Goal: Task Accomplishment & Management: Use online tool/utility

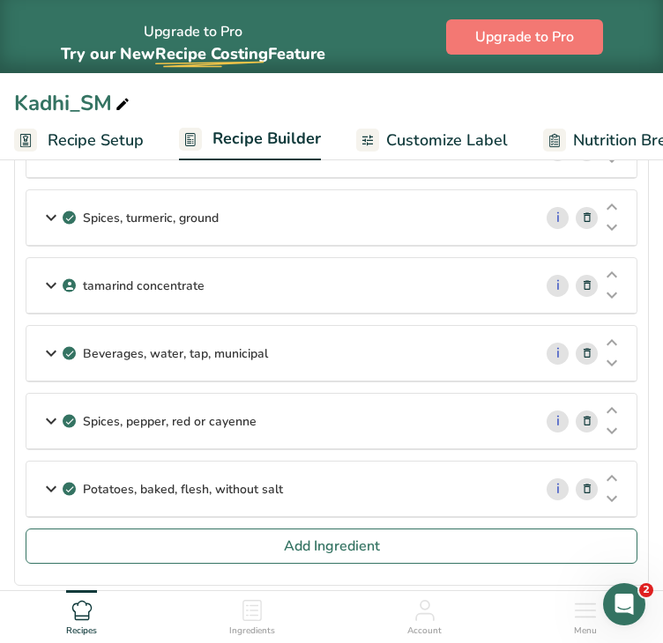
scroll to position [1305, 0]
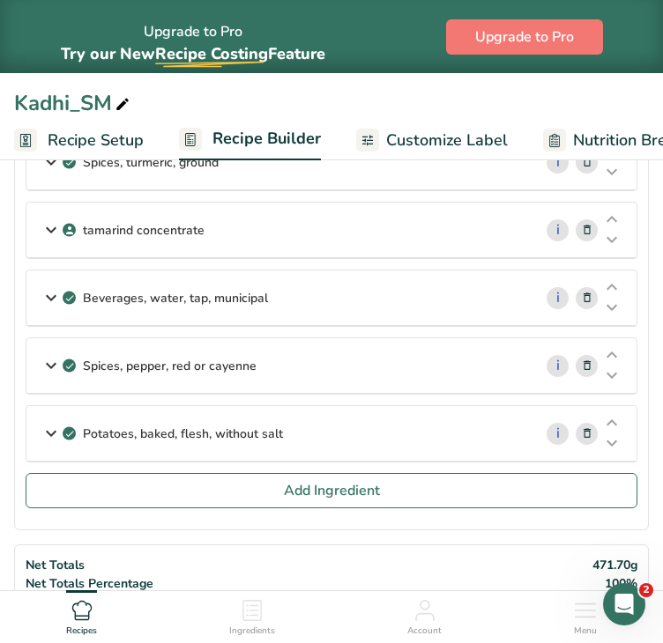
click at [588, 425] on icon at bounding box center [587, 434] width 12 height 19
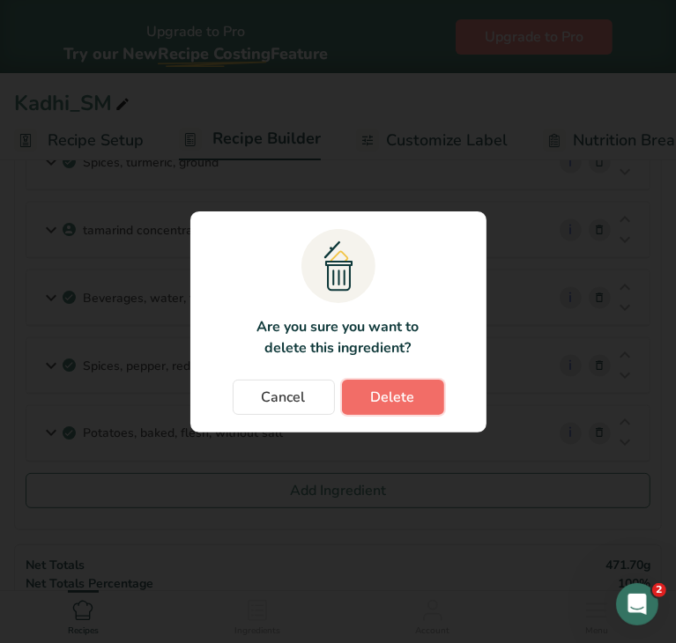
click at [411, 404] on span "Delete" at bounding box center [393, 397] width 44 height 21
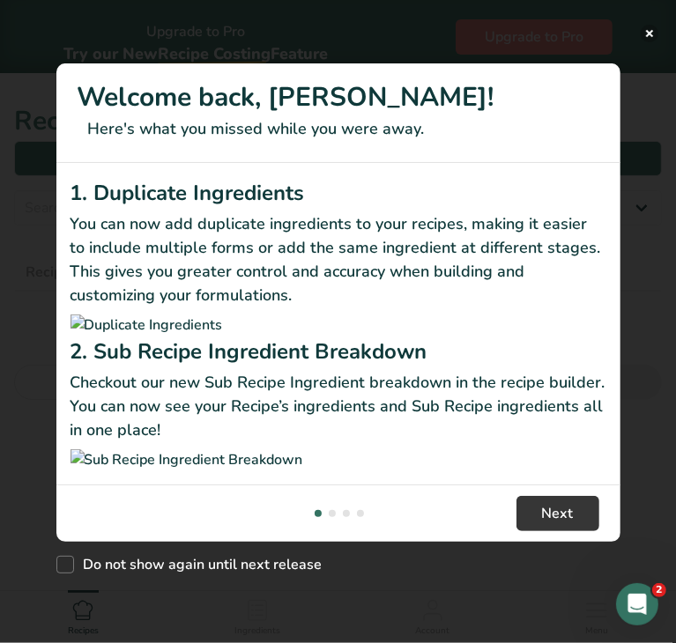
click at [651, 33] on button "New Features" at bounding box center [650, 34] width 18 height 18
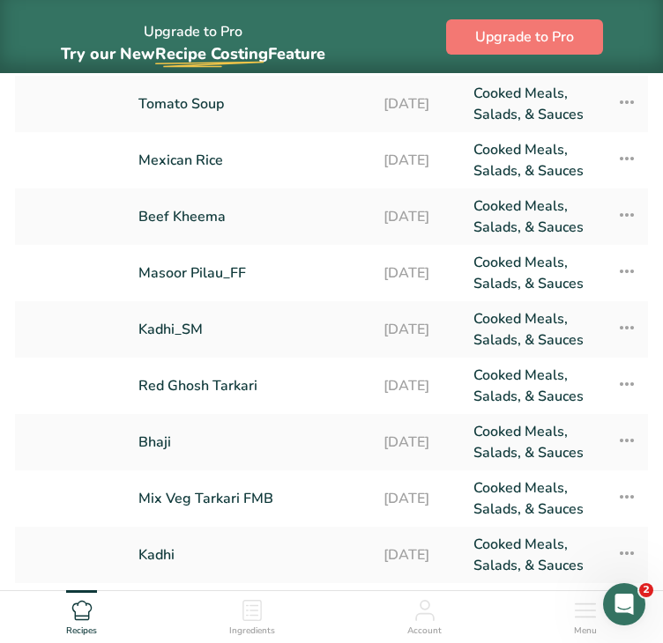
scroll to position [275, 0]
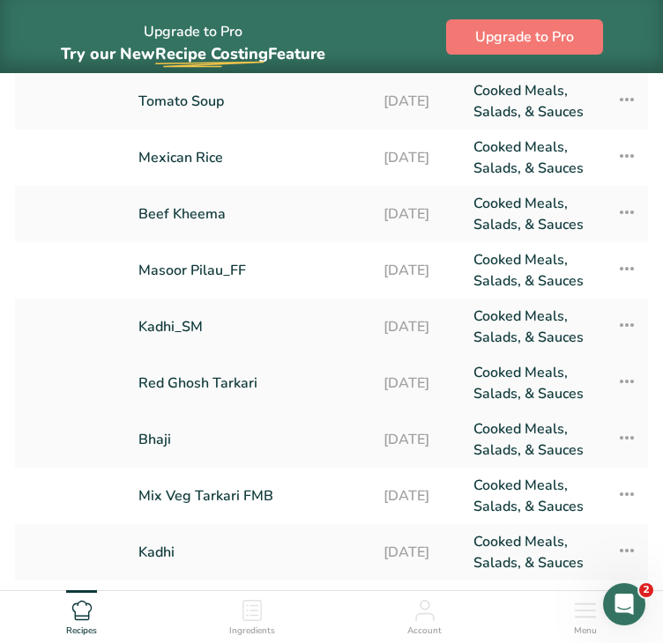
click at [229, 378] on link "Red Ghosh Tarkari" at bounding box center [250, 383] width 224 height 42
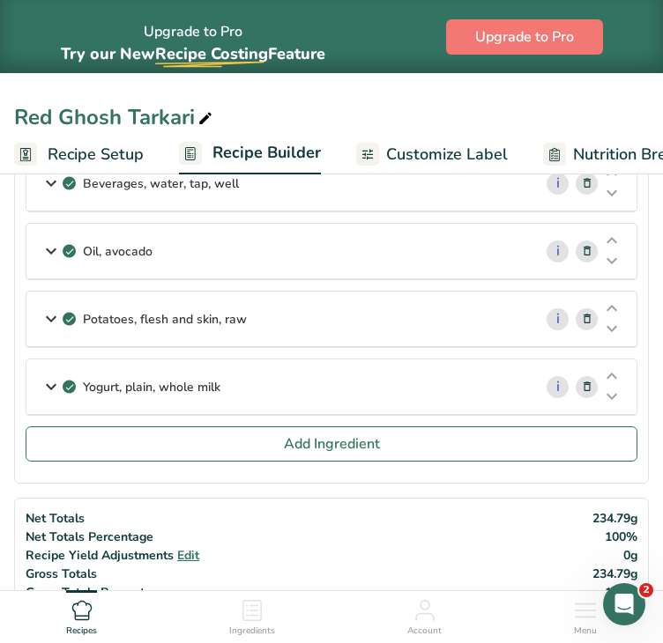
scroll to position [945, 0]
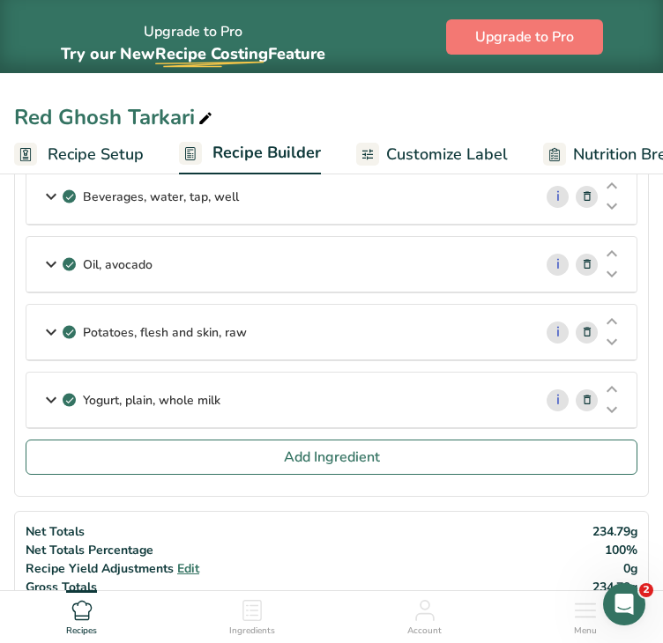
click at [233, 323] on p "Potatoes, flesh and skin, raw" at bounding box center [165, 332] width 164 height 19
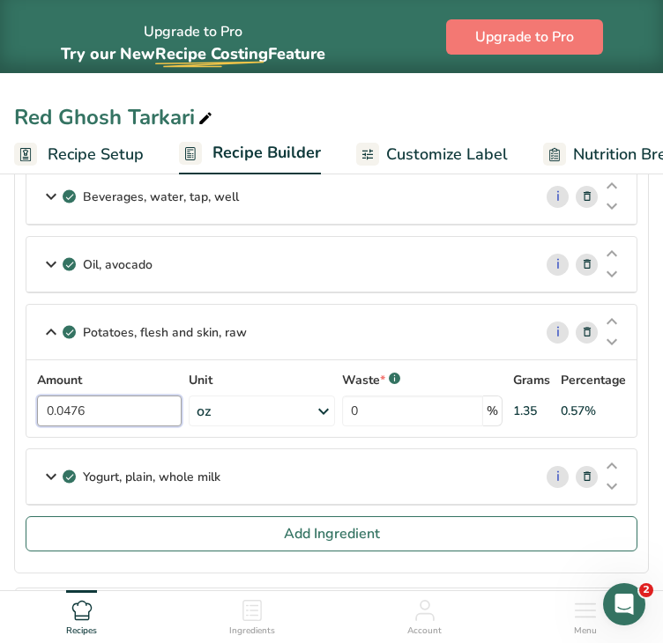
click at [69, 406] on input "0.0476" at bounding box center [109, 411] width 144 height 31
click at [87, 406] on input "0.0476" at bounding box center [109, 411] width 144 height 31
type input "6"
click at [305, 399] on div "Amount 6 Unit oz Portions 0.5 cup, diced 1 Potato large (3" to 4-1/4" dia) 1 Po…" at bounding box center [331, 399] width 589 height 56
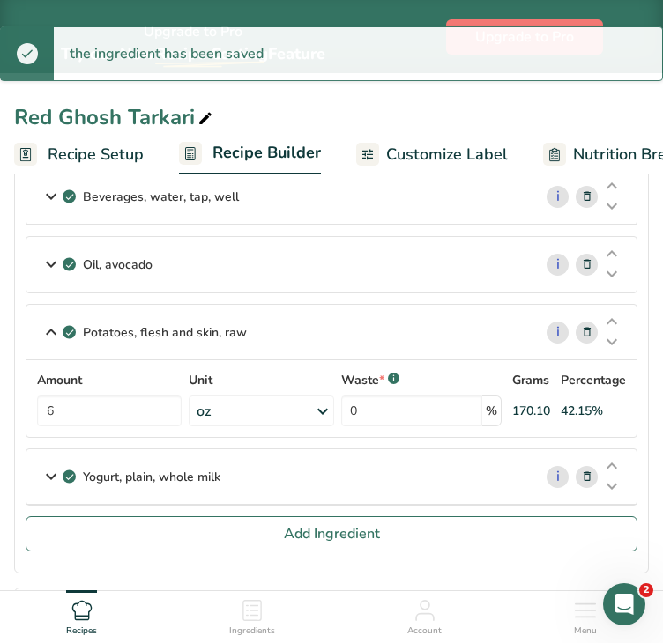
click at [318, 403] on icon at bounding box center [322, 412] width 21 height 32
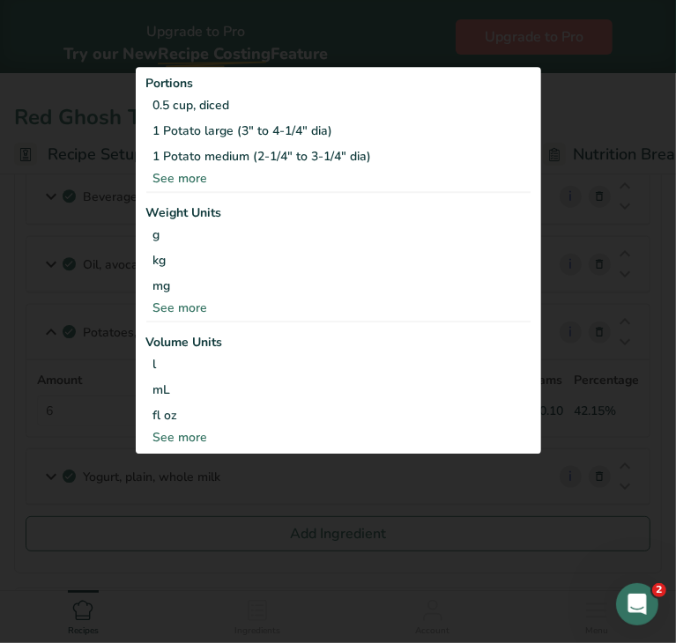
click at [197, 437] on div "See more" at bounding box center [338, 437] width 384 height 19
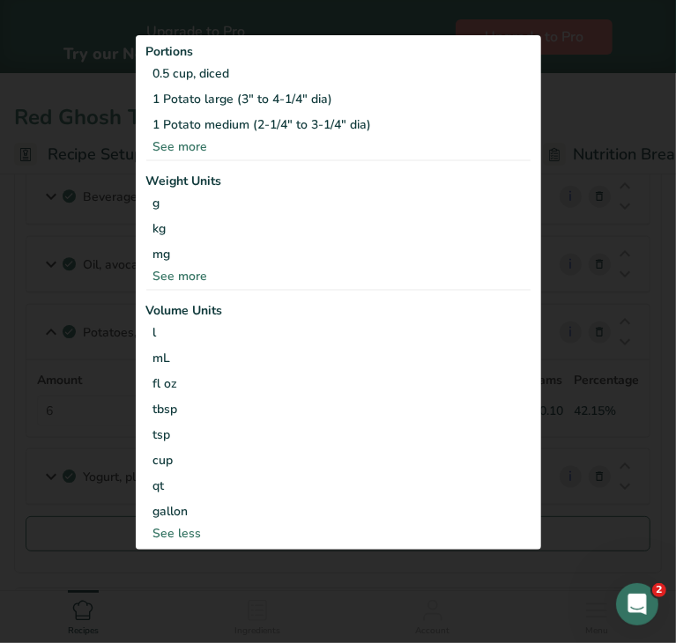
click at [178, 274] on div "See more" at bounding box center [338, 276] width 384 height 19
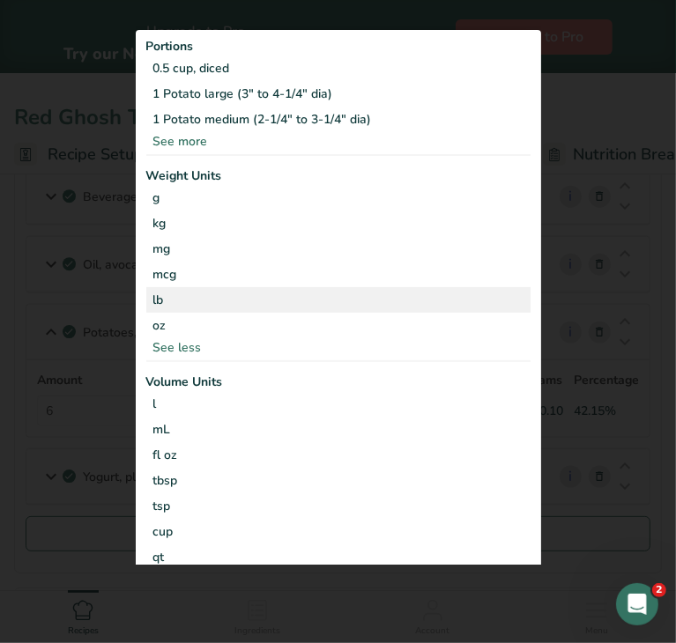
click at [172, 293] on div "lb" at bounding box center [338, 300] width 384 height 26
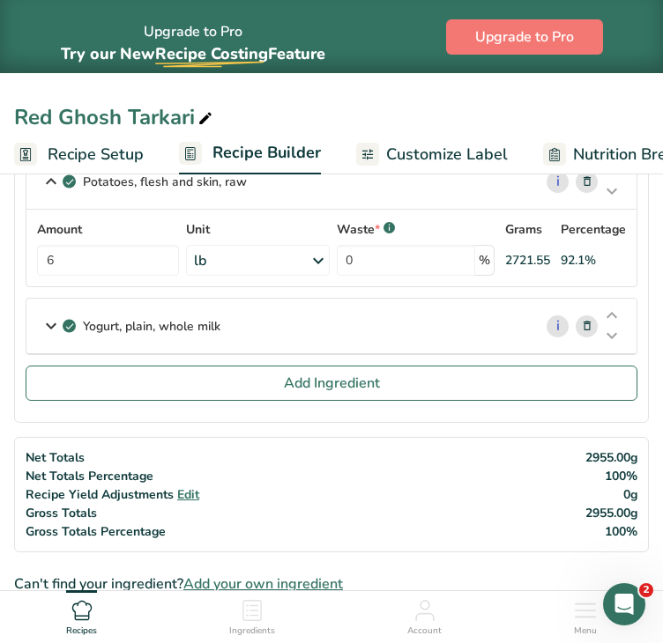
scroll to position [1092, 0]
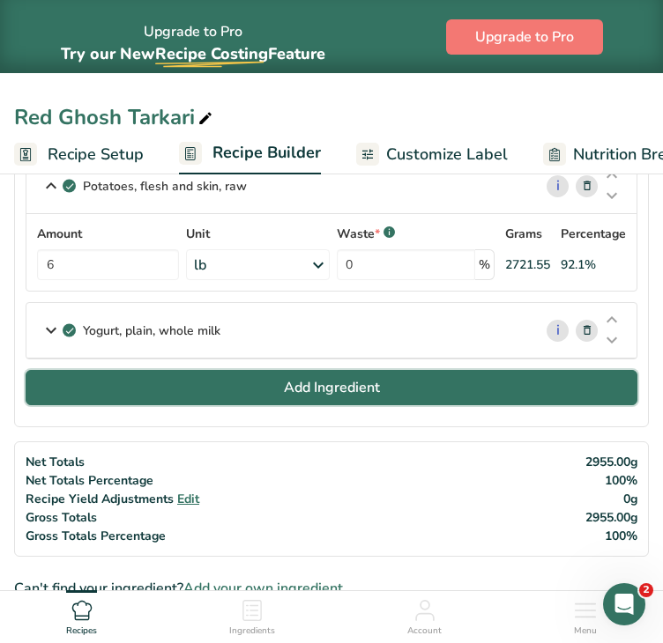
click at [338, 370] on button "Add Ingredient" at bounding box center [331, 387] width 611 height 35
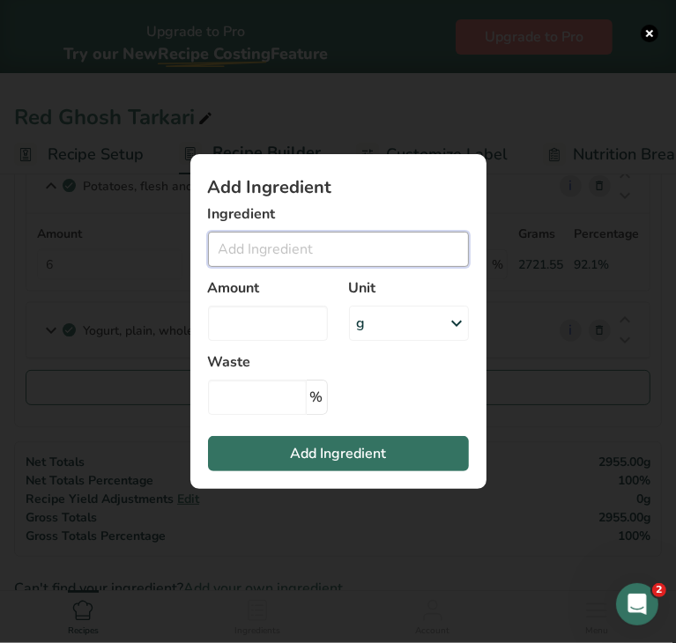
click at [304, 256] on input "Add ingredient modal" at bounding box center [338, 249] width 261 height 35
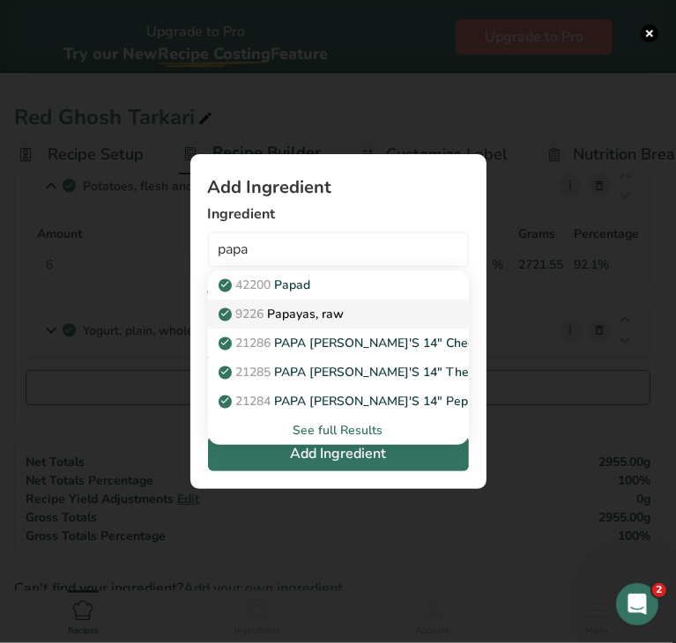
click at [322, 310] on p "9226 Papayas, raw" at bounding box center [283, 314] width 122 height 19
type input "Papayas, raw"
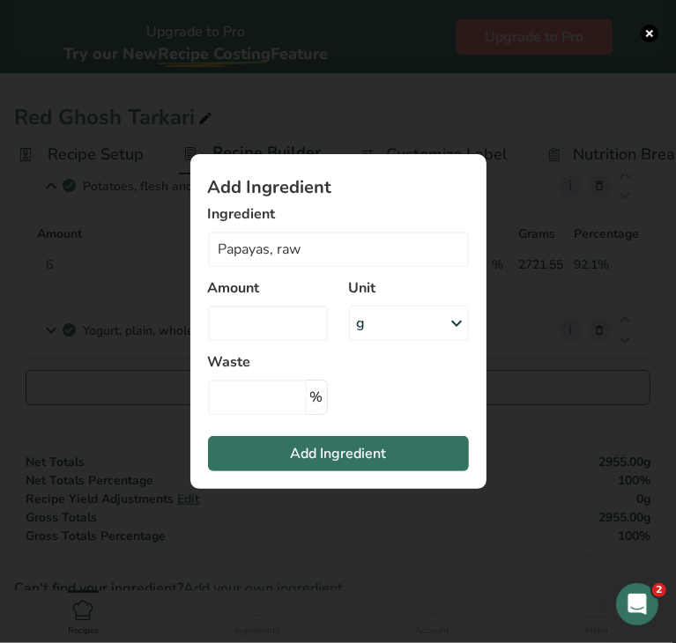
click at [389, 326] on div "g" at bounding box center [409, 323] width 120 height 35
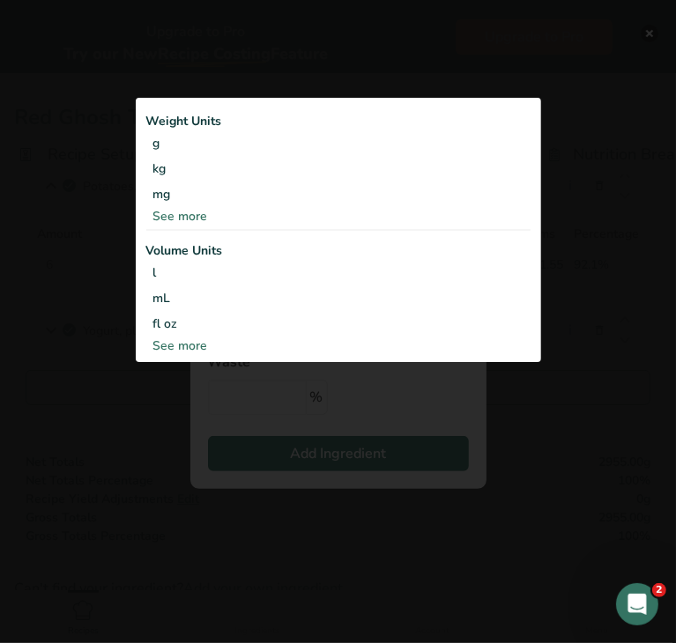
click at [198, 216] on div "See more" at bounding box center [338, 216] width 384 height 19
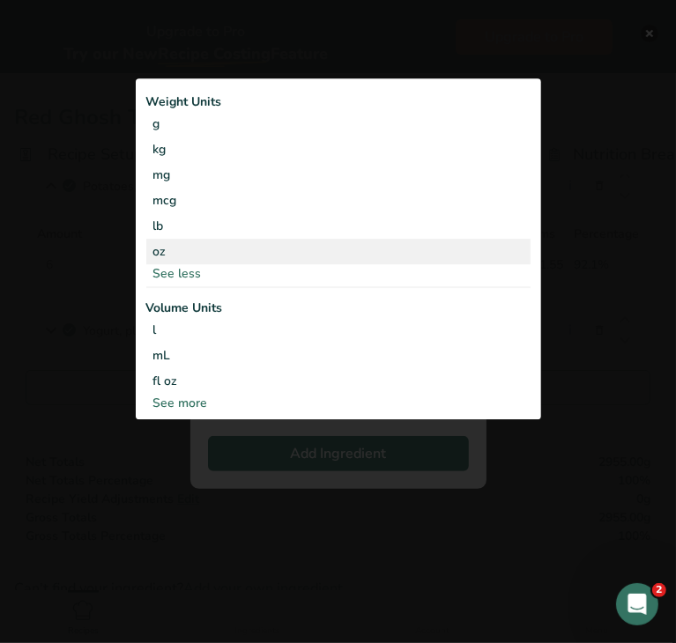
click at [189, 244] on div "oz" at bounding box center [338, 252] width 384 height 26
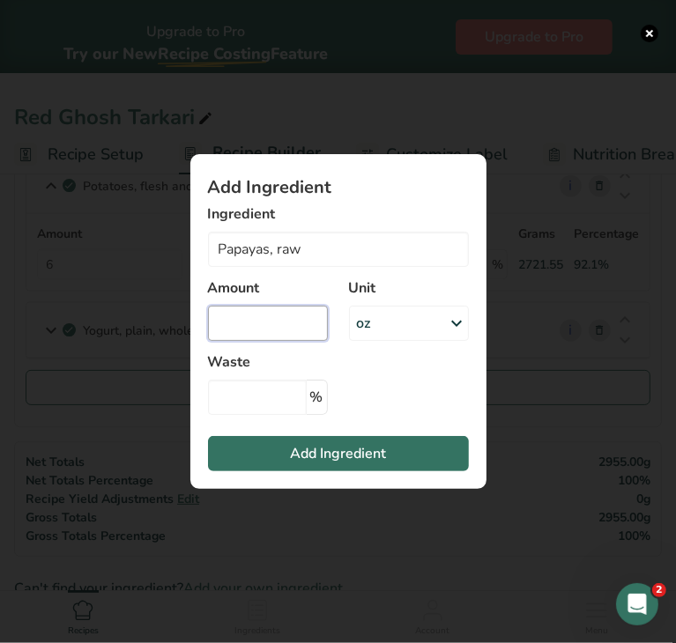
click at [254, 309] on input "Add ingredient modal" at bounding box center [268, 323] width 120 height 35
type input "0.096"
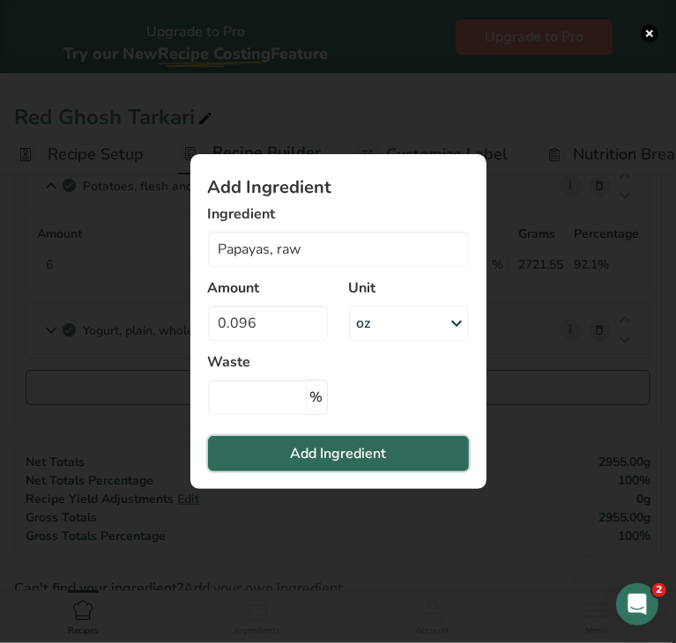
click at [300, 453] on span "Add Ingredient" at bounding box center [338, 453] width 96 height 21
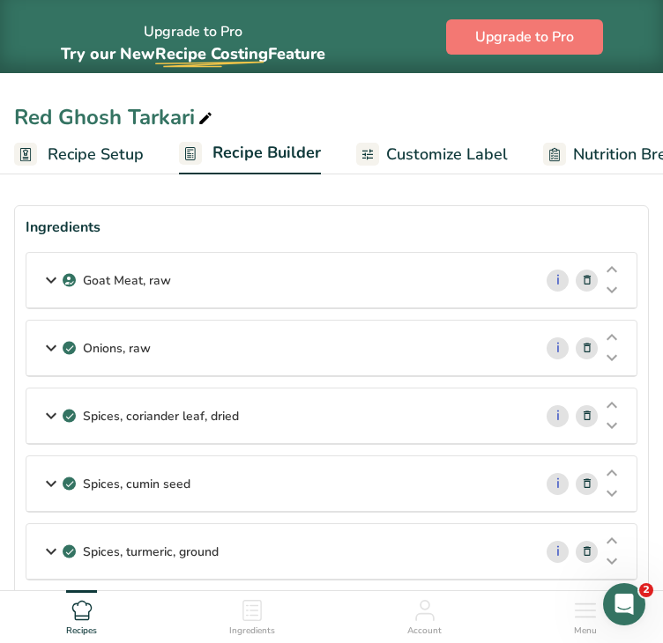
scroll to position [0, 0]
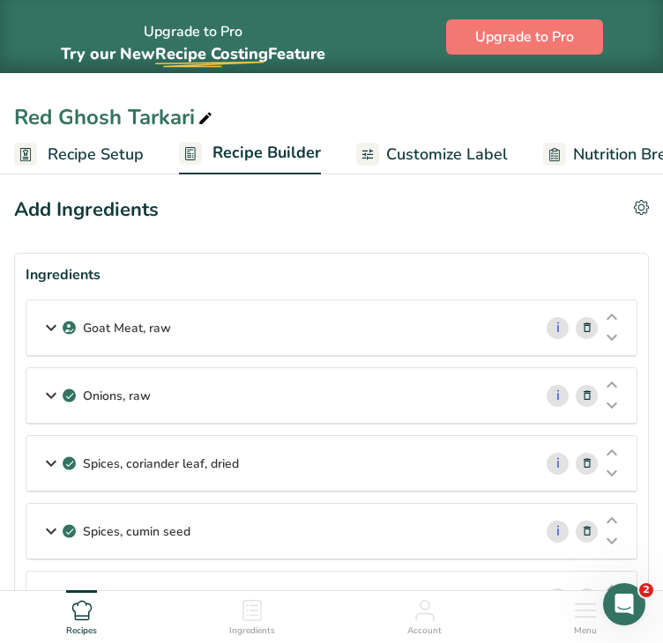
click at [94, 327] on p "Goat Meat, raw" at bounding box center [127, 328] width 88 height 19
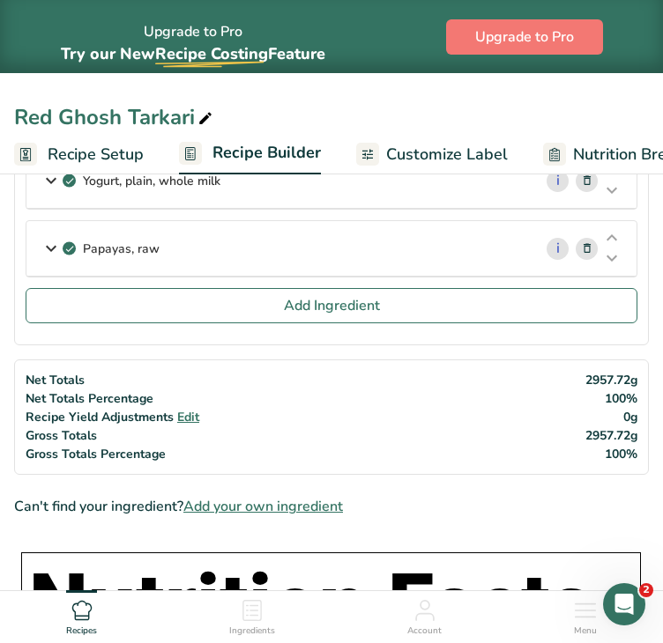
scroll to position [1241, 0]
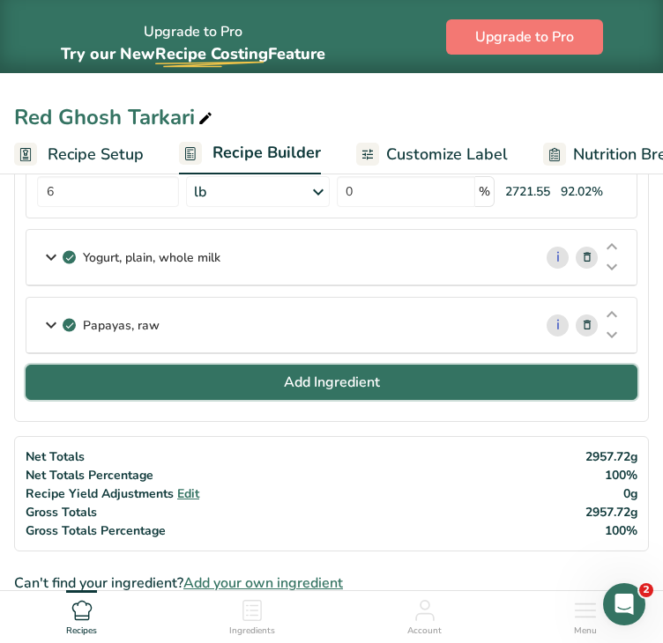
click at [342, 372] on span "Add Ingredient" at bounding box center [332, 382] width 96 height 21
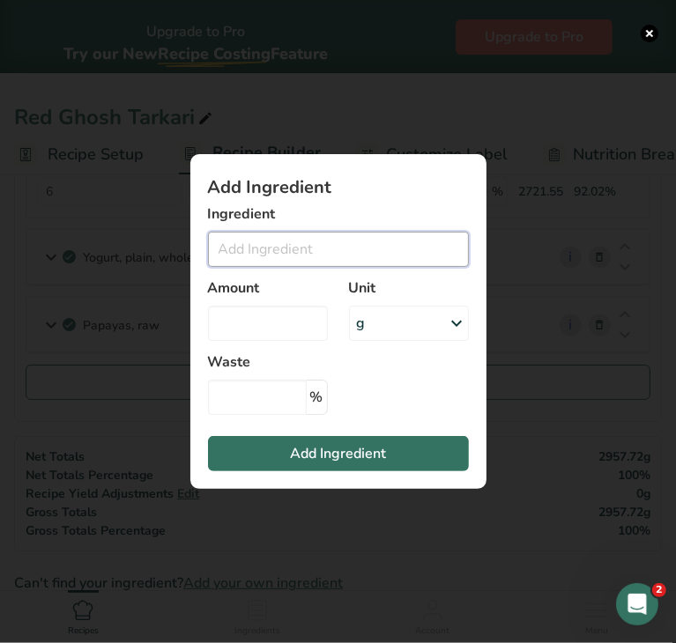
click at [307, 251] on input "Add ingredient modal" at bounding box center [338, 249] width 261 height 35
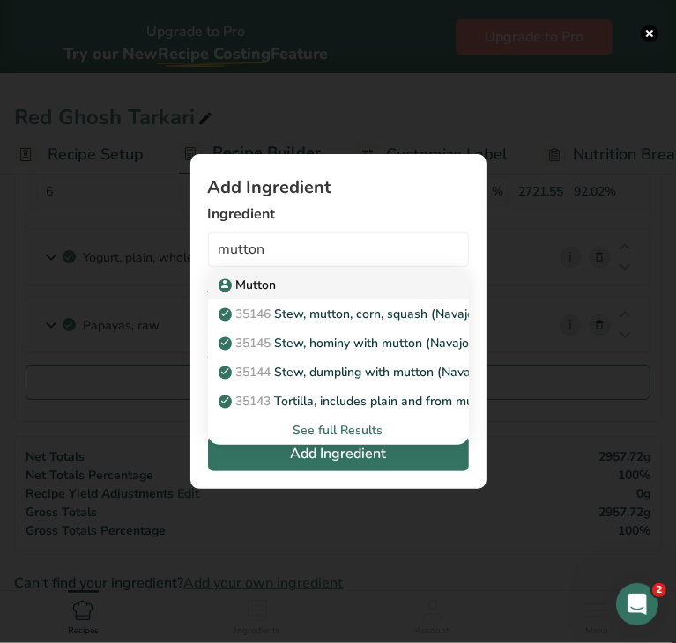
click at [306, 286] on div "Mutton" at bounding box center [324, 285] width 204 height 19
type input "Mutton"
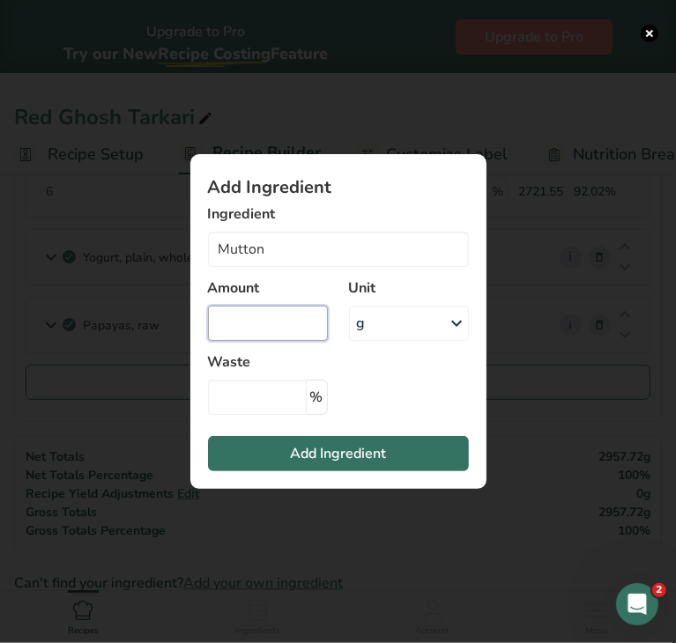
click at [264, 319] on input "Add ingredient modal" at bounding box center [268, 323] width 120 height 35
type input "0"
type input "3.16"
click at [411, 310] on div "g" at bounding box center [409, 323] width 120 height 35
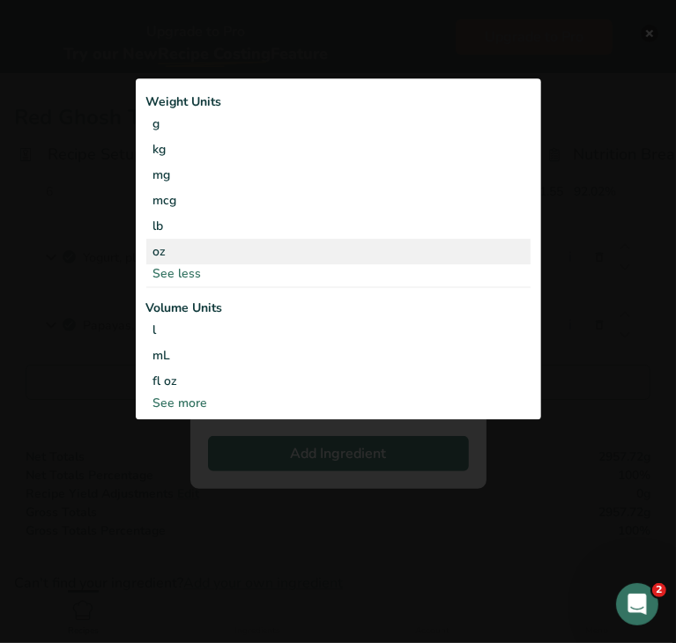
click at [189, 246] on div "oz" at bounding box center [338, 252] width 384 height 26
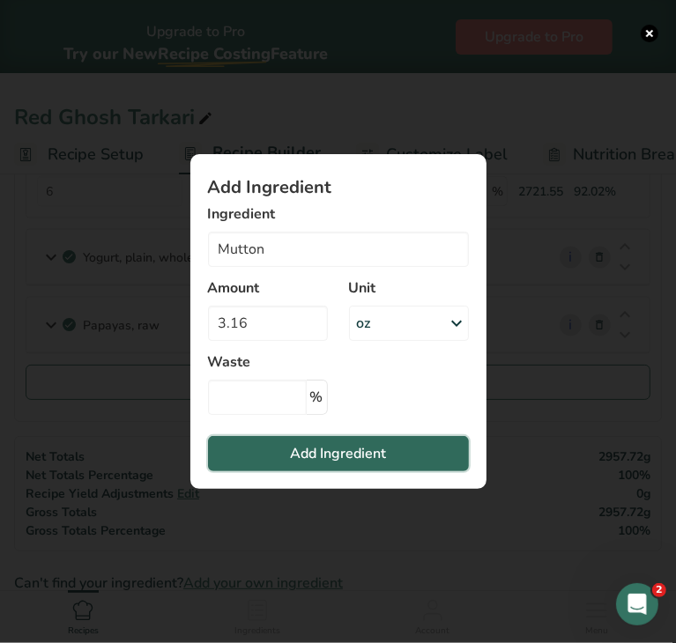
click at [370, 451] on span "Add Ingredient" at bounding box center [338, 453] width 96 height 21
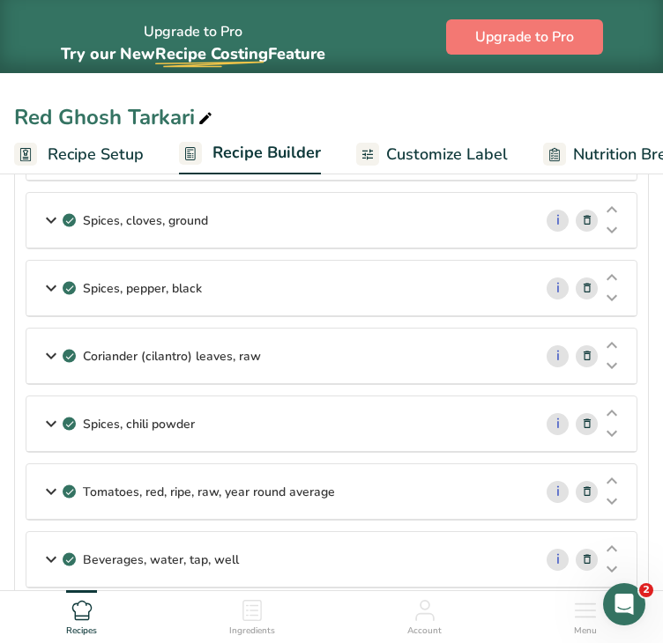
scroll to position [654, 0]
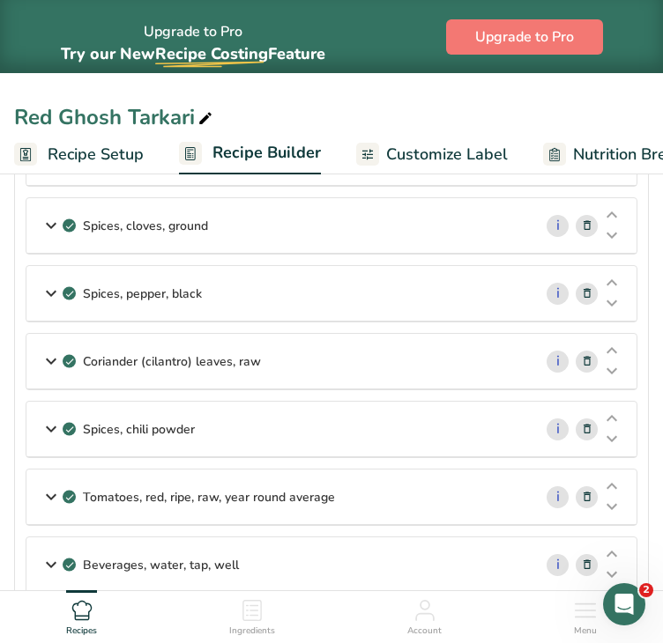
click at [645, 128] on div "Red Ghosh Tarkari" at bounding box center [331, 117] width 663 height 32
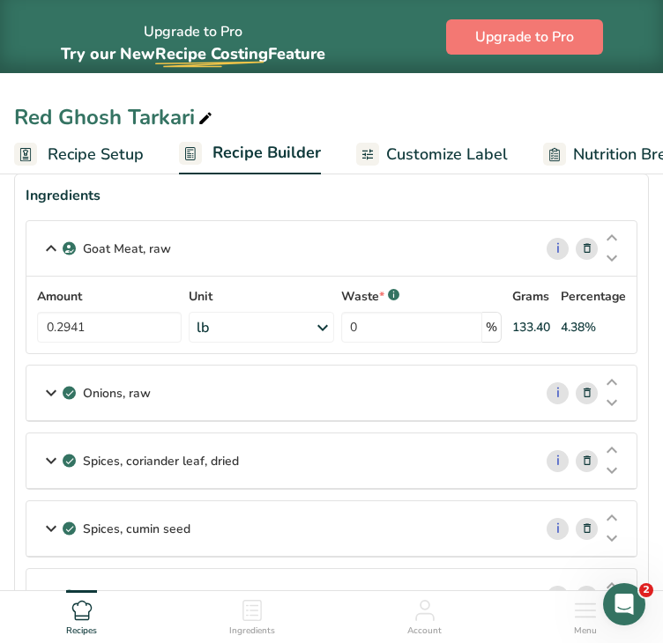
scroll to position [89, 0]
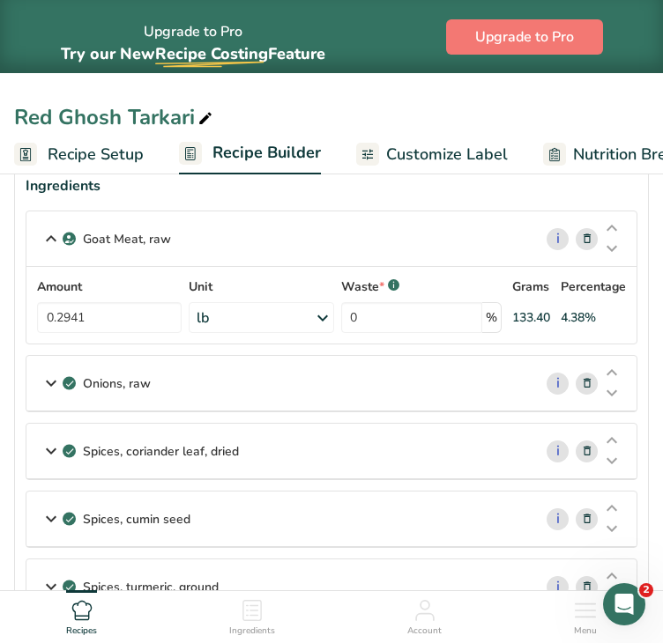
click at [582, 237] on icon at bounding box center [587, 239] width 12 height 19
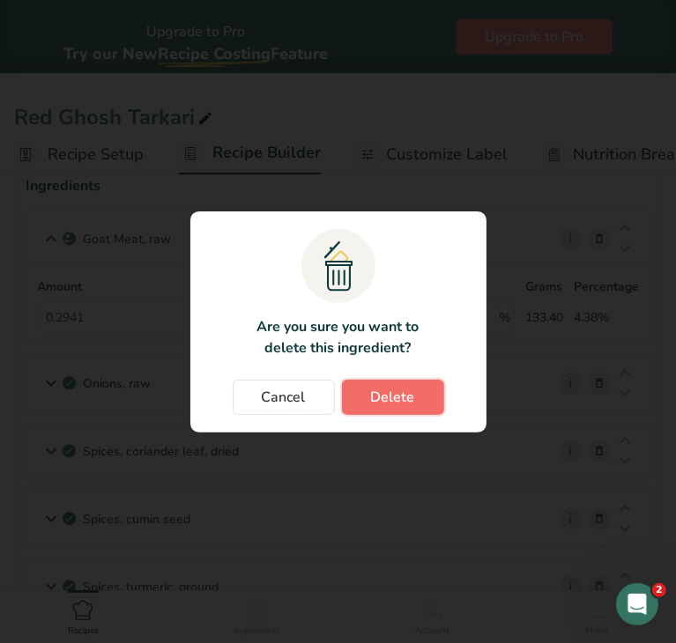
click at [409, 389] on span "Delete" at bounding box center [393, 397] width 44 height 21
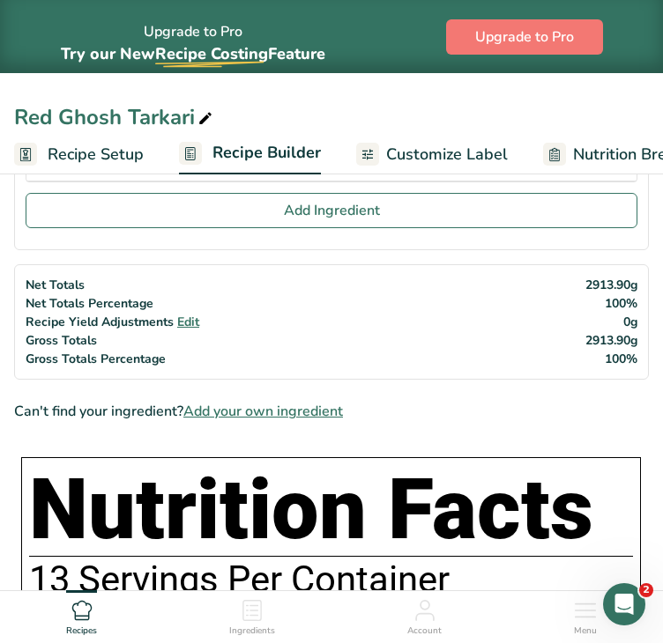
scroll to position [1346, 0]
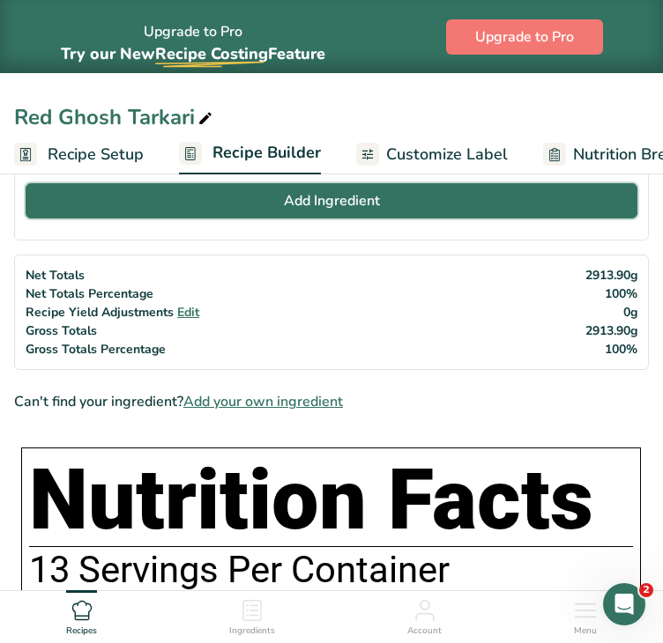
click at [504, 202] on button "Add Ingredient" at bounding box center [331, 200] width 611 height 35
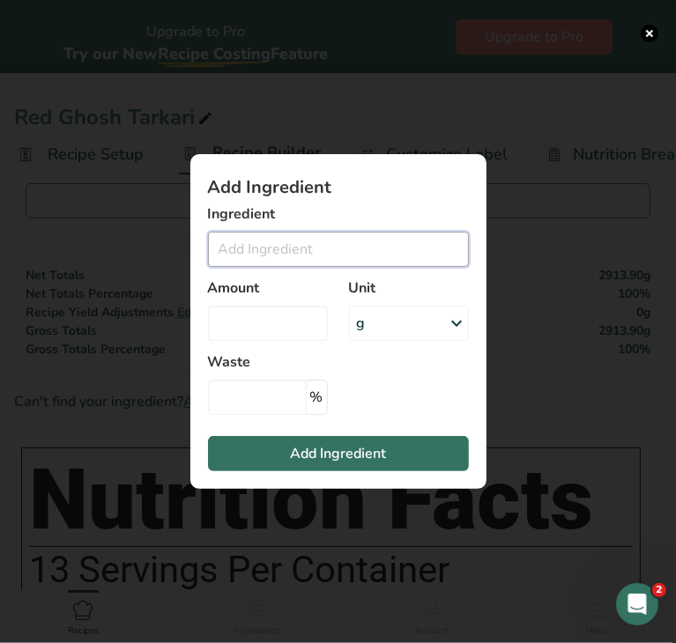
click at [350, 242] on input "Add ingredient modal" at bounding box center [338, 249] width 261 height 35
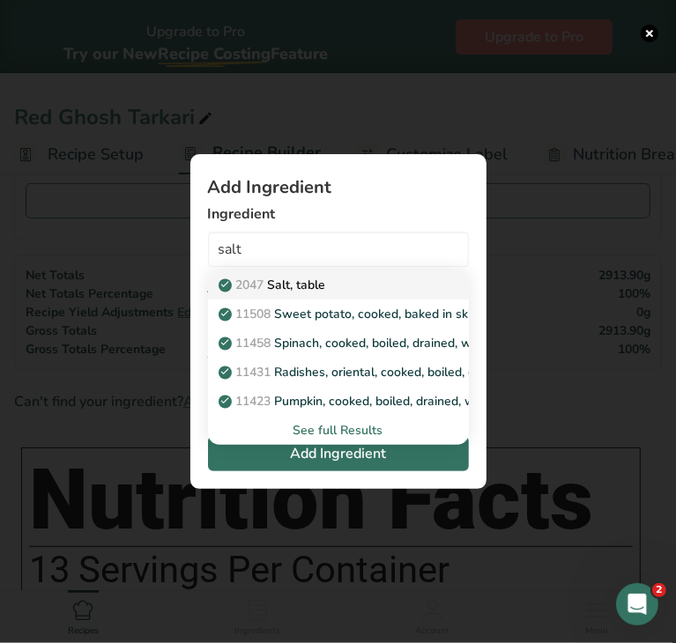
click at [330, 285] on div "2047 Salt, table" at bounding box center [324, 285] width 204 height 19
type input "Salt, table"
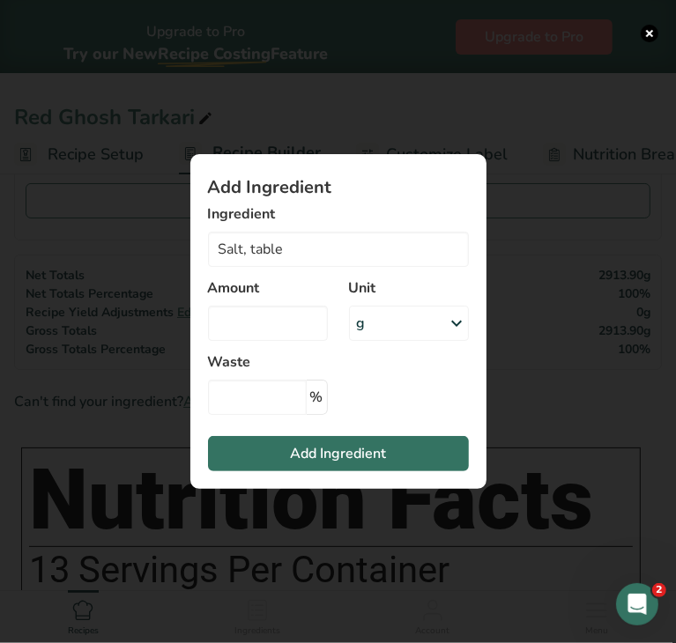
click at [393, 316] on div "g" at bounding box center [409, 323] width 120 height 35
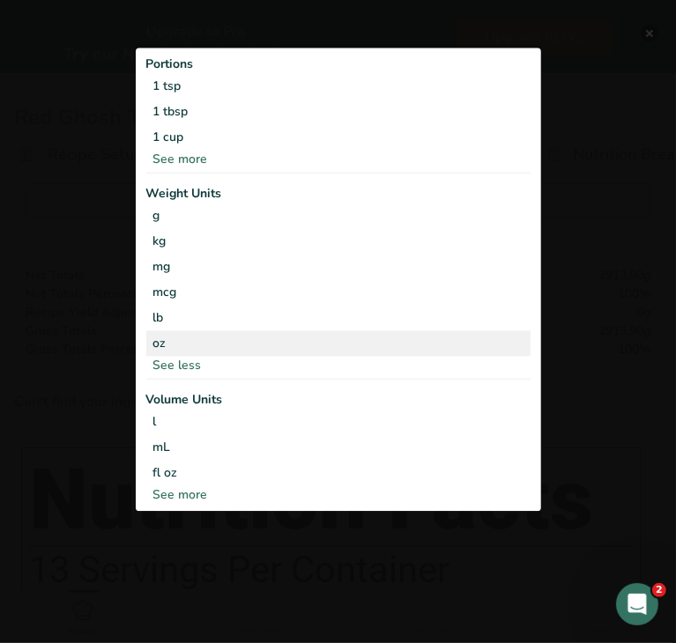
click at [241, 343] on div "oz" at bounding box center [338, 343] width 384 height 26
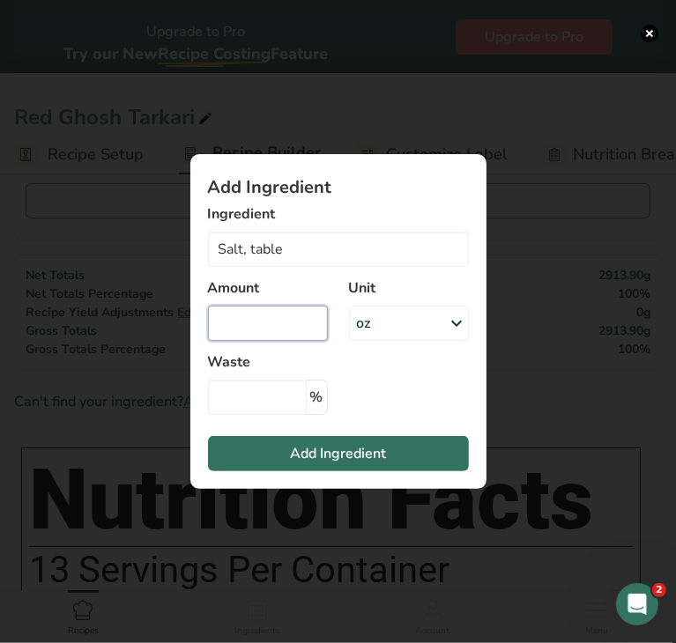
click at [250, 331] on input "Add ingredient modal" at bounding box center [268, 323] width 120 height 35
type input "0.038"
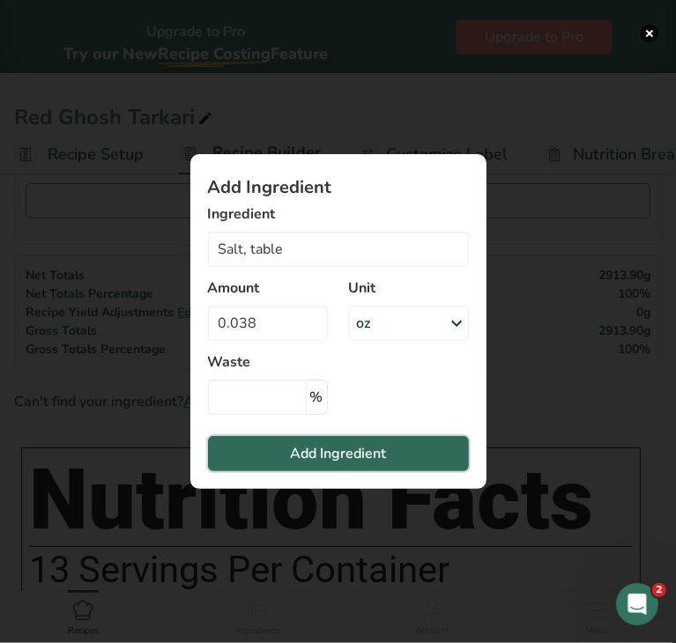
click at [300, 450] on span "Add Ingredient" at bounding box center [338, 453] width 96 height 21
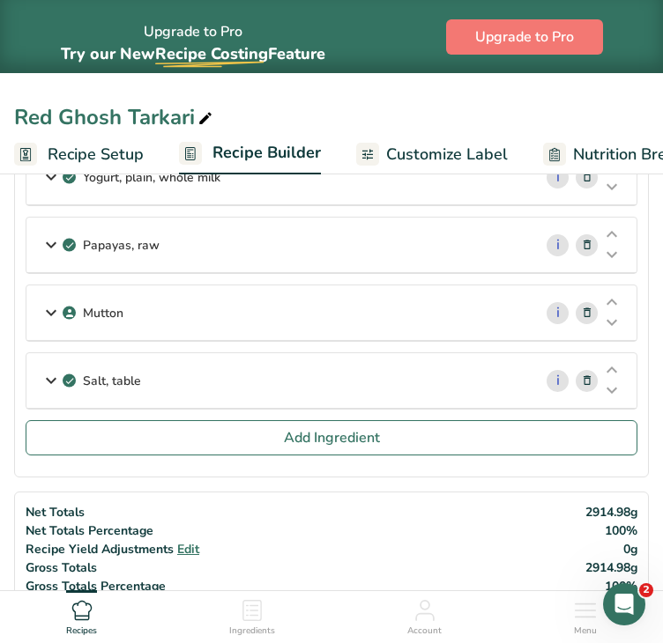
scroll to position [1196, 0]
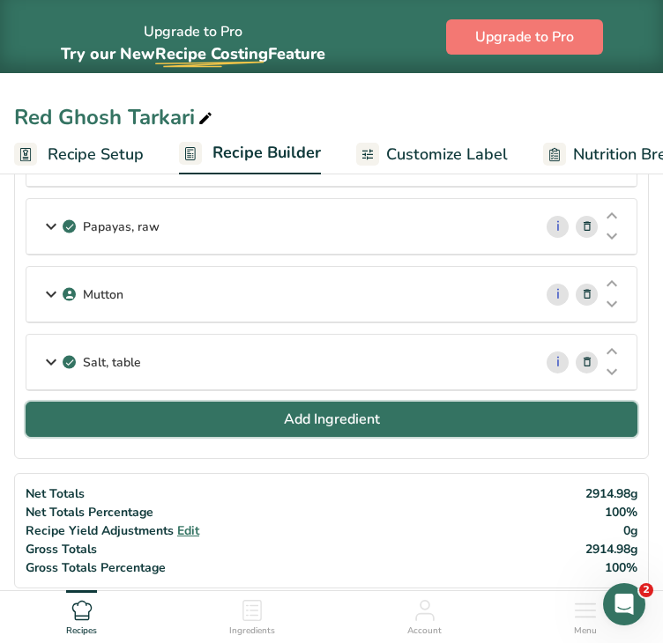
click at [291, 415] on span "Add Ingredient" at bounding box center [332, 419] width 96 height 21
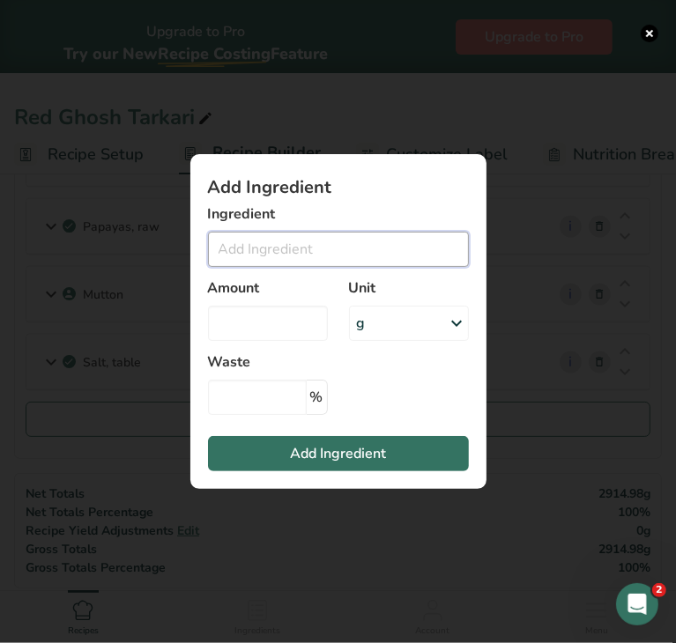
click at [286, 243] on input "Add ingredient modal" at bounding box center [338, 249] width 261 height 35
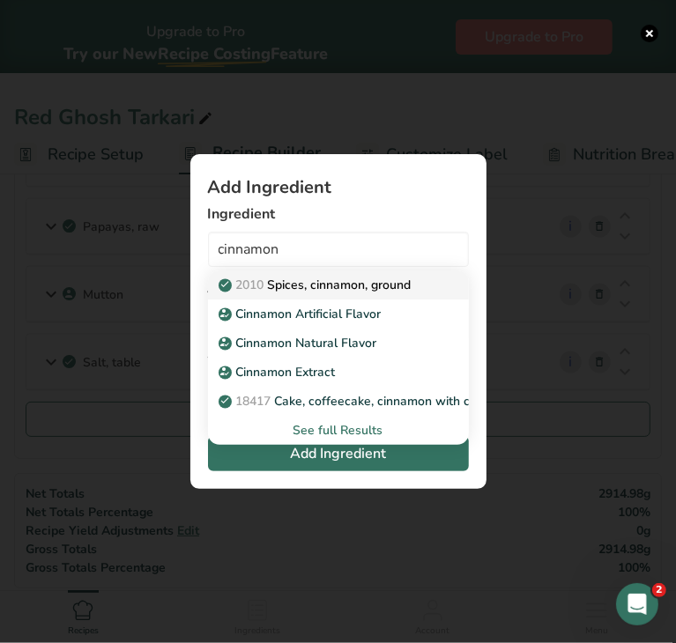
click at [349, 281] on p "2010 Spices, cinnamon, ground" at bounding box center [316, 285] width 189 height 19
type input "Spices, cinnamon, ground"
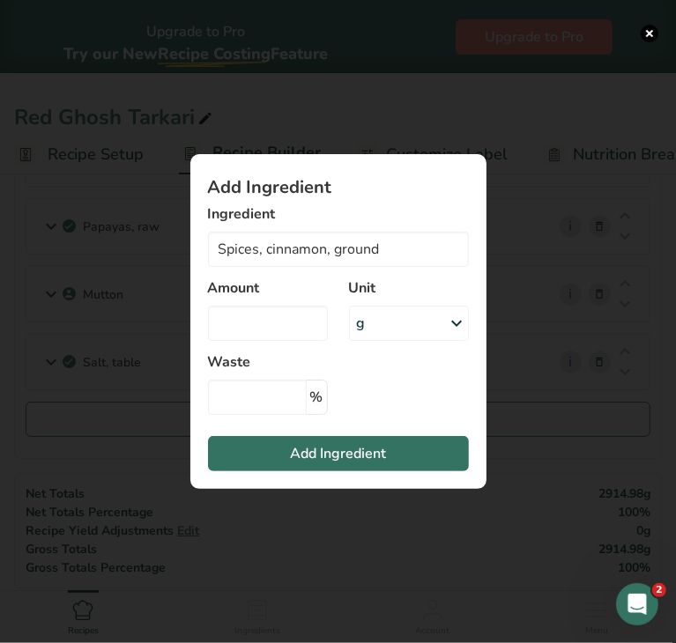
click at [441, 328] on div "g" at bounding box center [409, 323] width 120 height 35
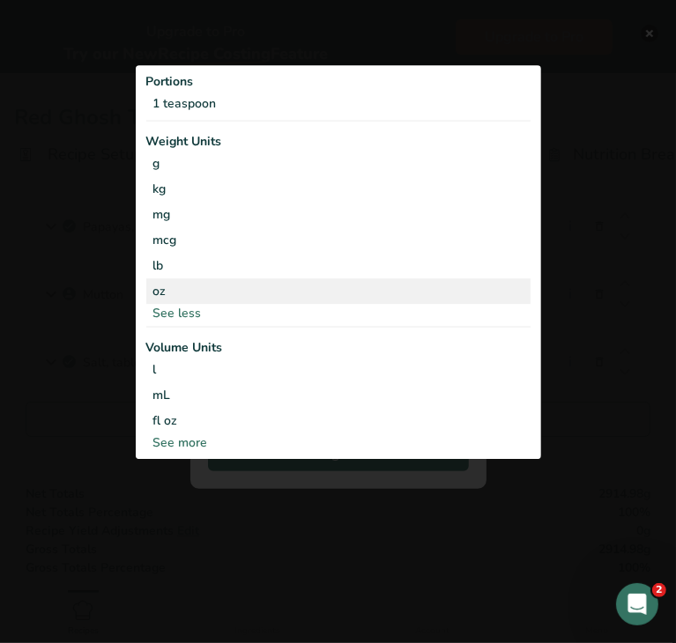
click at [162, 295] on div "oz" at bounding box center [338, 291] width 384 height 26
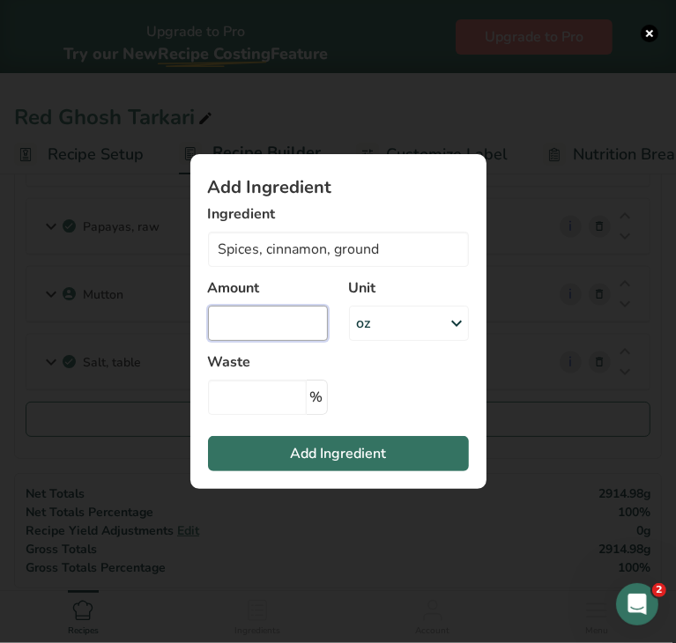
click at [247, 317] on input "Add ingredient modal" at bounding box center [268, 323] width 120 height 35
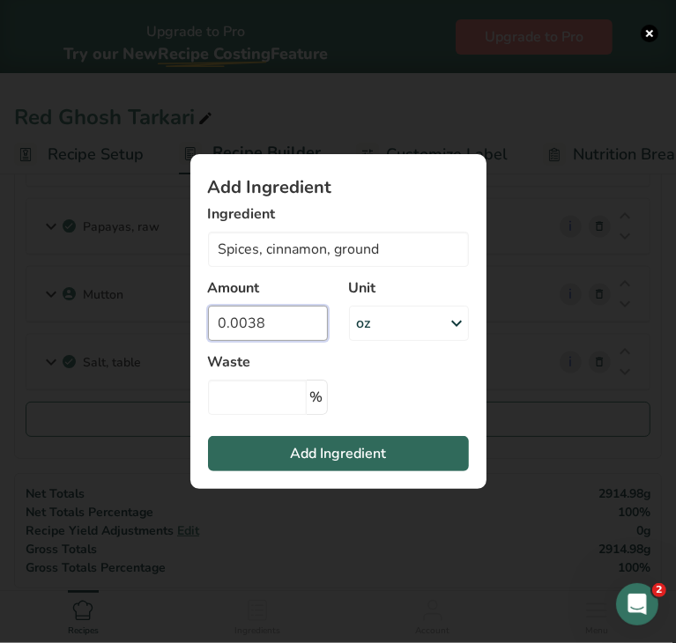
type input "0.0038"
click at [332, 458] on span "Add Ingredient" at bounding box center [338, 453] width 96 height 21
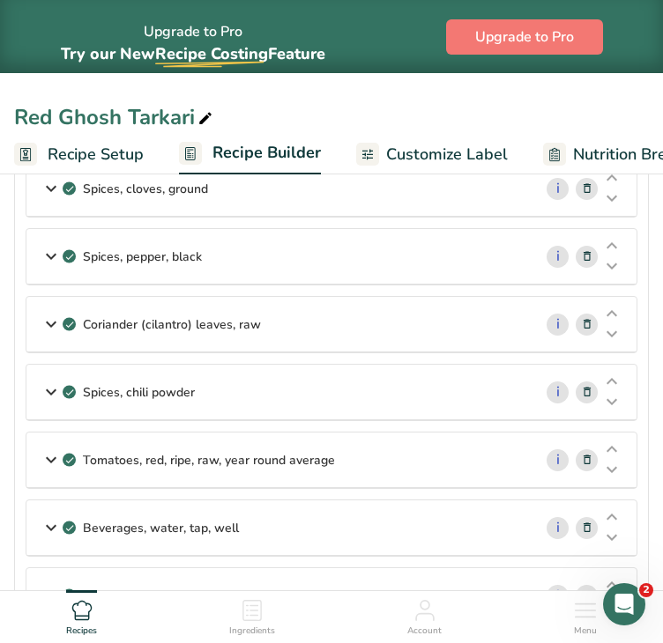
scroll to position [537, 0]
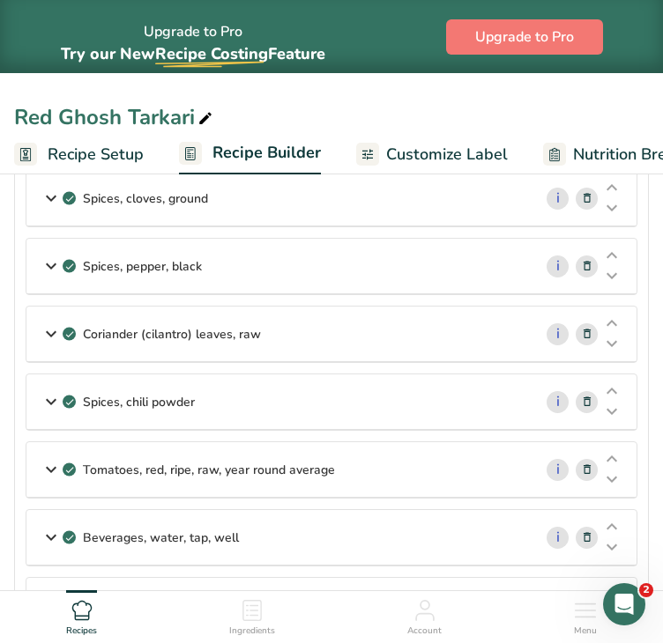
click at [659, 145] on span "Nutrition Breakdown" at bounding box center [648, 155] width 151 height 24
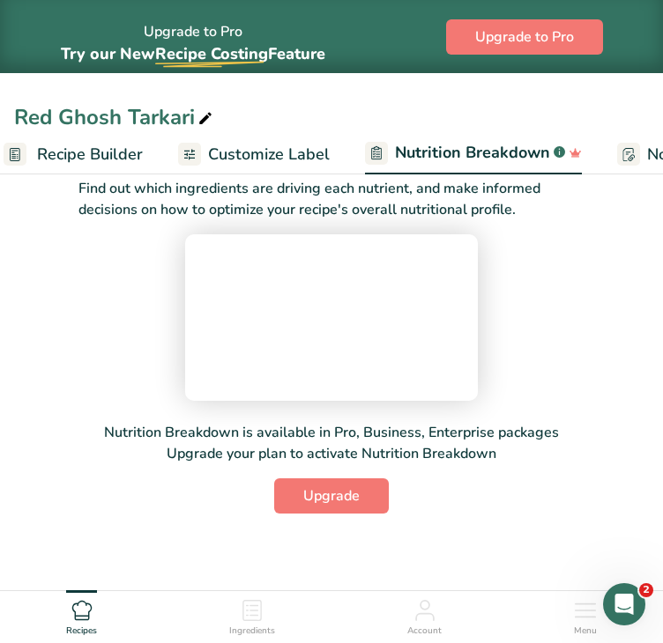
scroll to position [53, 0]
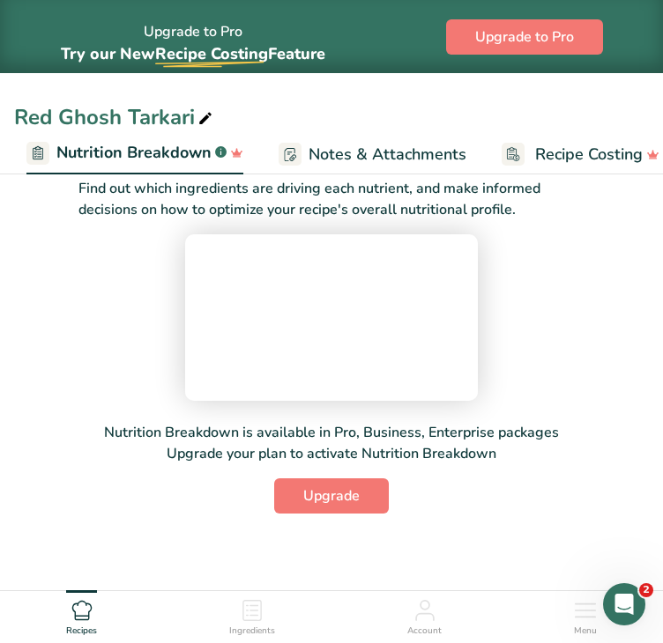
click at [155, 167] on link "Nutrition Breakdown .a-a{fill:#347362;}.b-a{fill:#fff;}" at bounding box center [134, 154] width 217 height 42
click at [99, 153] on span "Nutrition Breakdown" at bounding box center [133, 153] width 155 height 24
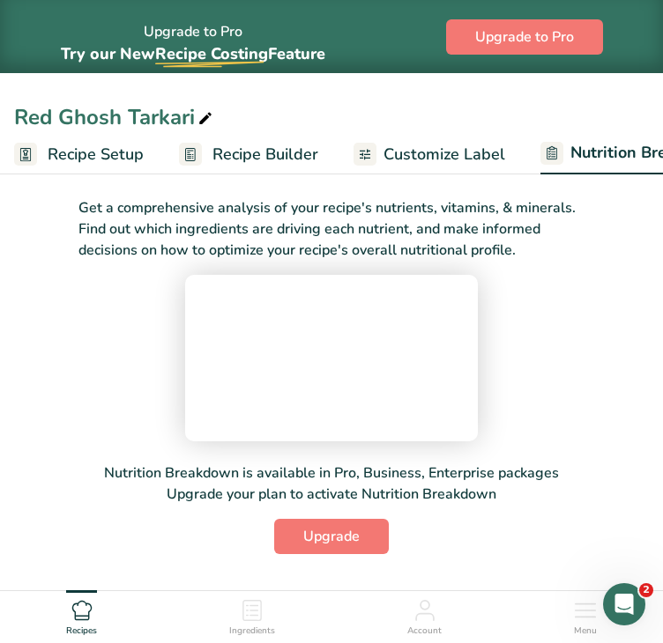
scroll to position [3, 0]
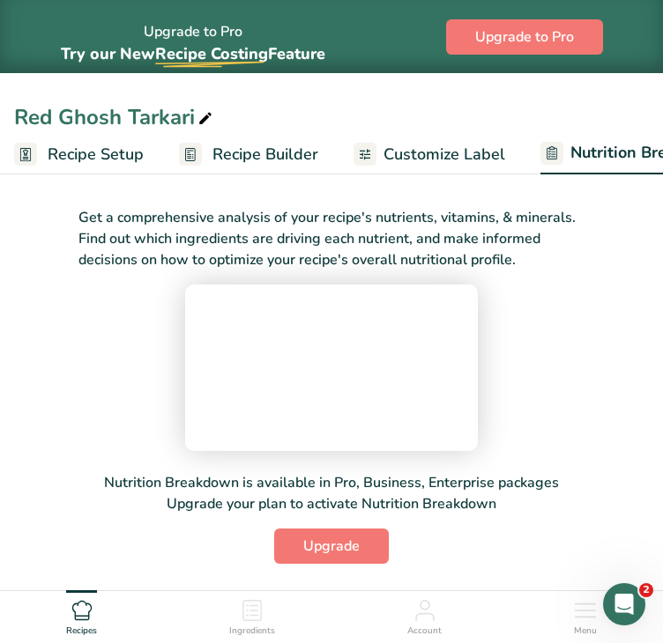
click at [92, 156] on span "Recipe Setup" at bounding box center [96, 155] width 96 height 24
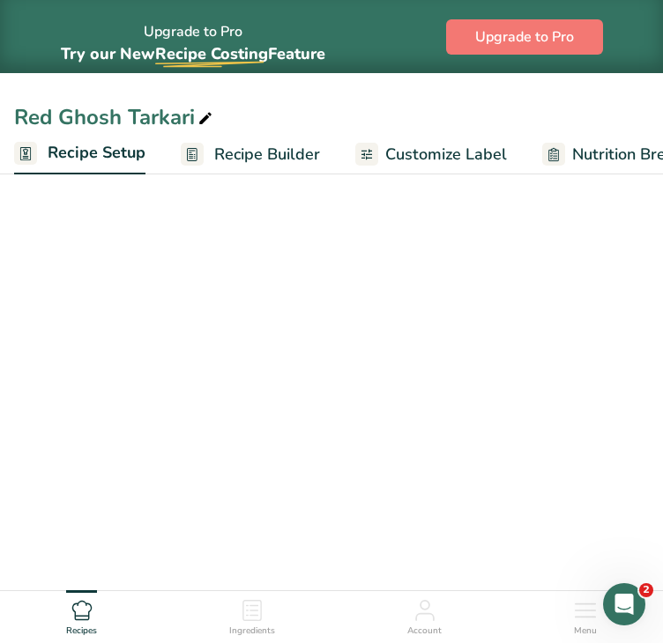
select select "5"
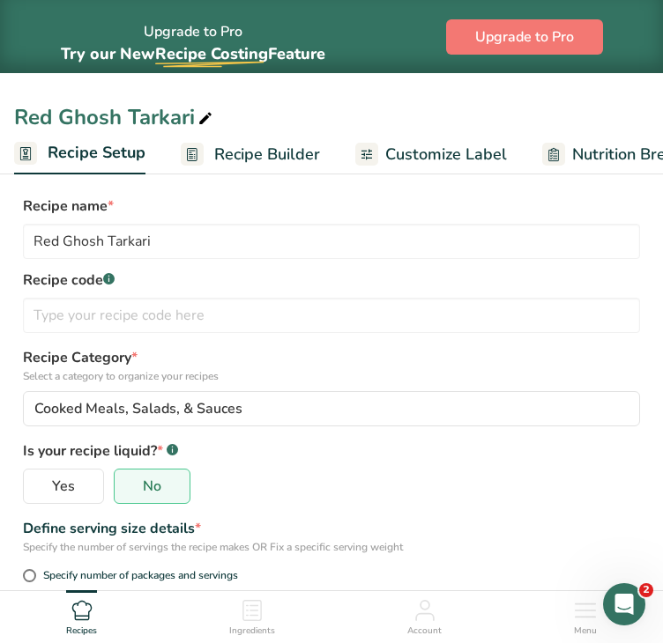
click at [271, 140] on link "Recipe Builder" at bounding box center [250, 155] width 139 height 40
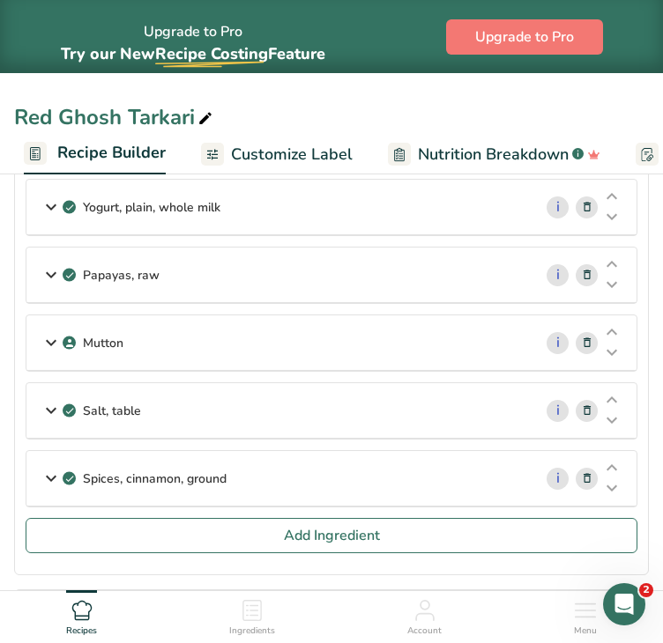
scroll to position [1122, 0]
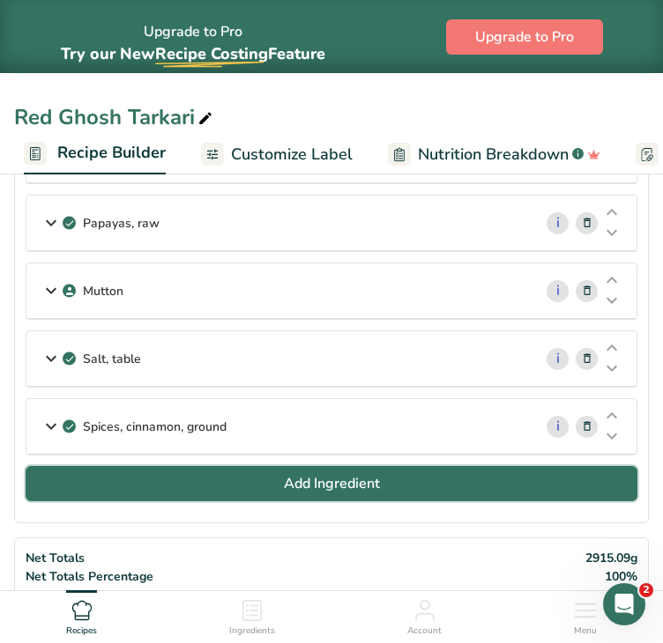
click at [426, 476] on button "Add Ingredient" at bounding box center [331, 483] width 611 height 35
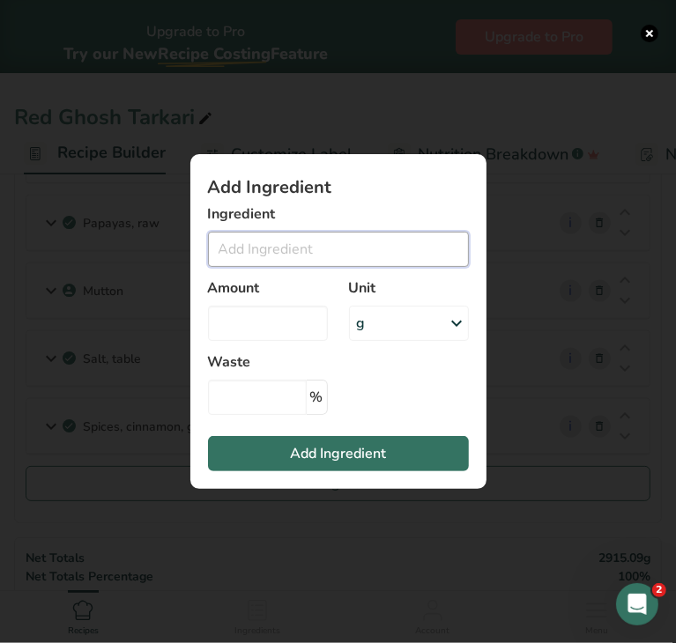
click at [322, 241] on input "Add ingredient modal" at bounding box center [338, 249] width 261 height 35
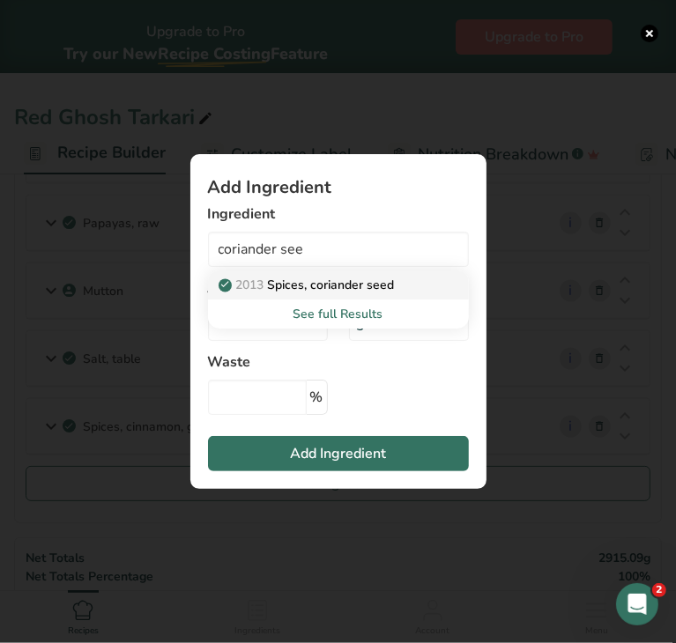
click at [334, 286] on p "2013 Spices, coriander seed" at bounding box center [308, 285] width 173 height 19
type input "Spices, coriander seed"
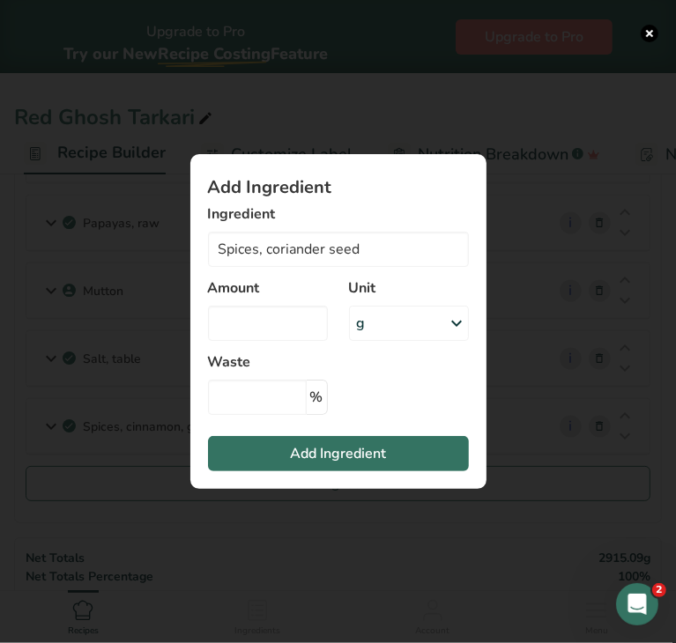
click at [453, 326] on icon "Add ingredient modal" at bounding box center [457, 323] width 21 height 32
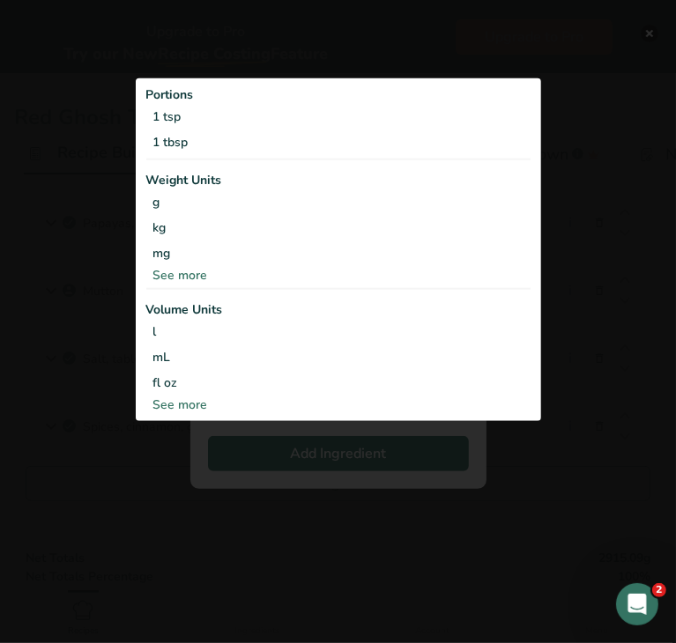
click at [215, 275] on div "See more" at bounding box center [338, 274] width 384 height 19
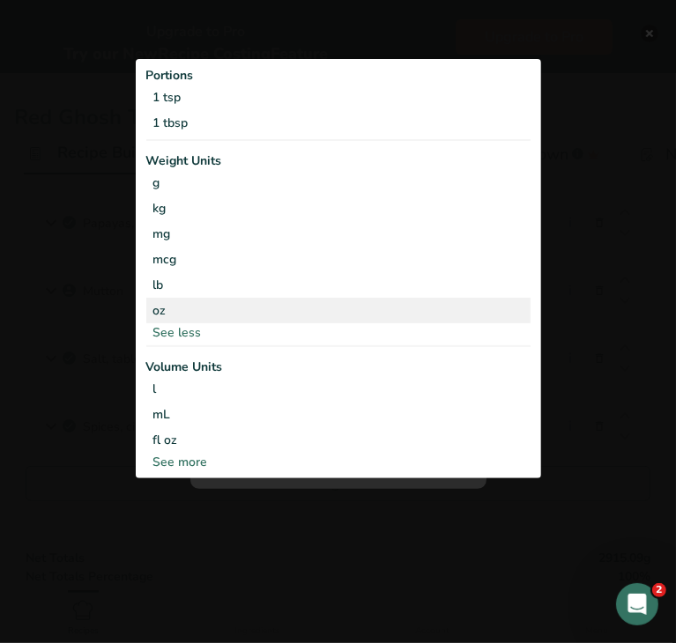
click at [185, 304] on div "oz" at bounding box center [338, 311] width 384 height 26
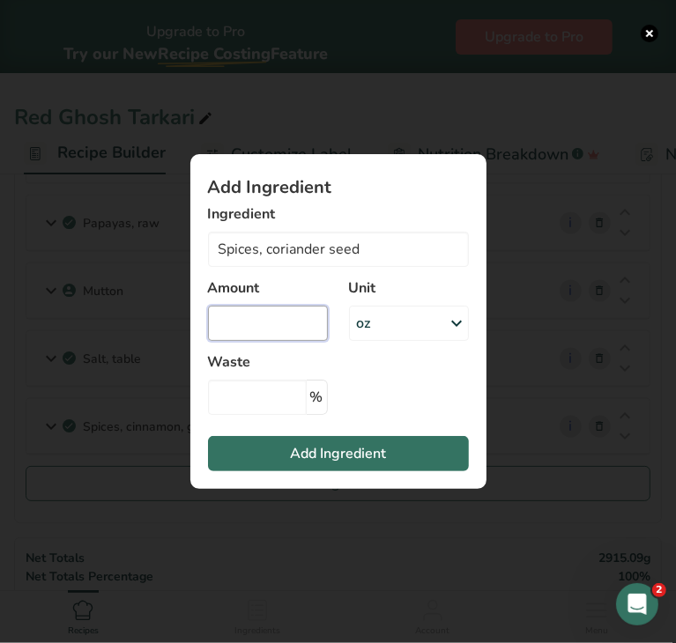
click at [280, 325] on input "Add ingredient modal" at bounding box center [268, 323] width 120 height 35
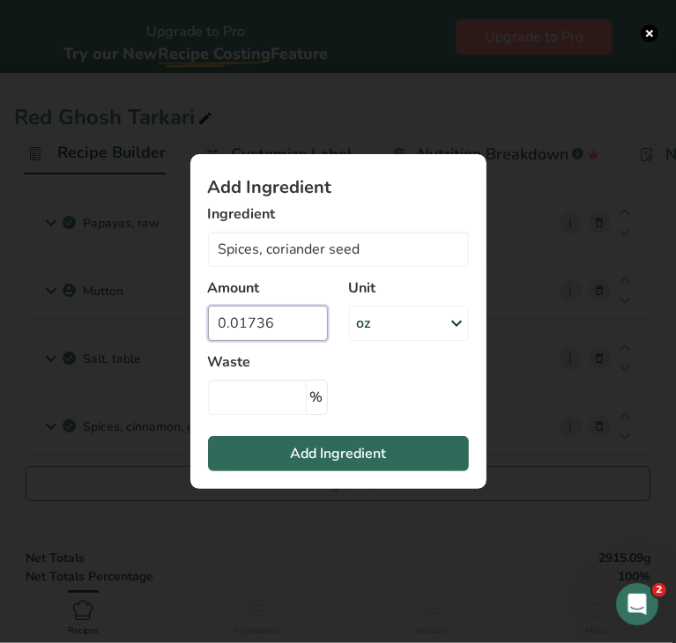
type input "0.01736"
click at [322, 447] on span "Add Ingredient" at bounding box center [338, 453] width 96 height 21
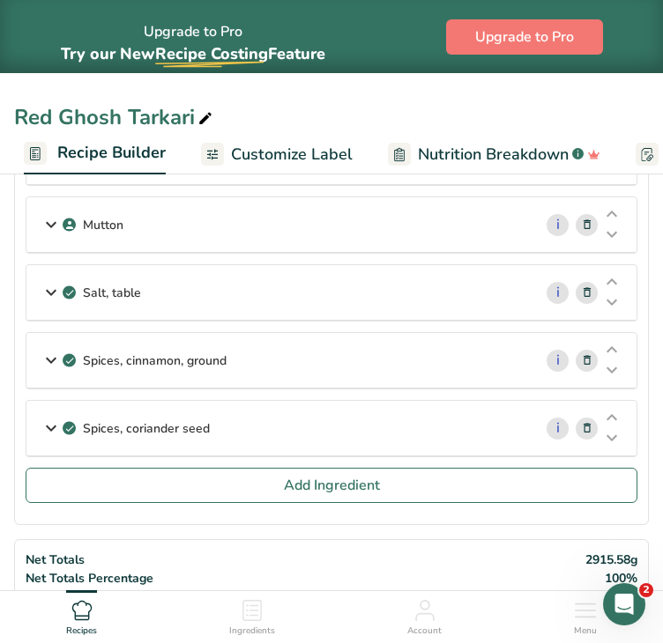
scroll to position [1184, 0]
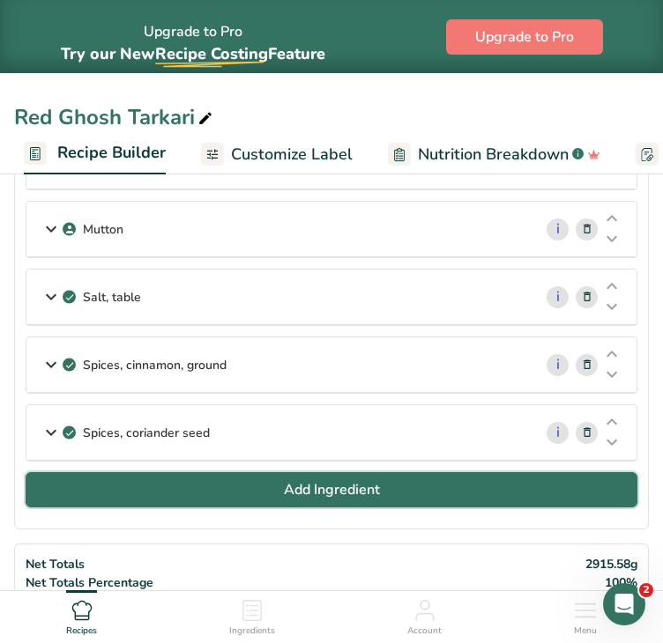
click at [407, 491] on button "Add Ingredient" at bounding box center [331, 489] width 611 height 35
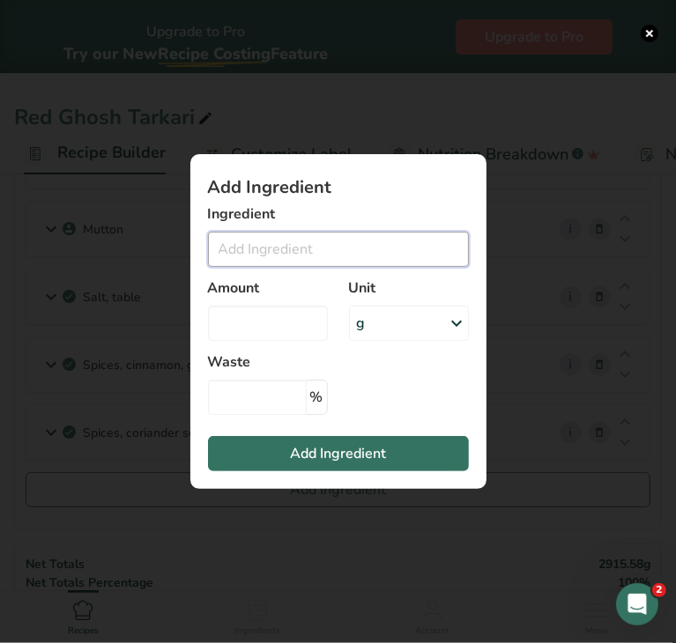
click at [310, 255] on input "Add ingredient modal" at bounding box center [338, 249] width 261 height 35
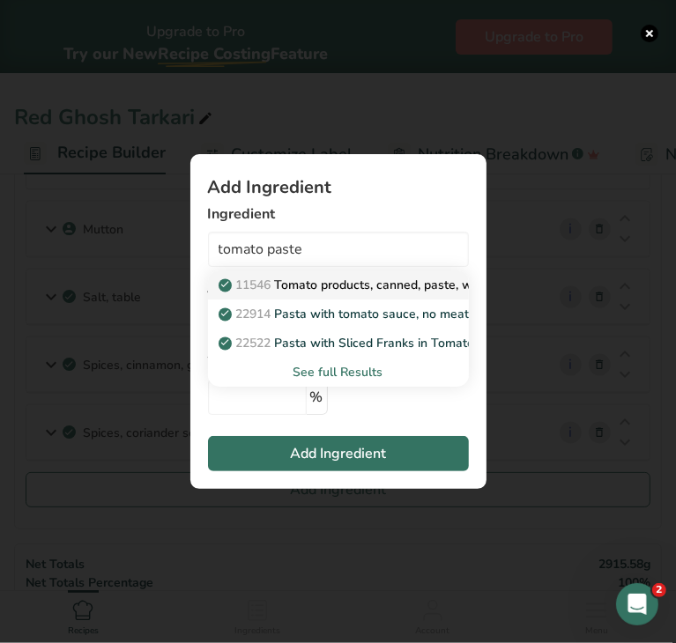
click at [349, 279] on p "11546 Tomato products, canned, paste, without salt added (Includes foods for US…" at bounding box center [553, 285] width 662 height 19
type input "Tomato products, canned, paste, without salt added (Includes foods for USDA's F…"
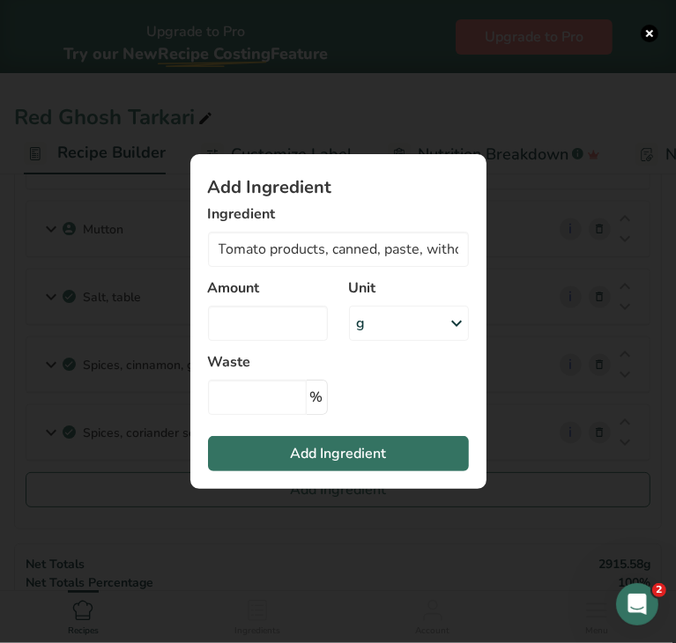
click at [448, 325] on icon "Add ingredient modal" at bounding box center [457, 323] width 21 height 32
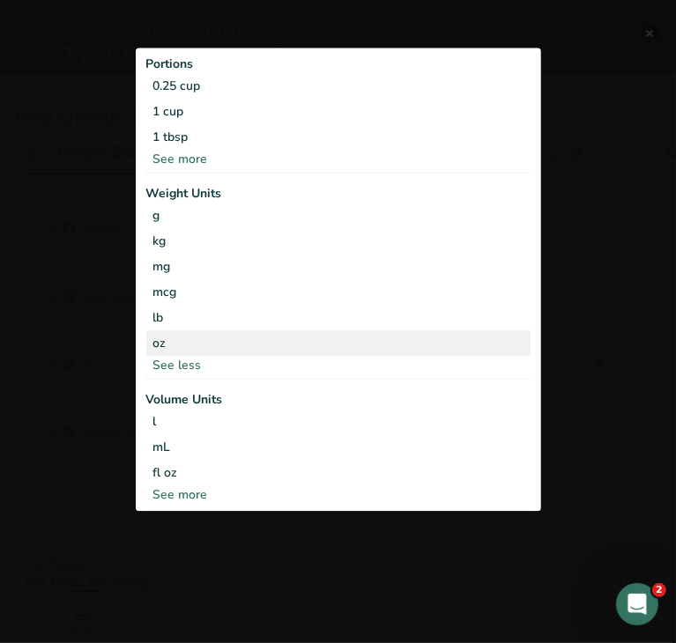
click at [247, 340] on div "oz" at bounding box center [338, 343] width 384 height 26
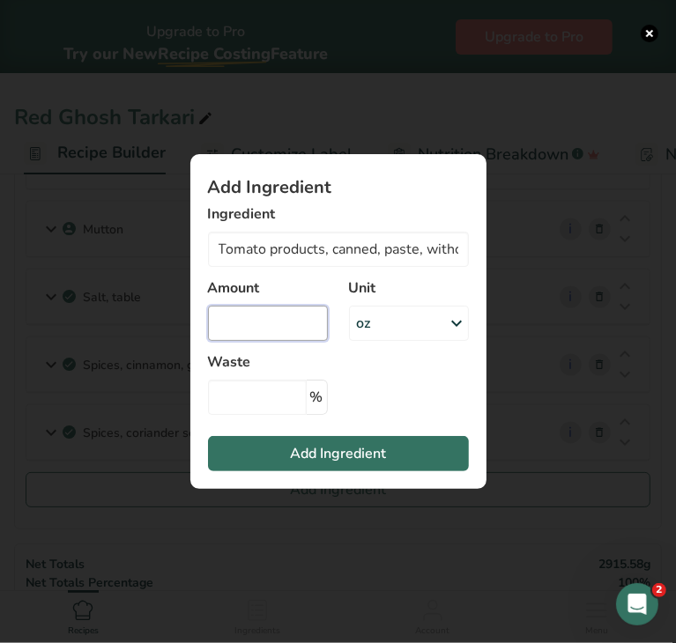
click at [250, 336] on input "Add ingredient modal" at bounding box center [268, 323] width 120 height 35
type input "0.02"
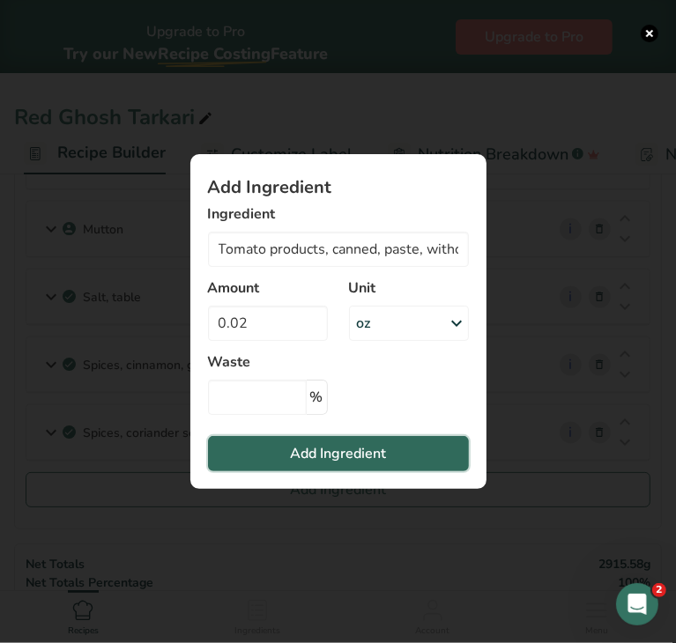
click at [293, 450] on span "Add Ingredient" at bounding box center [338, 453] width 96 height 21
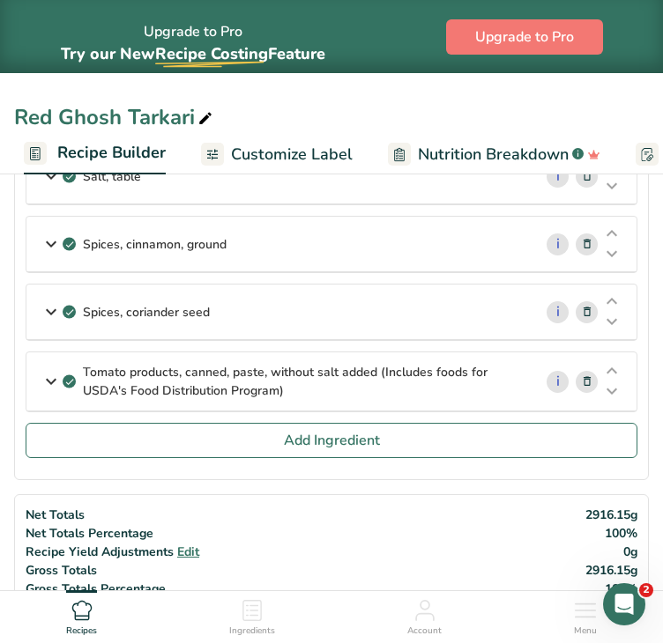
scroll to position [1329, 0]
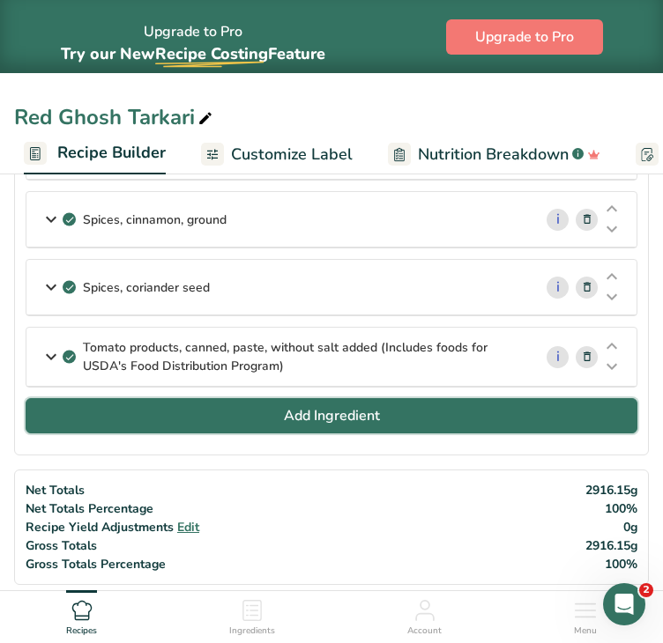
click at [416, 404] on button "Add Ingredient" at bounding box center [331, 415] width 611 height 35
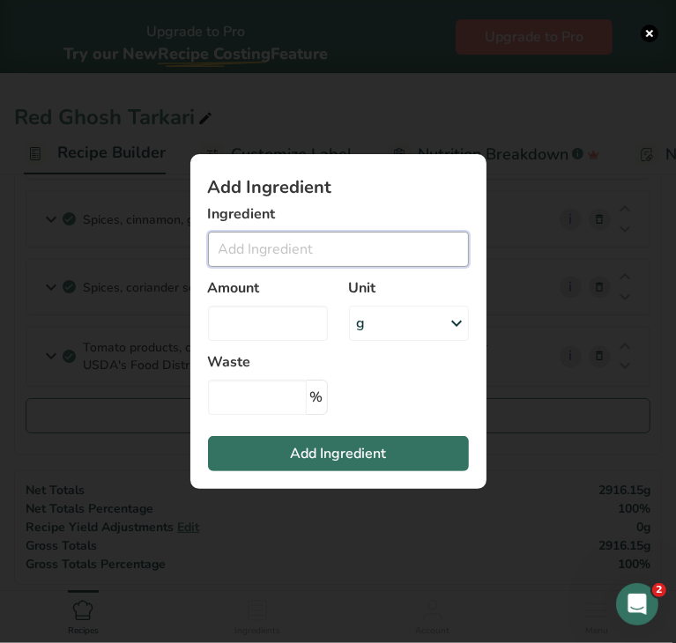
click at [320, 240] on input "Add ingredient modal" at bounding box center [338, 249] width 261 height 35
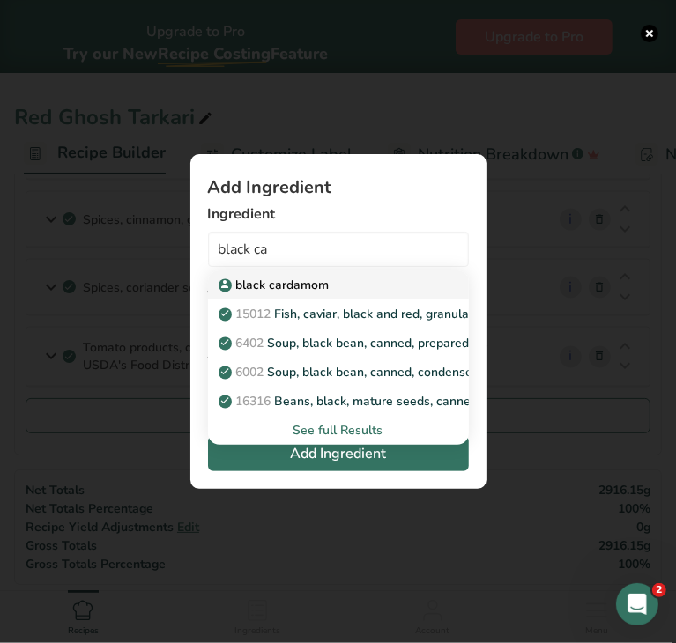
click at [333, 286] on div "black cardamom" at bounding box center [324, 285] width 204 height 19
type input "black cardamom"
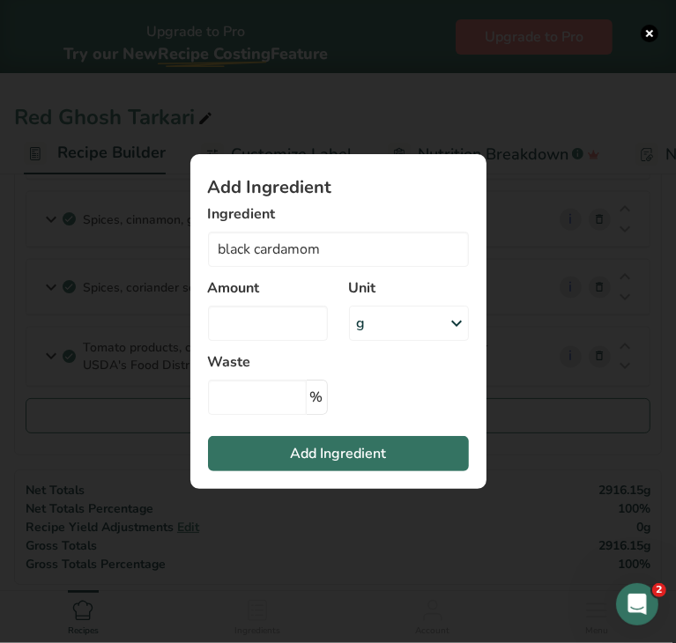
click at [418, 319] on div "g" at bounding box center [409, 323] width 120 height 35
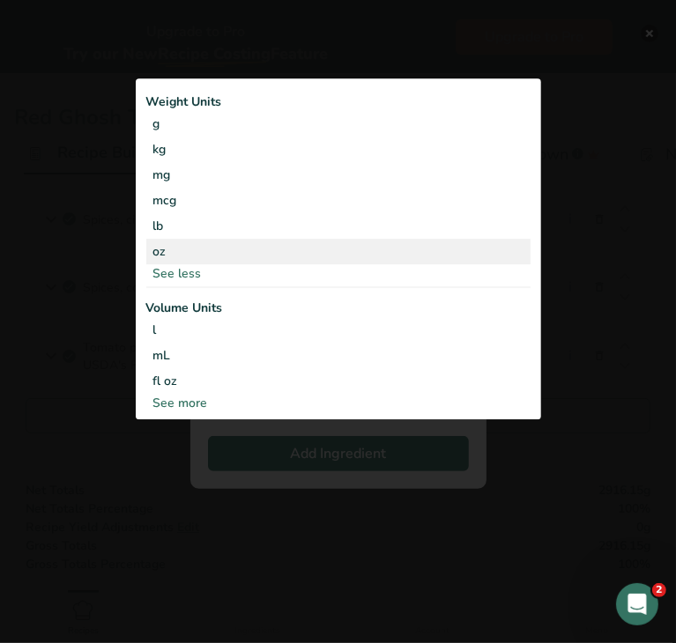
click at [201, 257] on div "oz" at bounding box center [338, 252] width 384 height 26
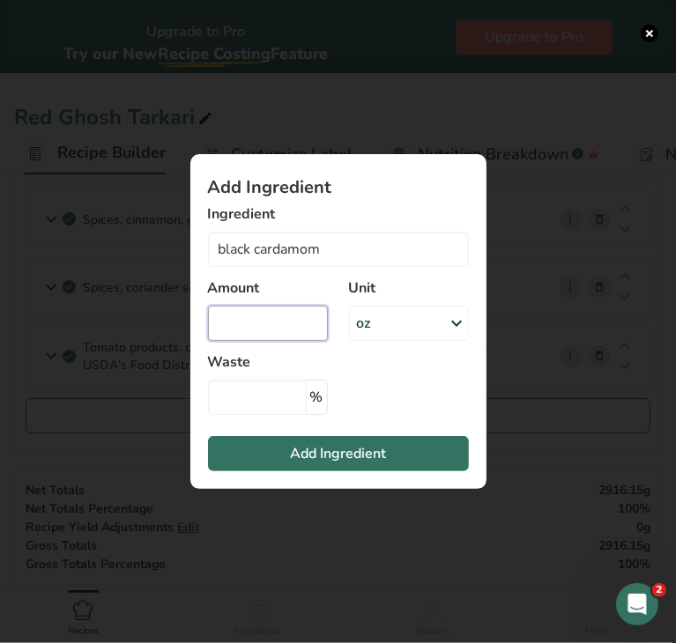
click at [285, 324] on input "Add ingredient modal" at bounding box center [268, 323] width 120 height 35
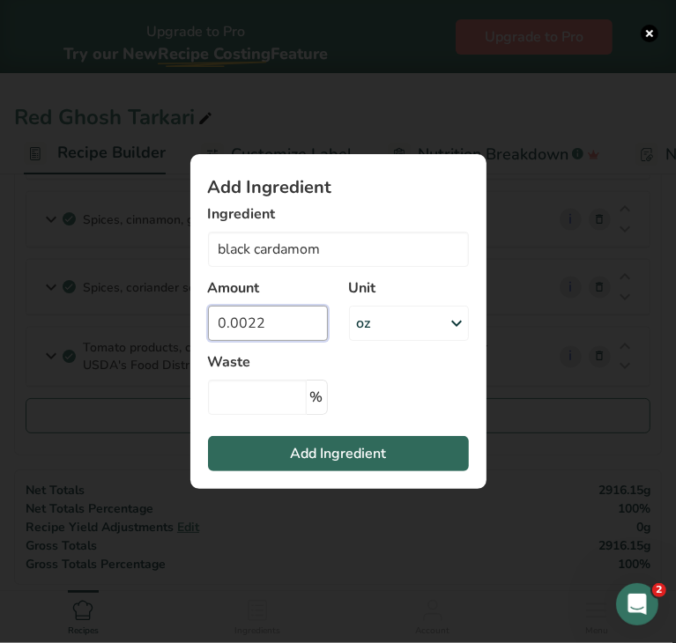
type input "0.0022"
click at [303, 448] on span "Add Ingredient" at bounding box center [338, 453] width 96 height 21
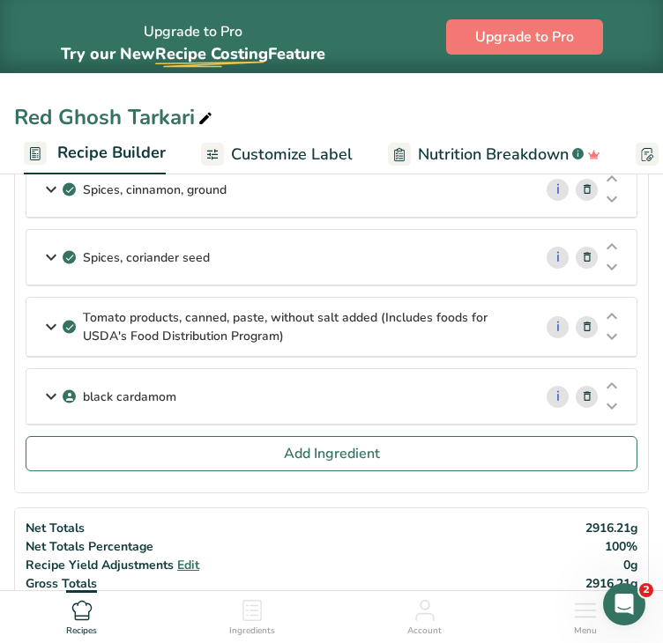
scroll to position [1364, 0]
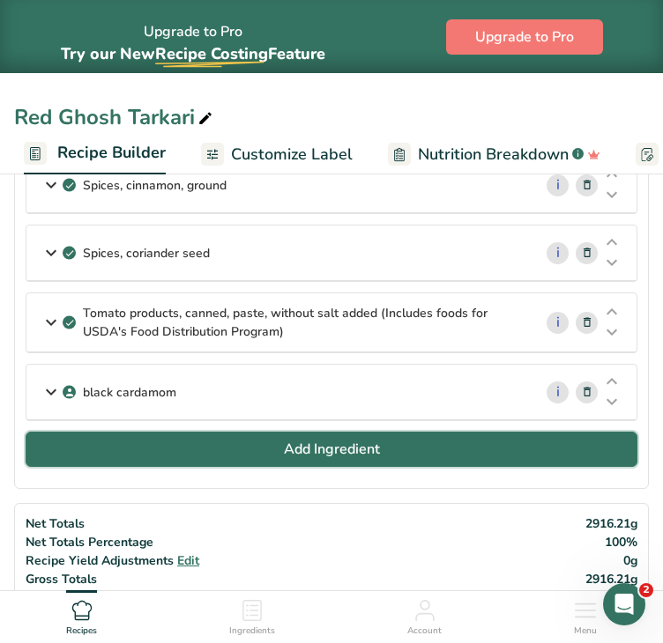
click at [546, 447] on button "Add Ingredient" at bounding box center [331, 449] width 611 height 35
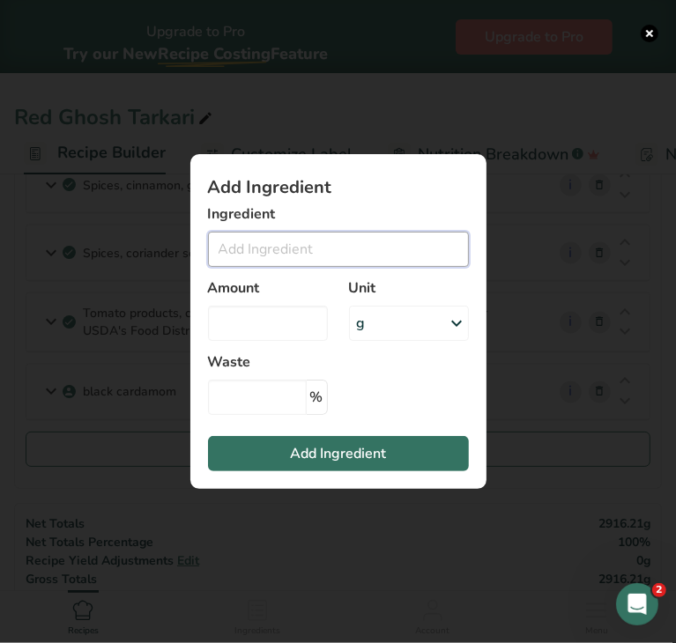
click at [438, 244] on input "Add ingredient modal" at bounding box center [338, 249] width 261 height 35
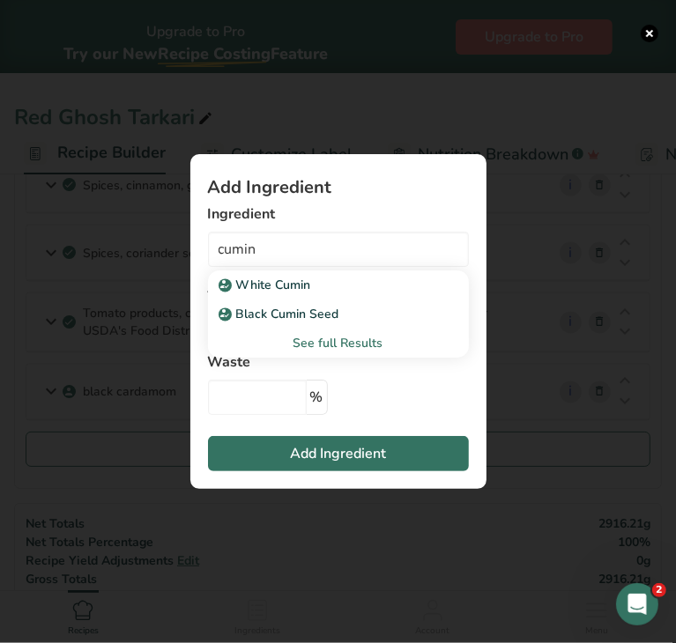
click at [358, 344] on div "See full Results" at bounding box center [338, 343] width 233 height 19
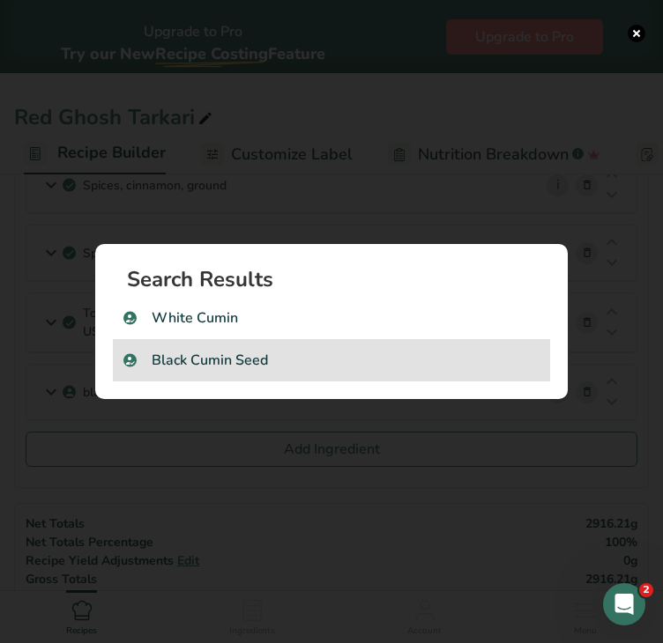
click at [349, 347] on div "Black Cumin Seed" at bounding box center [331, 360] width 437 height 42
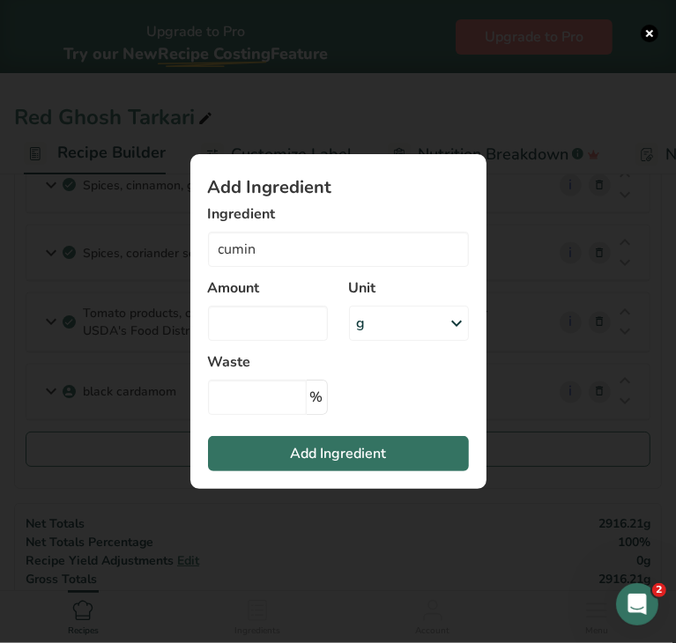
type input "Black Cumin Seed"
click at [398, 325] on div "g" at bounding box center [409, 323] width 120 height 35
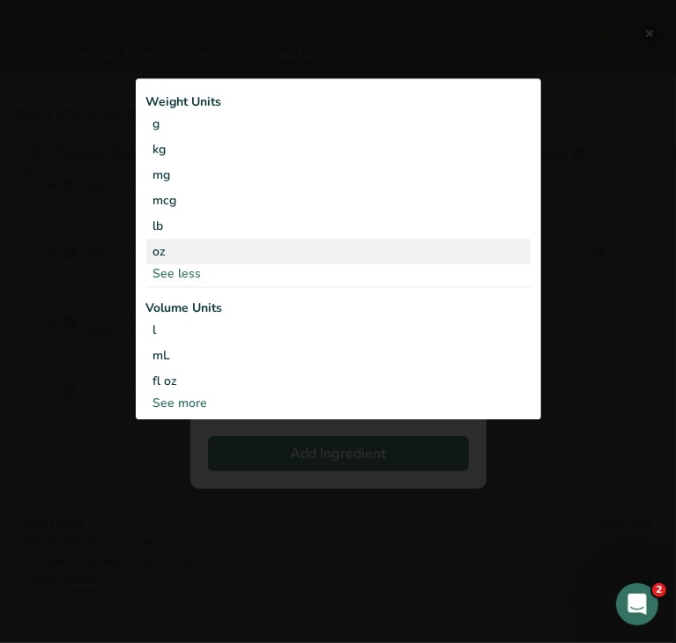
click at [216, 248] on div "oz" at bounding box center [338, 252] width 384 height 26
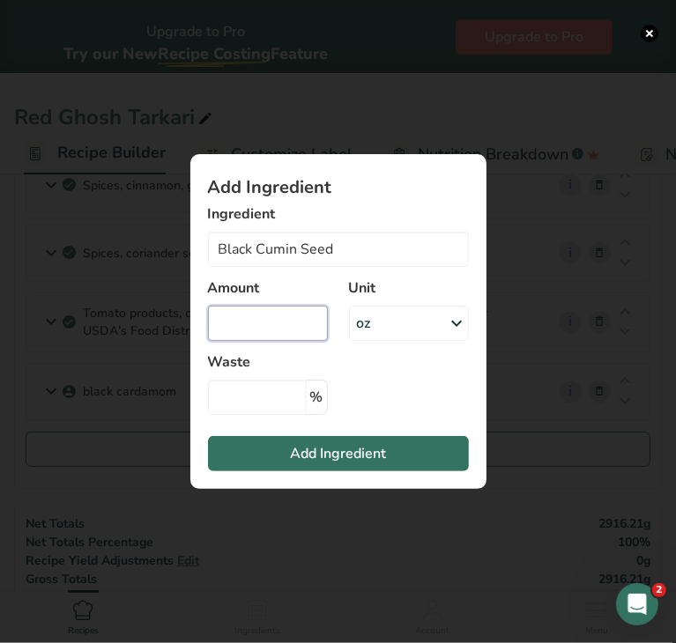
click at [261, 315] on input "Add ingredient modal" at bounding box center [268, 323] width 120 height 35
type input "0.016"
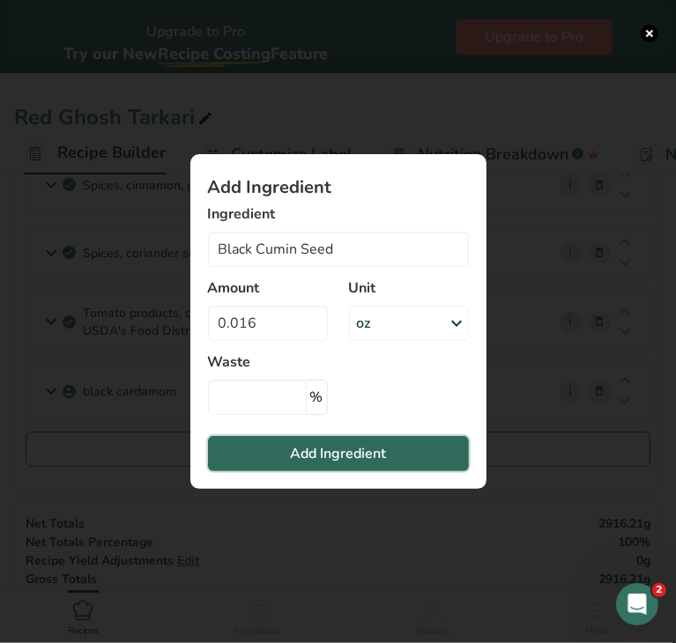
click at [322, 456] on span "Add Ingredient" at bounding box center [338, 453] width 96 height 21
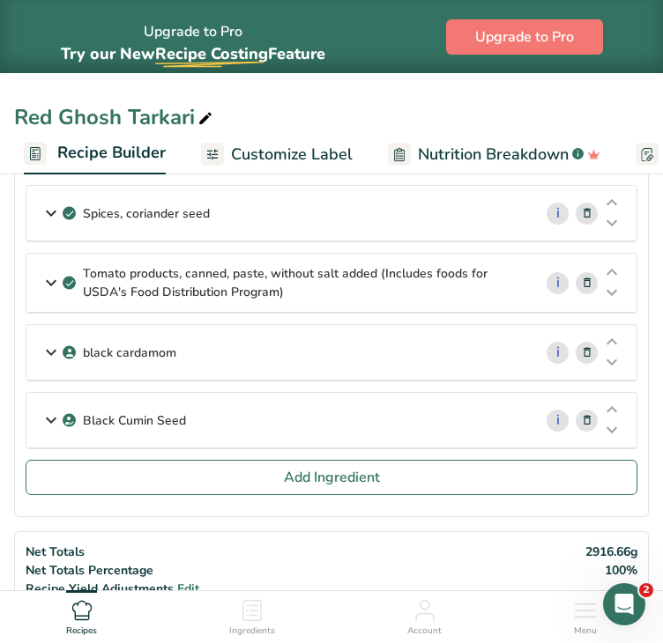
scroll to position [1419, 0]
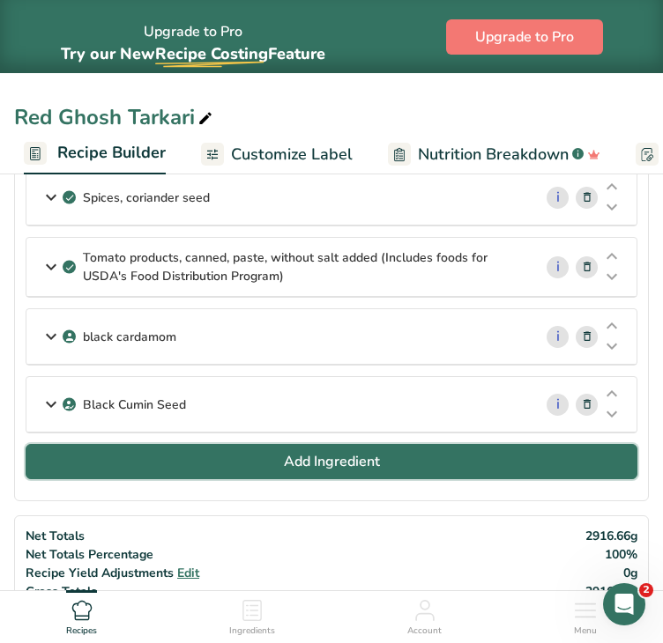
click at [467, 452] on button "Add Ingredient" at bounding box center [331, 461] width 611 height 35
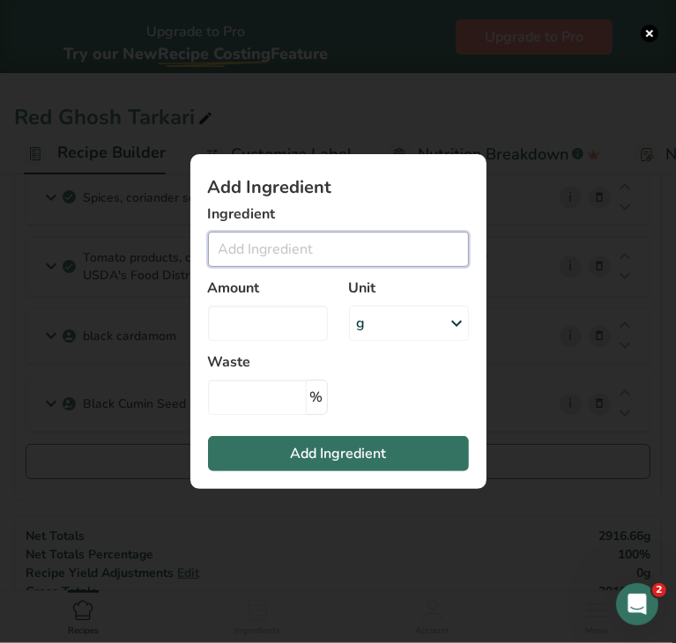
click at [369, 250] on input "Add ingredient modal" at bounding box center [338, 249] width 261 height 35
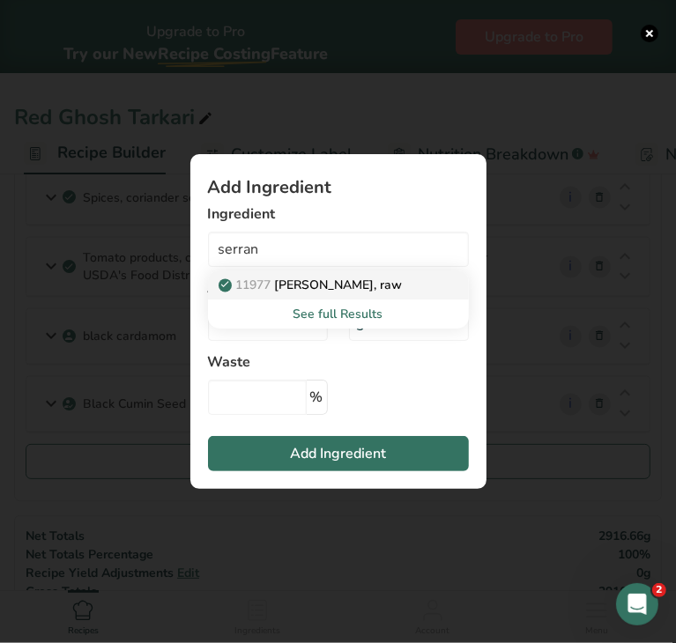
click at [387, 285] on p "11977 Peppers, serrano, raw" at bounding box center [312, 285] width 181 height 19
type input "[PERSON_NAME], raw"
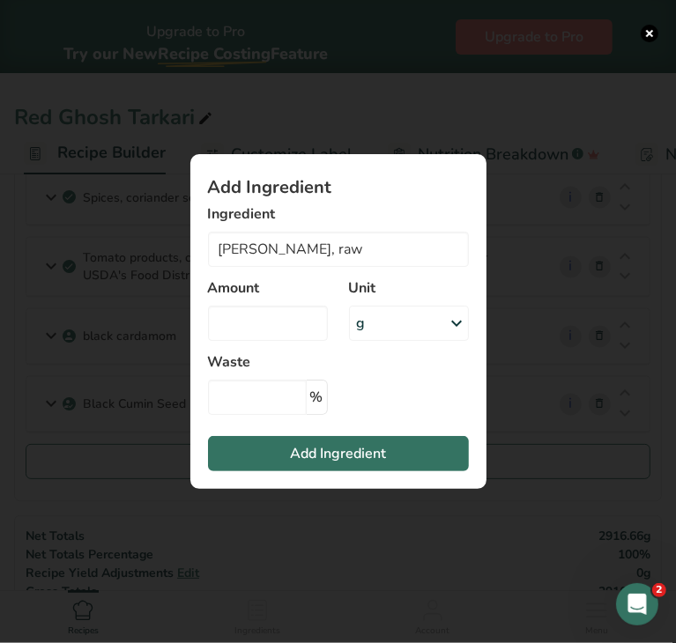
click at [443, 318] on div "g" at bounding box center [409, 323] width 120 height 35
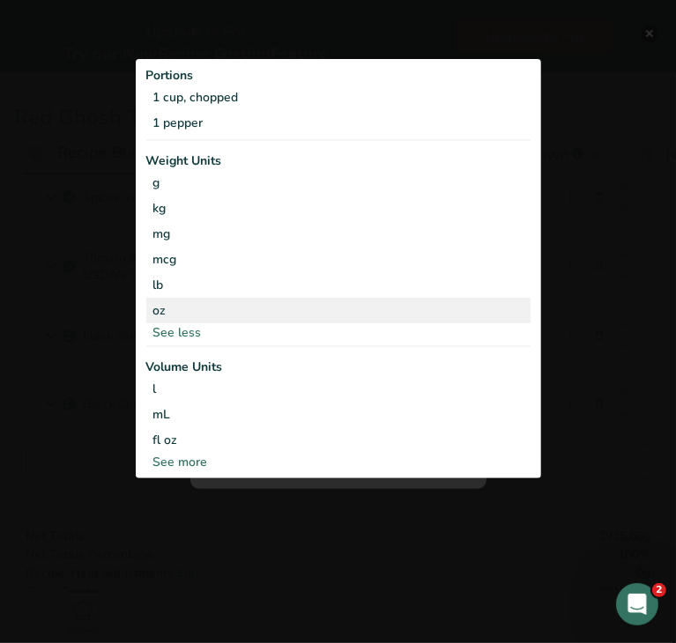
click at [250, 301] on div "oz" at bounding box center [338, 311] width 384 height 26
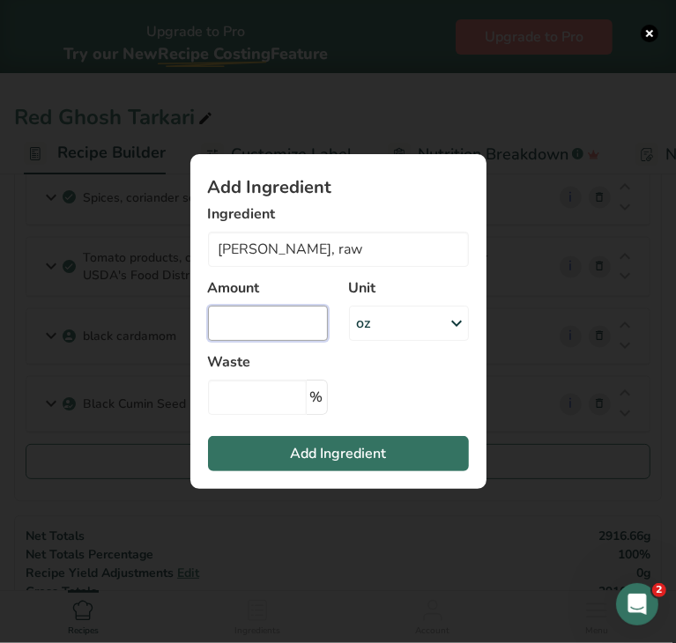
click at [293, 327] on input "Add ingredient modal" at bounding box center [268, 323] width 120 height 35
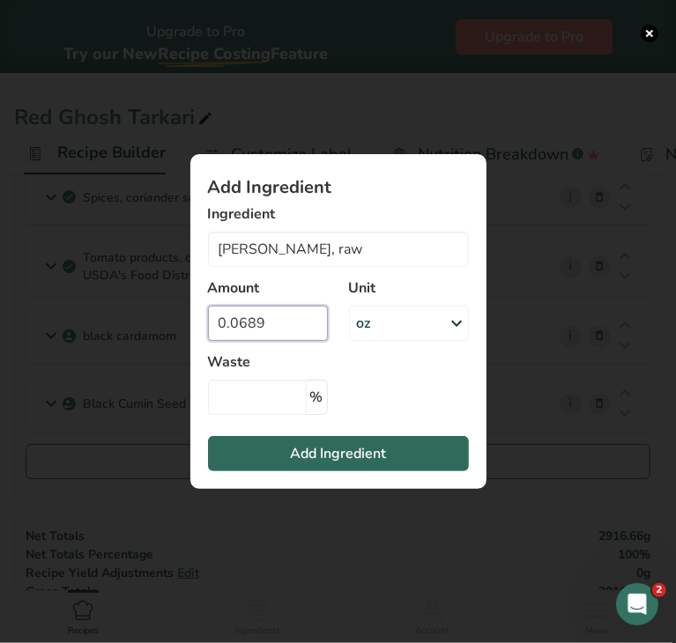
type input "0.0689"
click at [326, 452] on span "Add Ingredient" at bounding box center [338, 453] width 96 height 21
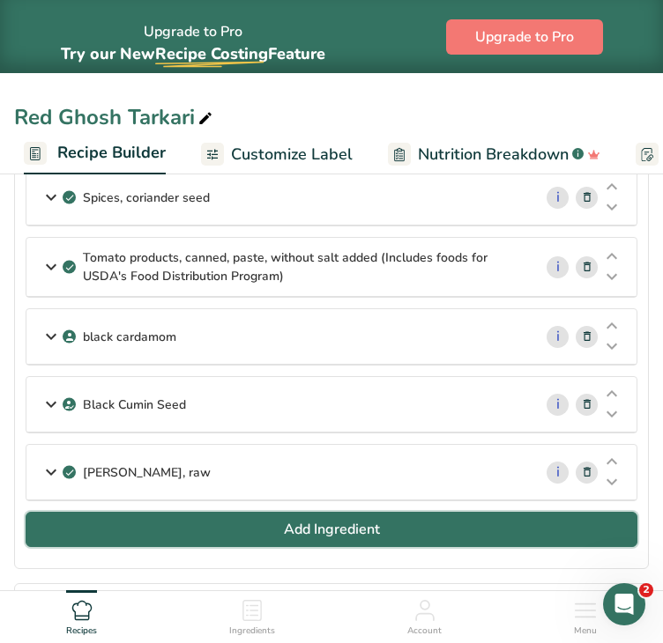
click at [337, 519] on span "Add Ingredient" at bounding box center [332, 529] width 96 height 21
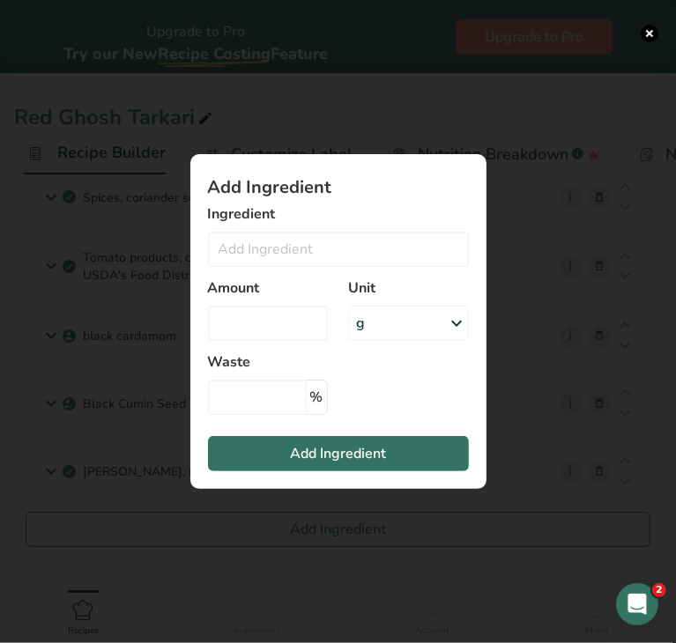
click at [444, 327] on div "g" at bounding box center [409, 323] width 120 height 35
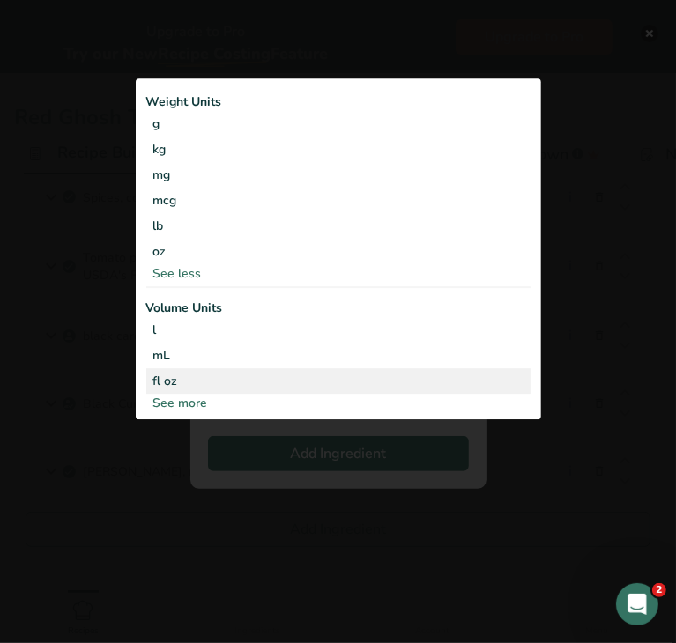
click at [201, 381] on div "fl oz" at bounding box center [338, 381] width 370 height 19
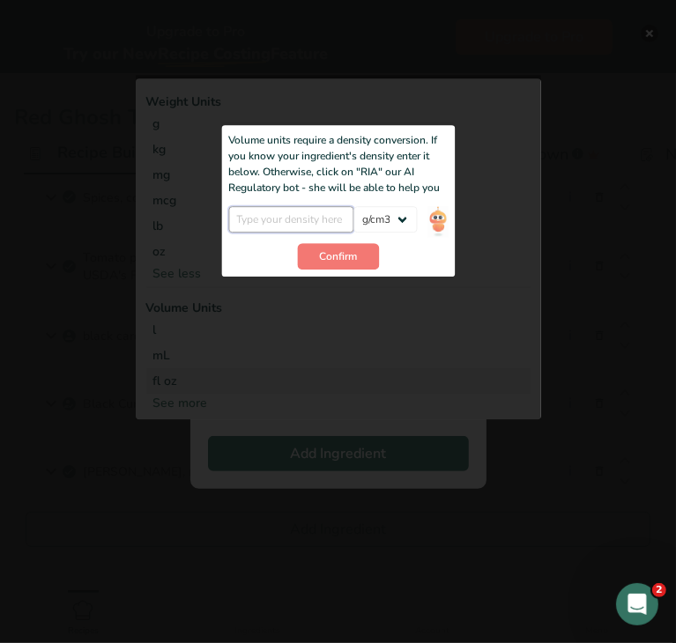
click at [293, 221] on input "Add ingredient modal" at bounding box center [291, 220] width 126 height 26
click at [324, 213] on input "Add ingredient modal" at bounding box center [291, 220] width 126 height 26
type input "0.92"
click at [343, 263] on span "Confirm" at bounding box center [338, 257] width 38 height 16
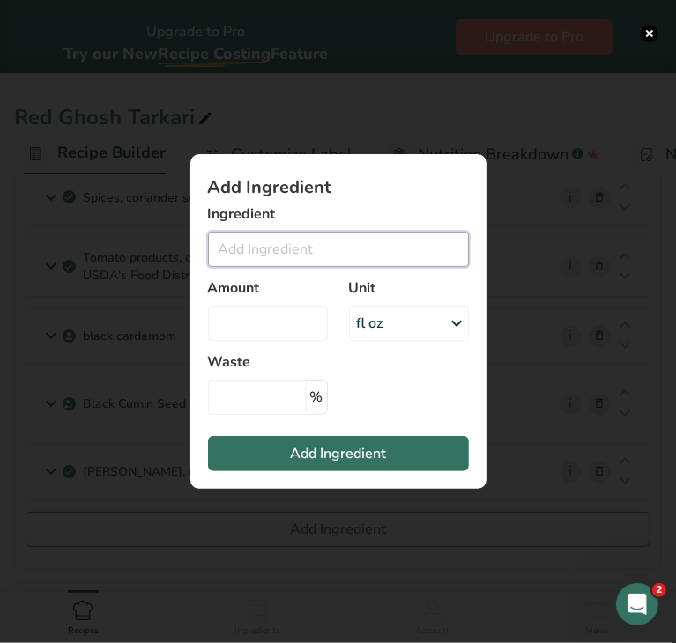
click at [340, 256] on input "Add ingredient modal" at bounding box center [338, 249] width 261 height 35
click at [299, 315] on input "Add ingredient modal" at bounding box center [268, 323] width 120 height 35
type input "0.58"
click at [307, 255] on input "Add ingredient modal" at bounding box center [338, 249] width 261 height 35
click at [268, 249] on input "avocado oil" at bounding box center [338, 249] width 261 height 35
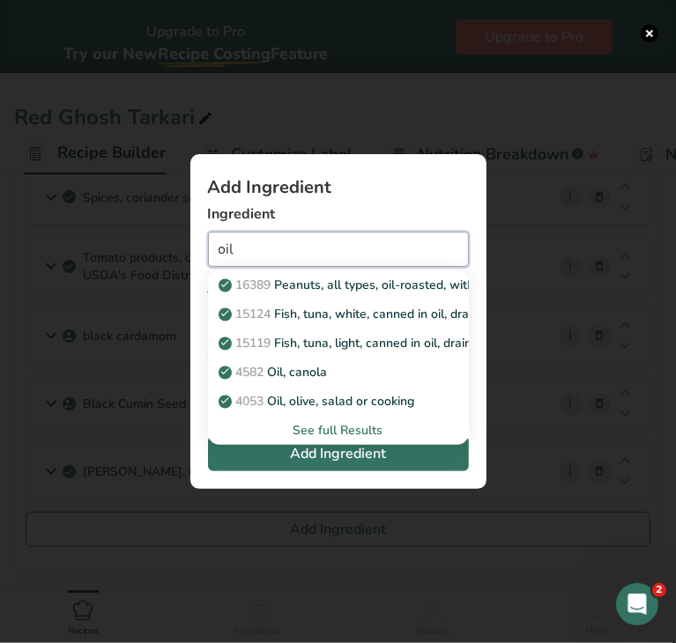
click at [271, 251] on input "oil" at bounding box center [338, 249] width 261 height 35
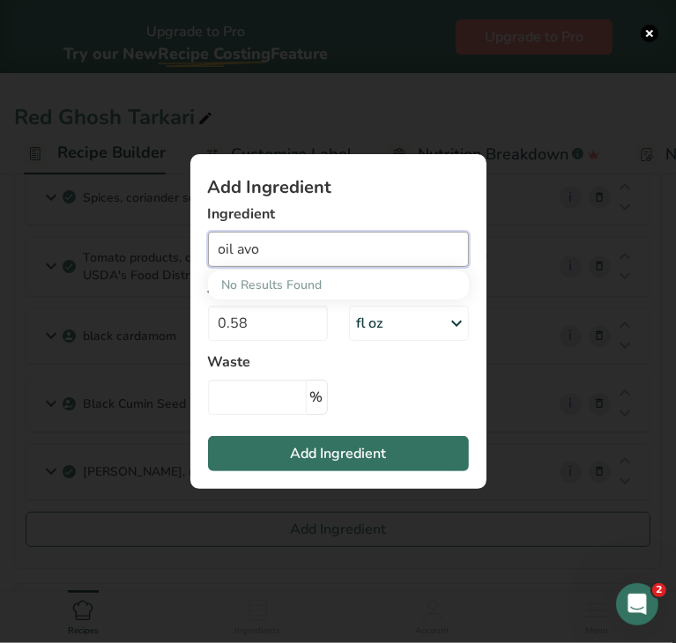
drag, startPoint x: 271, startPoint y: 251, endPoint x: 183, endPoint y: 255, distance: 88.2
click at [183, 255] on div "Add Ingredient Ingredient oil avo No Results Found Amount 0.58 Unit fl oz Weigh…" at bounding box center [338, 321] width 352 height 391
type input "oil avo"
click at [505, 406] on div "Add Ingredient Ingredient oil avo No Results Found Amount 0.58 Unit fl oz Weigh…" at bounding box center [338, 321] width 352 height 391
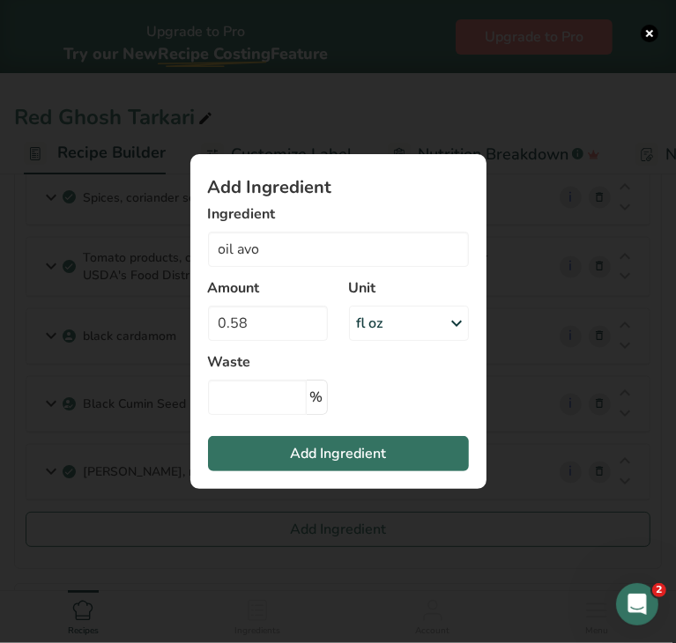
click at [505, 406] on div "Add Ingredient Ingredient oil avo No Results Found Amount 0.58 Unit fl oz Weigh…" at bounding box center [338, 321] width 352 height 391
click at [513, 471] on div "Add Ingredient Ingredient oil avo No Results Found Amount 0.58 Unit fl oz Weigh…" at bounding box center [338, 321] width 352 height 391
click at [652, 33] on button "Add ingredient modal" at bounding box center [650, 34] width 18 height 18
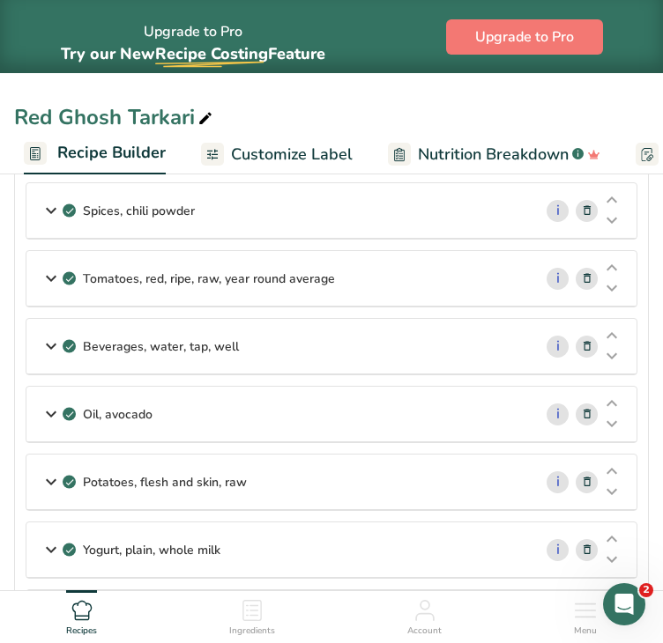
scroll to position [696, 0]
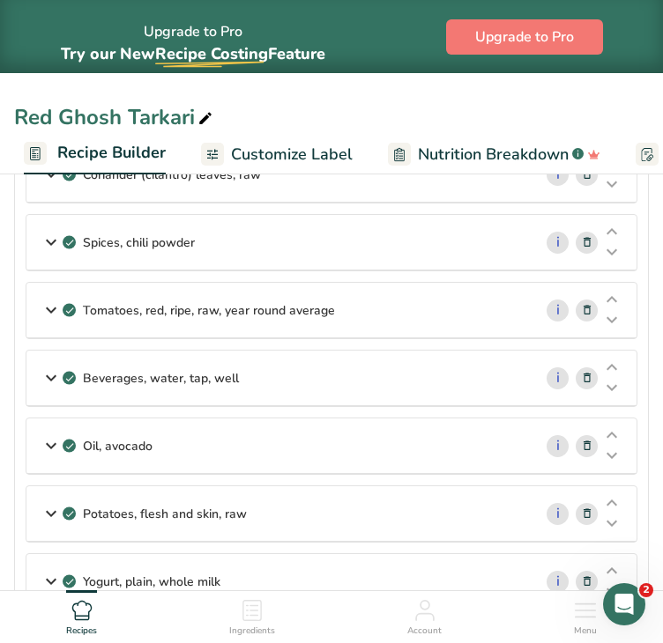
click at [452, 451] on div "Oil, avocado" at bounding box center [279, 445] width 506 height 55
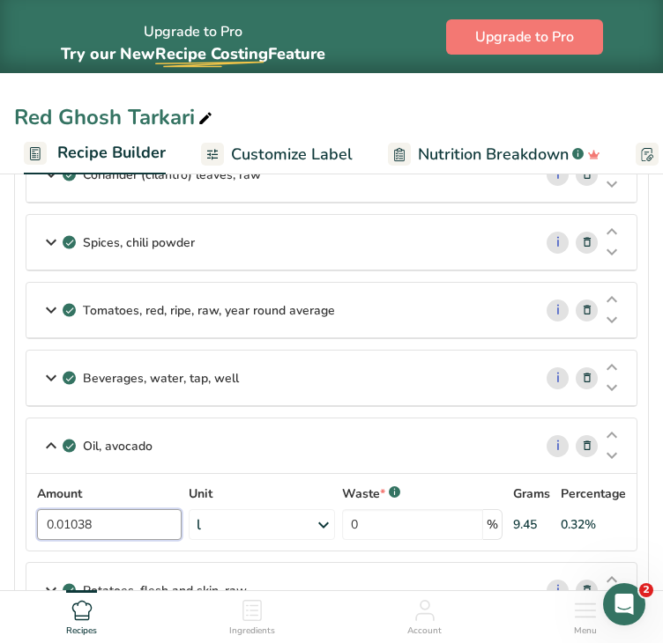
click at [101, 516] on input "0.01038" at bounding box center [109, 524] width 144 height 31
type input "0.027"
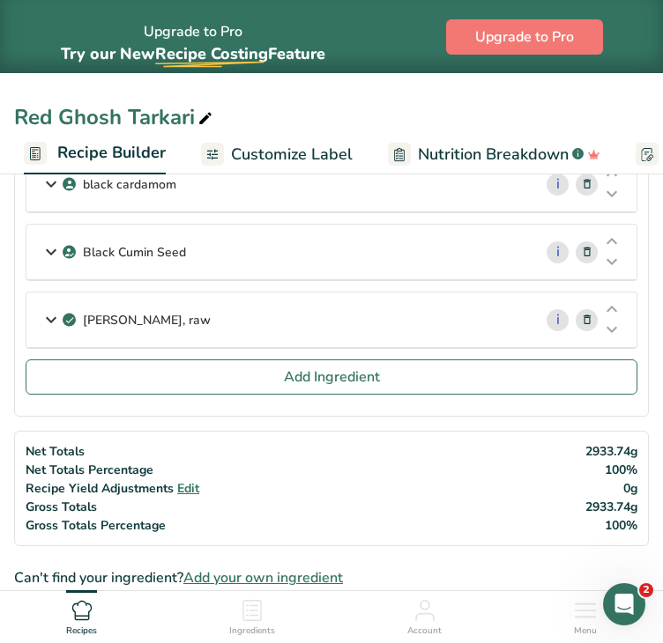
scroll to position [1670, 0]
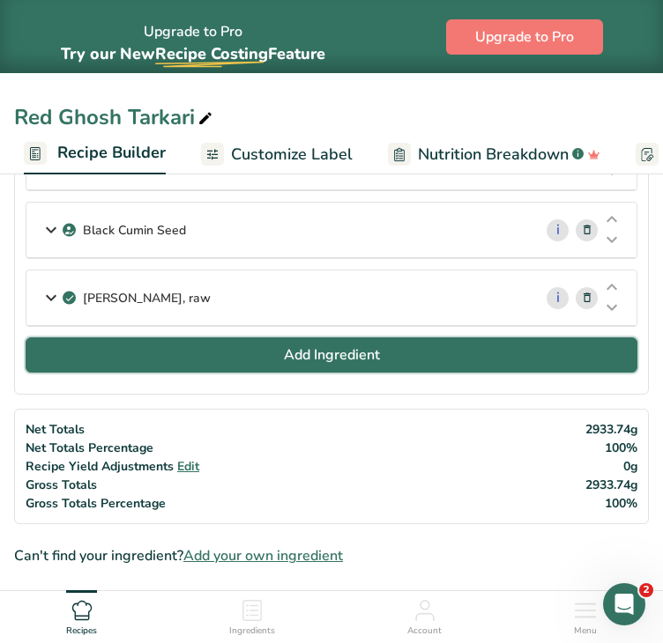
click at [479, 346] on button "Add Ingredient" at bounding box center [331, 354] width 611 height 35
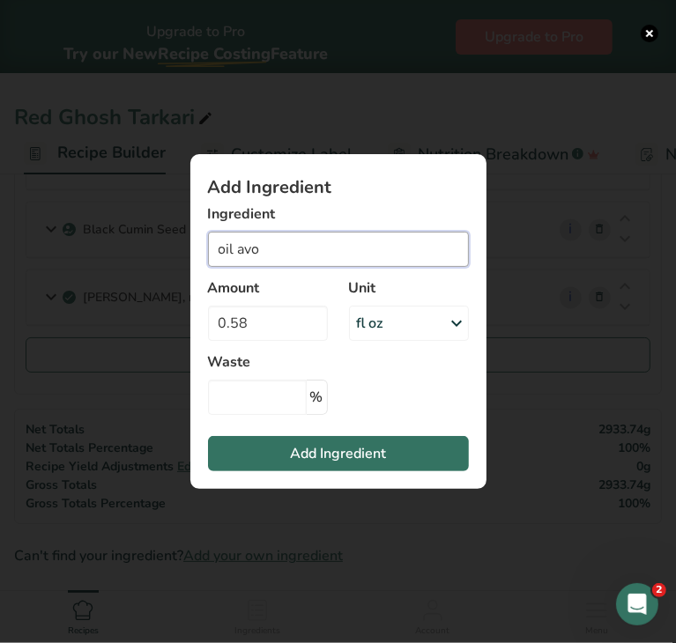
drag, startPoint x: 278, startPoint y: 252, endPoint x: 204, endPoint y: 256, distance: 75.0
click at [204, 256] on section "Add Ingredient Ingredient oil avo No Results Found Amount 0.58 Unit fl oz Weigh…" at bounding box center [338, 321] width 296 height 335
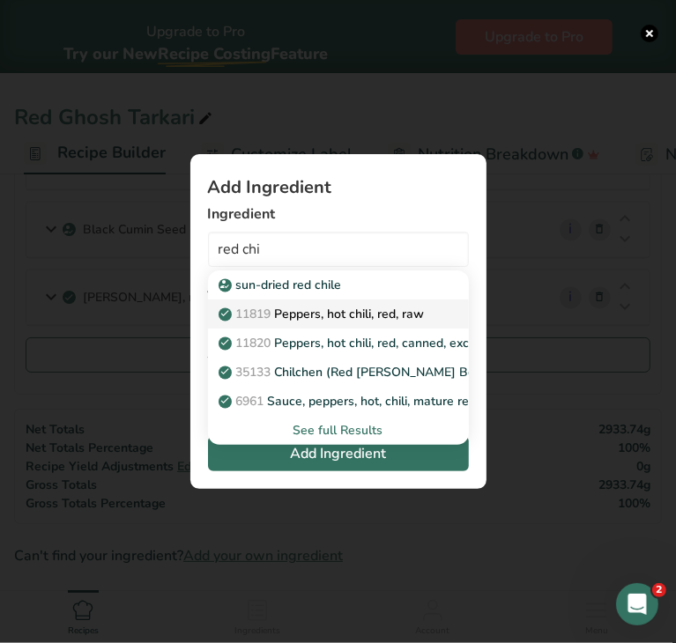
click at [307, 307] on p "11819 Peppers, hot chili, red, raw" at bounding box center [323, 314] width 203 height 19
type input "Peppers, hot chili, red, raw"
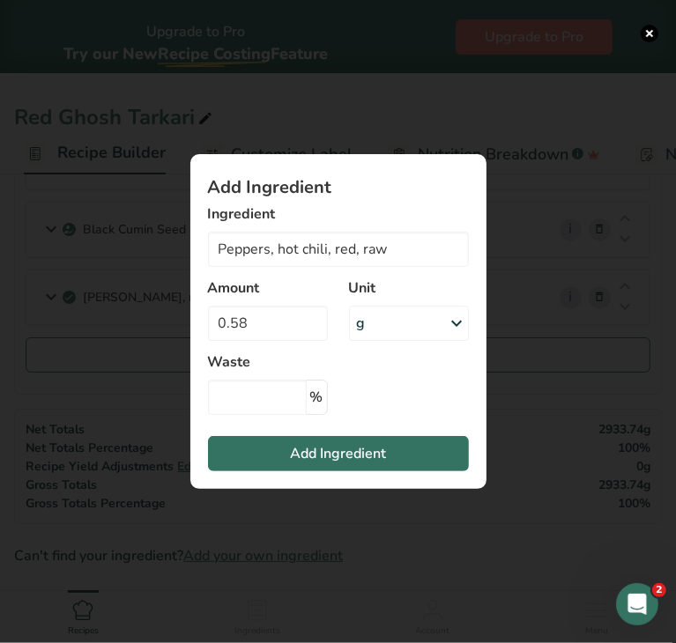
click at [395, 318] on div "g" at bounding box center [409, 323] width 120 height 35
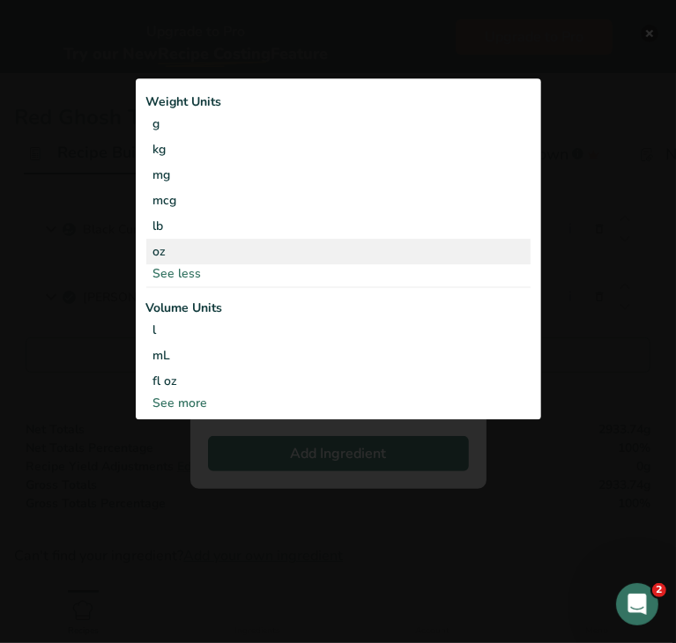
click at [201, 251] on div "oz" at bounding box center [338, 252] width 384 height 26
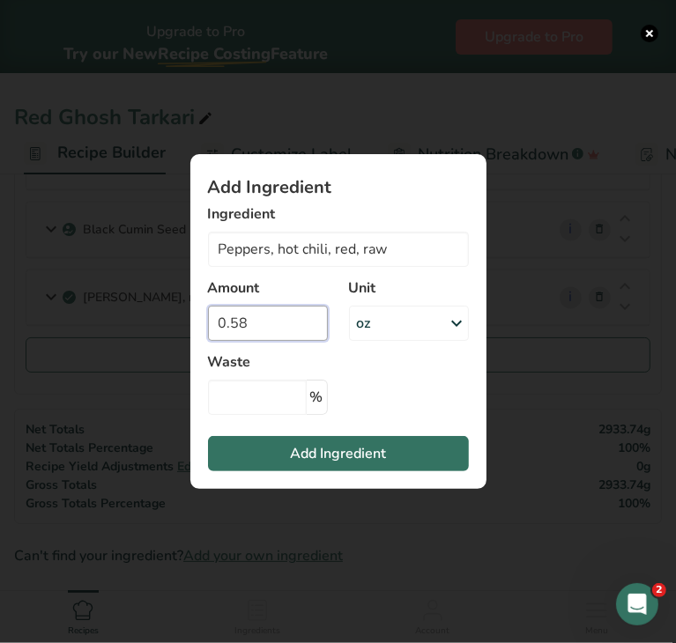
click at [278, 322] on input "0.58" at bounding box center [268, 323] width 120 height 35
type input "0.00082"
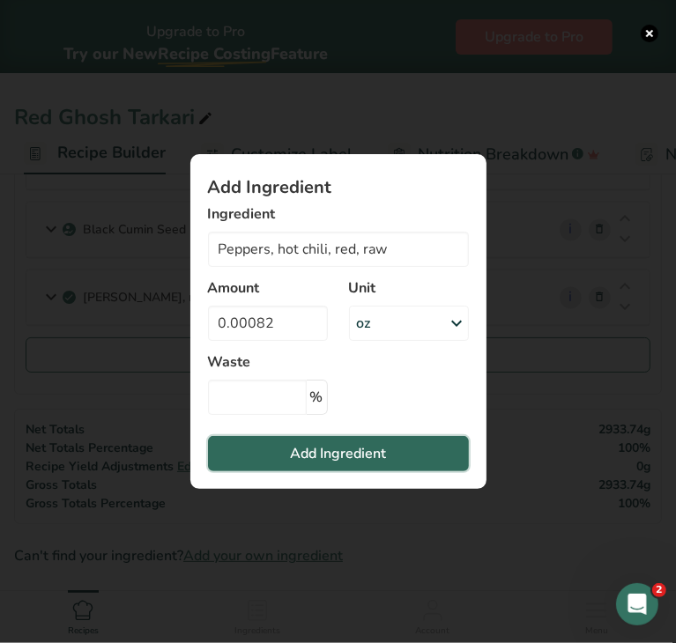
click at [300, 444] on span "Add Ingredient" at bounding box center [338, 453] width 96 height 21
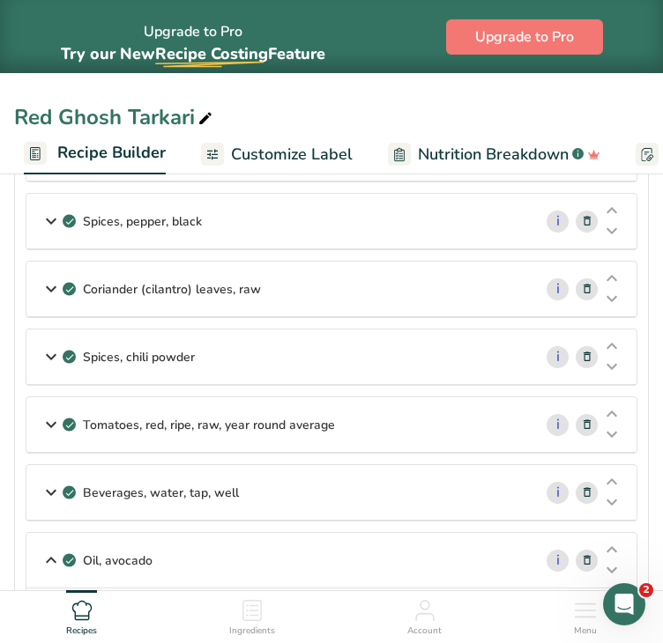
scroll to position [571, 0]
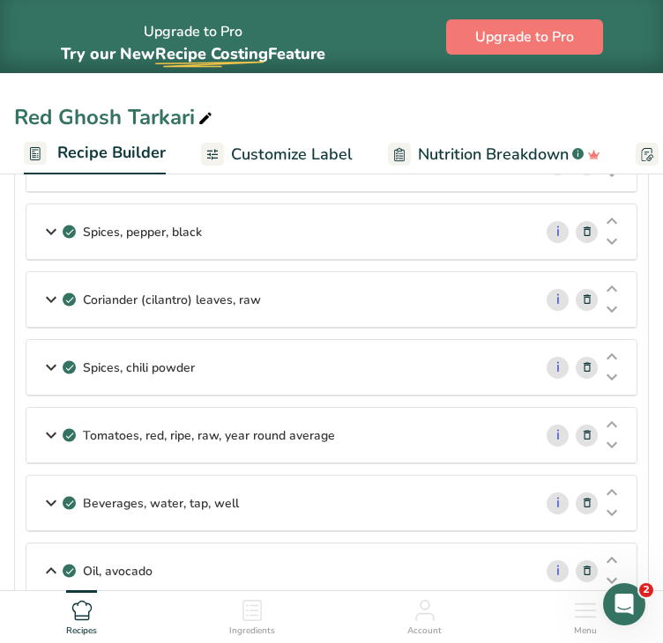
click at [647, 122] on div "Red Ghosh Tarkari" at bounding box center [331, 117] width 663 height 32
click at [321, 492] on div "Beverages, water, tap, well" at bounding box center [279, 503] width 506 height 55
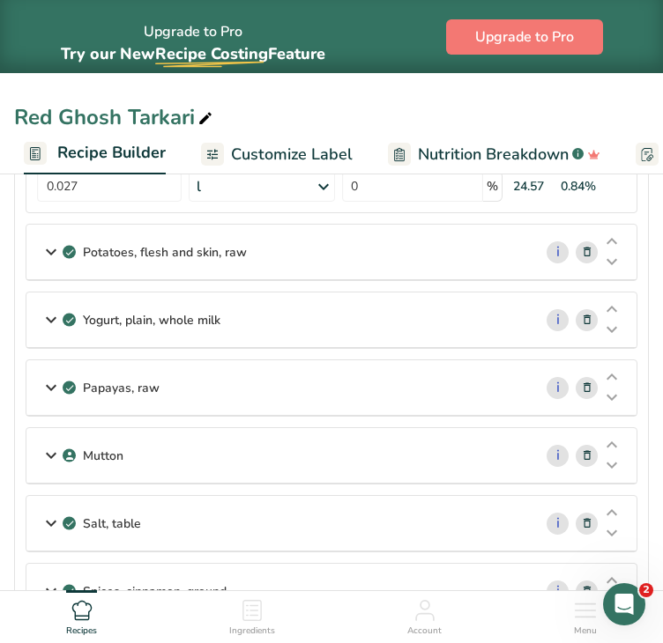
scroll to position [1106, 0]
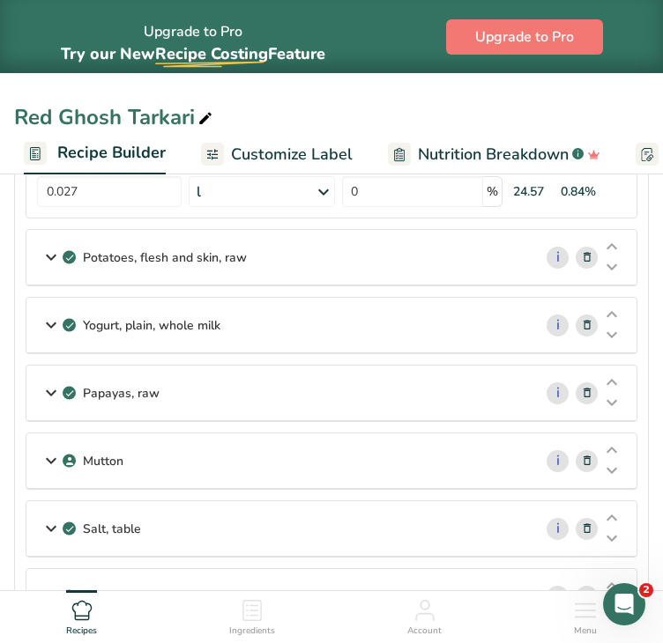
click at [585, 316] on icon at bounding box center [587, 325] width 12 height 19
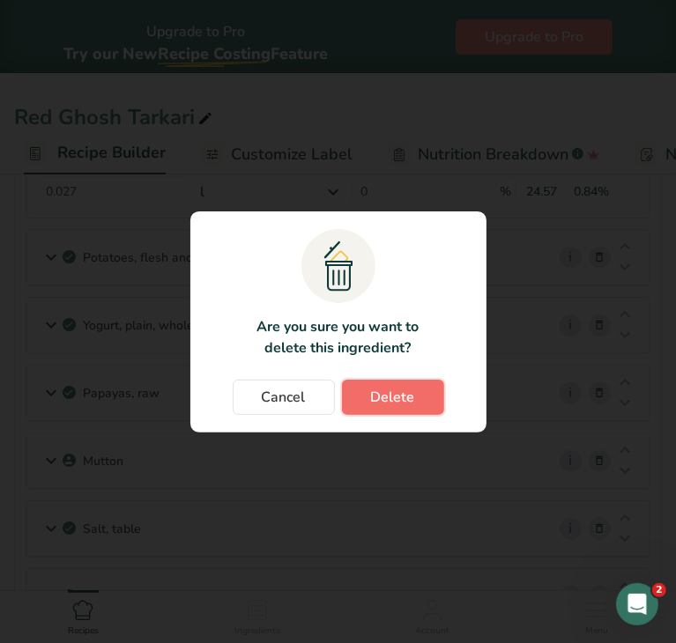
click at [387, 392] on span "Delete" at bounding box center [393, 397] width 44 height 21
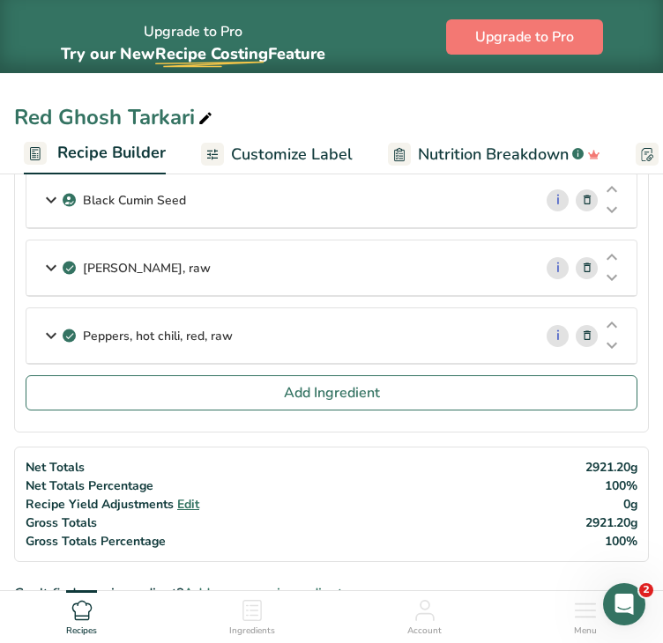
scroll to position [1703, 0]
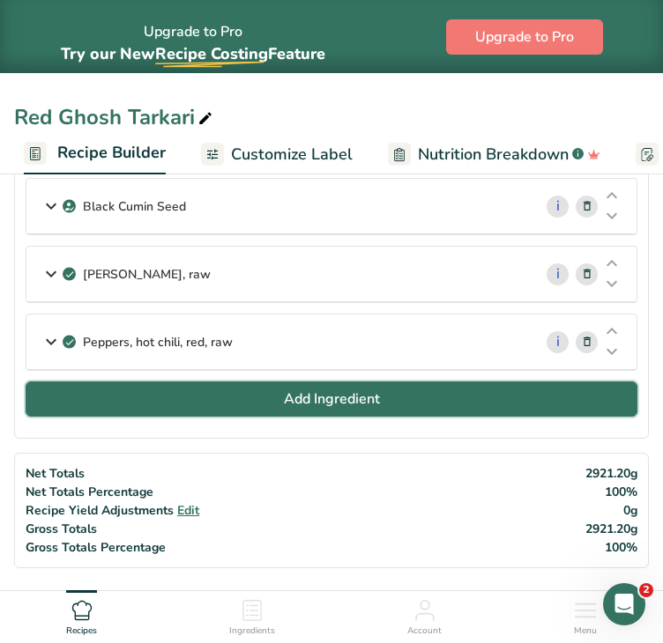
click at [373, 389] on span "Add Ingredient" at bounding box center [332, 399] width 96 height 21
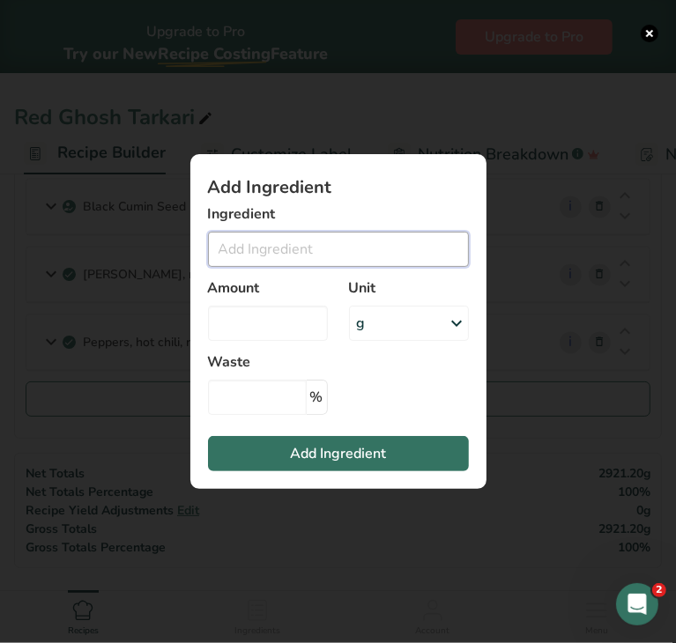
click at [299, 233] on input "Add ingredient modal" at bounding box center [338, 249] width 261 height 35
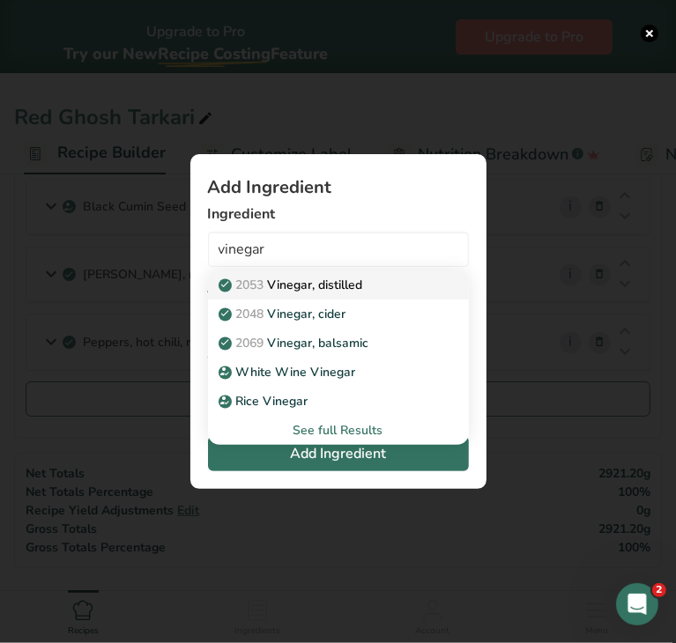
click at [319, 282] on p "2053 Vinegar, distilled" at bounding box center [292, 285] width 141 height 19
type input "Vinegar, distilled"
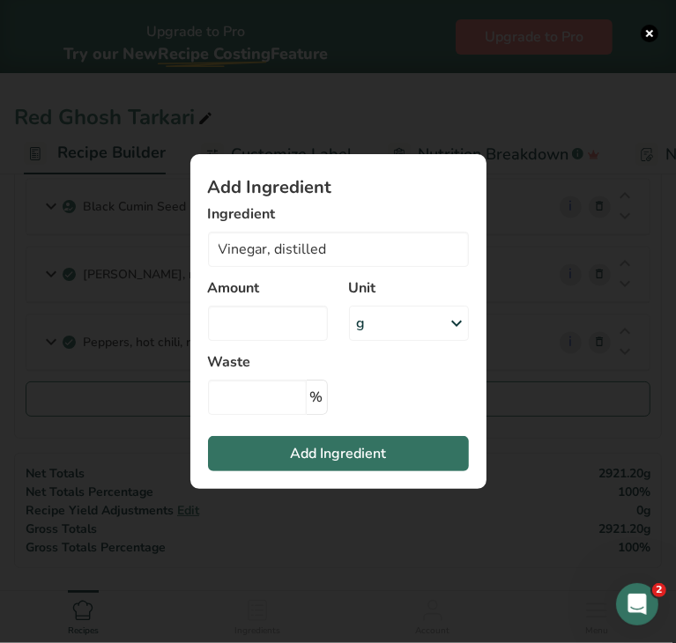
click at [455, 327] on icon "Add ingredient modal" at bounding box center [457, 323] width 21 height 32
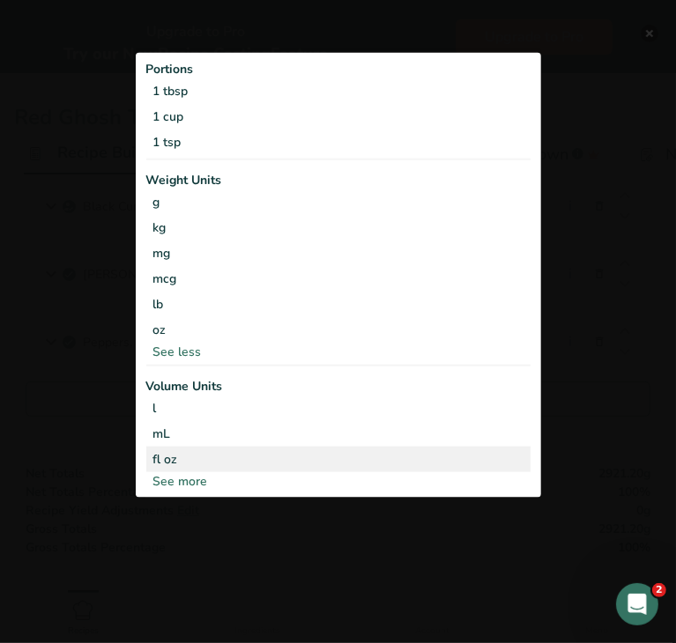
click at [268, 460] on div "fl oz" at bounding box center [338, 458] width 370 height 19
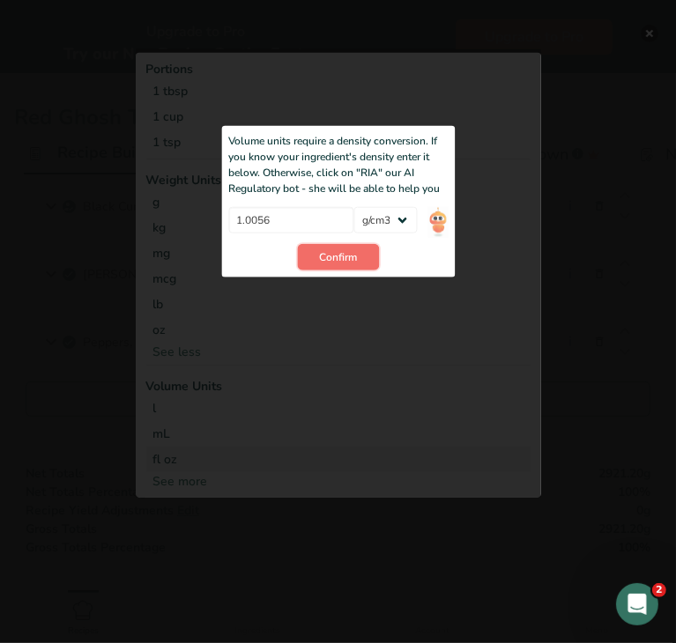
click at [349, 250] on span "Confirm" at bounding box center [338, 257] width 38 height 16
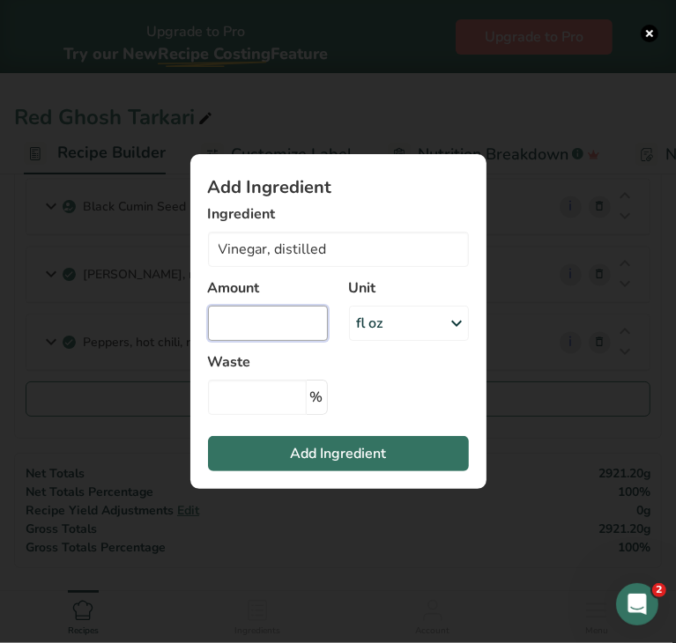
click at [261, 312] on input "Add ingredient modal" at bounding box center [268, 323] width 120 height 35
click at [303, 331] on input "Add ingredient modal" at bounding box center [268, 323] width 120 height 35
type input "0.036"
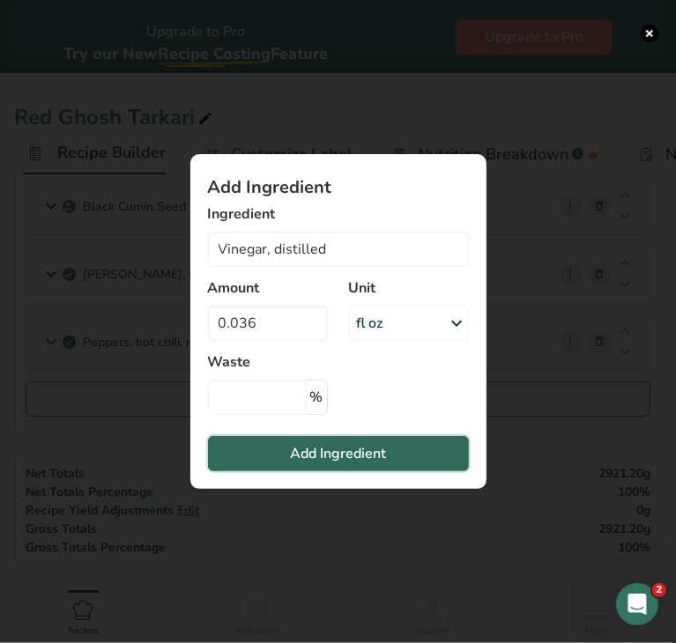
click at [331, 462] on span "Add Ingredient" at bounding box center [338, 453] width 96 height 21
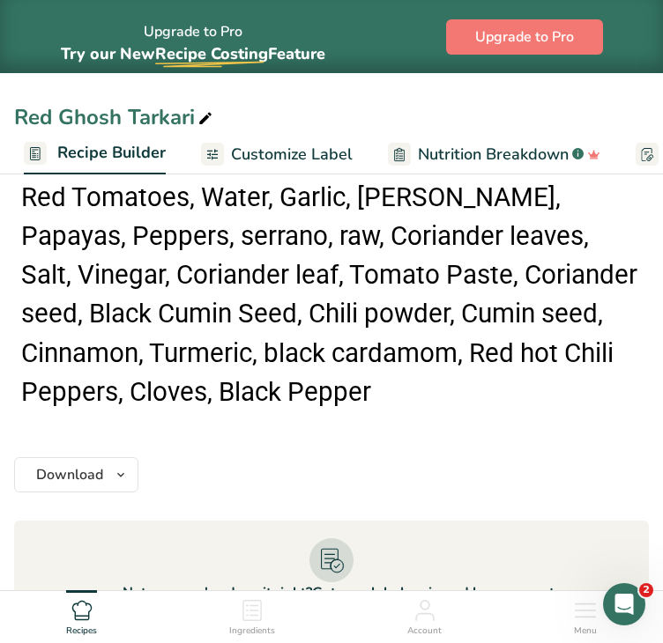
scroll to position [3373, 0]
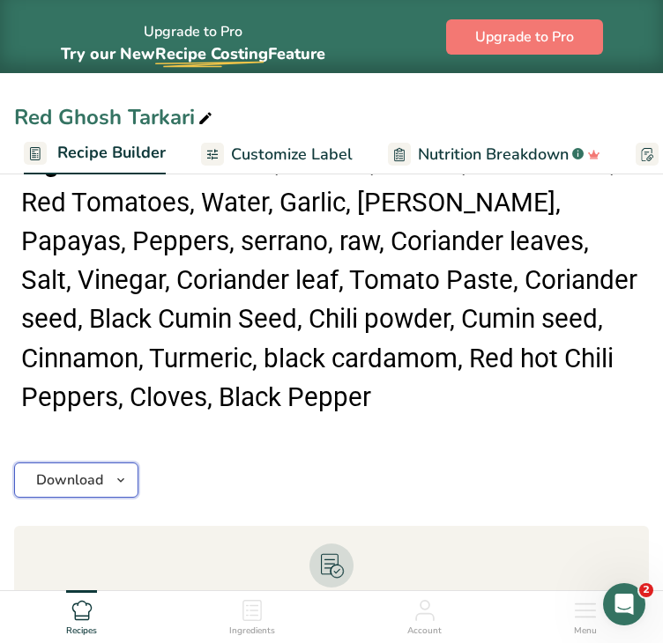
click at [115, 470] on icon "button" at bounding box center [121, 481] width 14 height 22
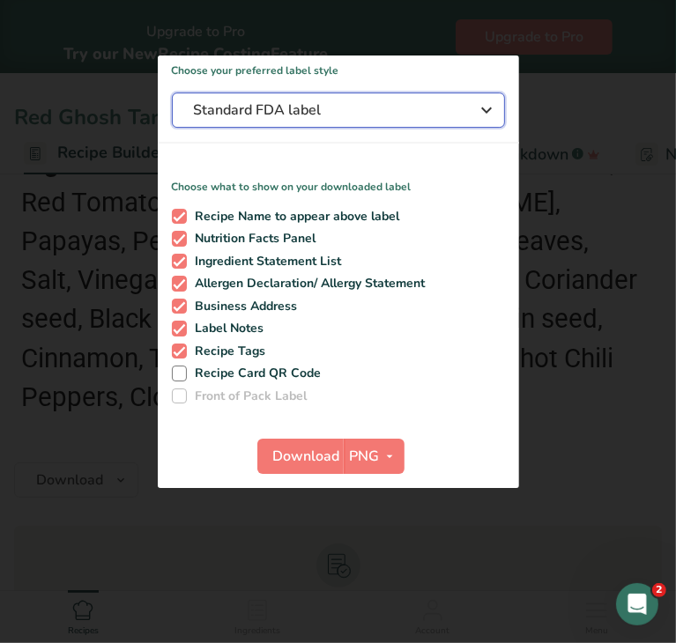
click at [404, 107] on span "Standard FDA label" at bounding box center [326, 110] width 264 height 21
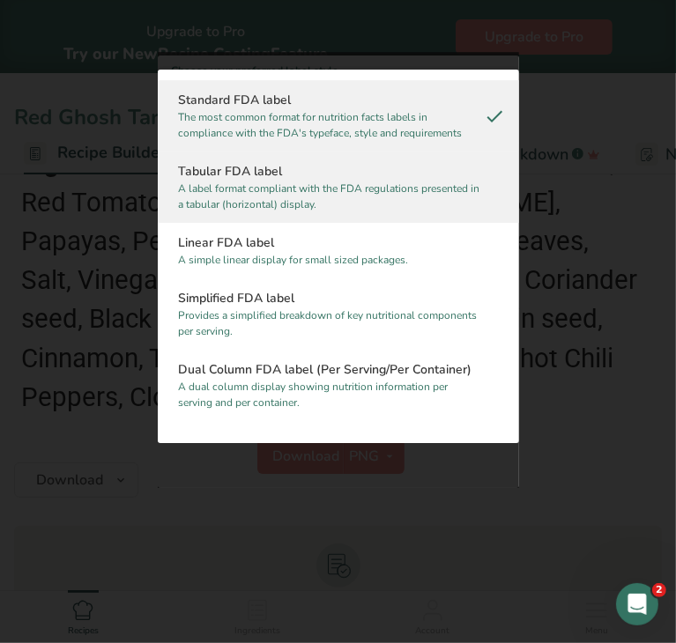
click at [371, 173] on h2 "Tabular FDA label" at bounding box center [338, 172] width 319 height 19
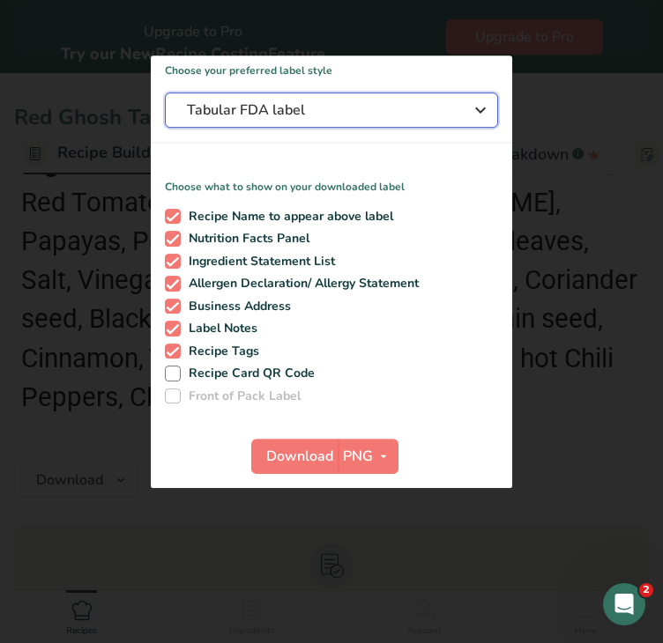
click at [414, 113] on span "Tabular FDA label" at bounding box center [319, 110] width 264 height 21
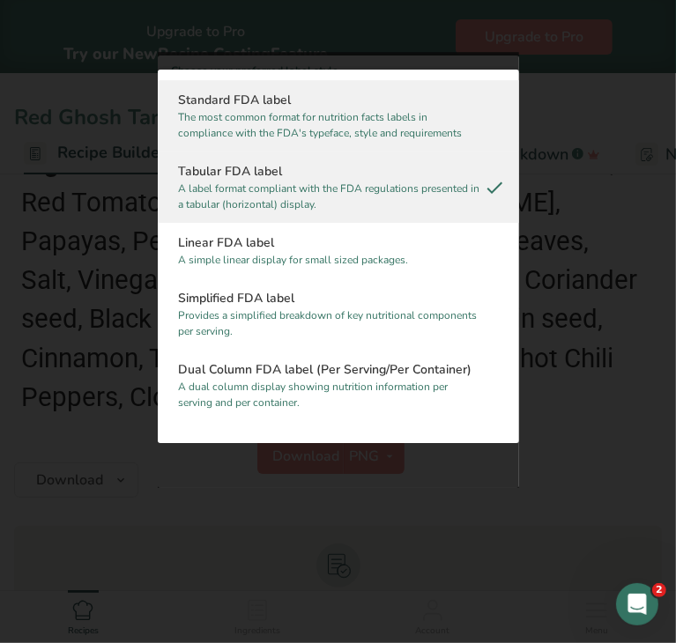
click at [366, 120] on p "The most common format for nutrition facts labels in compliance with the FDA's …" at bounding box center [330, 126] width 303 height 32
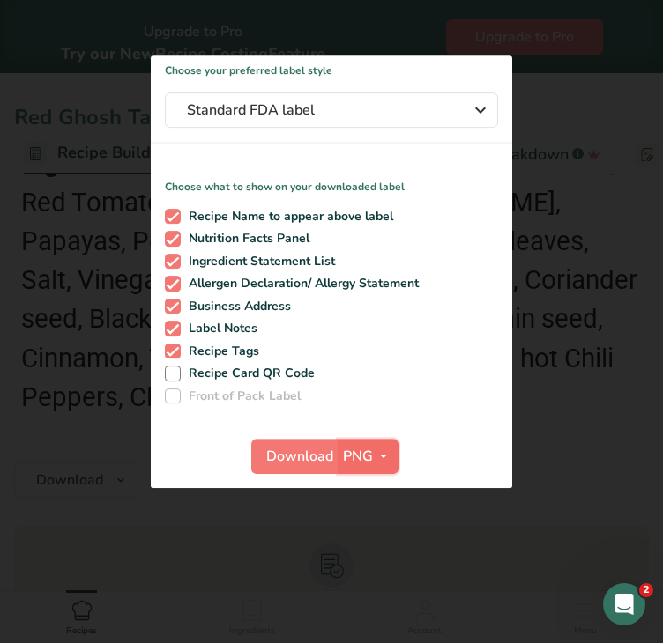
click at [359, 451] on span "PNG" at bounding box center [358, 456] width 30 height 21
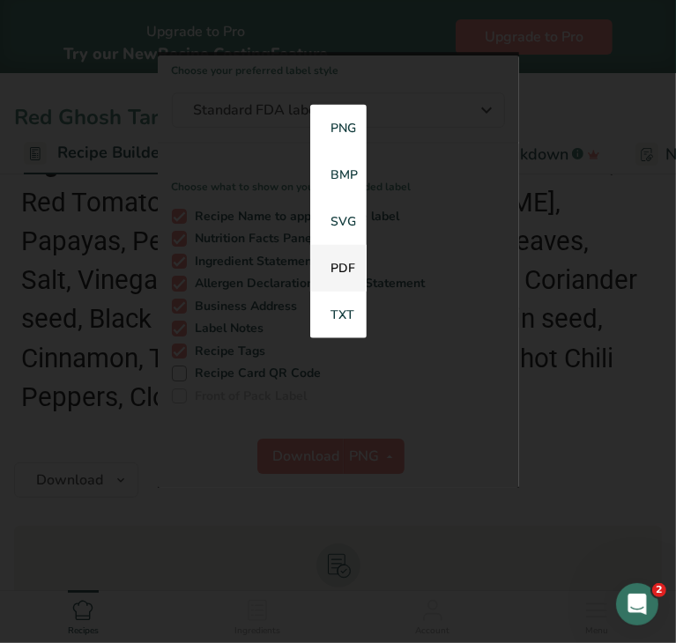
click at [345, 256] on link "PDF" at bounding box center [338, 268] width 56 height 47
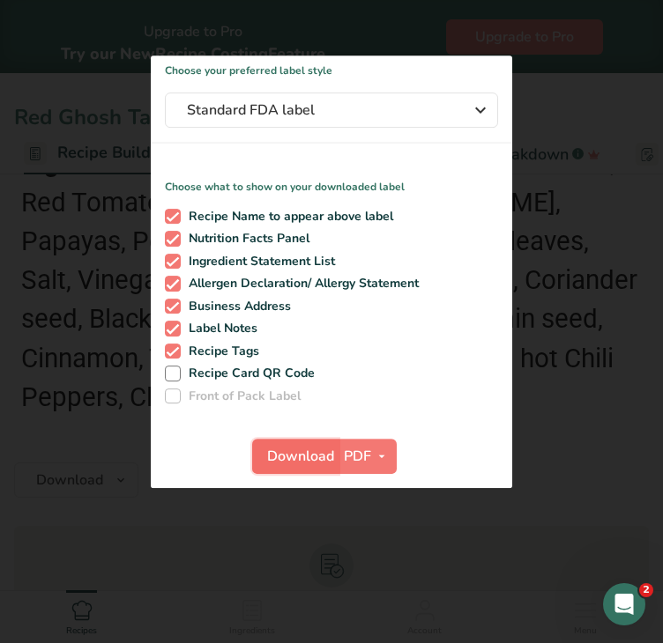
click at [316, 448] on span "Download" at bounding box center [300, 456] width 67 height 21
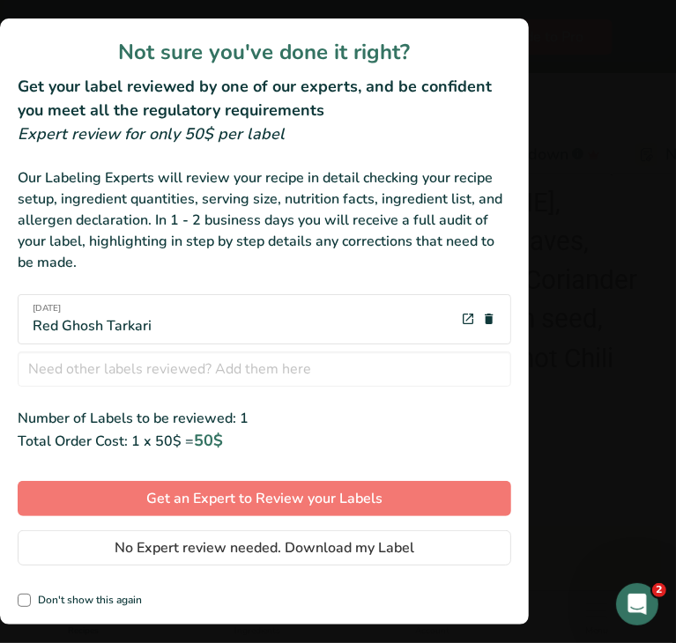
drag, startPoint x: 180, startPoint y: 322, endPoint x: 12, endPoint y: 325, distance: 167.4
click at [12, 325] on div "Not sure you've done it right? Get your label reviewed by one of our experts, a…" at bounding box center [264, 322] width 529 height 606
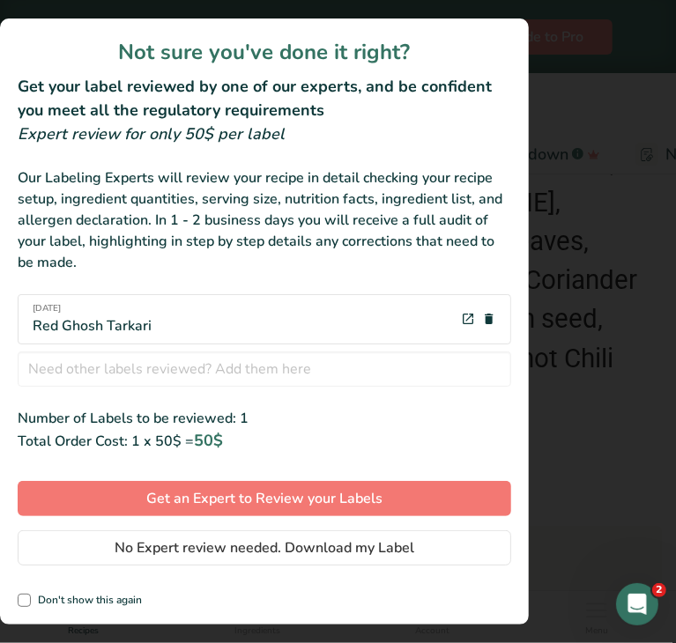
click at [131, 324] on div "24-5-2025 Red Ghosh Tarkari" at bounding box center [92, 319] width 119 height 34
click at [113, 325] on div "24-5-2025 Red Ghosh Tarkari" at bounding box center [92, 319] width 119 height 34
click at [126, 329] on div "24-5-2025 Red Ghosh Tarkari" at bounding box center [92, 319] width 119 height 34
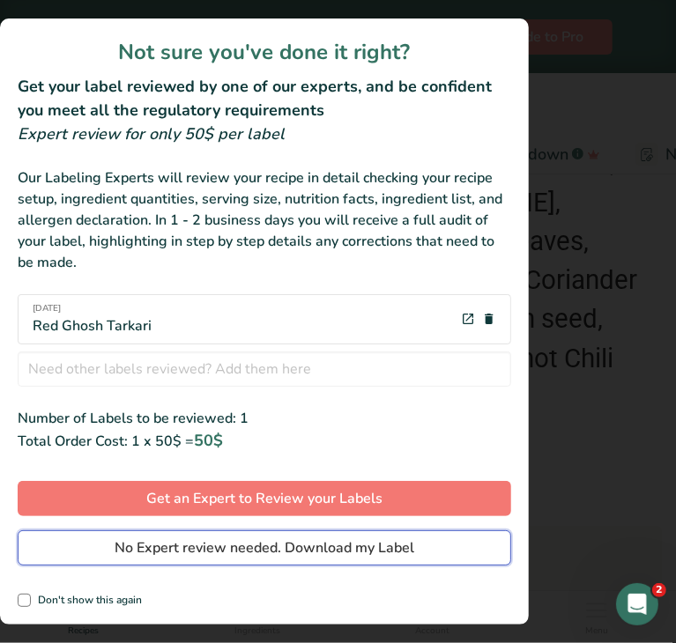
click at [311, 544] on span "No Expert review needed. Download my Label" at bounding box center [265, 547] width 300 height 21
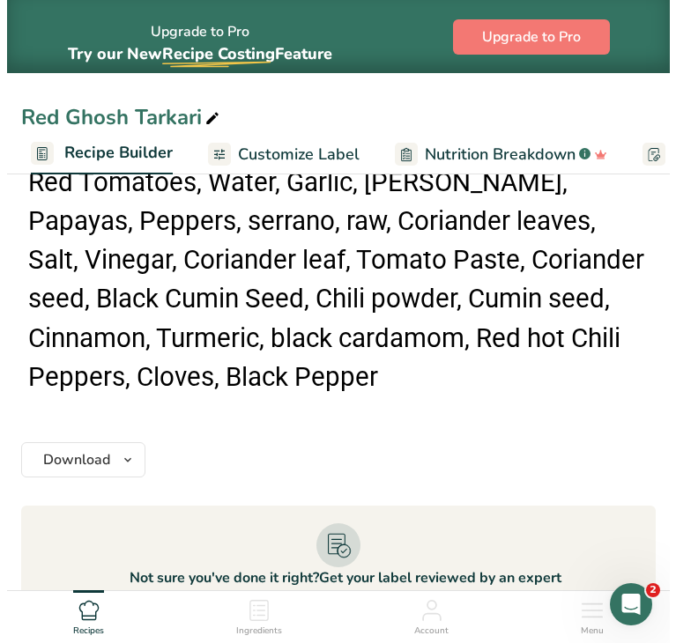
scroll to position [3404, 0]
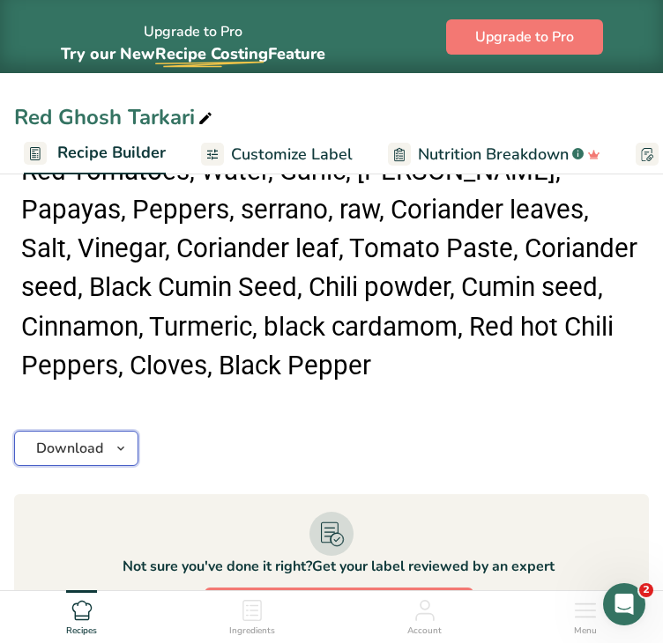
click at [103, 431] on button "Download" at bounding box center [76, 448] width 124 height 35
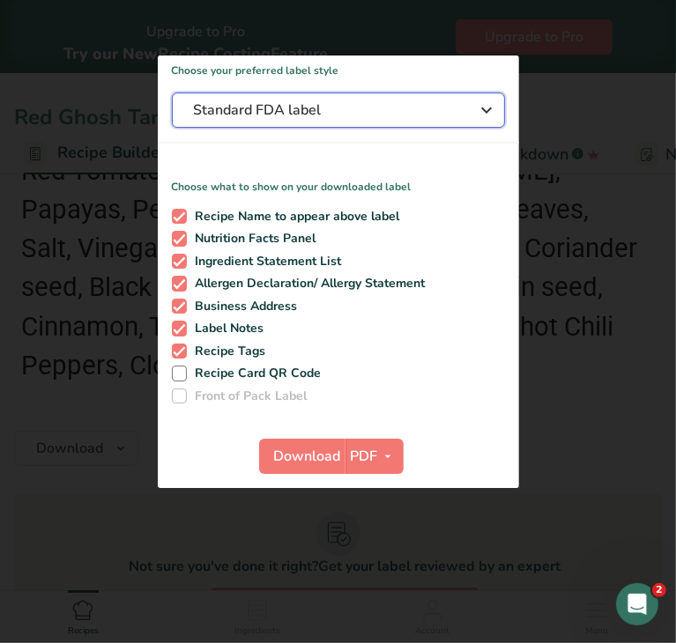
click at [310, 105] on span "Standard FDA label" at bounding box center [326, 110] width 264 height 21
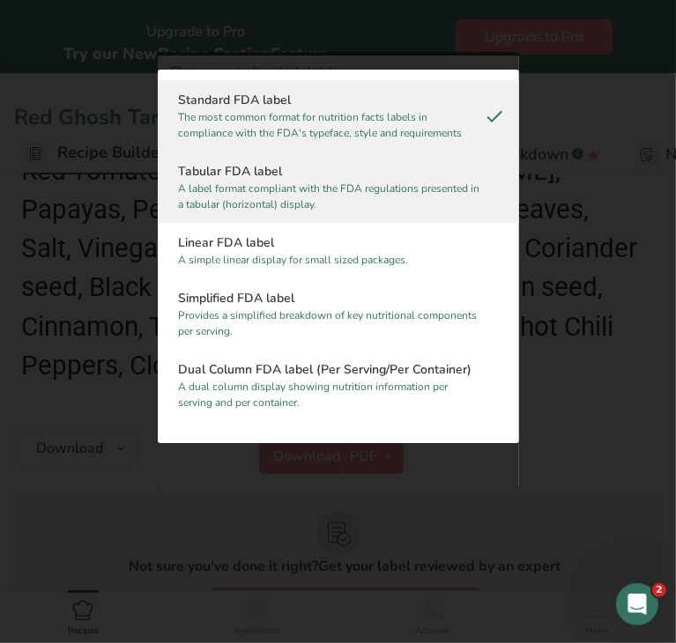
click at [312, 188] on p "A label format compliant with the FDA regulations presented in a tabular (horiz…" at bounding box center [330, 197] width 303 height 32
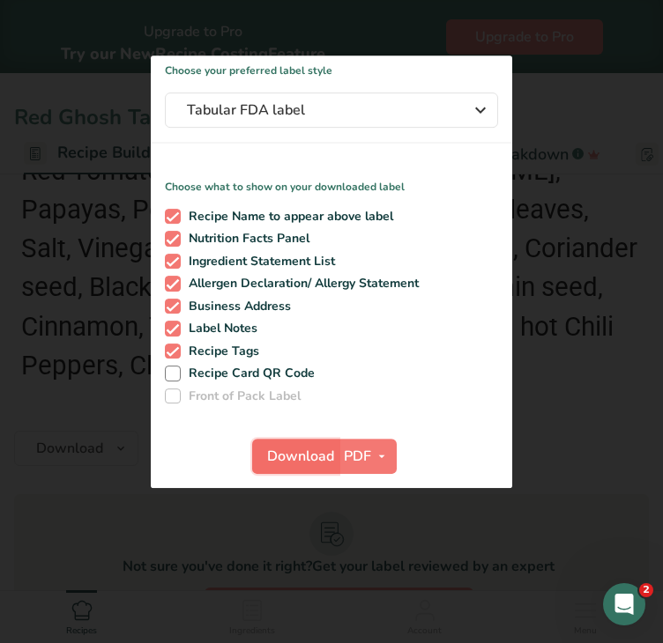
click at [320, 455] on span "Download" at bounding box center [300, 456] width 67 height 21
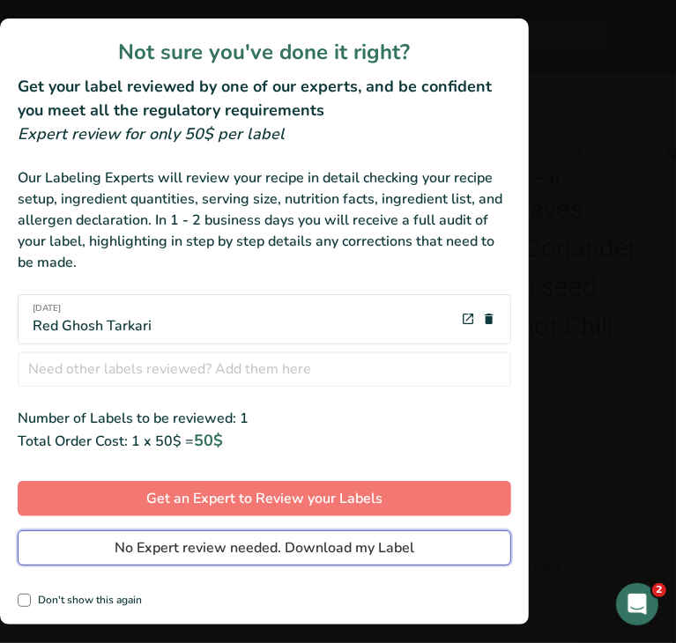
click at [261, 550] on span "No Expert review needed. Download my Label" at bounding box center [265, 547] width 300 height 21
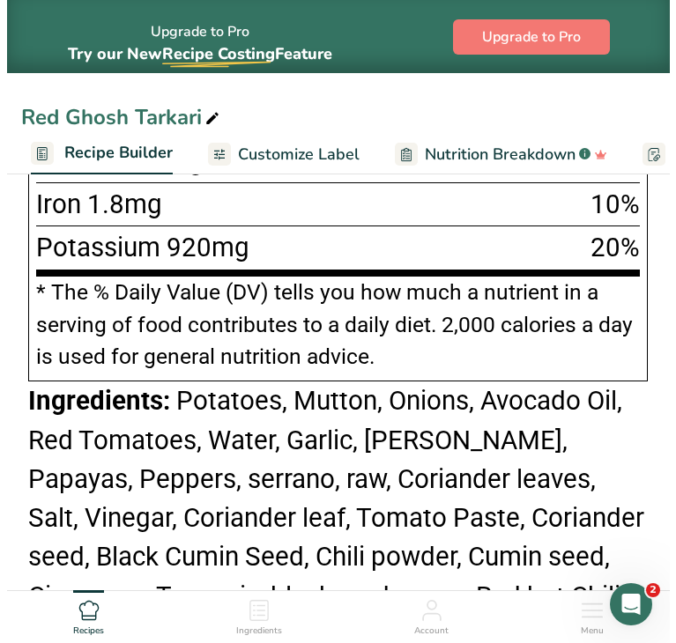
scroll to position [3456, 0]
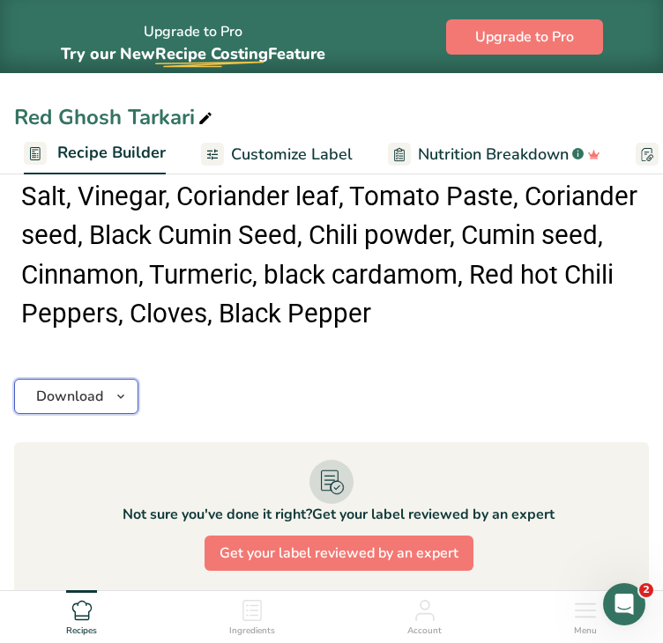
click at [95, 386] on span "Download" at bounding box center [69, 396] width 67 height 21
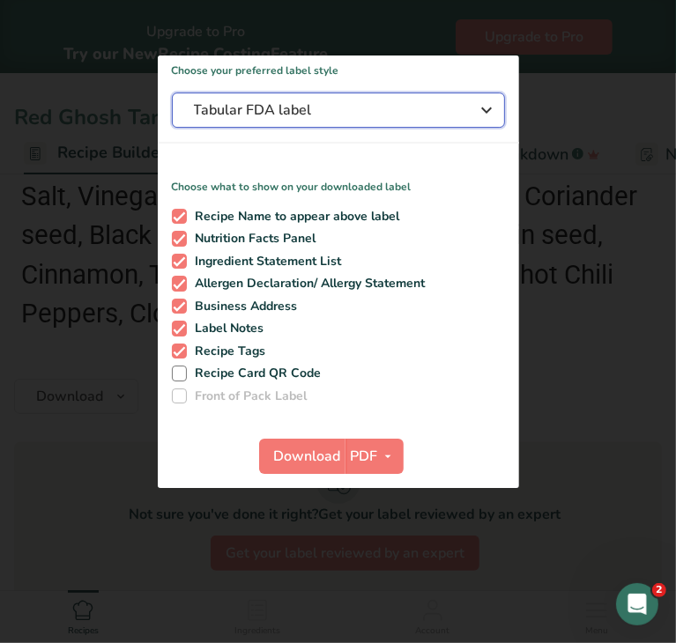
click at [338, 94] on button "Tabular FDA label" at bounding box center [338, 110] width 333 height 35
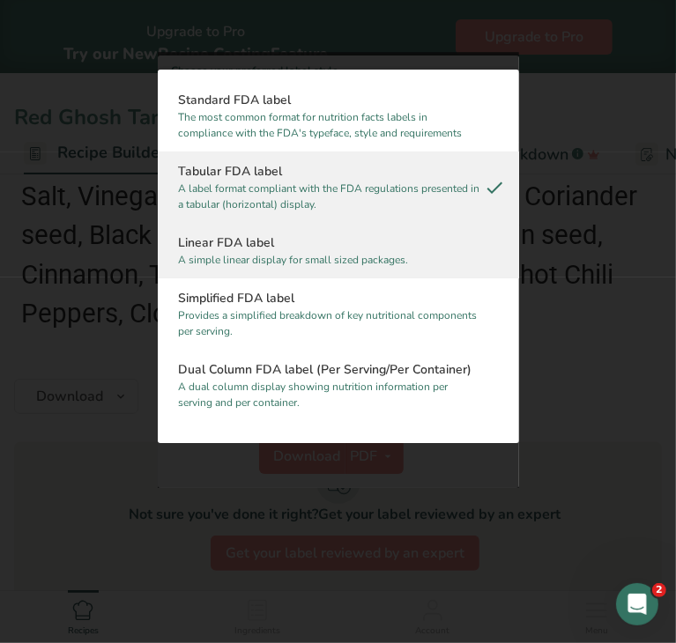
click at [368, 259] on p "A simple linear display for small sized packages." at bounding box center [330, 261] width 303 height 16
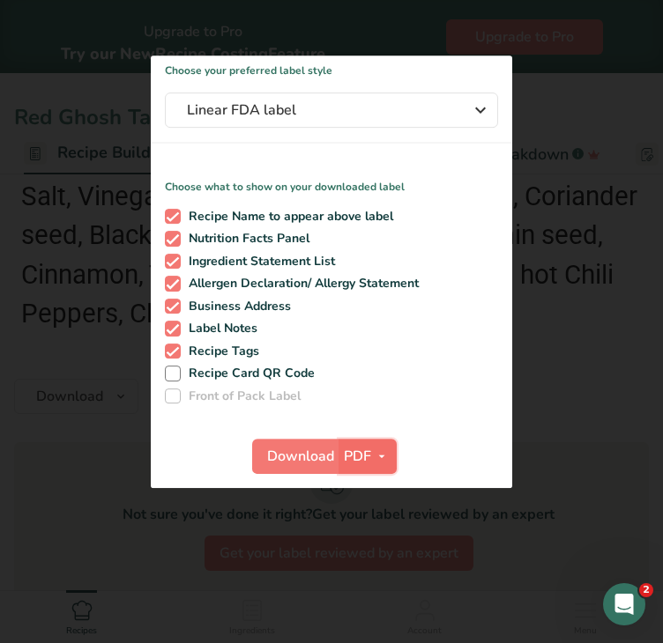
click at [342, 453] on button "PDF" at bounding box center [367, 456] width 58 height 35
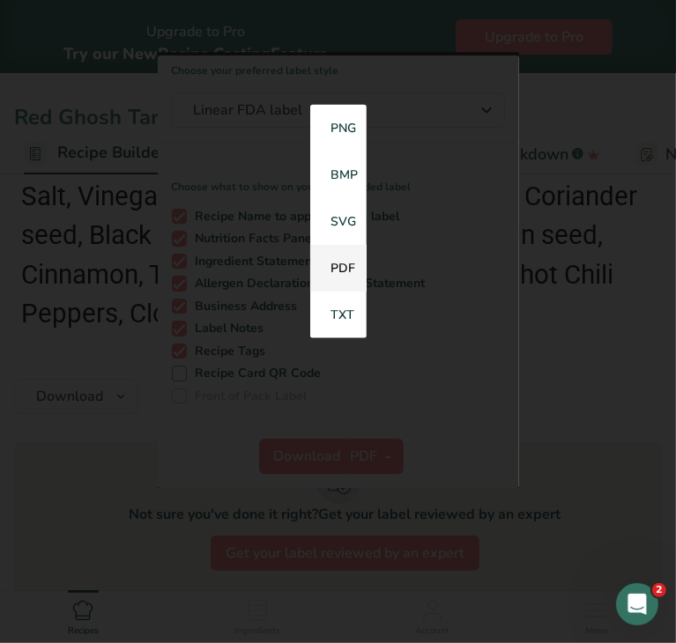
click at [341, 258] on link "PDF" at bounding box center [338, 268] width 56 height 47
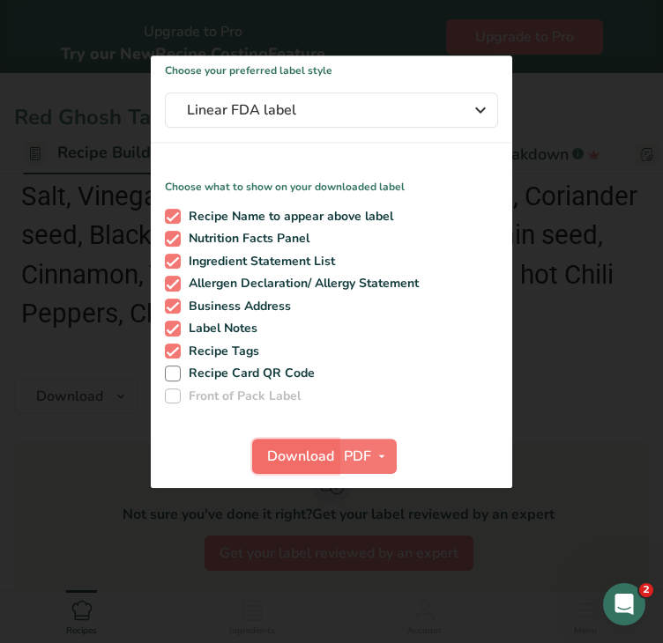
click at [315, 456] on span "Download" at bounding box center [300, 456] width 67 height 21
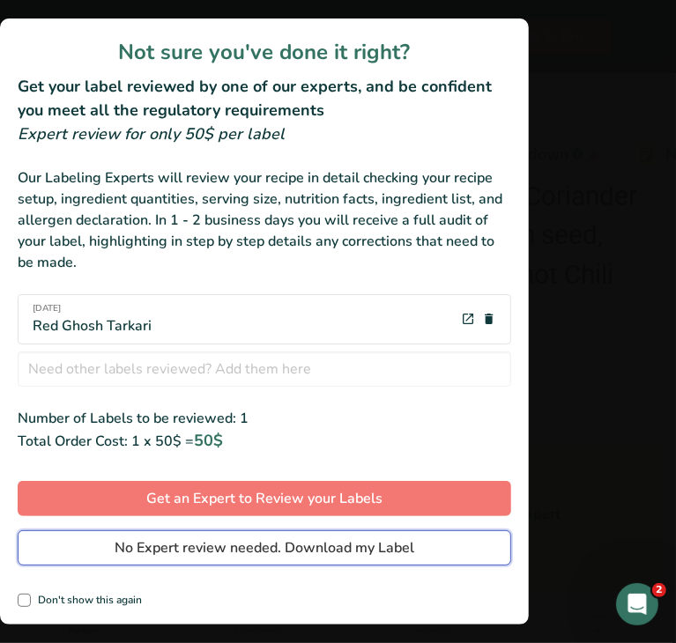
click at [276, 542] on span "No Expert review needed. Download my Label" at bounding box center [265, 547] width 300 height 21
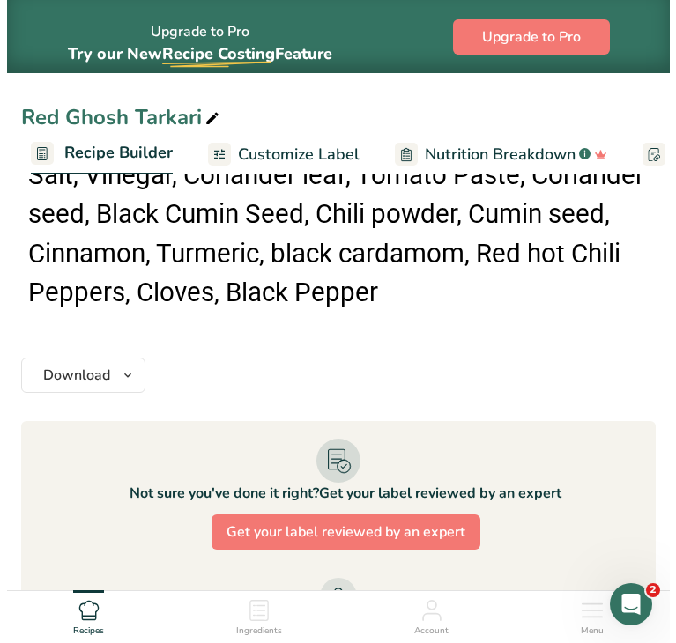
scroll to position [3494, 0]
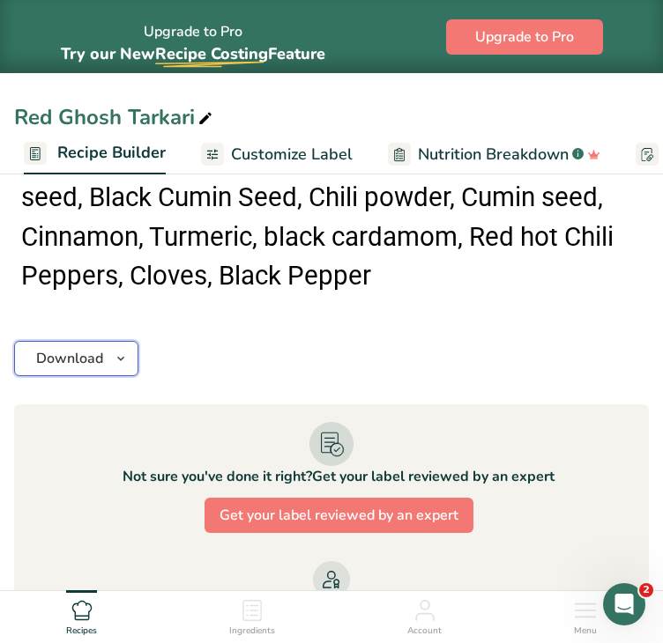
click at [65, 348] on span "Download" at bounding box center [69, 358] width 67 height 21
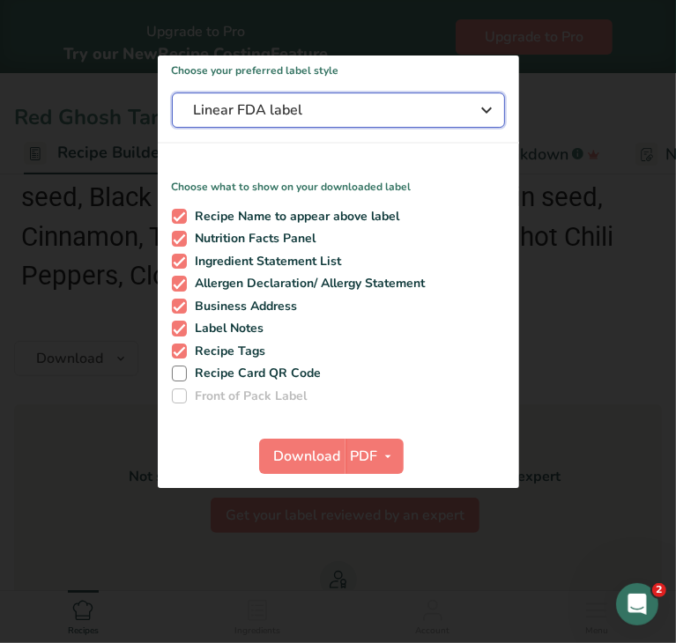
click at [365, 103] on span "Linear FDA label" at bounding box center [326, 110] width 264 height 21
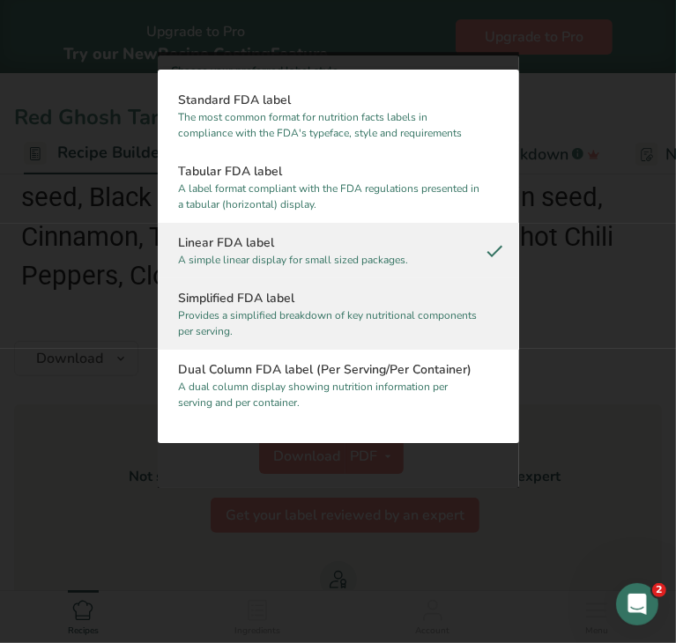
click at [367, 314] on p "Provides a simplified breakdown of key nutritional components per serving." at bounding box center [330, 324] width 303 height 32
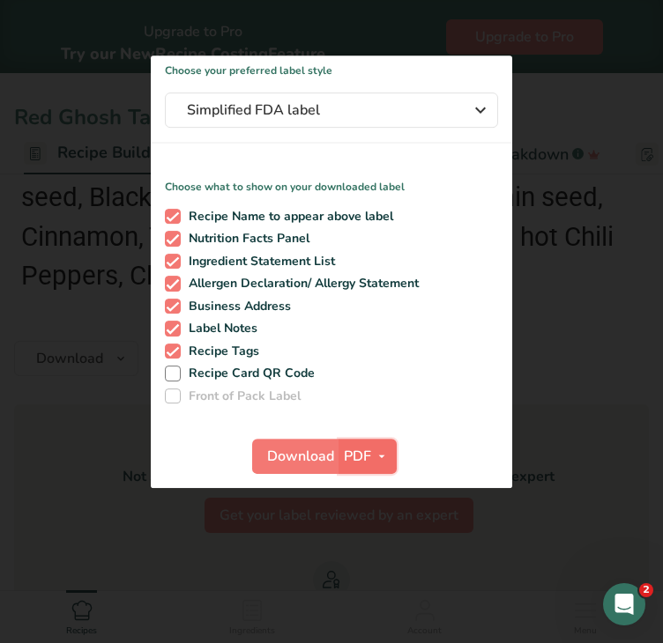
click at [350, 459] on span "PDF" at bounding box center [357, 456] width 27 height 21
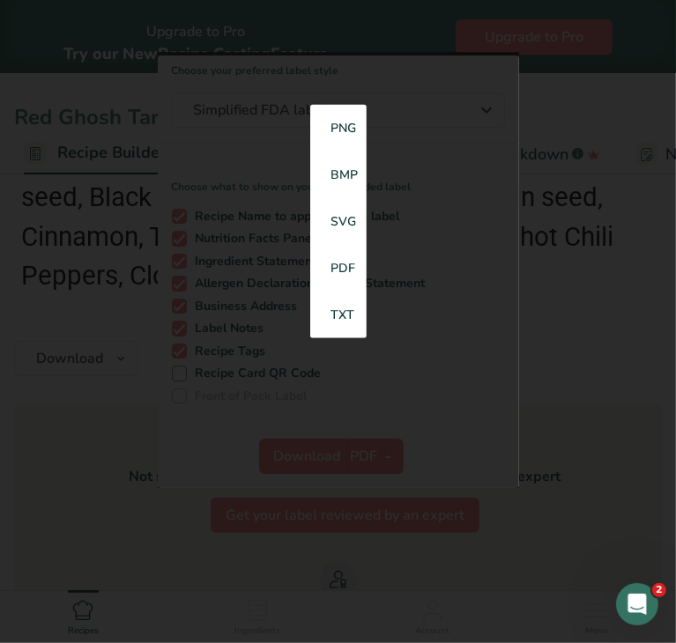
click at [361, 455] on div at bounding box center [338, 270] width 361 height 437
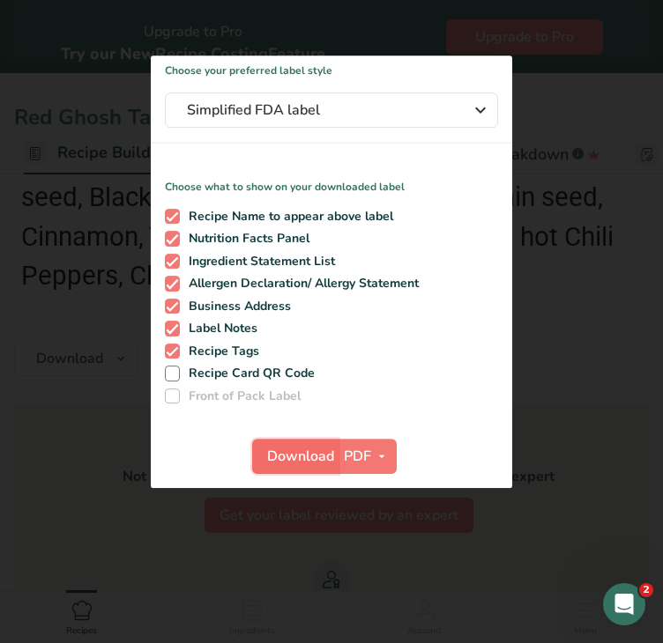
click at [310, 463] on span "Download" at bounding box center [300, 456] width 67 height 21
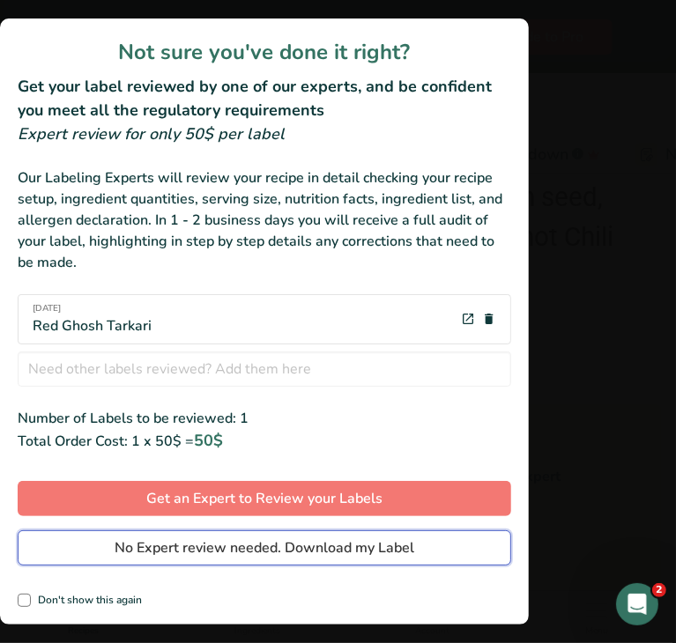
click at [332, 541] on span "No Expert review needed. Download my Label" at bounding box center [265, 547] width 300 height 21
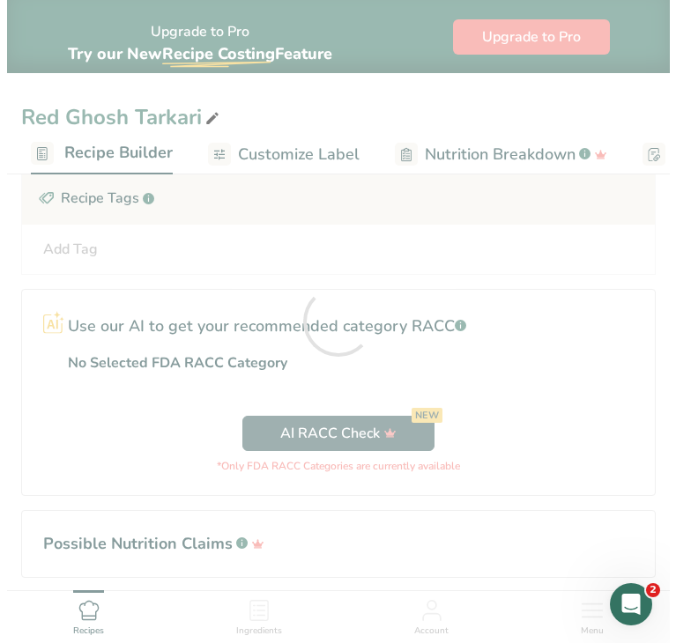
scroll to position [0, 0]
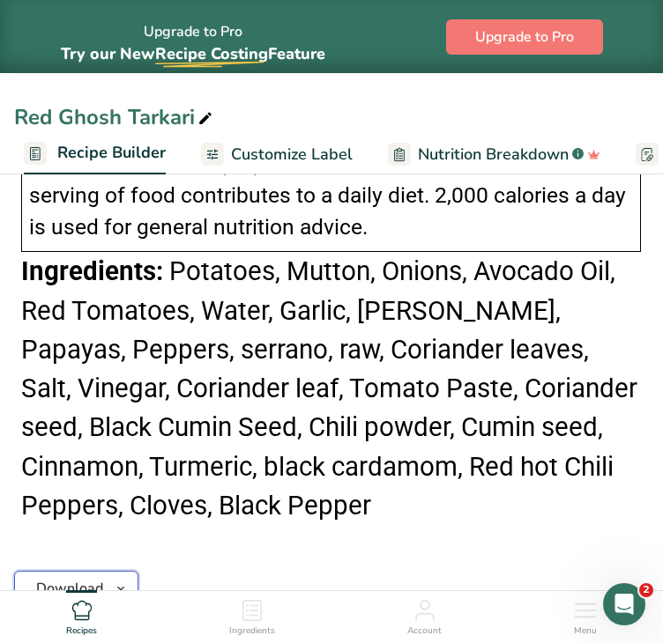
click at [53, 578] on span "Download" at bounding box center [69, 588] width 67 height 21
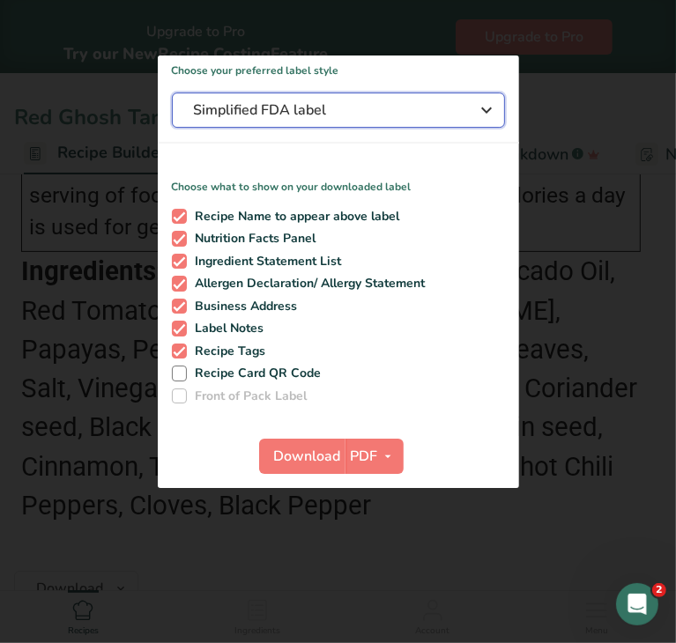
click at [404, 110] on span "Simplified FDA label" at bounding box center [326, 110] width 264 height 21
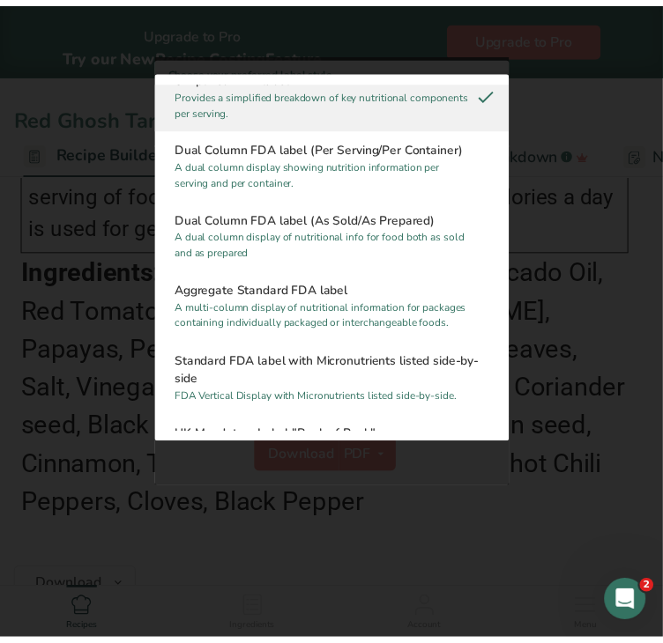
scroll to position [229, 0]
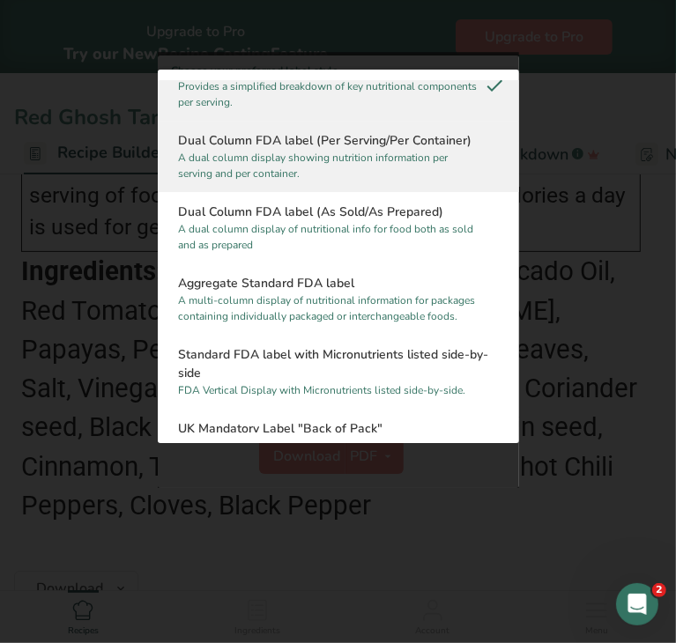
click at [426, 156] on p "A dual column display showing nutrition information per serving and per contain…" at bounding box center [330, 167] width 303 height 32
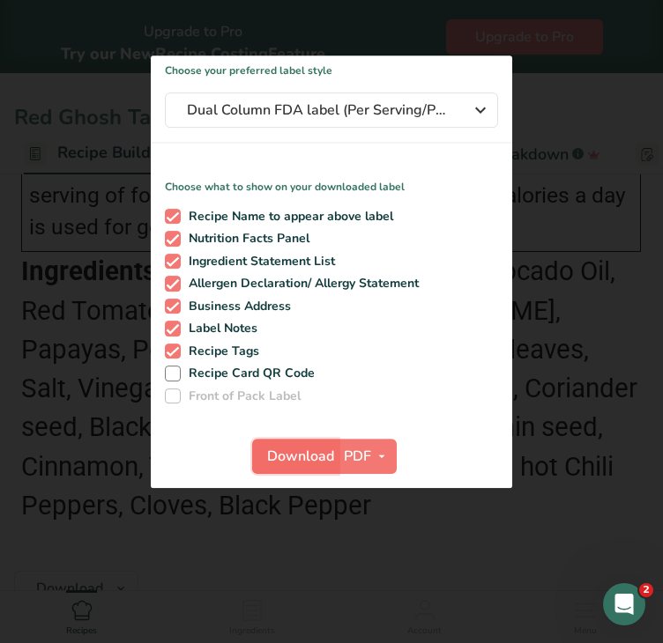
click at [292, 459] on span "Download" at bounding box center [300, 456] width 67 height 21
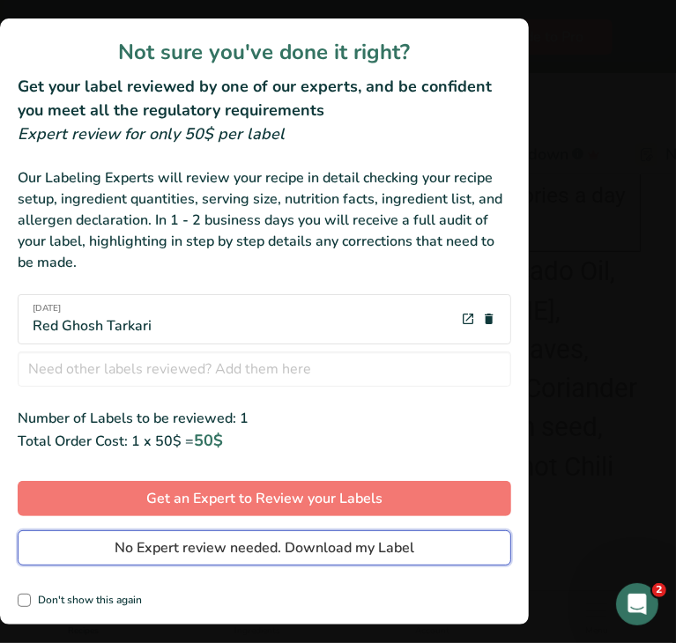
click at [268, 557] on span "No Expert review needed. Download my Label" at bounding box center [265, 547] width 300 height 21
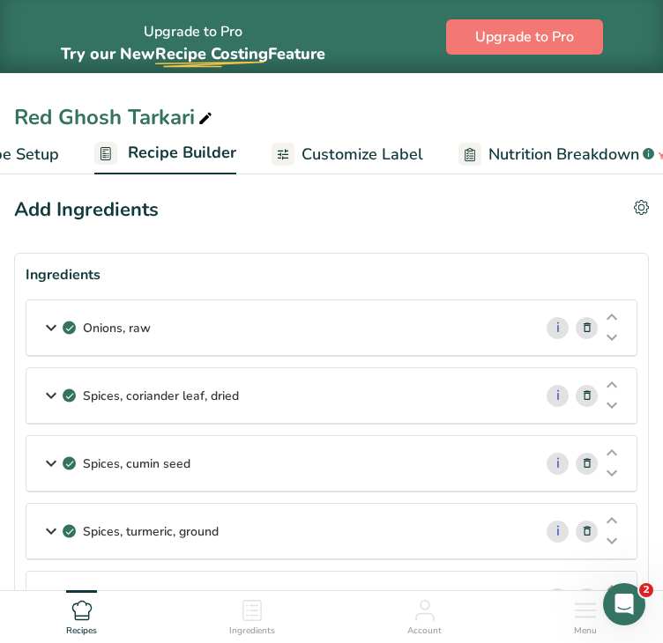
scroll to position [0, 0]
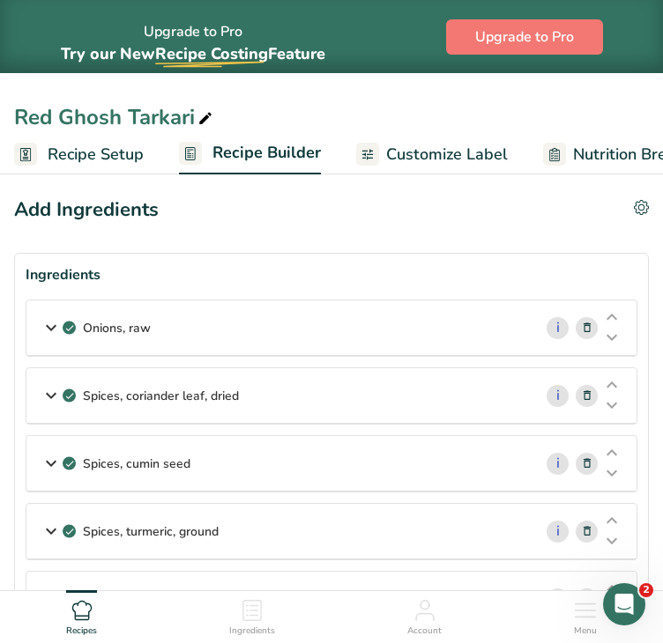
click at [67, 167] on link "Recipe Setup" at bounding box center [79, 155] width 130 height 40
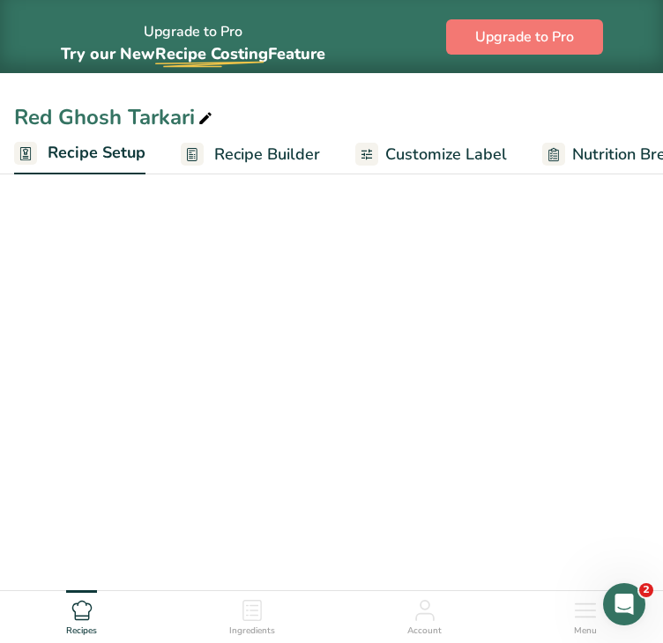
select select "5"
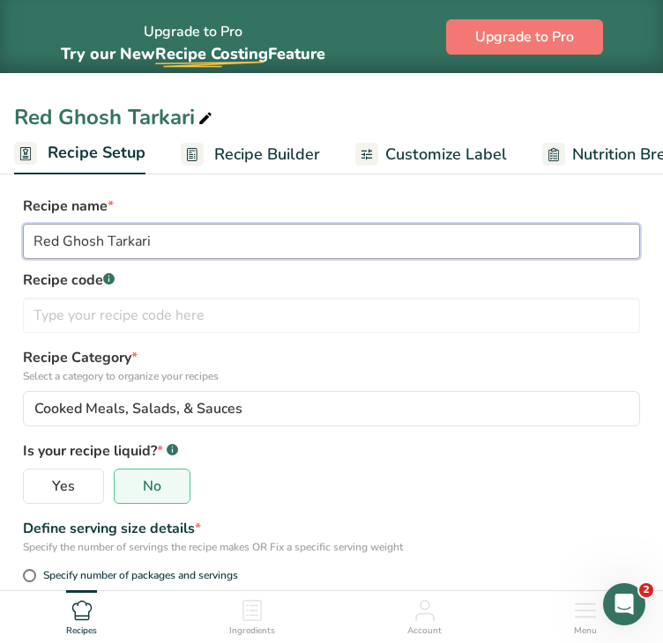
click at [163, 244] on input "Red Ghosh Tarkari" at bounding box center [331, 241] width 617 height 35
drag, startPoint x: 166, startPoint y: 244, endPoint x: -1, endPoint y: 248, distance: 166.6
click at [0, 248] on html "Upgrade to Pro Try our New Recipe Costing .a-29{fill:none;stroke-linecap:round;…" at bounding box center [331, 577] width 663 height 1155
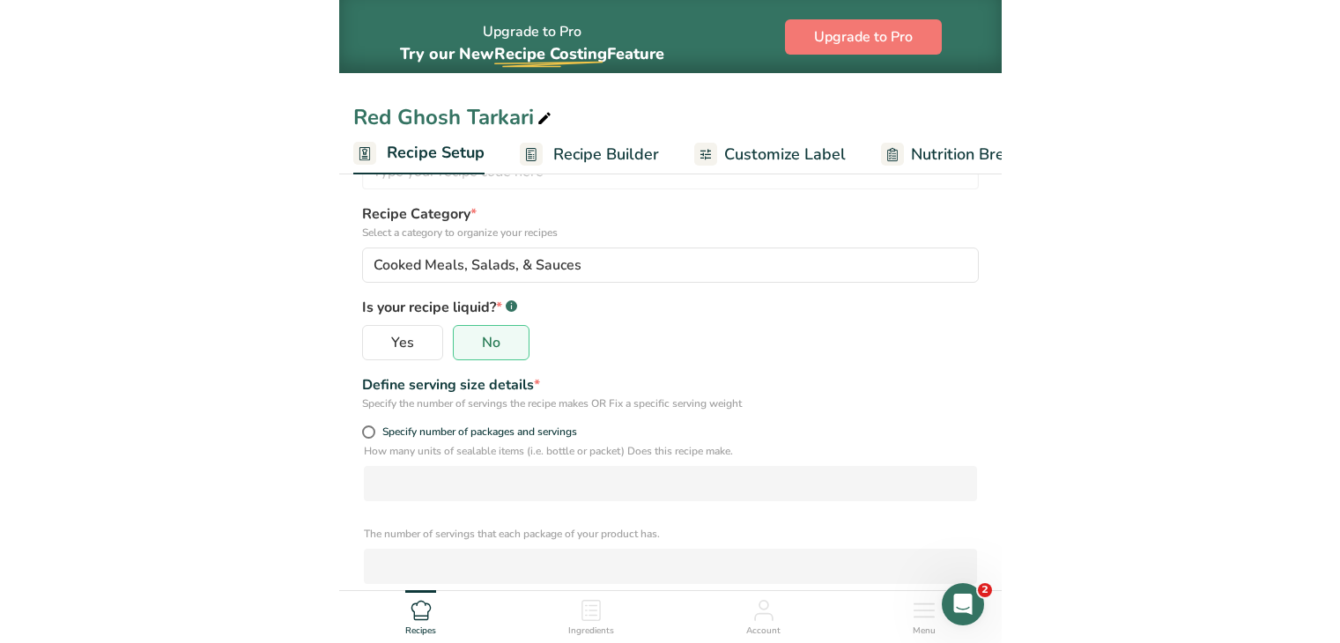
scroll to position [513, 0]
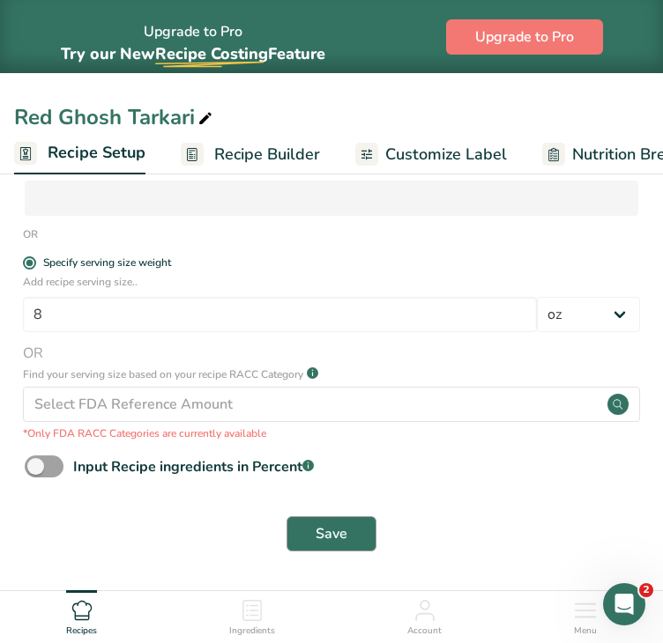
type input "Aloo Ghosh Tarkari"
click at [345, 539] on span "Save" at bounding box center [331, 533] width 32 height 21
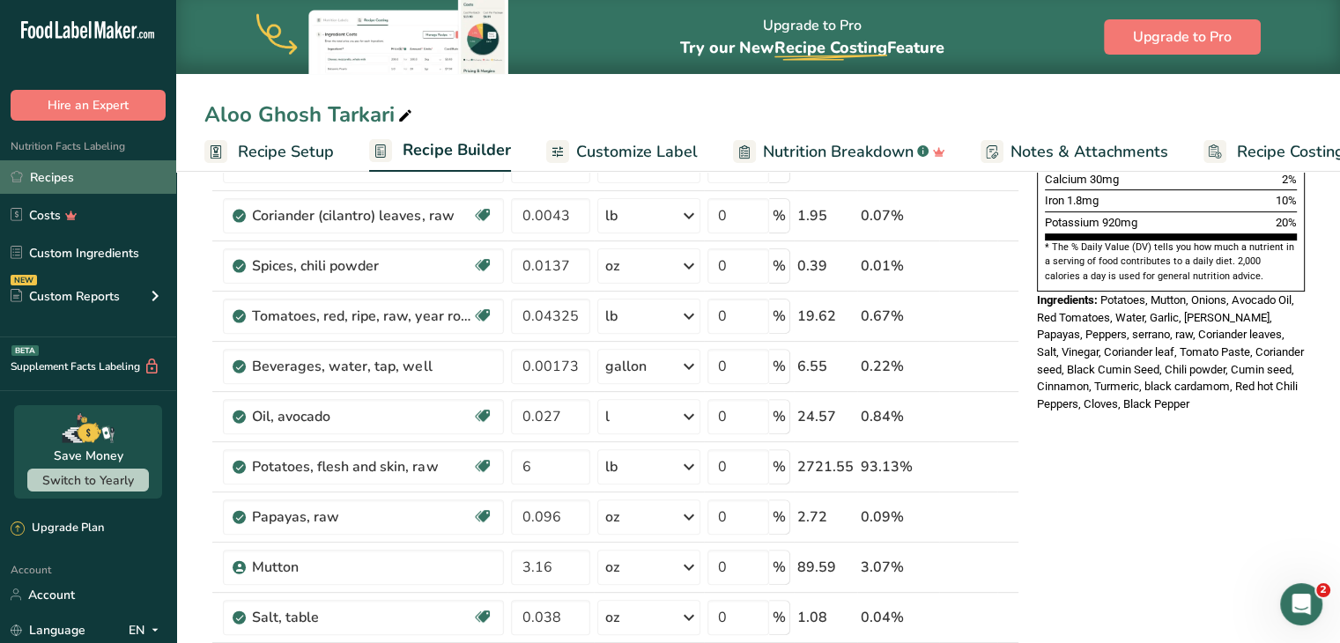
click at [56, 185] on link "Recipes" at bounding box center [88, 176] width 176 height 33
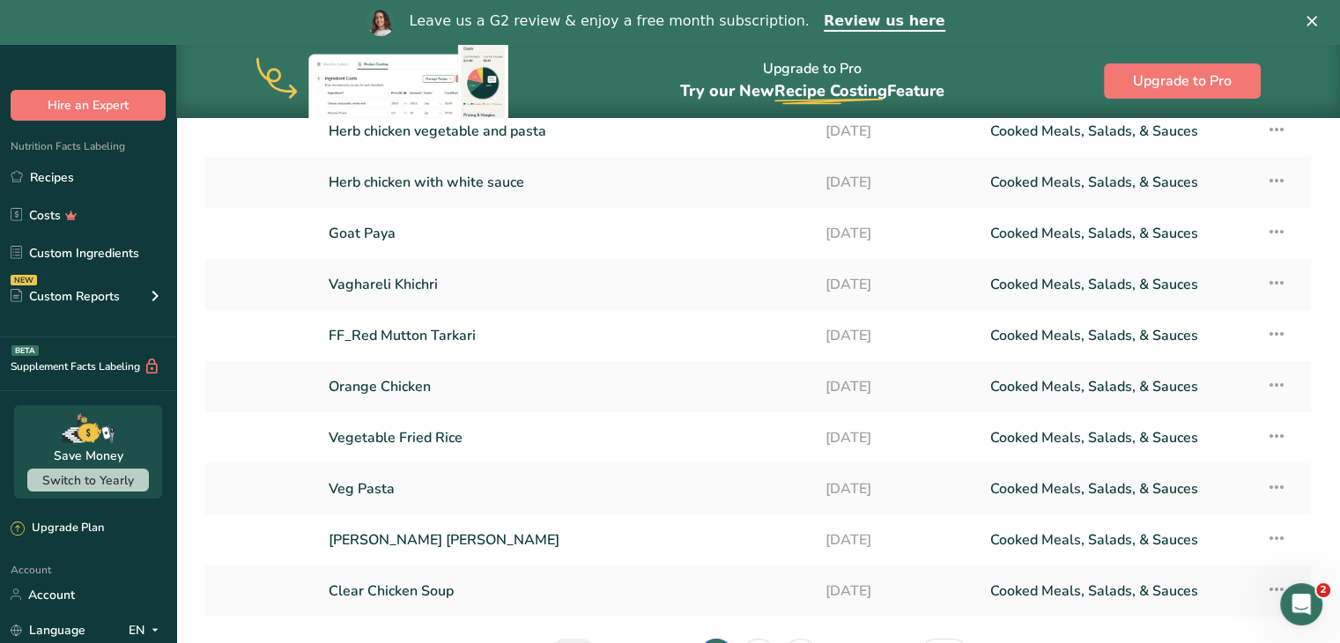
scroll to position [211, 0]
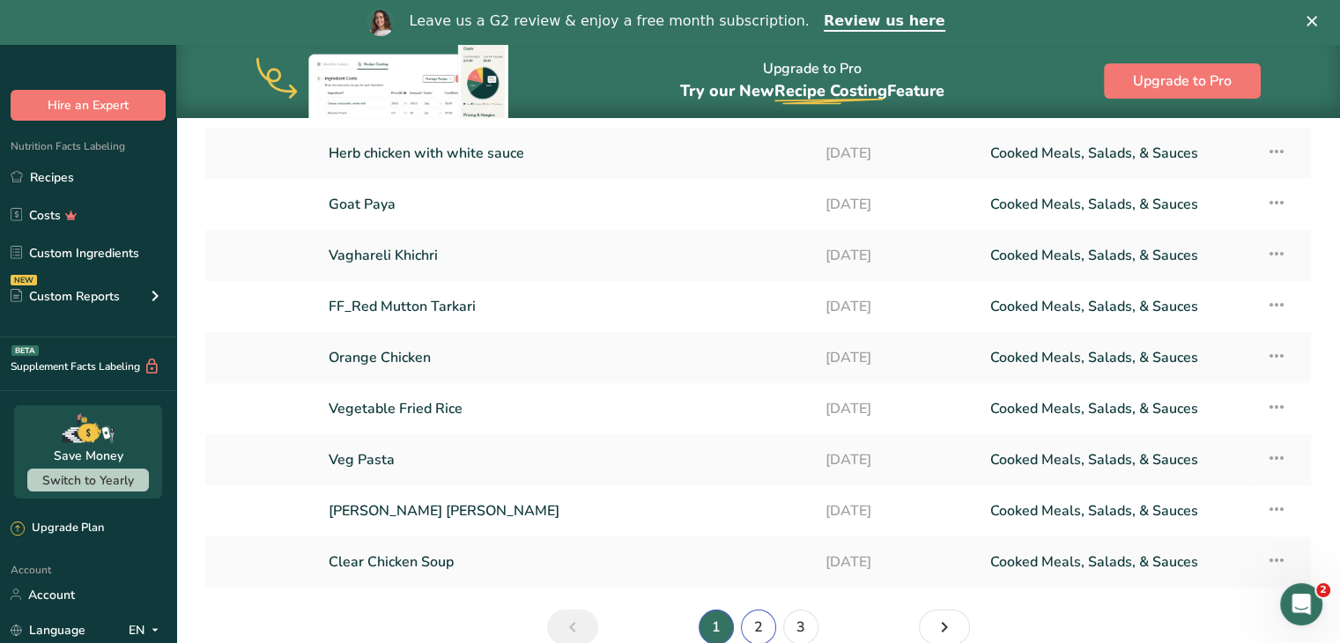
click at [662, 626] on link "2" at bounding box center [758, 627] width 35 height 35
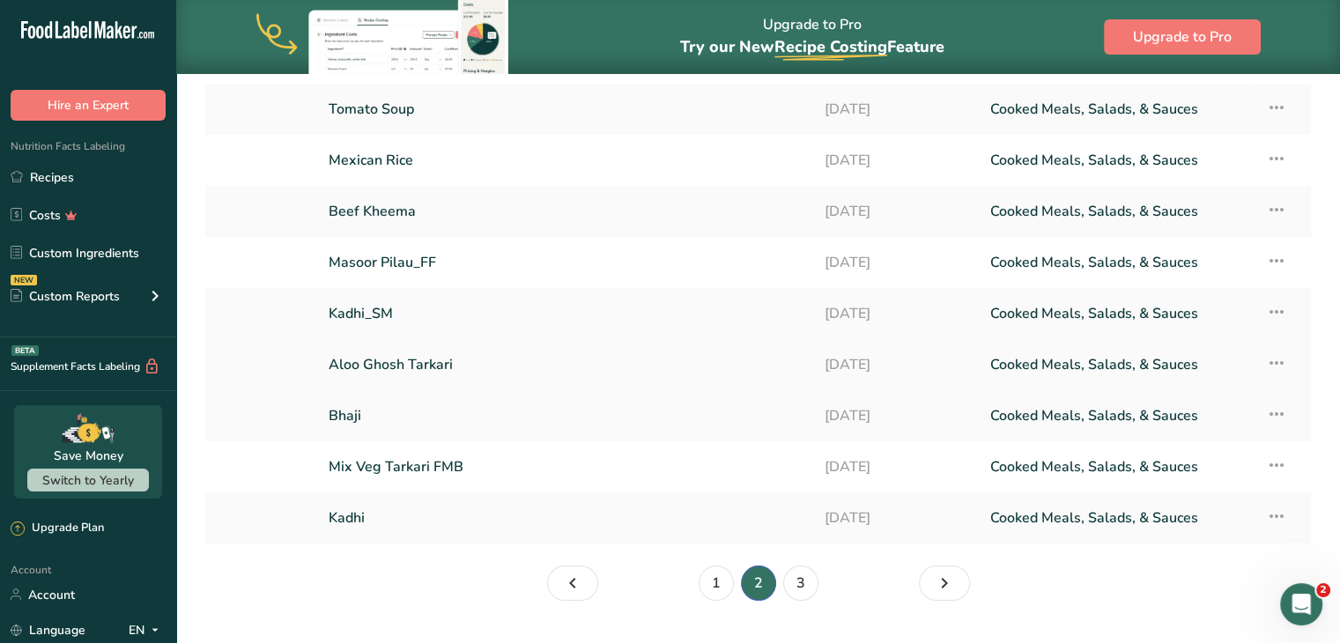
click at [412, 361] on link "Aloo Ghosh Tarkari" at bounding box center [566, 364] width 475 height 37
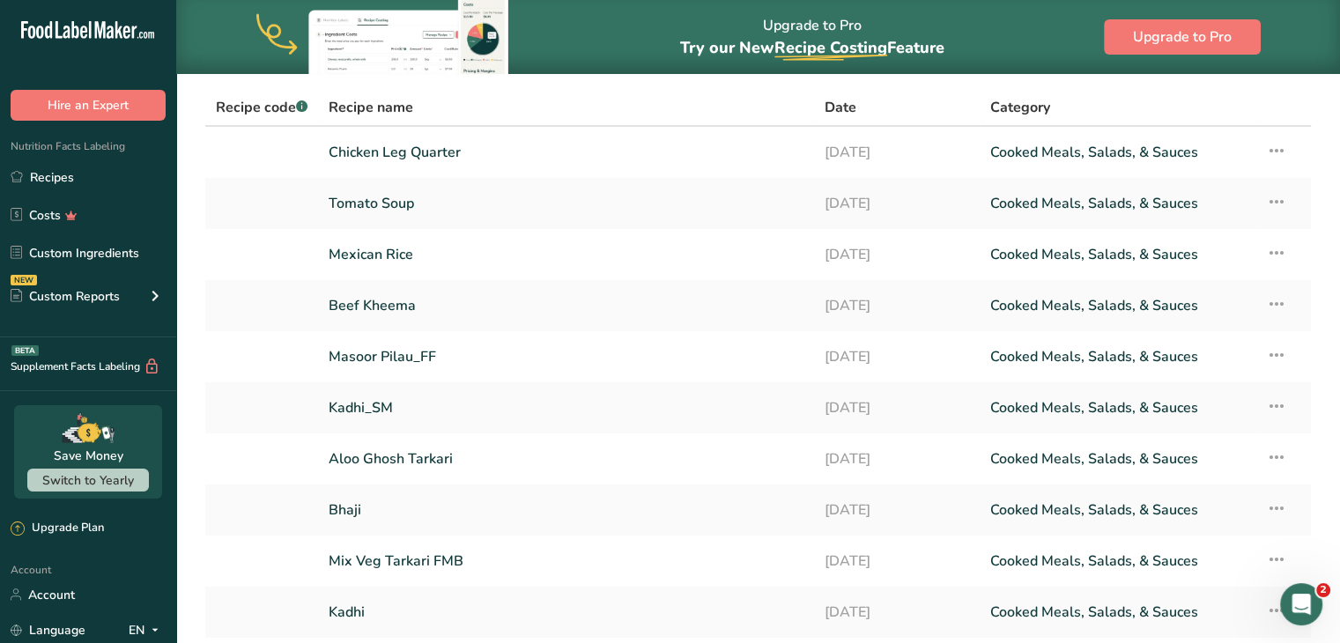
scroll to position [102, 0]
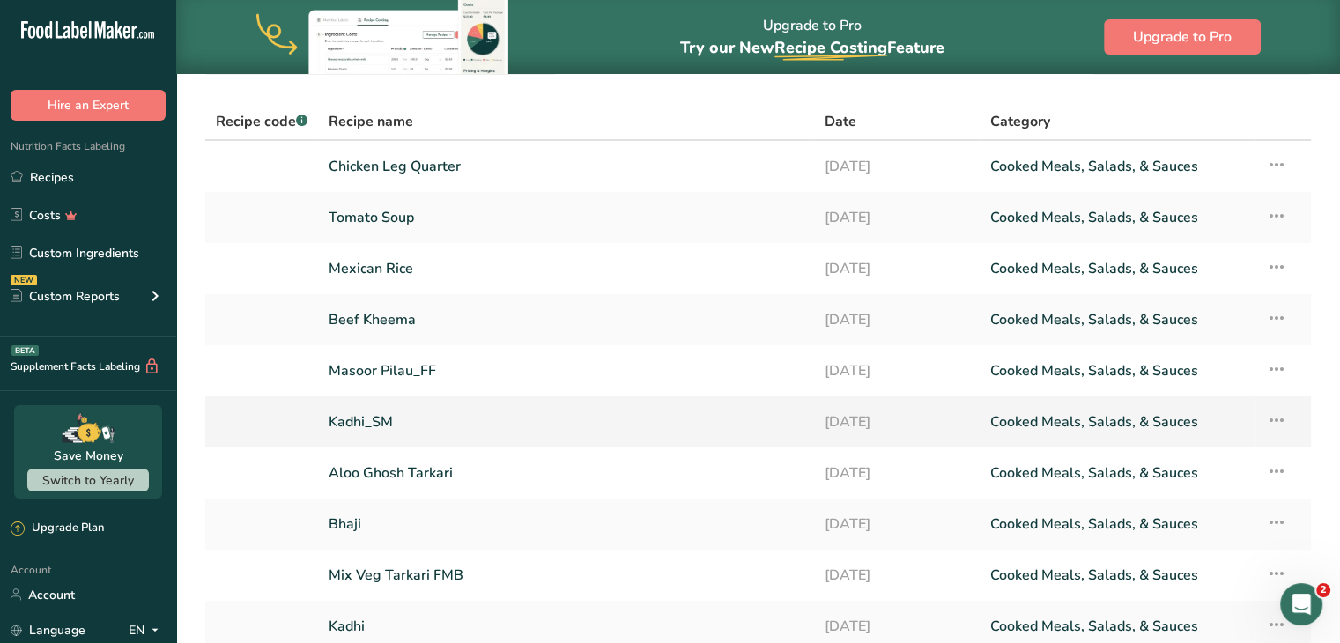
click at [374, 419] on link "Kadhi_SM" at bounding box center [566, 422] width 475 height 37
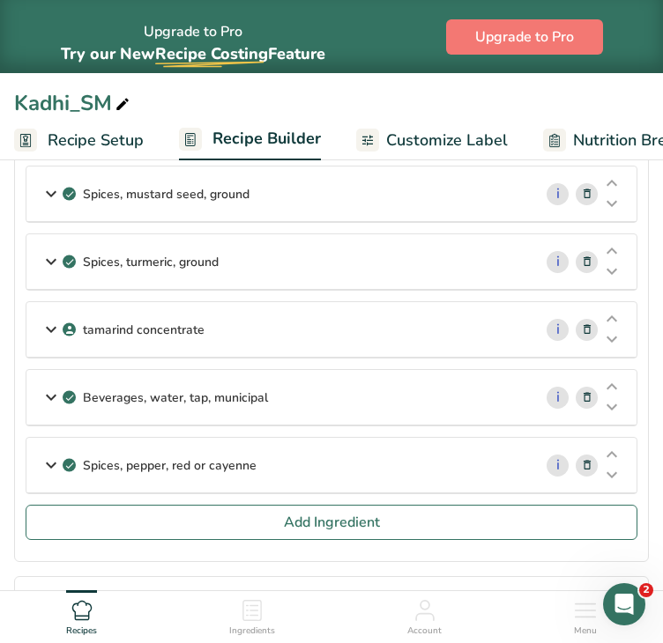
scroll to position [1211, 0]
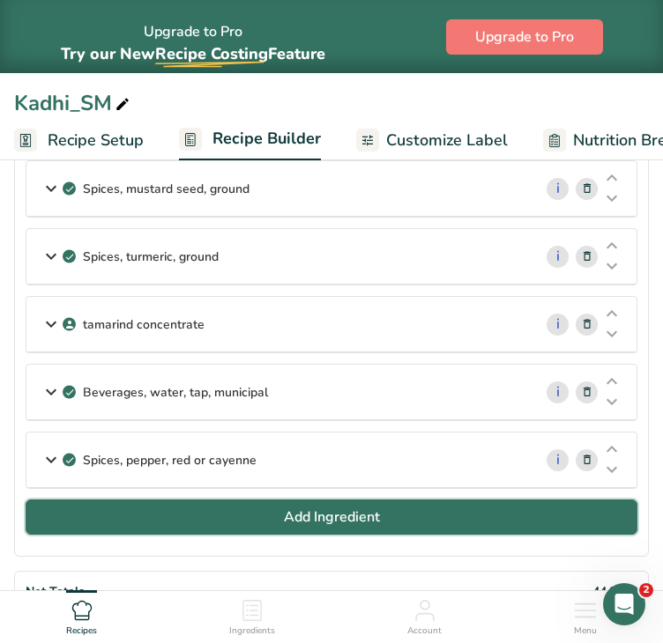
click at [411, 506] on button "Add Ingredient" at bounding box center [331, 517] width 611 height 35
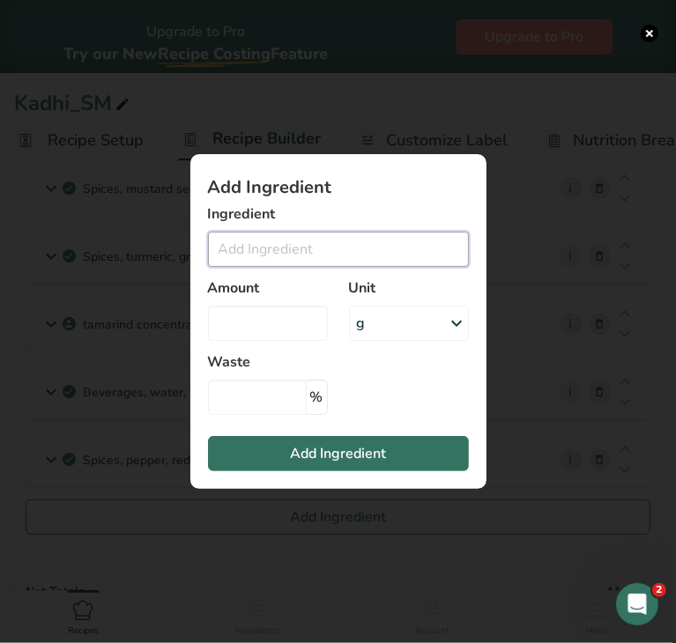
click at [321, 253] on input "Add ingredient modal" at bounding box center [338, 249] width 261 height 35
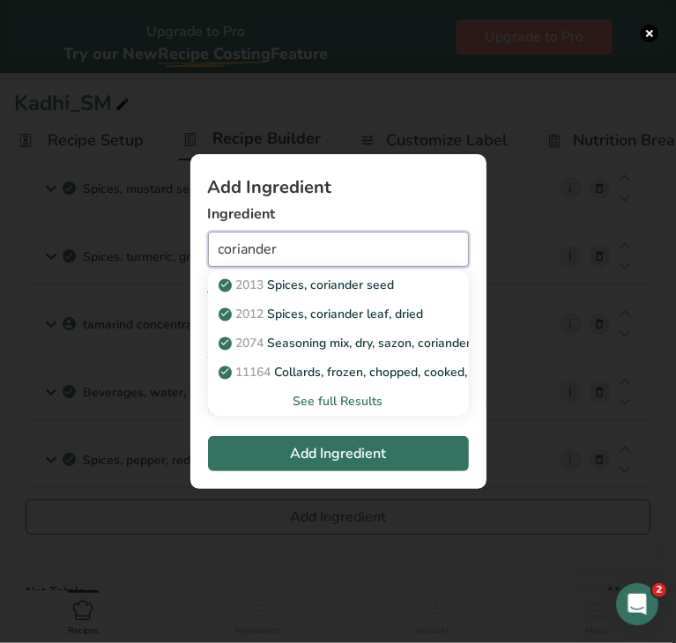
drag, startPoint x: 320, startPoint y: 255, endPoint x: 222, endPoint y: 257, distance: 97.8
click at [222, 257] on input "coriander" at bounding box center [338, 249] width 261 height 35
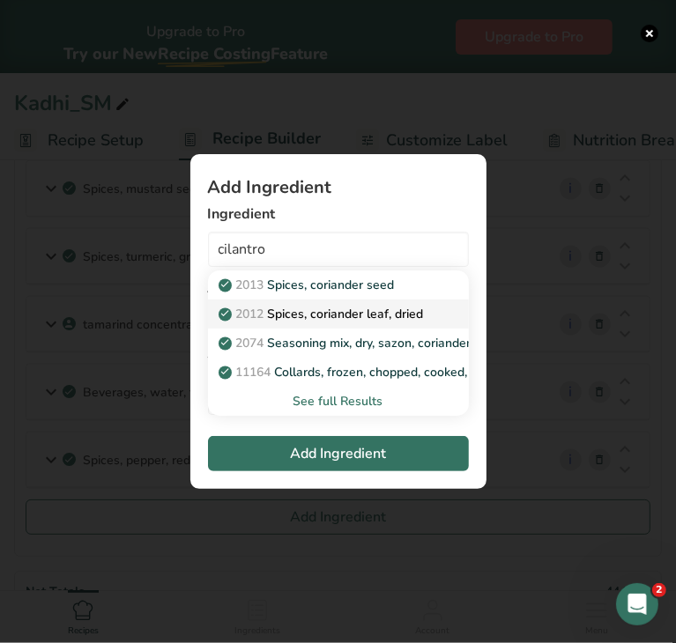
click at [329, 314] on p "2012 Spices, coriander leaf, dried" at bounding box center [323, 314] width 202 height 19
type input "Spices, coriander leaf, dried"
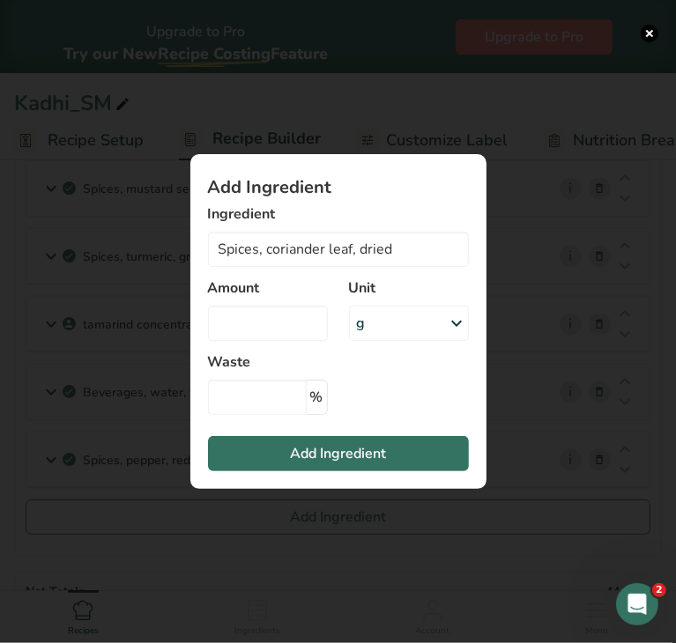
click at [443, 322] on div "g" at bounding box center [409, 323] width 120 height 35
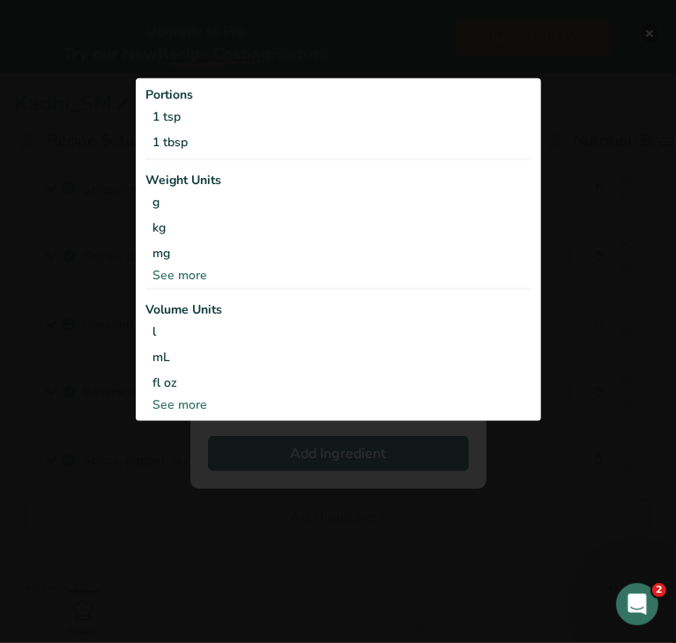
click at [185, 286] on div "Portions 1 tsp 1 tbsp Weight Units g kg mg See more Volume Units l Volume units…" at bounding box center [338, 249] width 405 height 343
click at [175, 282] on div "See more" at bounding box center [338, 274] width 384 height 19
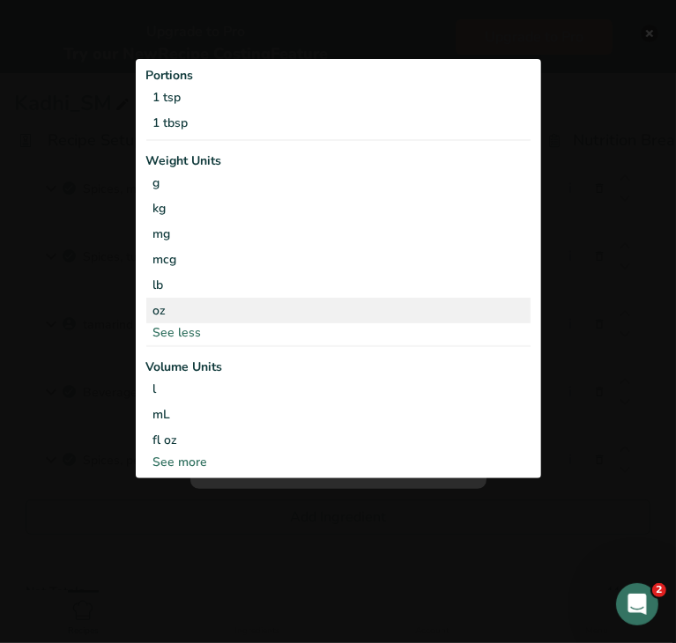
click at [173, 314] on div "oz" at bounding box center [338, 311] width 384 height 26
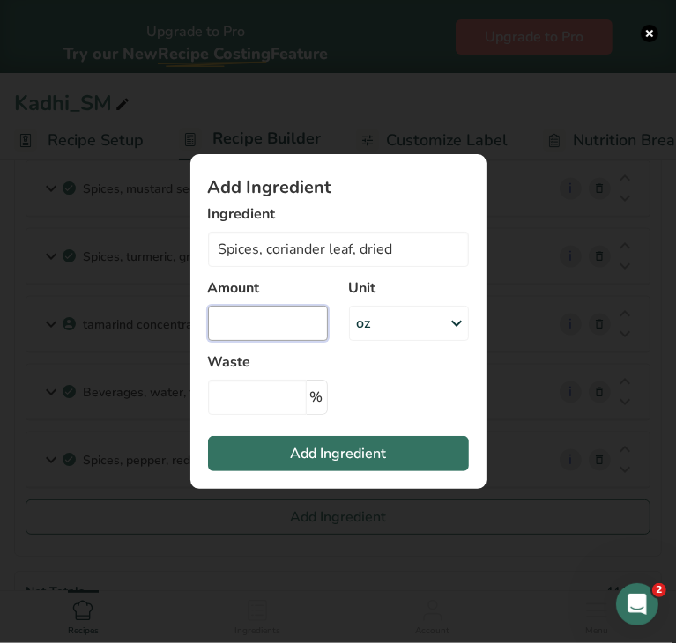
click at [272, 334] on input "Add ingredient modal" at bounding box center [268, 323] width 120 height 35
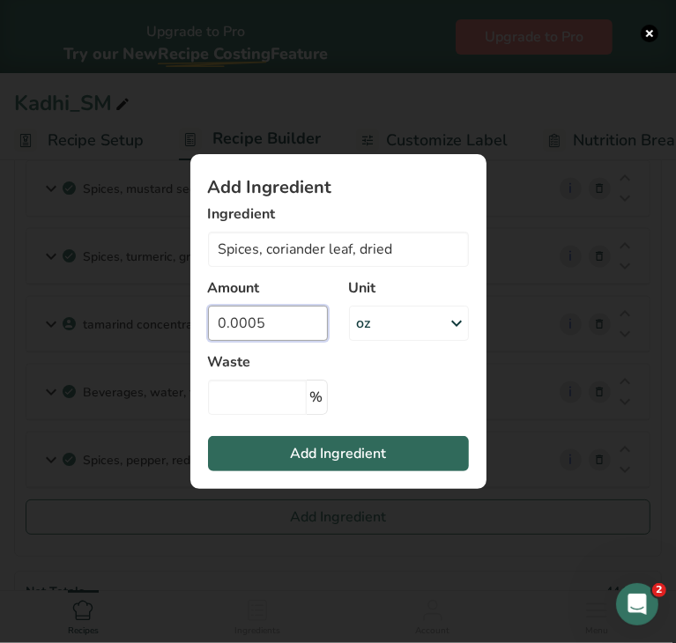
type input "0.0005"
click at [323, 449] on span "Add Ingredient" at bounding box center [338, 453] width 96 height 21
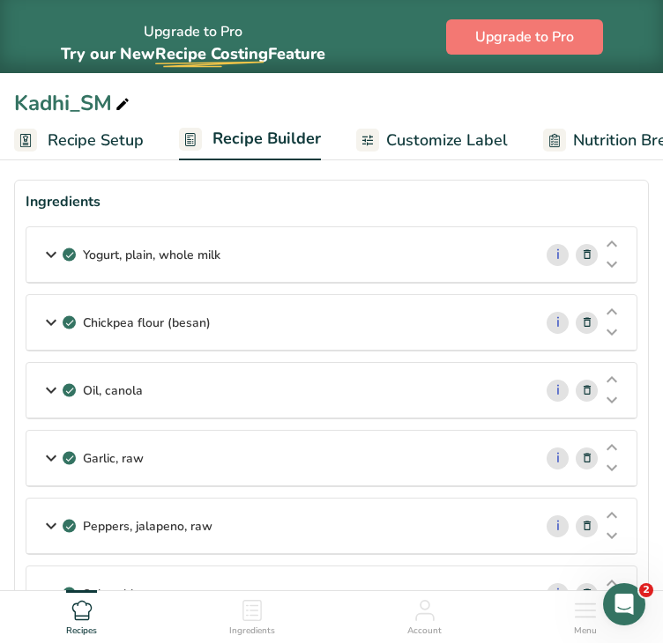
scroll to position [39, 0]
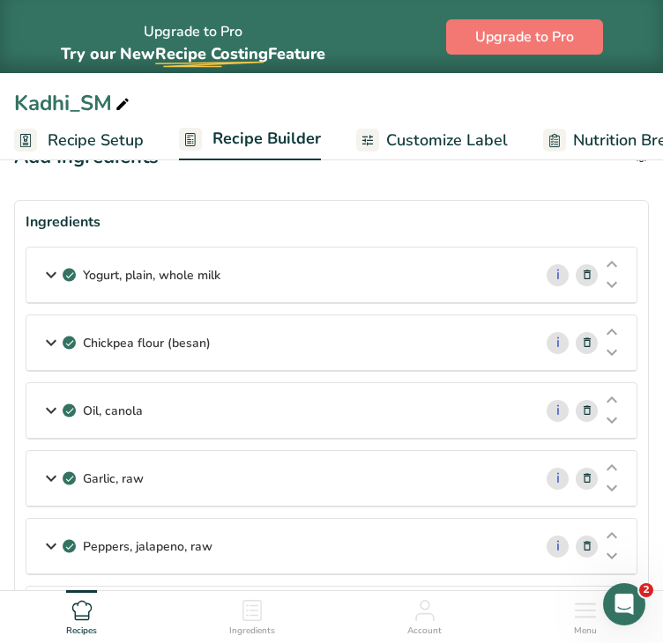
click at [581, 407] on icon at bounding box center [587, 411] width 12 height 19
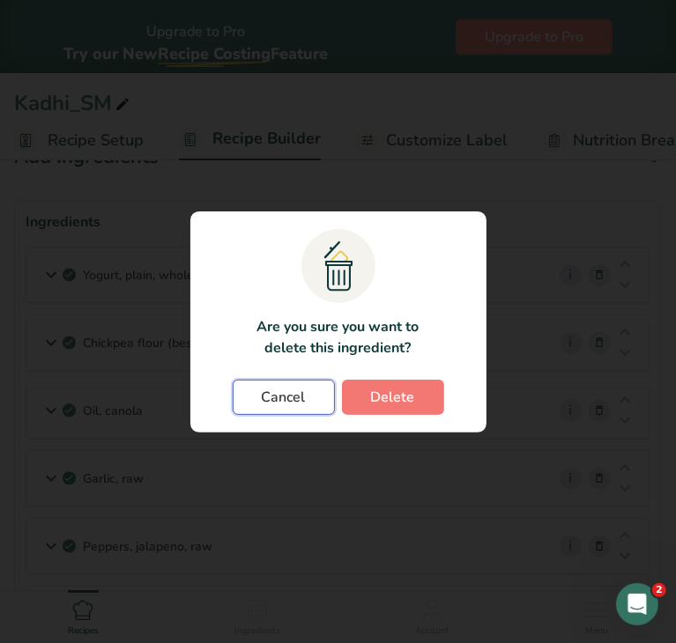
click at [320, 396] on button "Cancel" at bounding box center [284, 397] width 102 height 35
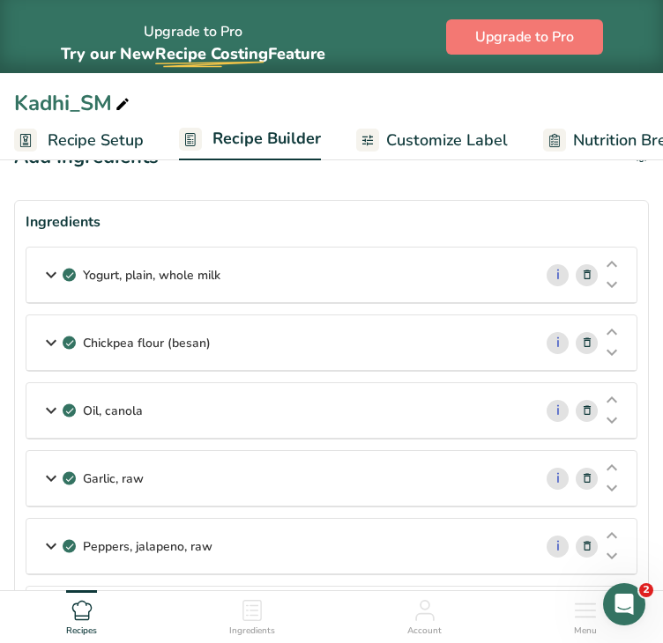
click at [285, 404] on div "Oil, canola" at bounding box center [279, 410] width 506 height 55
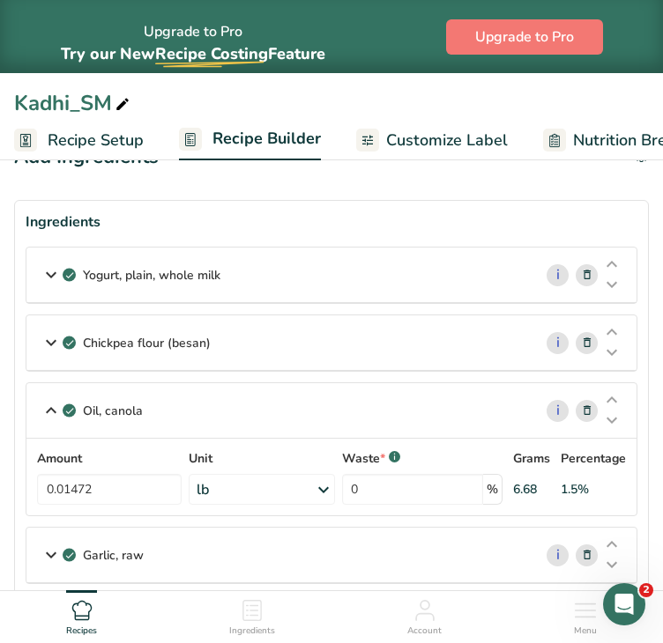
click at [584, 414] on icon at bounding box center [587, 411] width 12 height 19
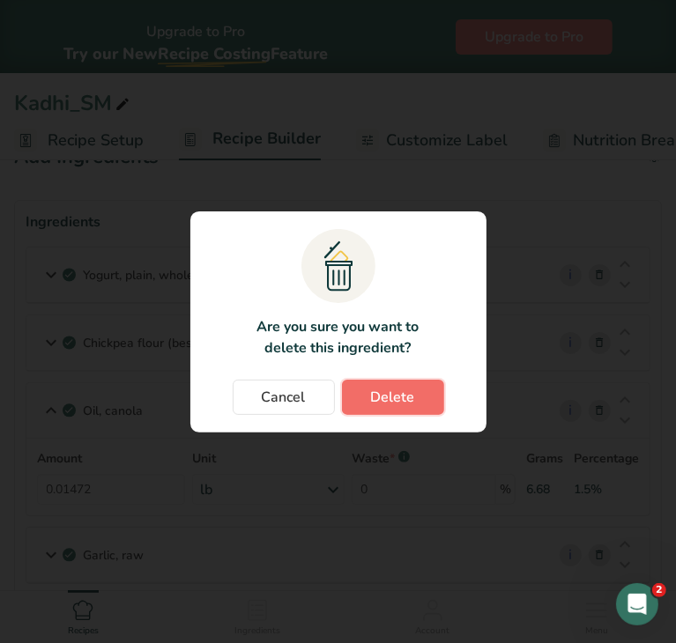
click at [412, 401] on span "Delete" at bounding box center [393, 397] width 44 height 21
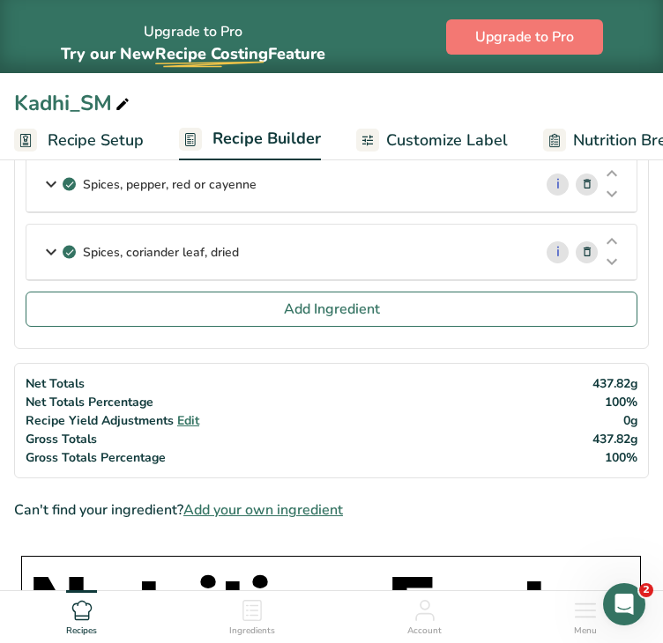
scroll to position [1394, 0]
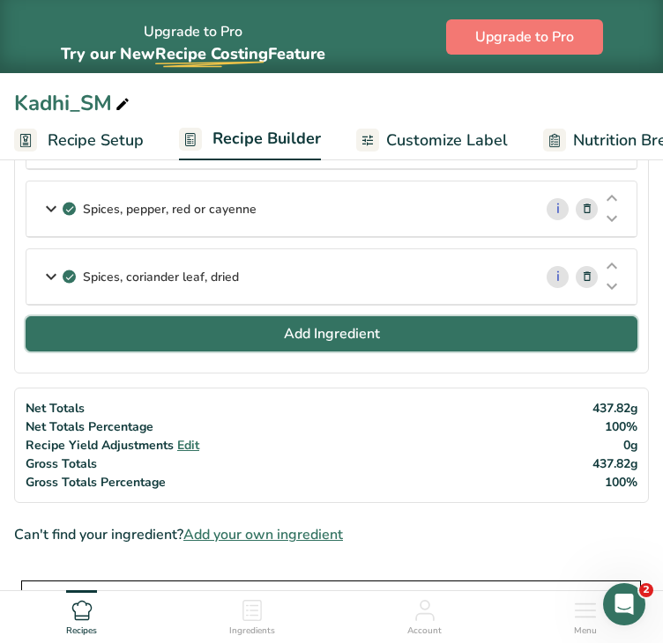
click at [484, 322] on button "Add Ingredient" at bounding box center [331, 333] width 611 height 35
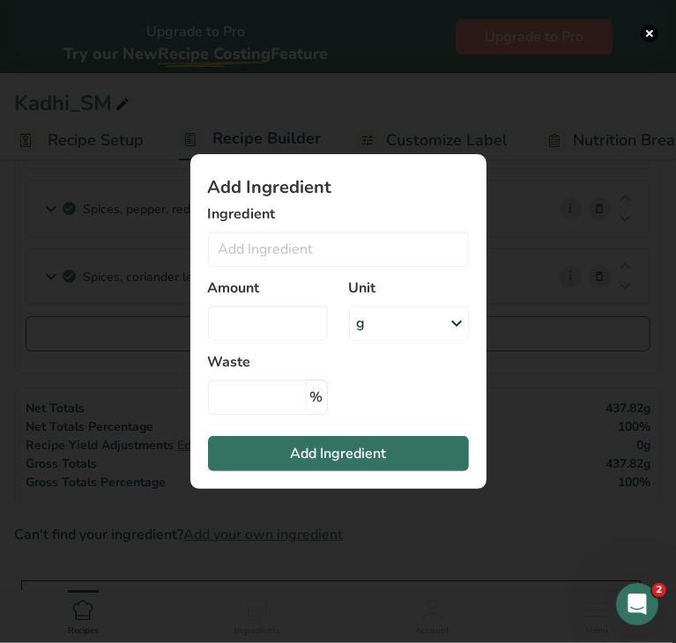
click at [345, 269] on div "Unit g Weight Units g kg mg mcg lb oz See less Volume Units l Volume units requ…" at bounding box center [408, 309] width 141 height 85
click at [346, 262] on input "Add ingredient modal" at bounding box center [338, 249] width 261 height 35
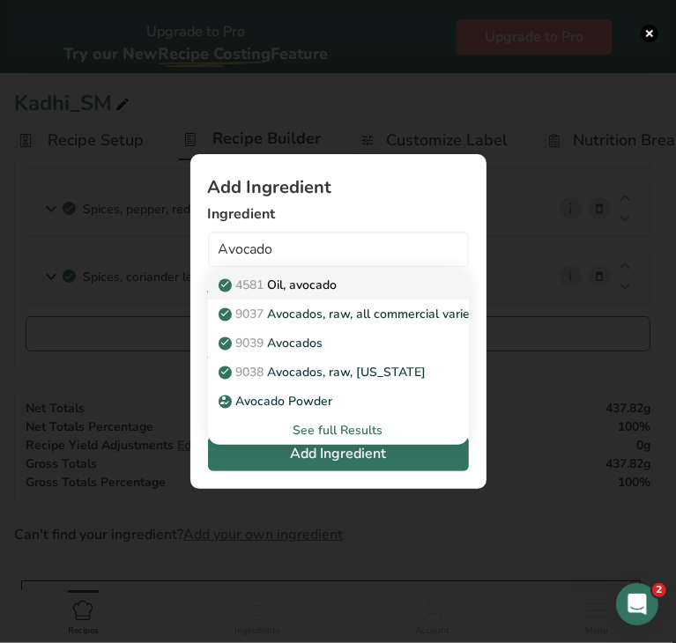
click at [350, 277] on div "4581 Oil, avocado" at bounding box center [324, 285] width 204 height 19
type input "Oil, avocado"
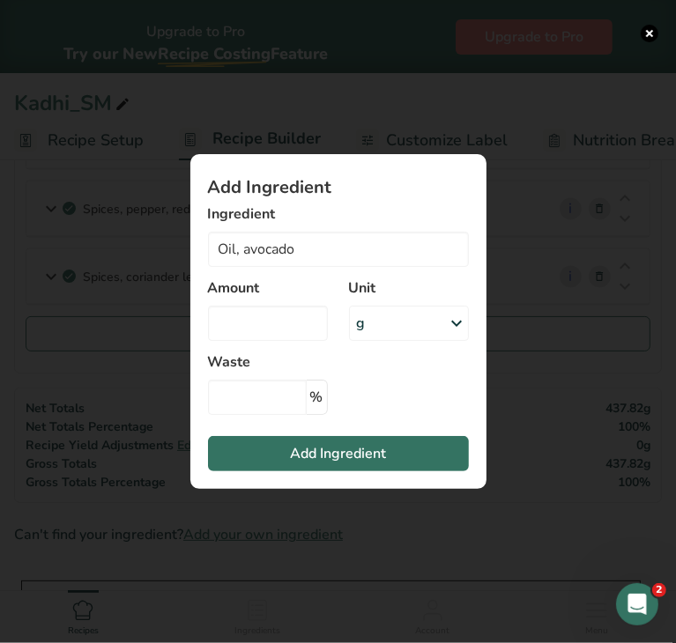
click at [380, 325] on div "g" at bounding box center [409, 323] width 120 height 35
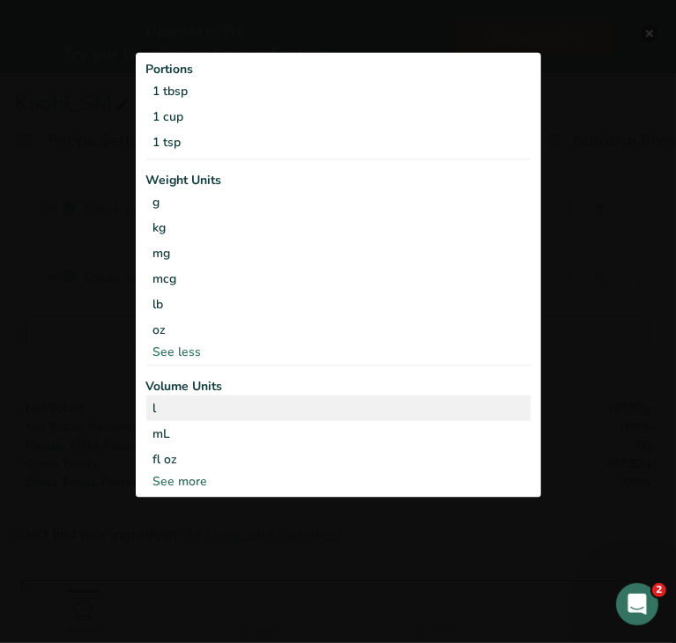
click at [241, 403] on div "l" at bounding box center [338, 407] width 370 height 19
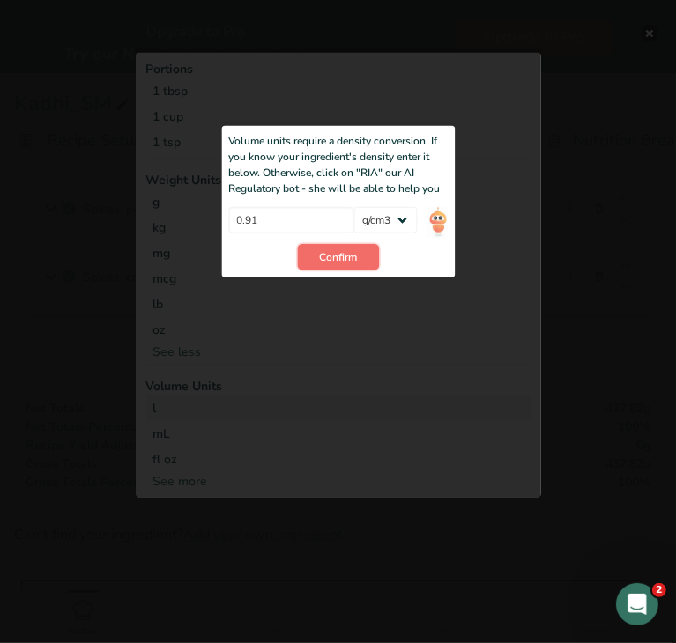
click at [321, 251] on span "Confirm" at bounding box center [338, 257] width 38 height 16
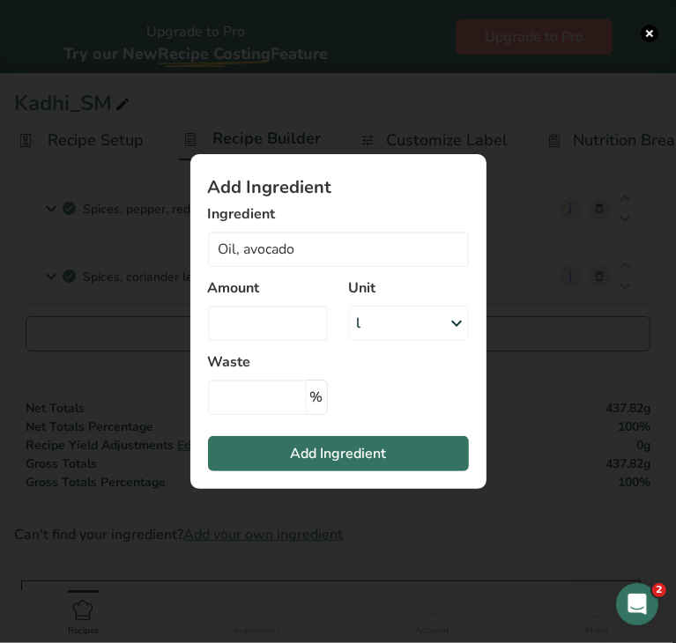
click at [398, 325] on div "l" at bounding box center [409, 323] width 120 height 35
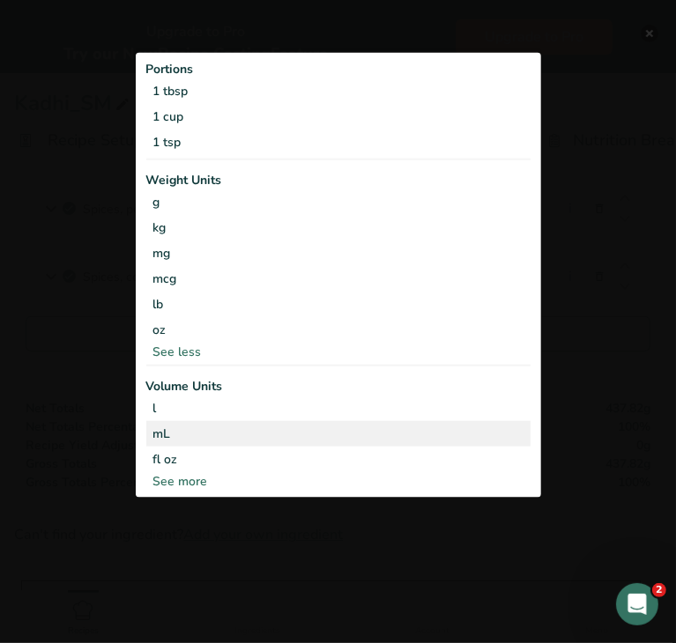
click at [254, 433] on div "mL" at bounding box center [338, 433] width 370 height 19
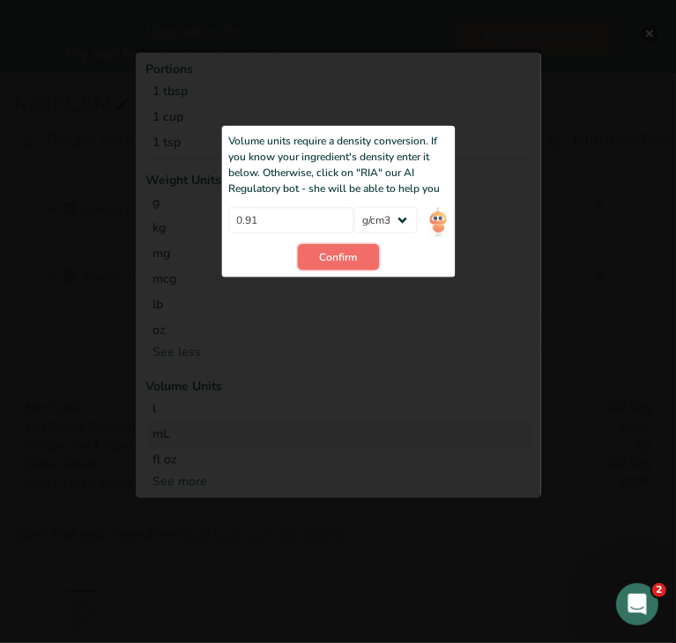
click at [323, 258] on span "Confirm" at bounding box center [338, 257] width 38 height 16
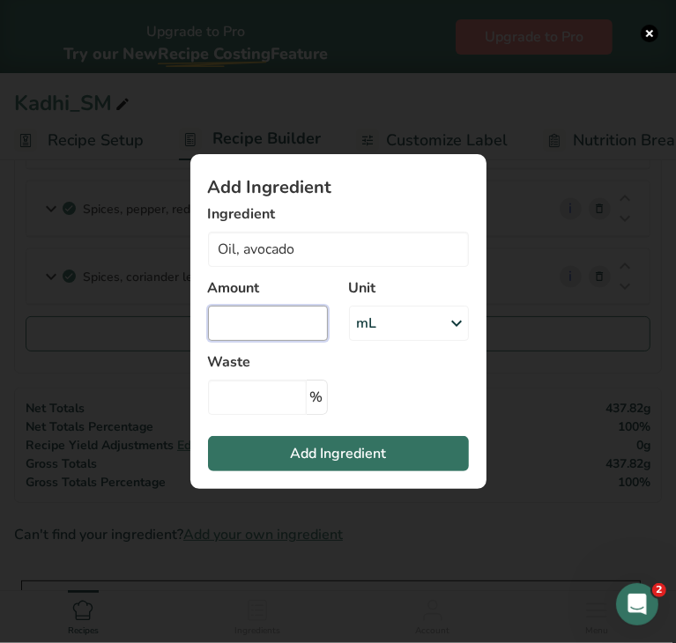
click at [278, 316] on input "Add ingredient modal" at bounding box center [268, 323] width 120 height 35
type input "14.16"
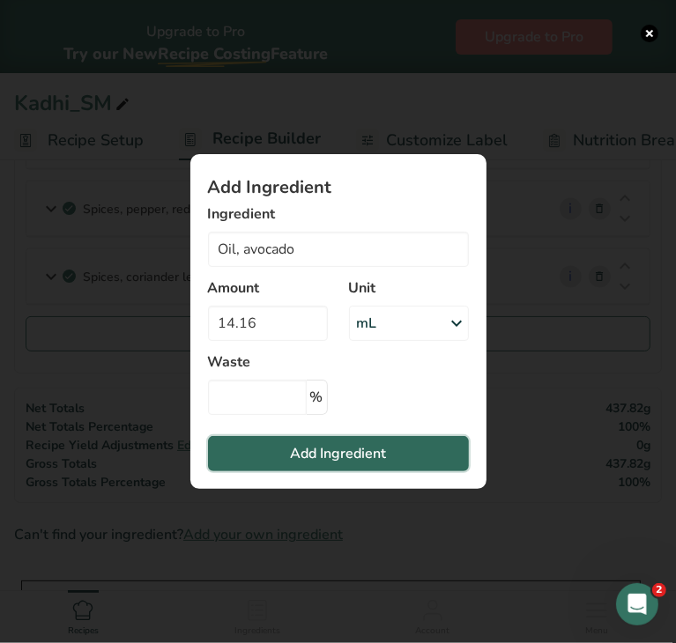
click at [311, 450] on span "Add Ingredient" at bounding box center [338, 453] width 96 height 21
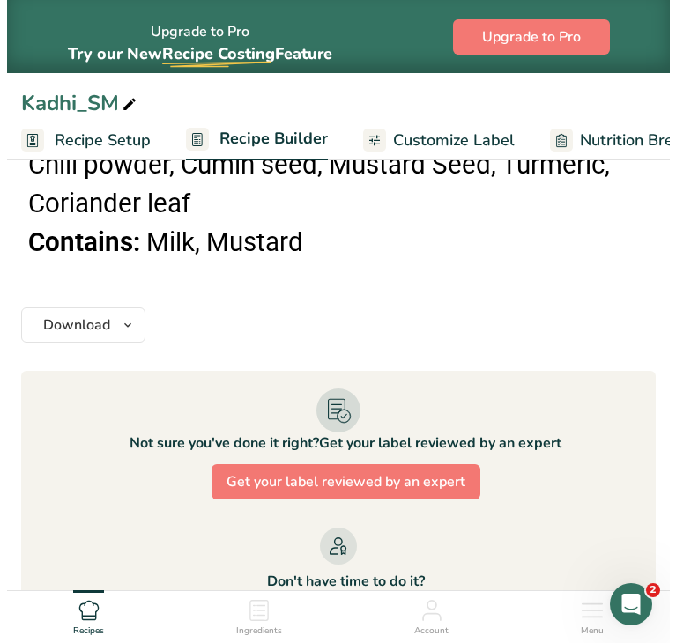
scroll to position [3207, 0]
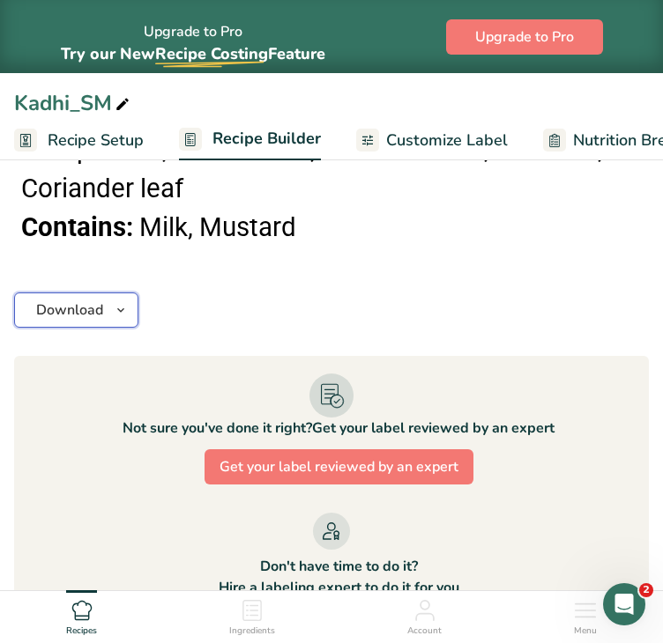
click at [73, 300] on span "Download" at bounding box center [69, 310] width 67 height 21
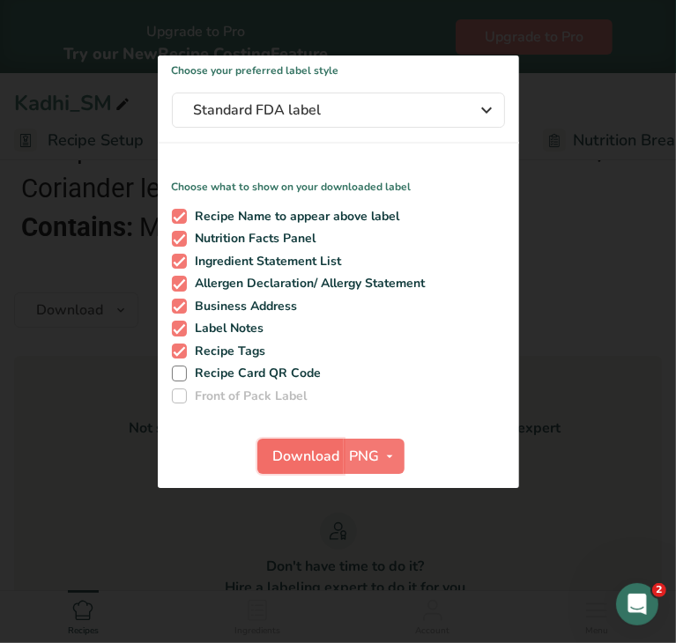
click at [290, 444] on button "Download" at bounding box center [300, 456] width 86 height 35
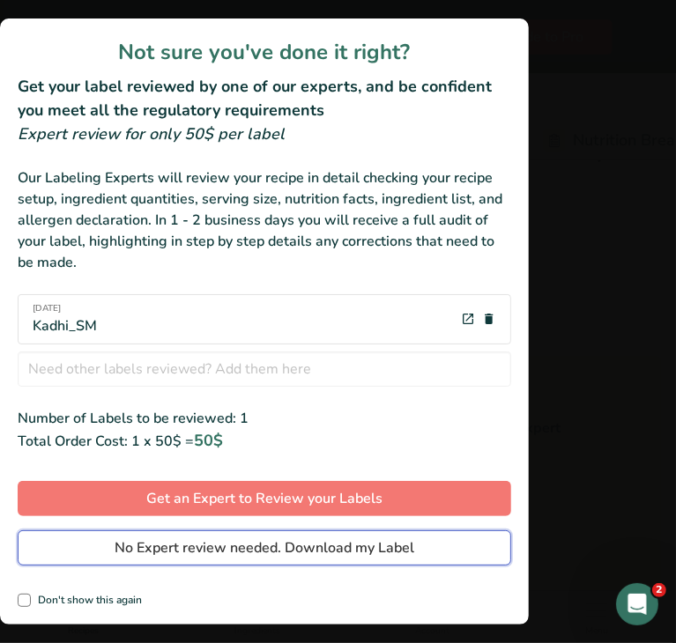
click at [285, 546] on span "No Expert review needed. Download my Label" at bounding box center [265, 547] width 300 height 21
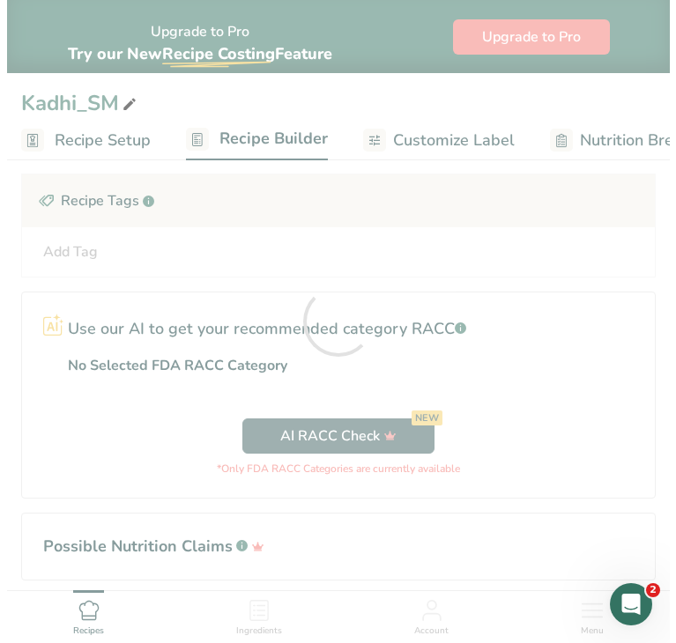
scroll to position [0, 0]
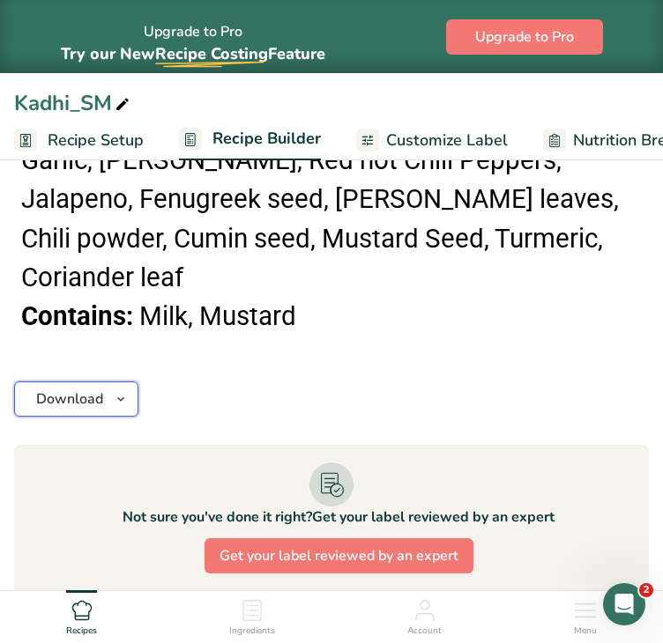
click at [60, 389] on span "Download" at bounding box center [69, 399] width 67 height 21
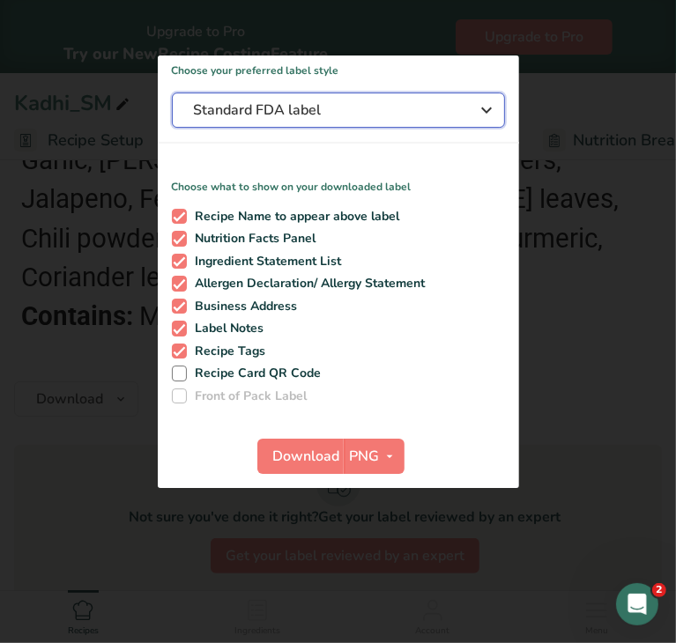
click at [285, 104] on span "Standard FDA label" at bounding box center [326, 110] width 264 height 21
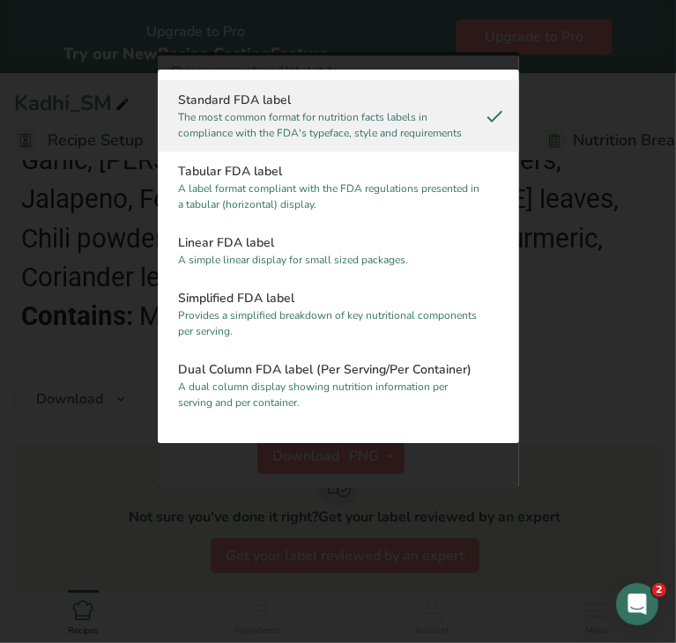
click at [288, 104] on h2 "Standard FDA label" at bounding box center [338, 101] width 319 height 19
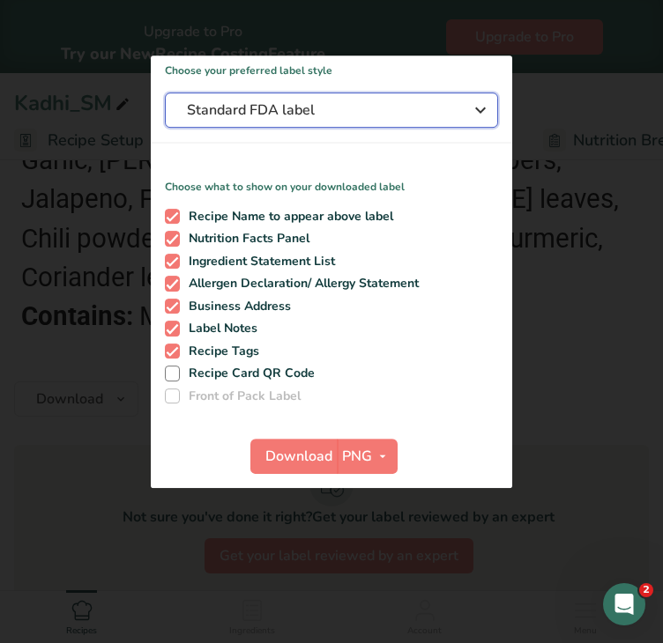
click at [288, 106] on span "Standard FDA label" at bounding box center [319, 110] width 264 height 21
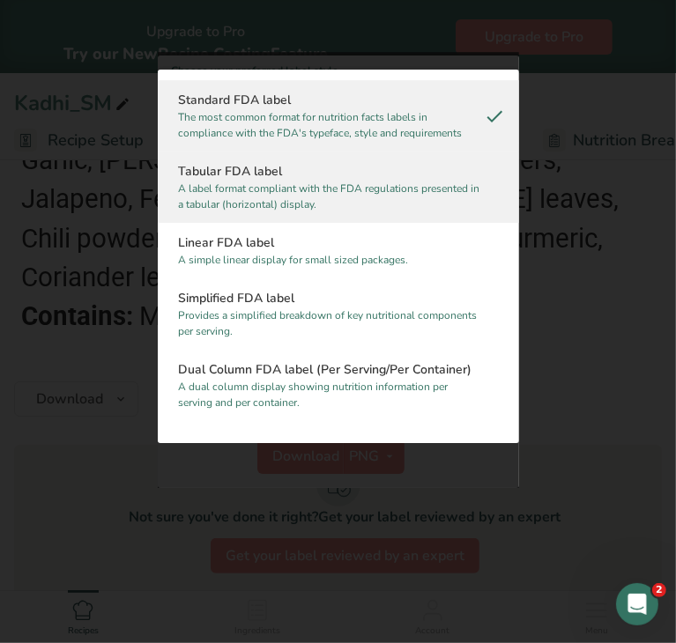
click at [263, 179] on h2 "Tabular FDA label" at bounding box center [338, 172] width 319 height 19
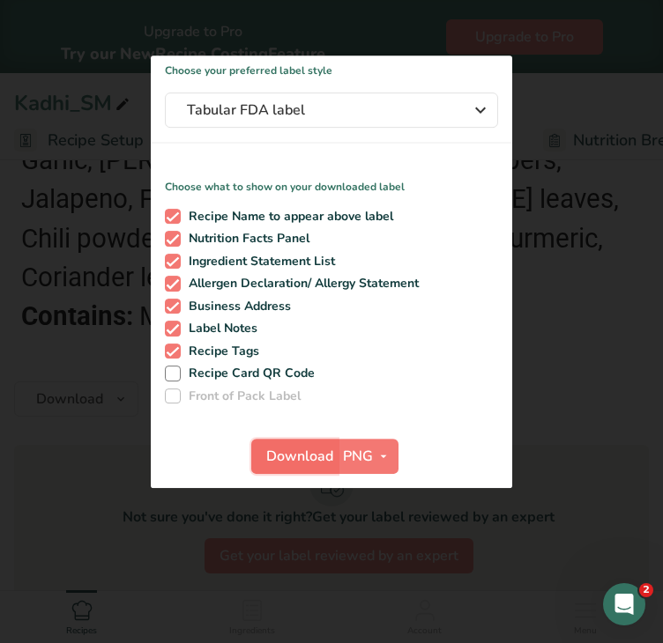
click at [287, 455] on span "Download" at bounding box center [299, 456] width 67 height 21
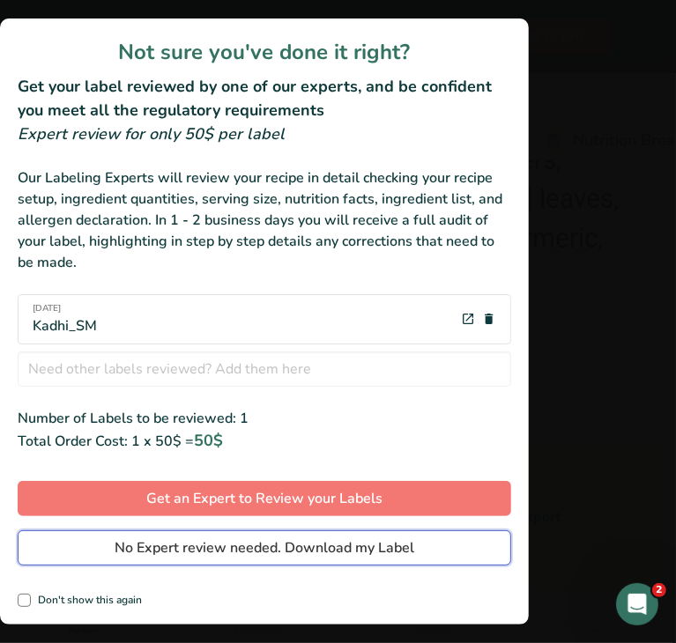
click at [233, 554] on span "No Expert review needed. Download my Label" at bounding box center [265, 547] width 300 height 21
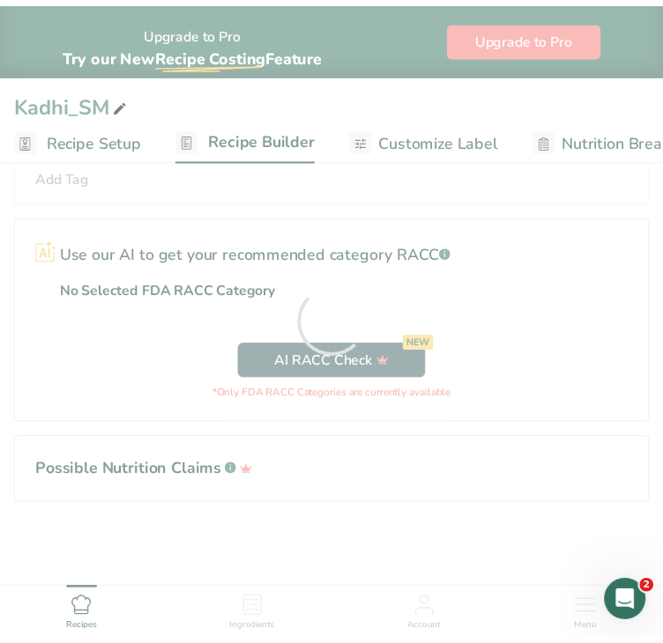
scroll to position [2809, 0]
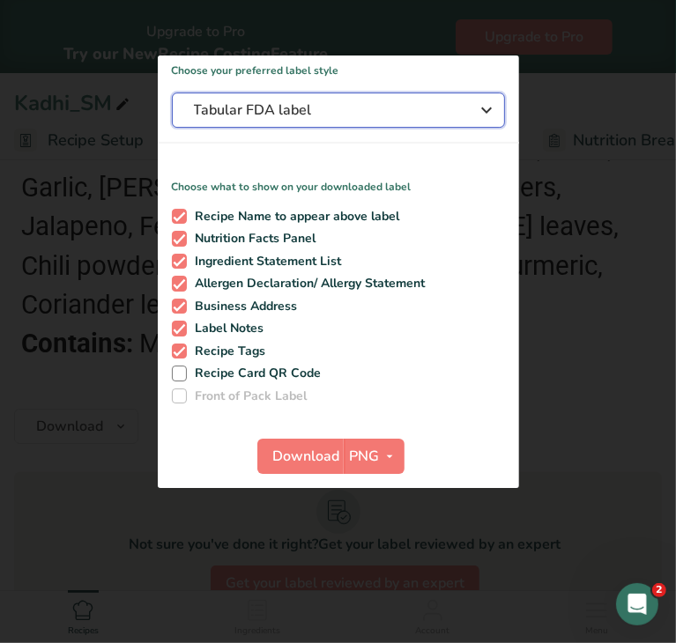
click at [290, 107] on span "Tabular FDA label" at bounding box center [326, 110] width 264 height 21
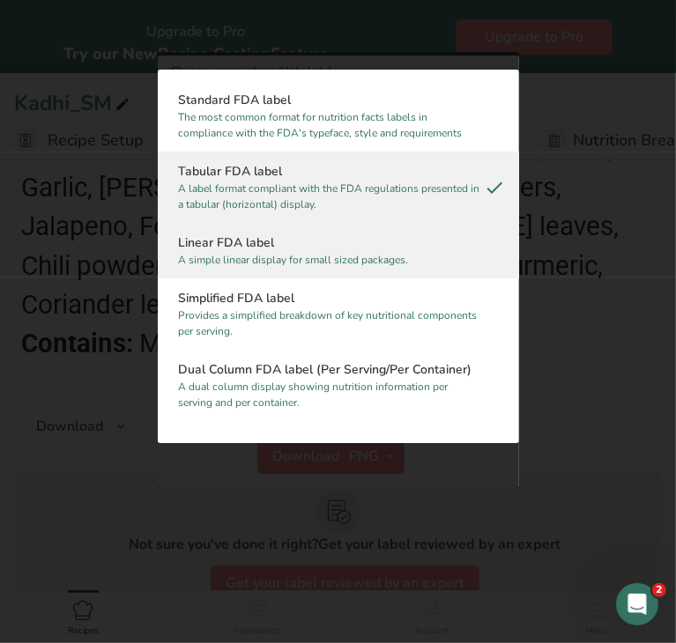
click at [266, 258] on p "A simple linear display for small sized packages." at bounding box center [330, 261] width 303 height 16
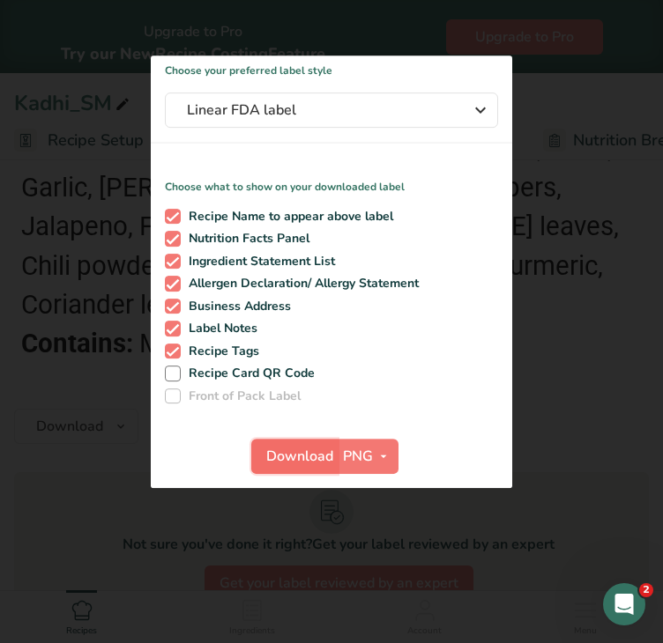
click at [300, 451] on span "Download" at bounding box center [299, 456] width 67 height 21
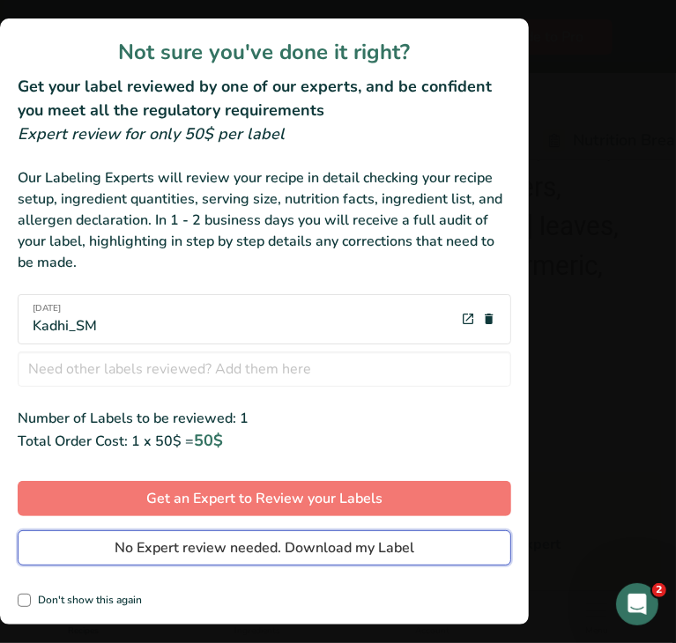
click at [200, 545] on span "No Expert review needed. Download my Label" at bounding box center [265, 547] width 300 height 21
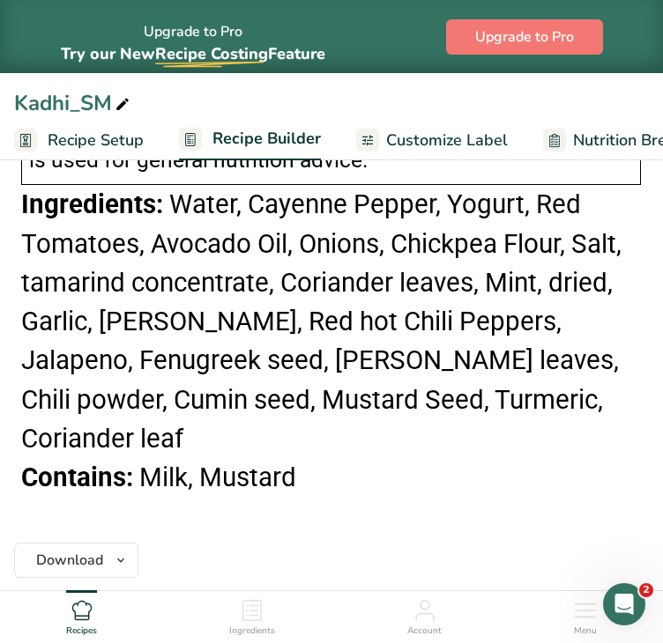
scroll to position [2981, 0]
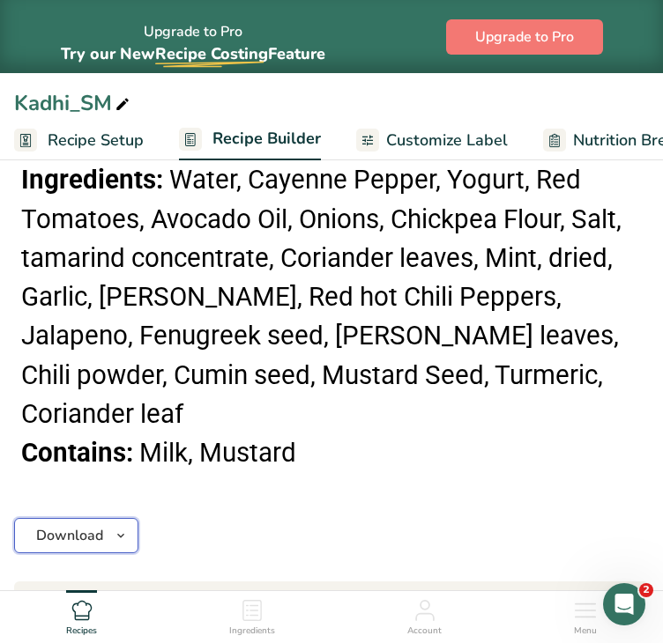
click at [57, 525] on span "Download" at bounding box center [69, 535] width 67 height 21
click at [0, 0] on div at bounding box center [0, 0] width 0 height 0
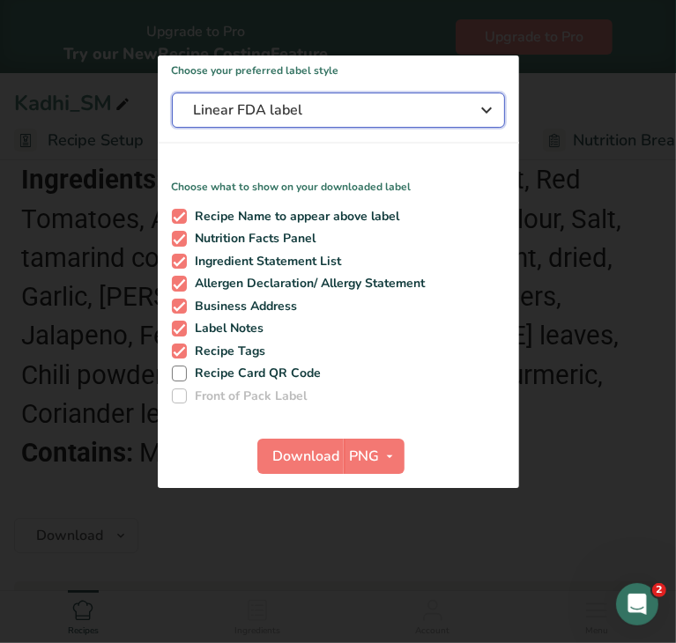
click at [300, 114] on span "Linear FDA label" at bounding box center [326, 110] width 264 height 21
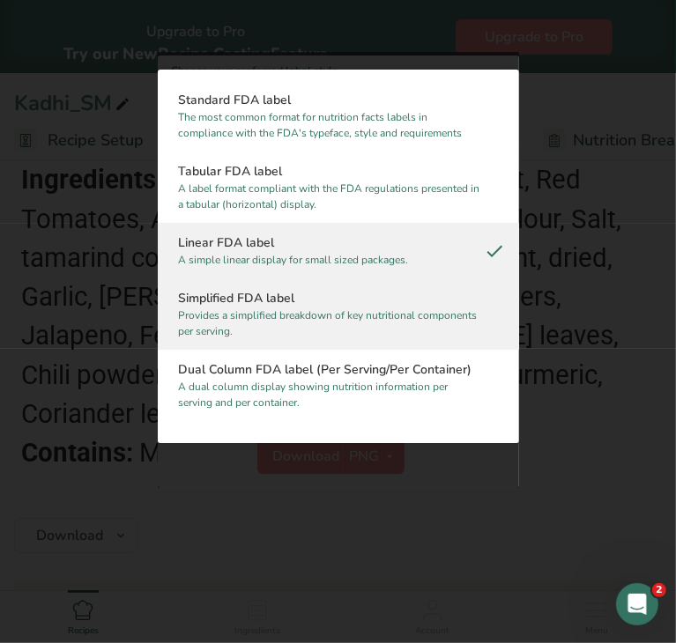
click at [281, 311] on p "Provides a simplified breakdown of key nutritional components per serving." at bounding box center [330, 324] width 303 height 32
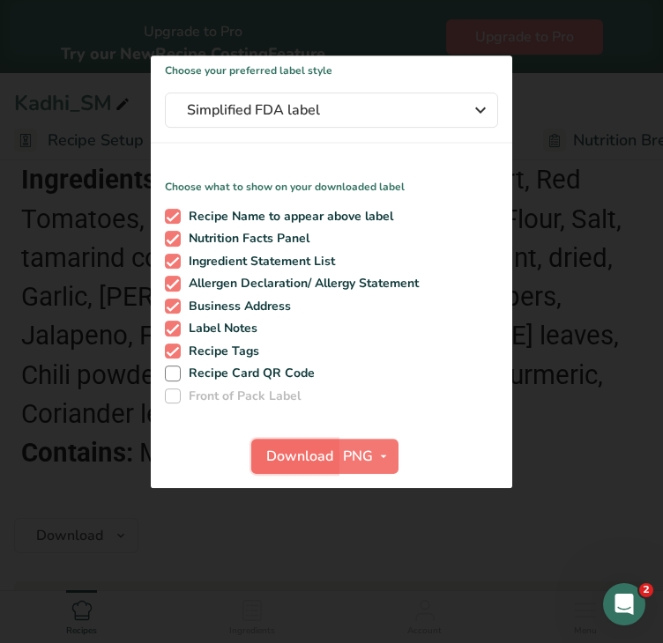
click at [275, 453] on span "Download" at bounding box center [299, 456] width 67 height 21
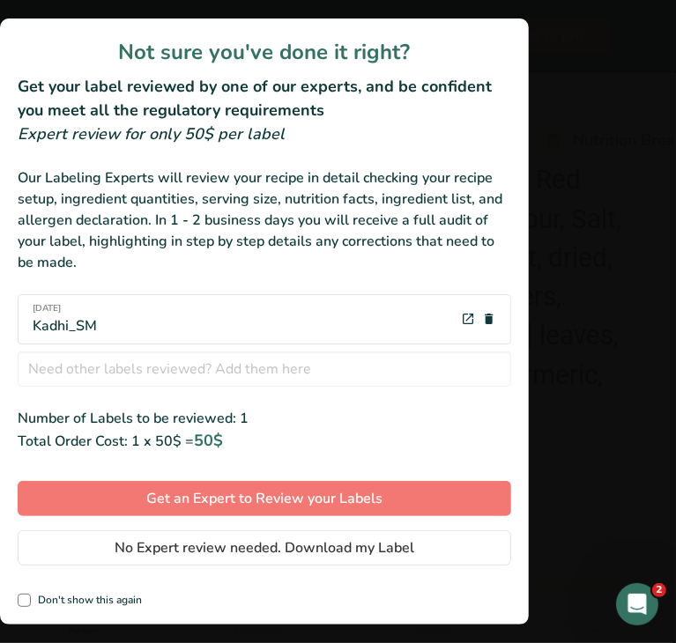
click at [277, 525] on div "Not sure you've done it right? Get your label reviewed by one of our experts, a…" at bounding box center [264, 322] width 529 height 606
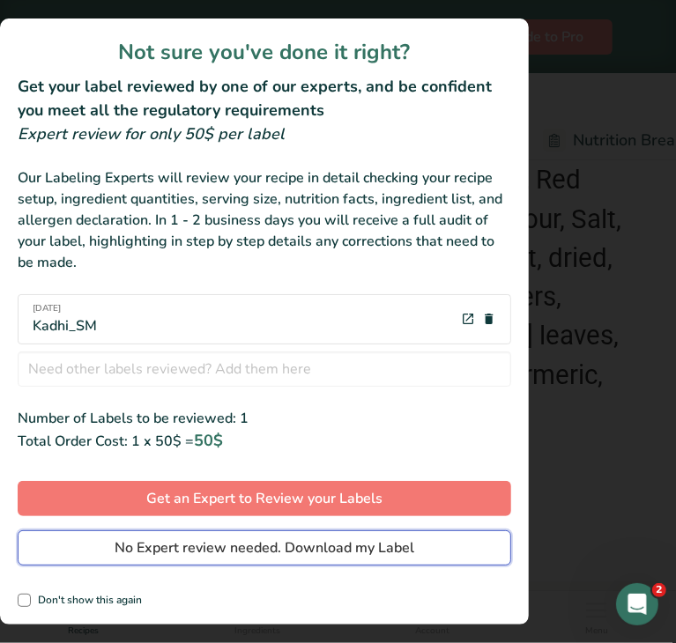
click at [277, 538] on span "No Expert review needed. Download my Label" at bounding box center [265, 547] width 300 height 21
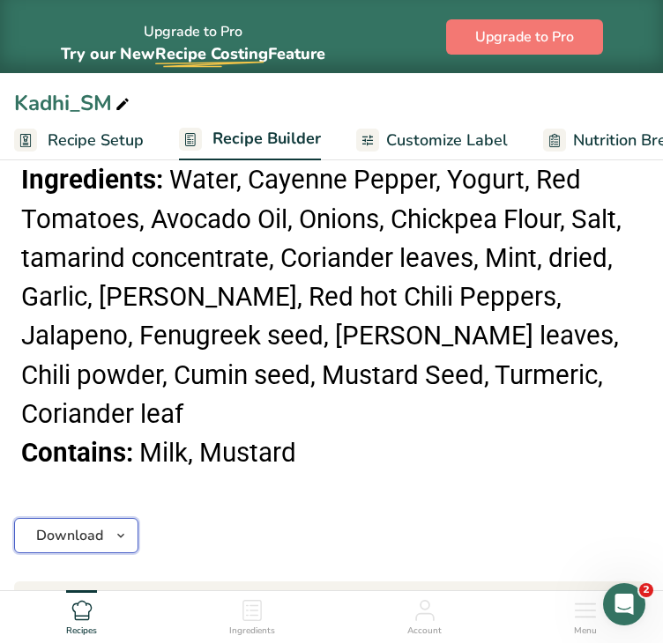
click at [73, 525] on span "Download" at bounding box center [69, 535] width 67 height 21
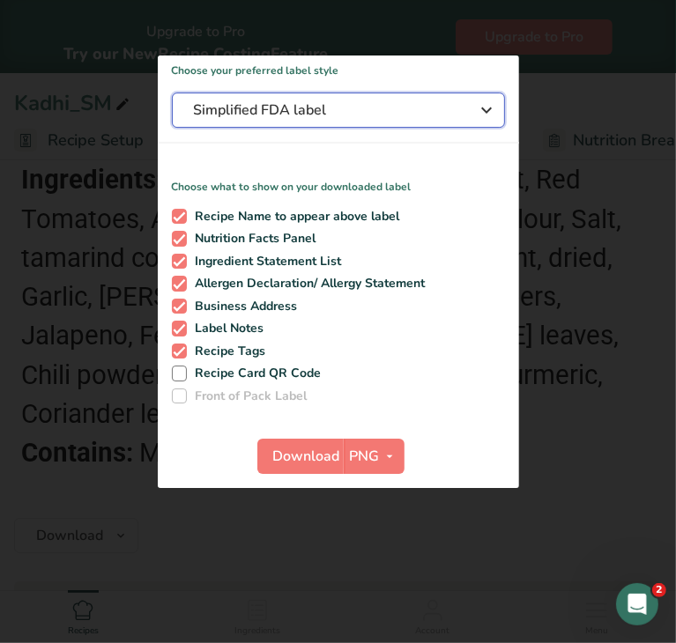
click at [250, 117] on span "Simplified FDA label" at bounding box center [326, 110] width 264 height 21
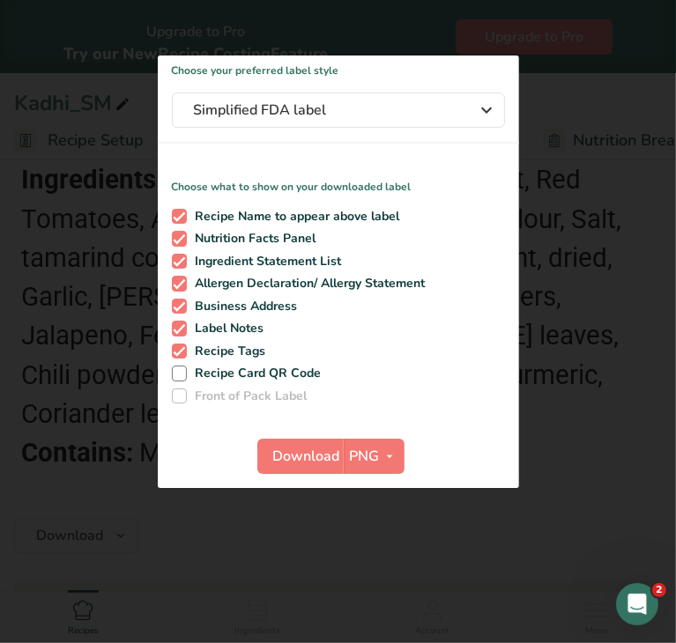
click at [0, 0] on h2 "Standard FDA label" at bounding box center [0, 0] width 0 height 0
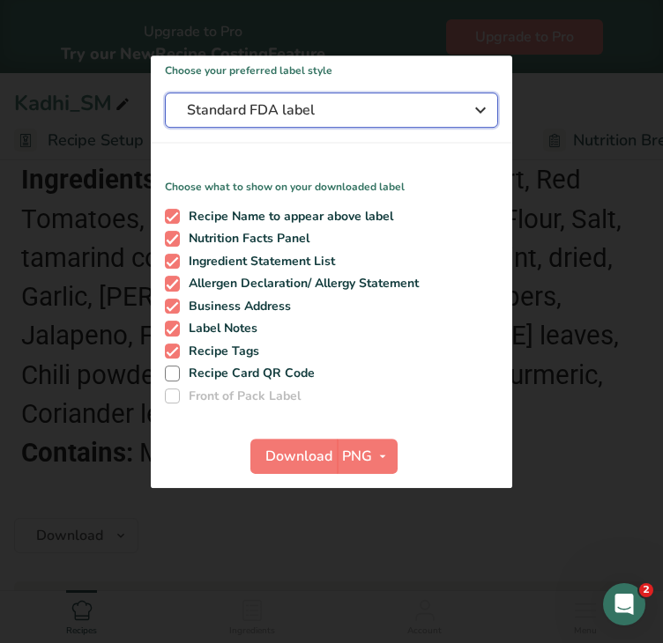
click at [253, 108] on span "Standard FDA label" at bounding box center [319, 110] width 264 height 21
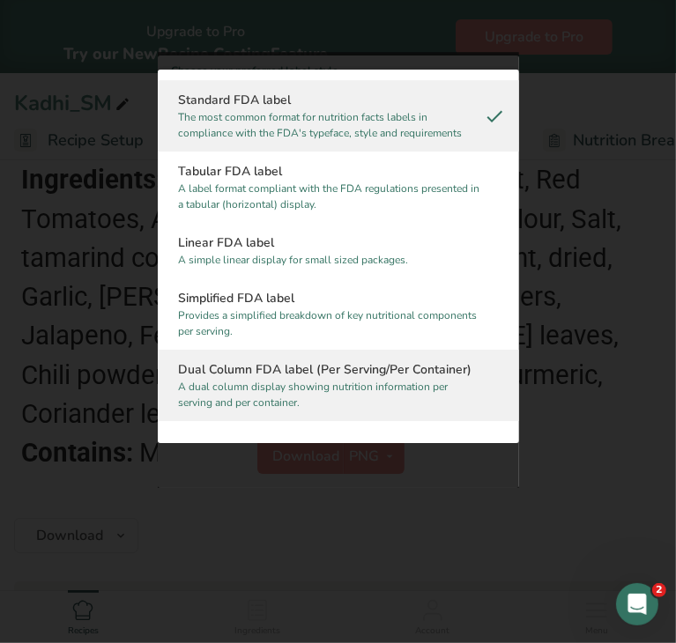
click at [330, 369] on h2 "Dual Column FDA label (Per Serving/Per Container)" at bounding box center [338, 370] width 319 height 19
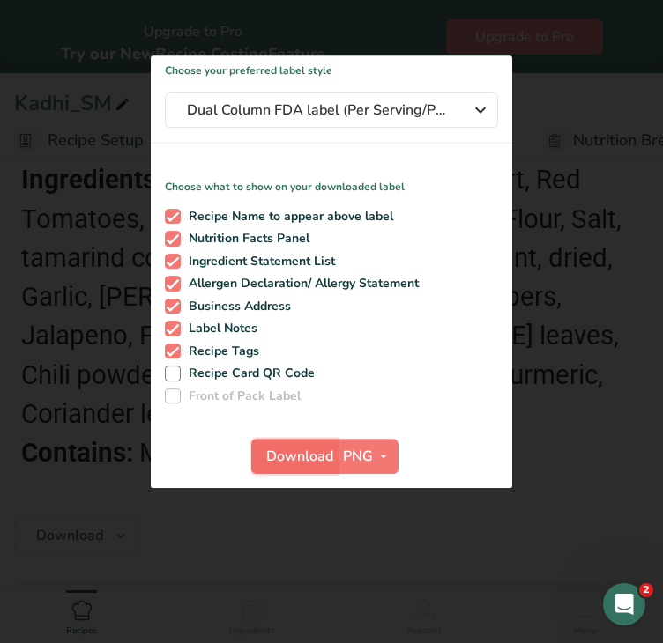
click at [282, 452] on span "Download" at bounding box center [299, 456] width 67 height 21
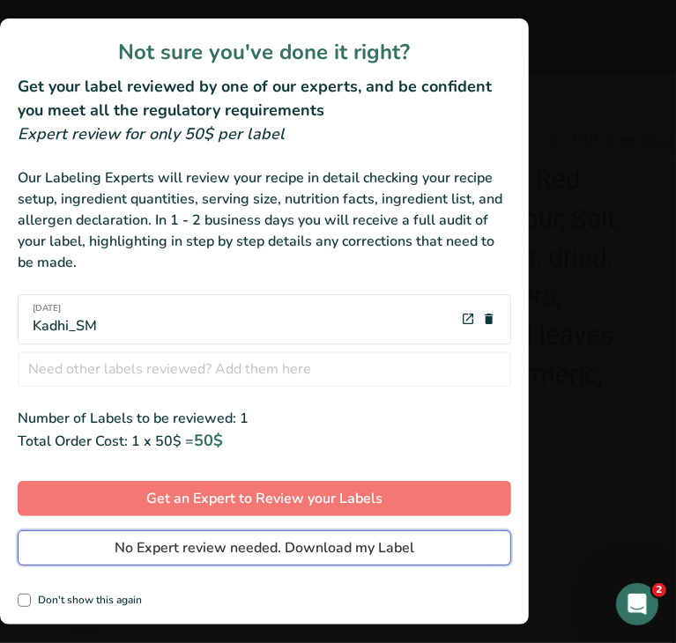
click at [192, 548] on span "No Expert review needed. Download my Label" at bounding box center [265, 547] width 300 height 21
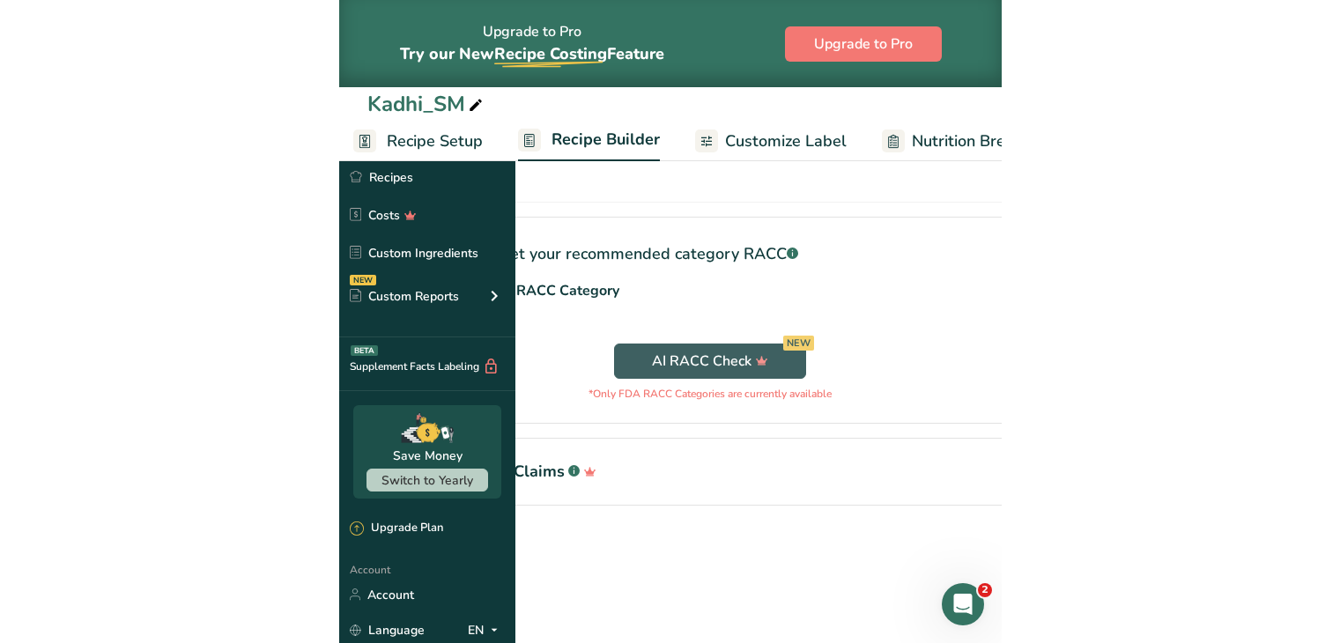
scroll to position [1540, 0]
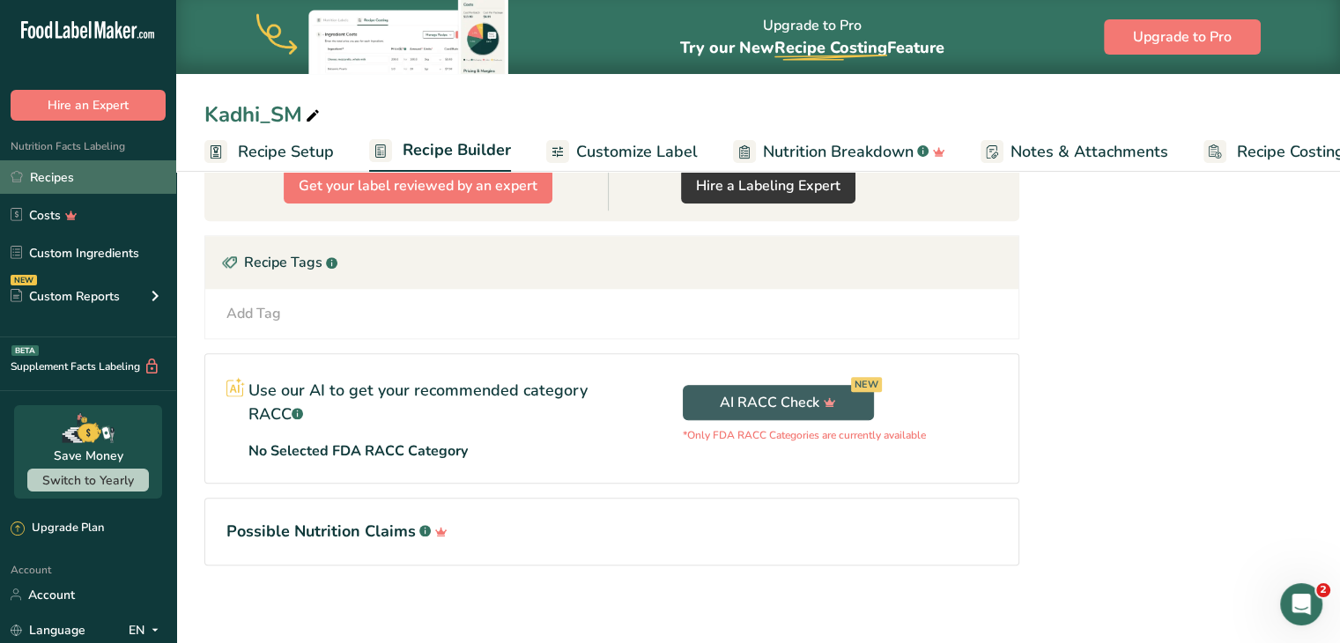
click at [88, 182] on link "Recipes" at bounding box center [88, 176] width 176 height 33
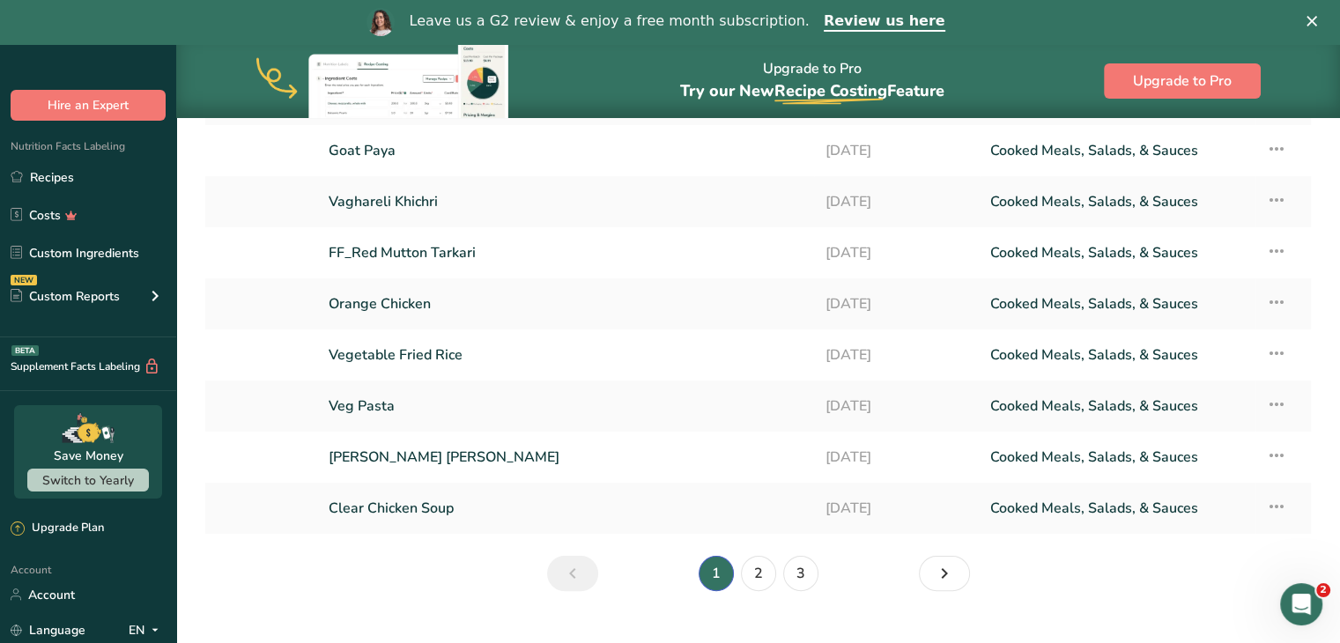
scroll to position [296, 0]
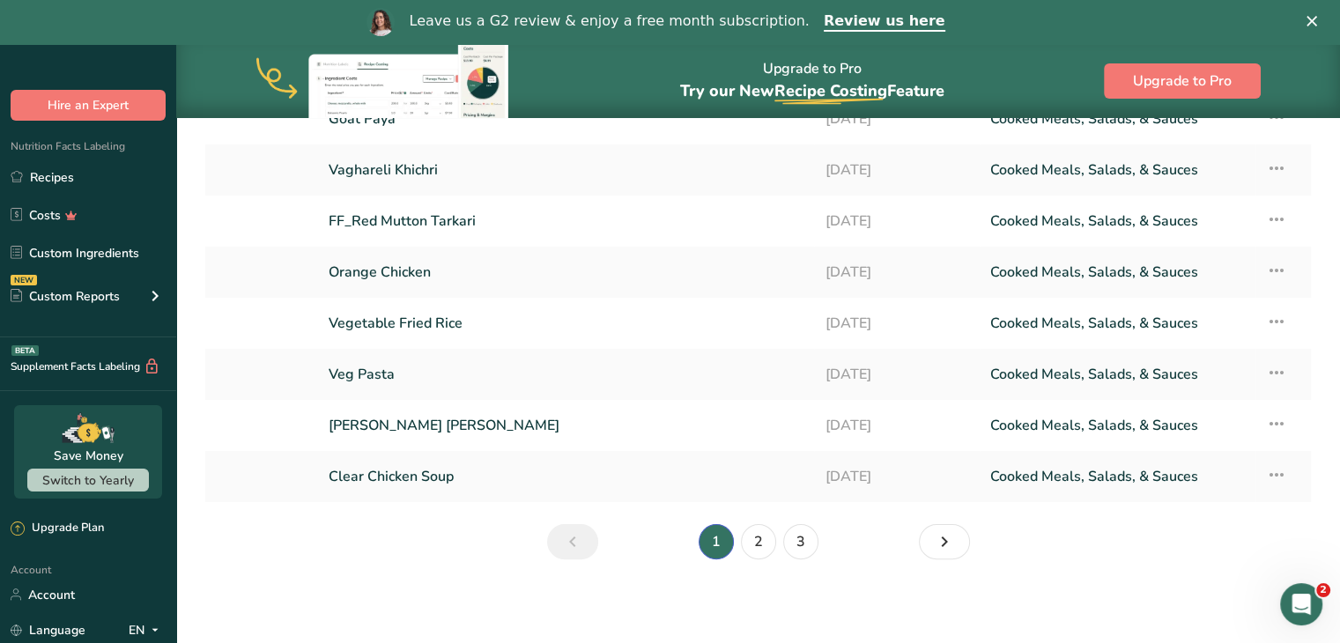
click at [675, 517] on section "Recipes (26) Add new recipe All Categories Baked Goods Beverages Confectionery …" at bounding box center [758, 205] width 1164 height 766
click at [675, 529] on link "2" at bounding box center [758, 541] width 35 height 35
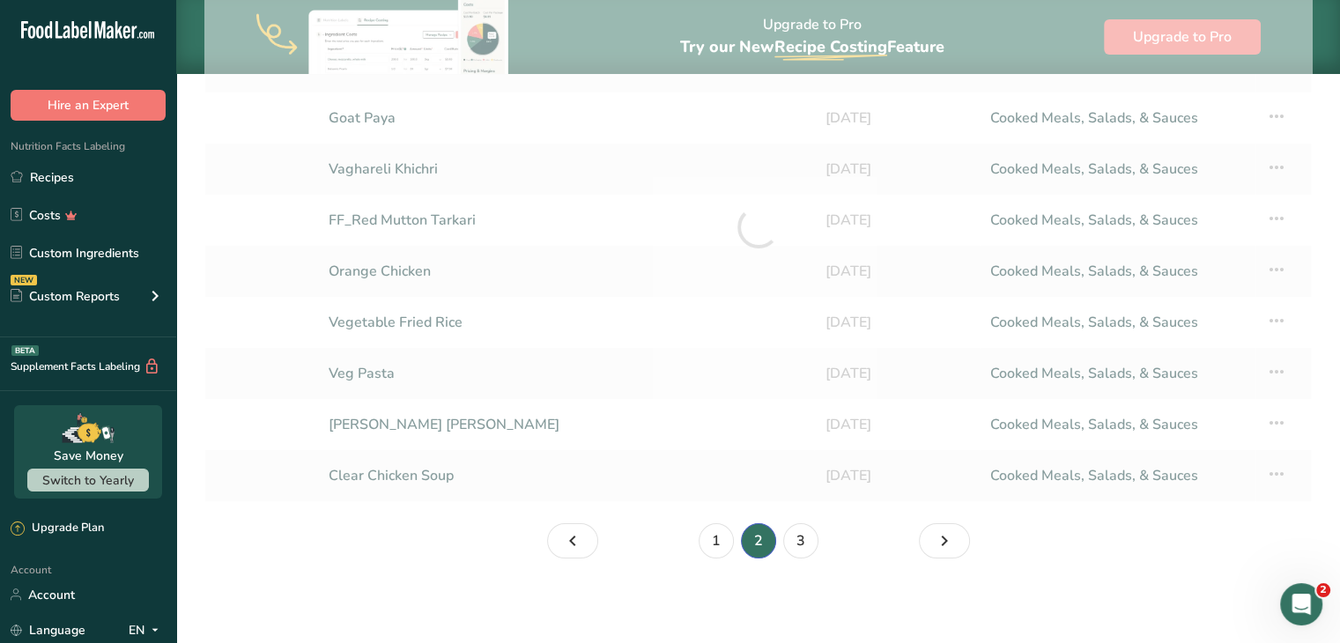
scroll to position [252, 0]
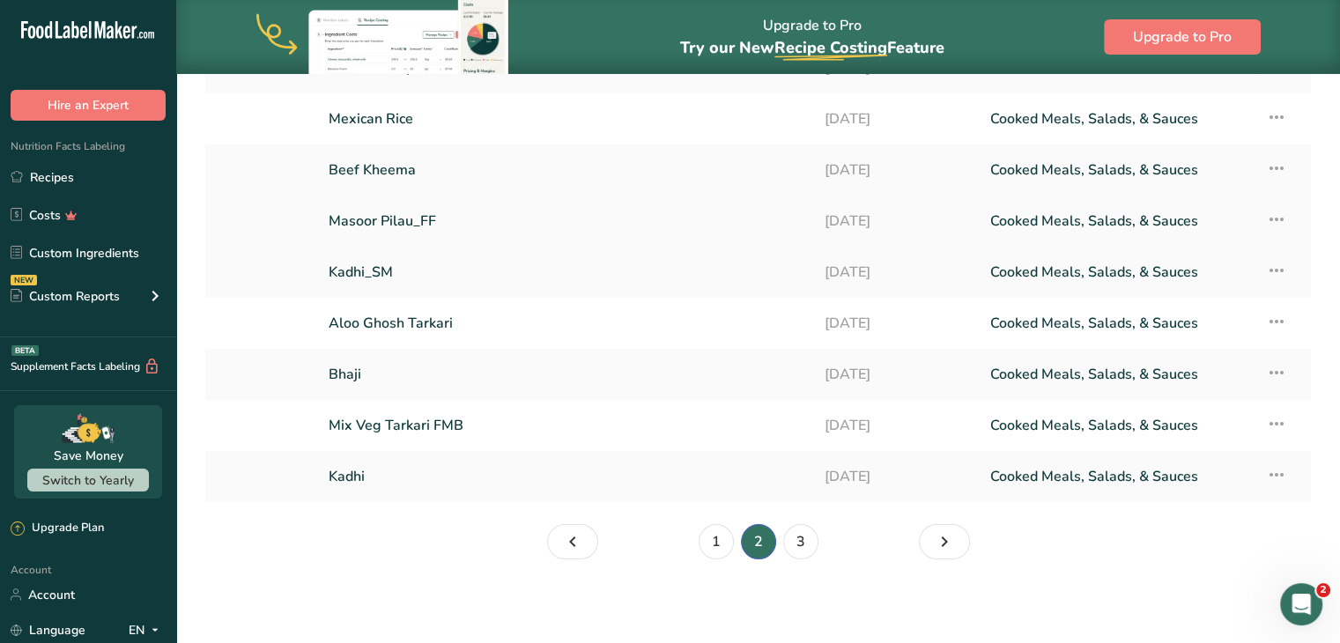
click at [413, 216] on link "Masoor Pilau_FF" at bounding box center [566, 221] width 475 height 37
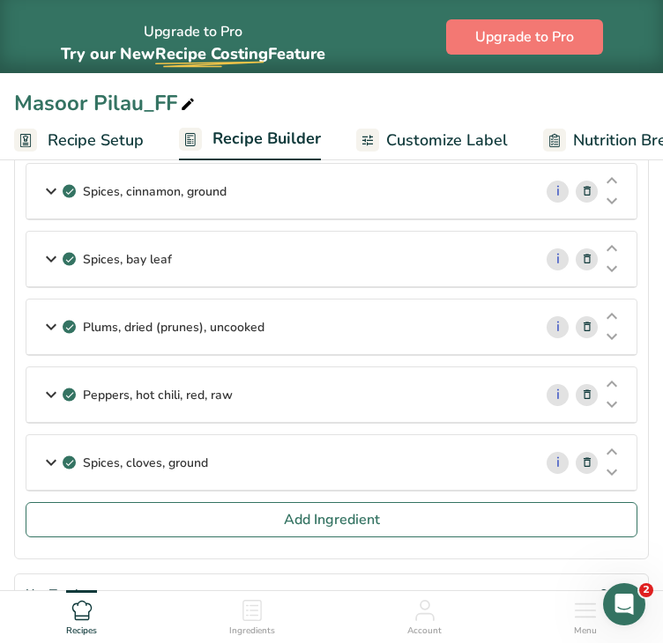
scroll to position [1088, 0]
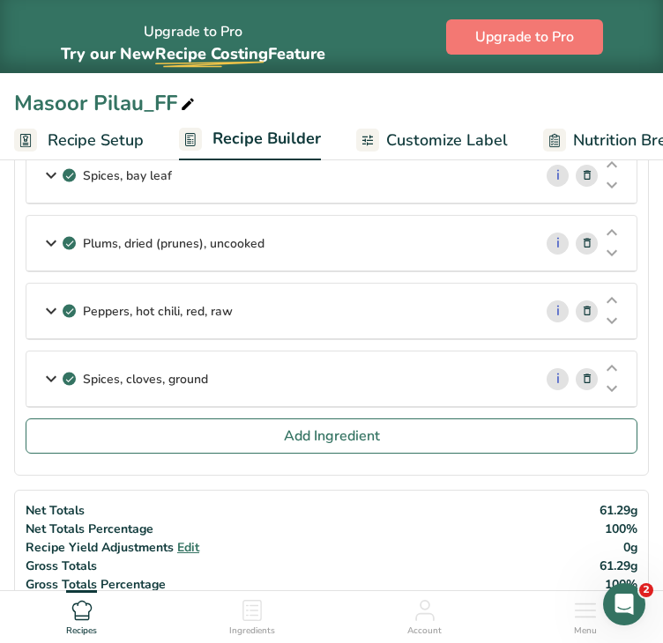
click at [585, 371] on icon at bounding box center [587, 379] width 12 height 19
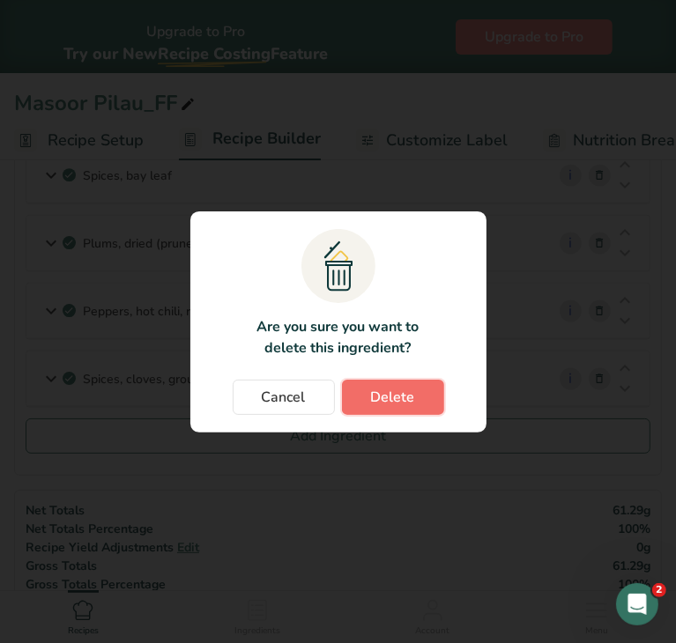
click at [384, 399] on span "Delete" at bounding box center [393, 397] width 44 height 21
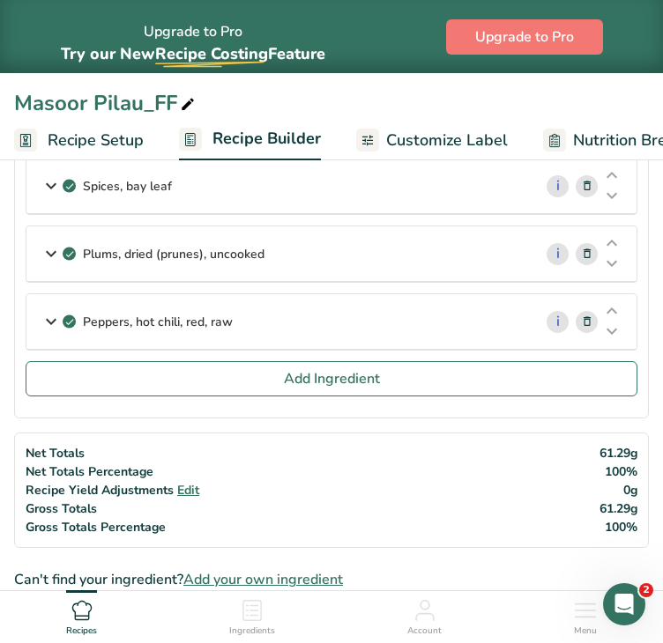
scroll to position [1082, 0]
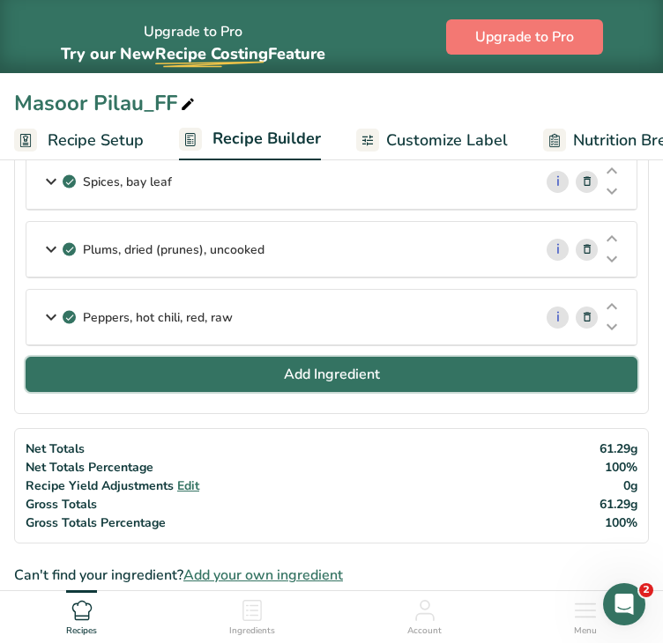
click at [368, 368] on span "Add Ingredient" at bounding box center [332, 374] width 96 height 21
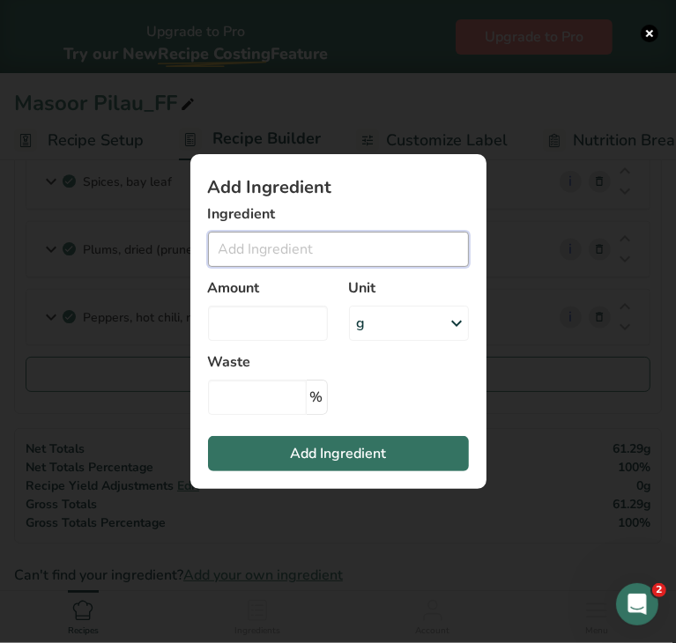
click at [314, 245] on input "Add ingredient modal" at bounding box center [338, 249] width 261 height 35
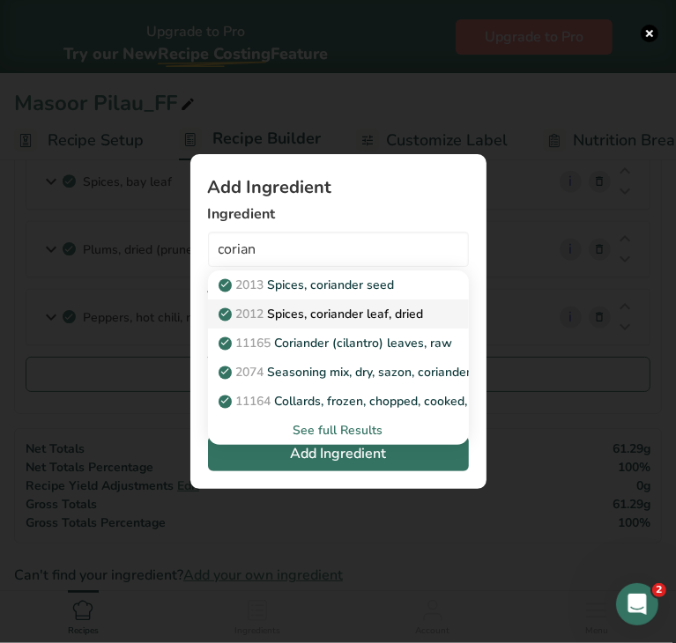
click at [340, 312] on p "2012 Spices, coriander leaf, dried" at bounding box center [323, 314] width 202 height 19
type input "Spices, coriander leaf, dried"
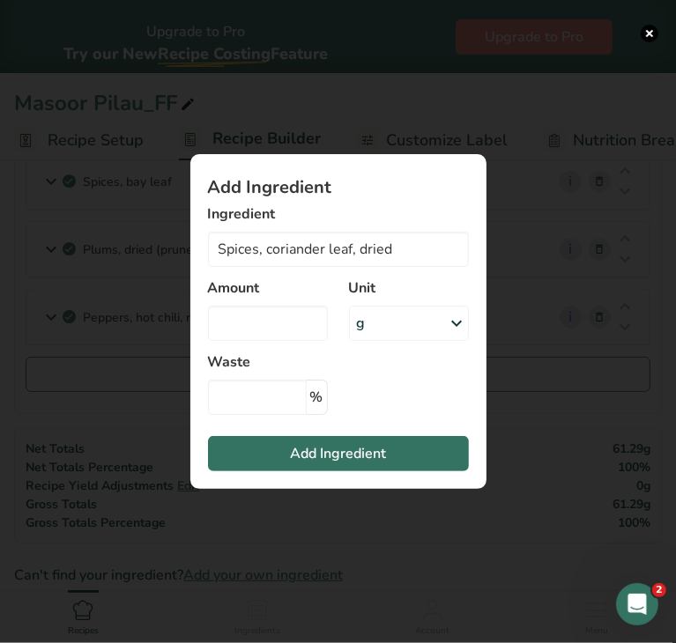
click at [436, 323] on div "g" at bounding box center [409, 323] width 120 height 35
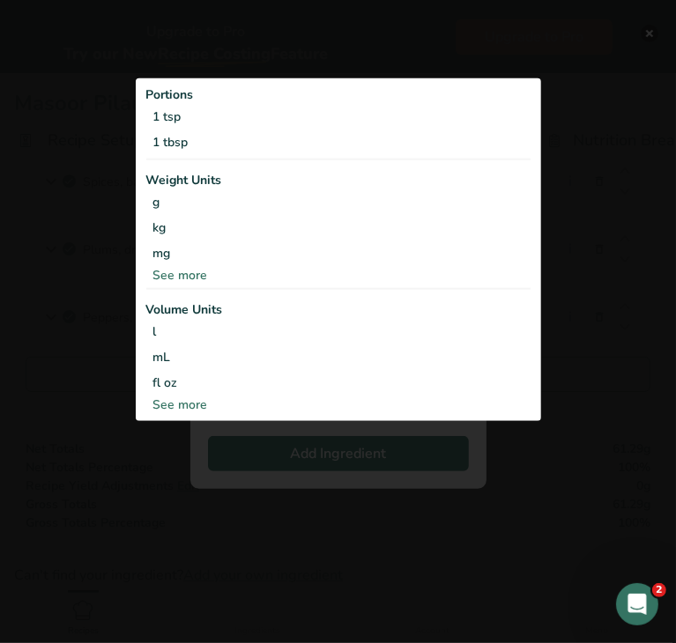
click at [206, 284] on div "Portions 1 tsp 1 tbsp Weight Units g kg mg See more Volume Units l Volume units…" at bounding box center [338, 249] width 405 height 343
click at [183, 276] on div "See more" at bounding box center [338, 274] width 384 height 19
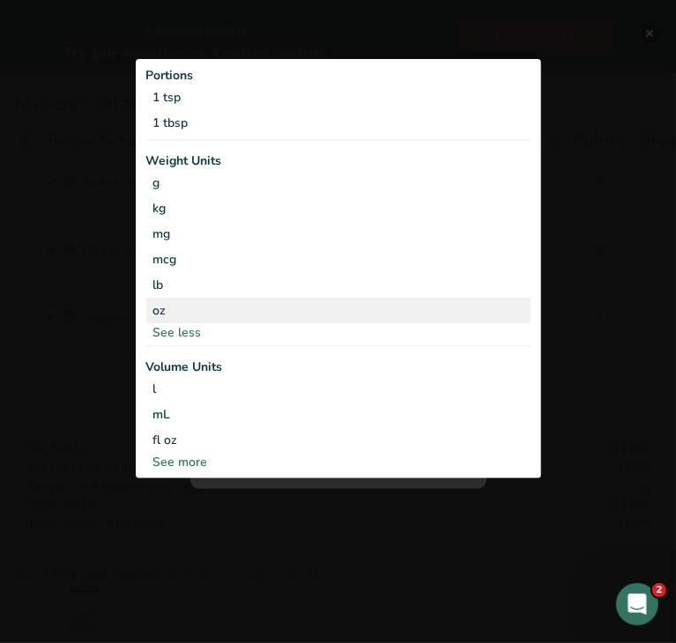
click at [169, 317] on div "oz" at bounding box center [338, 311] width 384 height 26
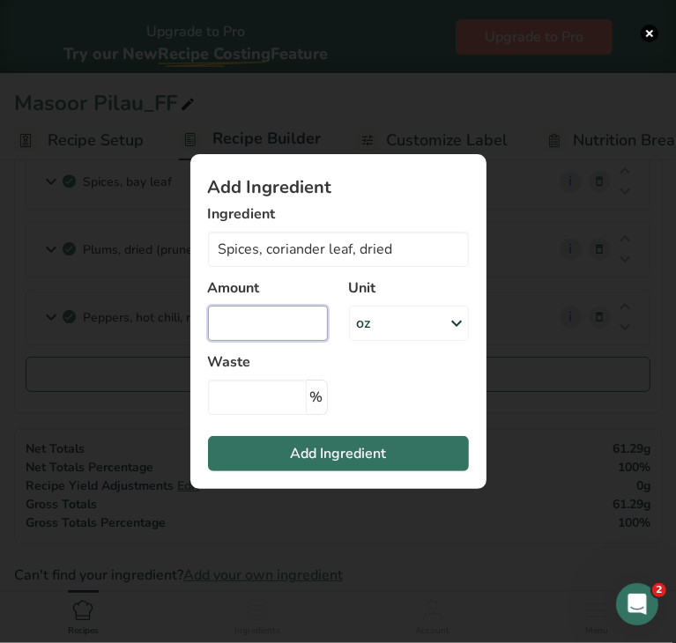
click at [279, 324] on input "Add ingredient modal" at bounding box center [268, 323] width 120 height 35
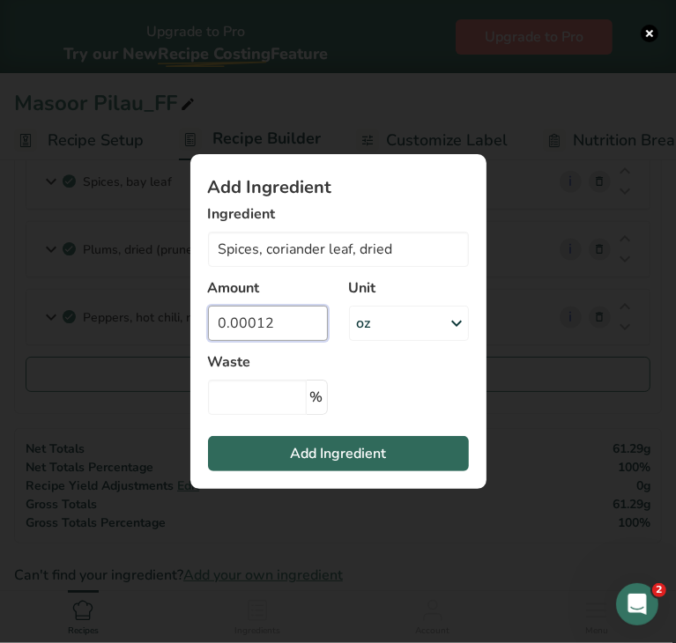
type input "0.00012"
click at [378, 454] on span "Add Ingredient" at bounding box center [338, 453] width 96 height 21
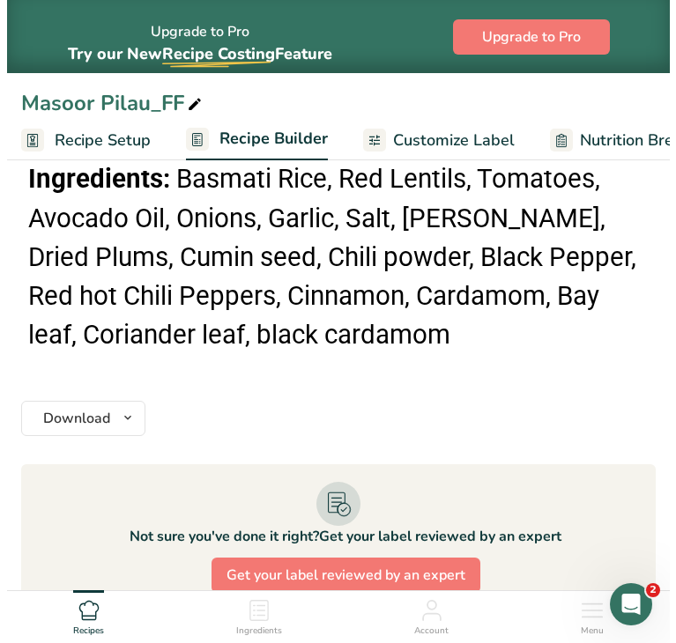
scroll to position [2715, 0]
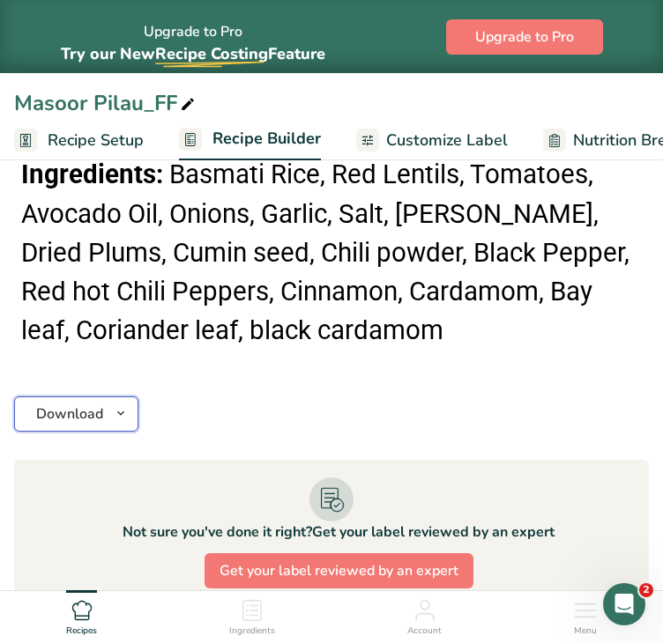
click at [70, 404] on span "Download" at bounding box center [69, 414] width 67 height 21
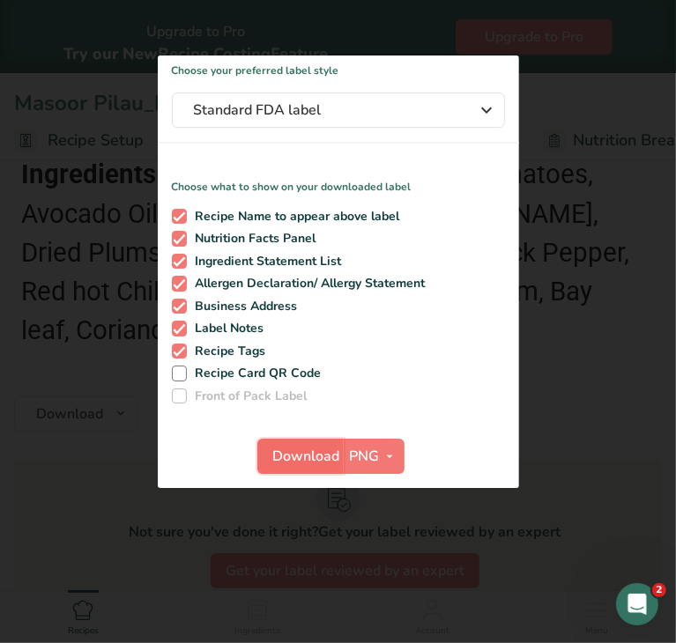
click at [287, 455] on span "Download" at bounding box center [305, 456] width 67 height 21
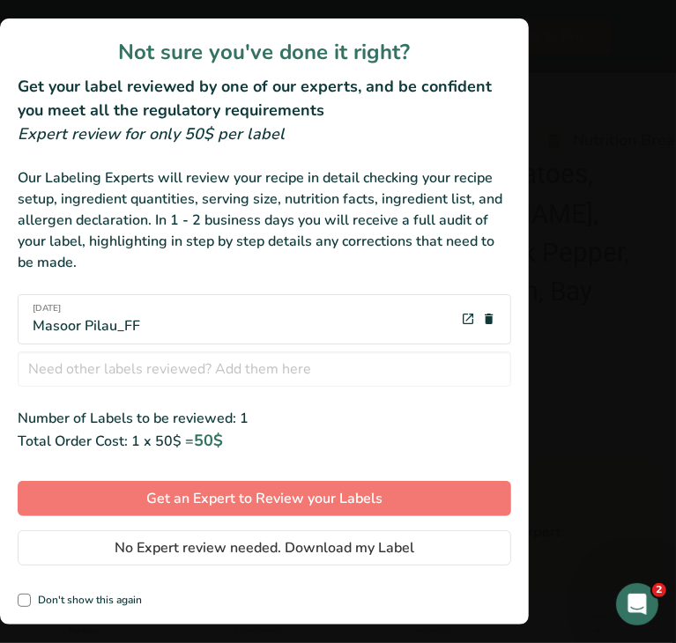
click at [574, 290] on div "review labels modal" at bounding box center [338, 321] width 676 height 643
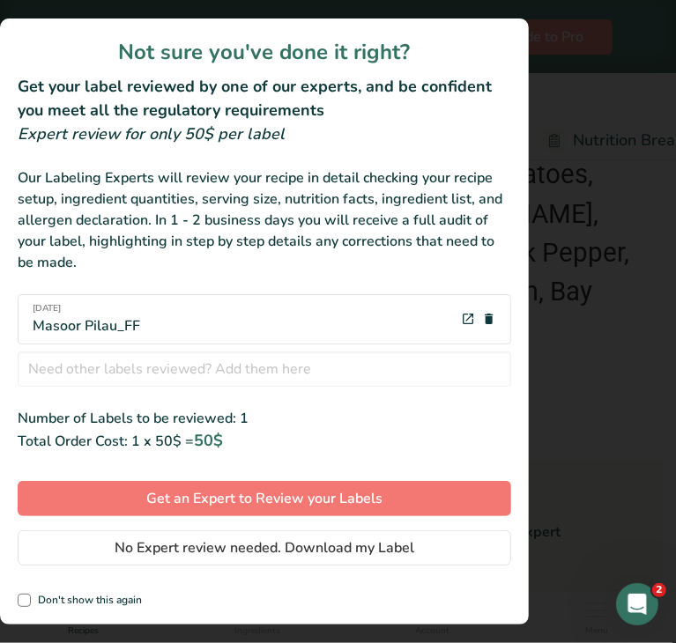
click at [580, 431] on div "review labels modal" at bounding box center [338, 321] width 676 height 643
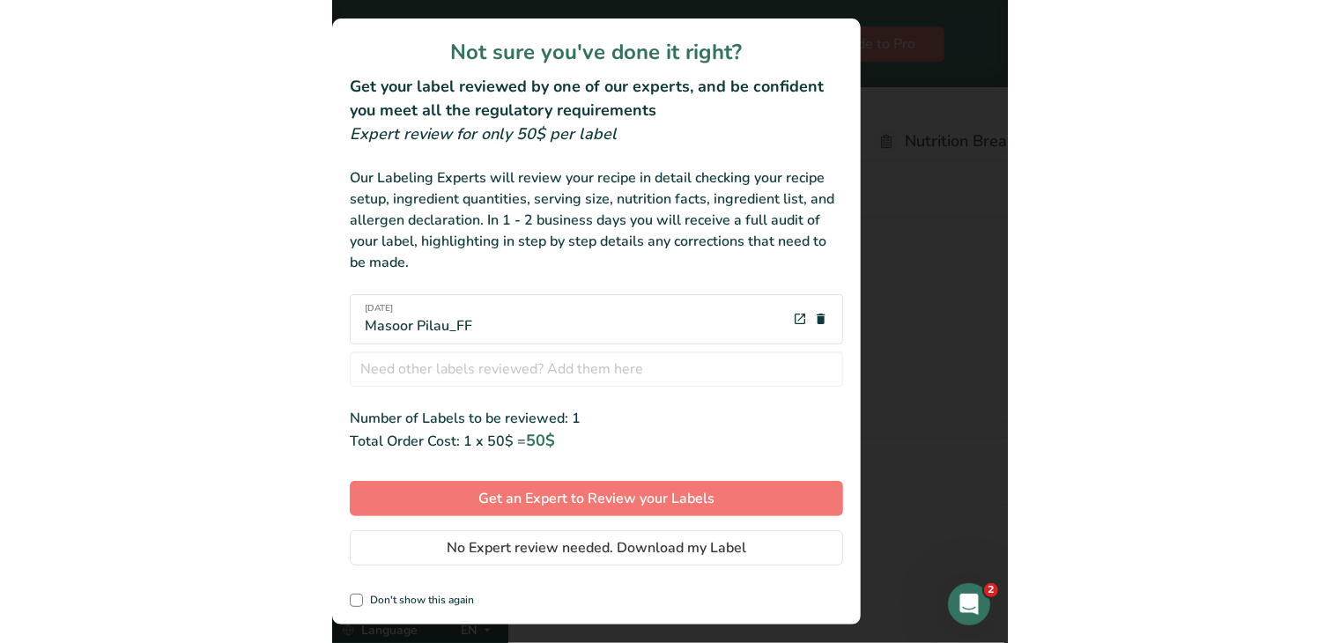
scroll to position [1340, 0]
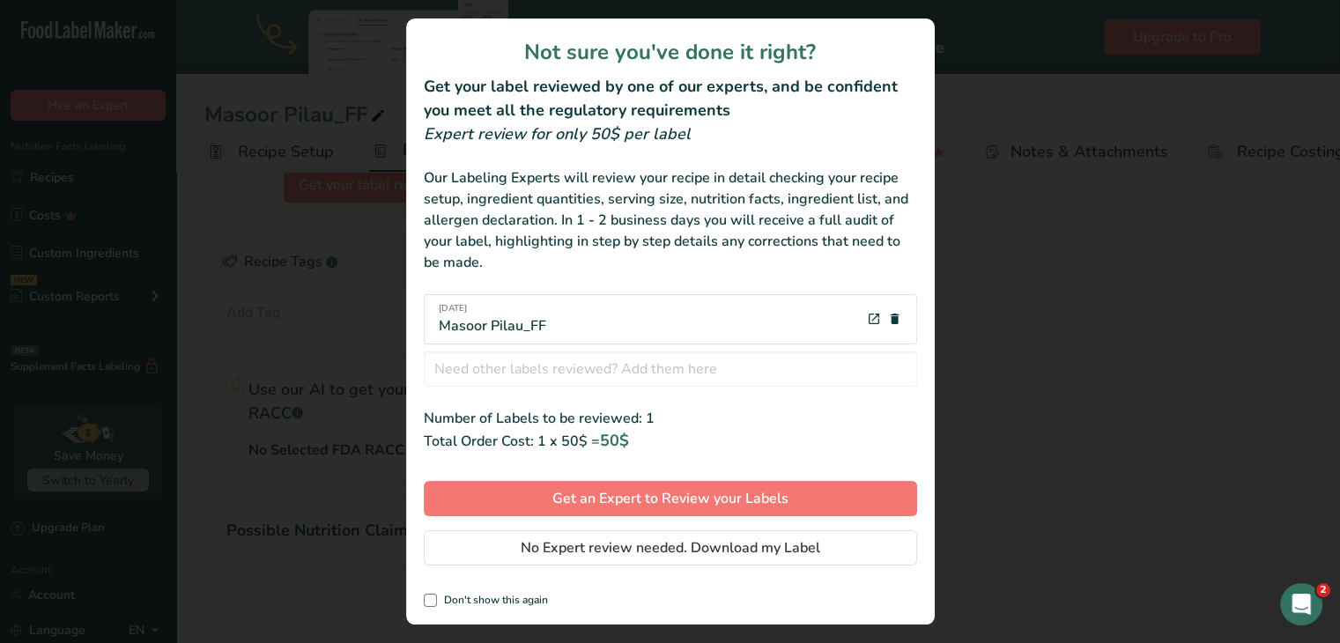
click at [675, 301] on div "review labels modal" at bounding box center [670, 321] width 1340 height 643
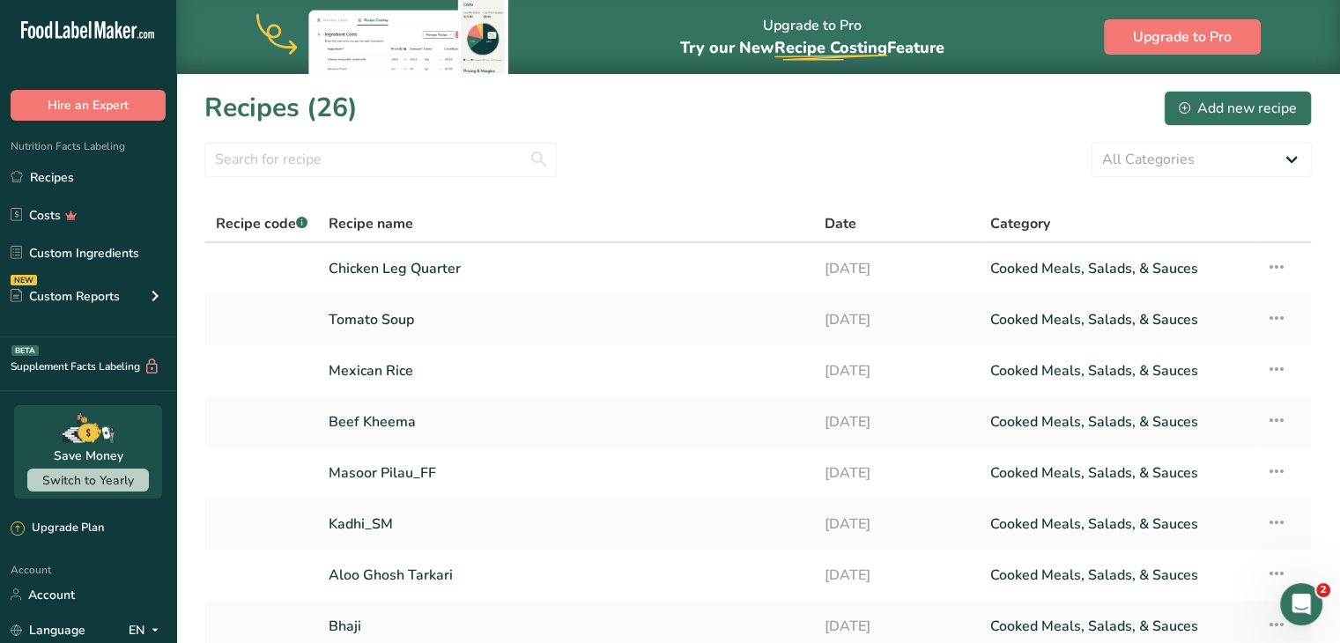
scroll to position [252, 0]
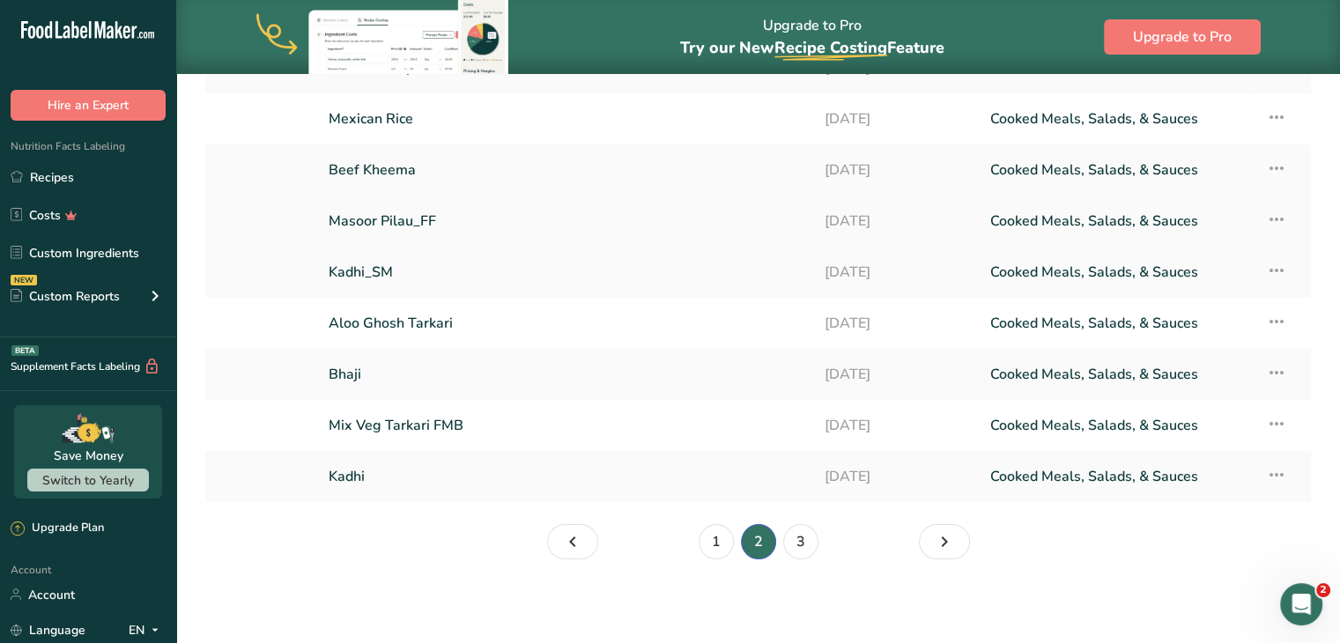
click at [380, 219] on link "Masoor Pilau_FF" at bounding box center [566, 221] width 475 height 37
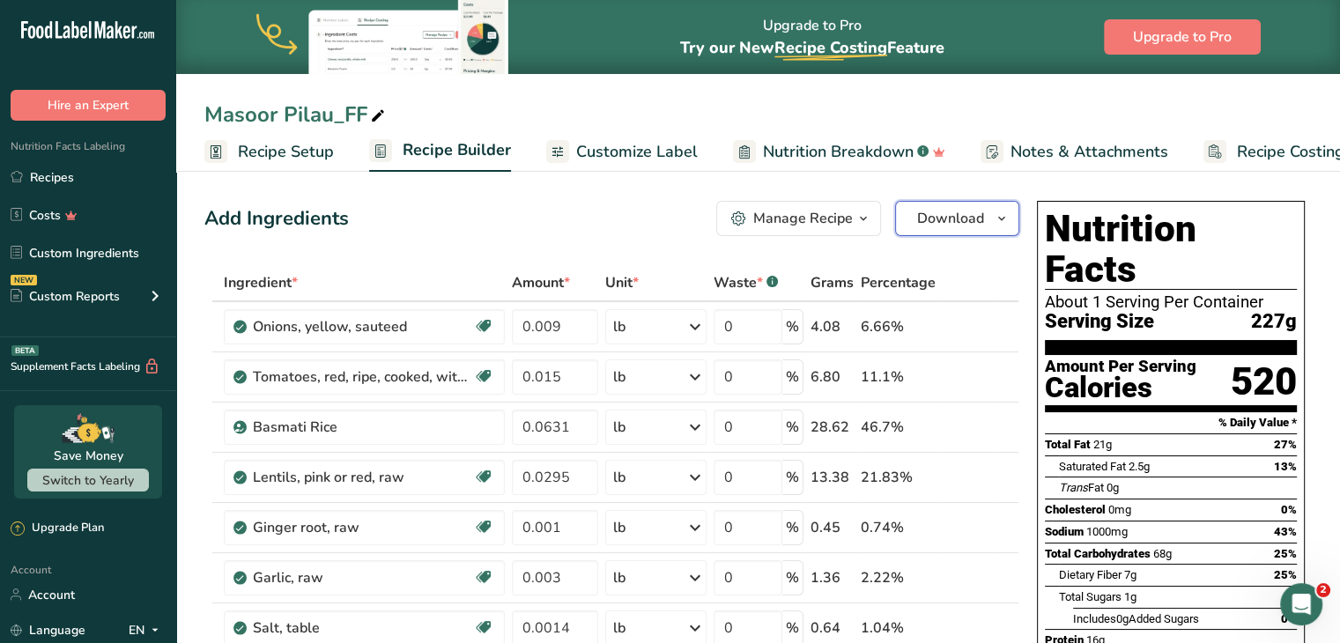
click at [675, 205] on button "Download" at bounding box center [957, 218] width 124 height 35
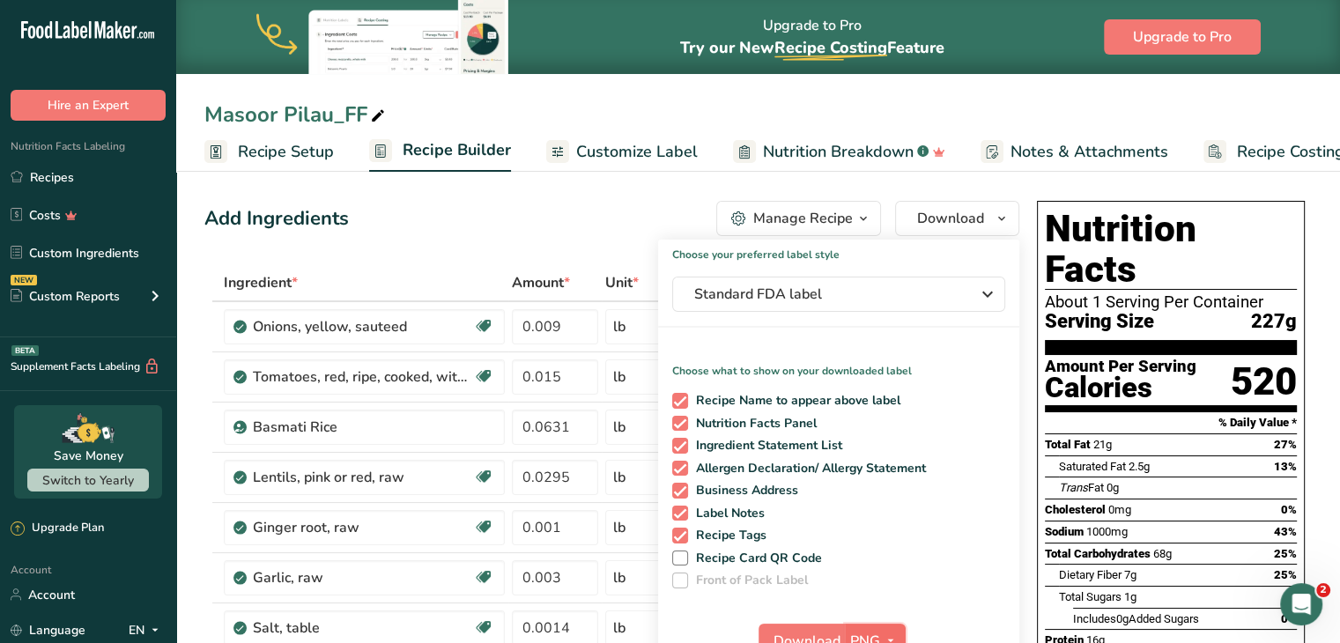
click at [675, 635] on span "PNG" at bounding box center [865, 641] width 30 height 21
click at [675, 632] on span "PNG" at bounding box center [865, 641] width 30 height 21
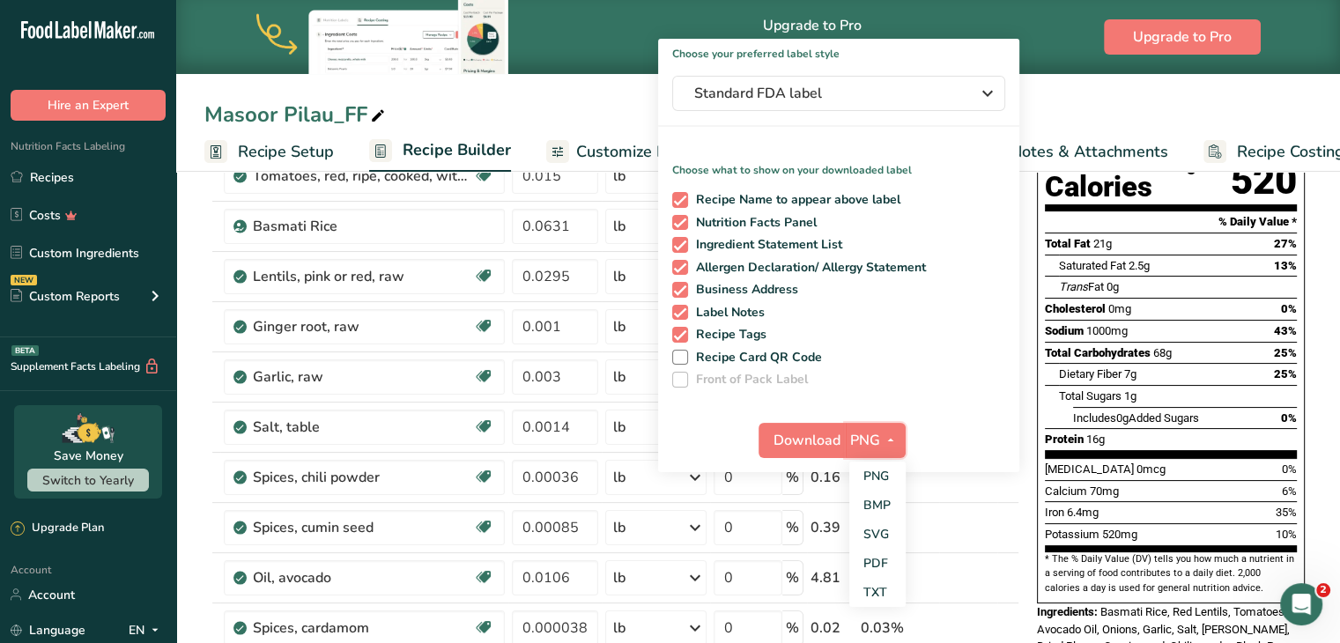
scroll to position [204, 0]
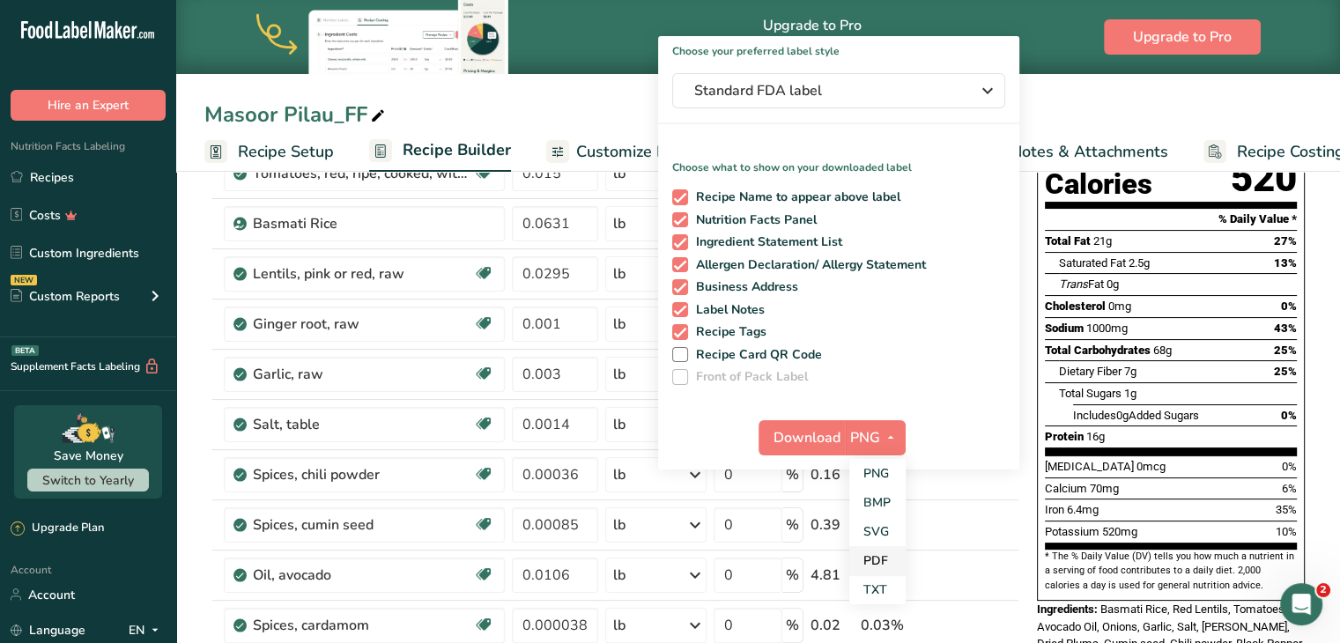
click at [675, 550] on link "PDF" at bounding box center [877, 560] width 56 height 29
click at [675, 436] on span "Download" at bounding box center [807, 437] width 67 height 21
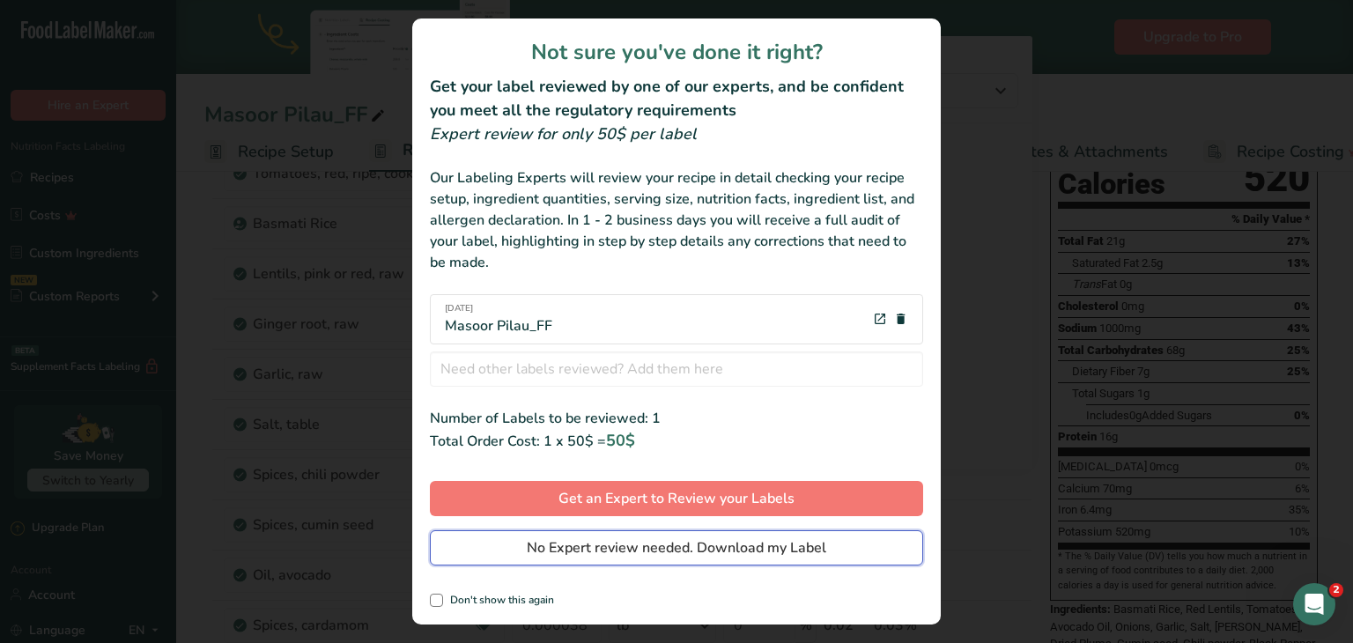
click at [675, 542] on span "No Expert review needed. Download my Label" at bounding box center [677, 547] width 300 height 21
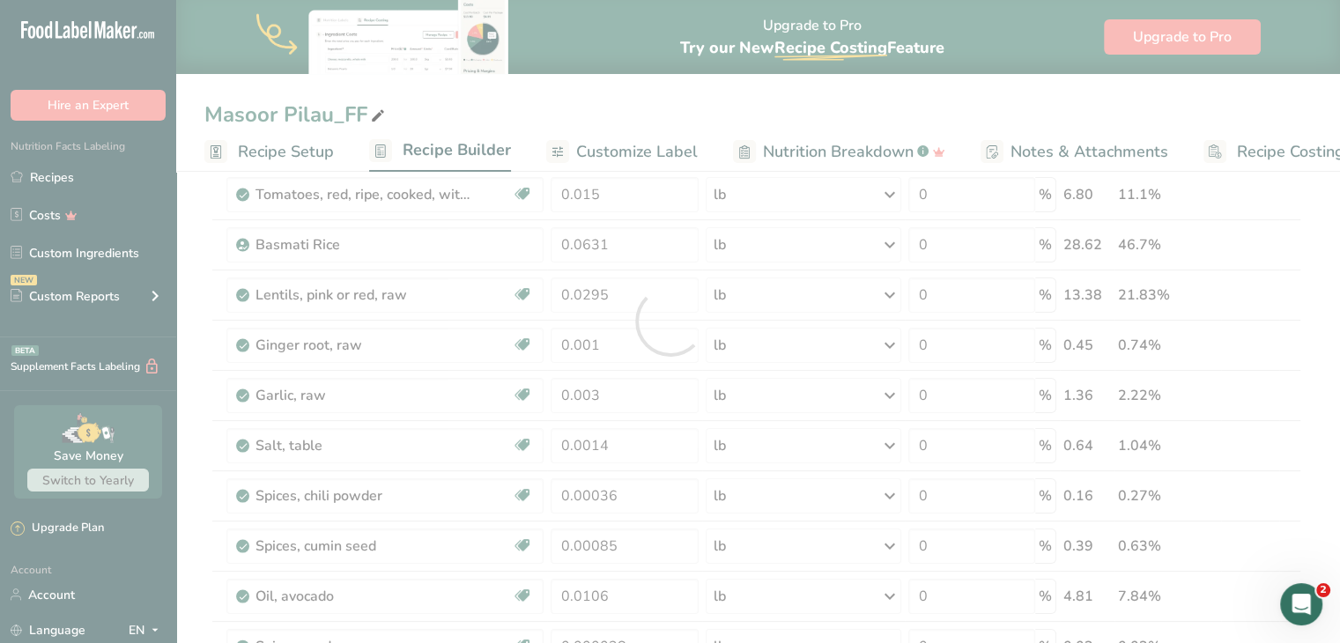
scroll to position [0, 0]
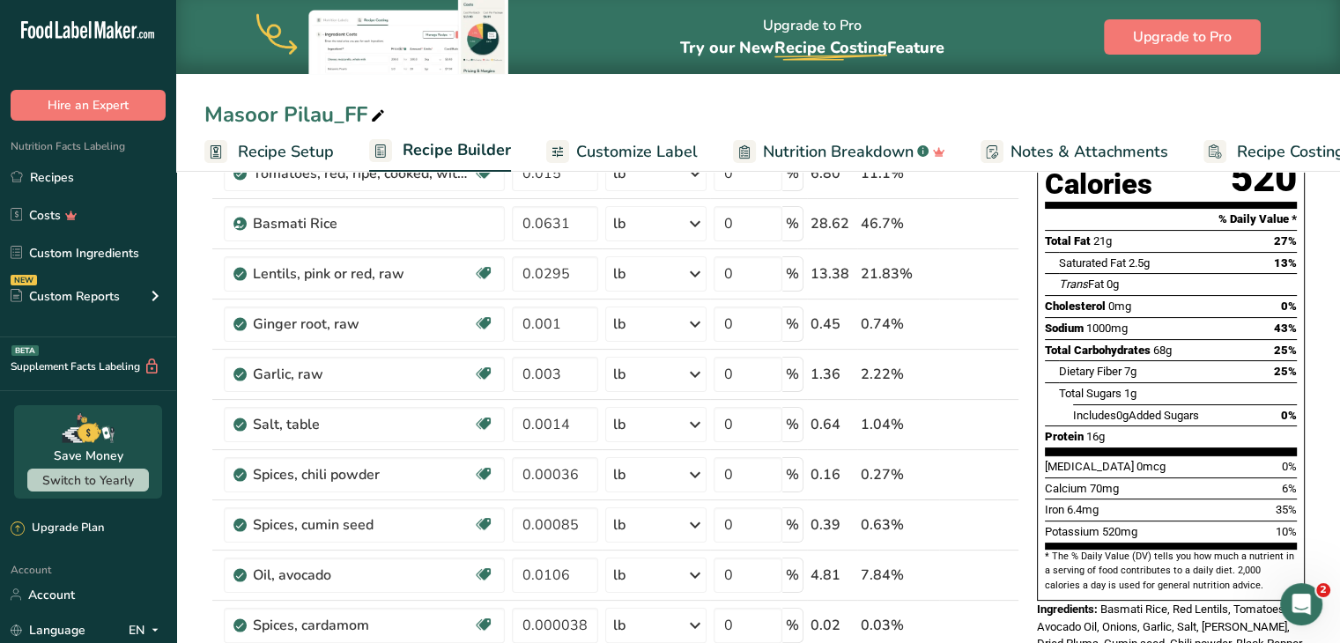
click at [675, 114] on div "Masoor Pilau_FF" at bounding box center [758, 115] width 1164 height 32
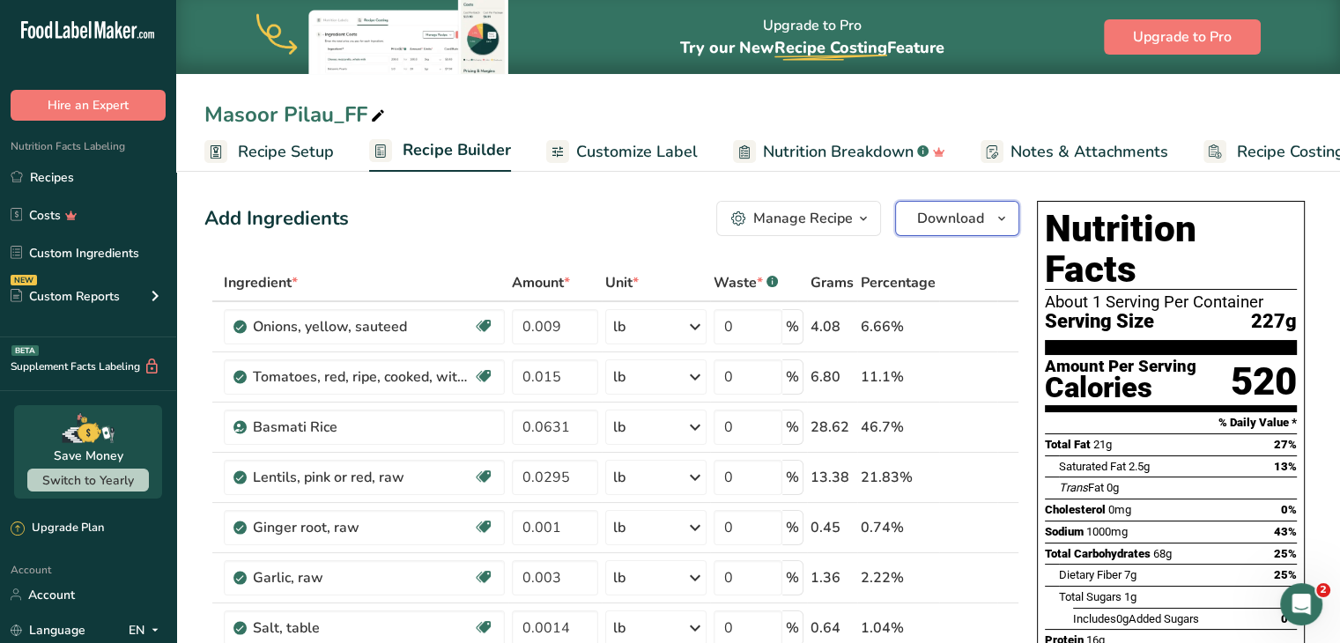
click at [675, 226] on span "Download" at bounding box center [950, 218] width 67 height 21
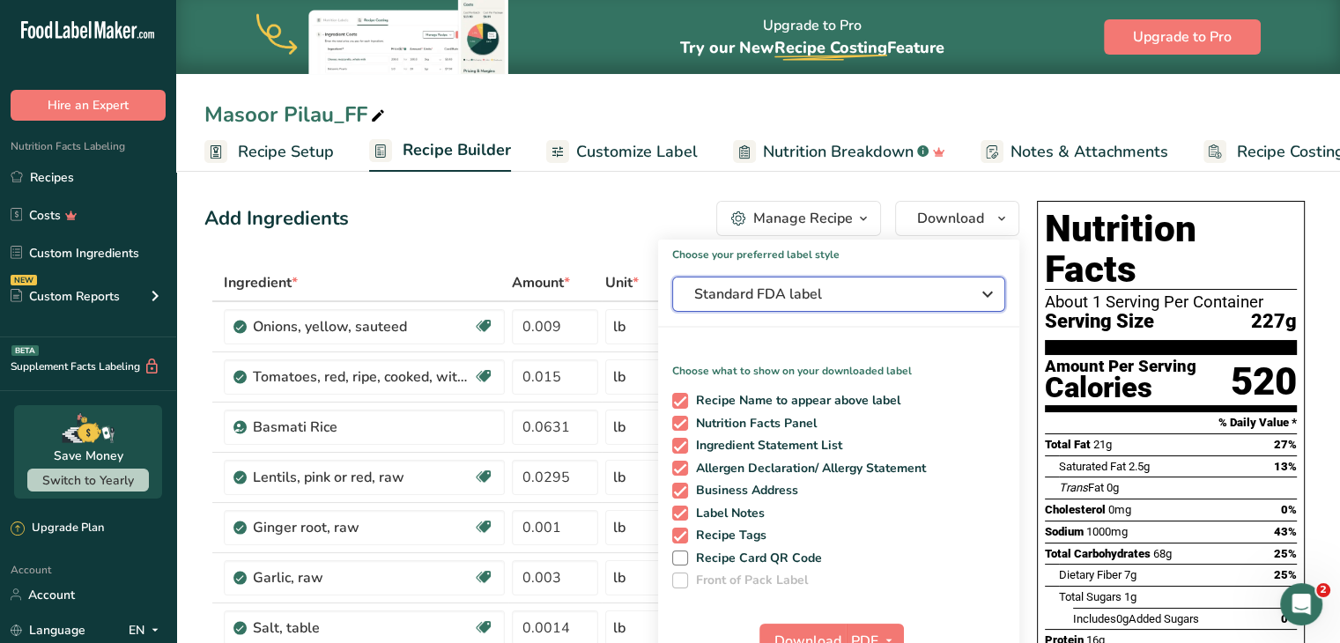
click at [675, 292] on span "Standard FDA label" at bounding box center [826, 294] width 264 height 21
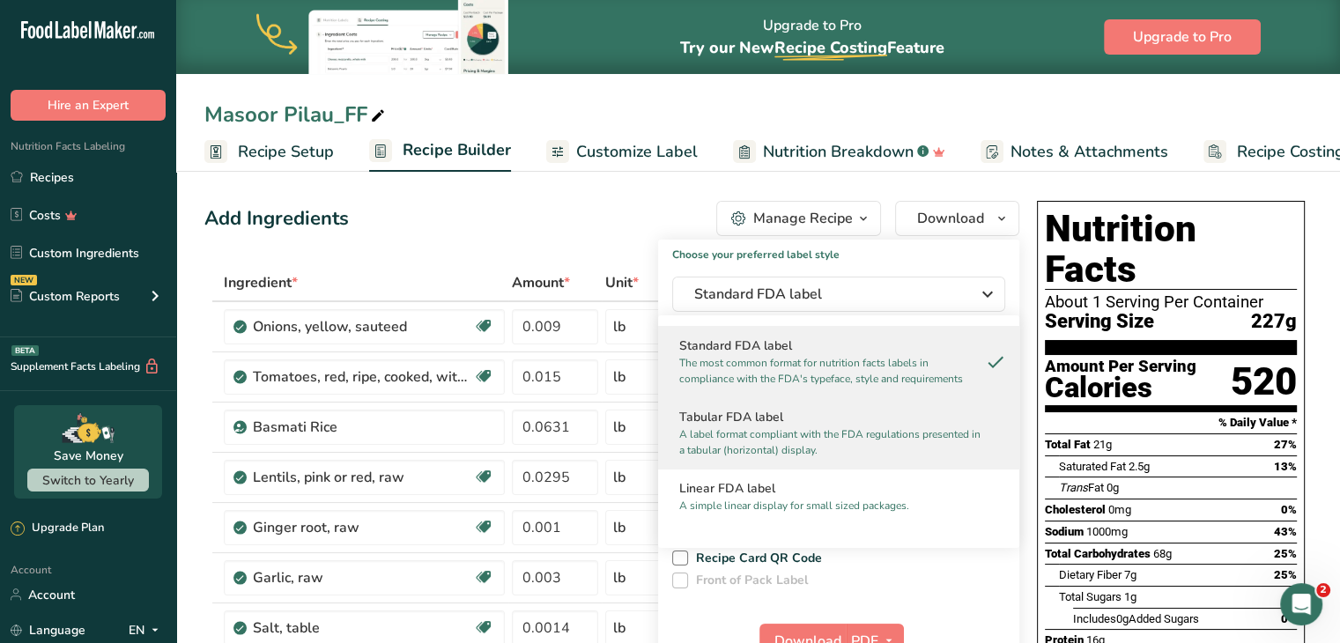
click at [675, 417] on h2 "Tabular FDA label" at bounding box center [838, 417] width 319 height 19
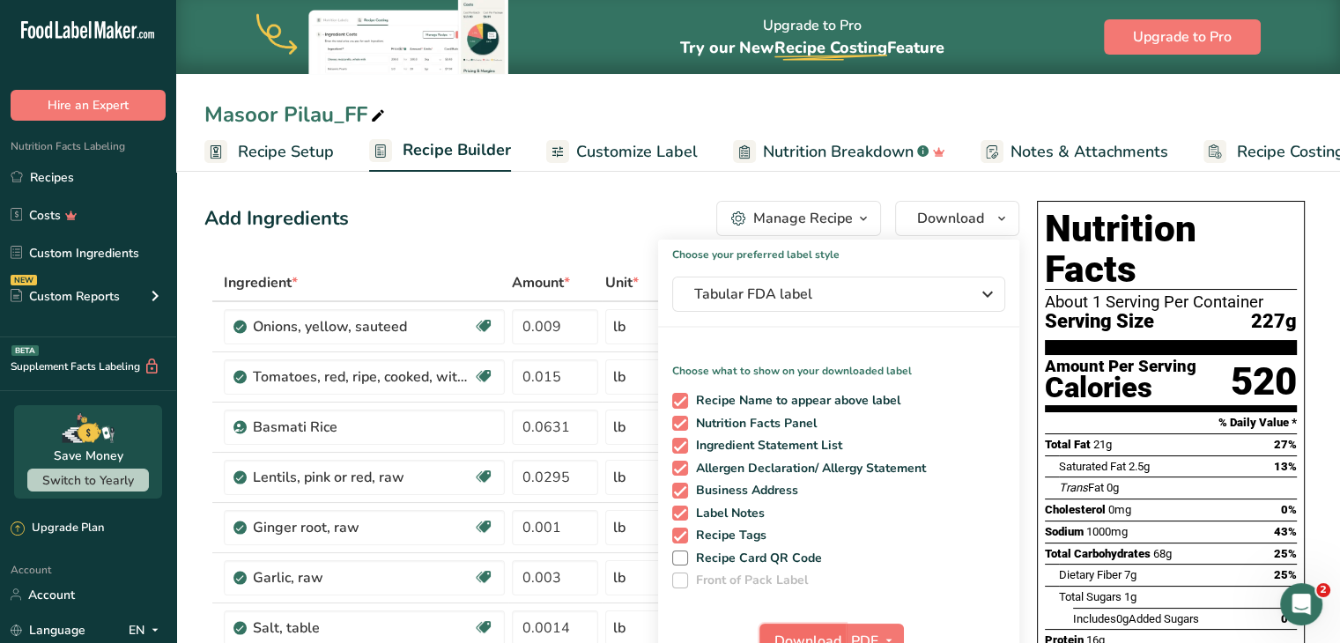
click at [675, 632] on span "Download" at bounding box center [807, 641] width 67 height 21
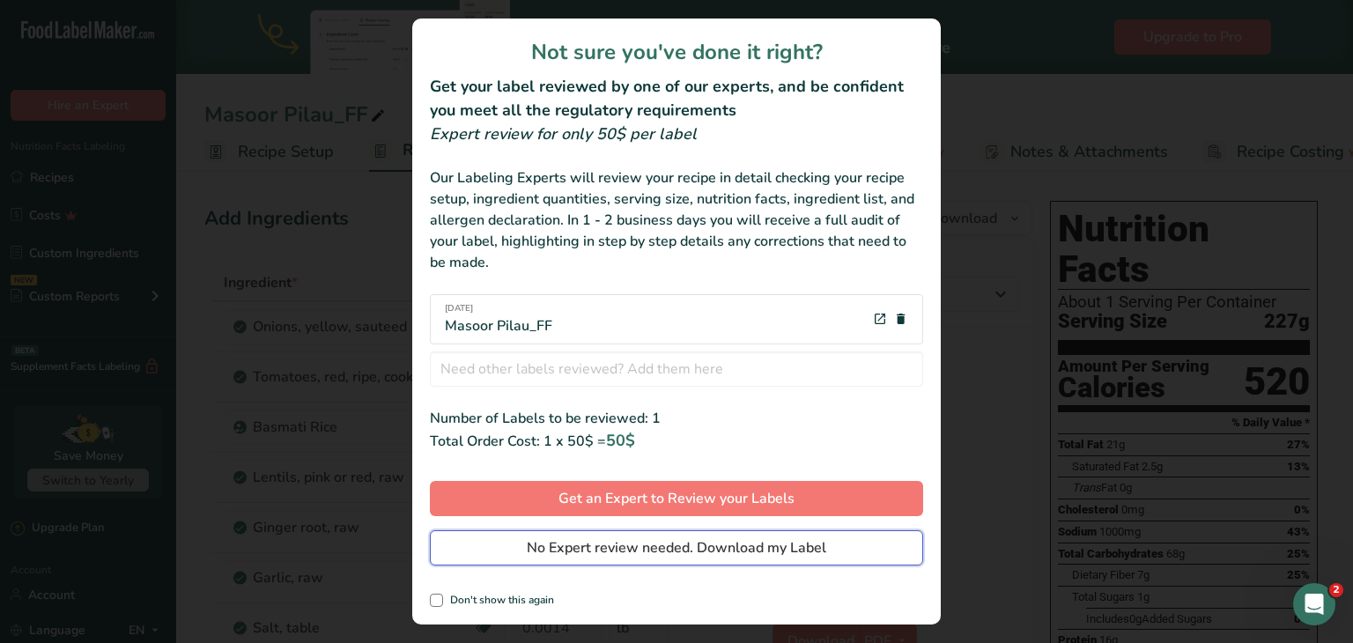
click at [675, 544] on span "No Expert review needed. Download my Label" at bounding box center [677, 547] width 300 height 21
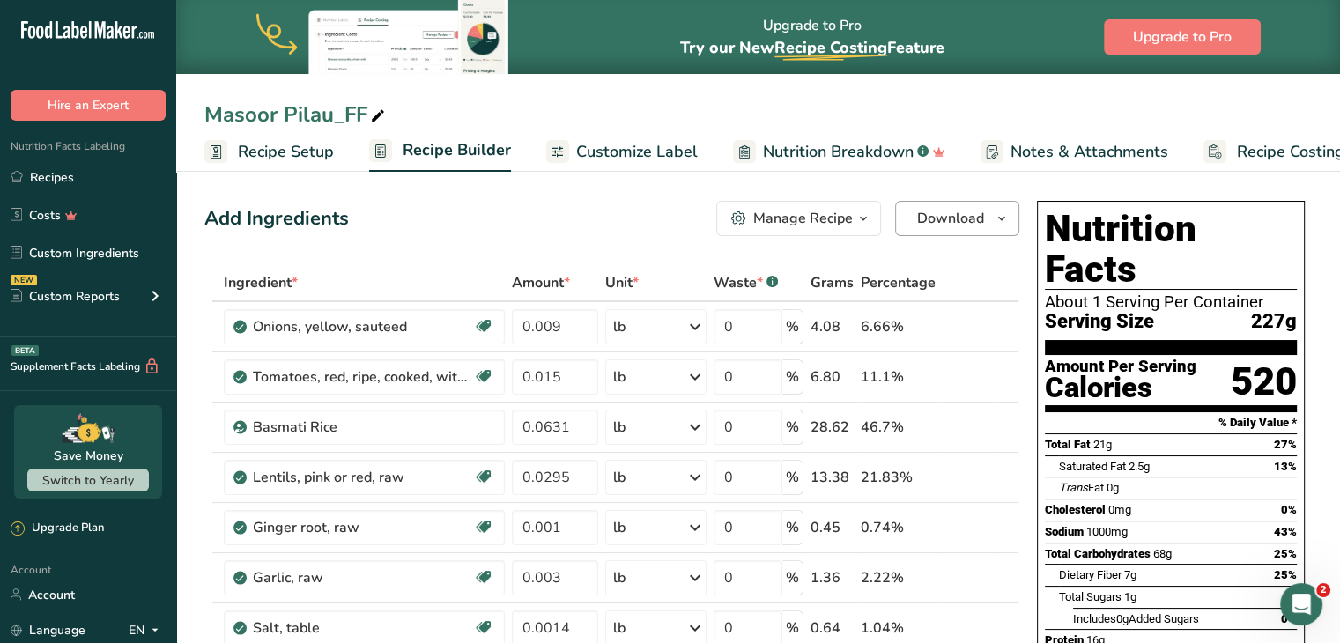
click at [675, 218] on span "Download" at bounding box center [950, 218] width 67 height 21
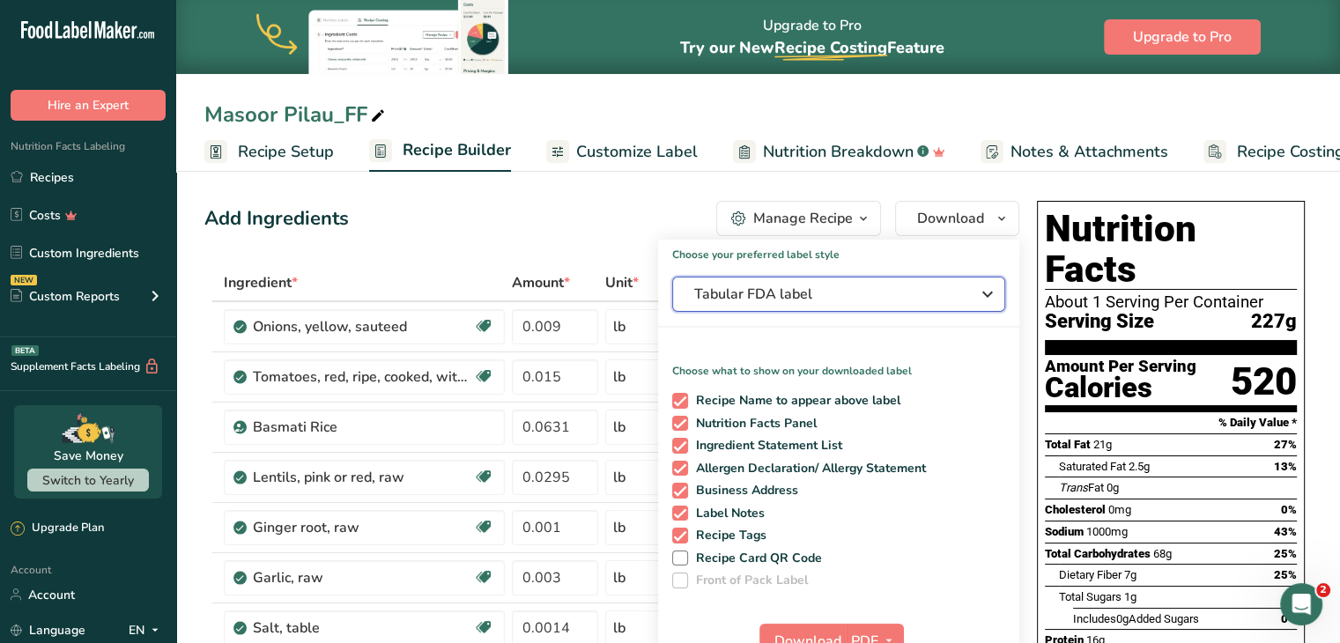
click at [675, 286] on span "Tabular FDA label" at bounding box center [826, 294] width 264 height 21
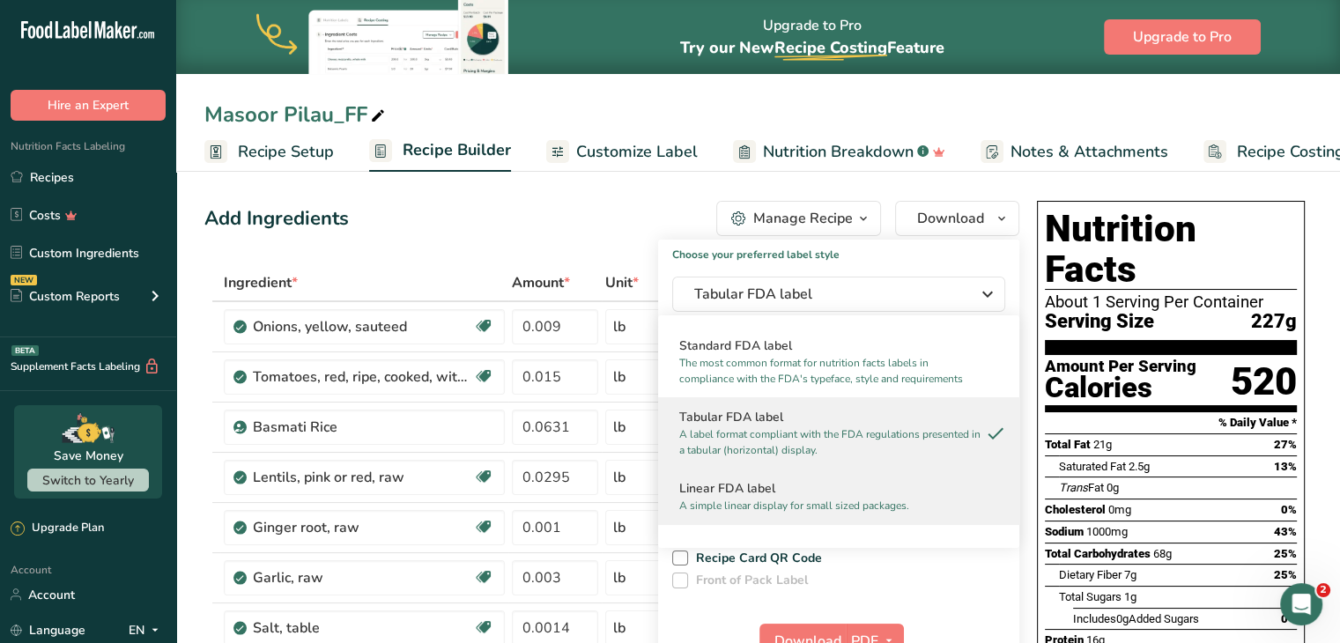
click at [675, 500] on p "A simple linear display for small sized packages." at bounding box center [830, 506] width 303 height 16
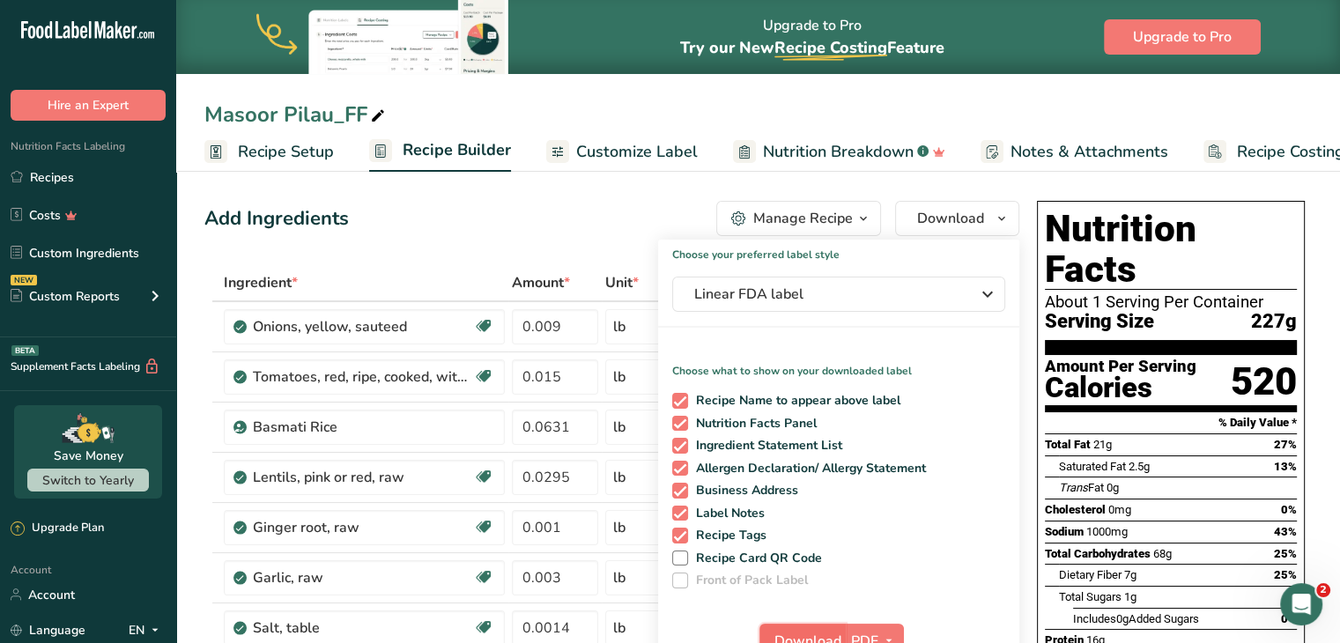
click at [675, 633] on span "Download" at bounding box center [807, 641] width 67 height 21
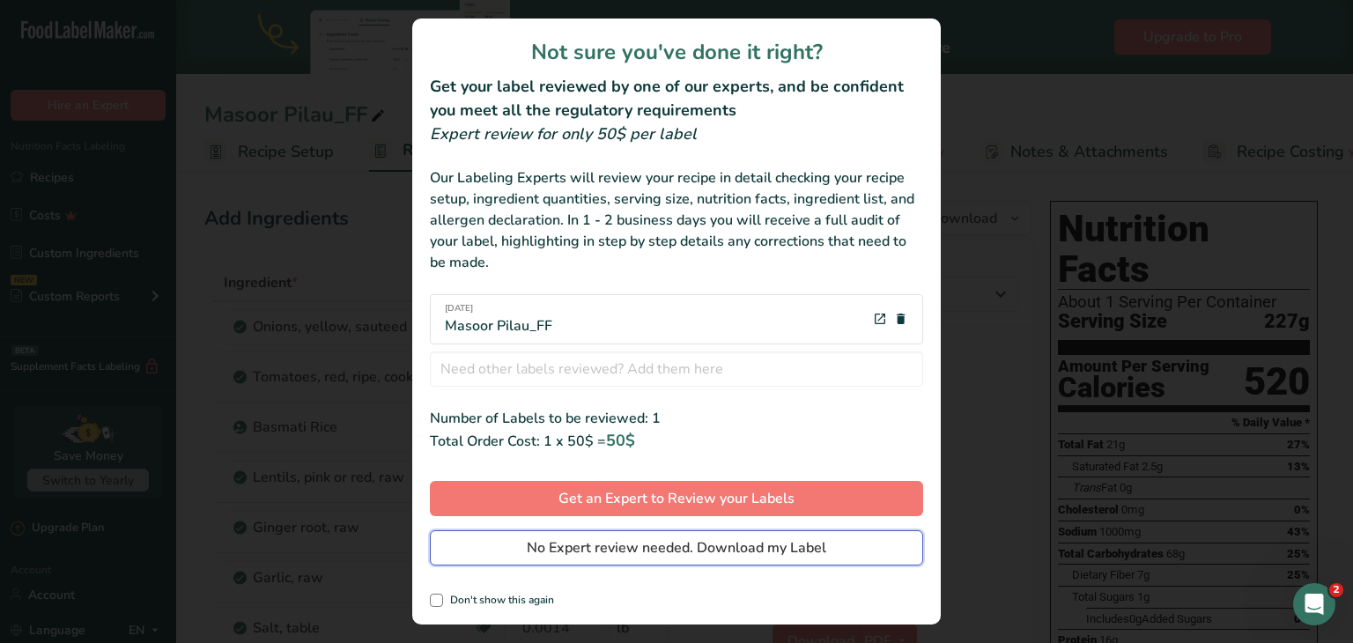
click at [675, 543] on span "No Expert review needed. Download my Label" at bounding box center [677, 547] width 300 height 21
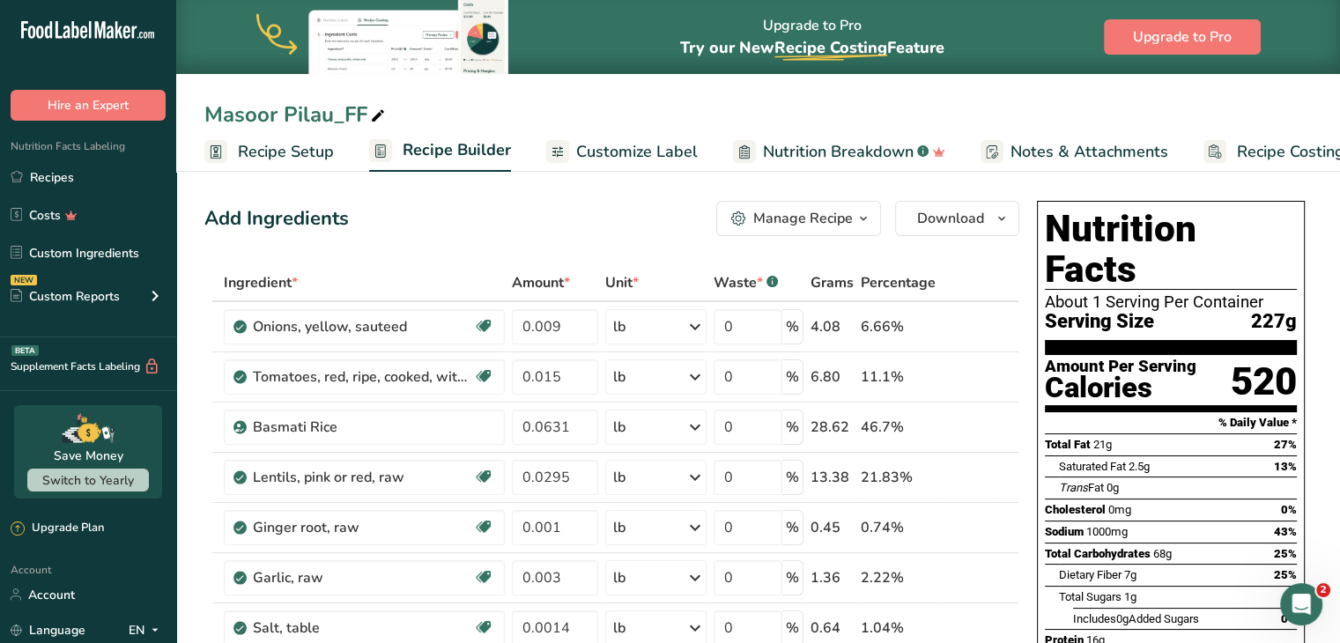
click at [966, 220] on span "Download" at bounding box center [950, 218] width 67 height 21
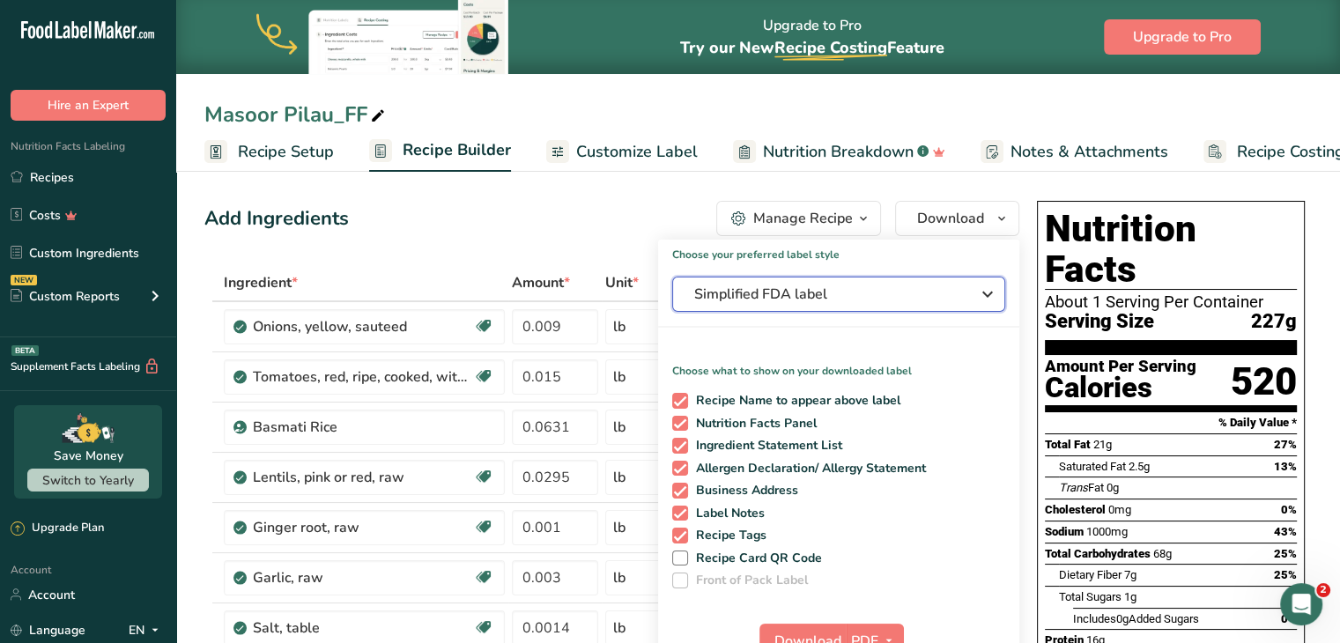
click at [934, 284] on span "Simplified FDA label" at bounding box center [826, 294] width 264 height 21
click at [938, 293] on span "Simplified FDA label" at bounding box center [826, 294] width 264 height 21
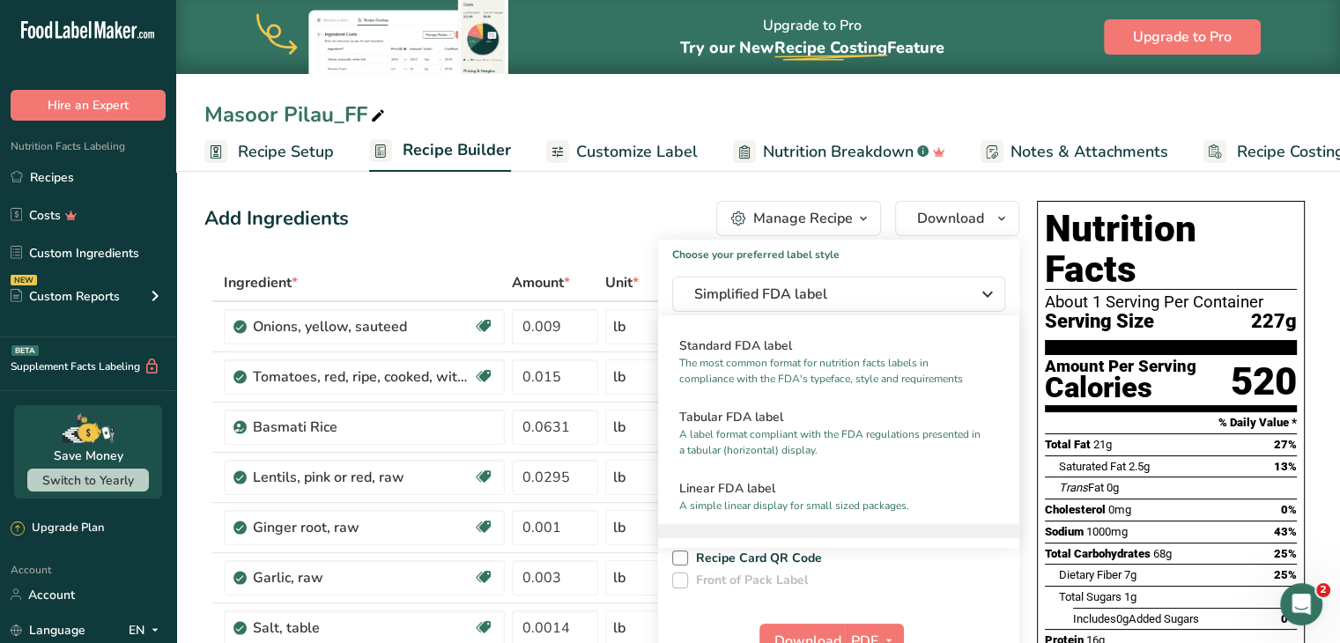
click at [888, 606] on h2 "Dual Column FDA label (Per Serving/Per Container)" at bounding box center [838, 615] width 319 height 19
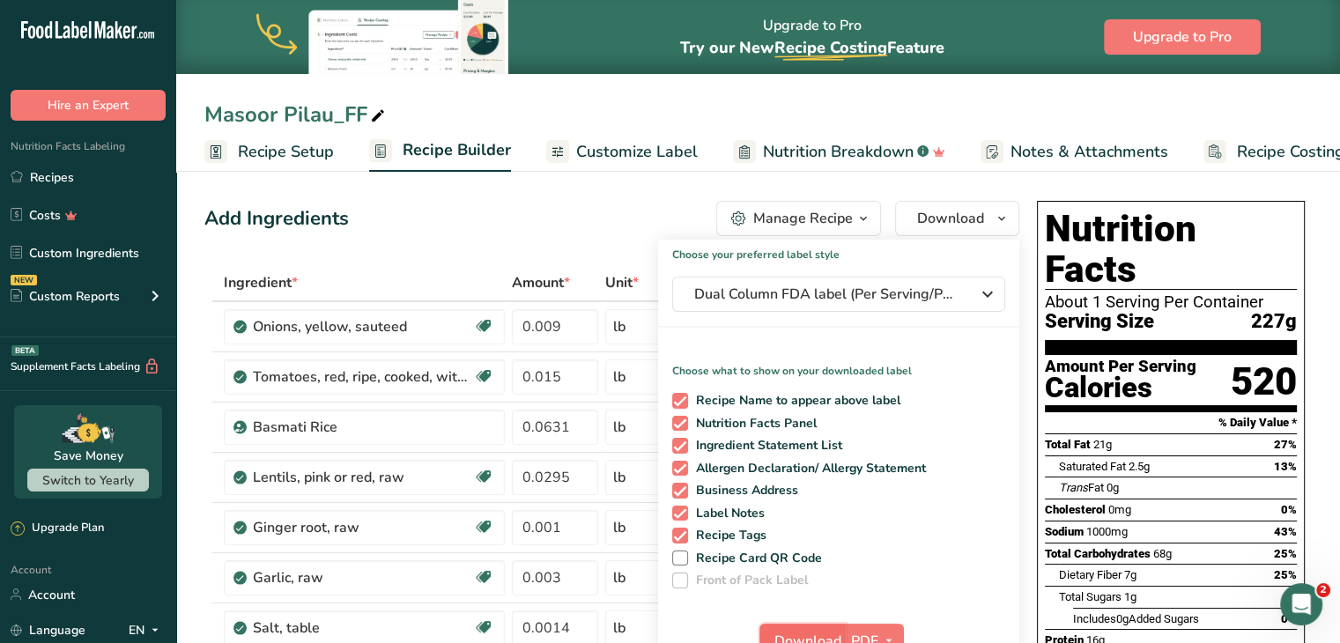
click at [786, 633] on span "Download" at bounding box center [807, 641] width 67 height 21
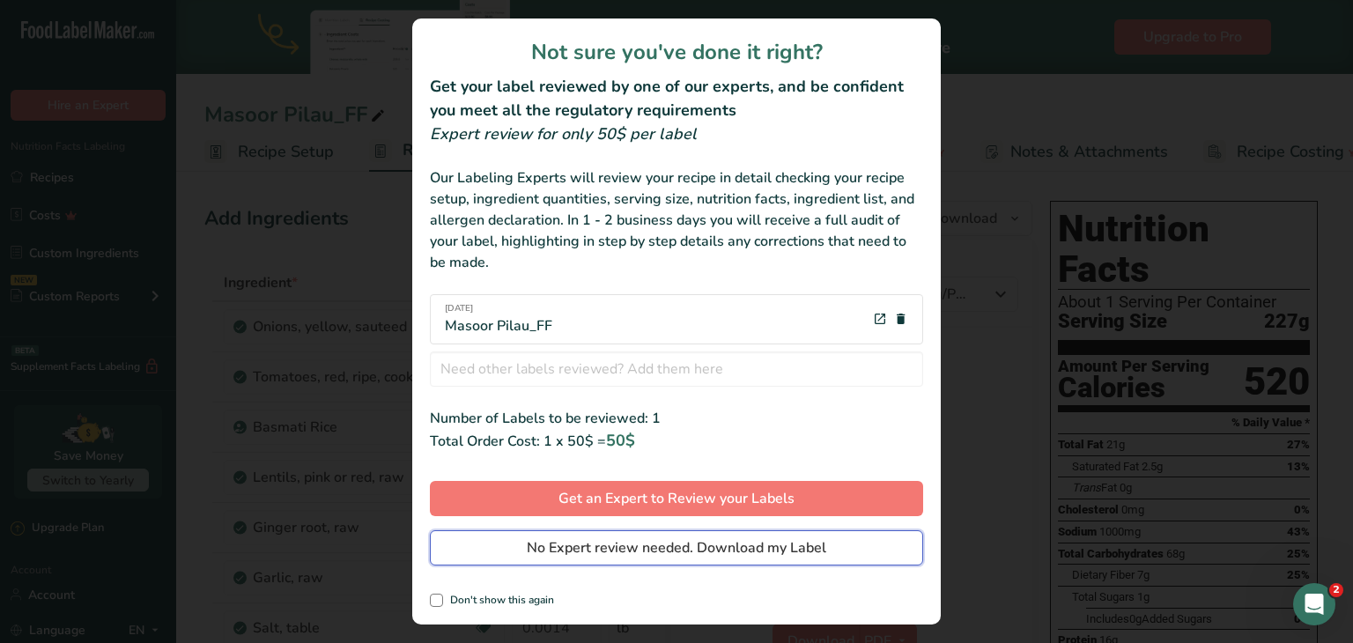
click at [747, 554] on span "No Expert review needed. Download my Label" at bounding box center [677, 547] width 300 height 21
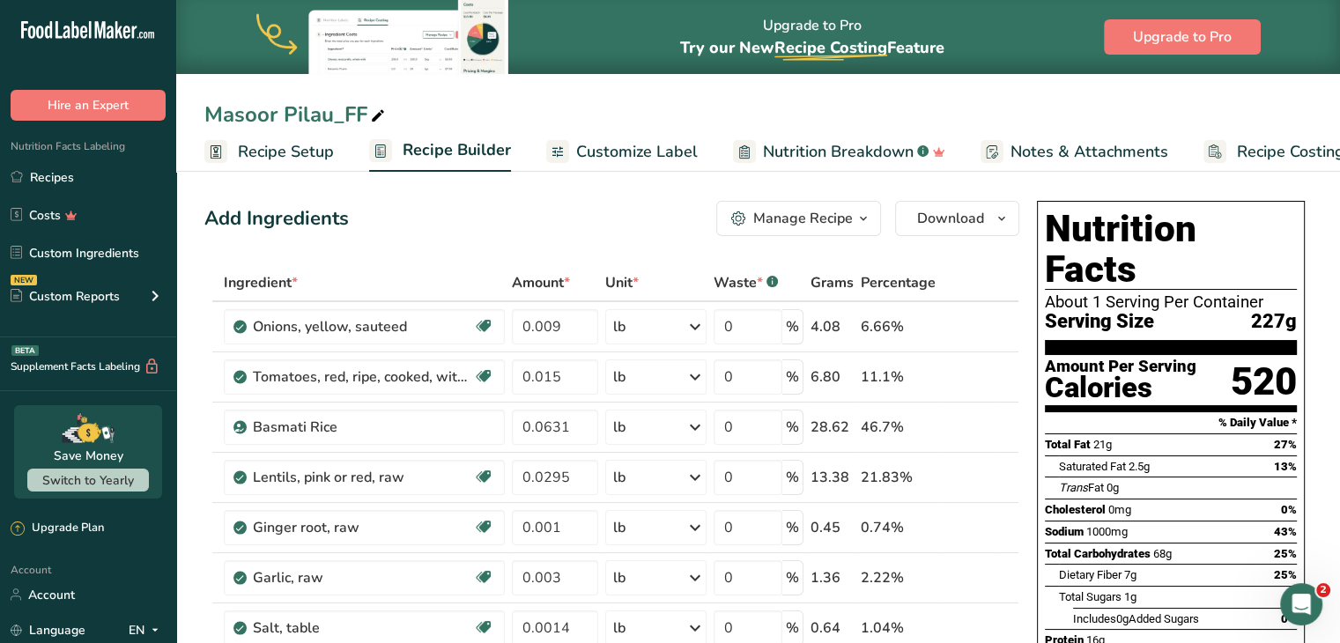
click at [906, 99] on div "Masoor Pilau_FF" at bounding box center [758, 115] width 1164 height 32
click at [979, 219] on span "Download" at bounding box center [950, 218] width 67 height 21
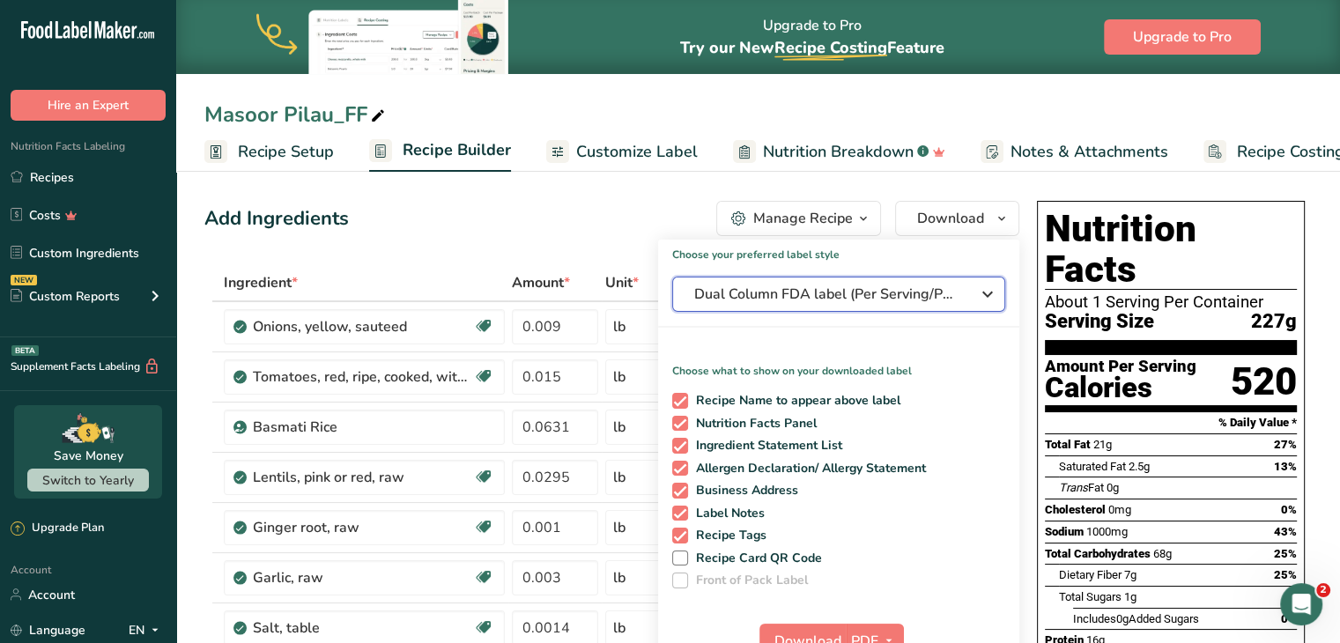
click at [975, 294] on div "Dual Column FDA label (Per Serving/Per Container)" at bounding box center [838, 294] width 289 height 21
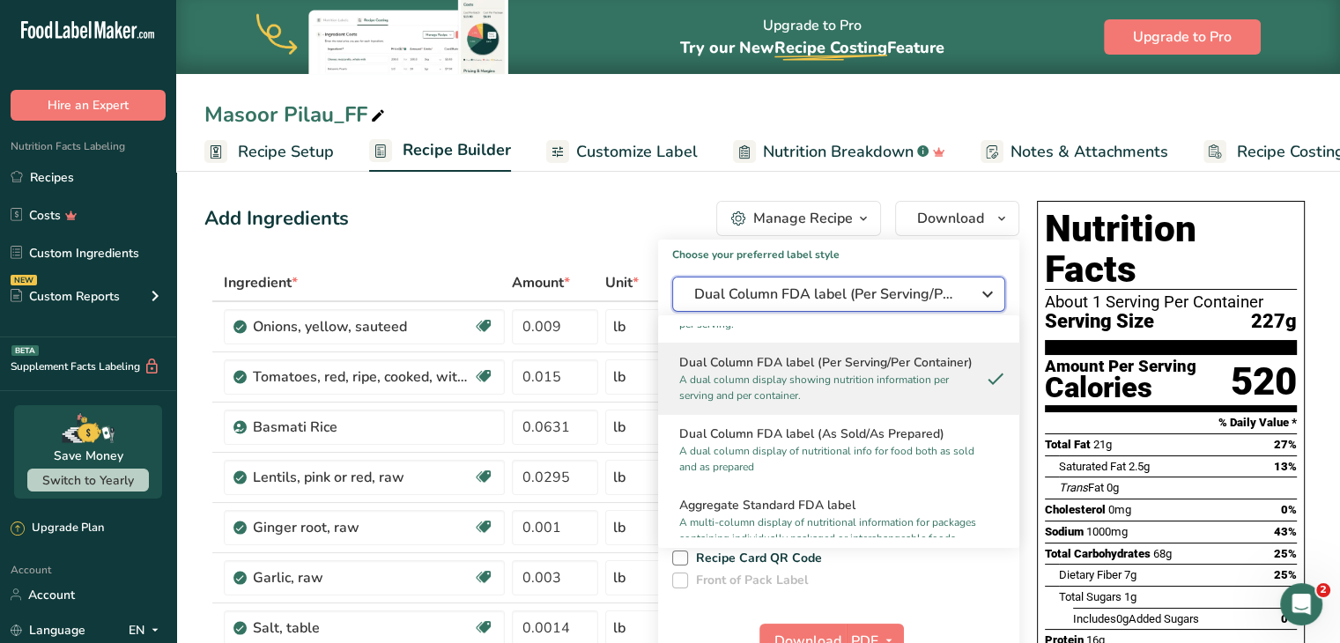
scroll to position [264, 0]
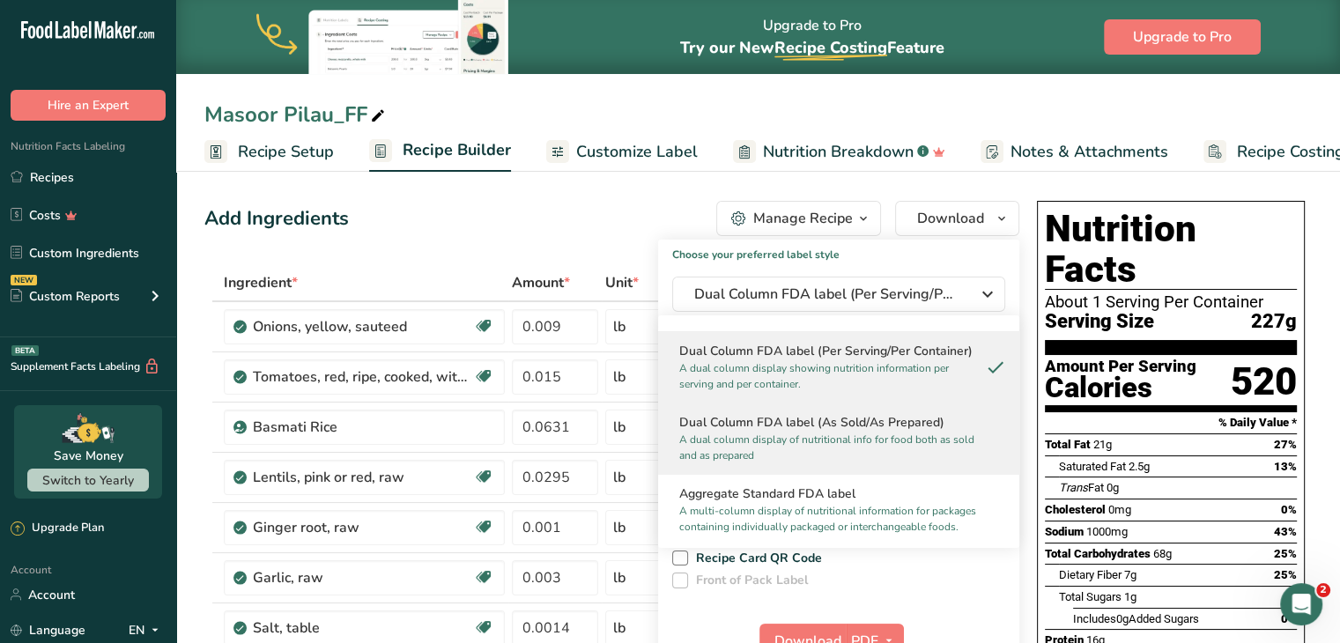
click at [937, 441] on p "A dual column display of nutritional info for food both as sold and as prepared" at bounding box center [830, 448] width 303 height 32
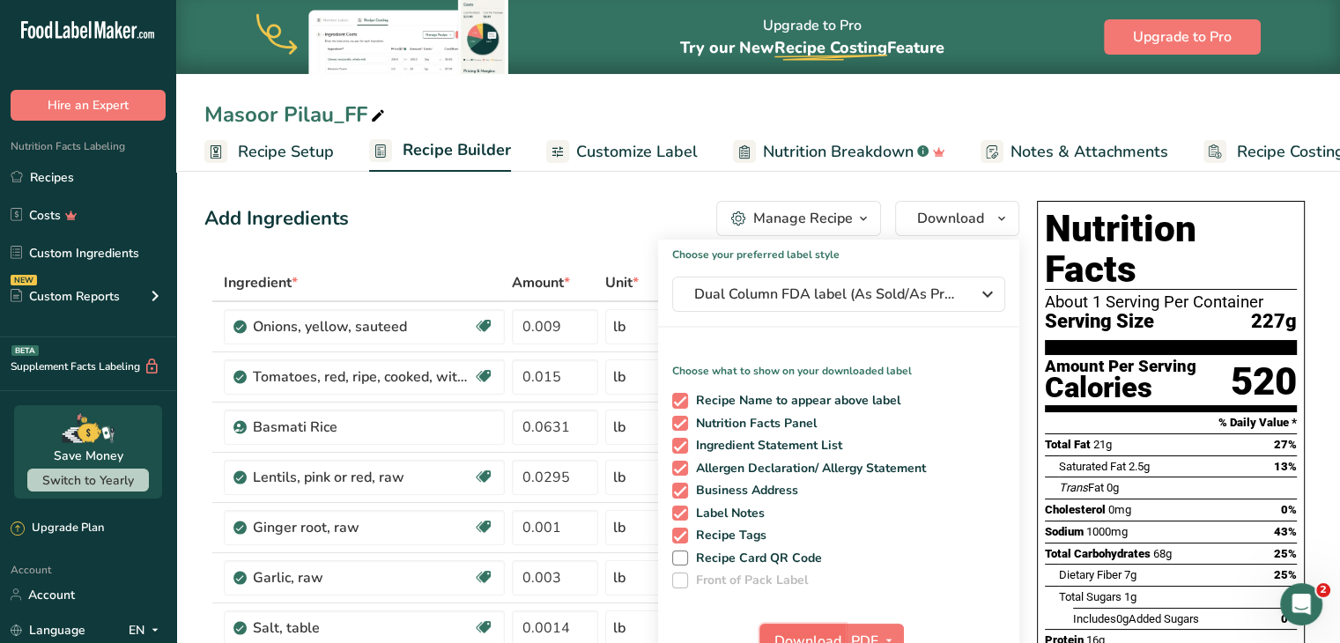
click at [827, 637] on span "Download" at bounding box center [807, 641] width 67 height 21
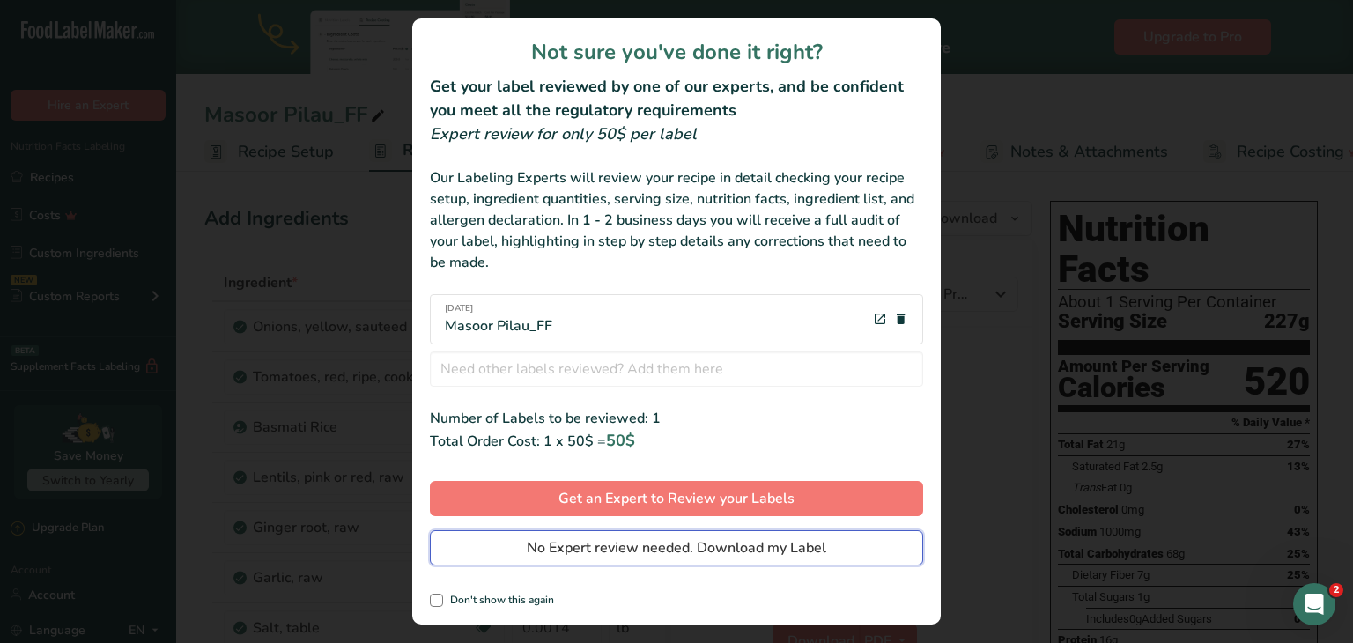
click at [723, 544] on span "No Expert review needed. Download my Label" at bounding box center [677, 547] width 300 height 21
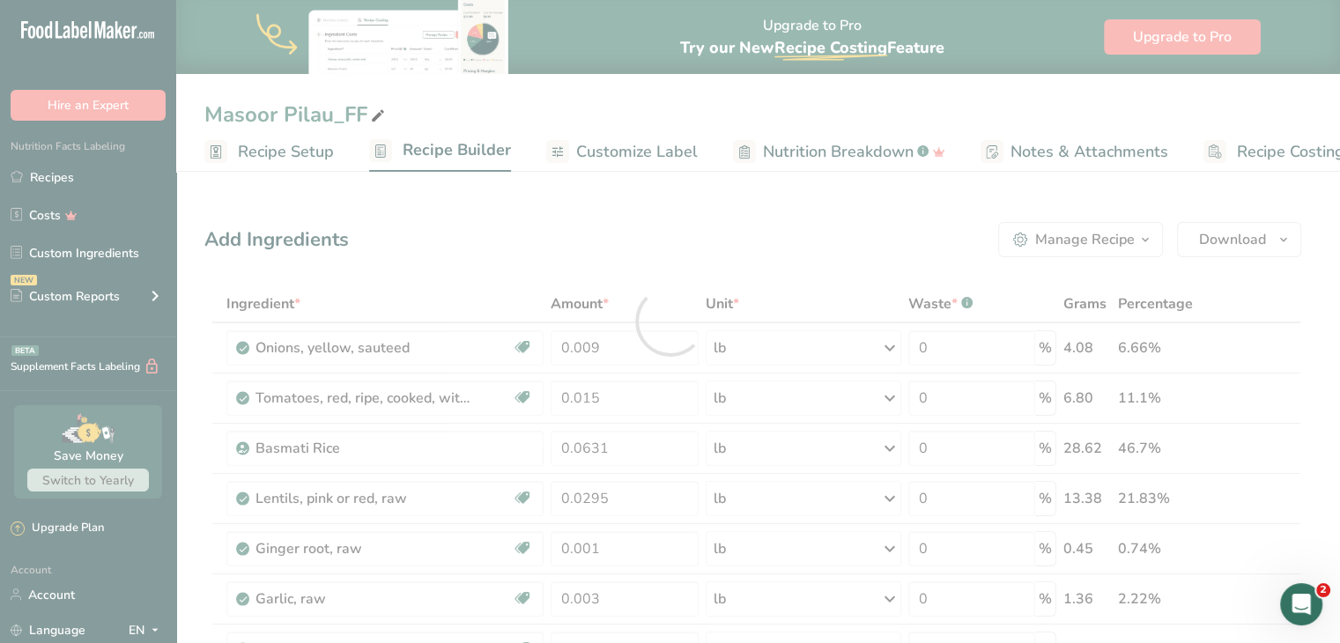
scroll to position [0, 0]
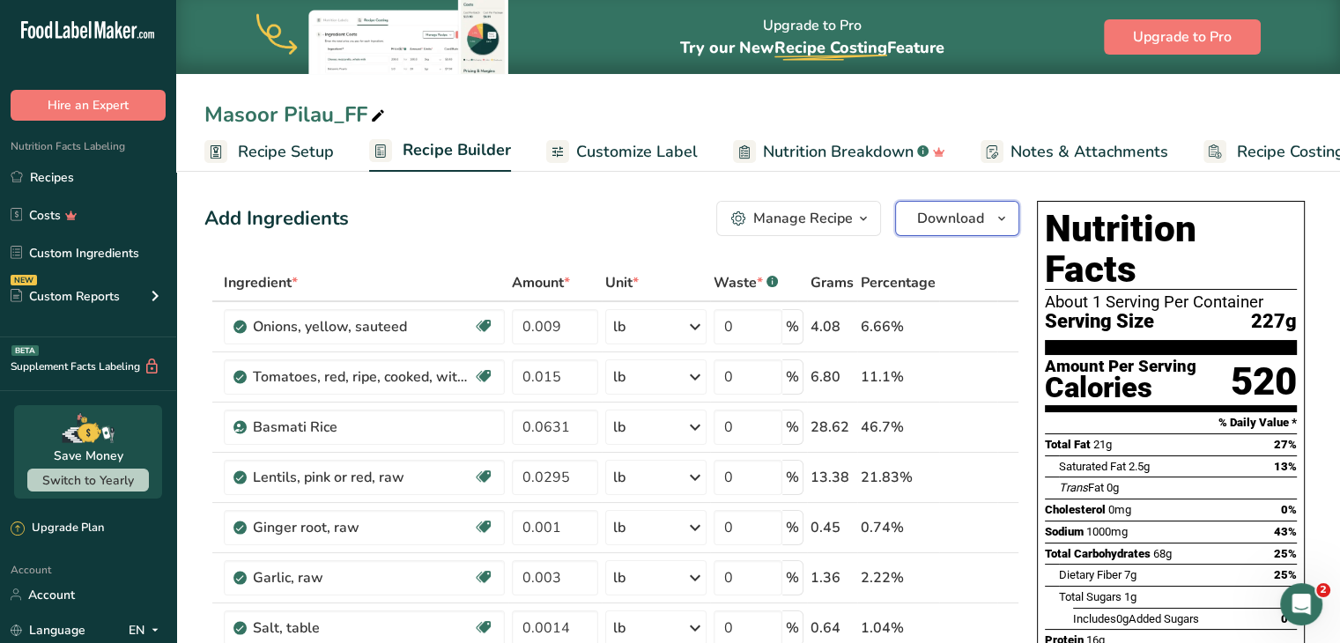
click at [996, 217] on icon "button" at bounding box center [1002, 219] width 14 height 22
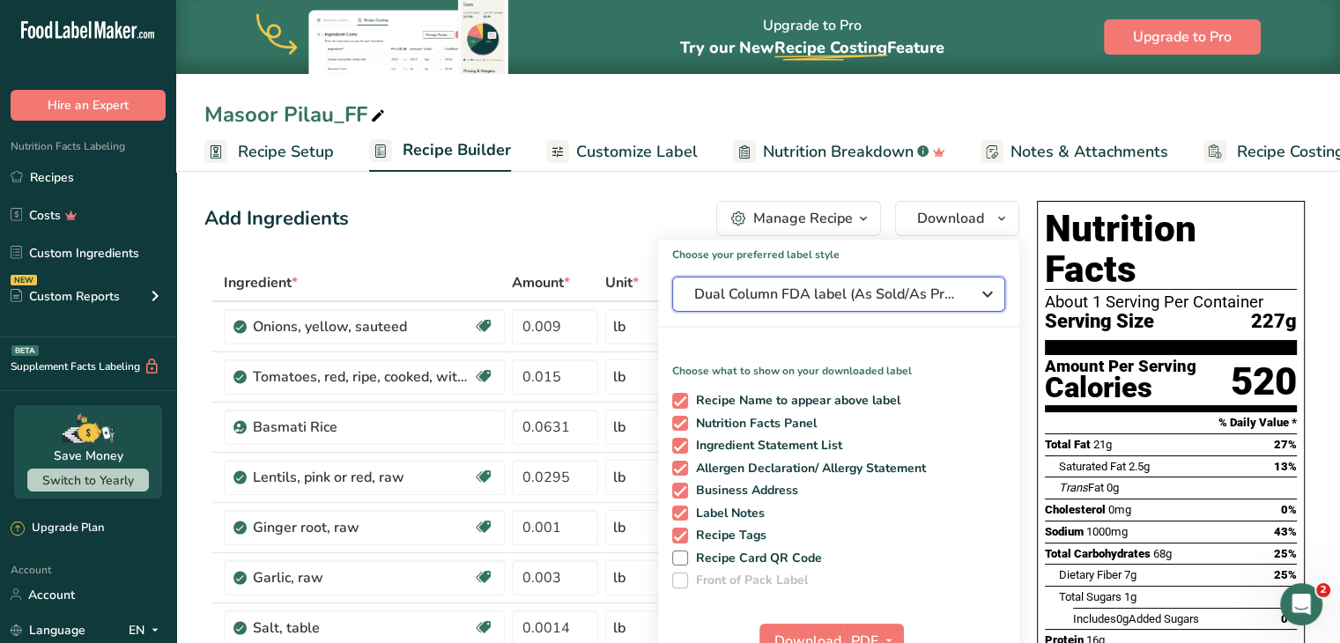
click at [987, 297] on icon "button" at bounding box center [987, 294] width 21 height 32
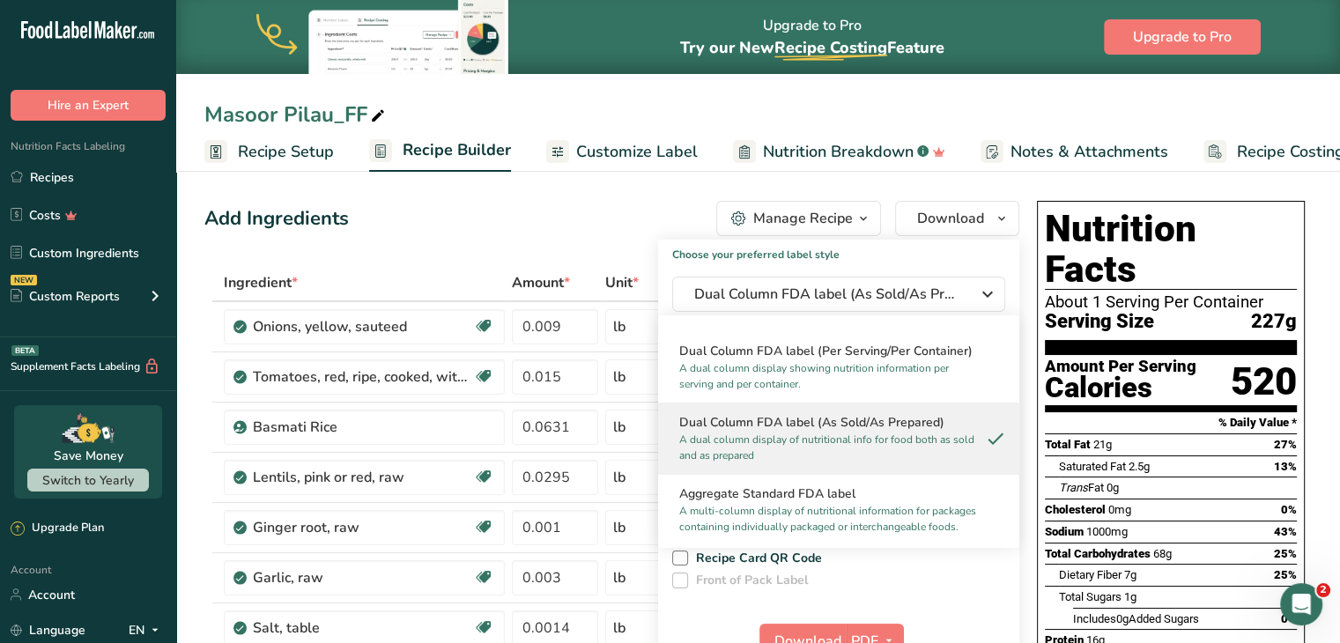
click at [1044, 100] on div "Masoor Pilau_FF" at bounding box center [758, 115] width 1164 height 32
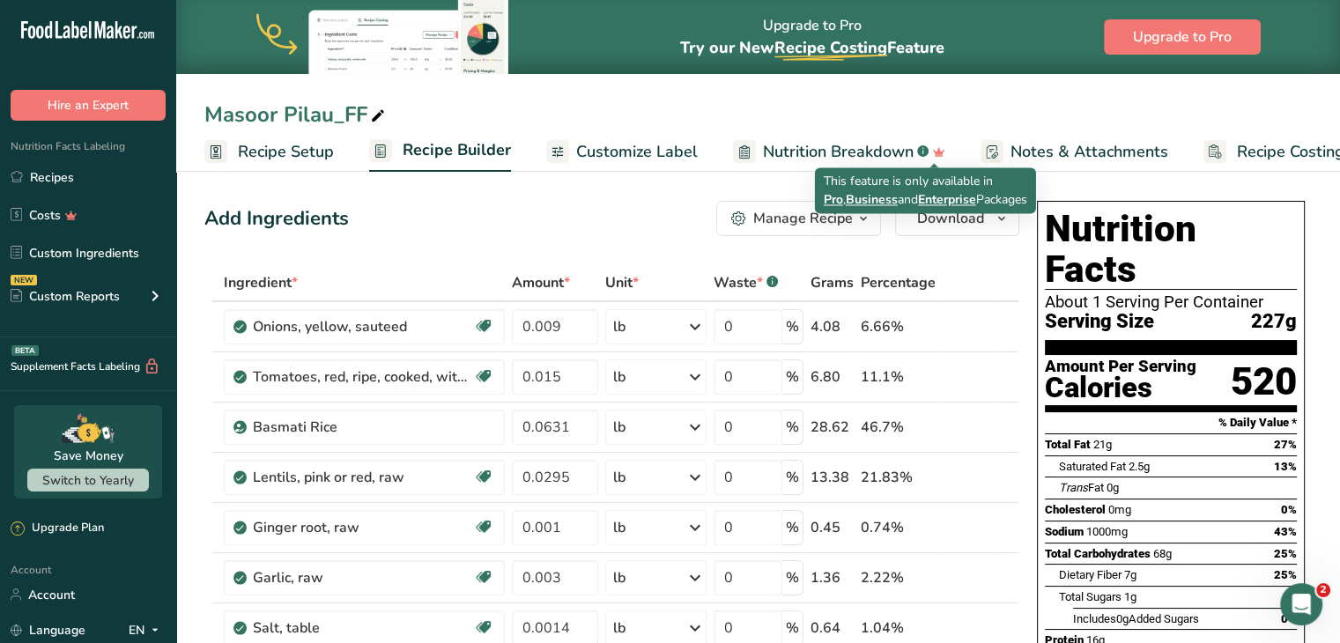
click at [926, 148] on icon at bounding box center [939, 152] width 26 height 19
click at [853, 152] on span "Nutrition Breakdown" at bounding box center [838, 152] width 151 height 24
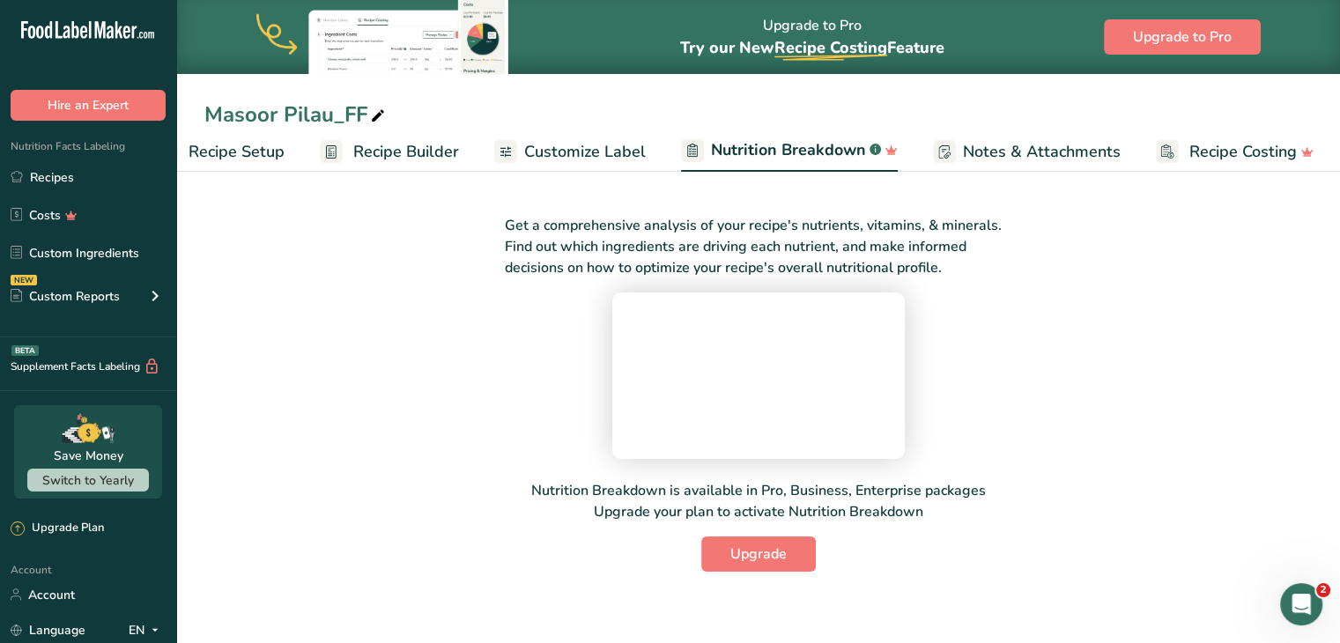
click at [1248, 156] on span "Recipe Costing" at bounding box center [1242, 152] width 107 height 24
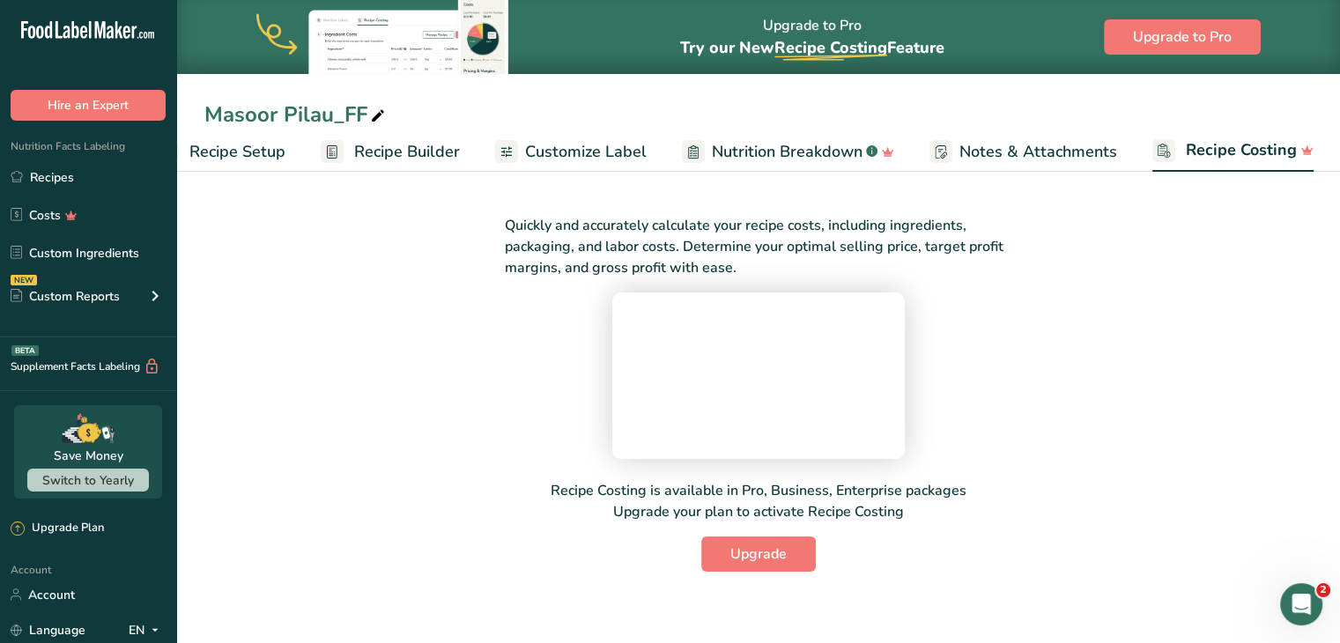
click at [749, 163] on span "Nutrition Breakdown" at bounding box center [787, 152] width 151 height 24
click at [602, 160] on span "Customize Label" at bounding box center [586, 152] width 122 height 24
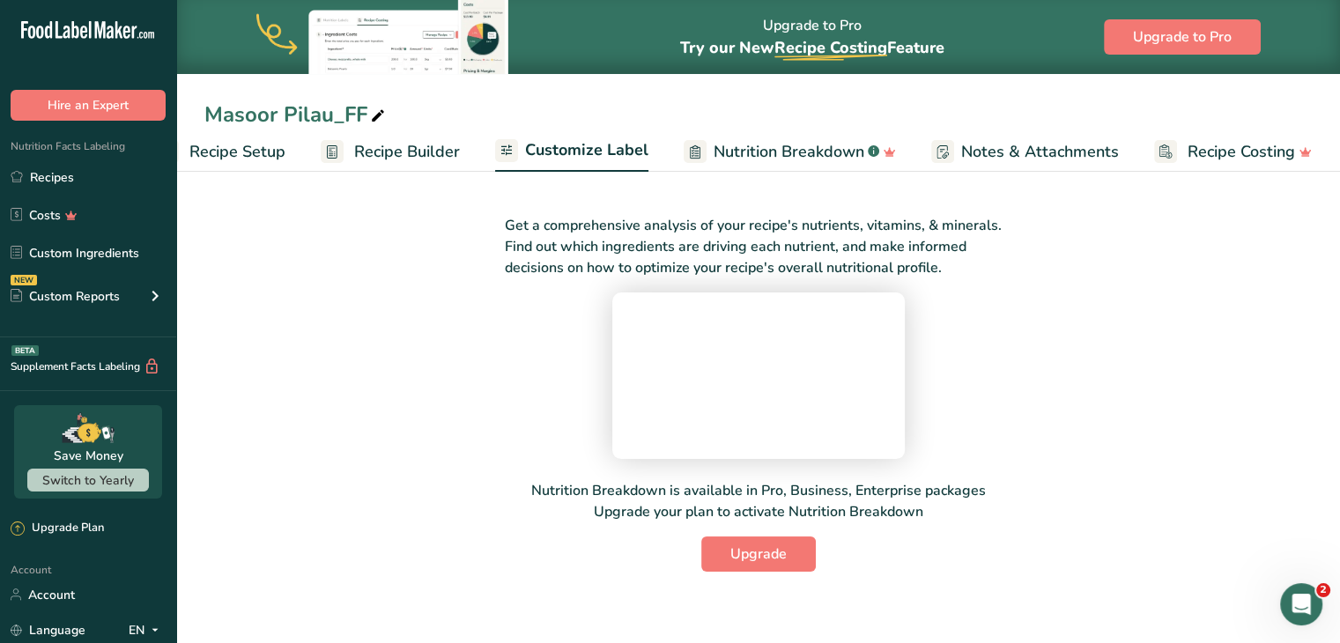
scroll to position [0, 48]
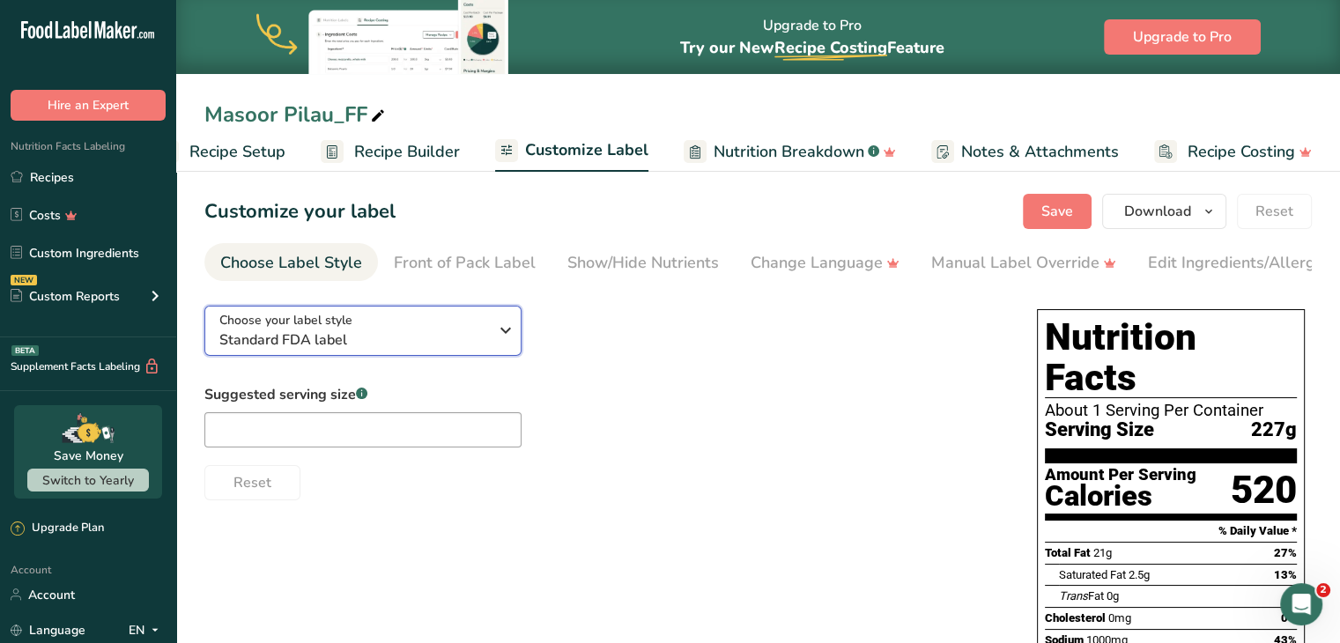
click at [495, 332] on icon "button" at bounding box center [505, 331] width 21 height 32
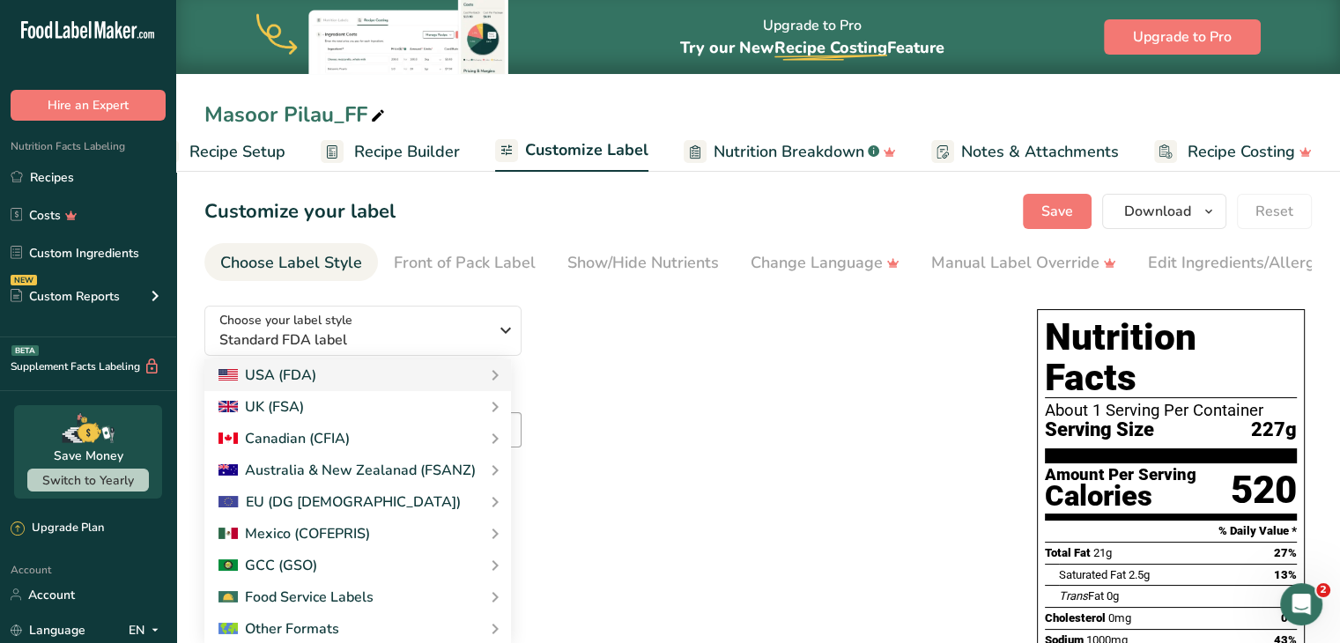
click at [727, 470] on div "Reset" at bounding box center [602, 479] width 797 height 42
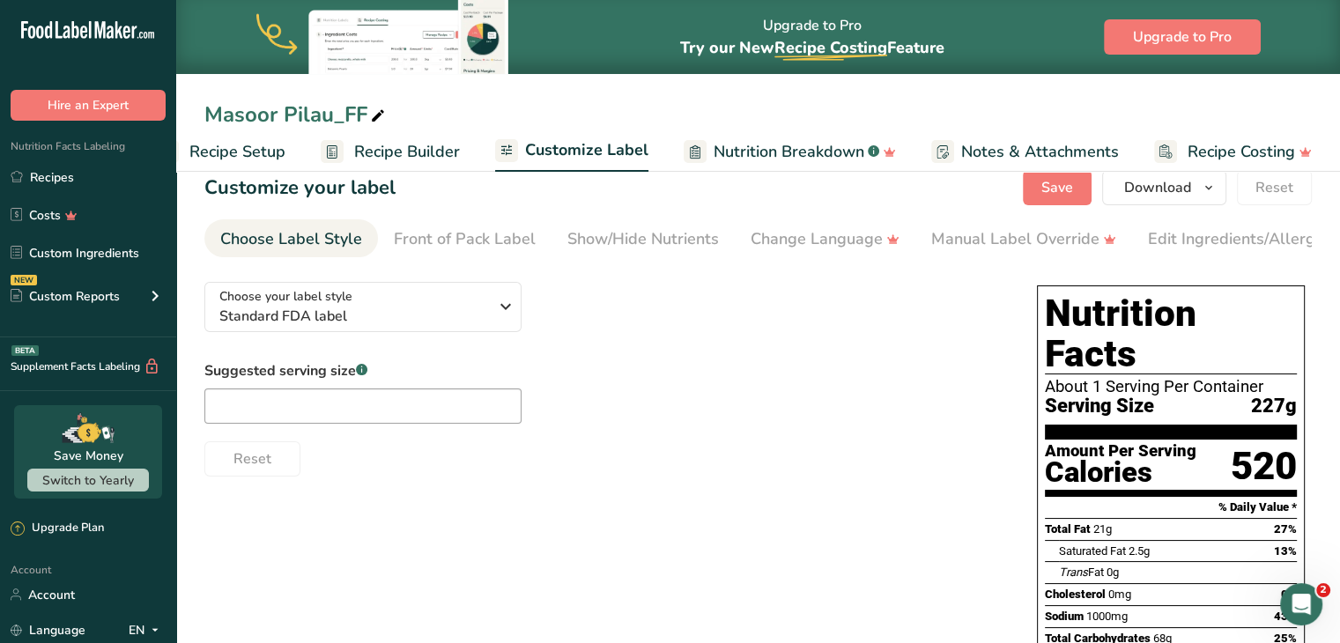
scroll to position [0, 0]
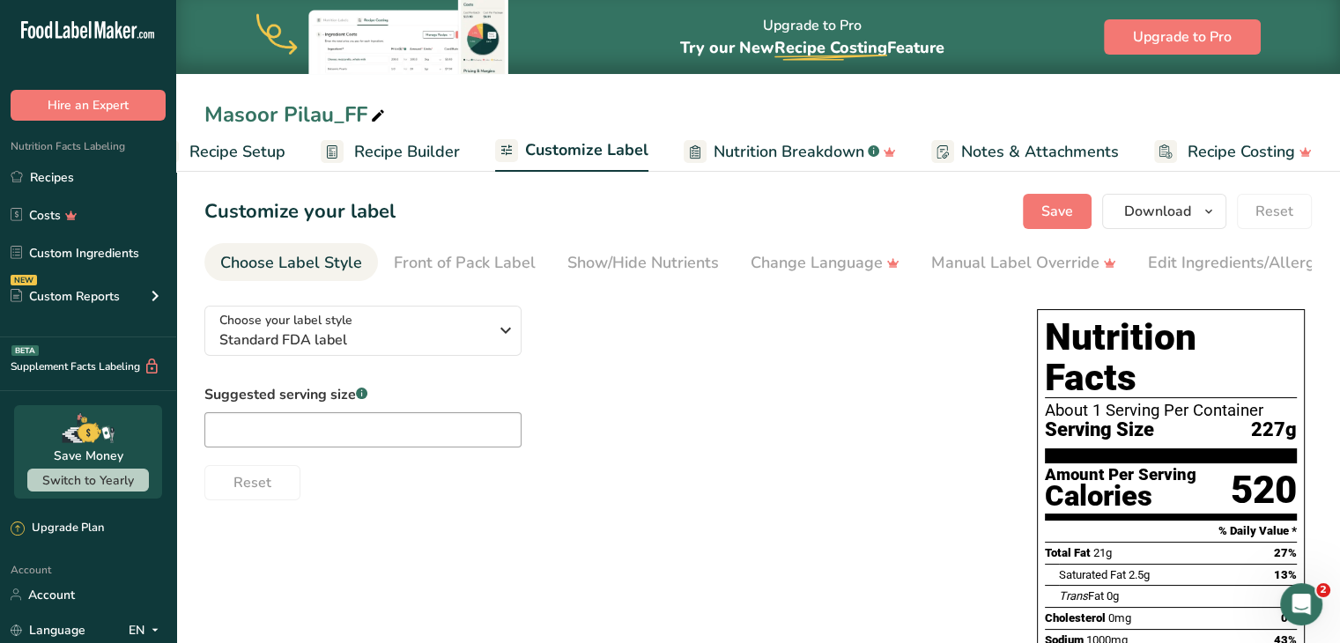
click at [228, 159] on span "Recipe Setup" at bounding box center [237, 152] width 96 height 24
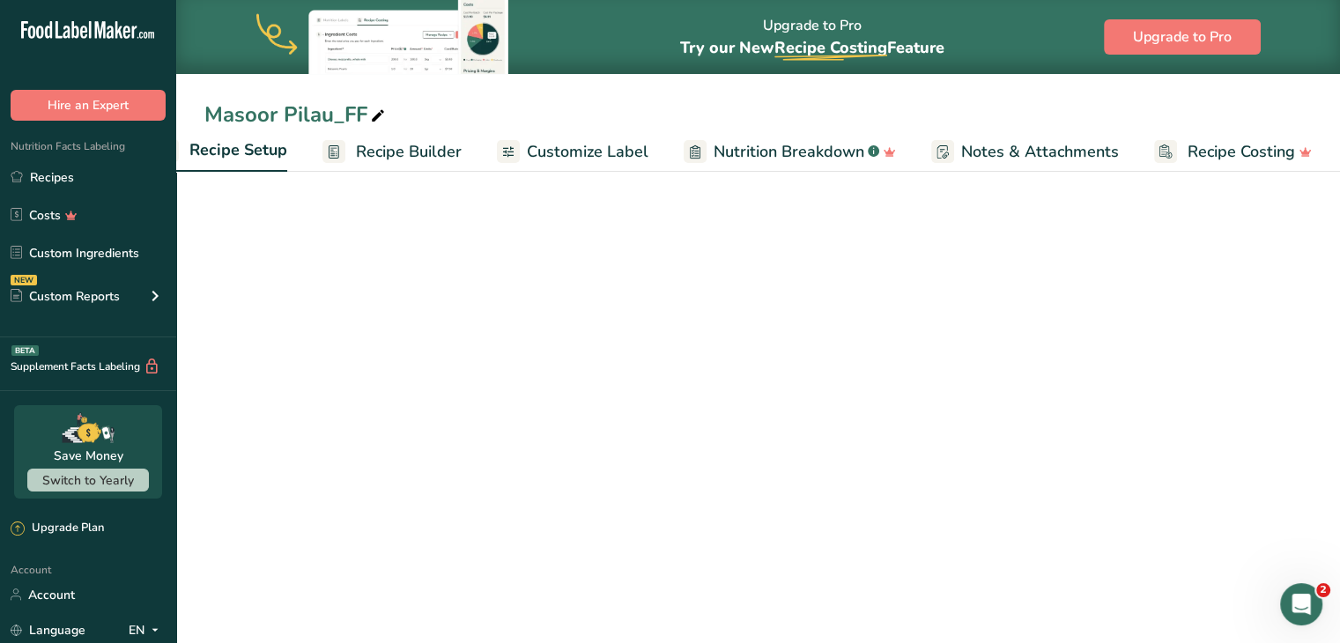
scroll to position [0, 6]
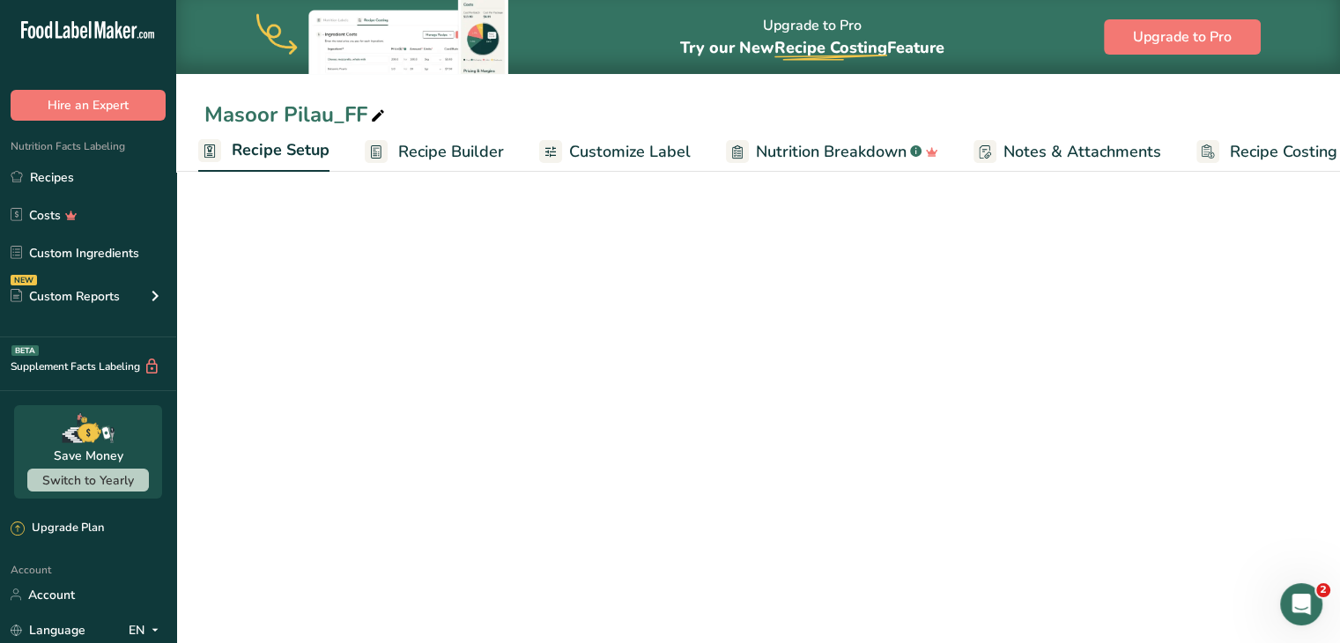
select select "5"
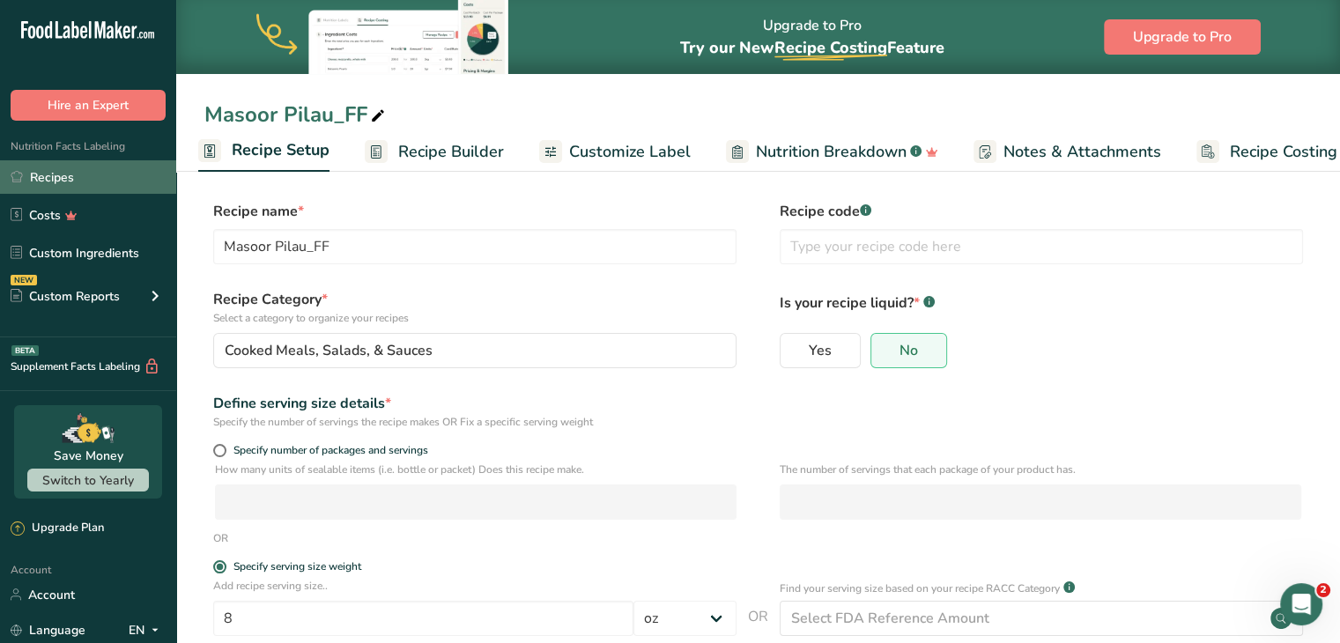
click at [82, 172] on link "Recipes" at bounding box center [88, 176] width 176 height 33
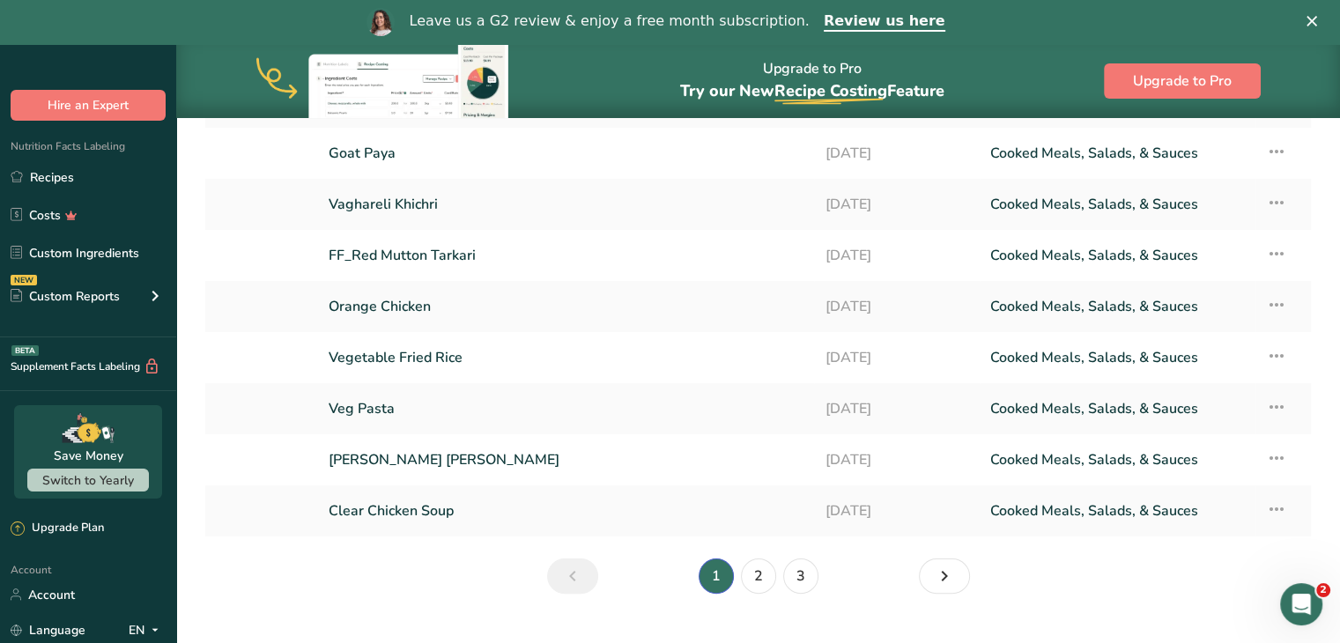
scroll to position [276, 0]
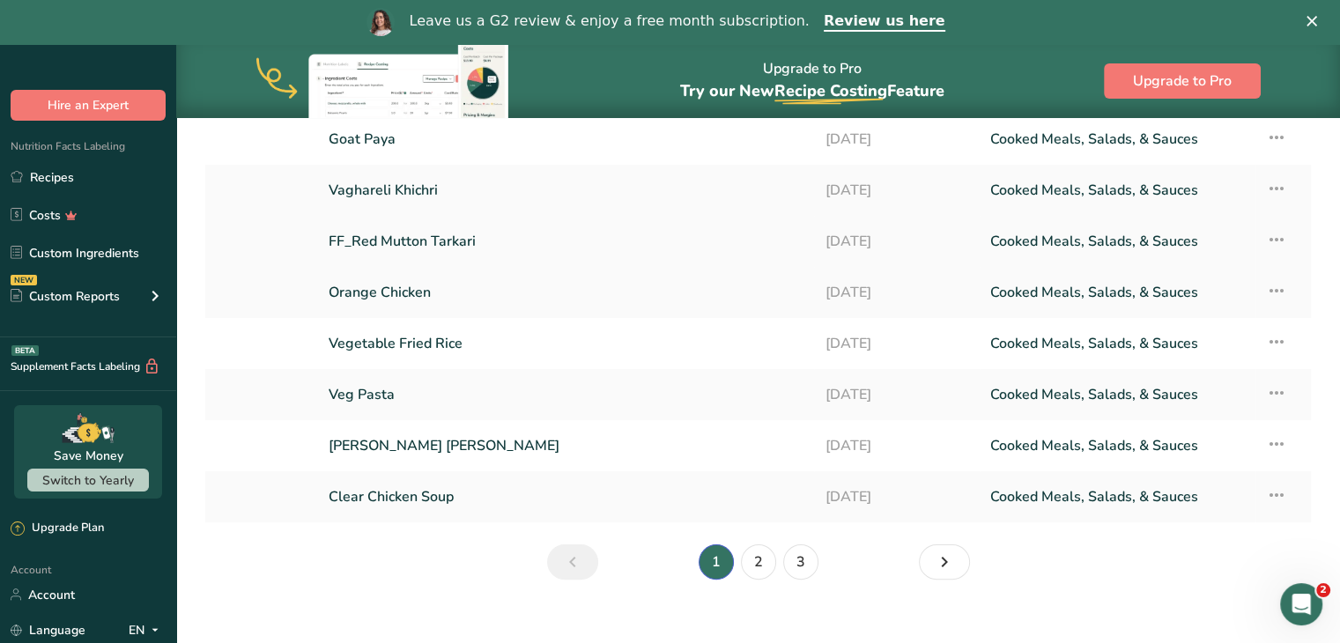
click at [452, 241] on link "FF_Red Mutton Tarkari" at bounding box center [566, 241] width 475 height 37
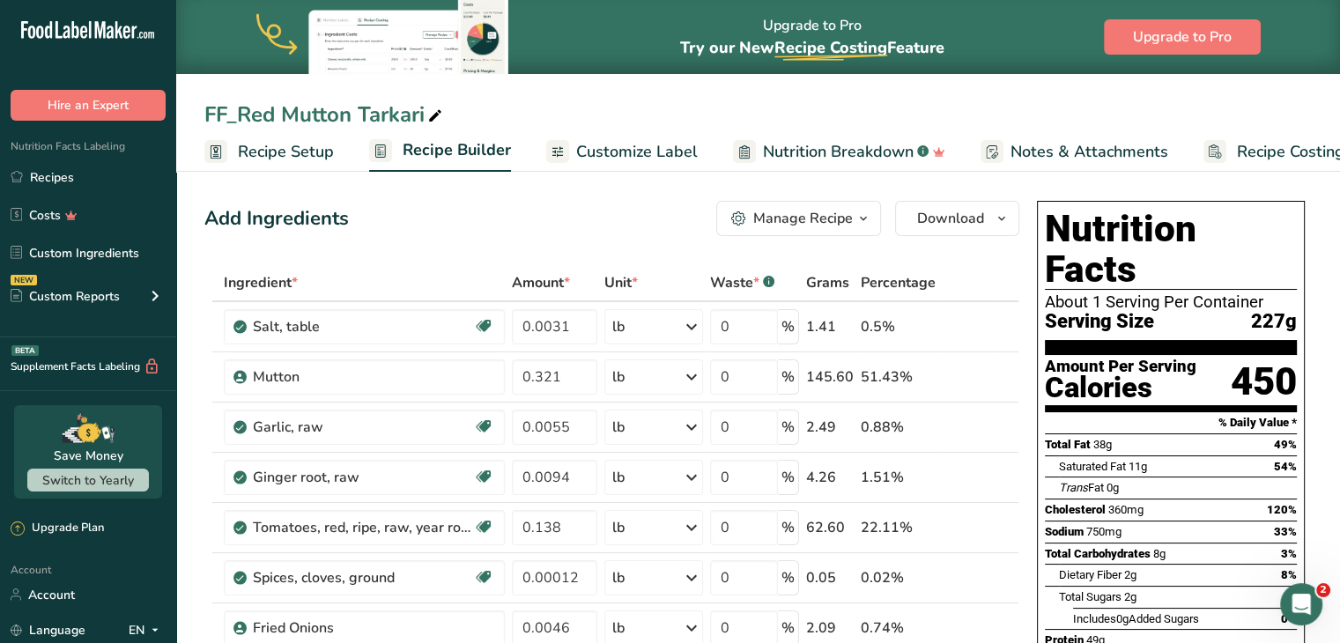
click at [284, 153] on span "Recipe Setup" at bounding box center [286, 152] width 96 height 24
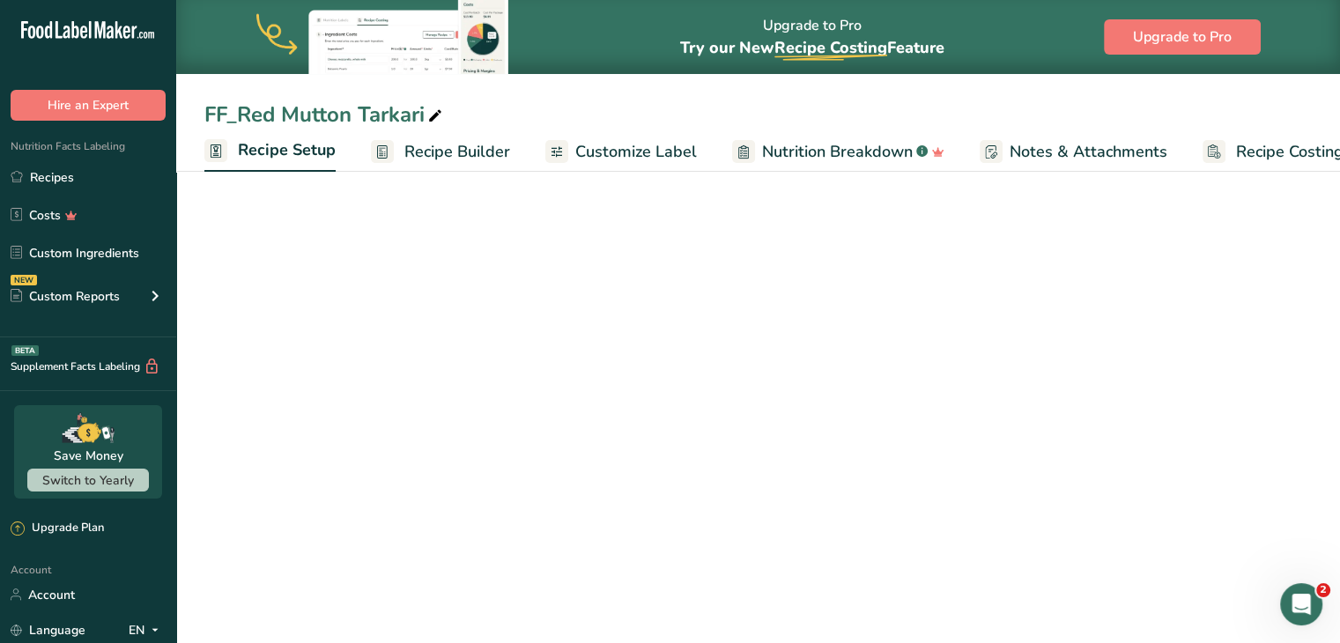
scroll to position [0, 6]
select select "5"
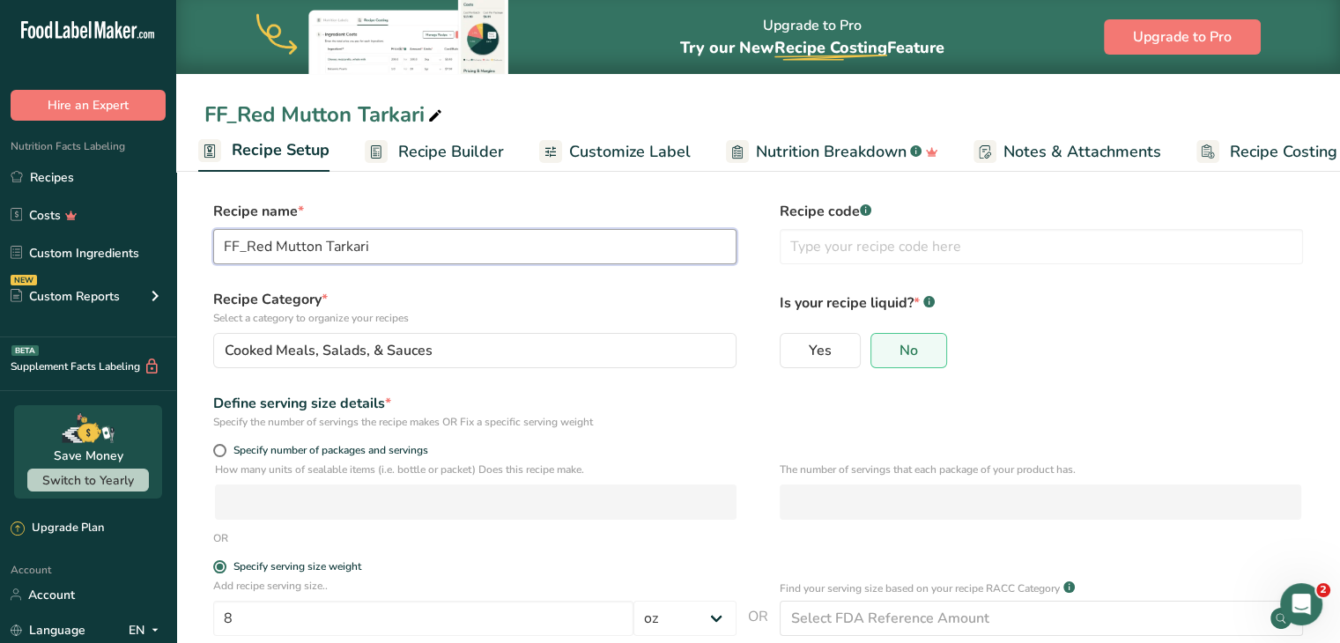
drag, startPoint x: 282, startPoint y: 237, endPoint x: 192, endPoint y: 232, distance: 90.0
click at [192, 232] on section "Recipe name * FF_Red Mutton Tarkari Recipe code .a-a{fill:#347362;}.b-a{fill:#f…" at bounding box center [758, 485] width 1164 height 639
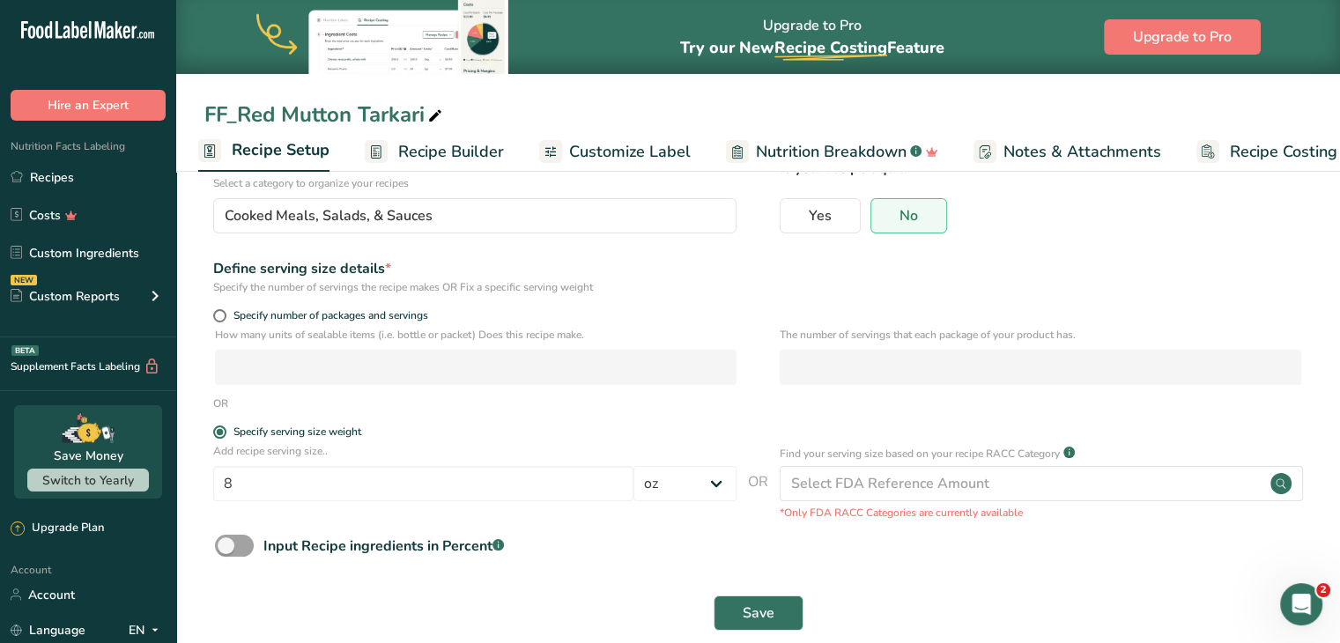
scroll to position [162, 0]
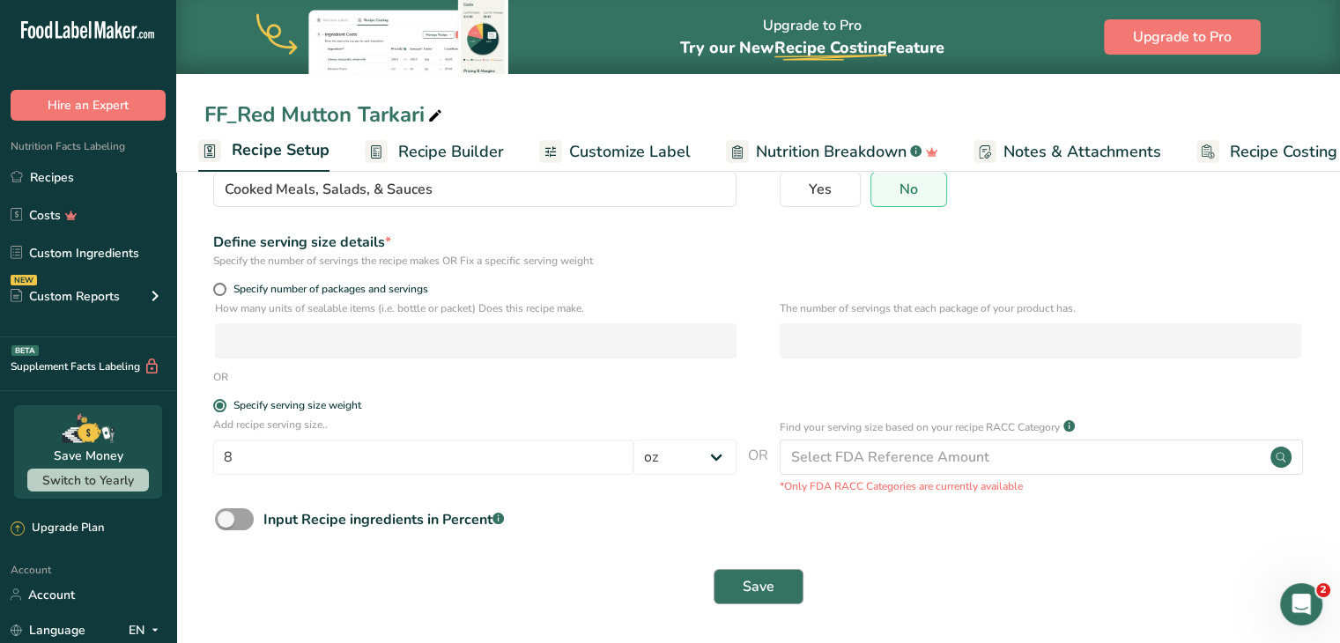
type input "Aloo Gosht"
click at [753, 587] on span "Save" at bounding box center [759, 586] width 32 height 21
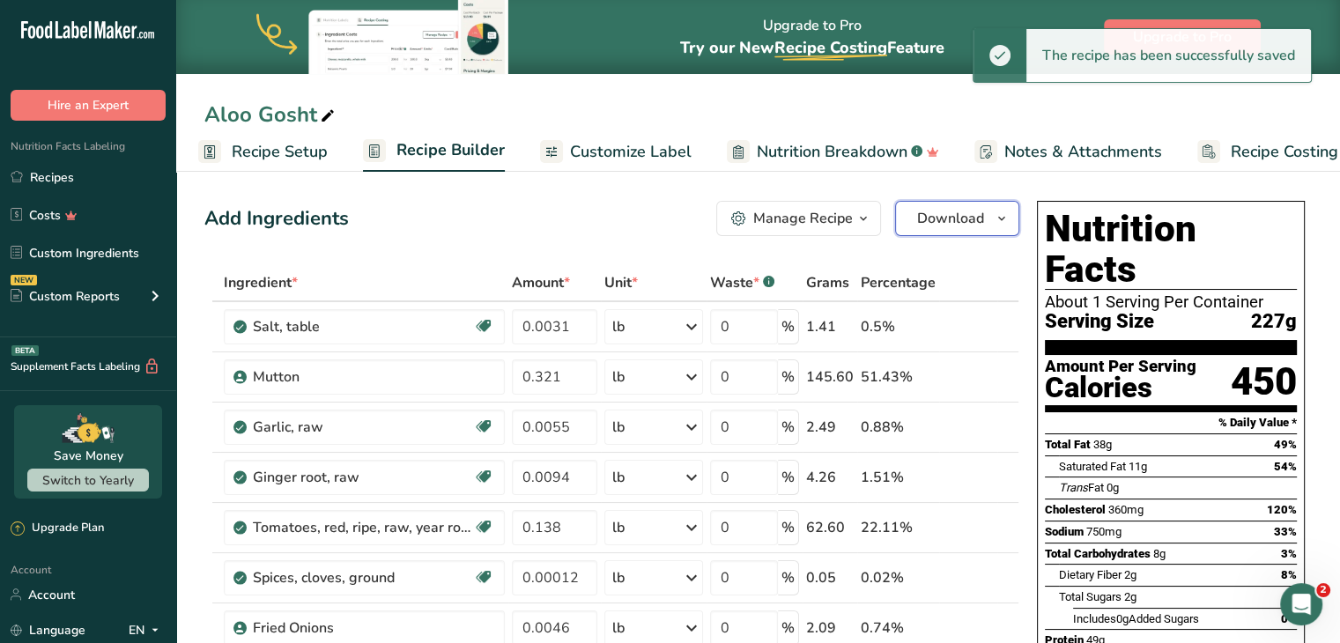
click at [987, 216] on button "Download" at bounding box center [957, 218] width 124 height 35
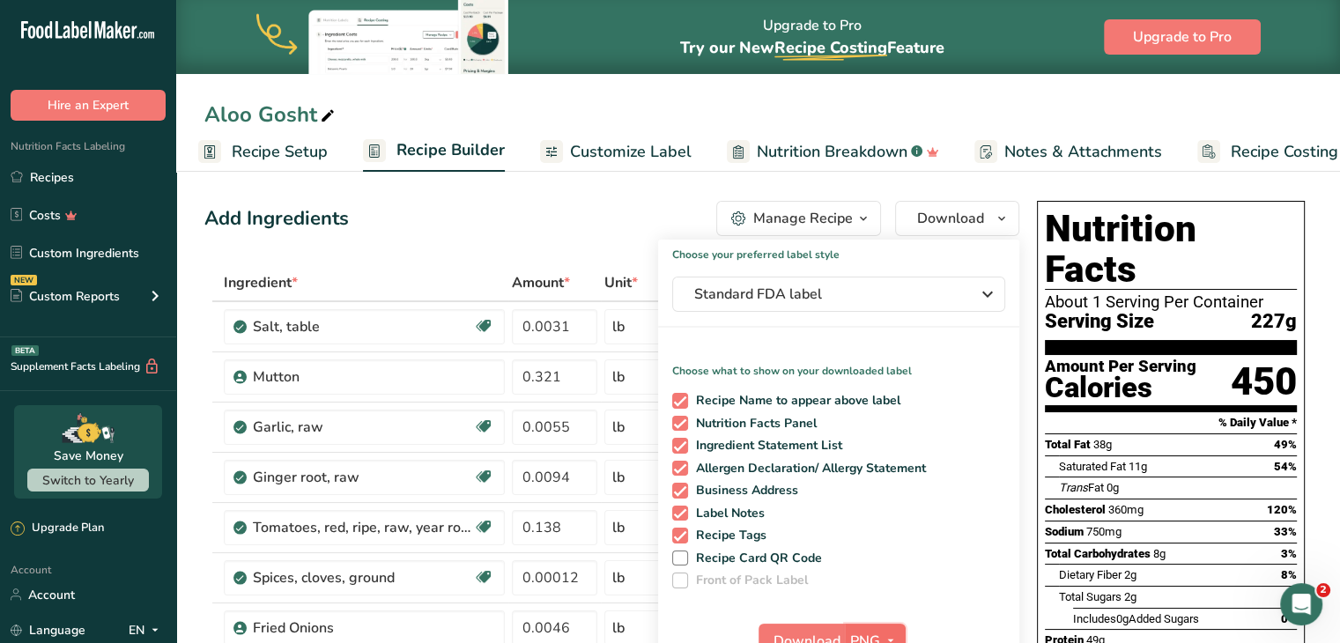
click at [860, 632] on span "PNG" at bounding box center [865, 641] width 30 height 21
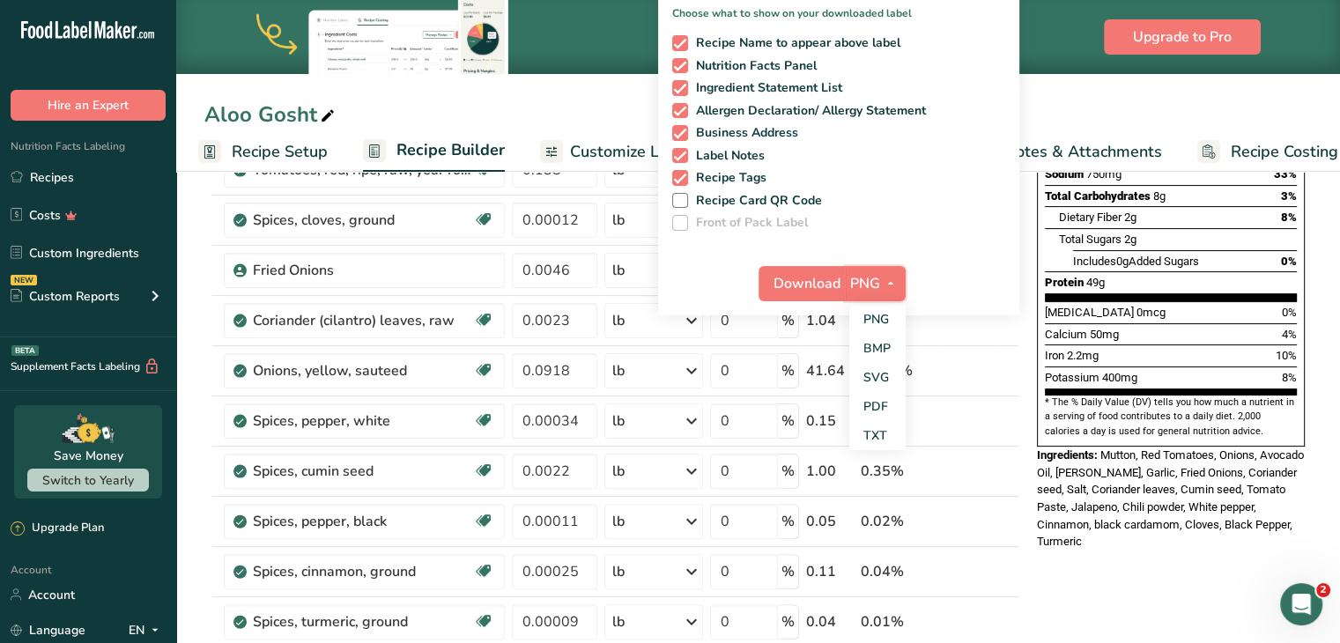
scroll to position [367, 0]
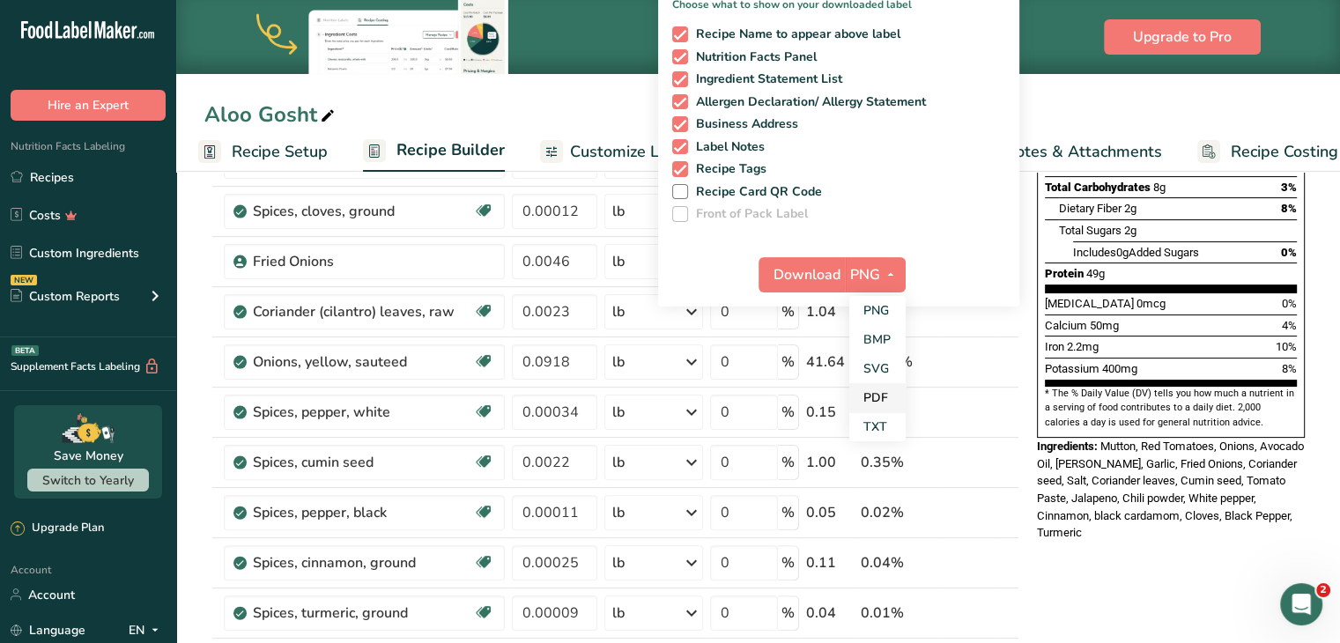
click at [858, 401] on link "PDF" at bounding box center [877, 397] width 56 height 29
click at [804, 279] on span "Download" at bounding box center [807, 274] width 67 height 21
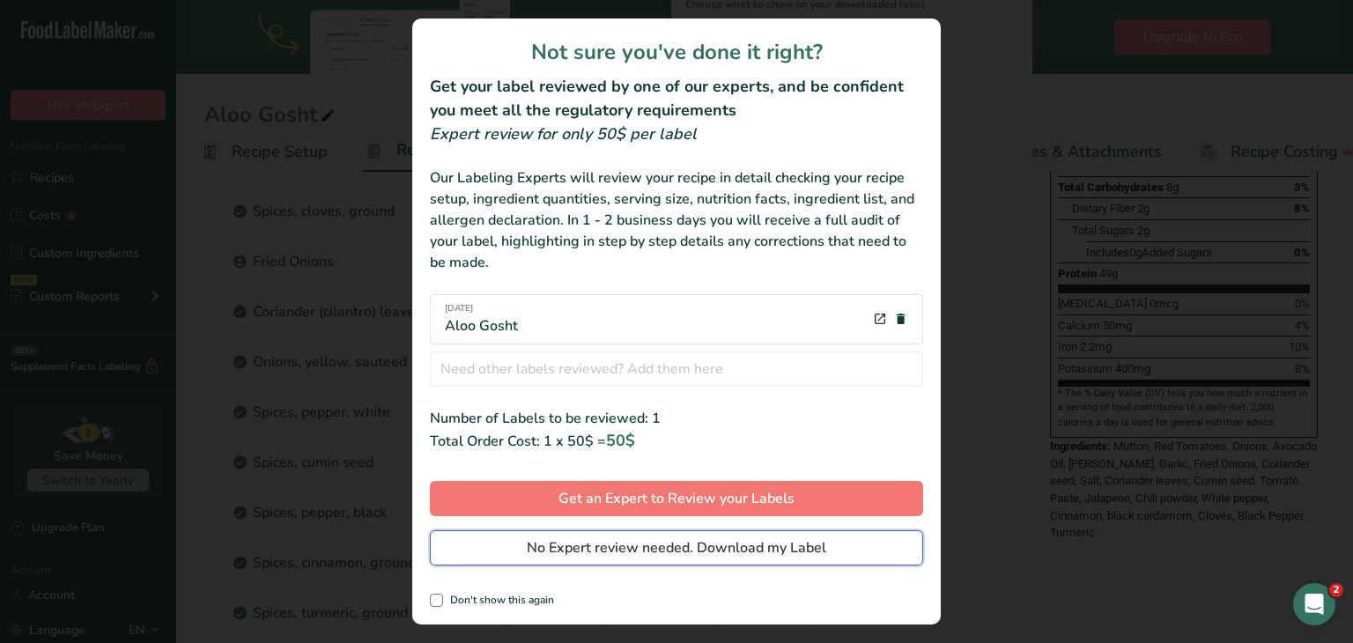
click at [553, 550] on span "No Expert review needed. Download my Label" at bounding box center [677, 547] width 300 height 21
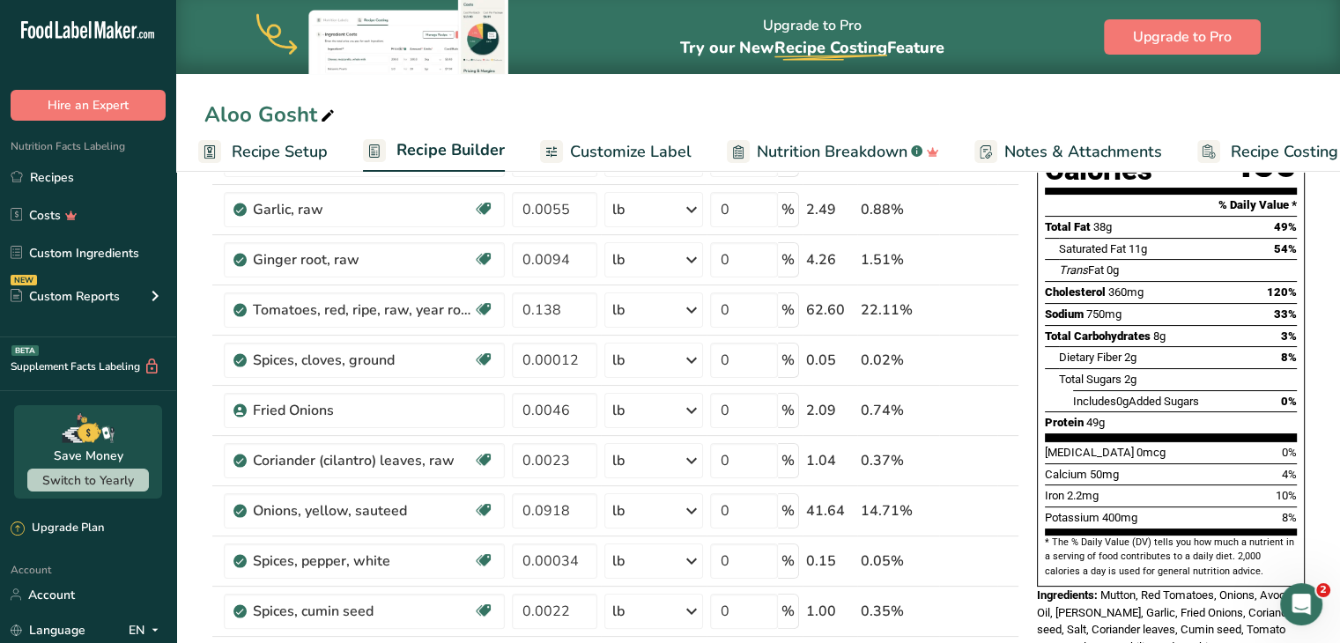
scroll to position [0, 0]
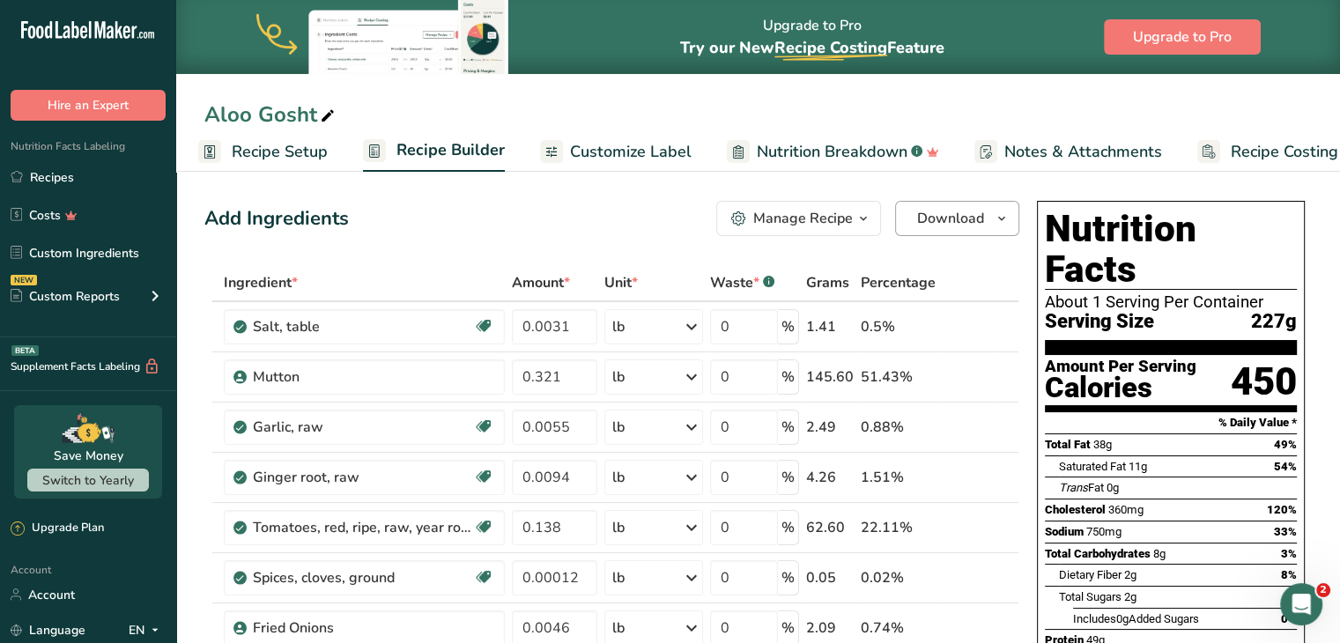
click at [833, 114] on div "Aloo Gosht" at bounding box center [758, 115] width 1164 height 32
click at [974, 216] on span "Download" at bounding box center [950, 218] width 67 height 21
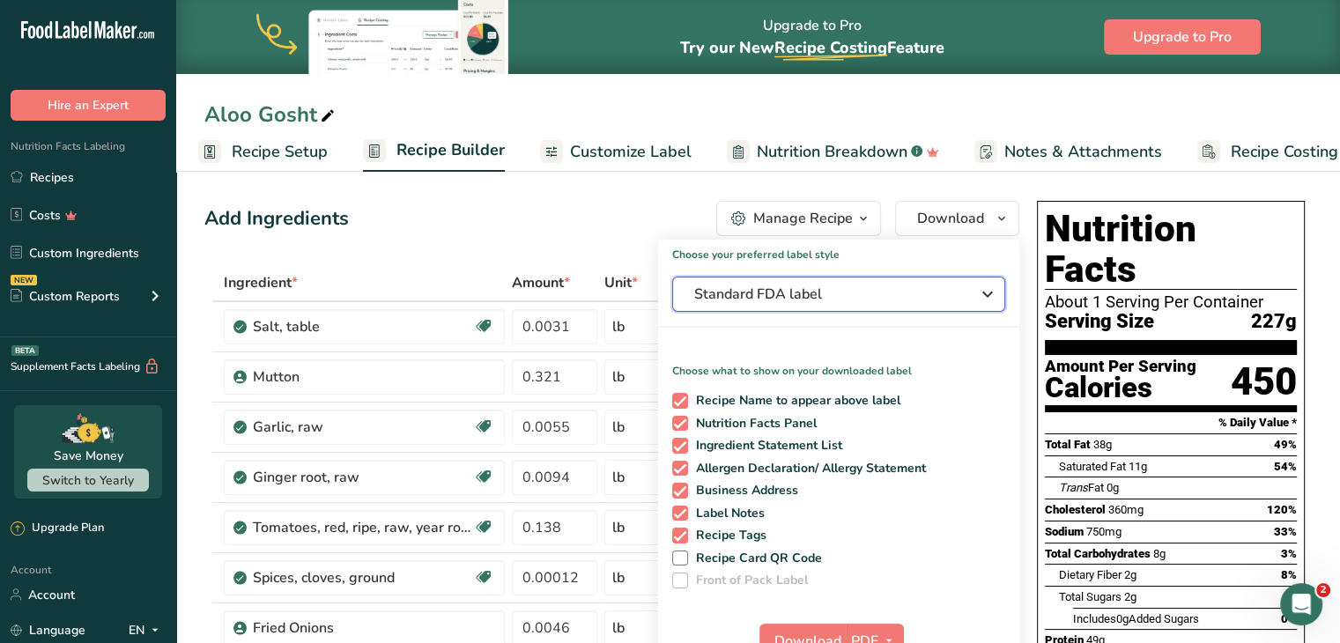
click at [970, 297] on div "Standard FDA label" at bounding box center [838, 294] width 289 height 21
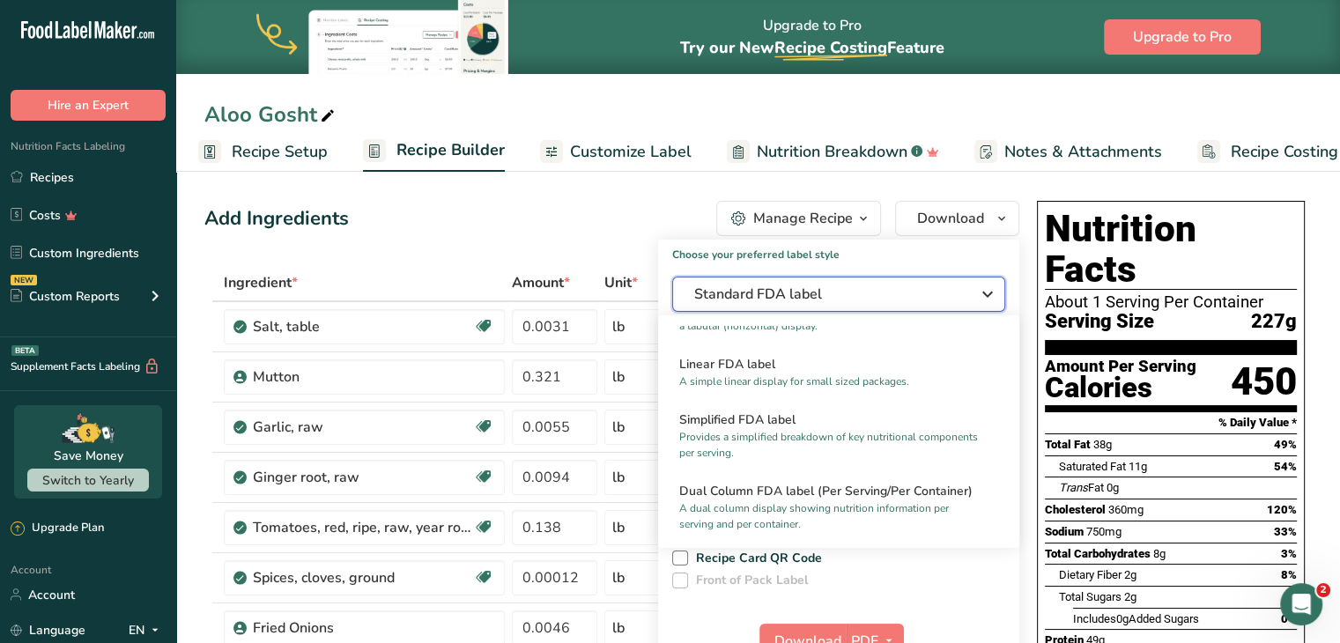
scroll to position [141, 0]
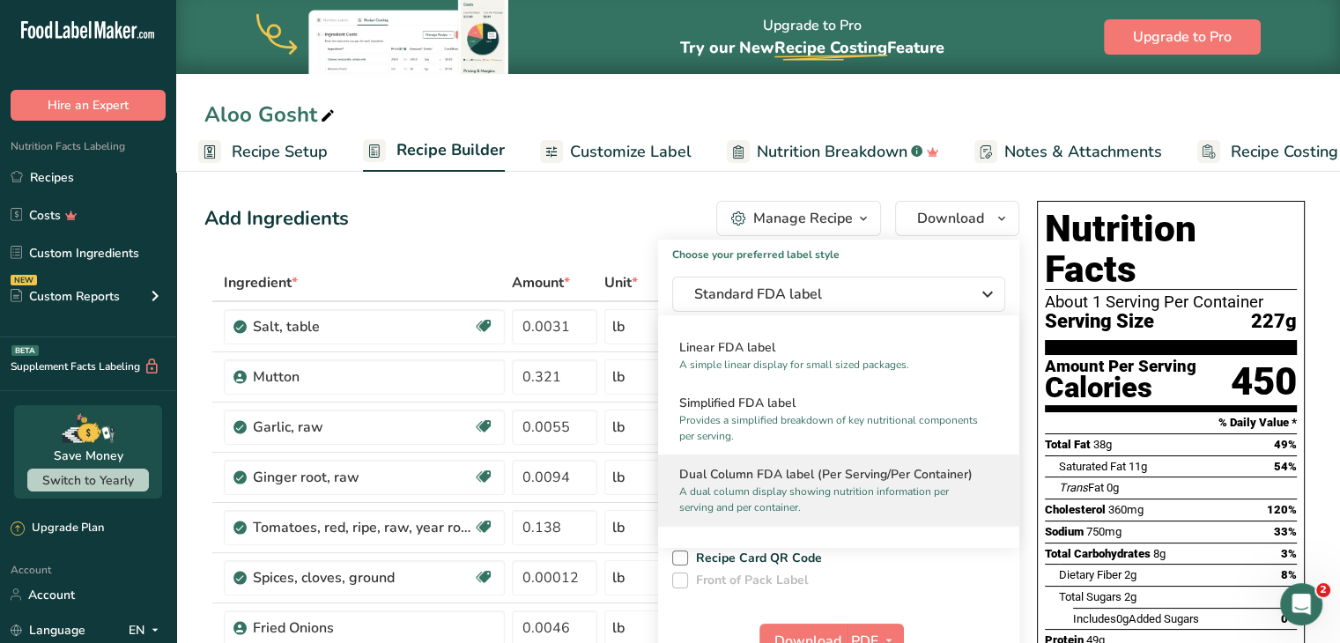
click at [919, 488] on p "A dual column display showing nutrition information per serving and per contain…" at bounding box center [830, 500] width 303 height 32
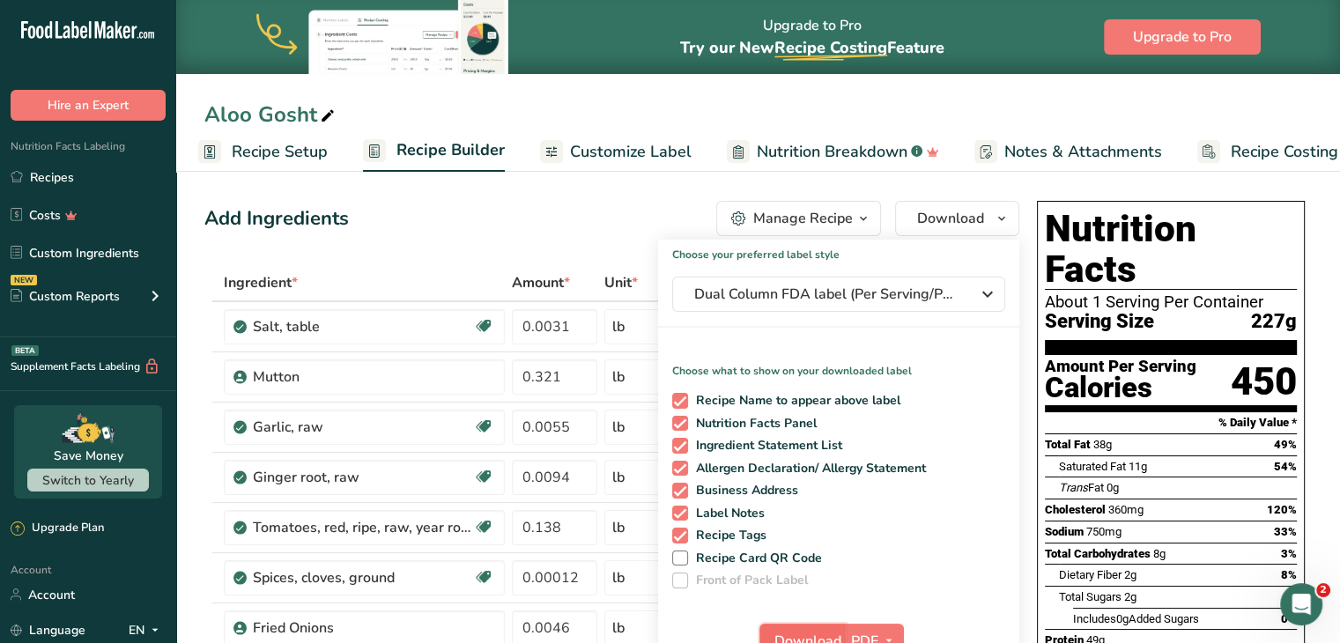
click at [817, 635] on span "Download" at bounding box center [807, 641] width 67 height 21
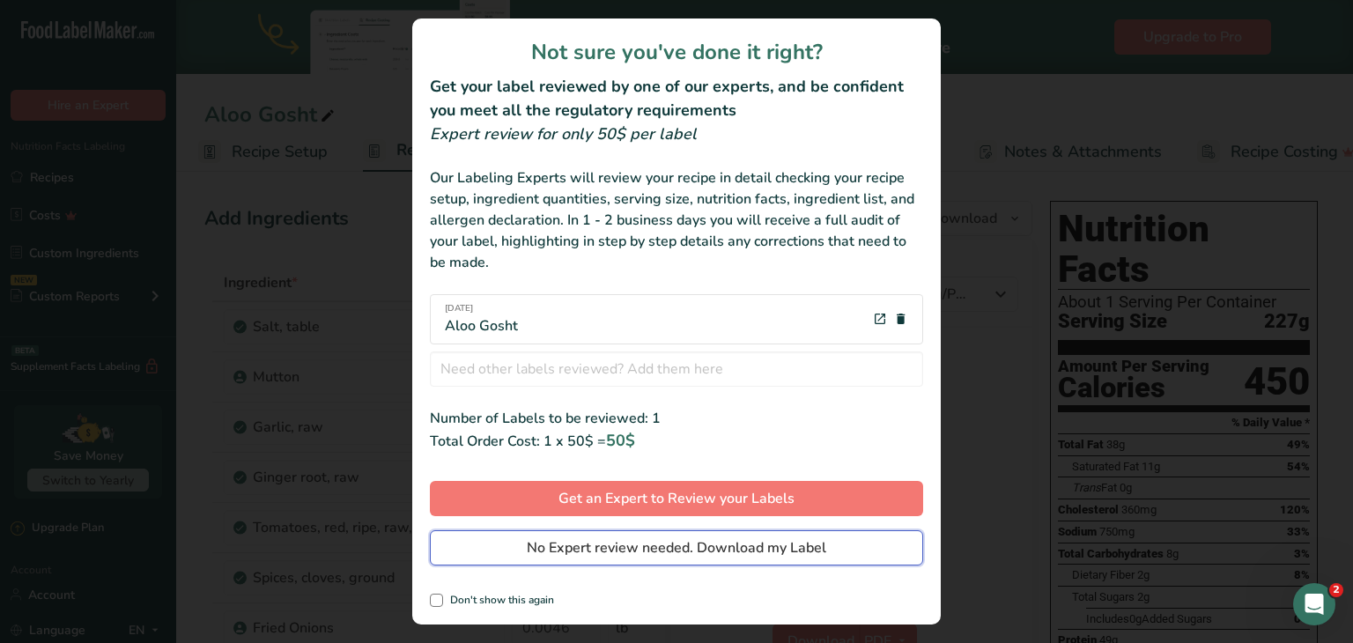
click at [773, 549] on span "No Expert review needed. Download my Label" at bounding box center [677, 547] width 300 height 21
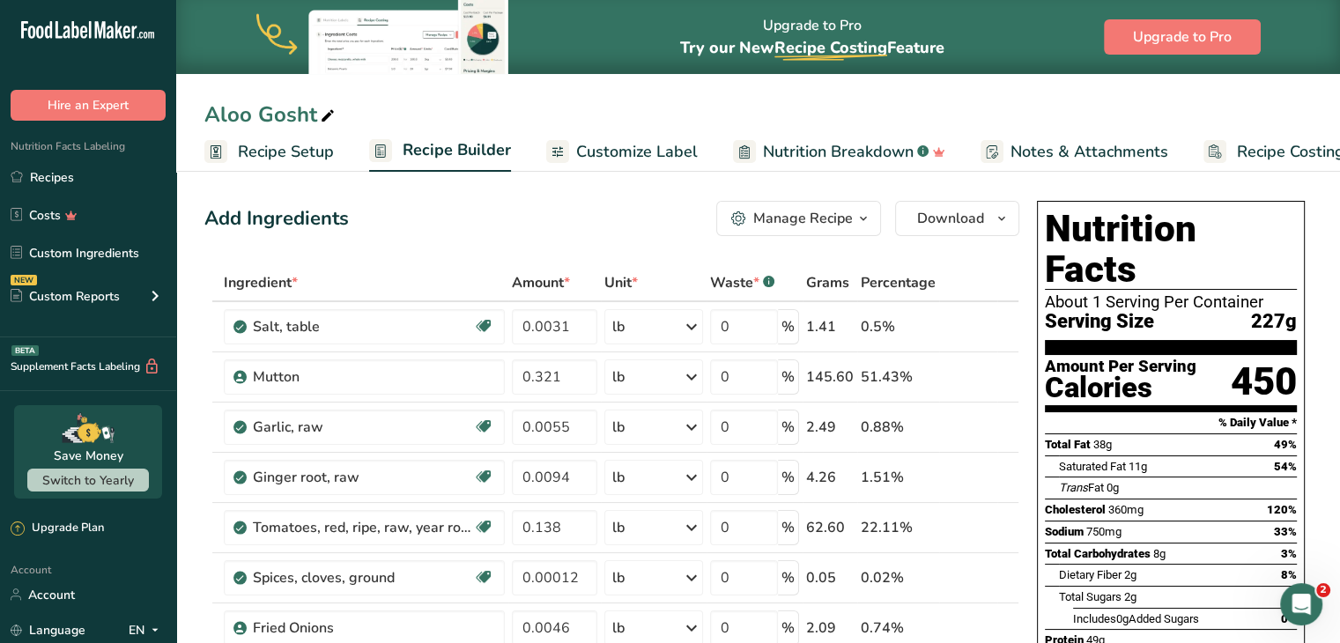
scroll to position [0, 6]
click at [293, 159] on span "Recipe Setup" at bounding box center [280, 152] width 96 height 24
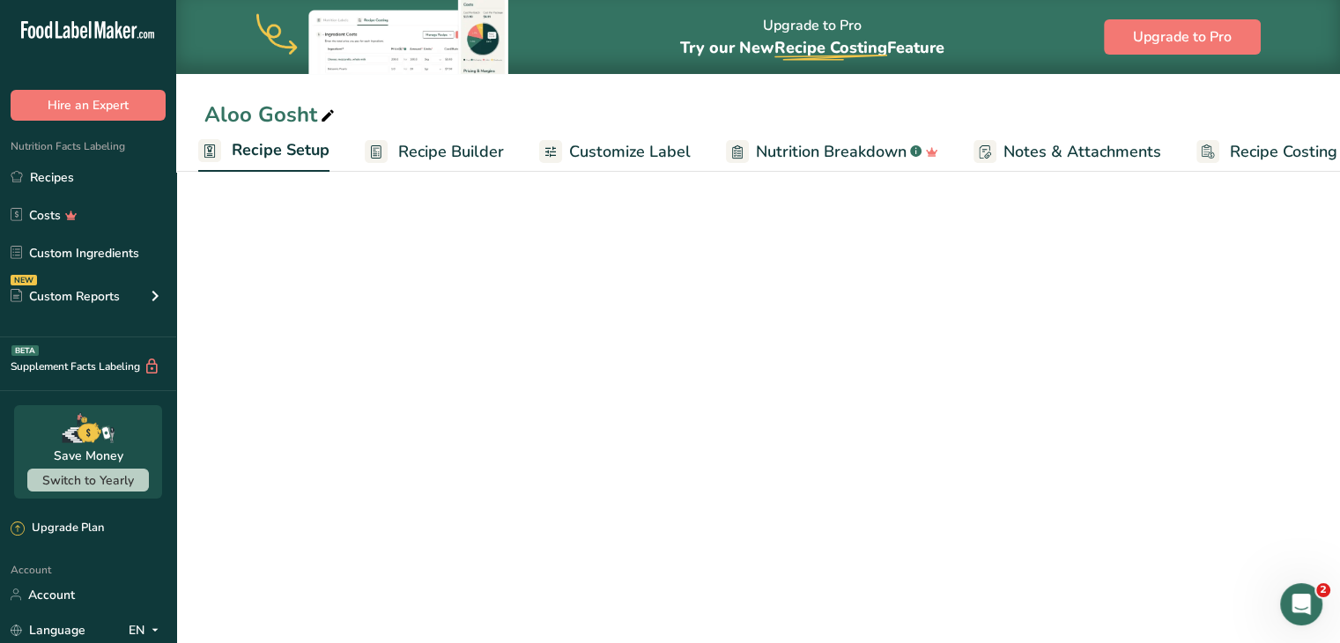
select select "5"
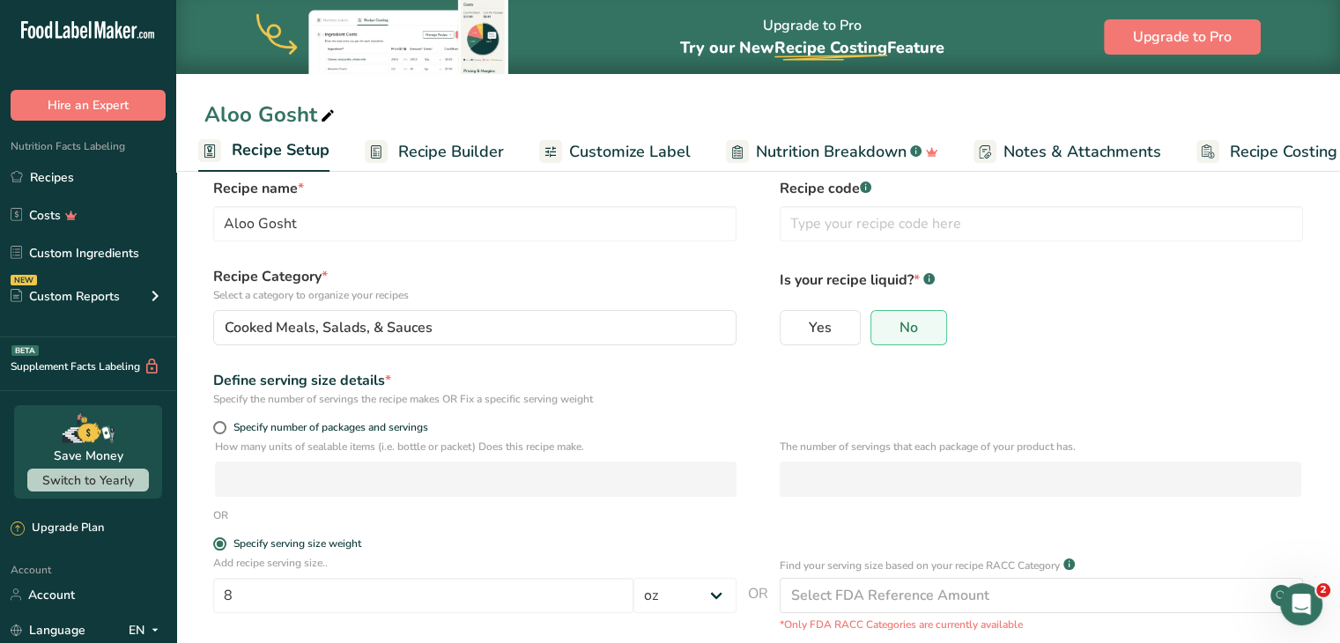
scroll to position [10, 0]
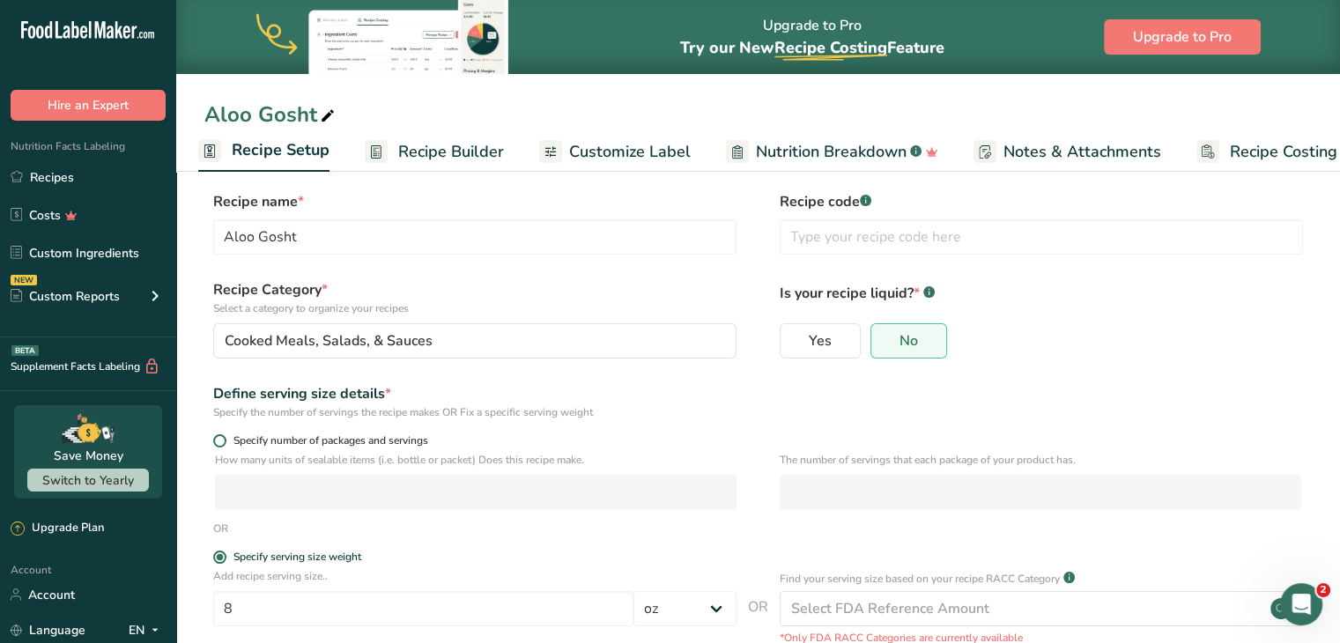
click at [218, 441] on span at bounding box center [219, 440] width 13 height 13
click at [218, 441] on input "Specify number of packages and servings" at bounding box center [218, 440] width 11 height 11
radio input "true"
radio input "false"
select select "0"
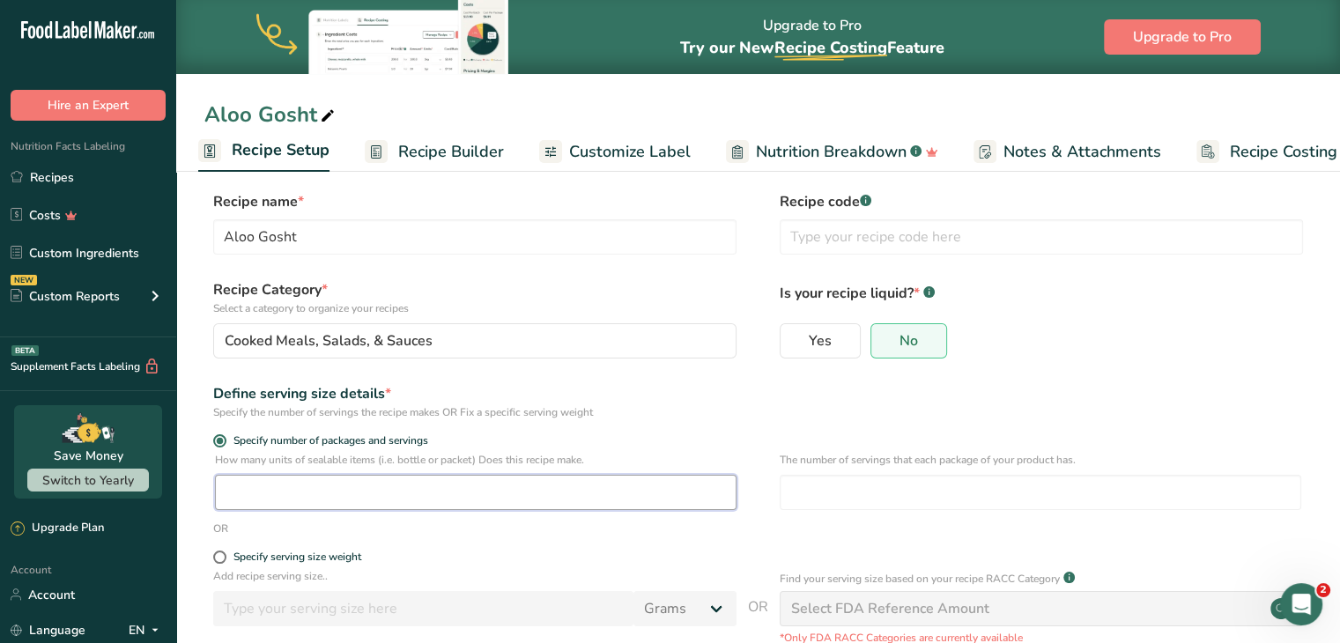
click at [345, 500] on input "number" at bounding box center [476, 492] width 522 height 35
type input "1"
click at [219, 554] on span at bounding box center [219, 557] width 13 height 13
click at [219, 554] on input "Specify serving size weight" at bounding box center [218, 557] width 11 height 11
radio input "true"
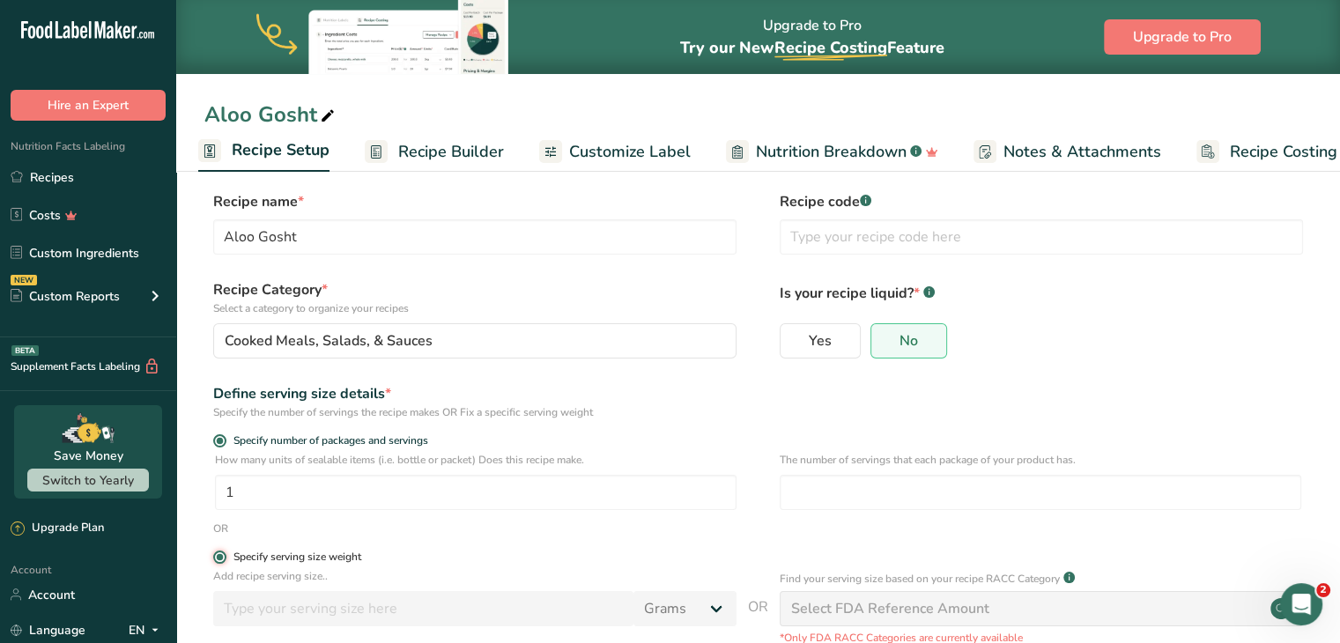
radio input "false"
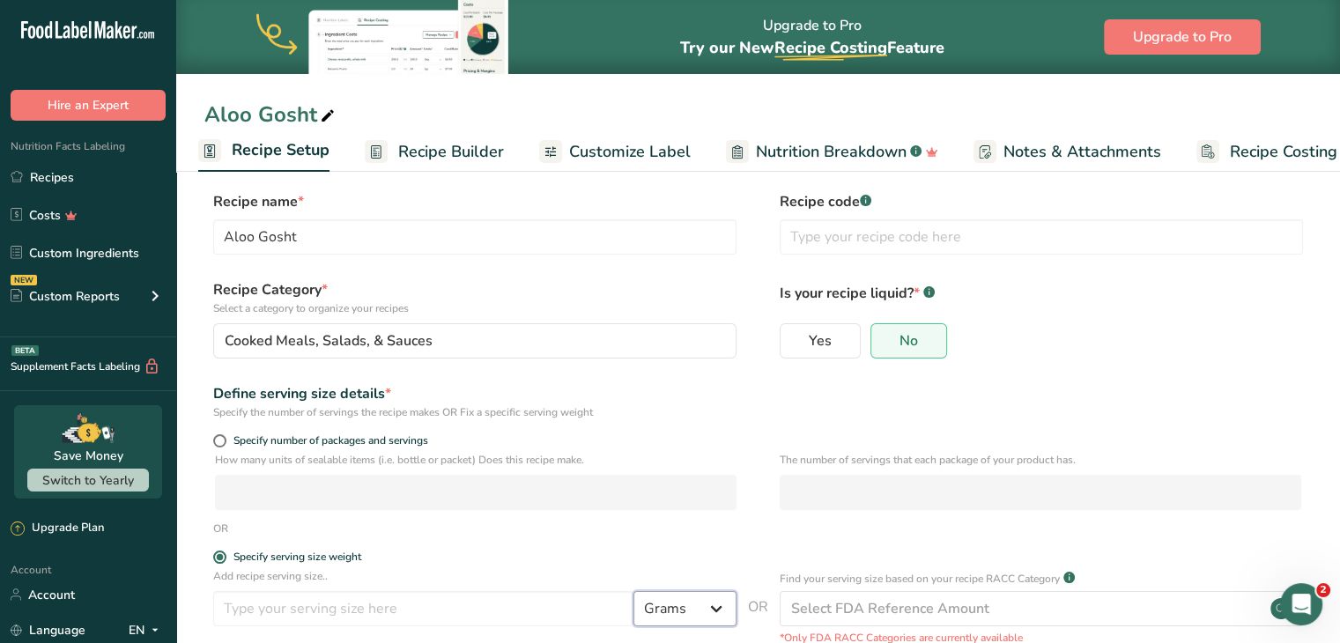
click at [648, 607] on select "Grams kg mg mcg lb oz l mL fl oz tbsp tsp cup qt gallon" at bounding box center [684, 608] width 103 height 35
select select "5"
click at [633, 591] on select "Grams kg mg mcg lb oz l mL fl oz tbsp tsp cup qt gallon" at bounding box center [684, 608] width 103 height 35
click at [522, 607] on input "number" at bounding box center [423, 608] width 420 height 35
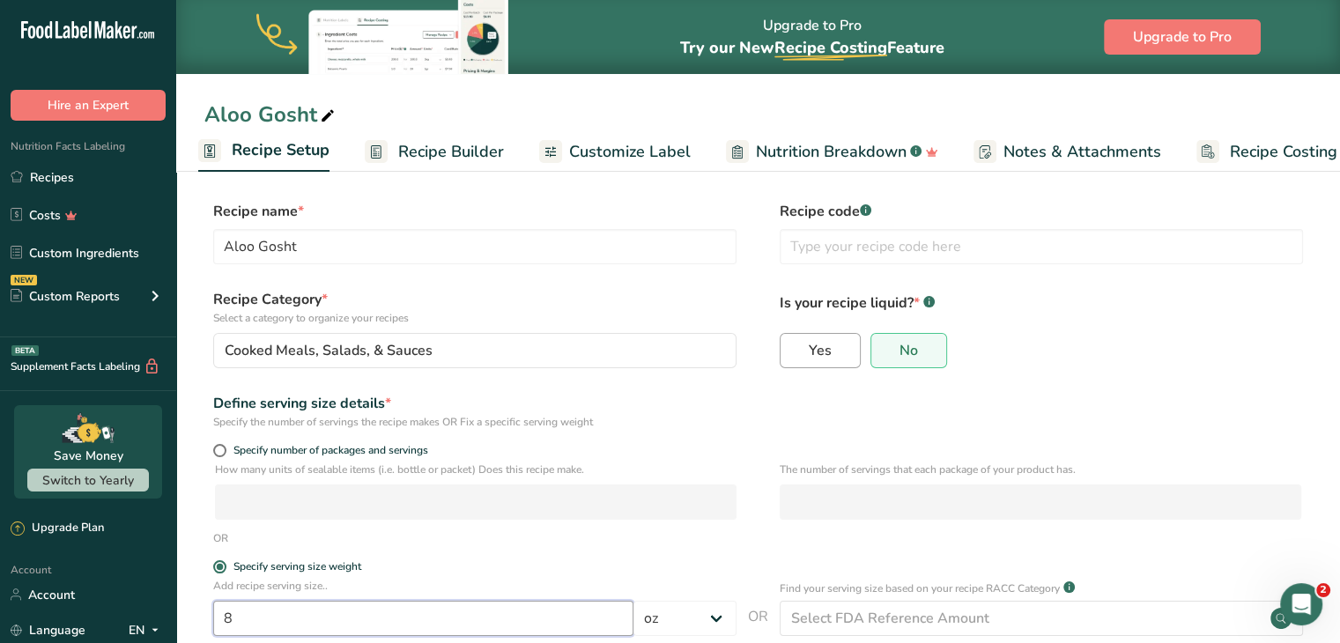
type input "8"
click at [838, 351] on label "Yes" at bounding box center [820, 350] width 81 height 35
click at [792, 351] on input "Yes" at bounding box center [786, 349] width 11 height 11
radio input "true"
radio input "false"
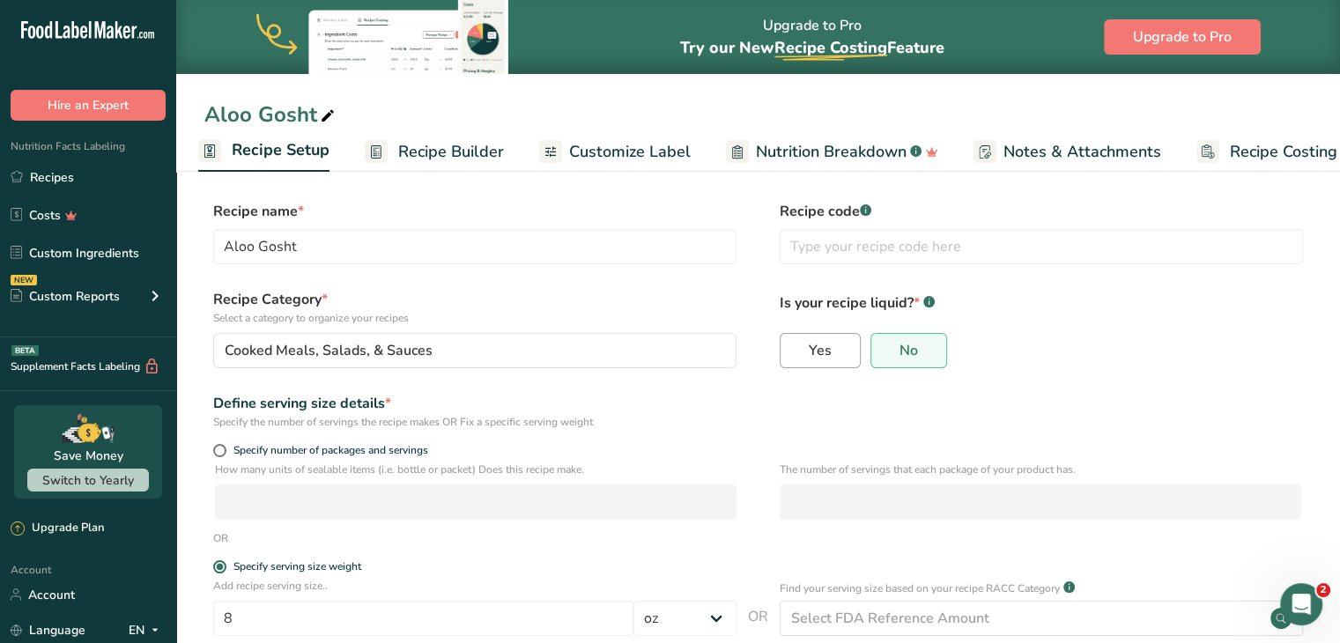
select select "22"
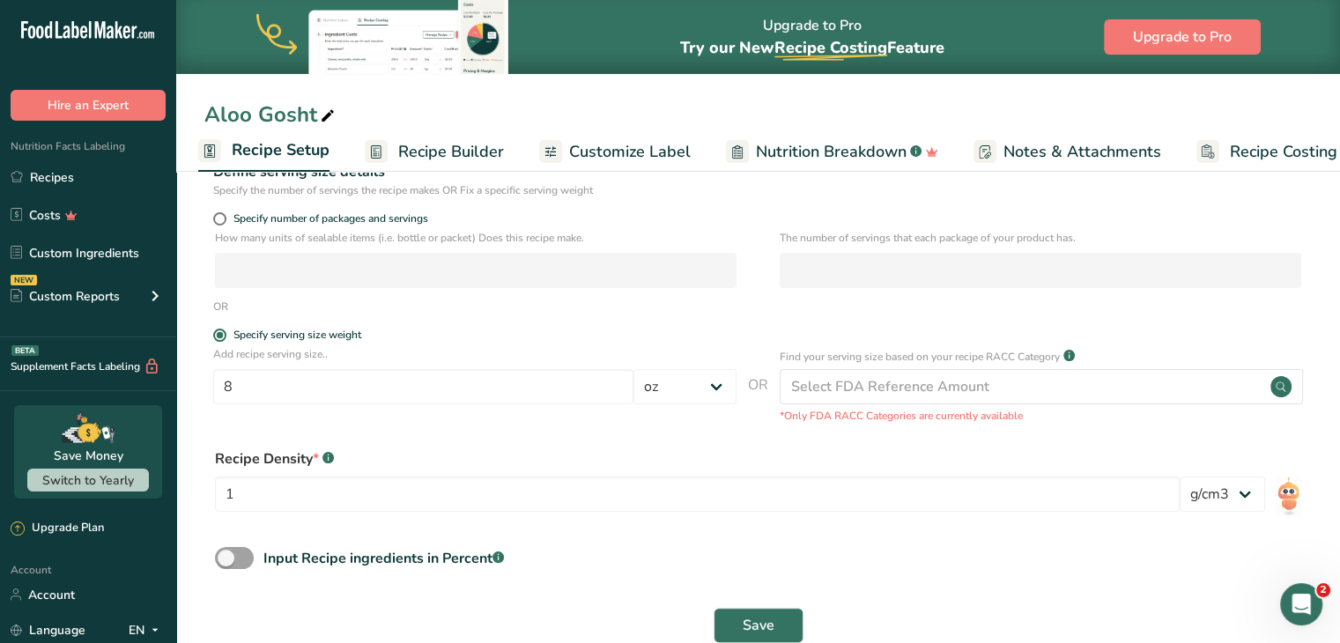
scroll to position [271, 0]
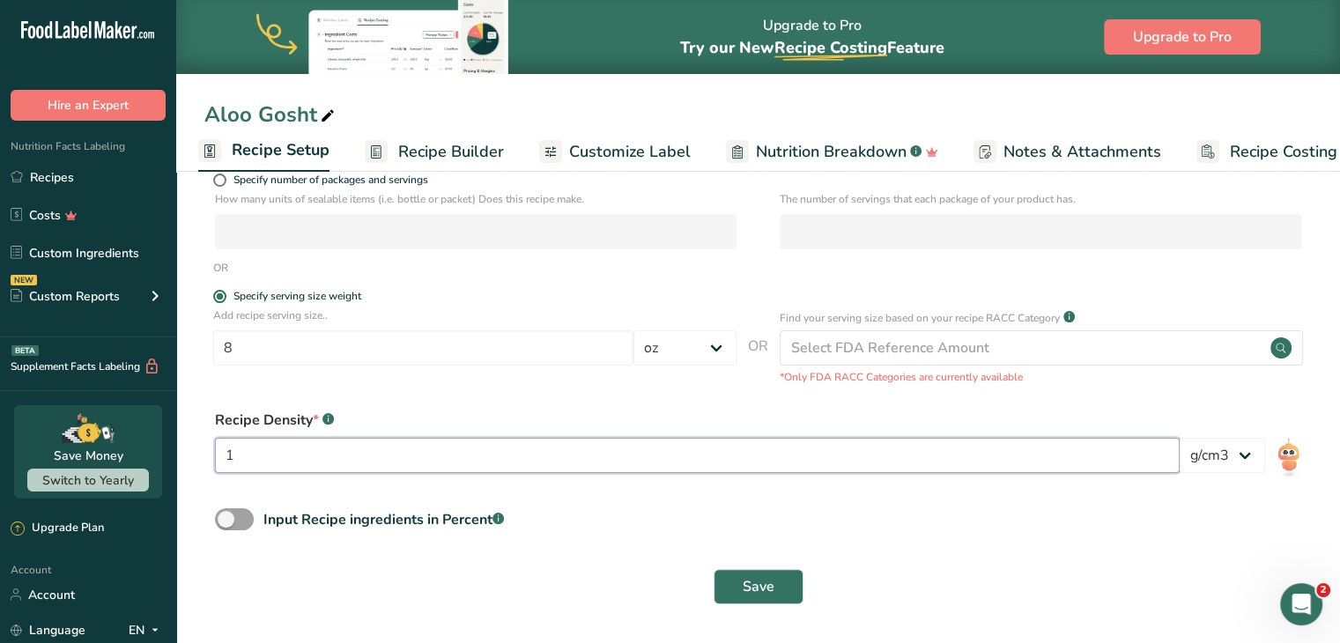
click at [1114, 455] on input "1" at bounding box center [697, 455] width 965 height 35
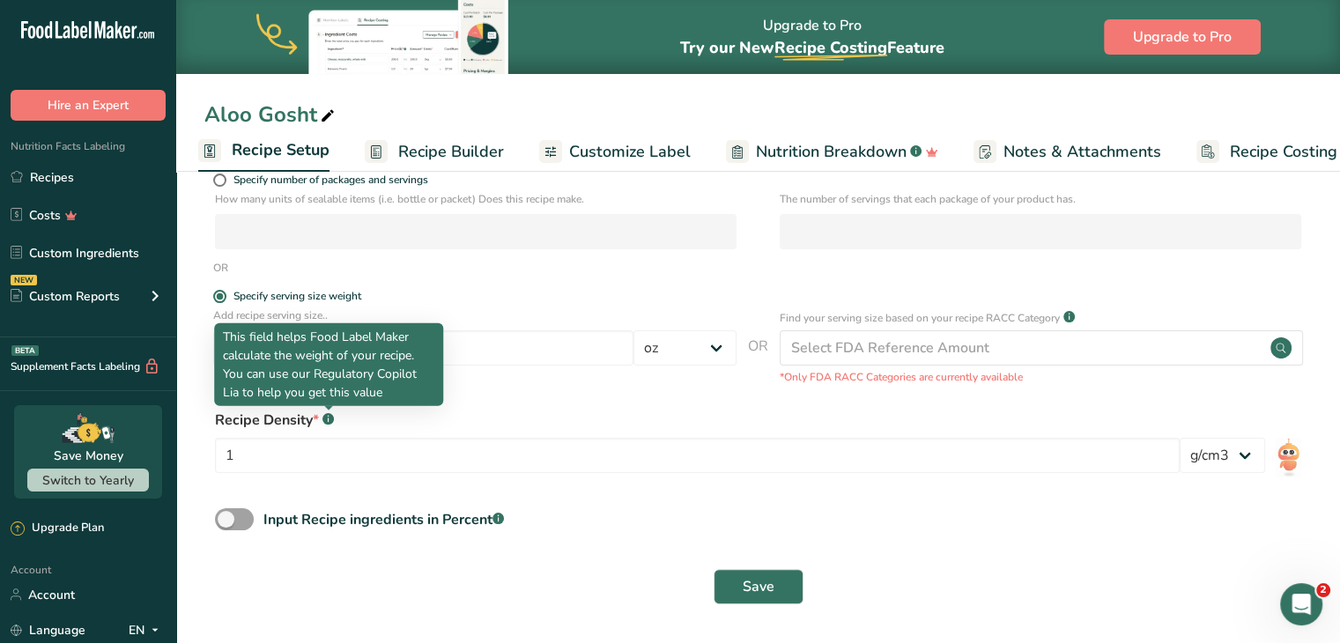
click at [323, 416] on rect at bounding box center [327, 418] width 11 height 11
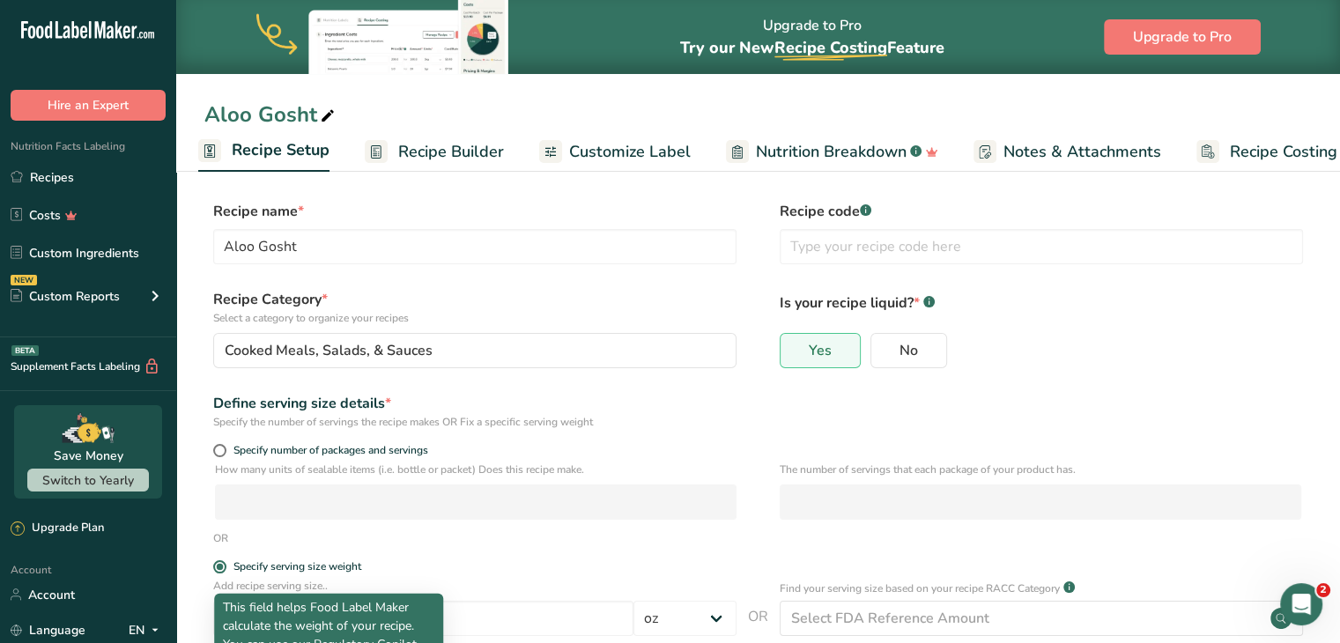
click at [595, 138] on link "Customize Label" at bounding box center [615, 152] width 152 height 40
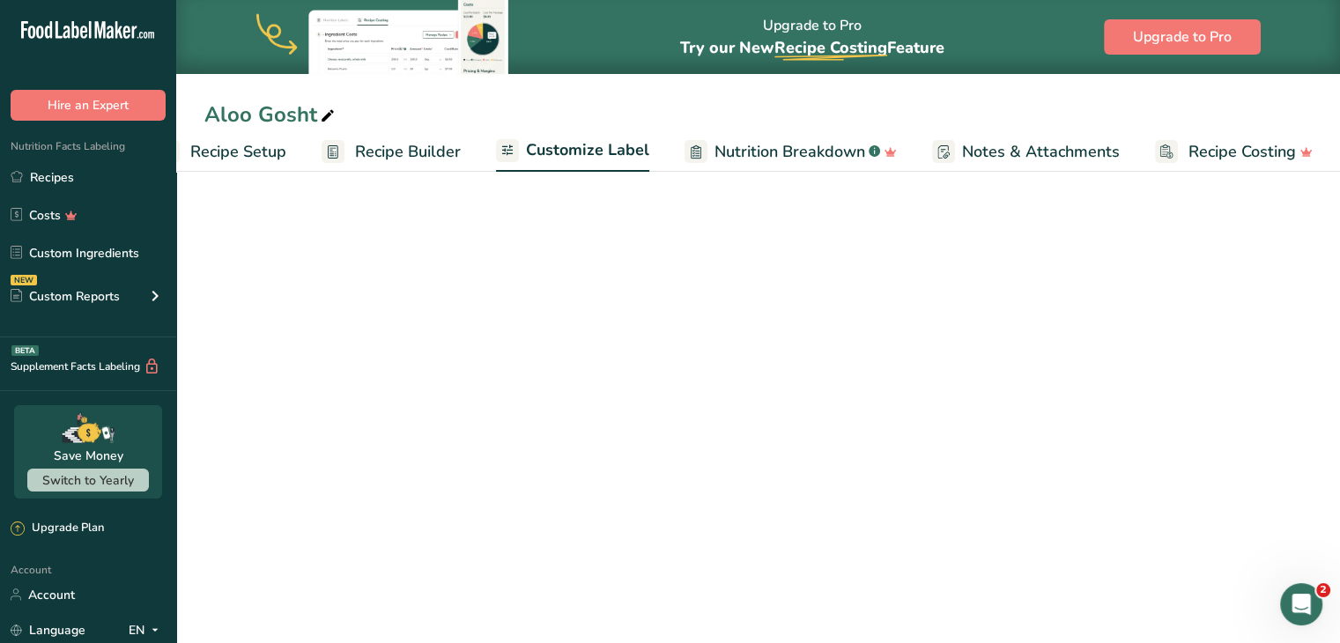
scroll to position [0, 48]
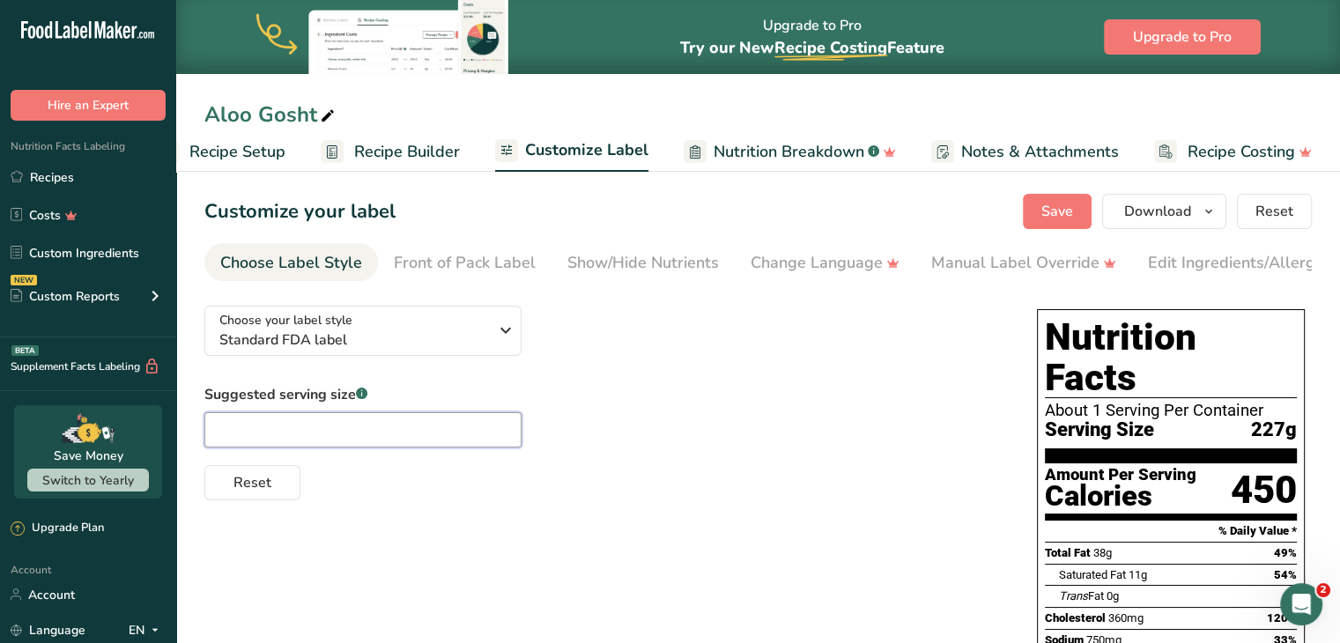
click at [324, 435] on input "text" at bounding box center [362, 429] width 317 height 35
type input "2"
click at [248, 485] on span "Reset" at bounding box center [252, 482] width 38 height 21
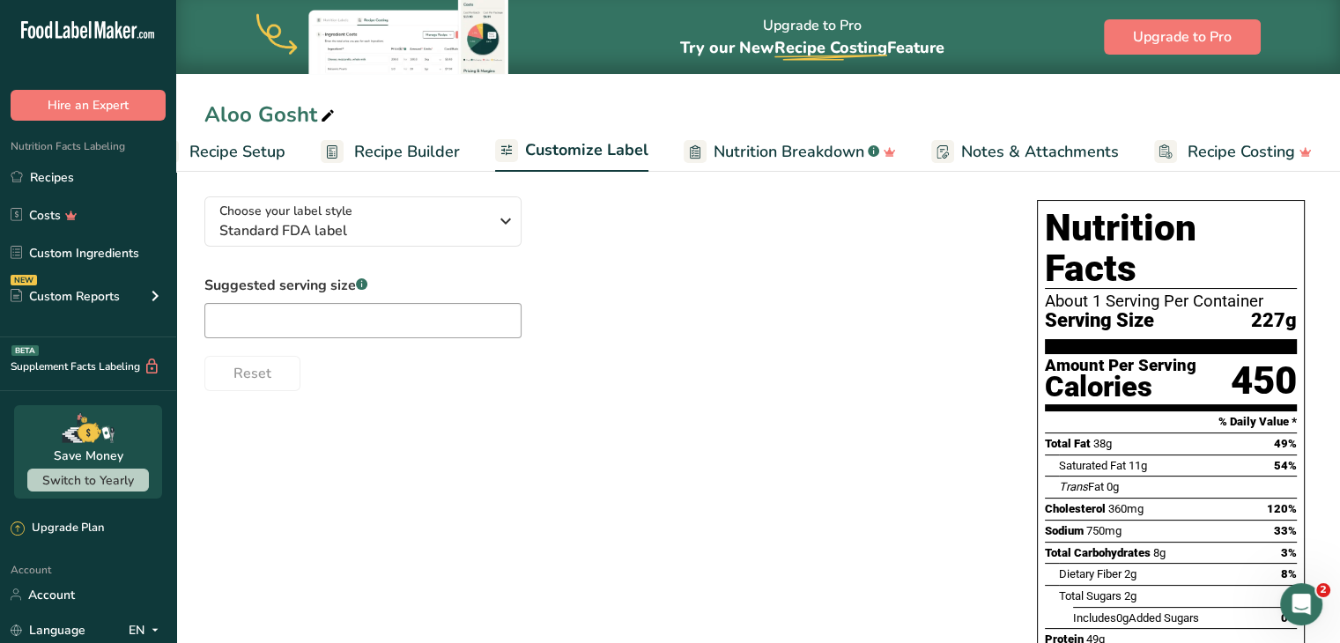
scroll to position [0, 0]
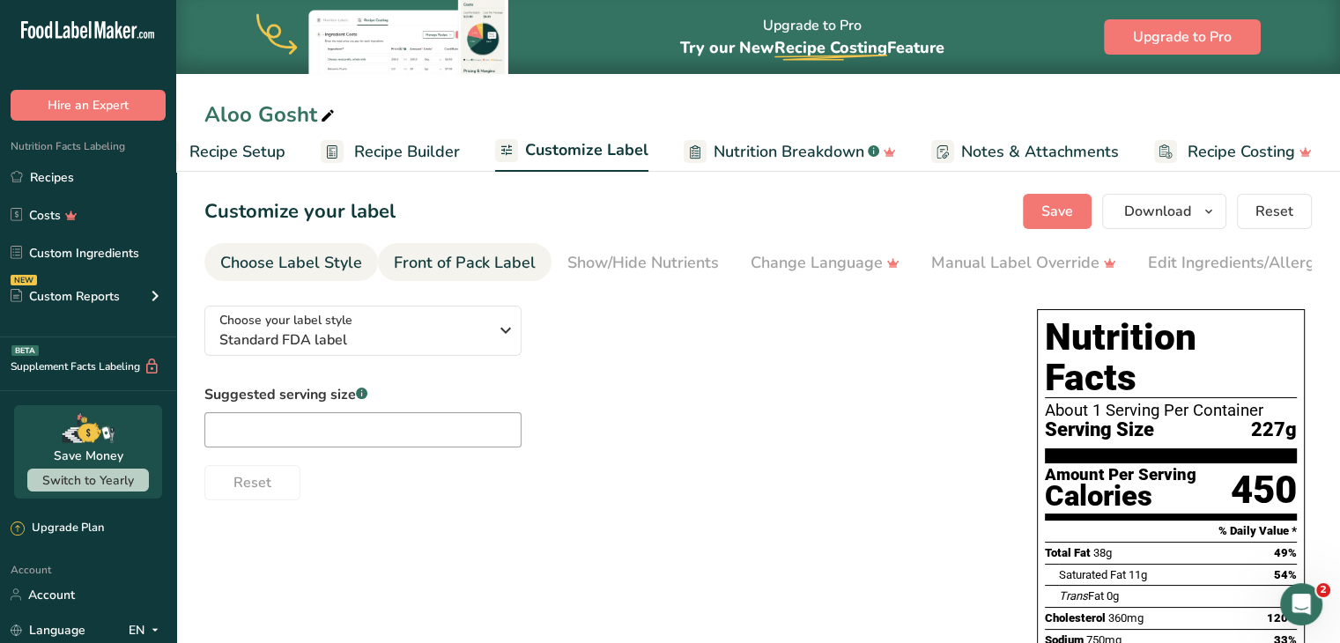
click at [473, 268] on div "Front of Pack Label" at bounding box center [465, 263] width 142 height 24
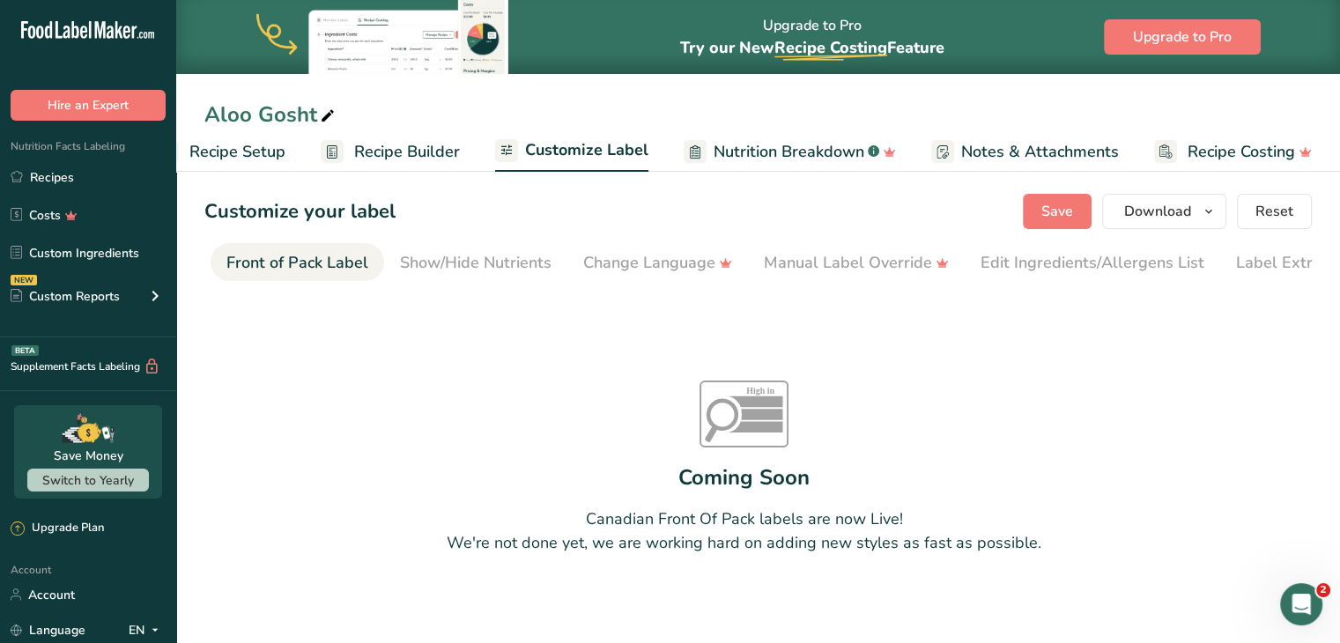
scroll to position [0, 171]
click at [444, 262] on div "Show/Hide Nutrients" at bounding box center [472, 263] width 152 height 24
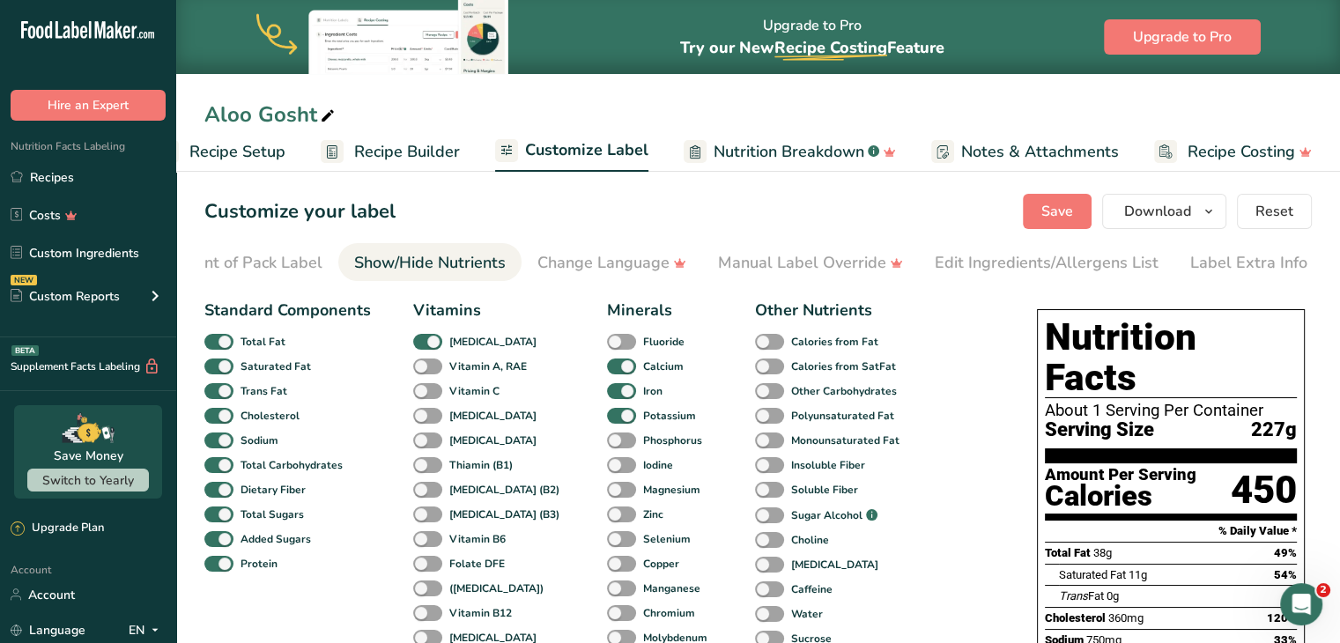
scroll to position [0, 215]
click at [258, 266] on div "Front of Pack Label" at bounding box center [250, 263] width 142 height 24
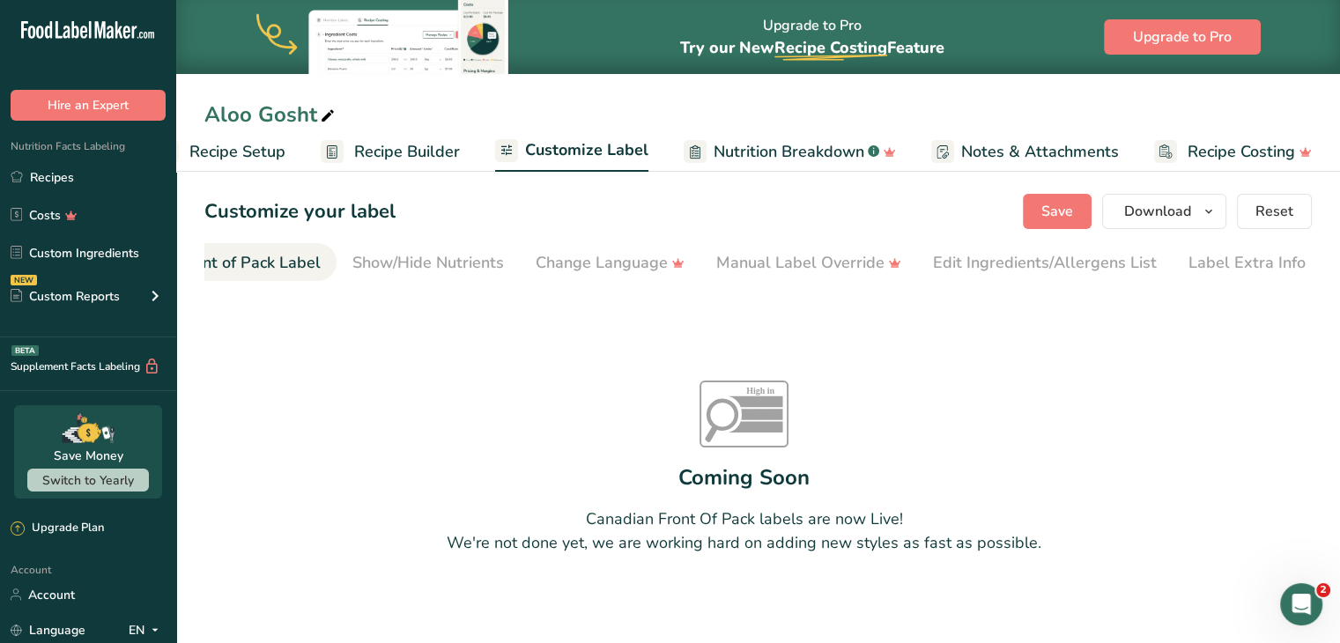
scroll to position [0, 171]
click at [389, 149] on span "Recipe Builder" at bounding box center [407, 152] width 106 height 24
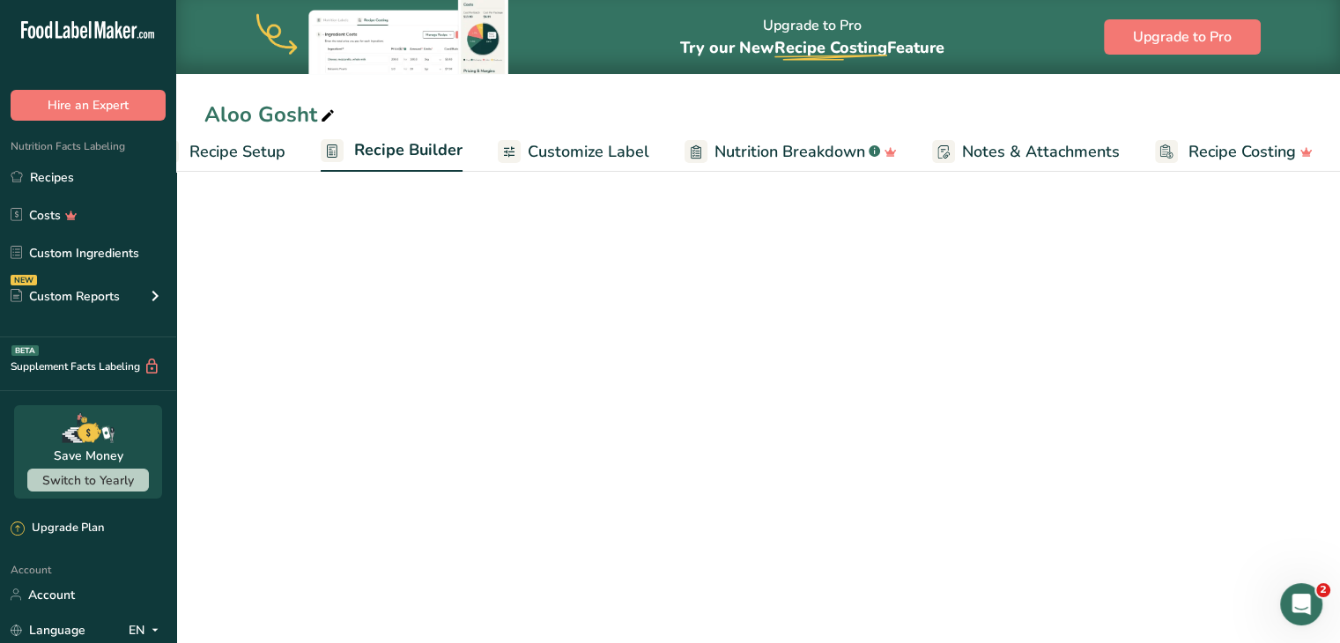
click at [273, 149] on span "Recipe Setup" at bounding box center [237, 152] width 96 height 24
click at [247, 154] on span "Recipe Setup" at bounding box center [237, 152] width 96 height 24
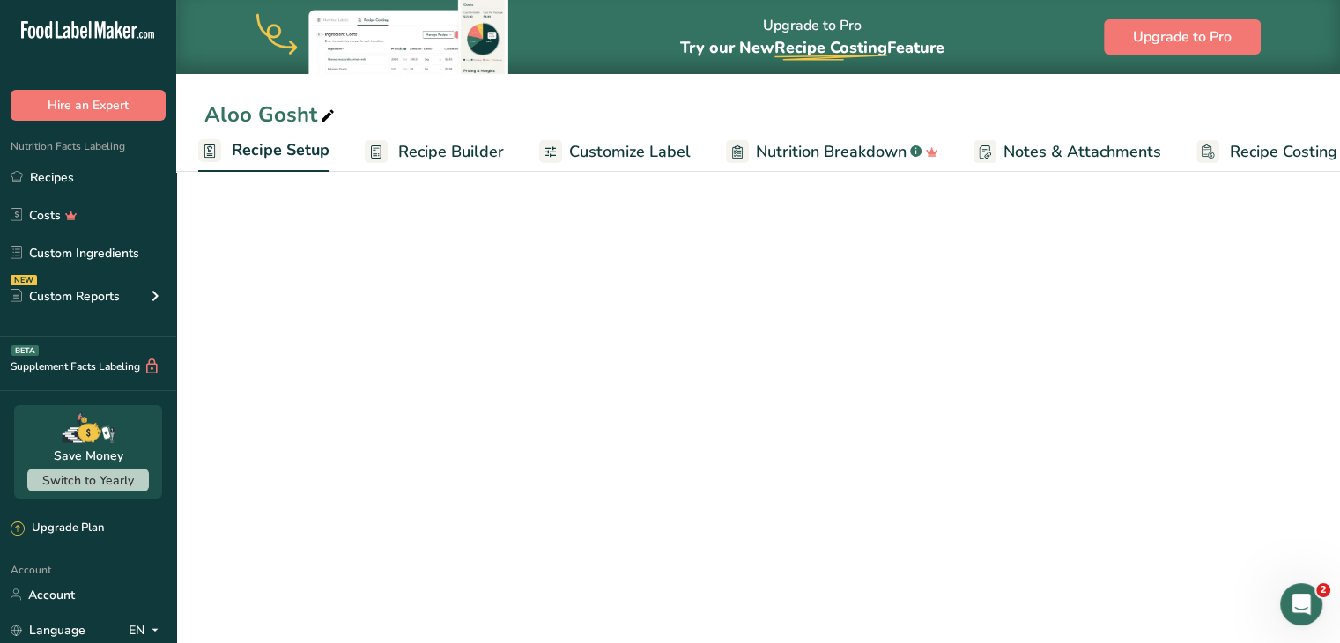
select select "5"
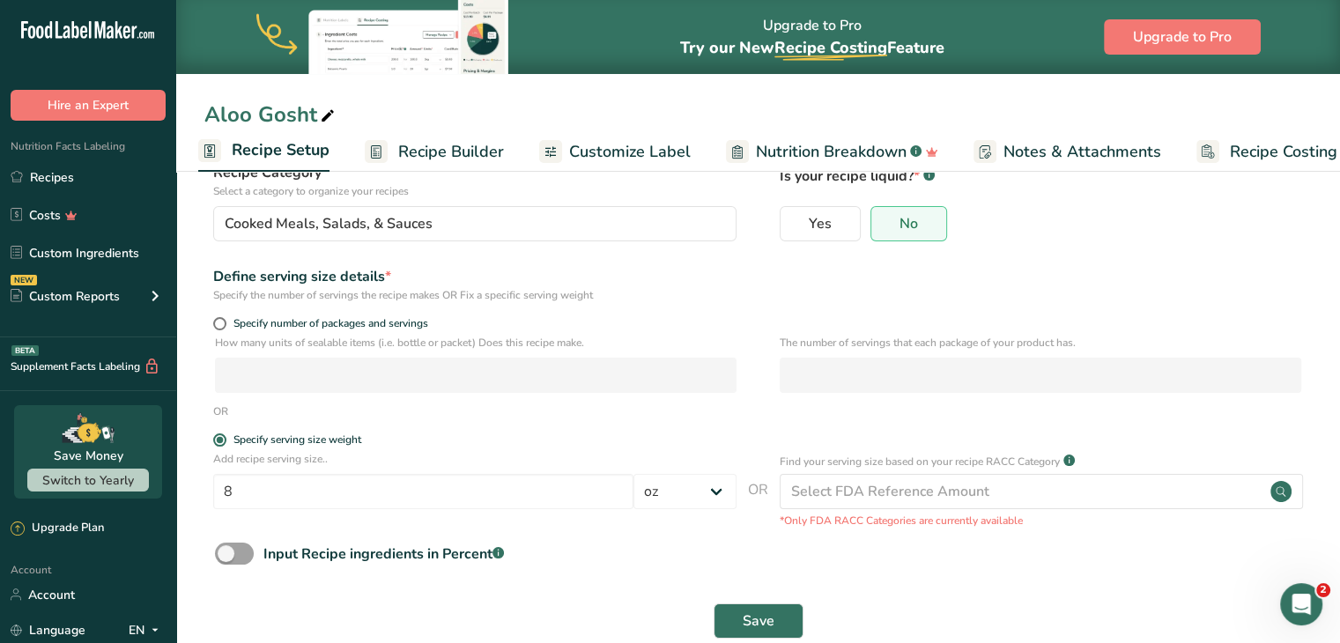
scroll to position [162, 0]
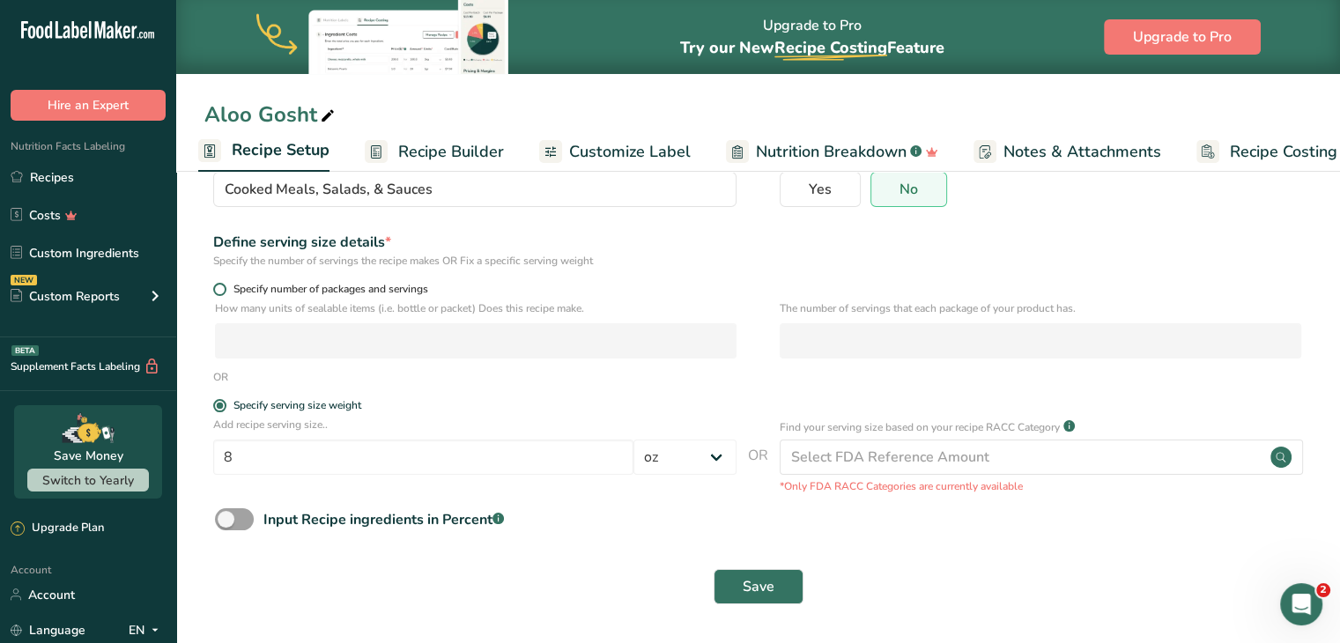
click at [222, 290] on span at bounding box center [219, 289] width 13 height 13
click at [222, 290] on input "Specify number of packages and servings" at bounding box center [218, 289] width 11 height 11
radio input "true"
radio input "false"
select select "0"
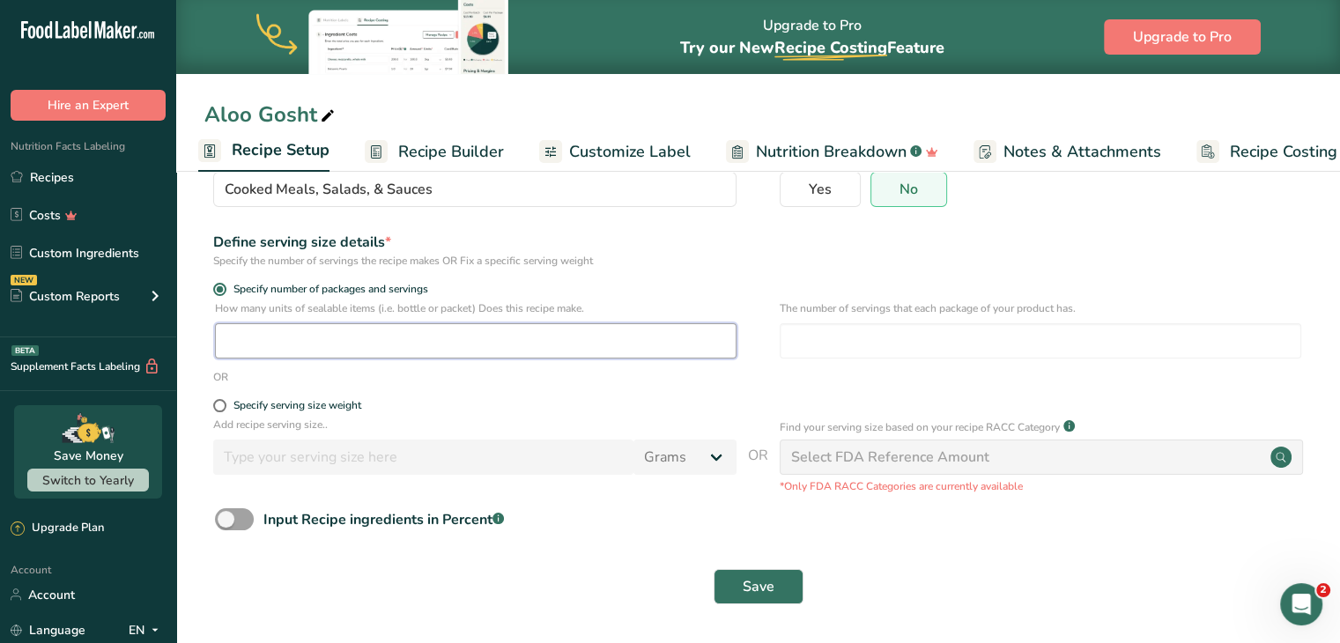
click at [300, 341] on input "number" at bounding box center [476, 340] width 522 height 35
click at [902, 339] on input "number" at bounding box center [1041, 340] width 522 height 35
type input "2"
click at [529, 341] on input "number" at bounding box center [476, 340] width 522 height 35
type input "1"
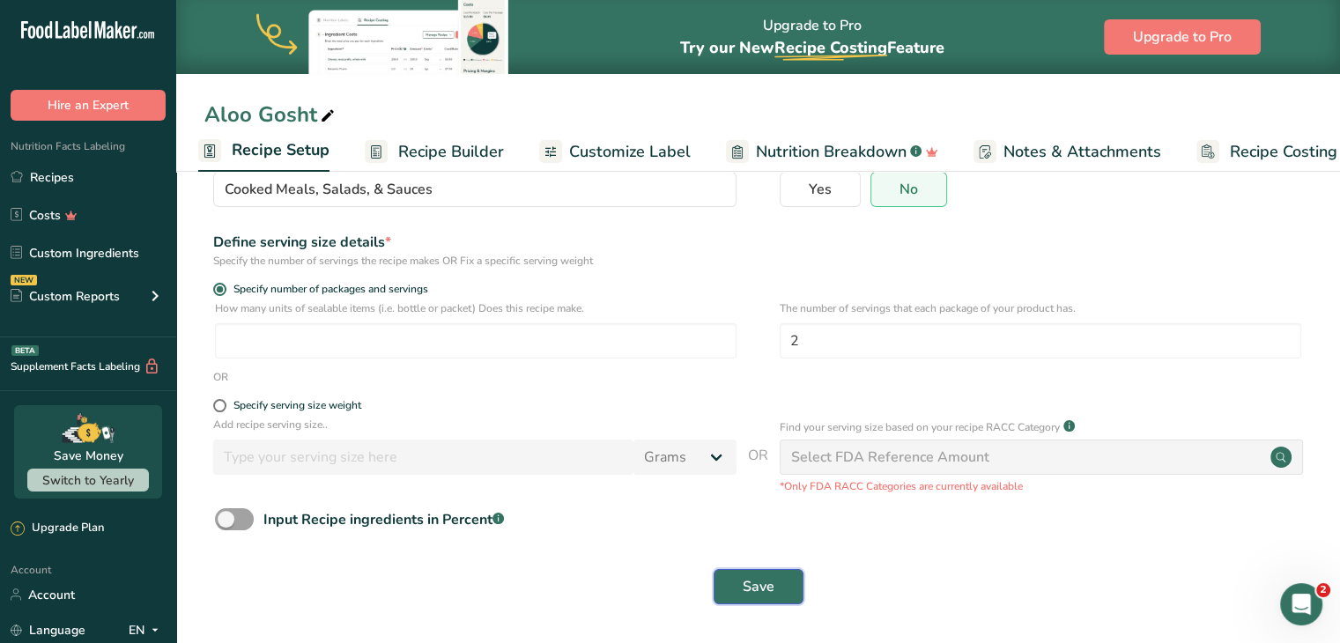
click at [738, 589] on button "Save" at bounding box center [759, 586] width 90 height 35
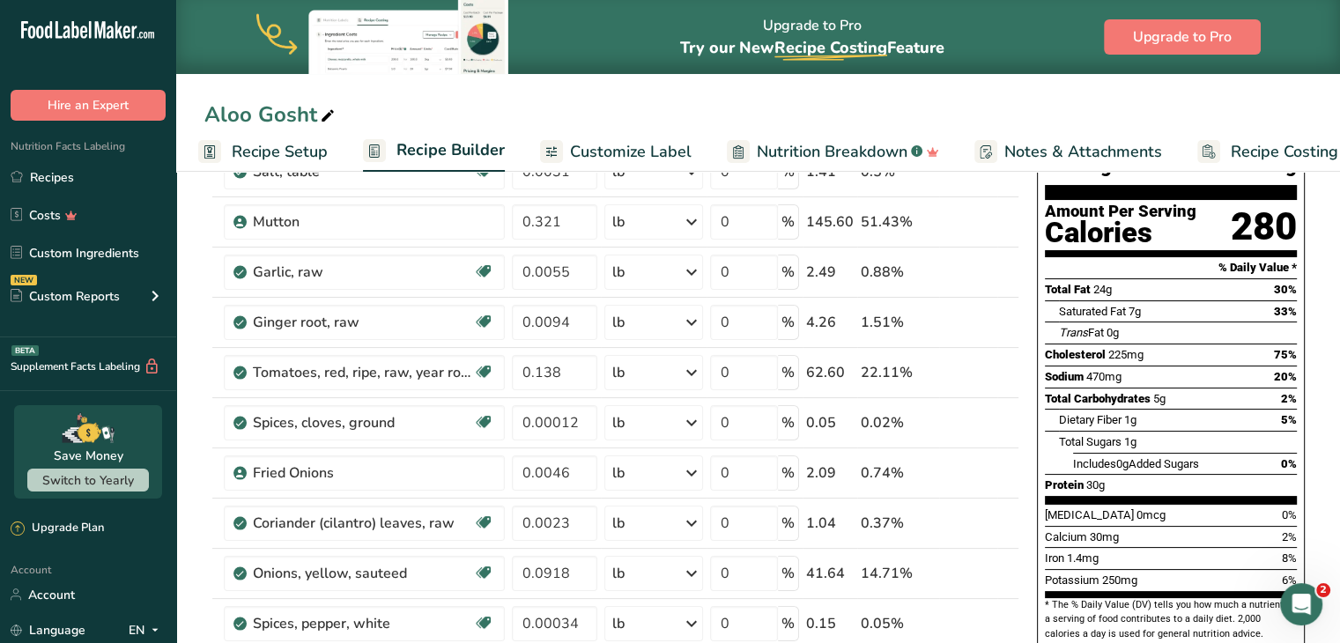
scroll to position [152, 0]
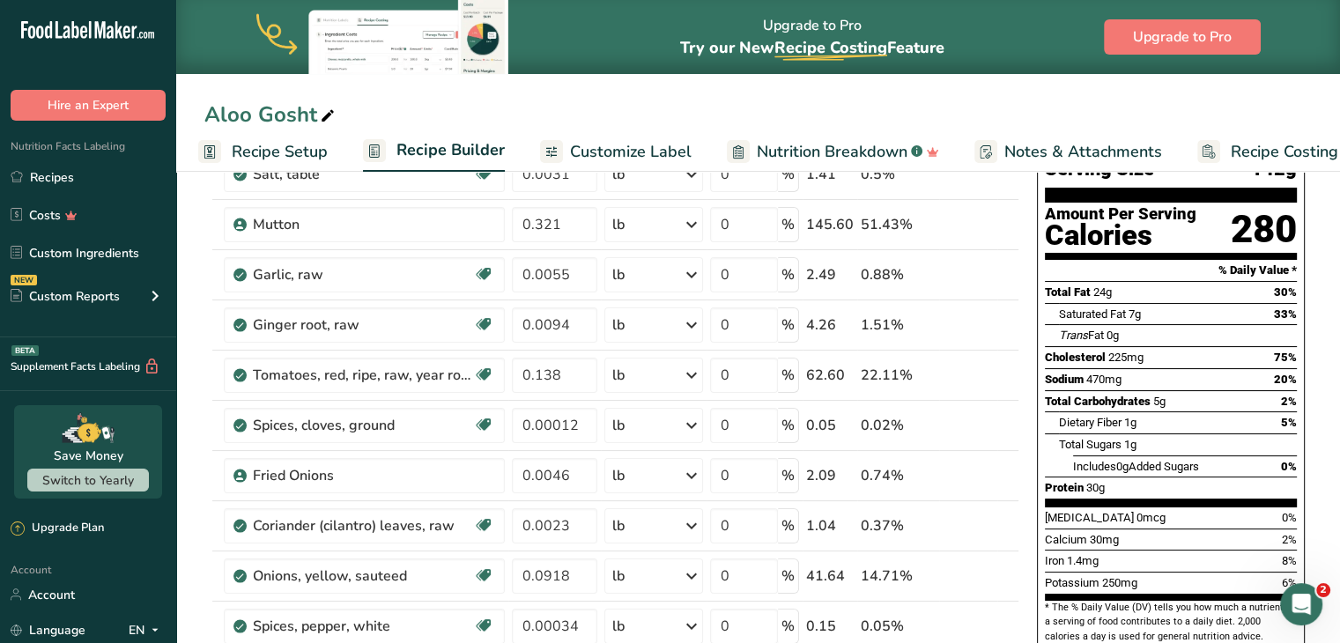
click at [302, 145] on span "Recipe Setup" at bounding box center [280, 152] width 96 height 24
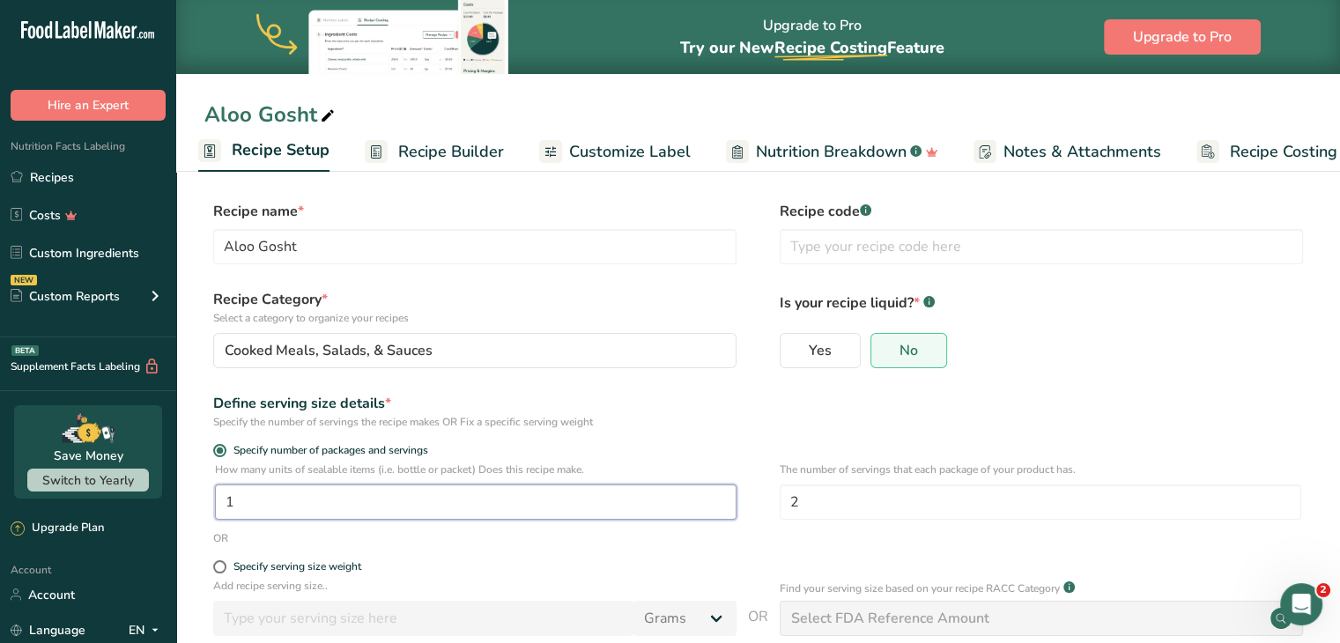
drag, startPoint x: 328, startPoint y: 500, endPoint x: 227, endPoint y: 515, distance: 101.4
click at [227, 515] on input "1" at bounding box center [476, 502] width 522 height 35
click at [842, 501] on input "2" at bounding box center [1041, 502] width 522 height 35
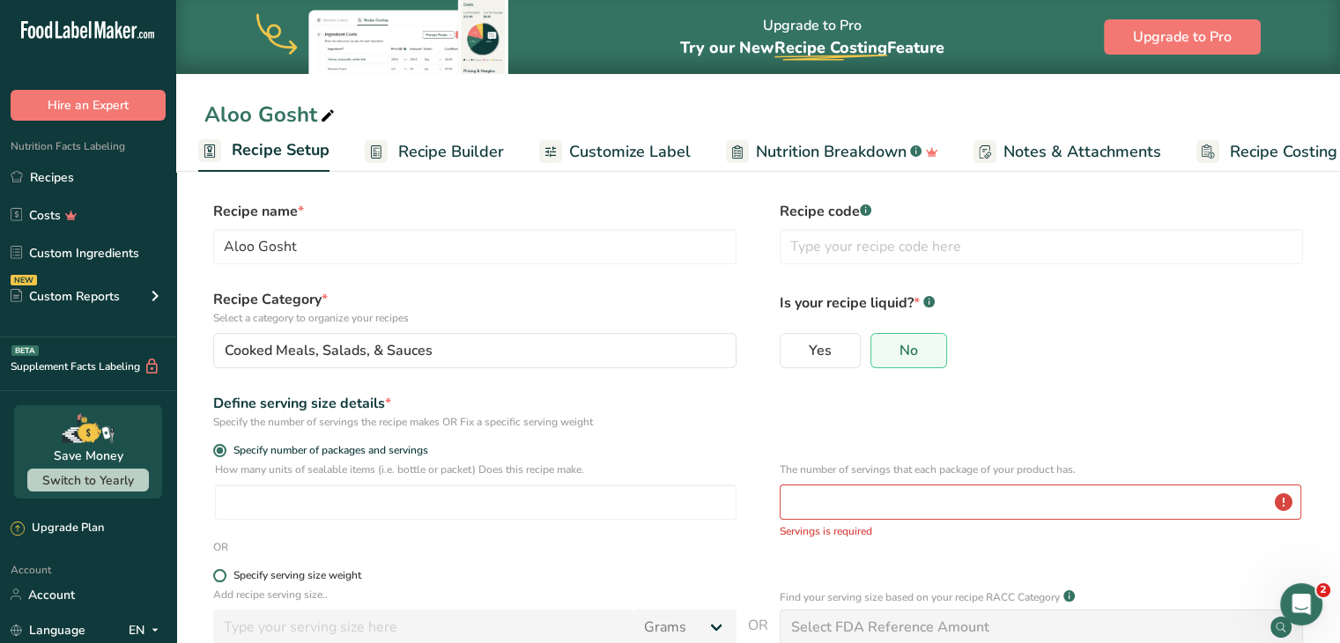
click at [218, 581] on span at bounding box center [219, 575] width 13 height 13
click at [218, 581] on input "Specify serving size weight" at bounding box center [218, 575] width 11 height 11
radio input "true"
radio input "false"
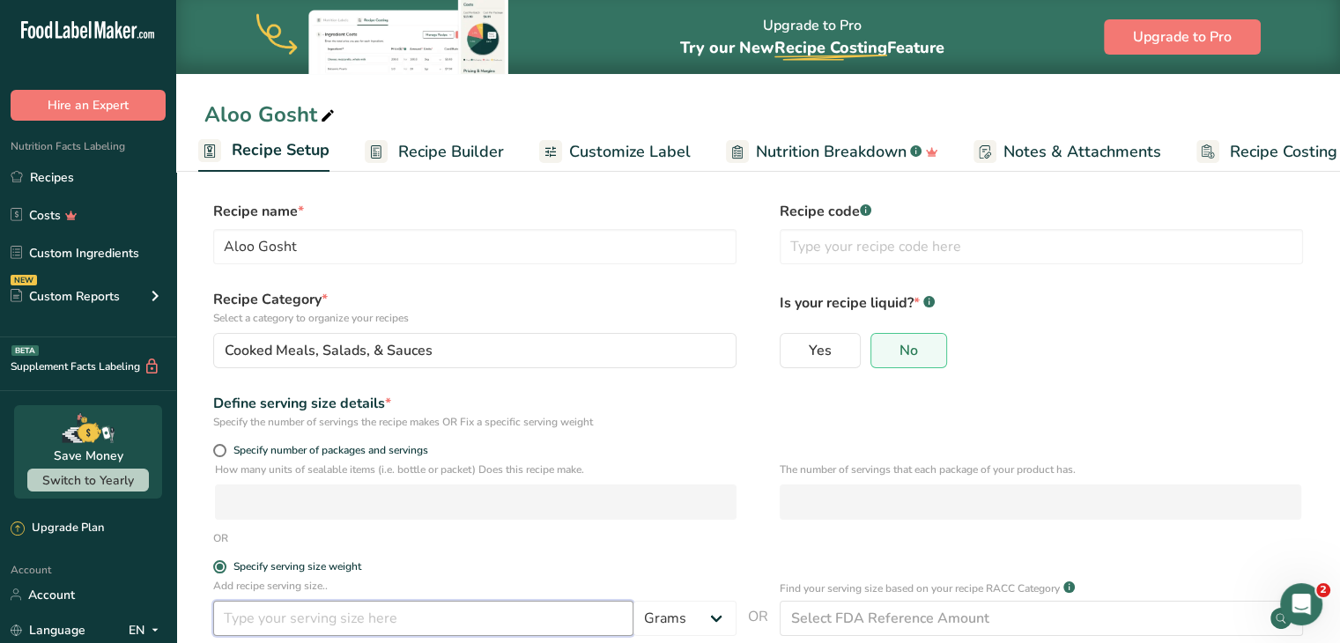
click at [323, 632] on input "number" at bounding box center [423, 618] width 420 height 35
type input "8"
click at [715, 617] on select "Grams kg mg mcg lb oz l mL fl oz tbsp tsp cup qt gallon" at bounding box center [684, 618] width 103 height 35
select select "5"
click at [633, 601] on select "Grams kg mg mcg lb oz l mL fl oz tbsp tsp cup qt gallon" at bounding box center [684, 618] width 103 height 35
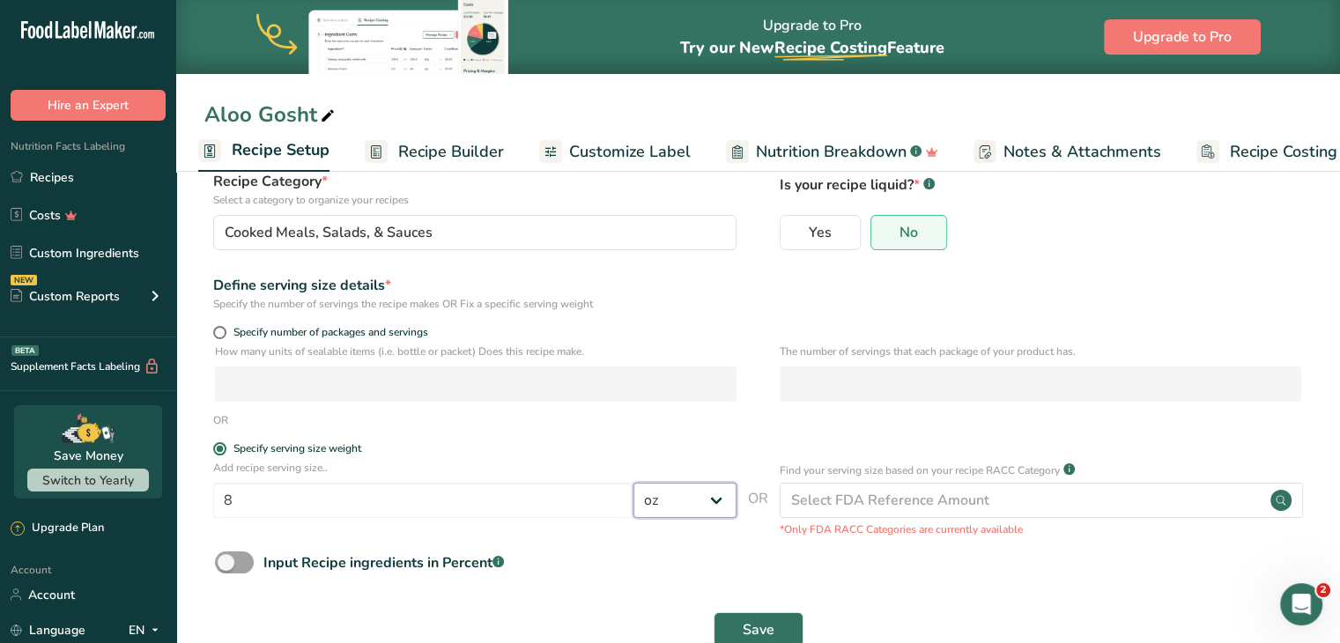
scroll to position [162, 0]
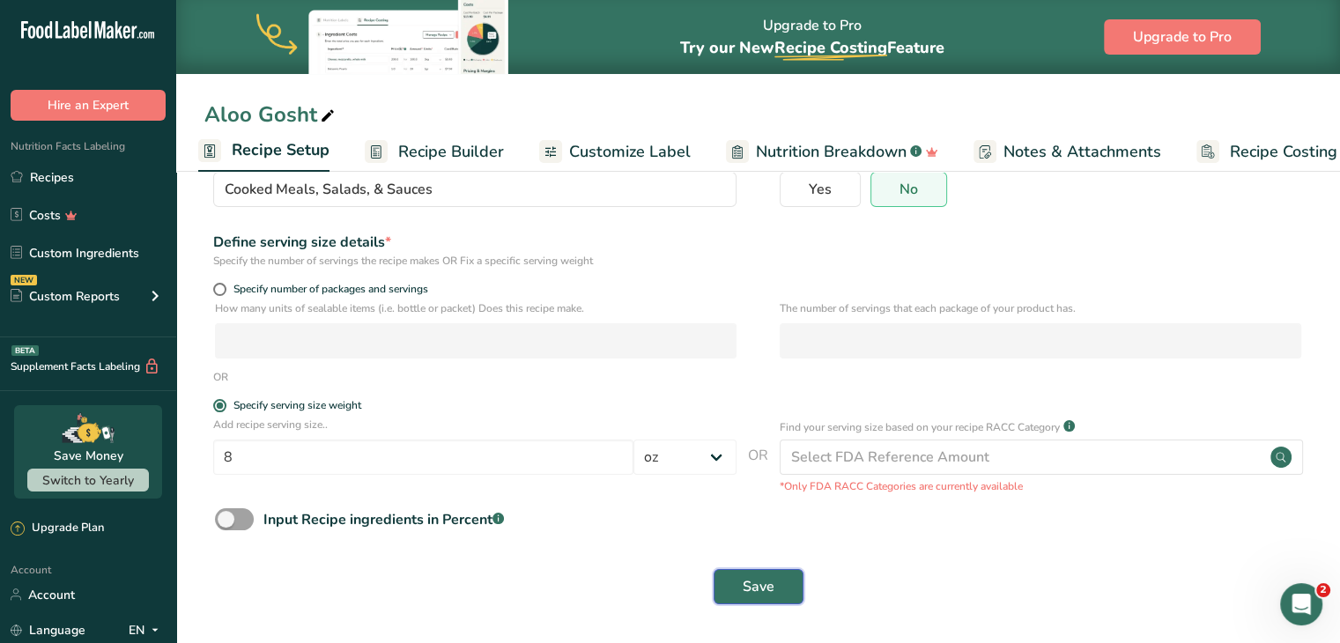
click at [752, 592] on span "Save" at bounding box center [759, 586] width 32 height 21
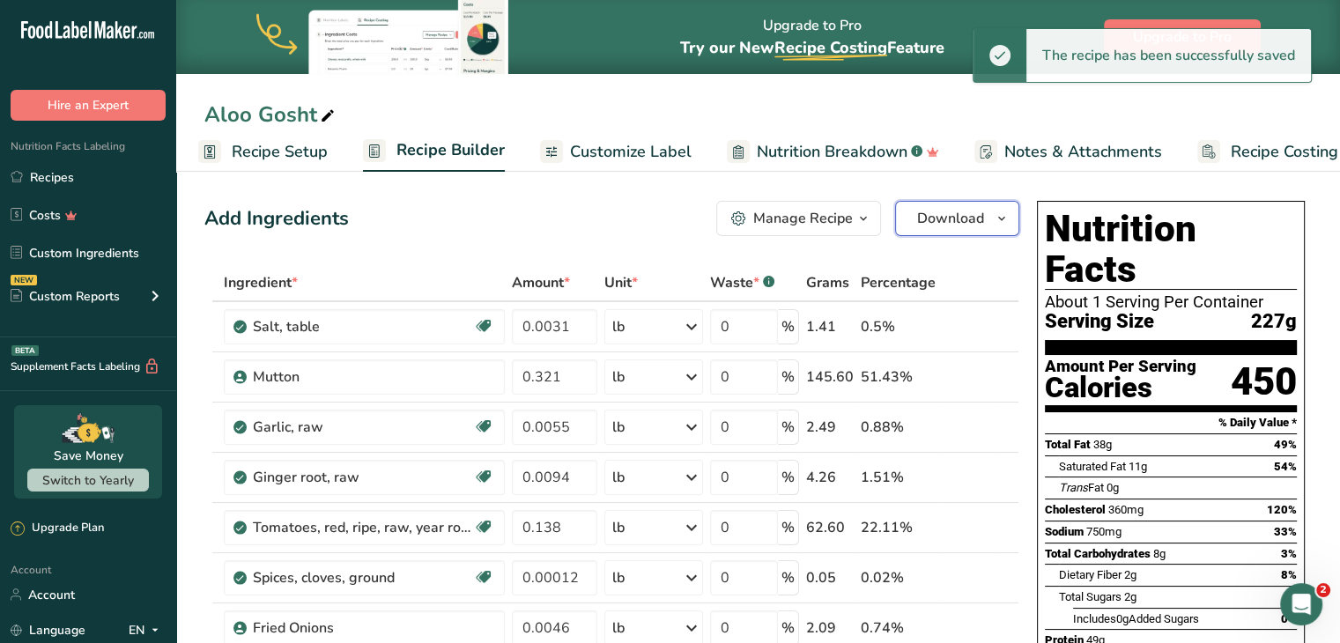
click at [959, 221] on span "Download" at bounding box center [950, 218] width 67 height 21
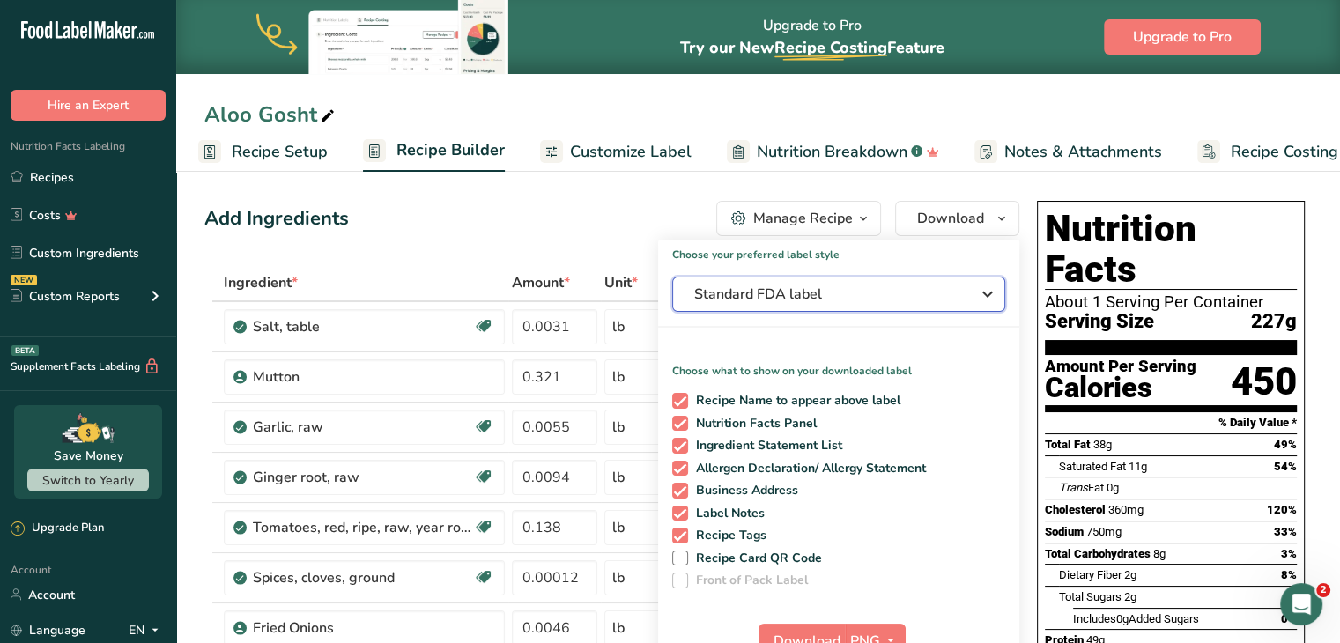
click at [901, 293] on span "Standard FDA label" at bounding box center [826, 294] width 264 height 21
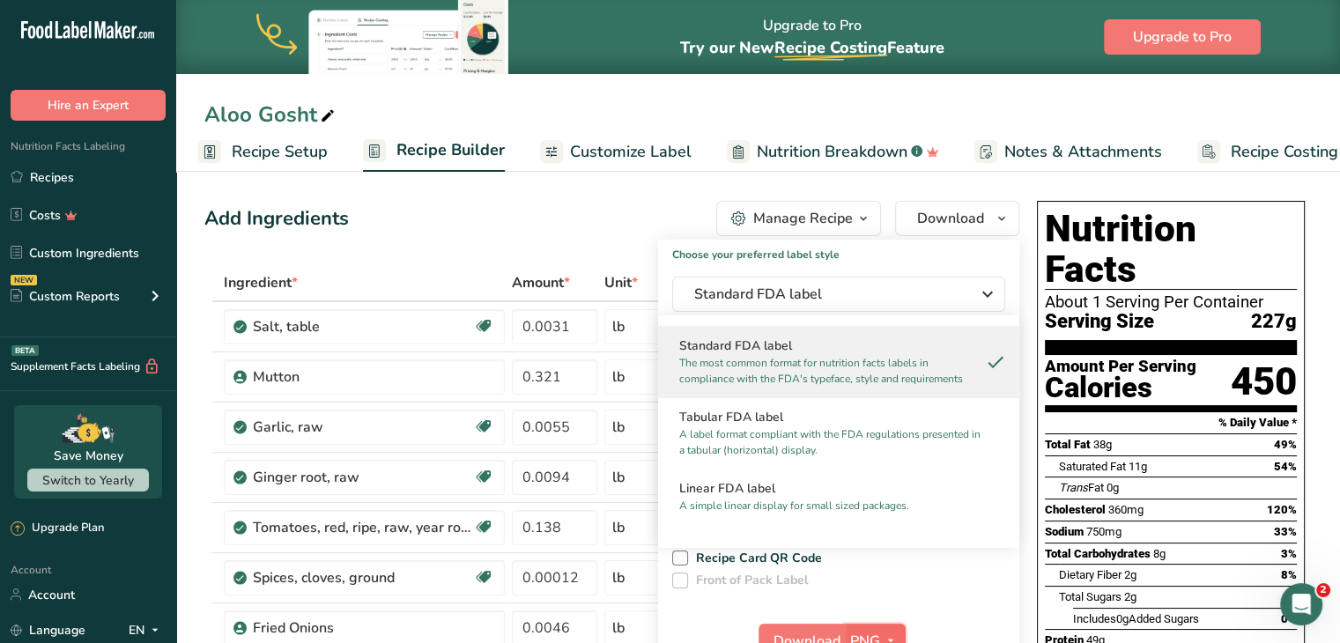
click at [871, 629] on button "PNG" at bounding box center [875, 641] width 61 height 35
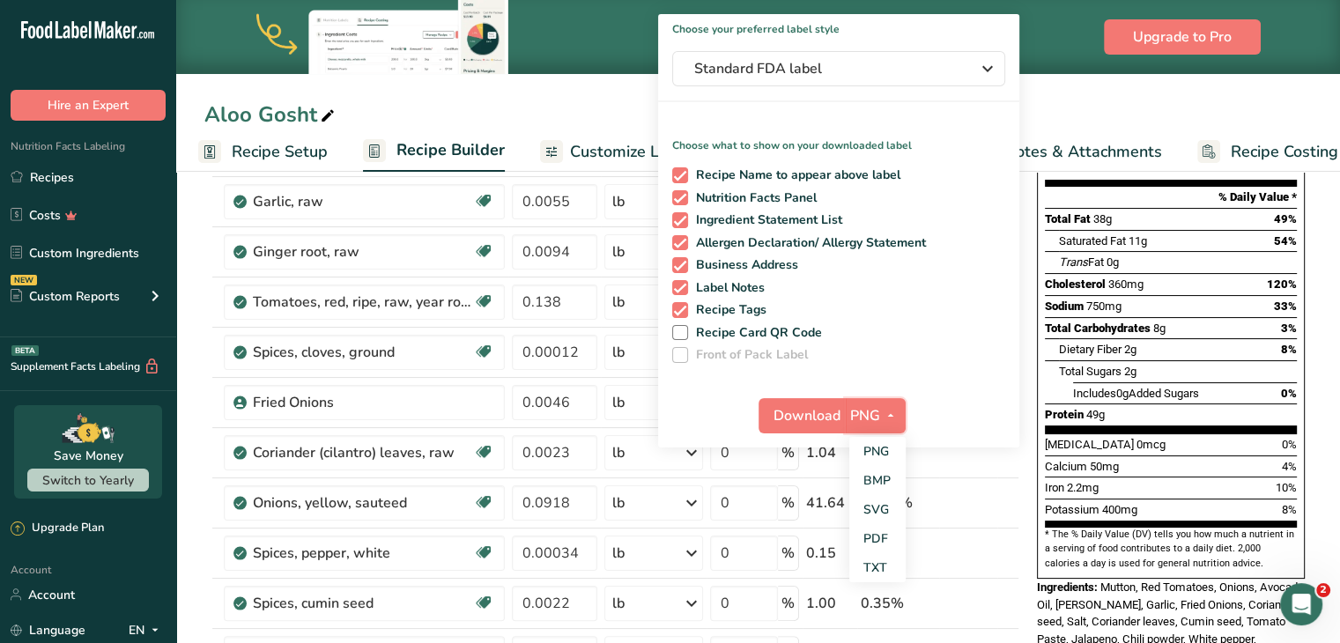
scroll to position [242, 0]
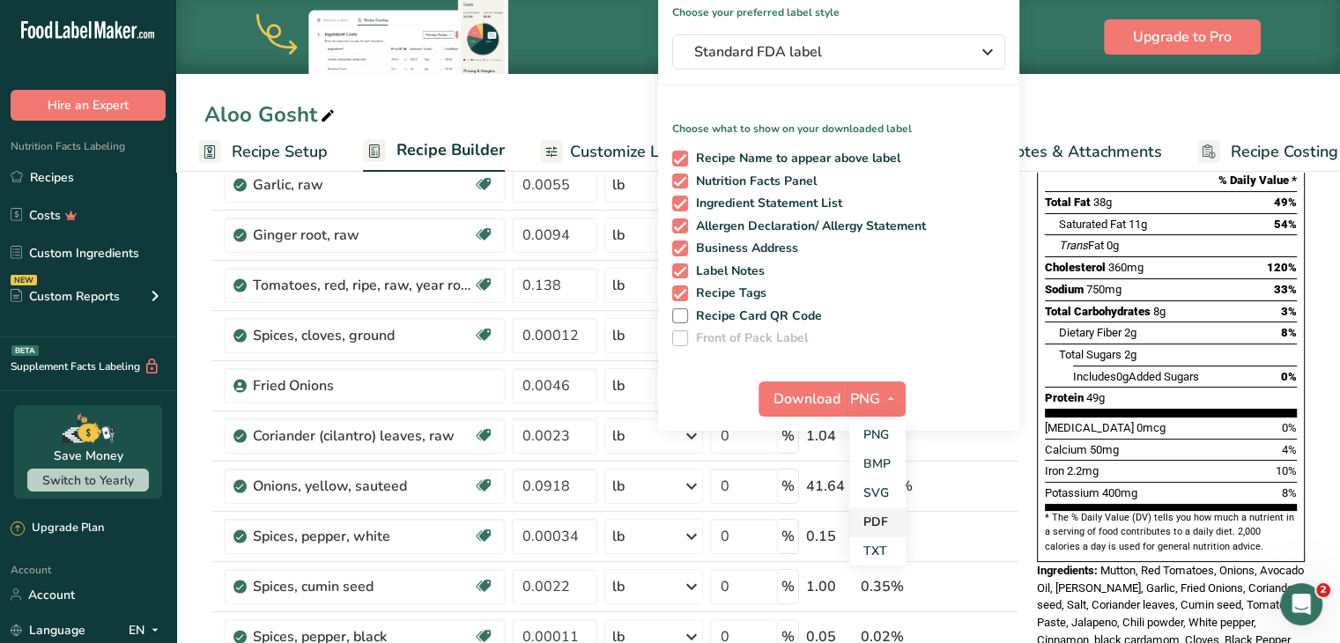
click at [868, 519] on link "PDF" at bounding box center [877, 521] width 56 height 29
click at [791, 393] on span "Download" at bounding box center [807, 399] width 67 height 21
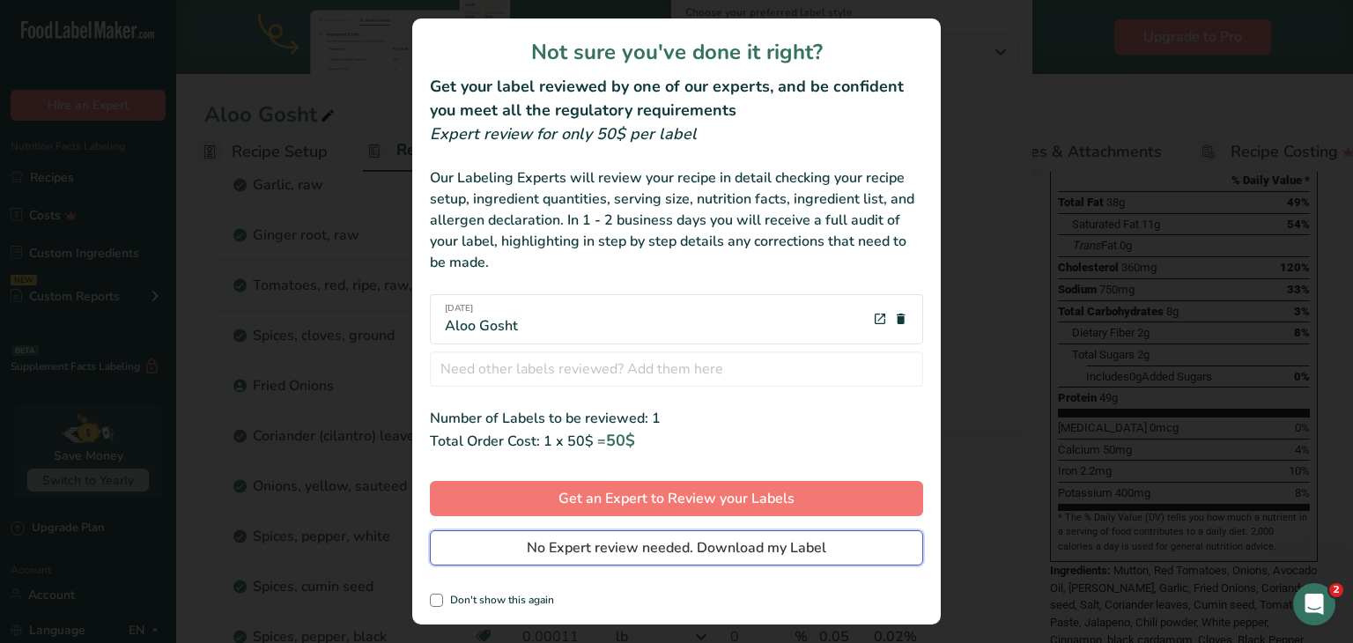
click at [695, 545] on span "No Expert review needed. Download my Label" at bounding box center [677, 547] width 300 height 21
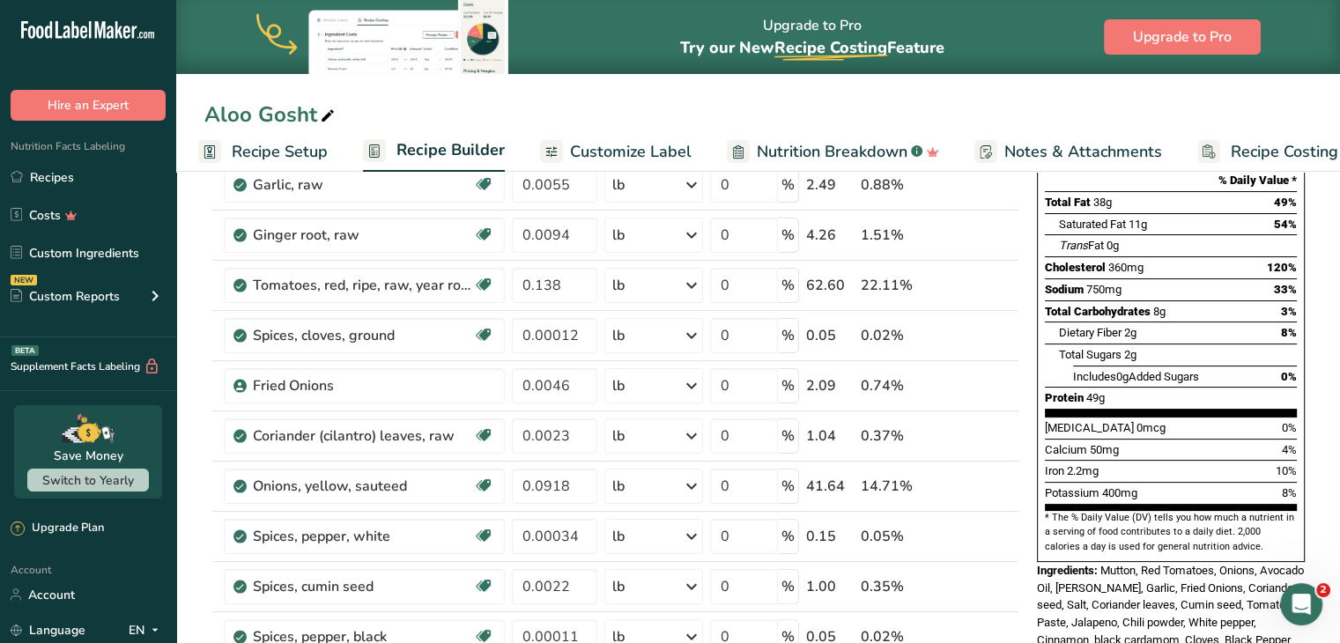
scroll to position [0, 0]
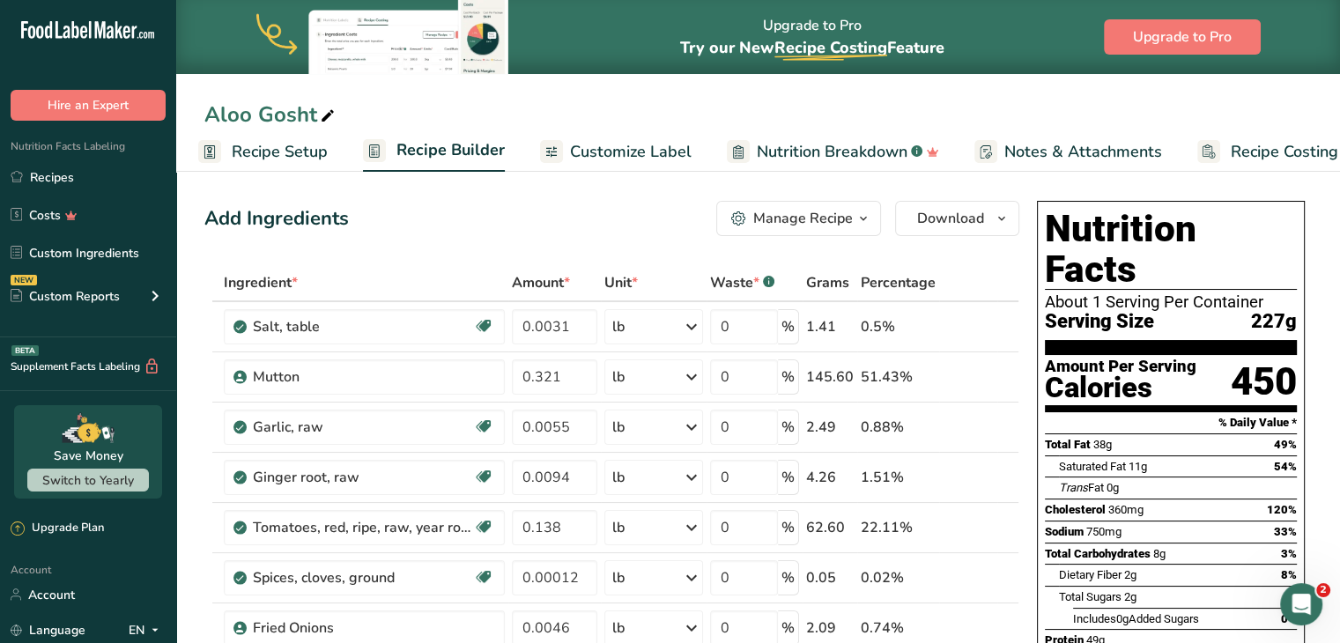
click at [975, 219] on span "Download" at bounding box center [950, 218] width 67 height 21
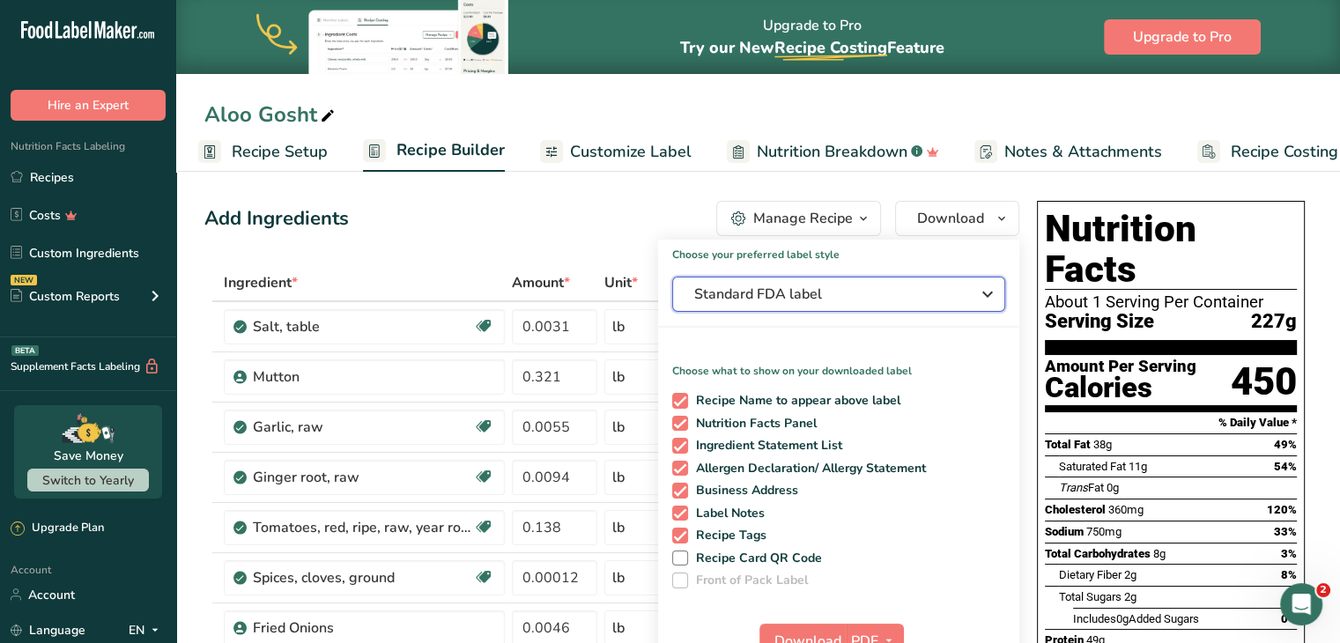
click at [959, 290] on div "Standard FDA label" at bounding box center [838, 294] width 289 height 21
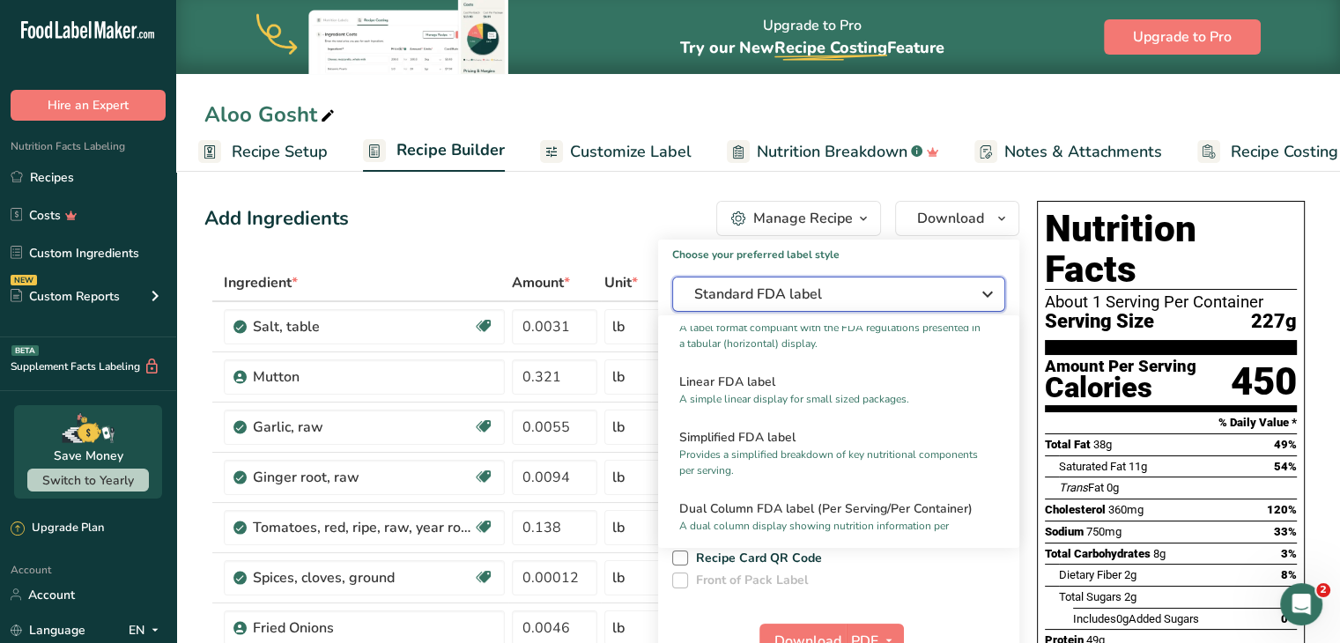
scroll to position [119, 0]
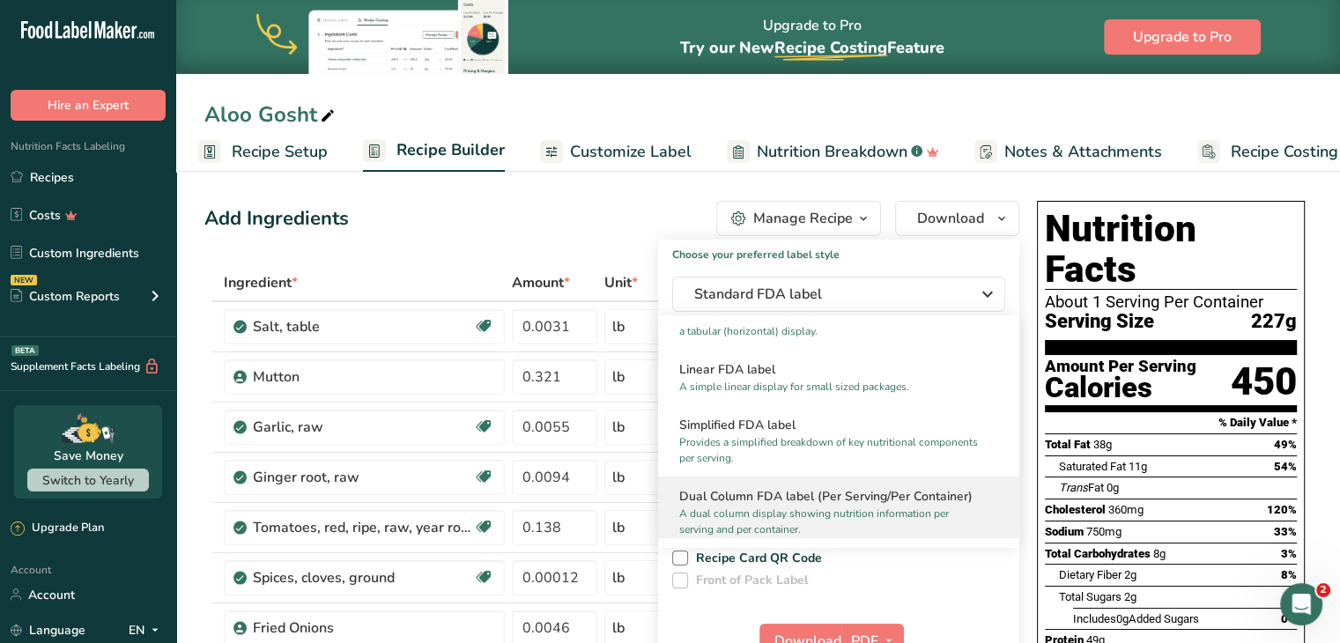
click at [892, 494] on h2 "Dual Column FDA label (Per Serving/Per Container)" at bounding box center [838, 496] width 319 height 19
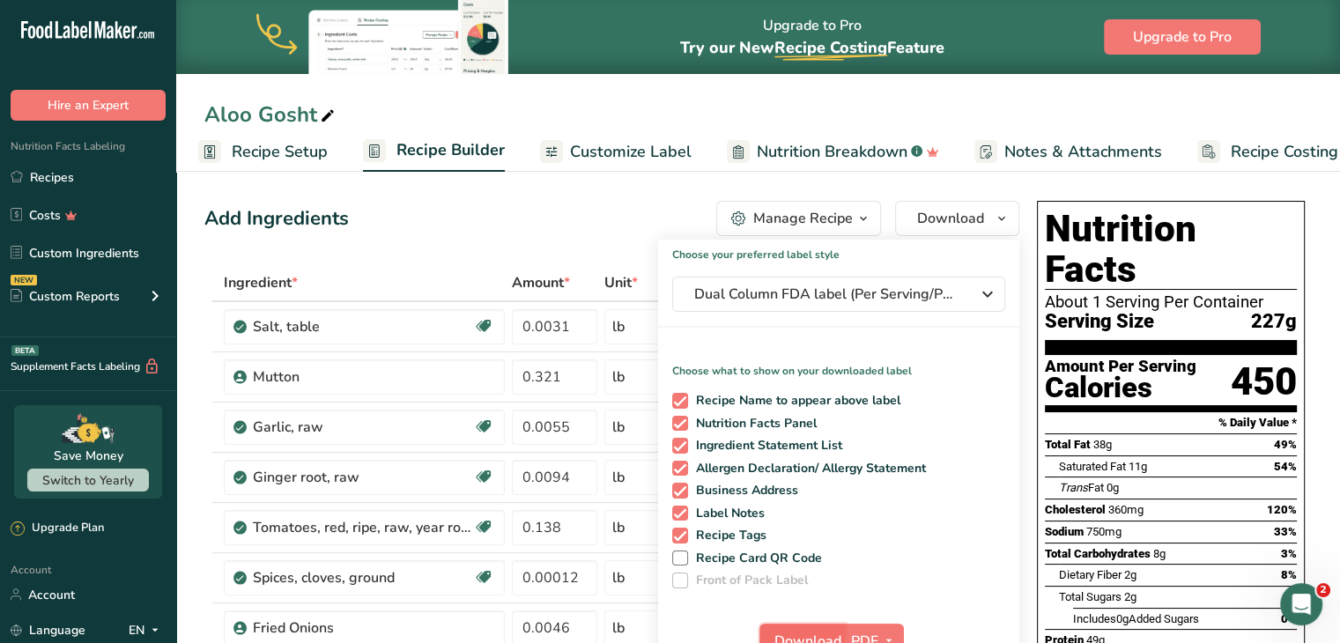
click at [804, 629] on button "Download" at bounding box center [802, 641] width 86 height 35
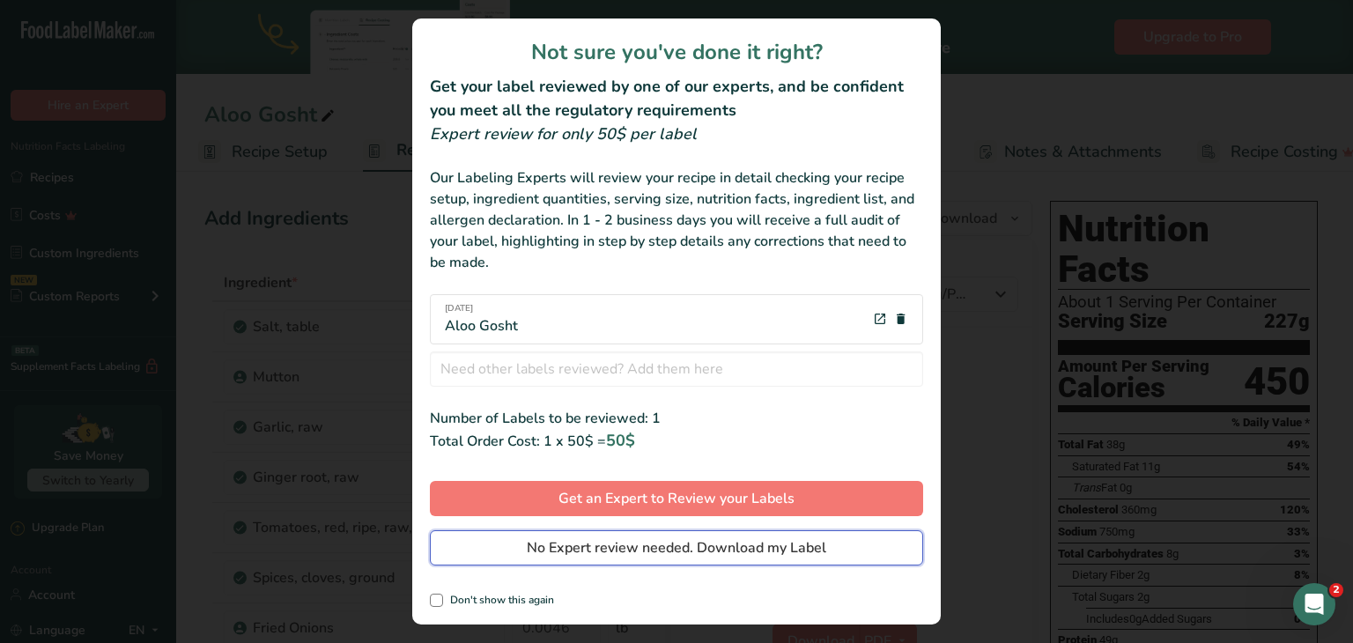
click at [737, 560] on button "No Expert review needed. Download my Label" at bounding box center [676, 547] width 493 height 35
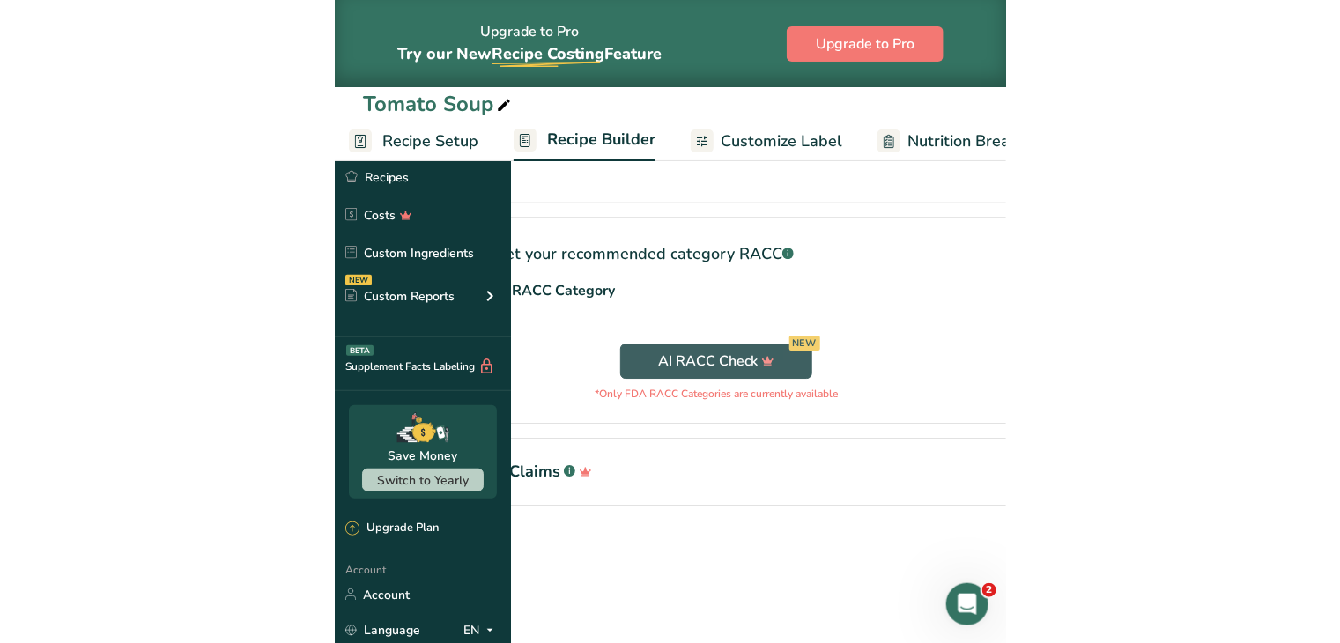
scroll to position [990, 0]
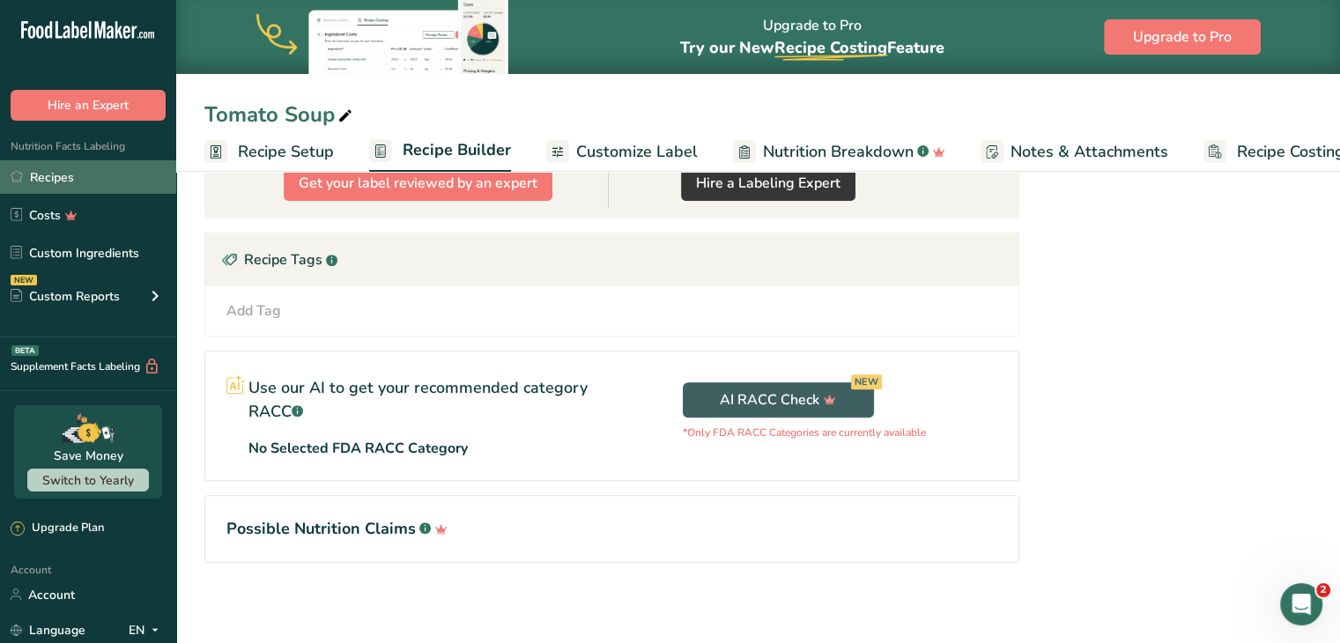
click at [115, 177] on link "Recipes" at bounding box center [88, 176] width 176 height 33
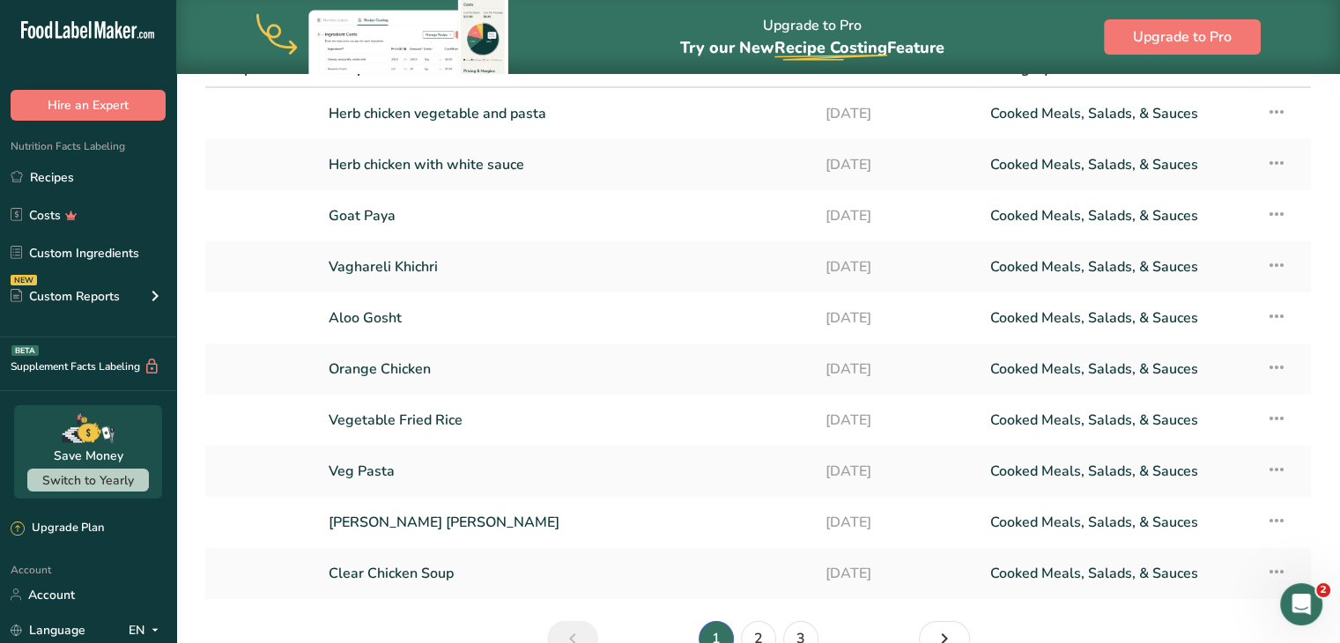
scroll to position [203, 0]
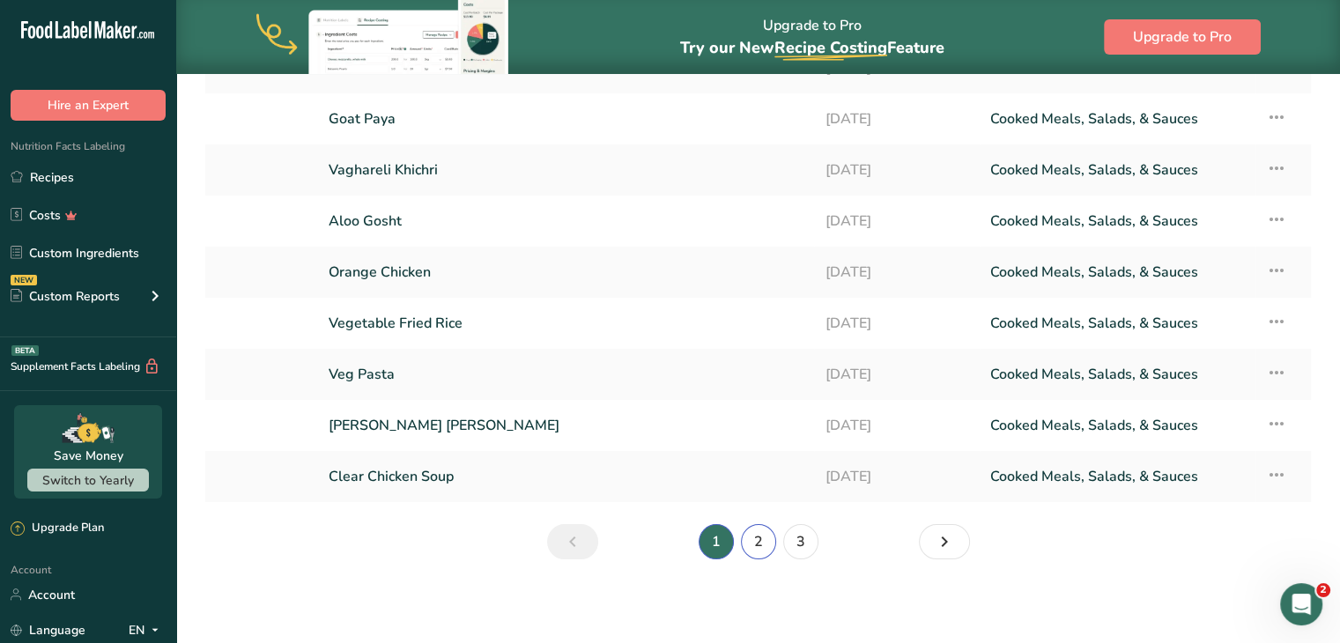
click at [670, 541] on link "2" at bounding box center [758, 541] width 35 height 35
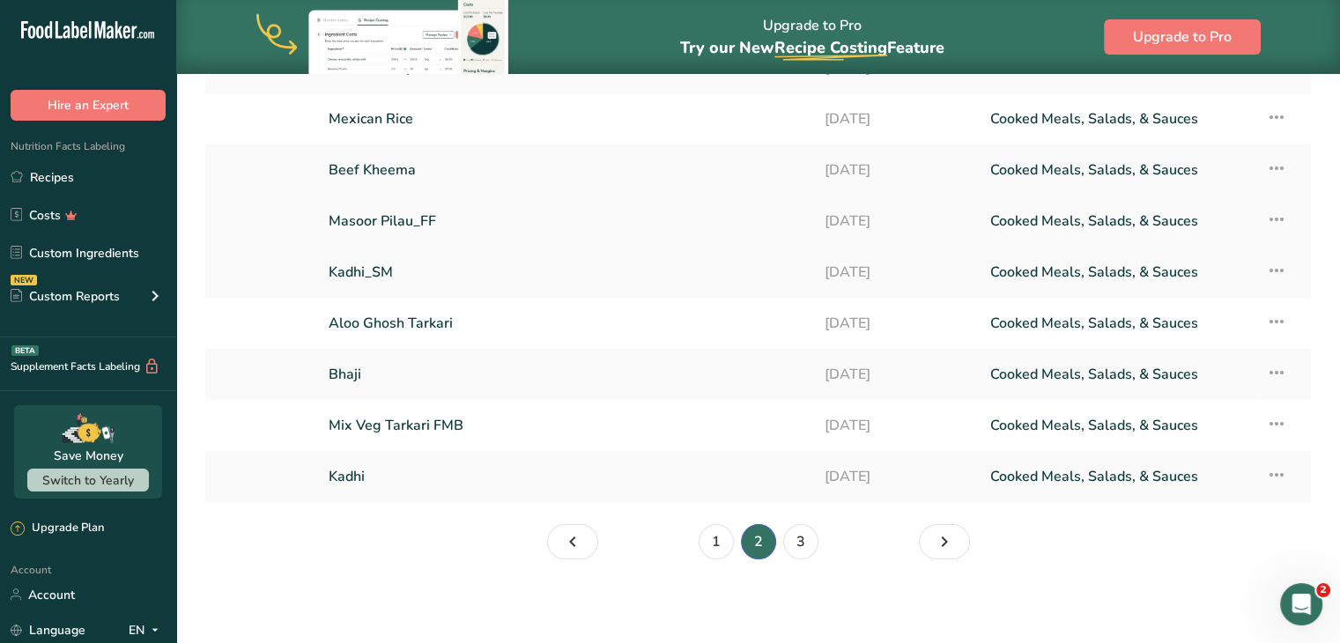
click at [421, 226] on link "Masoor Pilau_FF" at bounding box center [566, 221] width 475 height 37
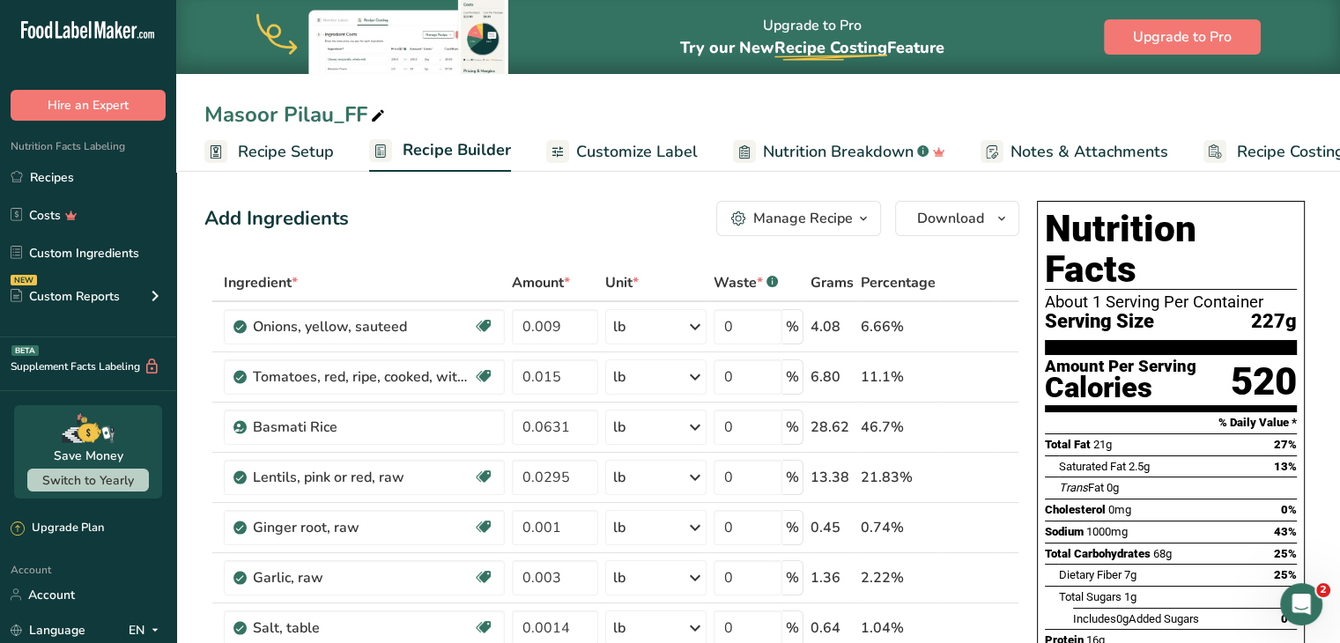
click at [265, 148] on span "Recipe Setup" at bounding box center [286, 152] width 96 height 24
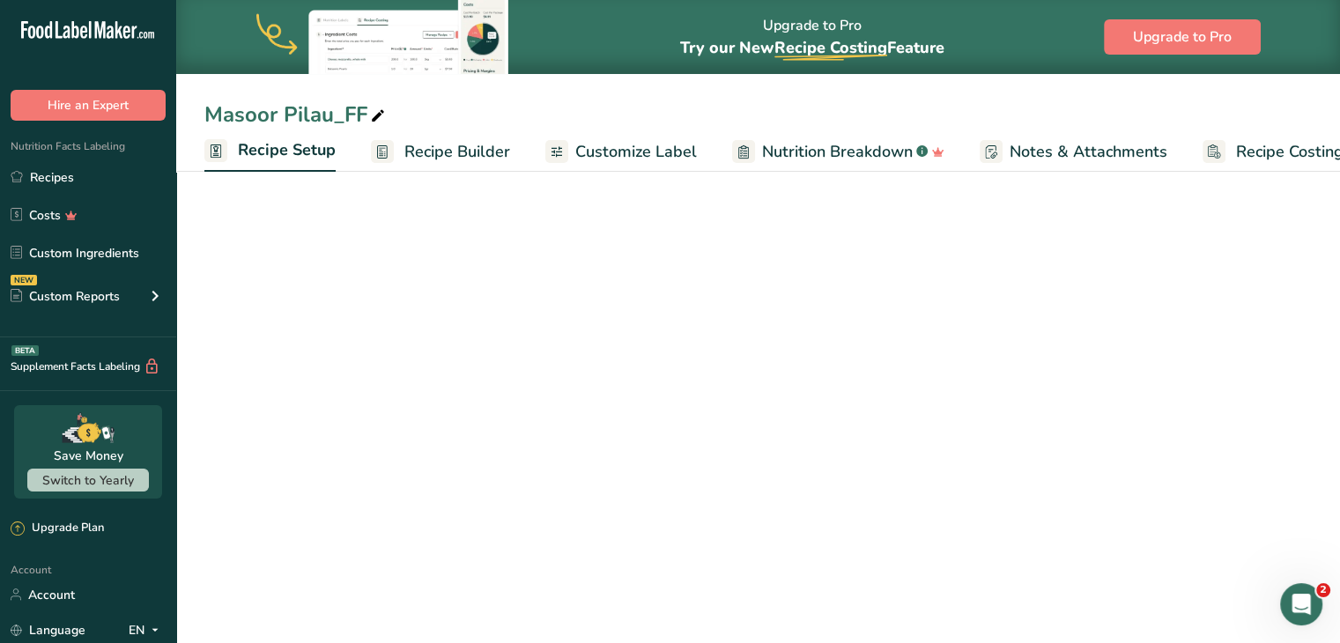
scroll to position [0, 6]
select select "5"
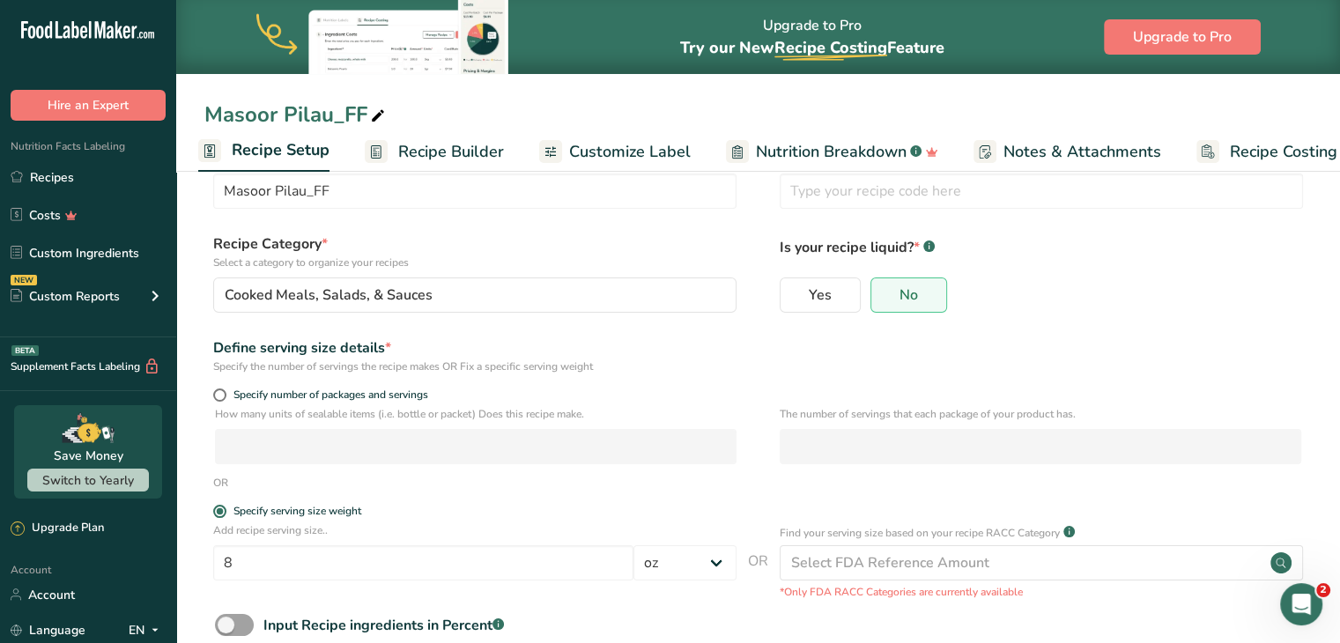
scroll to position [0, 0]
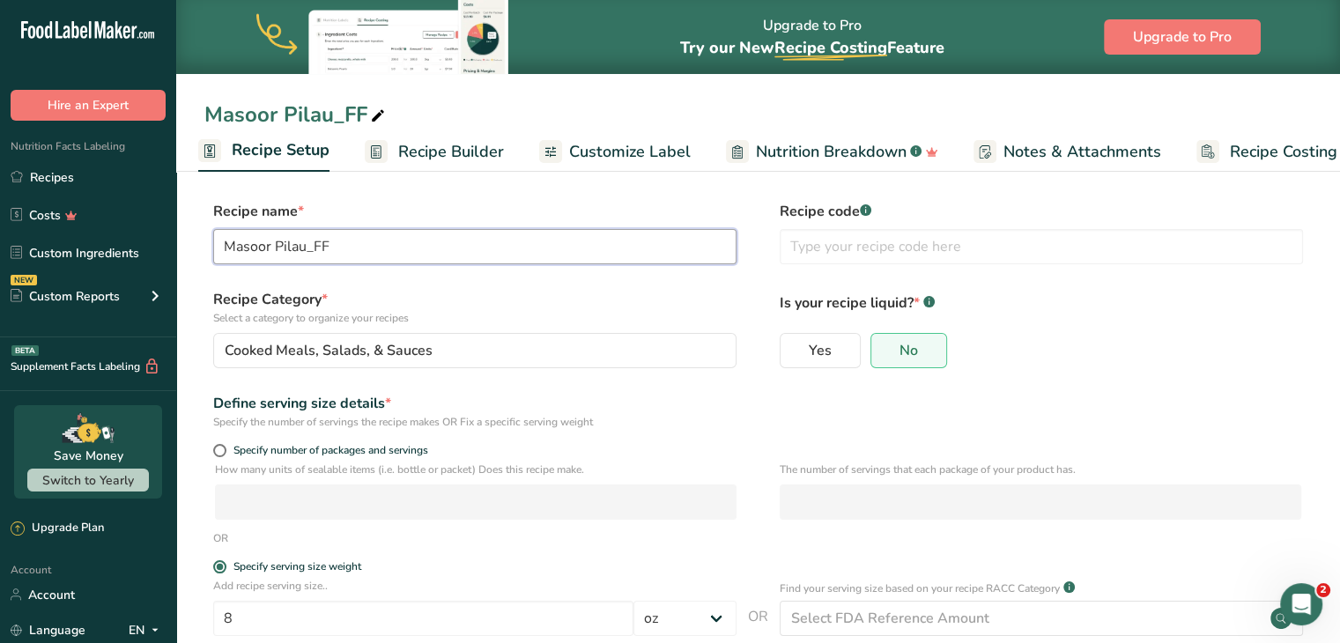
click at [604, 237] on input "Masoor Pilau_FF" at bounding box center [474, 246] width 523 height 35
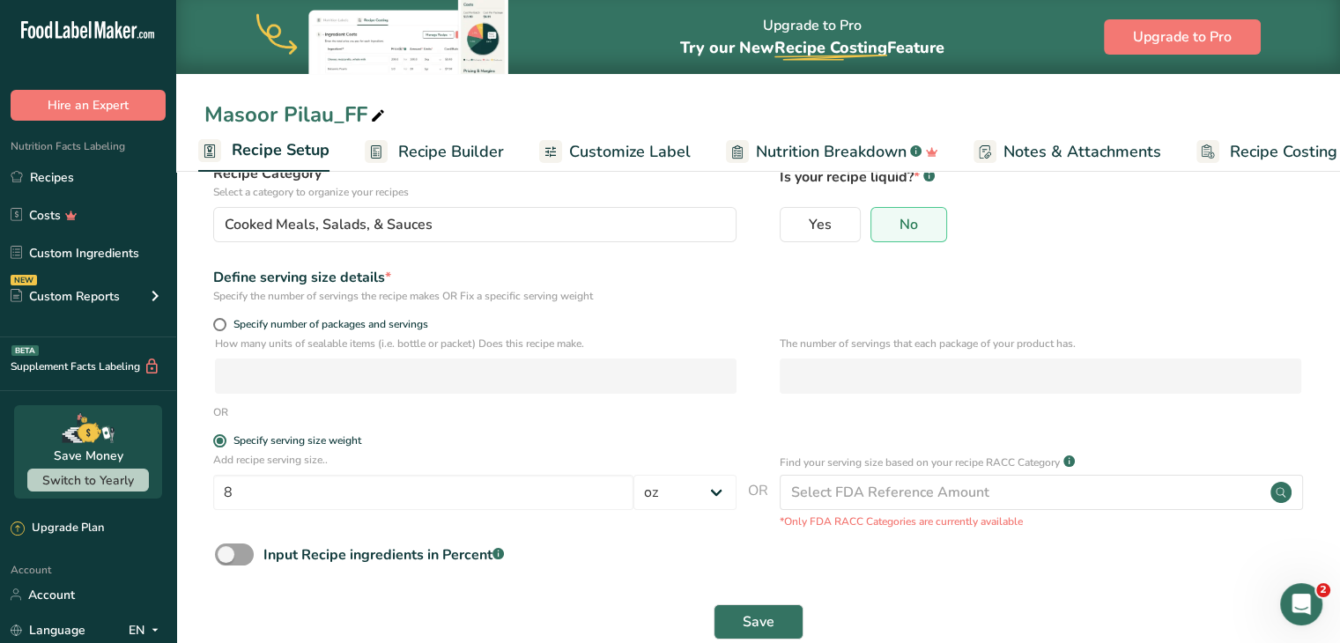
scroll to position [162, 0]
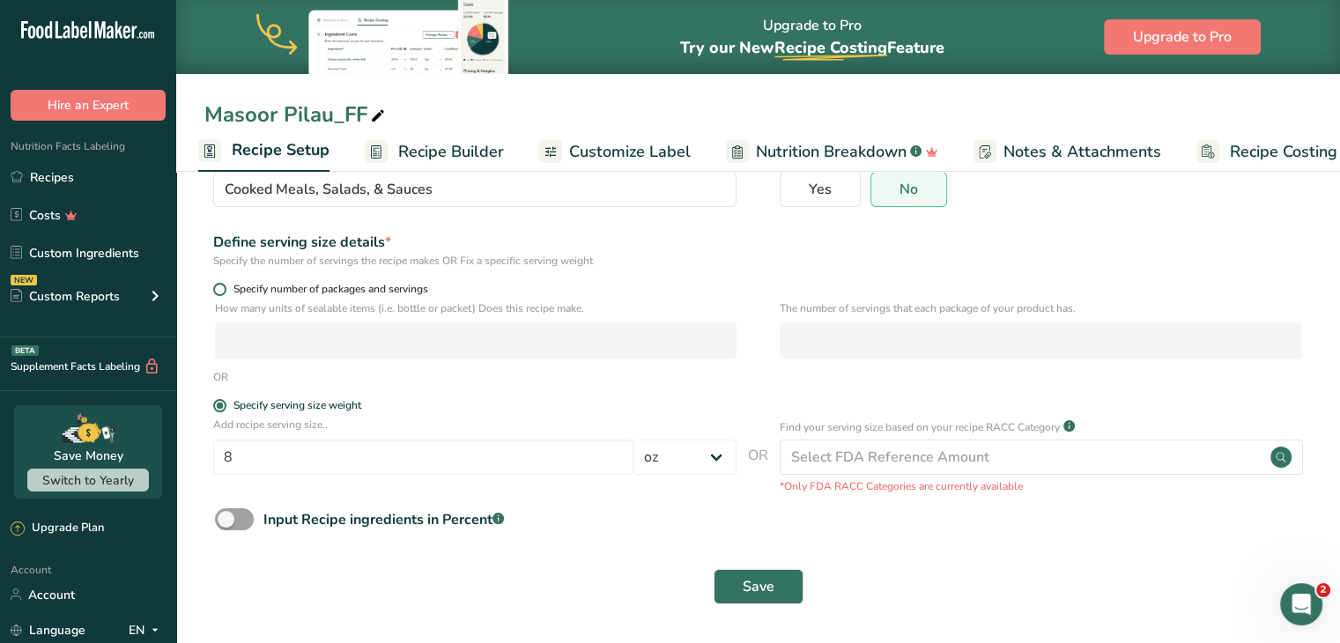
type input "[PERSON_NAME]"
click at [223, 288] on span at bounding box center [219, 289] width 13 height 13
click at [223, 288] on input "Specify number of packages and servings" at bounding box center [218, 289] width 11 height 11
radio input "true"
radio input "false"
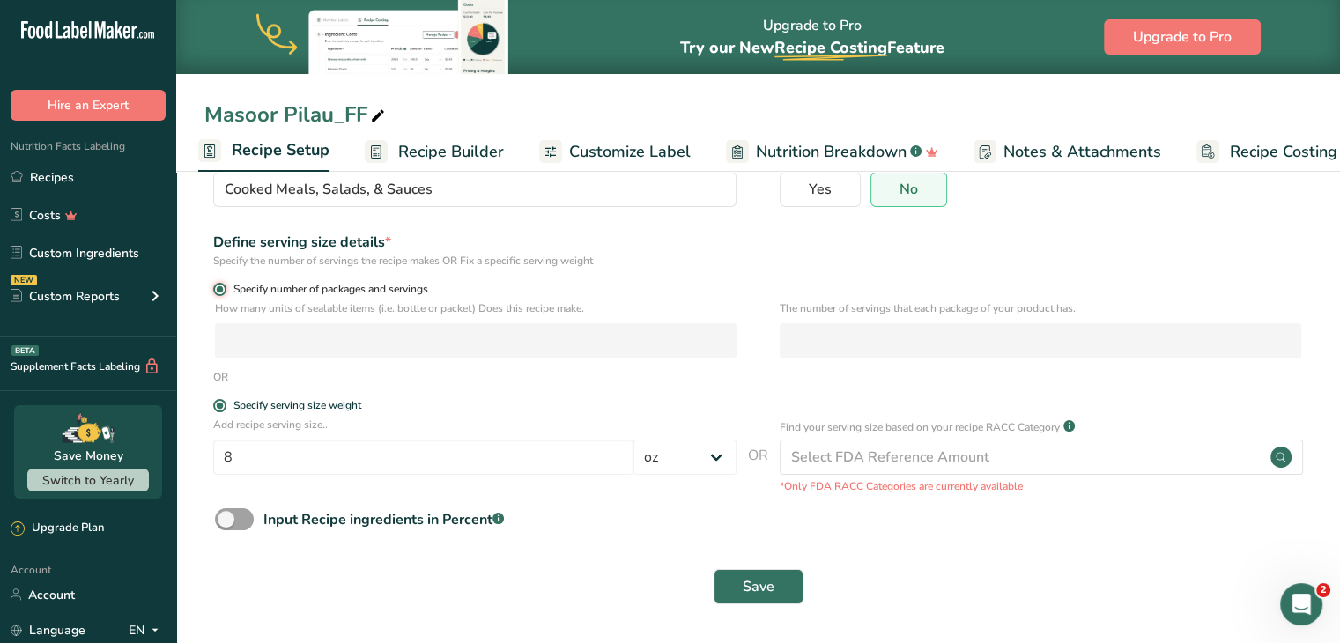
select select "0"
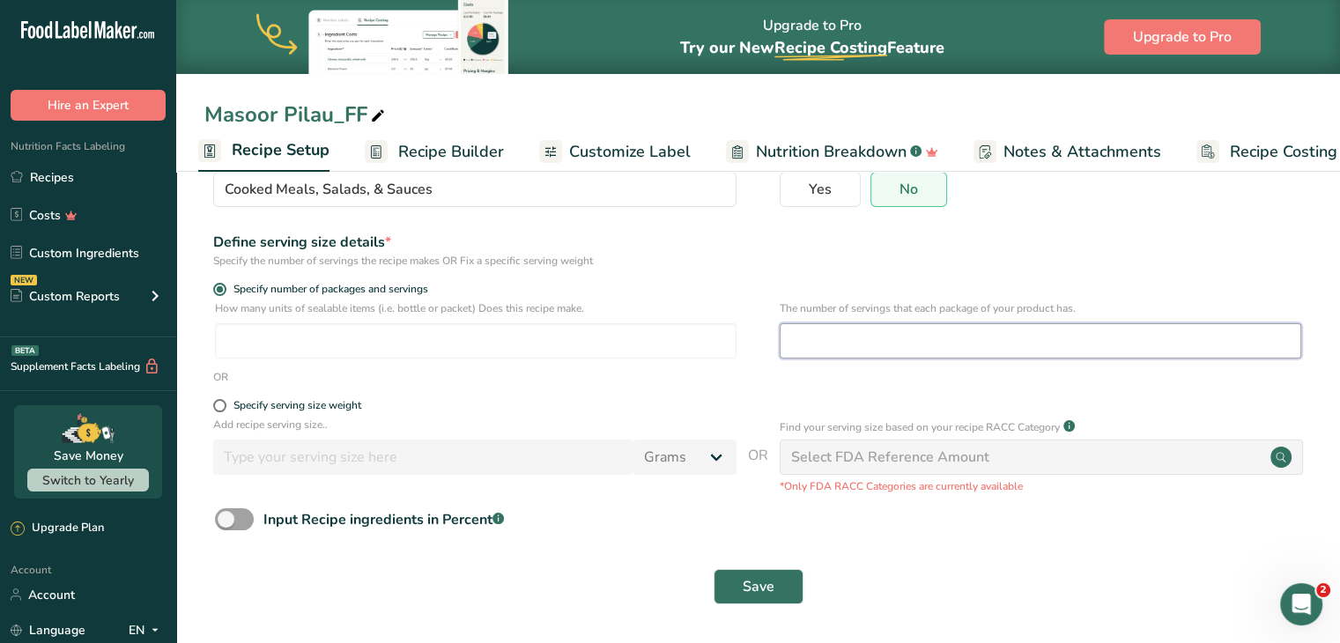
click at [670, 352] on input "number" at bounding box center [1041, 340] width 522 height 35
type input "1"
click at [670, 588] on span "Save" at bounding box center [759, 586] width 32 height 21
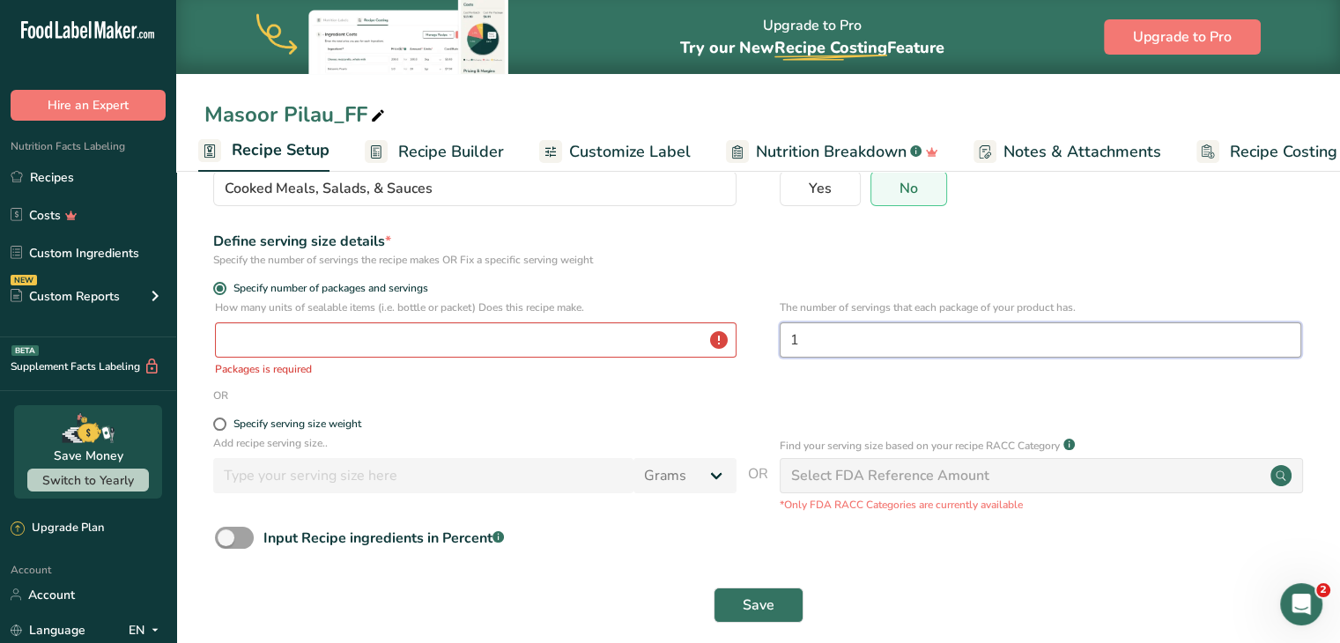
click at [670, 343] on input "1" at bounding box center [1041, 339] width 522 height 35
type input "2"
click at [670, 598] on span "Save" at bounding box center [759, 605] width 32 height 21
click at [217, 426] on span at bounding box center [219, 424] width 13 height 13
click at [217, 426] on input "Specify serving size weight" at bounding box center [218, 423] width 11 height 11
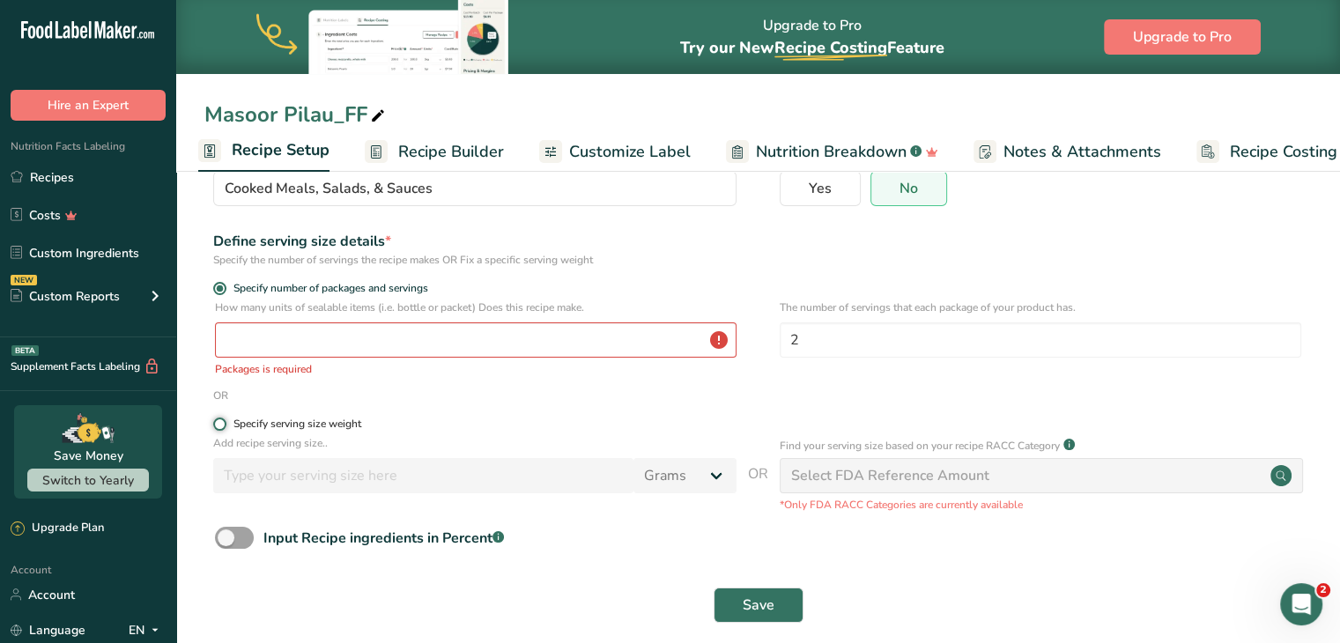
radio input "true"
radio input "false"
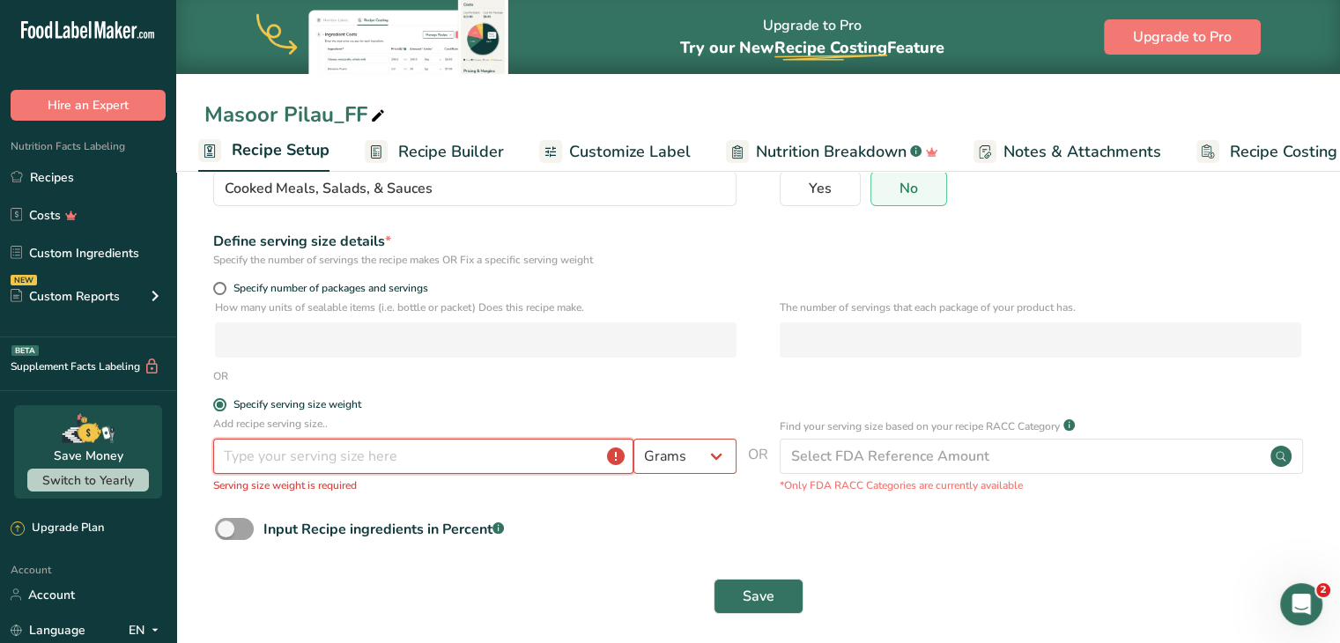
click at [399, 455] on input "number" at bounding box center [423, 456] width 420 height 35
click at [670, 457] on select "Grams kg mg mcg lb oz l mL fl oz tbsp tsp cup qt gallon" at bounding box center [684, 456] width 103 height 35
select select "5"
click at [633, 439] on select "Grams kg mg mcg lb oz l mL fl oz tbsp tsp cup qt gallon" at bounding box center [684, 456] width 103 height 35
click at [535, 455] on input "number" at bounding box center [423, 456] width 420 height 35
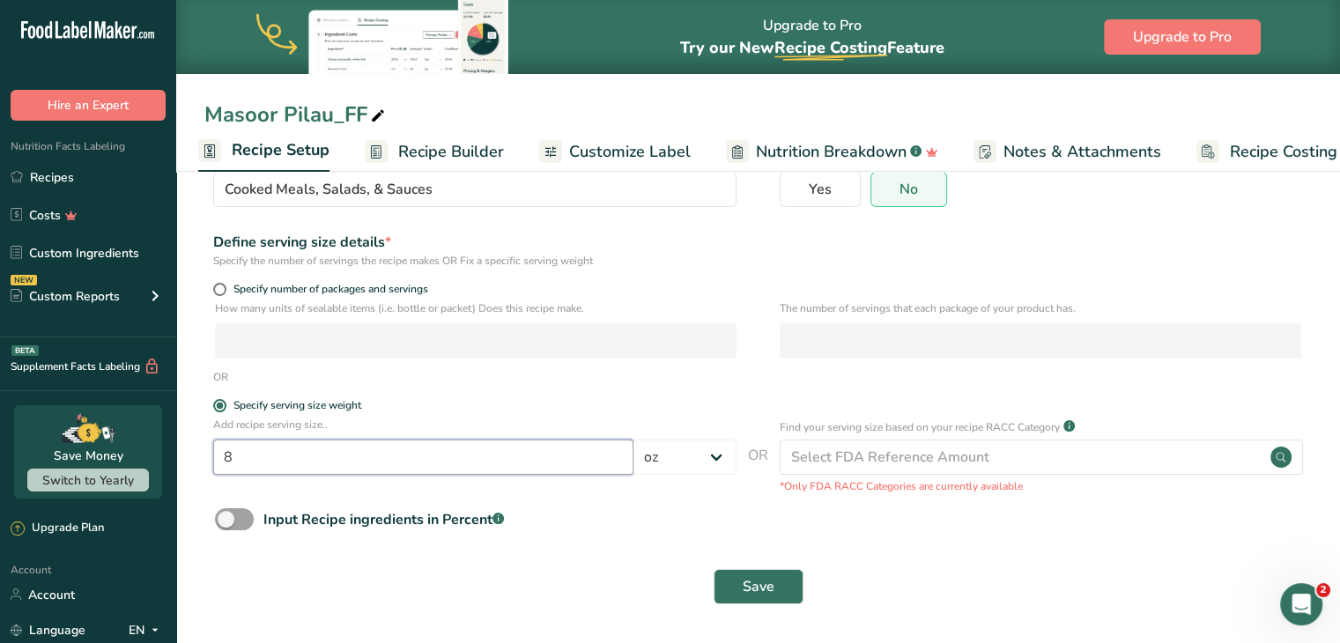
type input "8"
click at [670, 575] on div "Save" at bounding box center [758, 586] width 1086 height 35
click at [670, 587] on span "Save" at bounding box center [759, 586] width 32 height 21
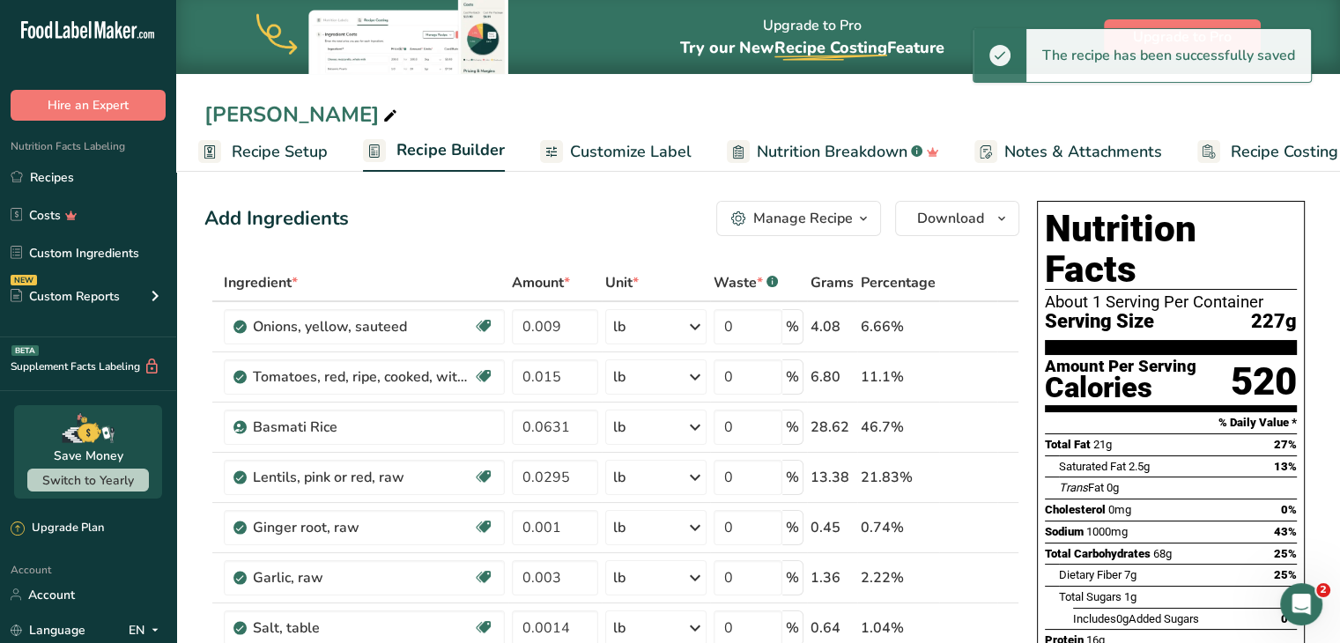
click at [632, 156] on span "Customize Label" at bounding box center [631, 152] width 122 height 24
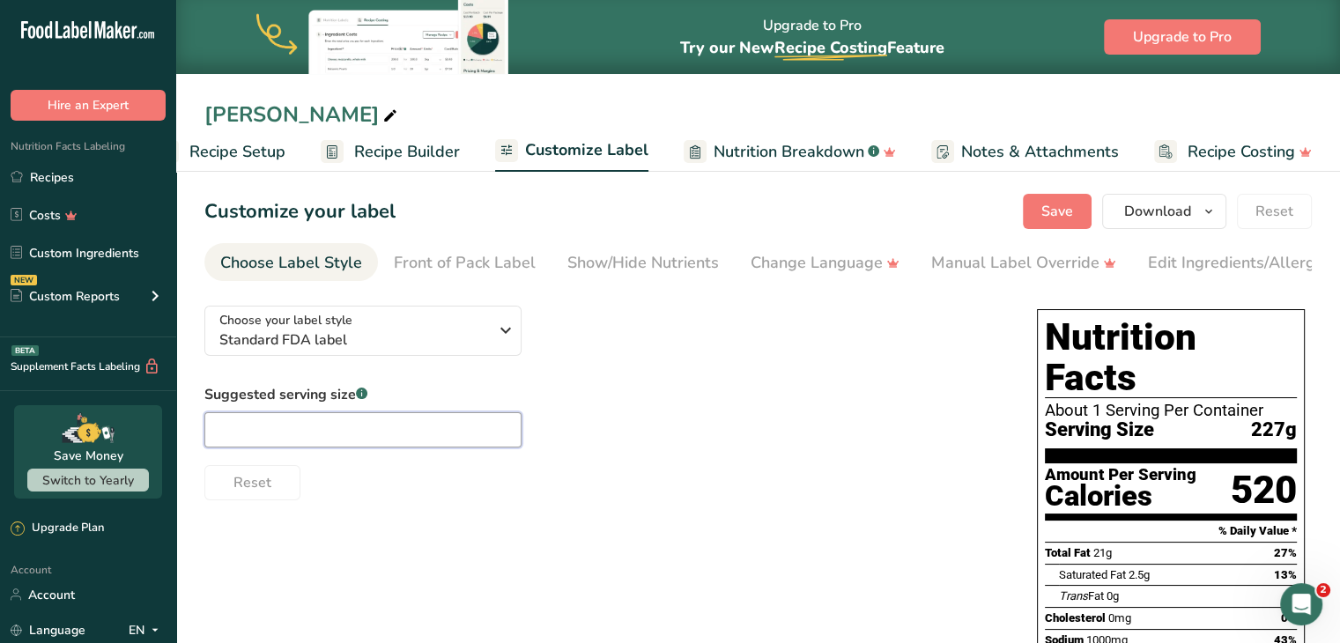
click at [437, 448] on input "text" at bounding box center [362, 429] width 317 height 35
type input "8oz"
click at [515, 515] on div "Choose your label style Standard FDA label USA (FDA) Standard FDA label Tabular…" at bounding box center [757, 654] width 1107 height 725
click at [670, 216] on span "Save" at bounding box center [1057, 211] width 32 height 21
click at [670, 223] on button "Download" at bounding box center [1164, 211] width 124 height 35
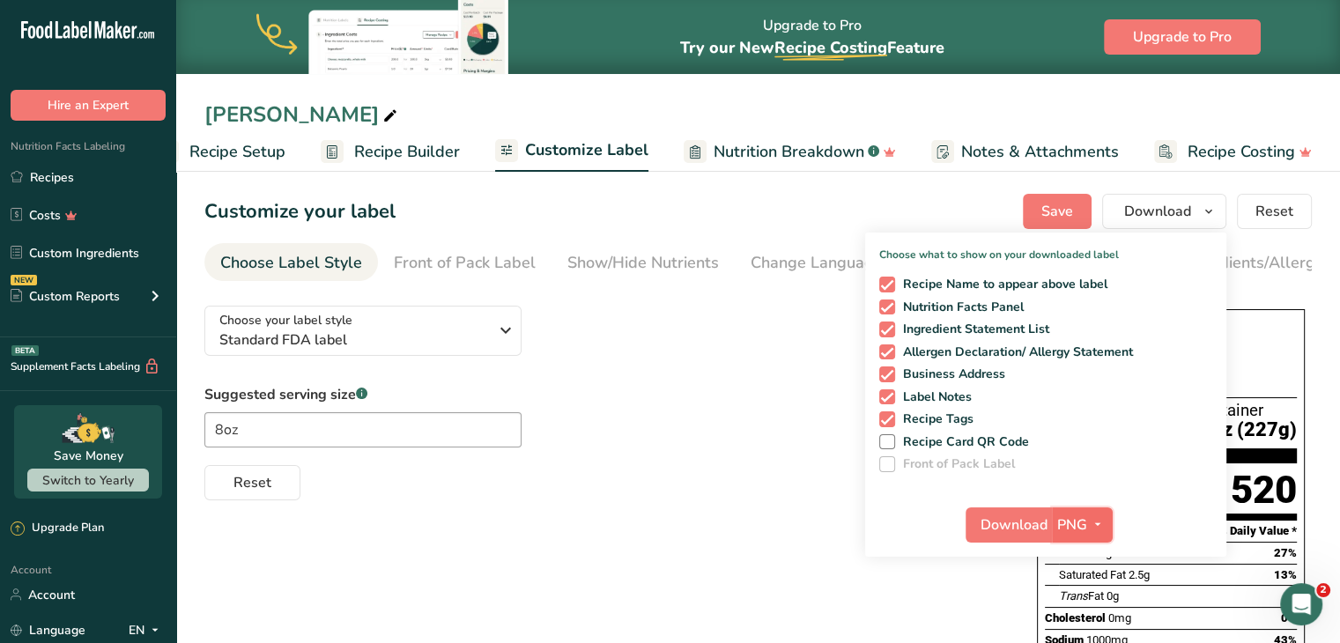
click at [670, 519] on span "PNG" at bounding box center [1072, 525] width 30 height 21
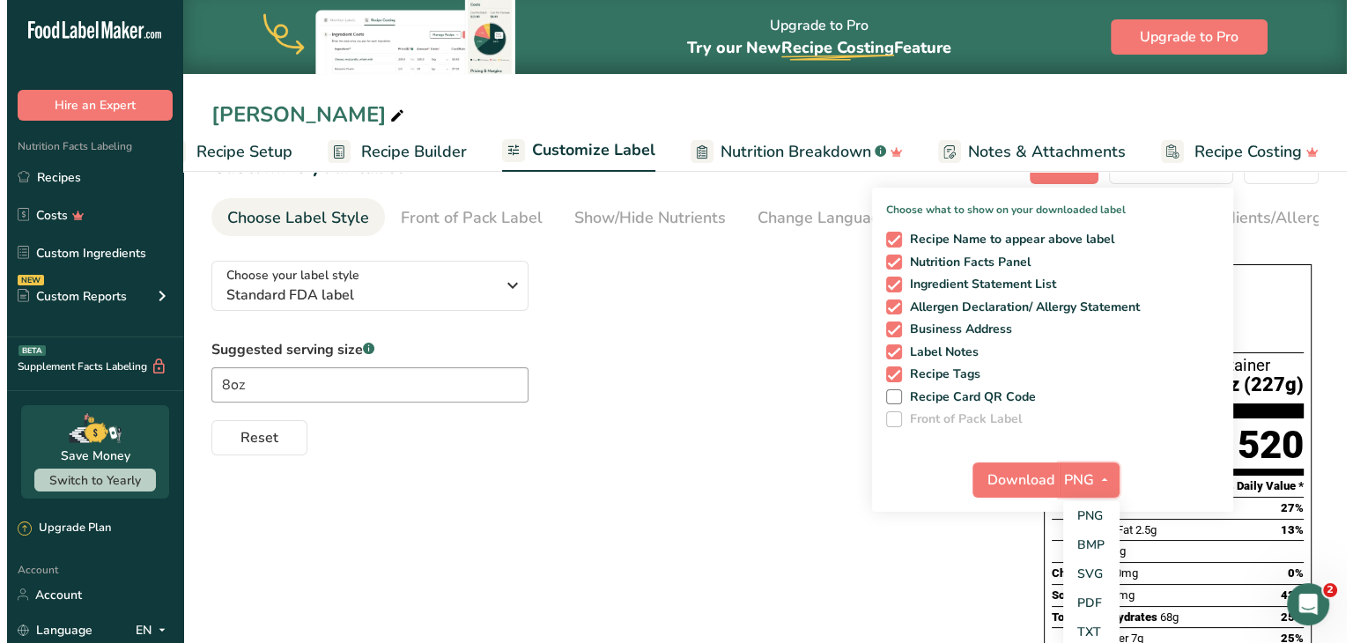
scroll to position [48, 0]
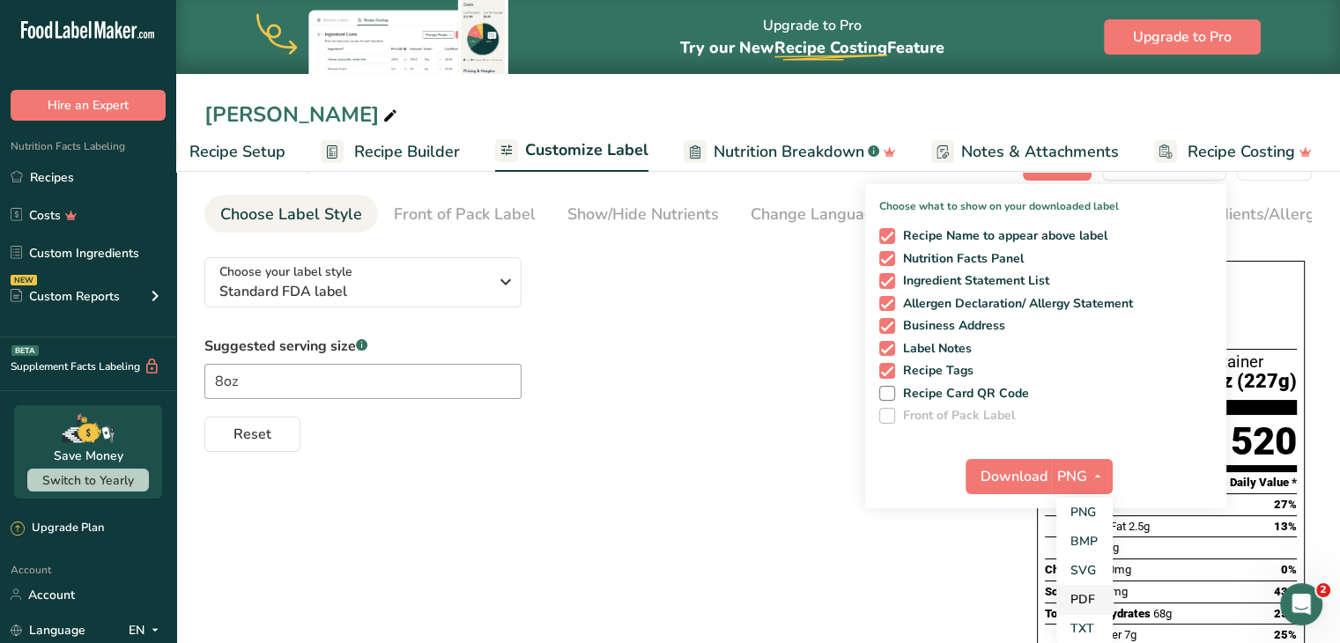
click at [670, 602] on link "PDF" at bounding box center [1084, 599] width 56 height 29
click at [670, 476] on span "Download" at bounding box center [1014, 476] width 67 height 21
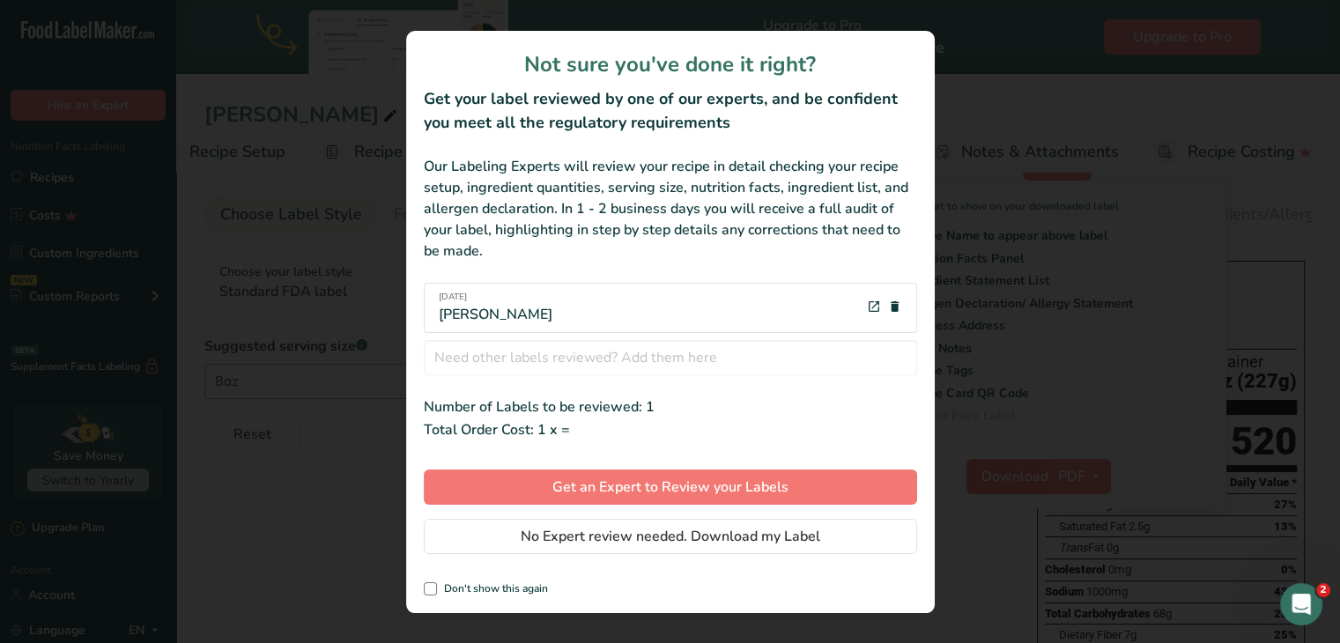
scroll to position [0, 35]
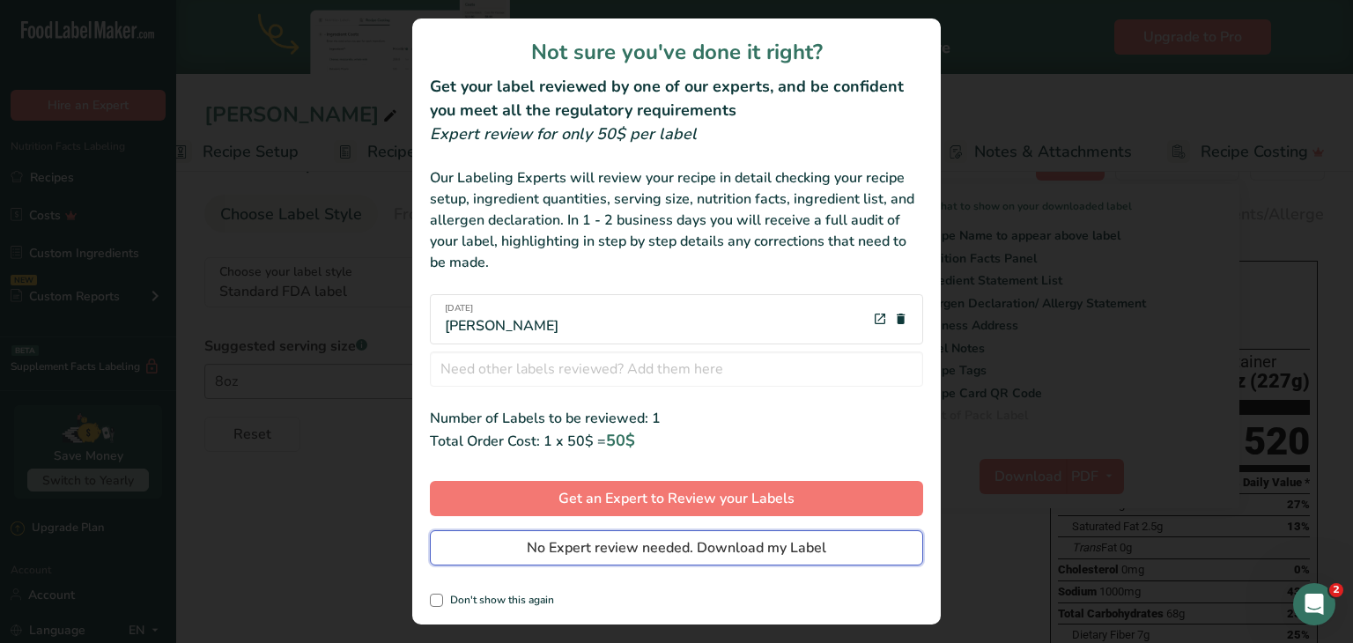
click at [670, 546] on span "No Expert review needed. Download my Label" at bounding box center [677, 547] width 300 height 21
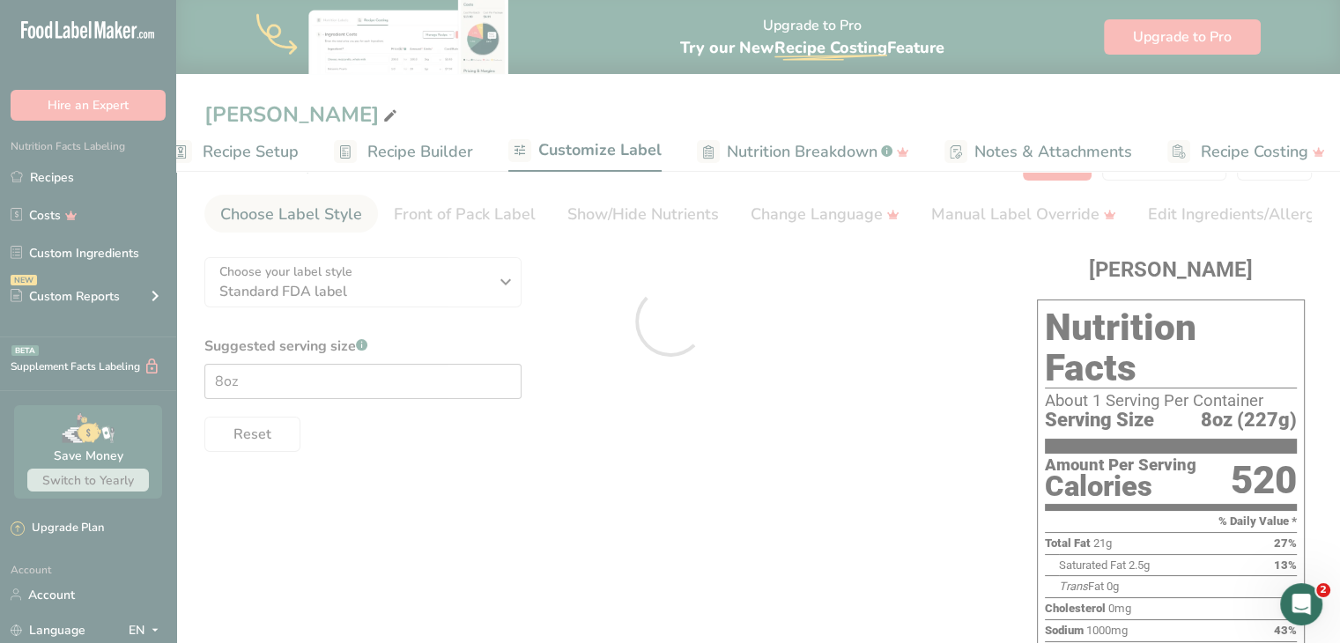
scroll to position [0, 0]
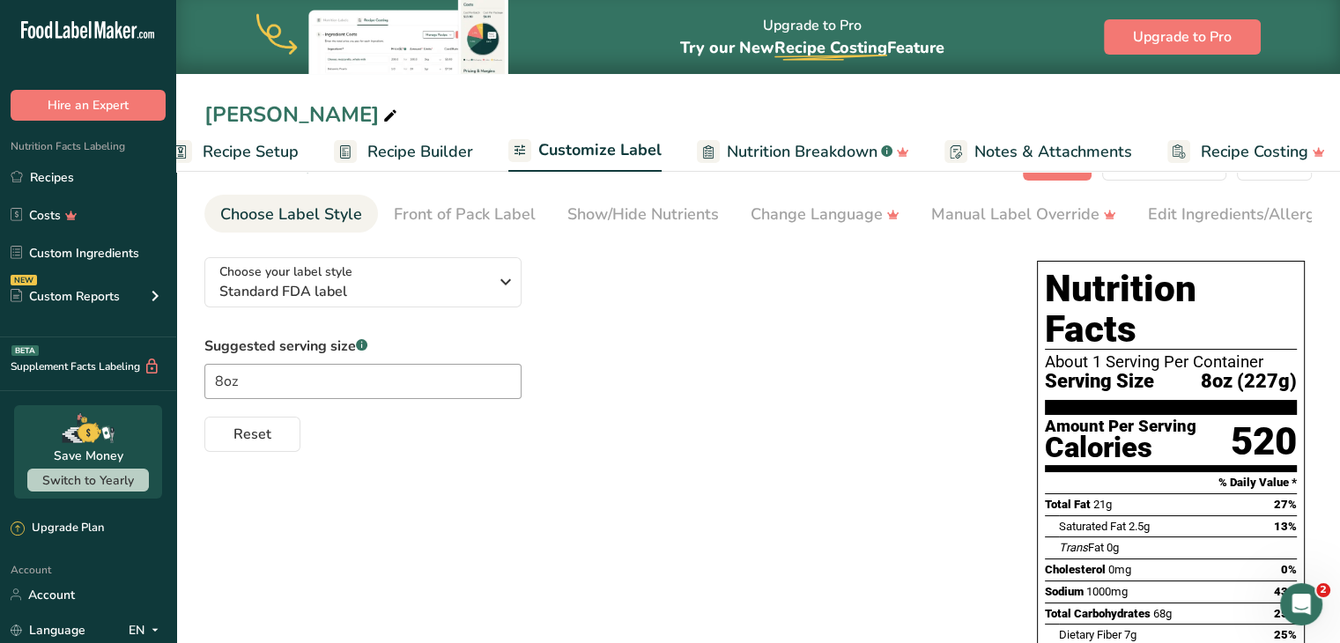
click at [670, 541] on div "Choose your label style Standard FDA label USA (FDA) Standard FDA label Tabular…" at bounding box center [757, 605] width 1107 height 725
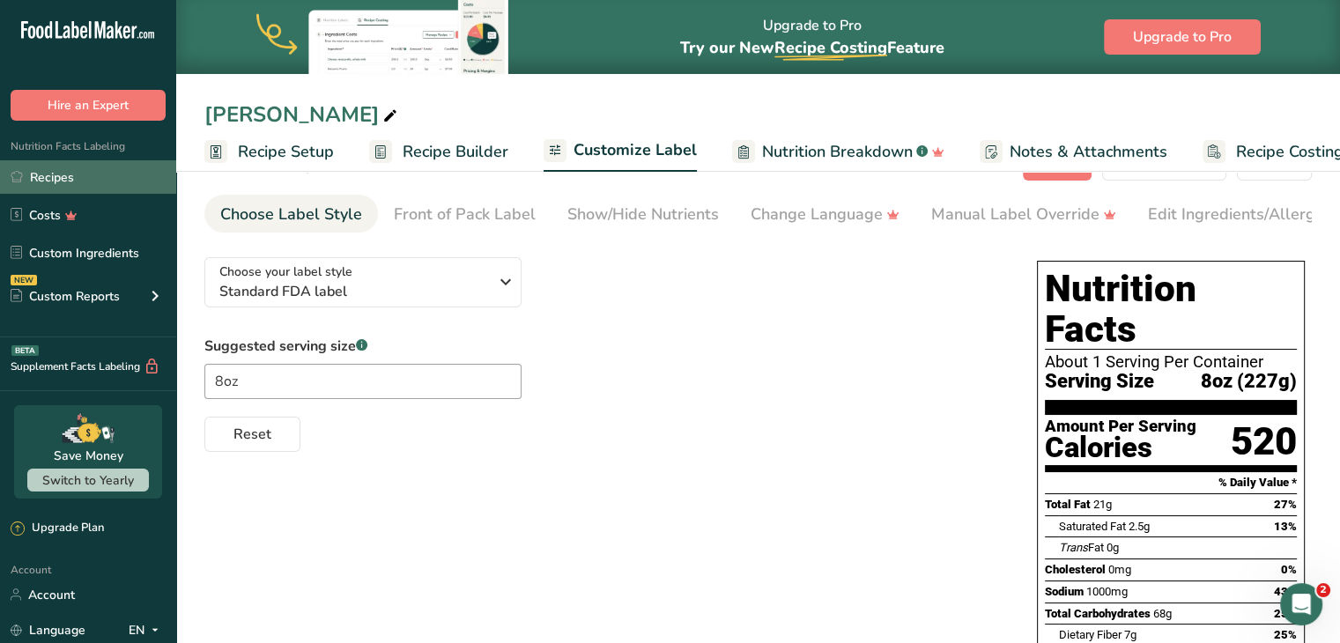
click at [104, 181] on link "Recipes" at bounding box center [88, 176] width 176 height 33
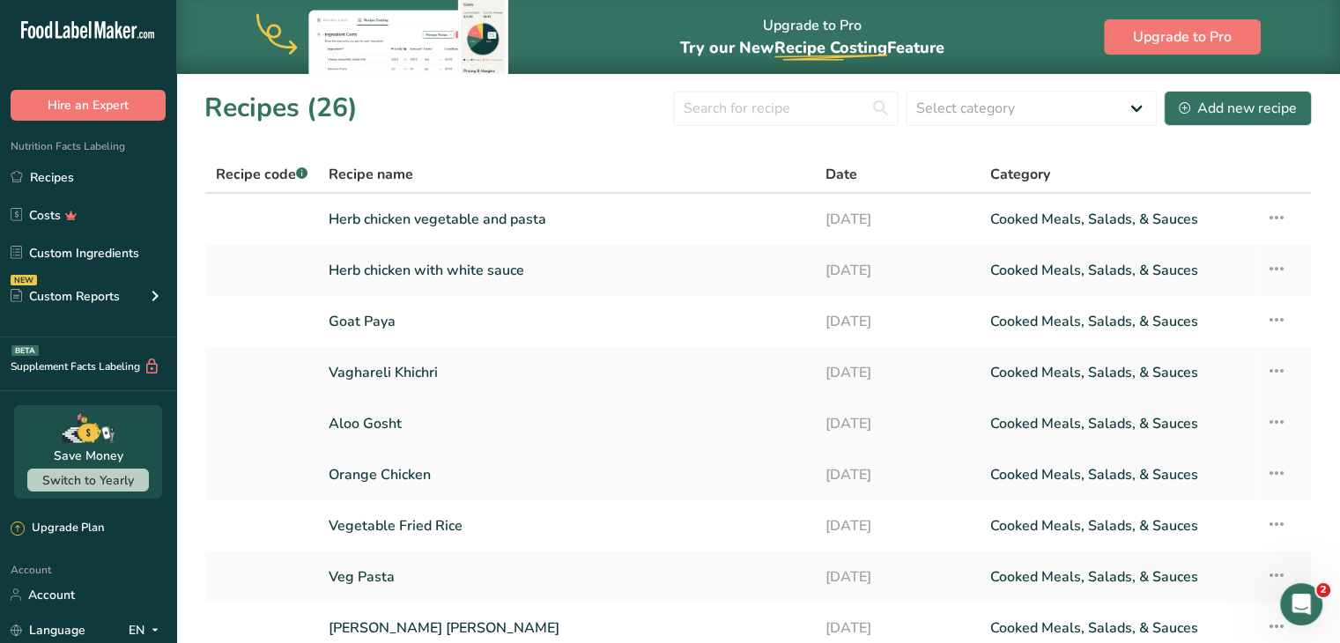
click at [367, 420] on link "Aloo Gosht" at bounding box center [566, 423] width 475 height 37
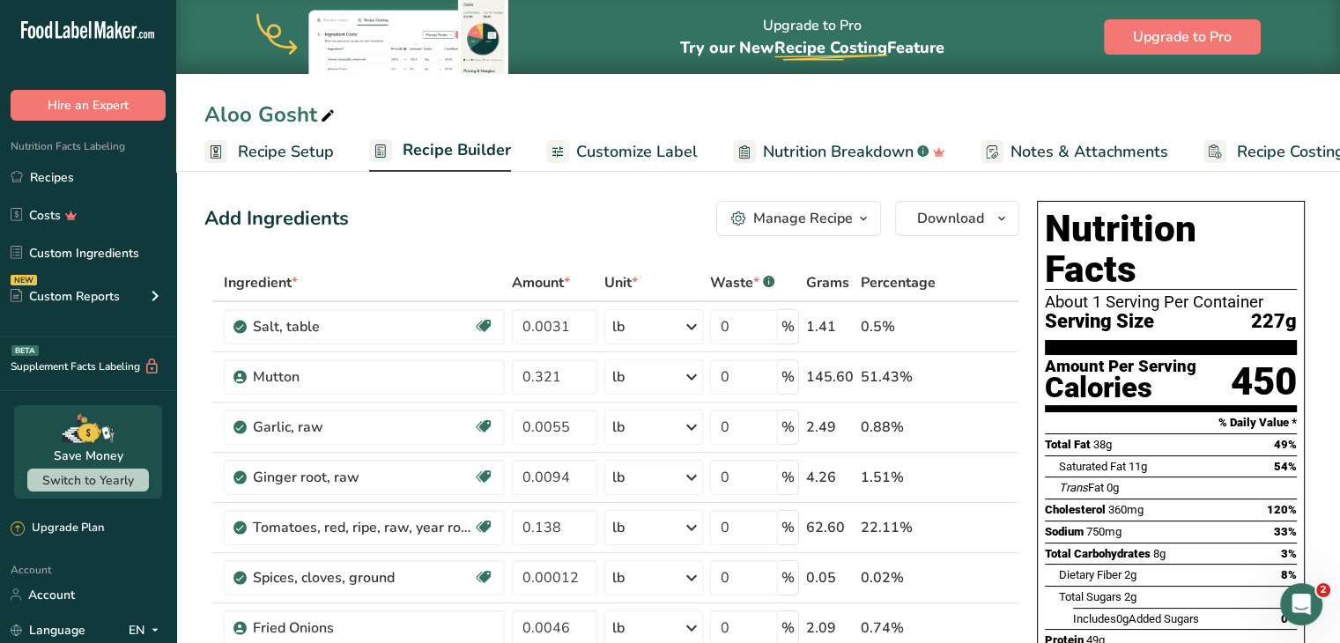
click at [490, 151] on span "Recipe Builder" at bounding box center [457, 150] width 108 height 24
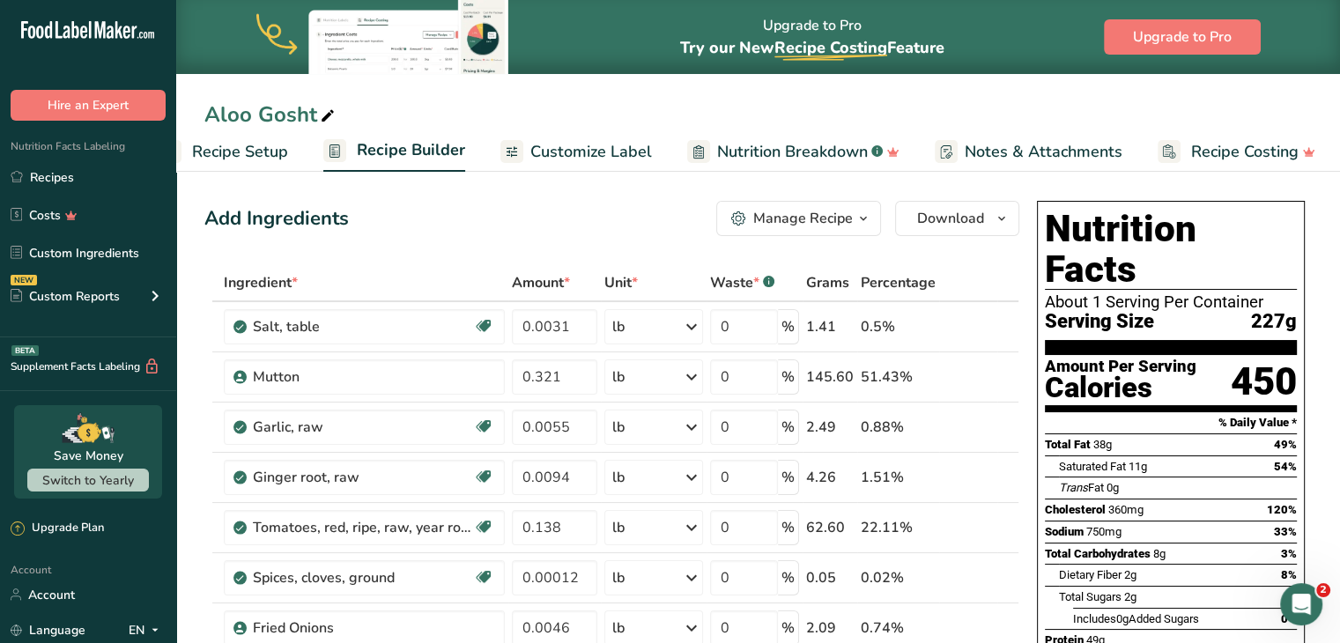
scroll to position [0, 48]
click at [546, 147] on span "Customize Label" at bounding box center [589, 152] width 122 height 24
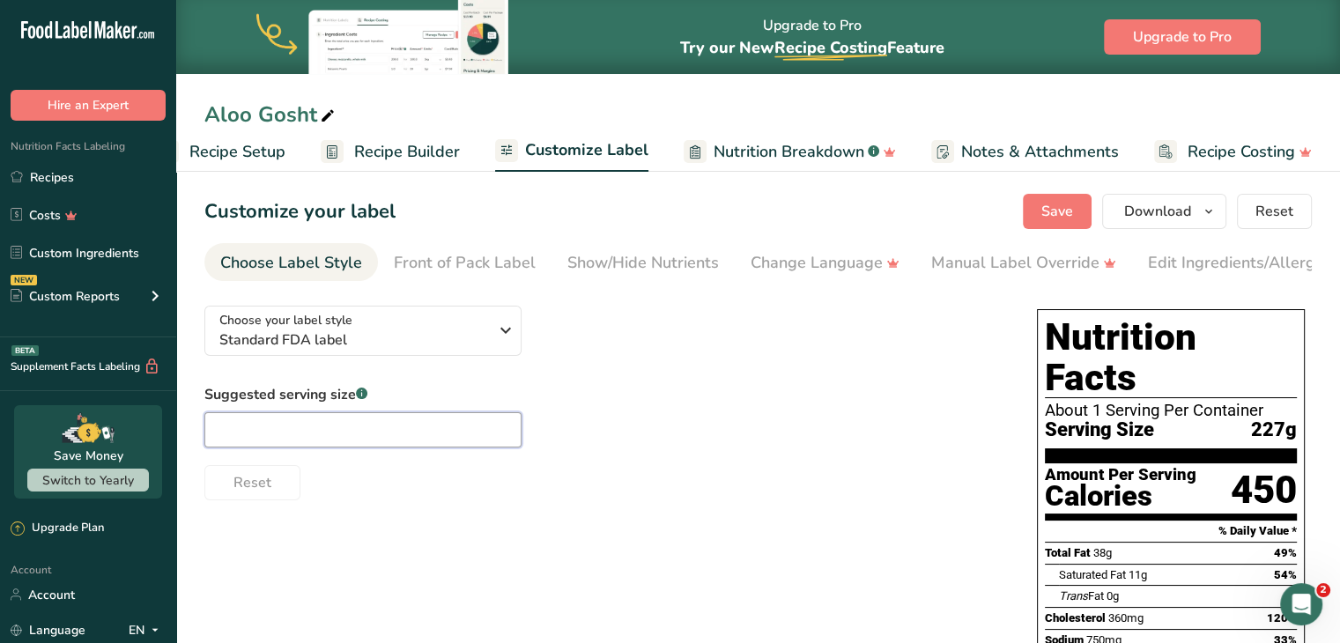
click at [345, 441] on input "text" at bounding box center [362, 429] width 317 height 35
type input "8oz"
click at [670, 218] on span "Save" at bounding box center [1057, 211] width 32 height 21
click at [243, 149] on span "Recipe Setup" at bounding box center [237, 152] width 96 height 24
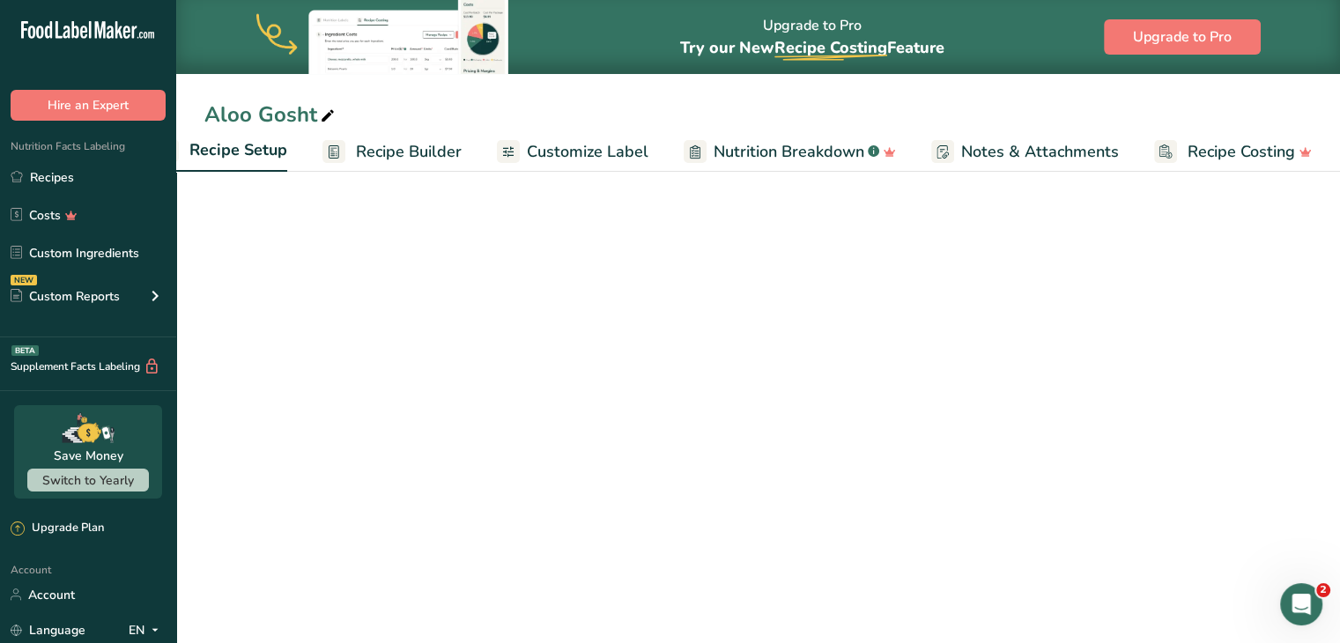
select select "5"
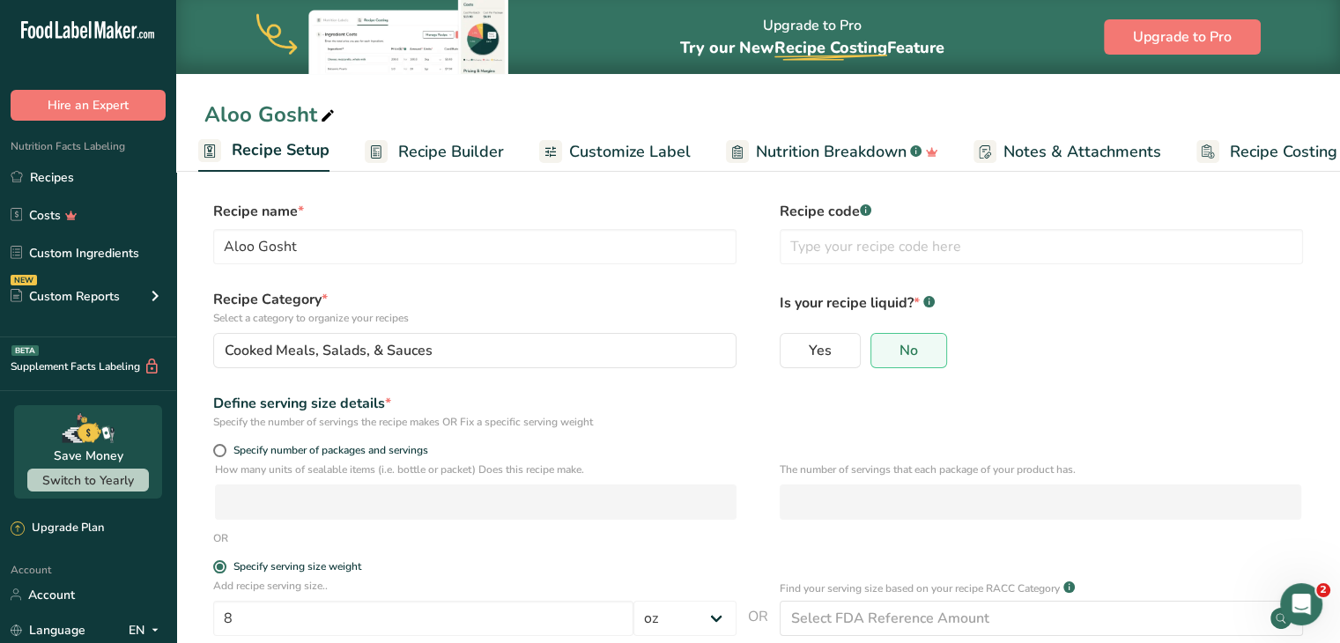
click at [483, 143] on span "Recipe Builder" at bounding box center [451, 152] width 106 height 24
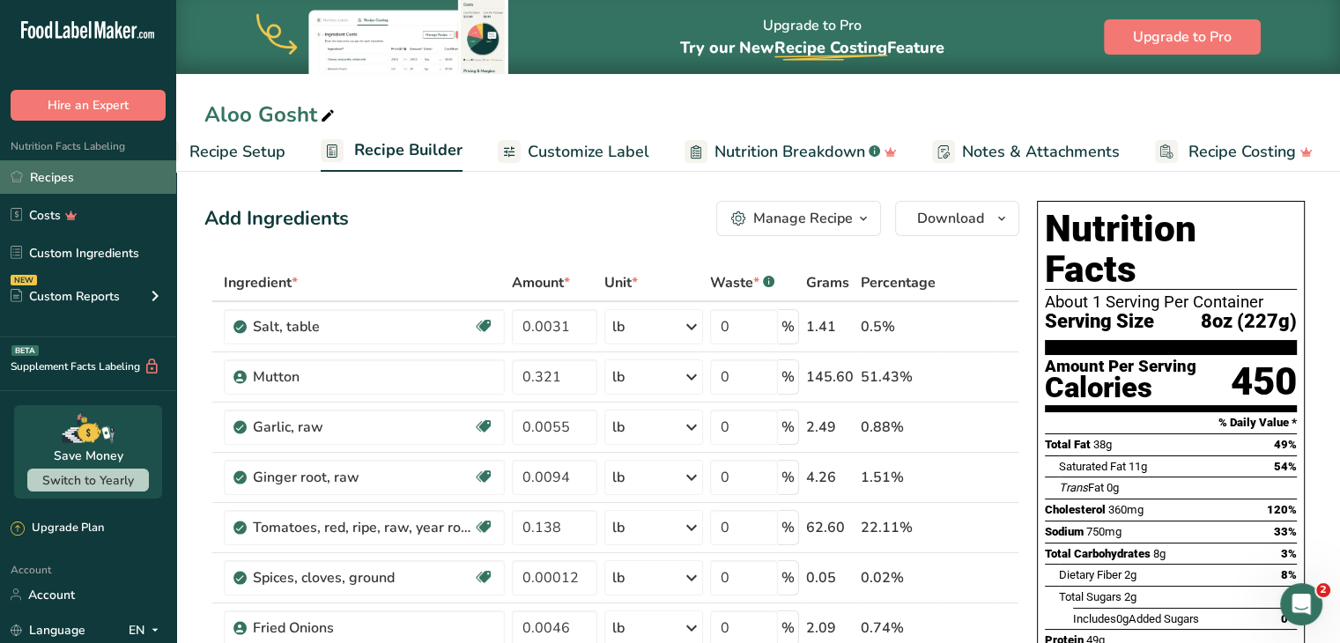
click at [104, 178] on link "Recipes" at bounding box center [88, 176] width 176 height 33
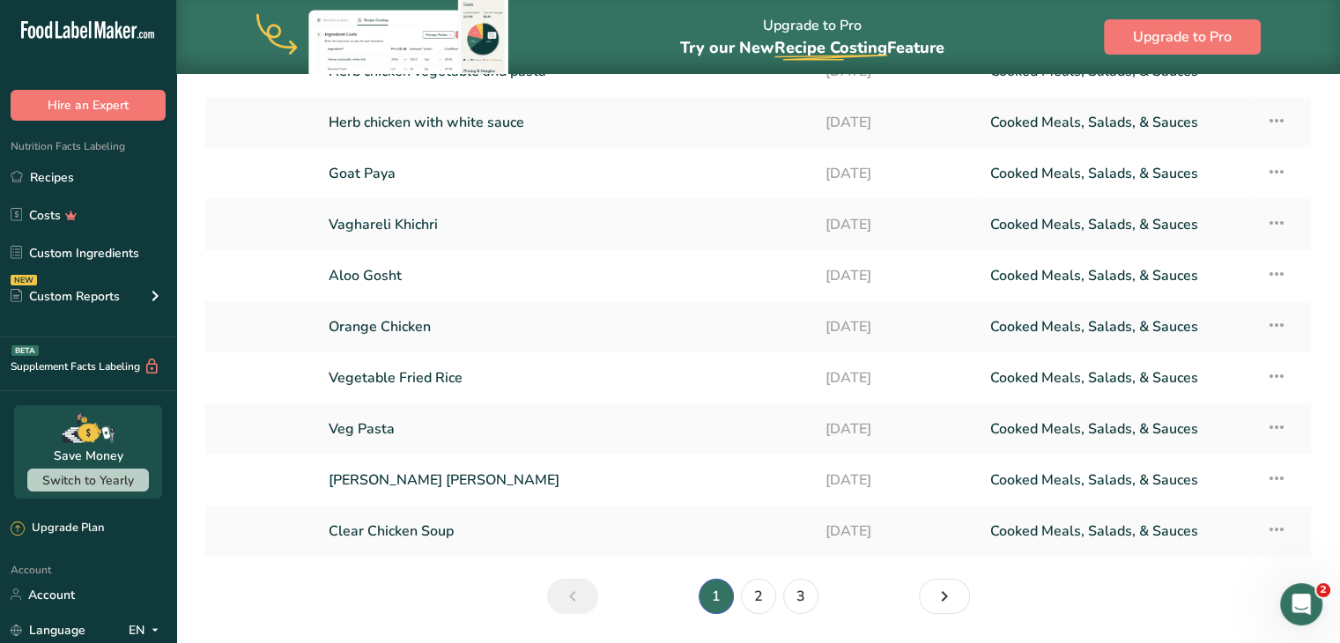
scroll to position [203, 0]
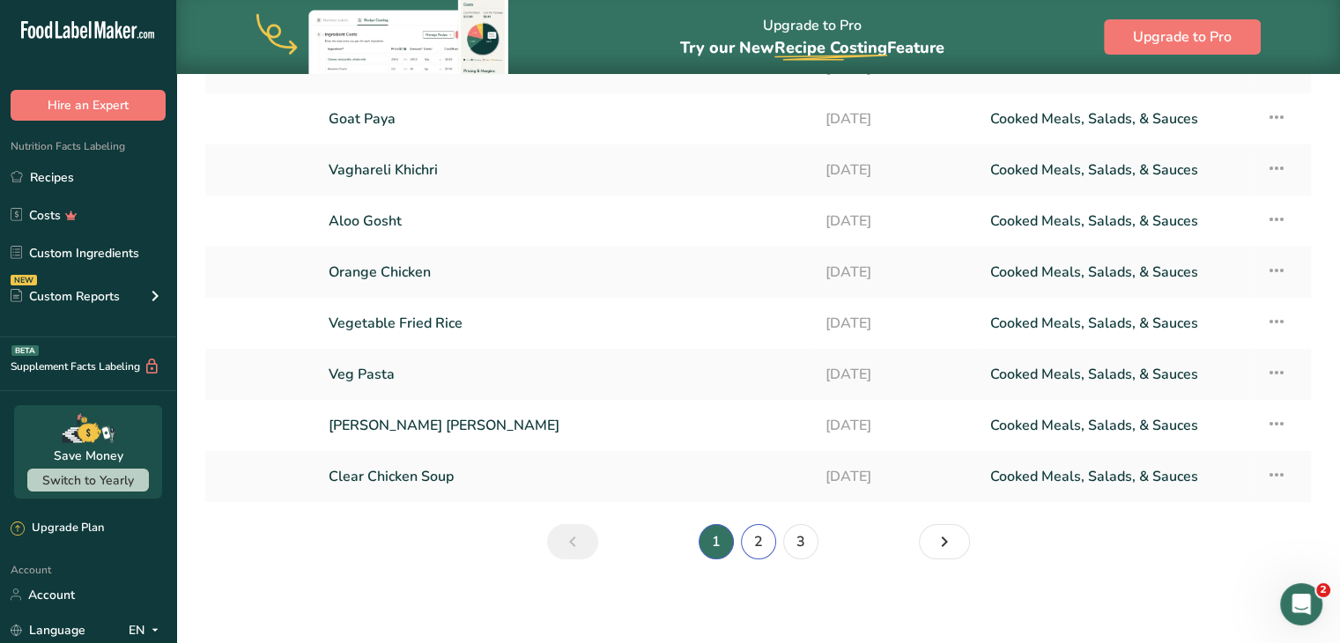
click at [670, 544] on link "2" at bounding box center [758, 541] width 35 height 35
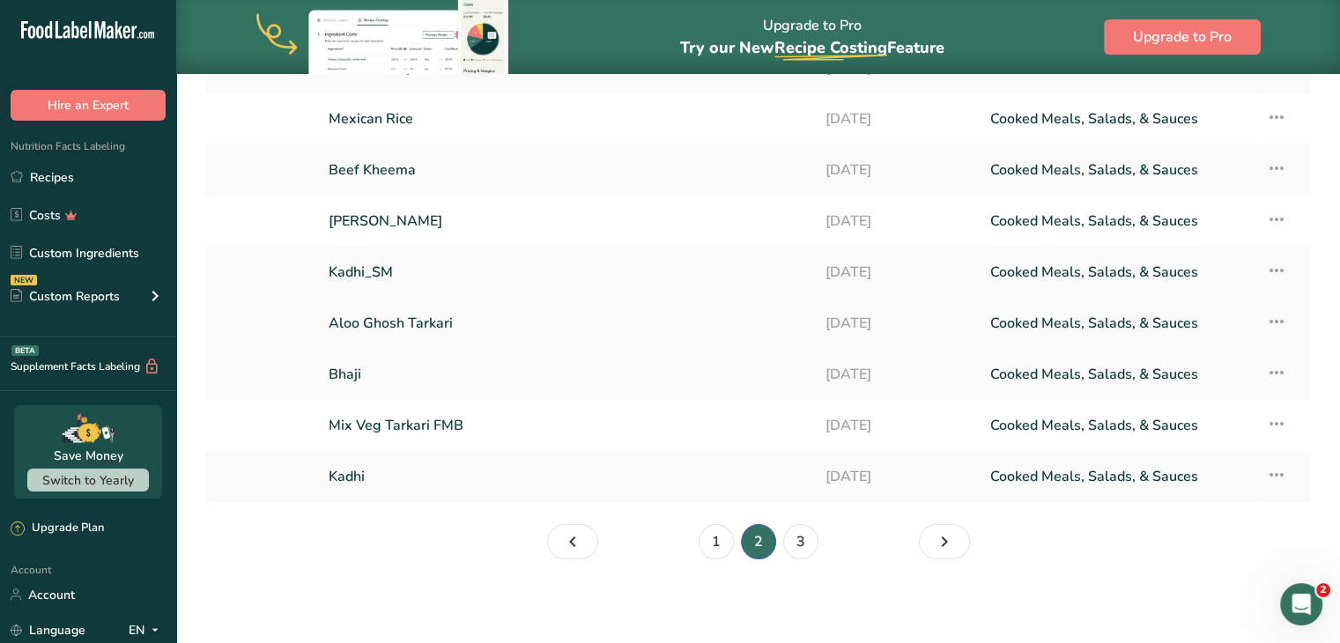
click at [372, 320] on link "Aloo Ghosh Tarkari" at bounding box center [566, 323] width 475 height 37
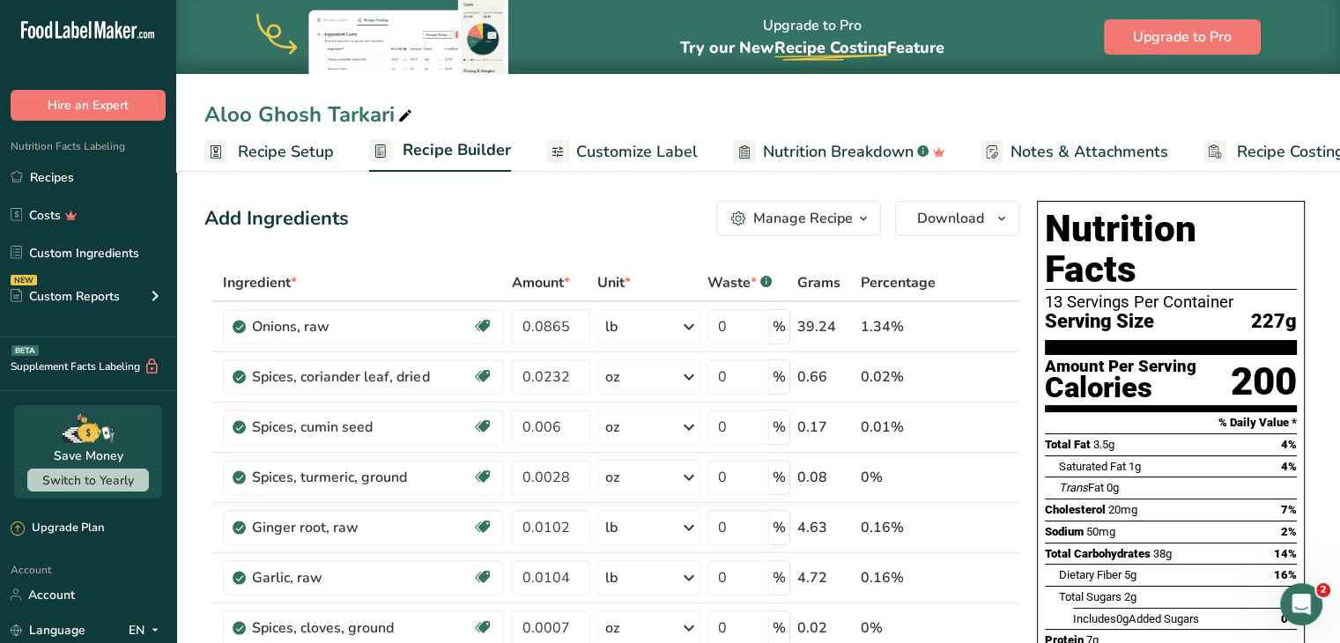
click at [609, 156] on span "Customize Label" at bounding box center [637, 152] width 122 height 24
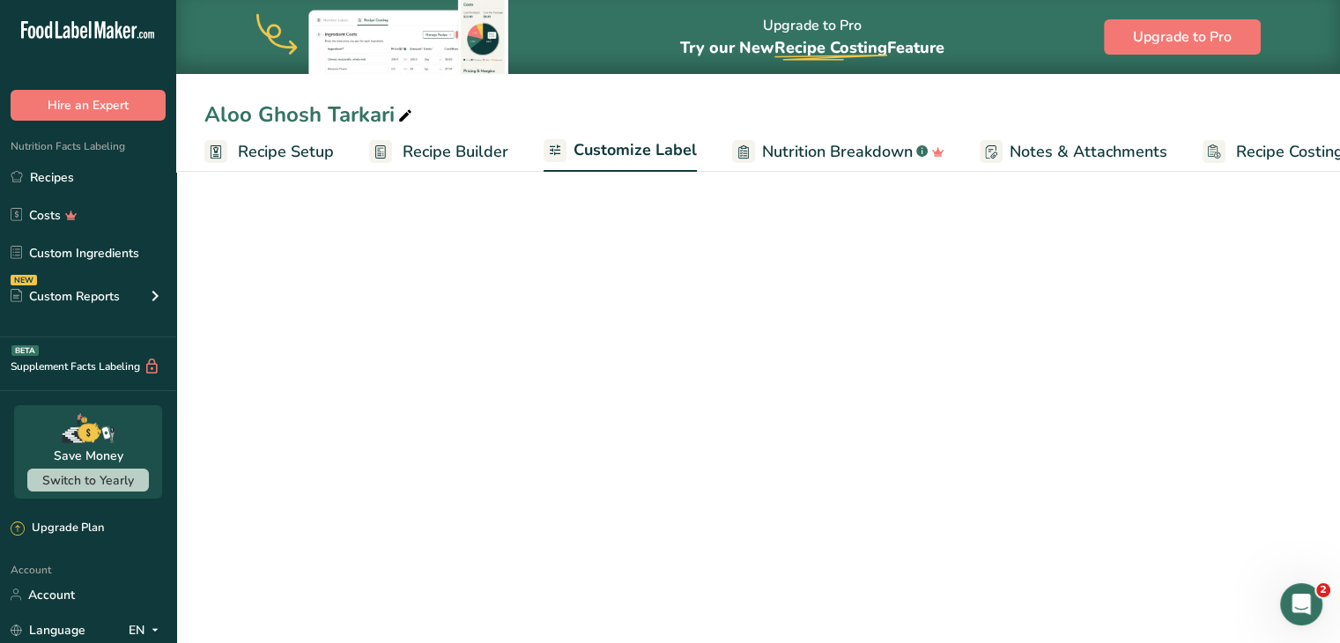
scroll to position [0, 48]
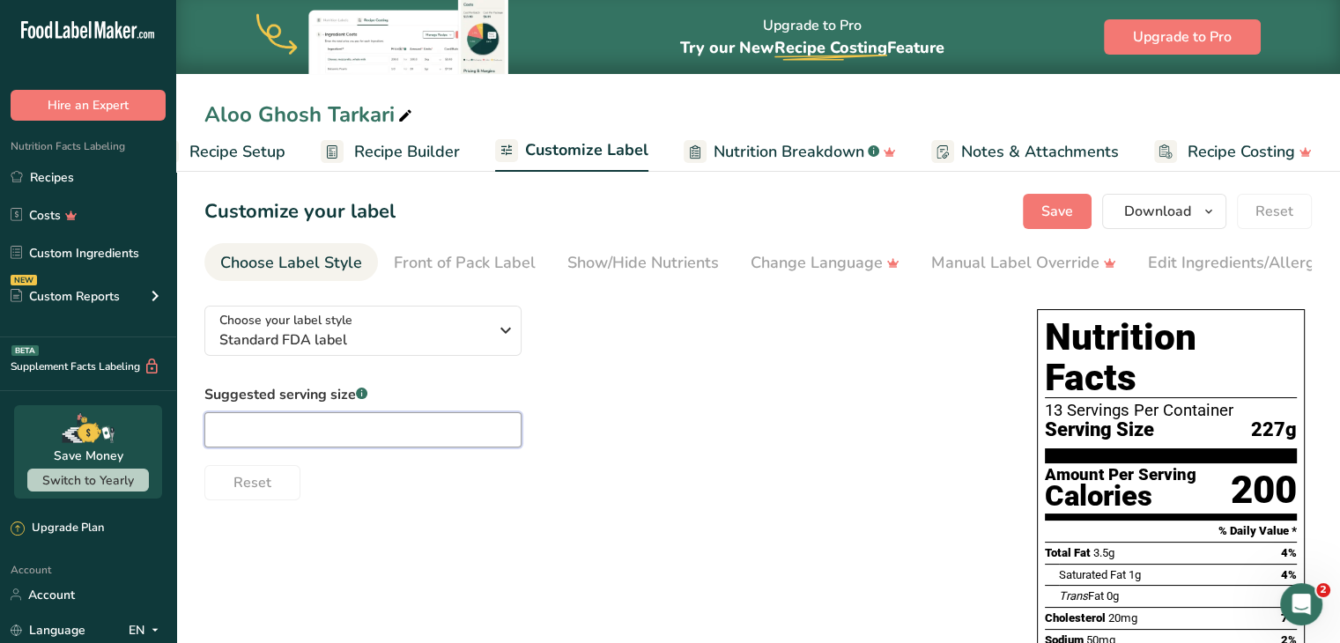
click at [381, 441] on input "text" at bounding box center [362, 429] width 317 height 35
type input "8oz"
click at [670, 214] on span "Save" at bounding box center [1057, 211] width 32 height 21
click at [670, 156] on span "Nutrition Breakdown" at bounding box center [789, 152] width 151 height 24
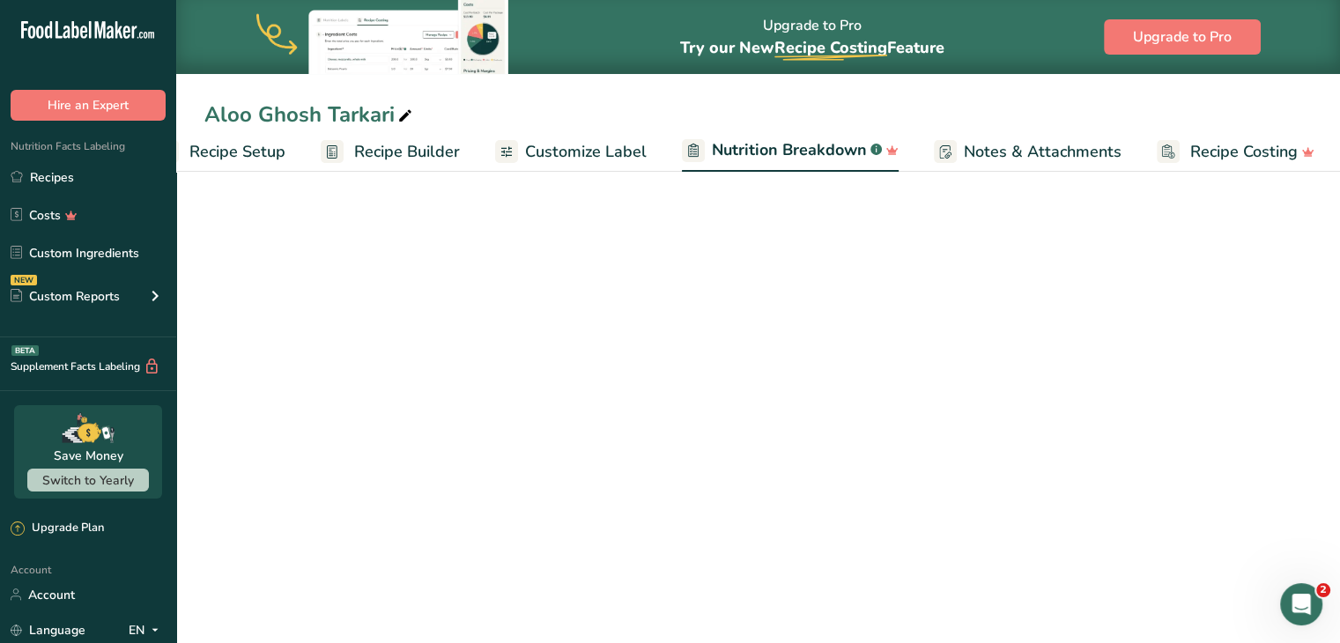
scroll to position [0, 49]
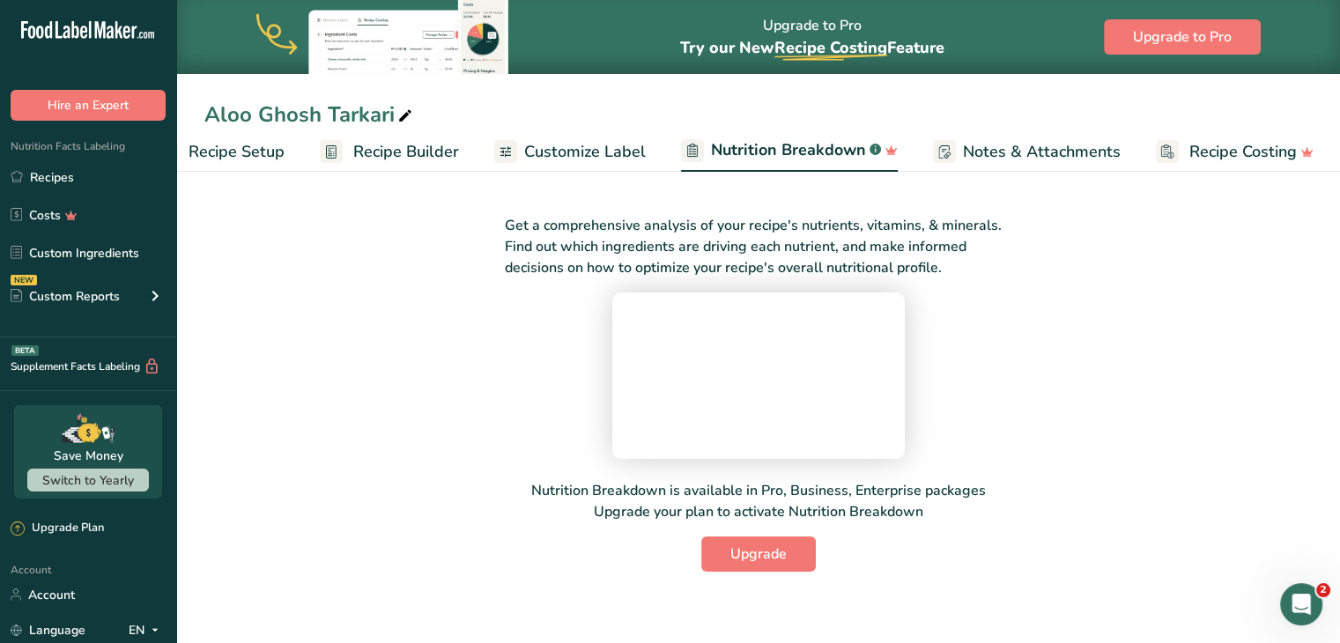
click at [627, 157] on span "Customize Label" at bounding box center [585, 152] width 122 height 24
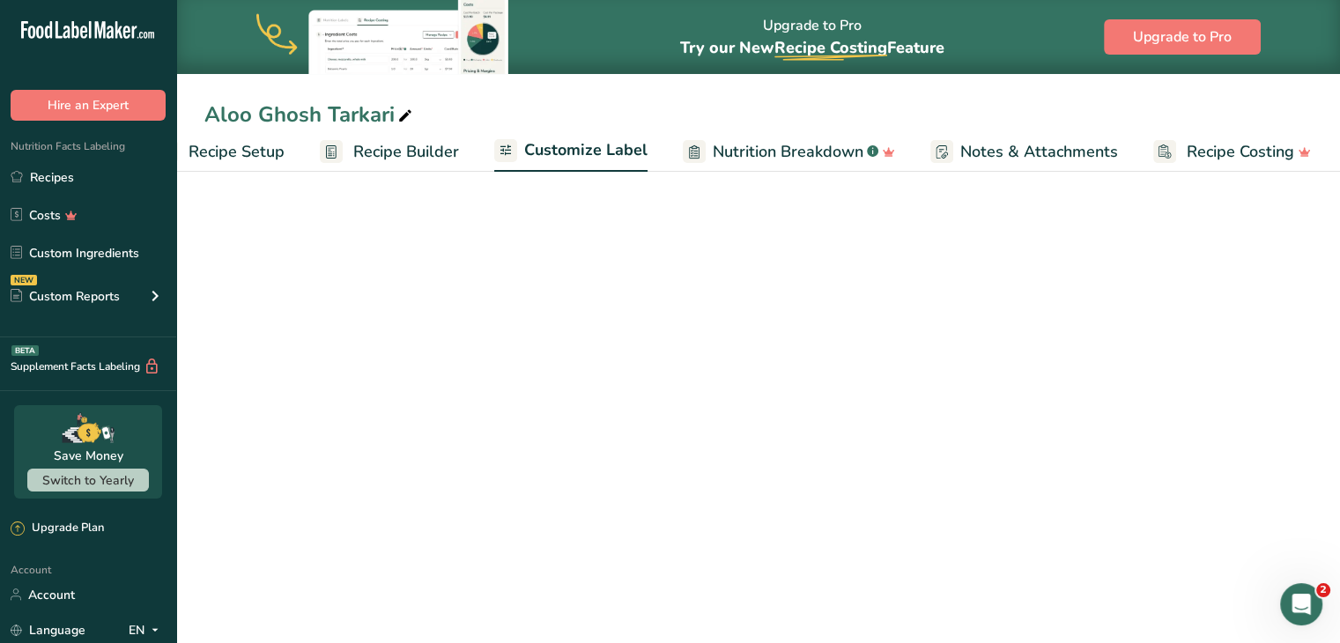
scroll to position [0, 48]
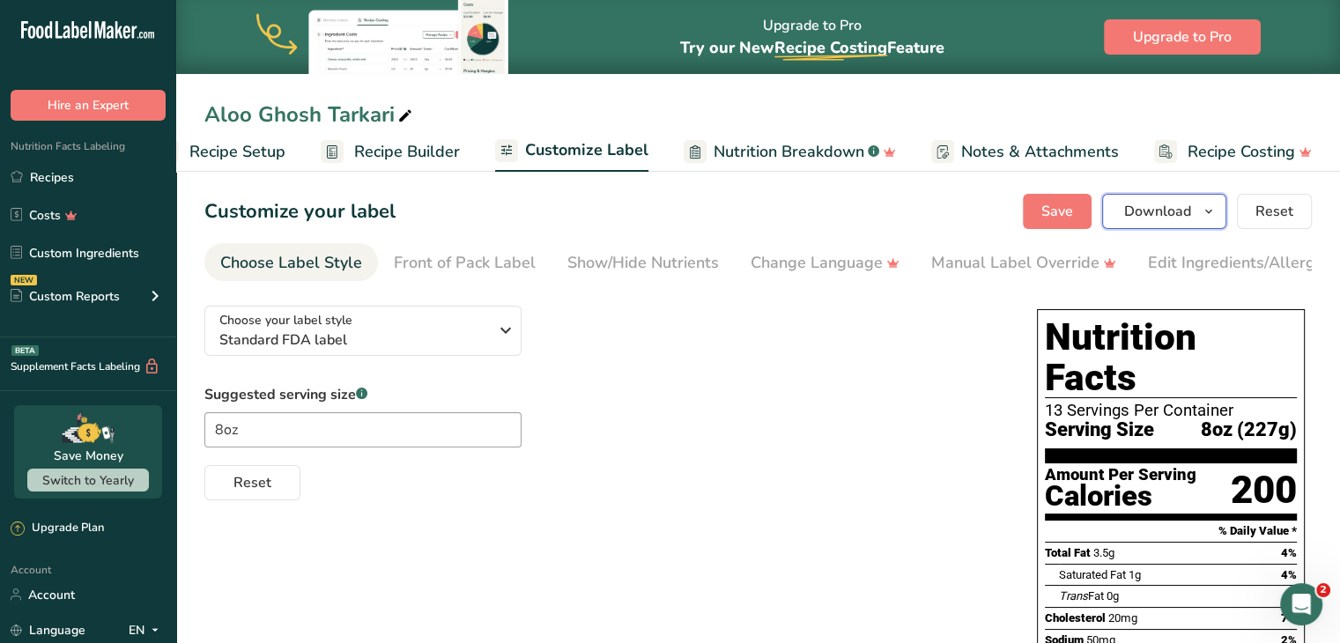
click at [670, 204] on span "button" at bounding box center [1208, 211] width 21 height 21
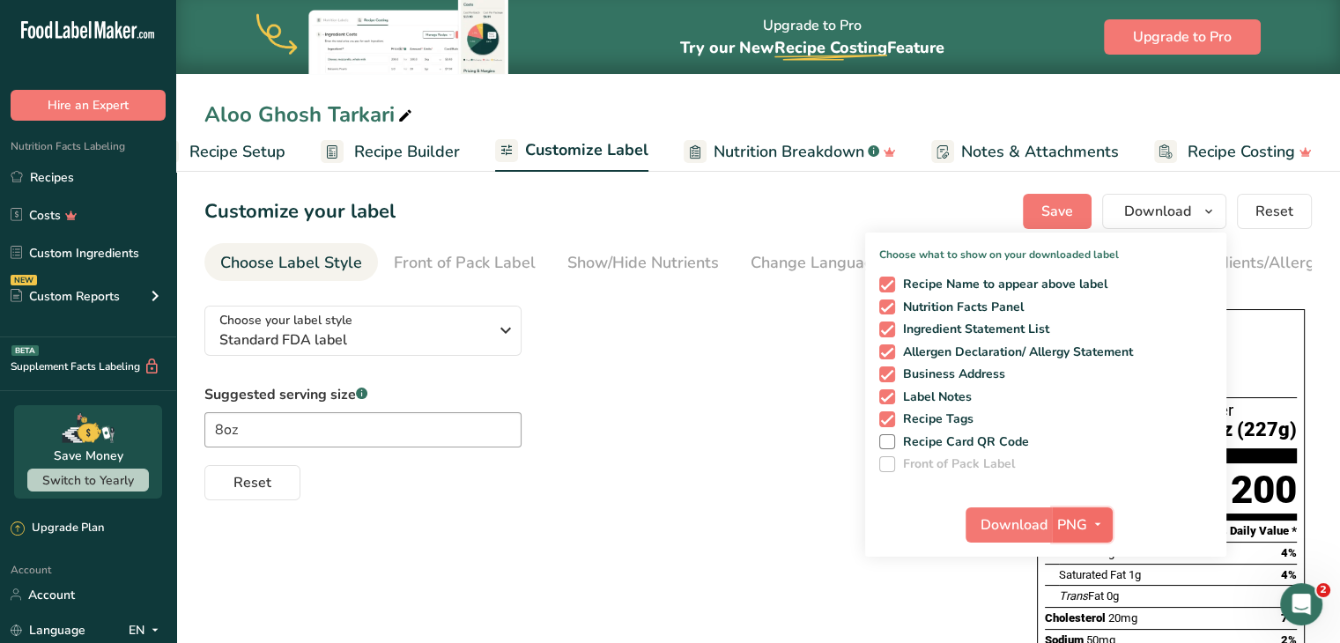
click at [670, 526] on span "button" at bounding box center [1097, 525] width 21 height 21
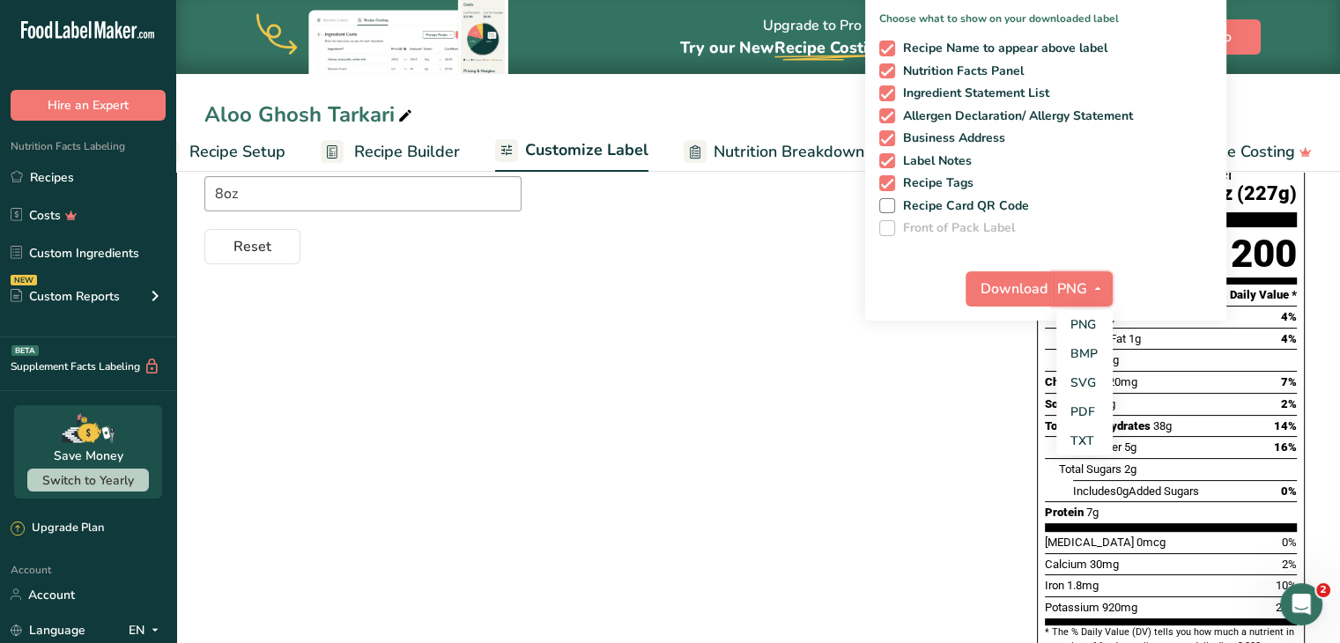
scroll to position [397, 0]
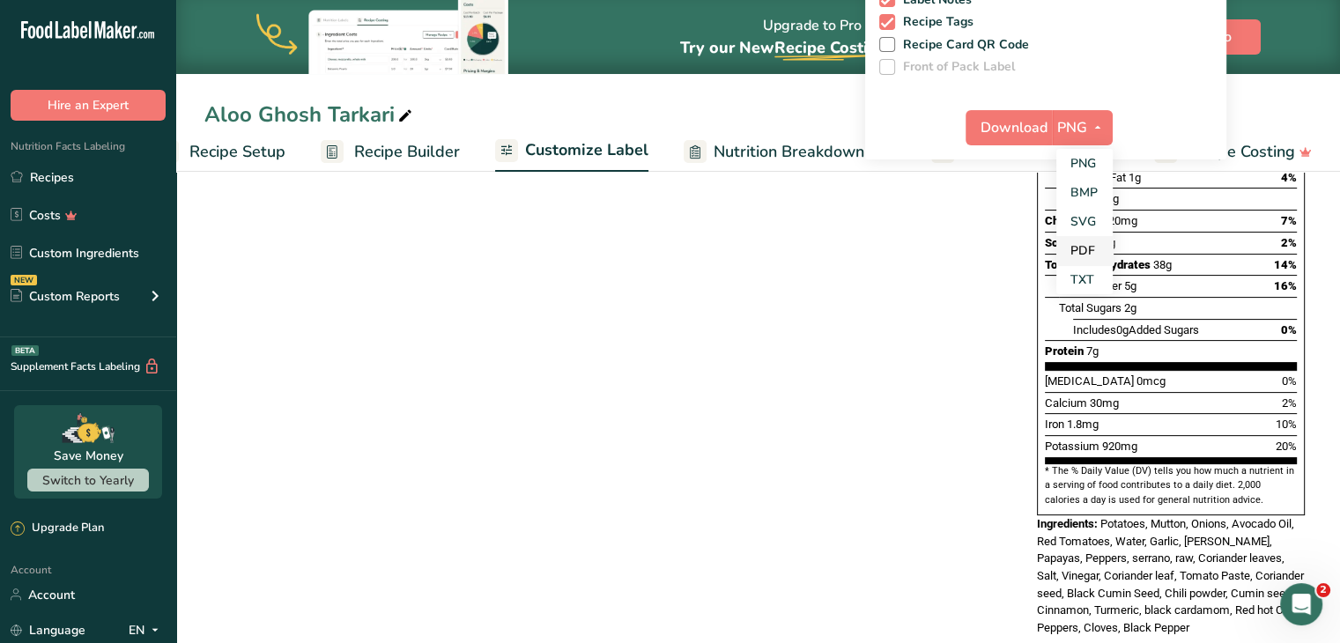
click at [670, 241] on link "PDF" at bounding box center [1084, 250] width 56 height 29
click at [670, 124] on span "Download" at bounding box center [1014, 127] width 67 height 21
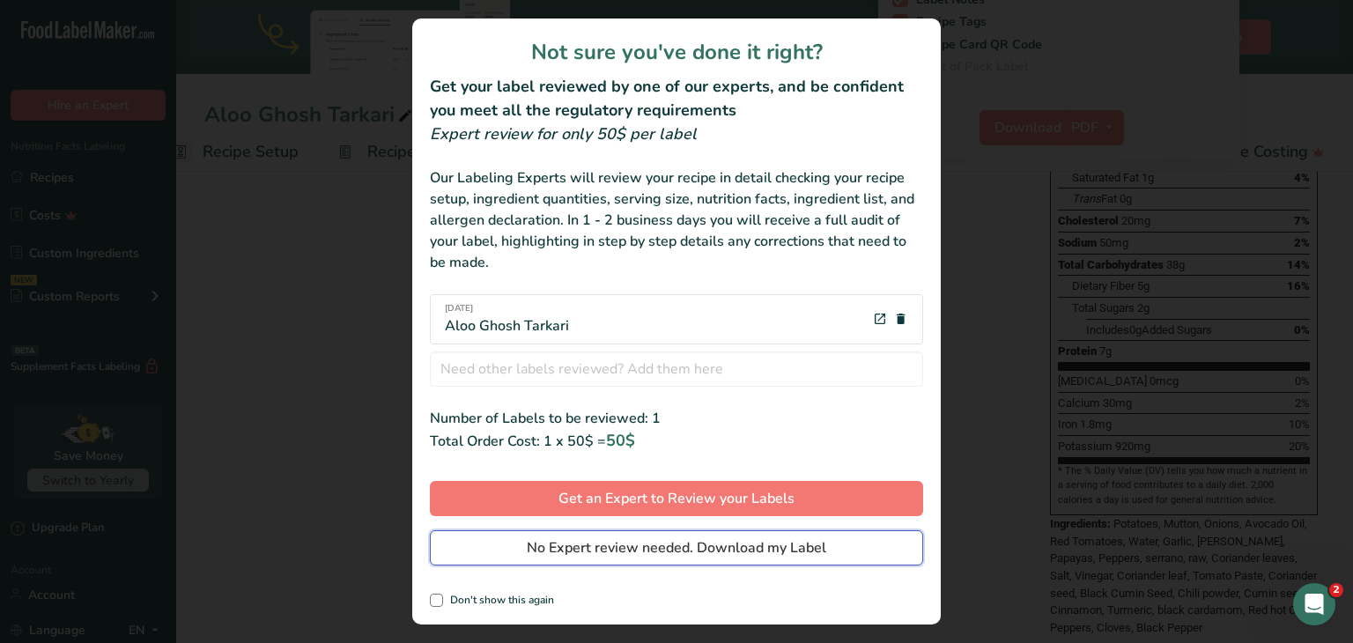
click at [670, 544] on span "No Expert review needed. Download my Label" at bounding box center [677, 547] width 300 height 21
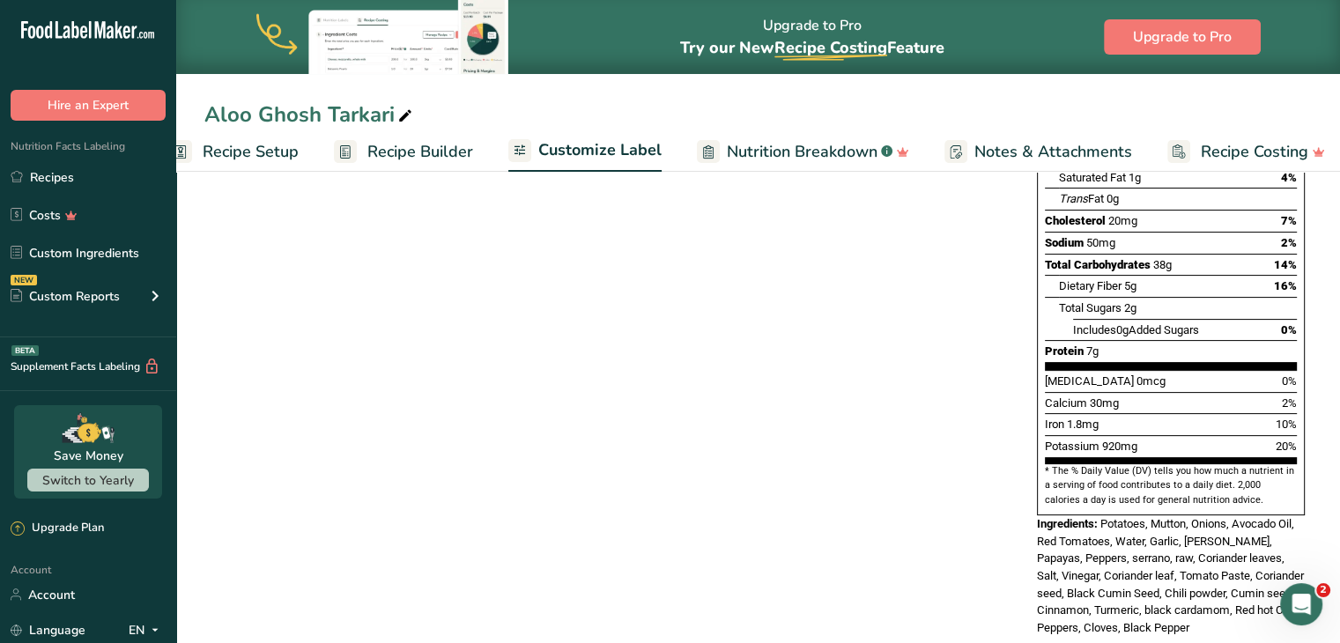
click at [237, 155] on span "Recipe Setup" at bounding box center [251, 152] width 96 height 24
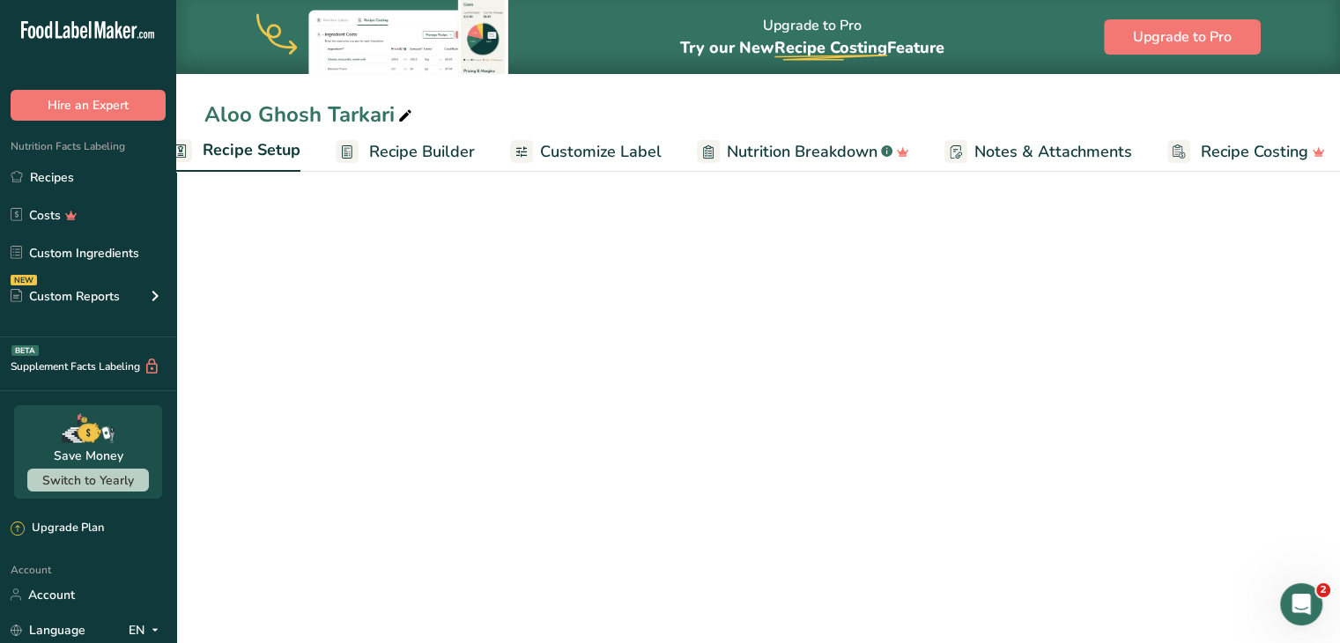
scroll to position [0, 6]
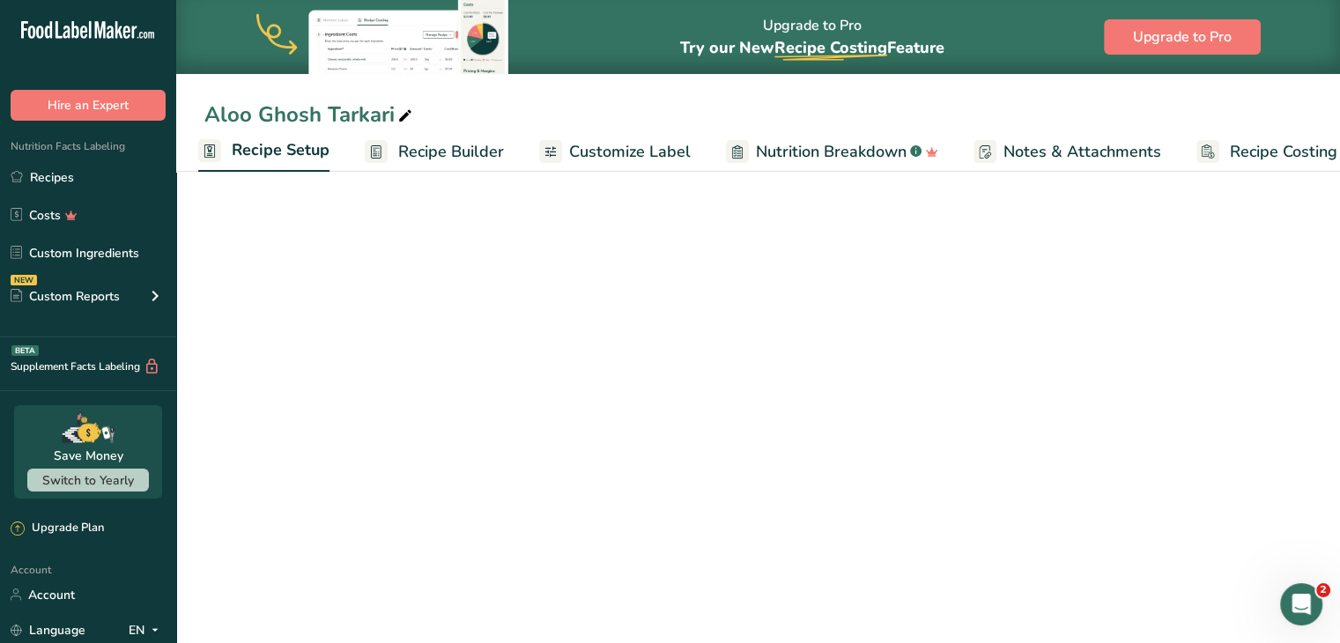
select select "5"
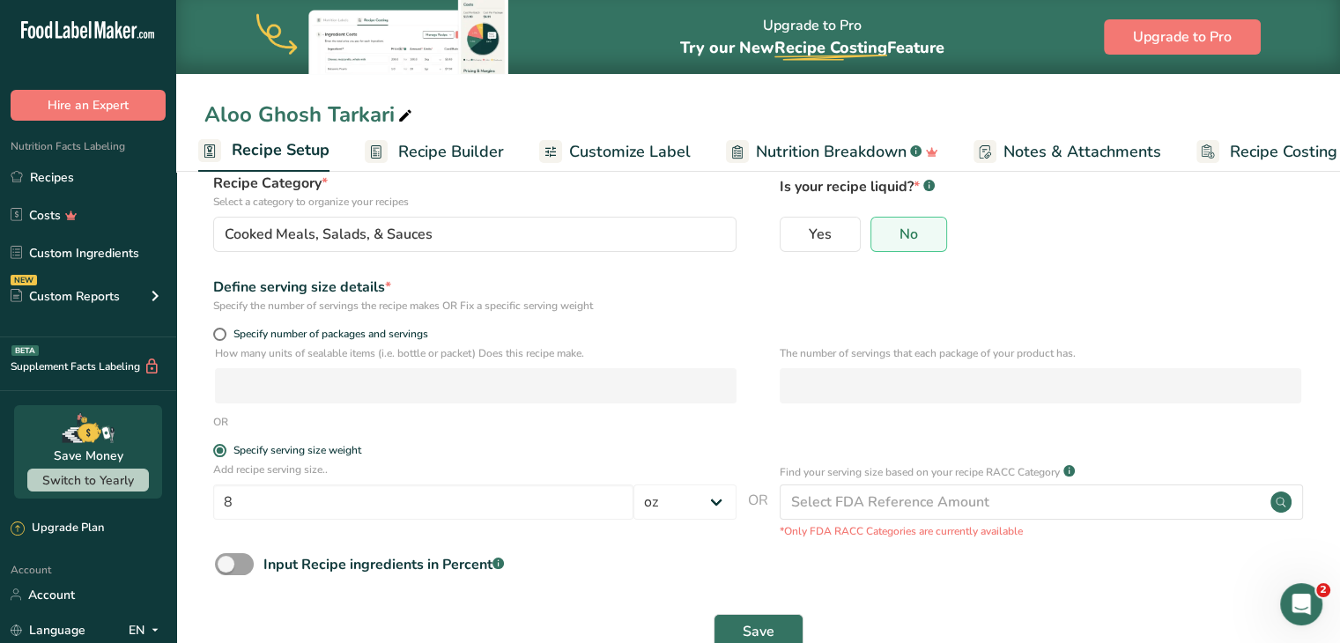
scroll to position [122, 0]
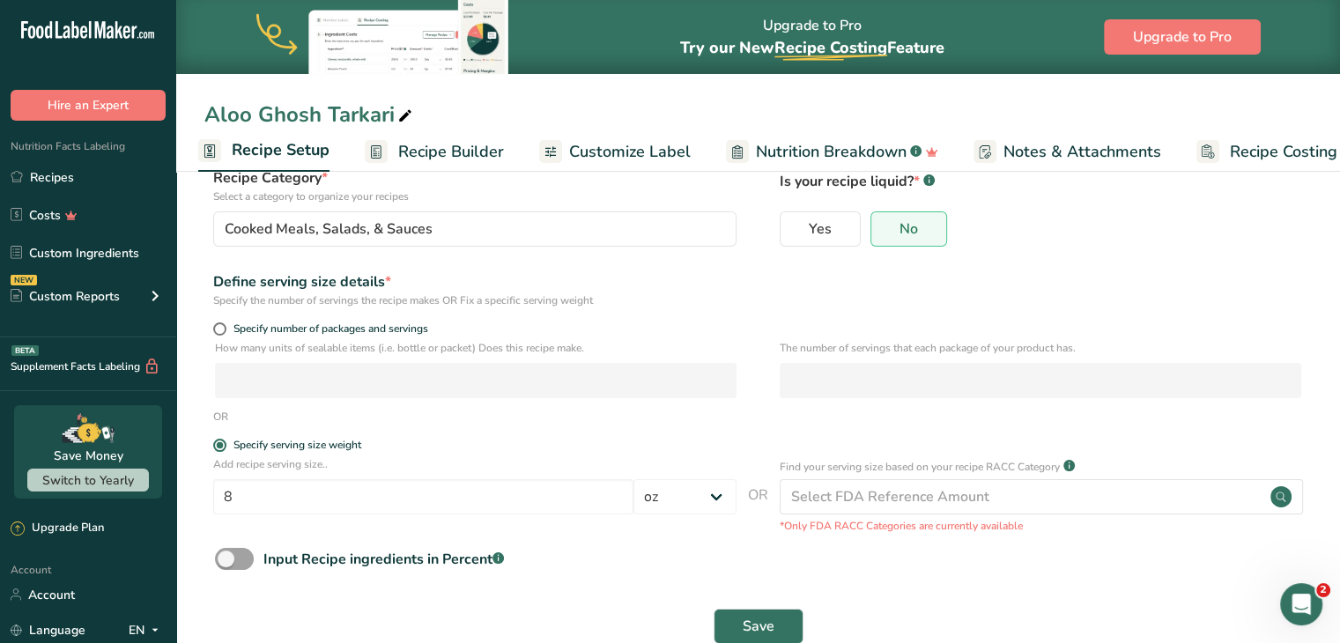
click at [448, 159] on span "Recipe Builder" at bounding box center [451, 152] width 106 height 24
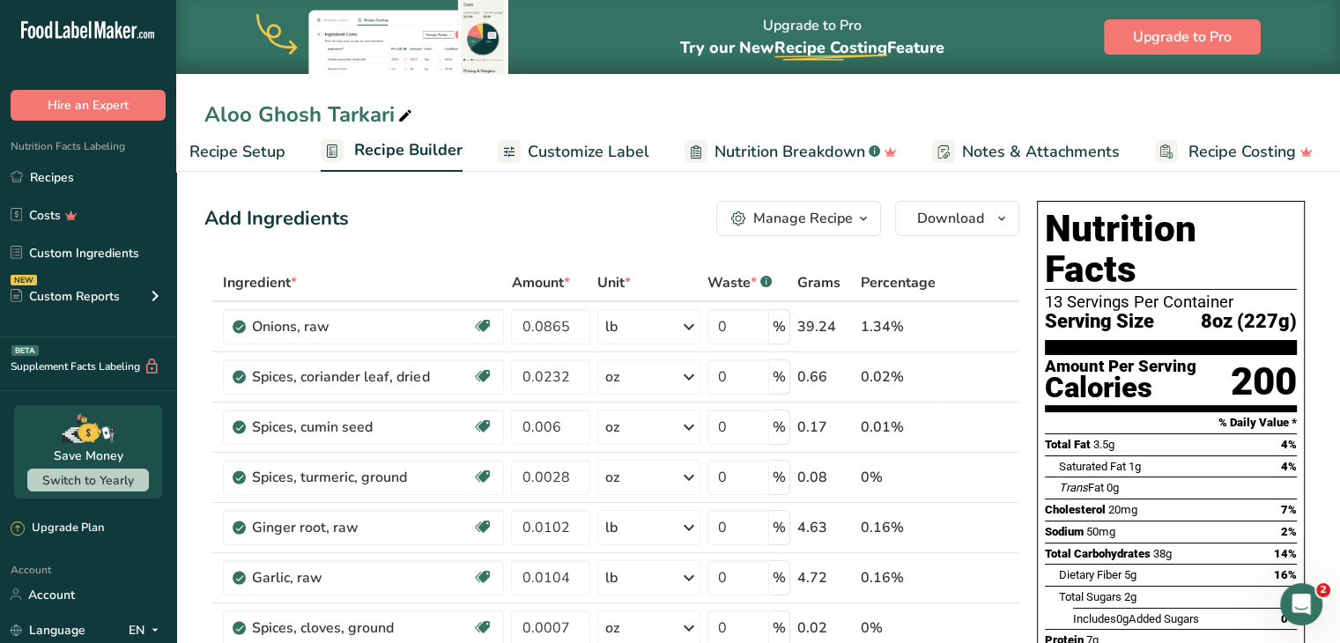
click at [670, 152] on span "Nutrition Breakdown" at bounding box center [790, 152] width 151 height 24
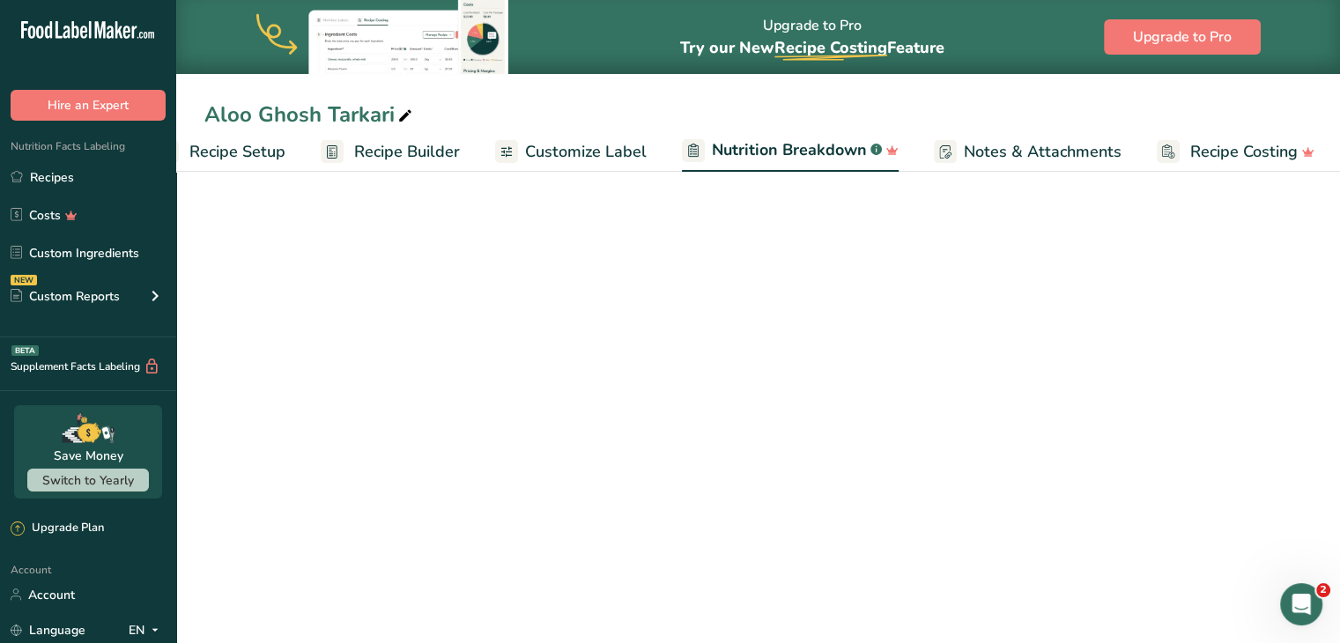
scroll to position [0, 49]
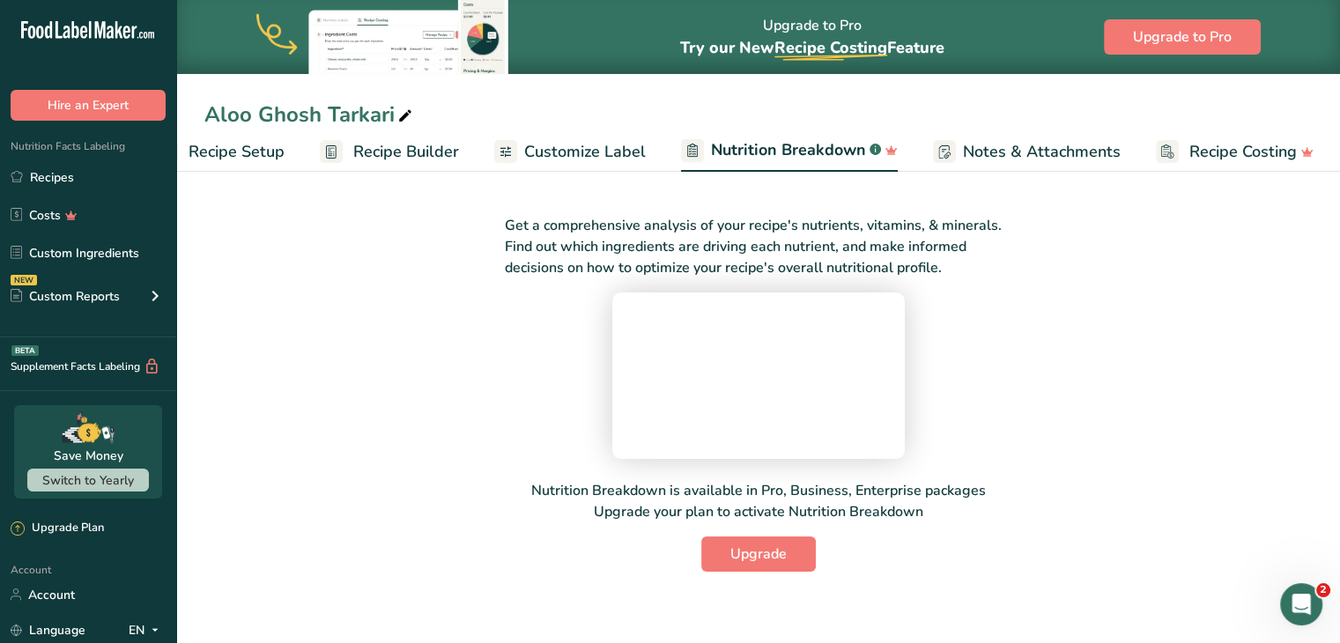
click at [605, 151] on span "Customize Label" at bounding box center [585, 152] width 122 height 24
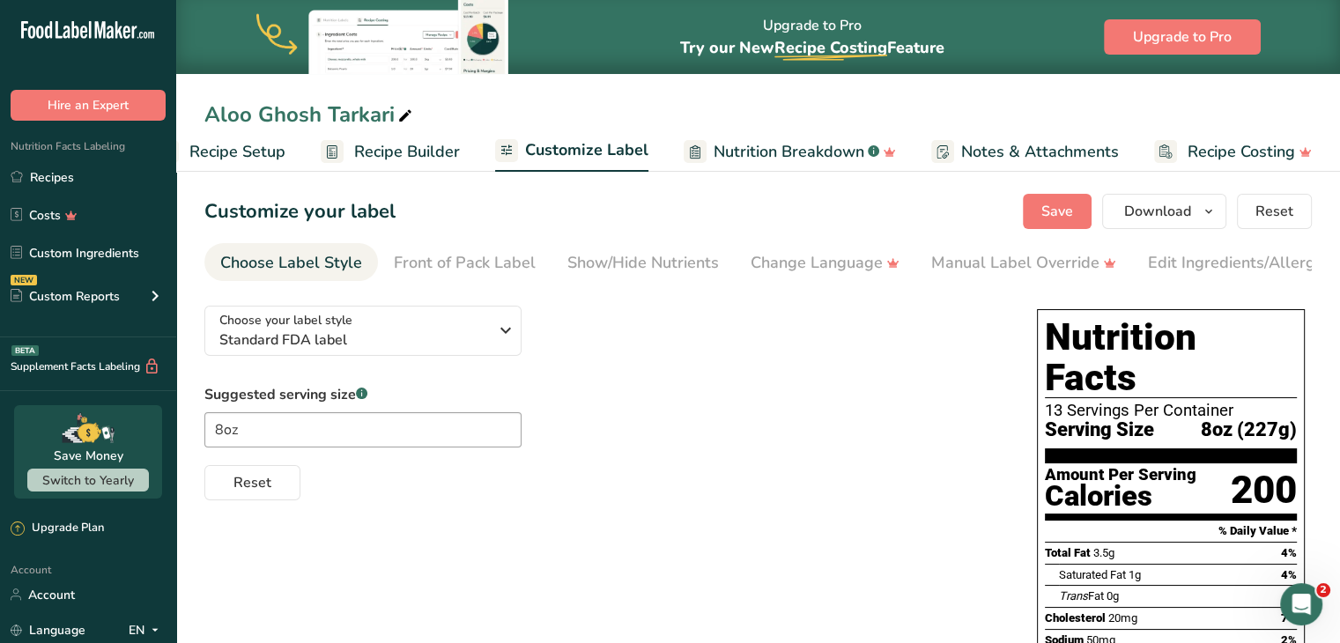
click at [670, 402] on div "13 Servings Per Container" at bounding box center [1171, 411] width 252 height 18
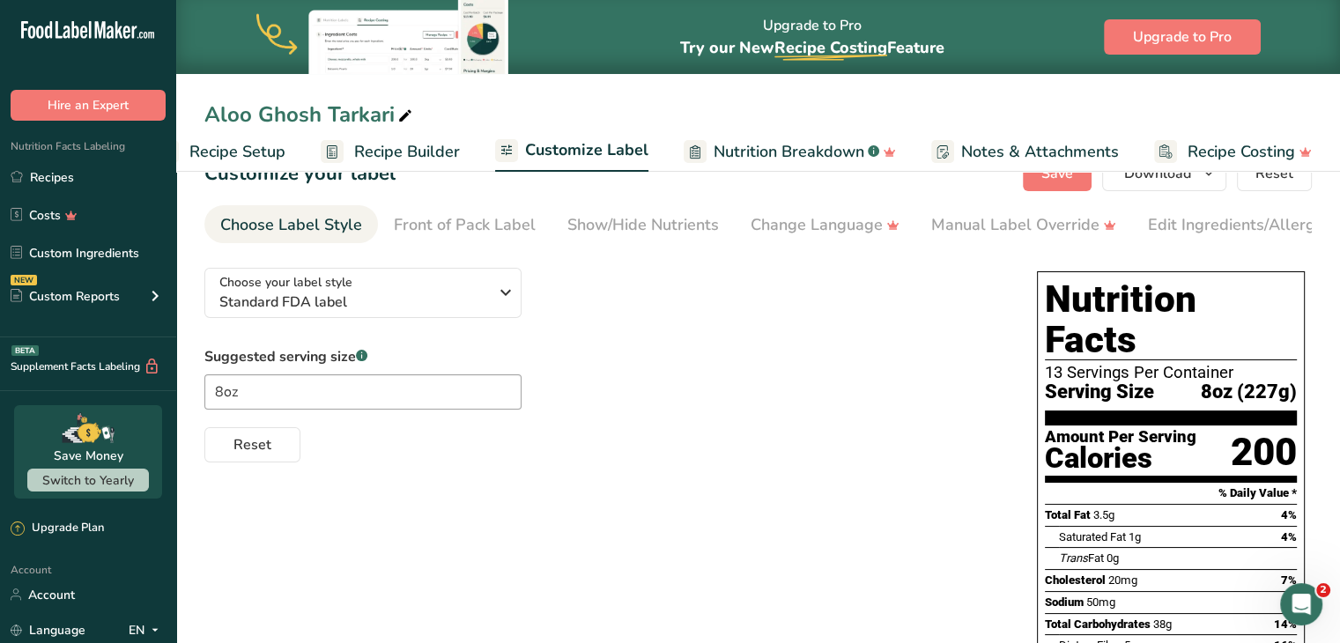
scroll to position [35, 0]
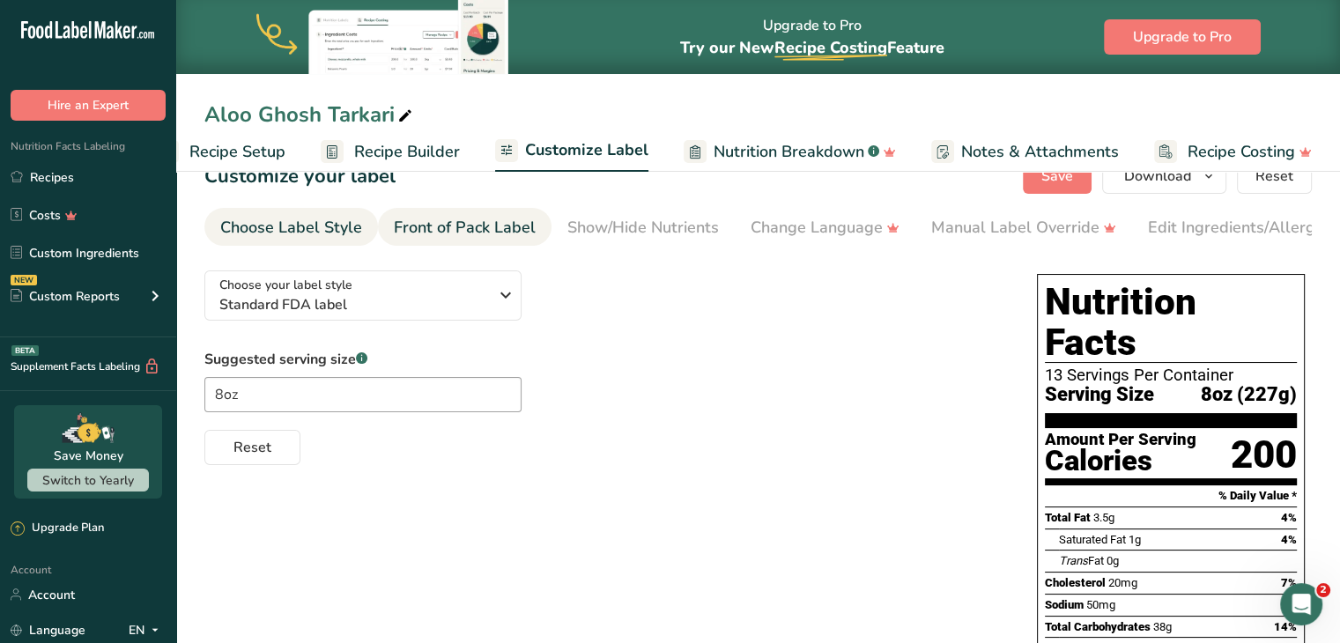
click at [444, 228] on div "Front of Pack Label" at bounding box center [465, 228] width 142 height 24
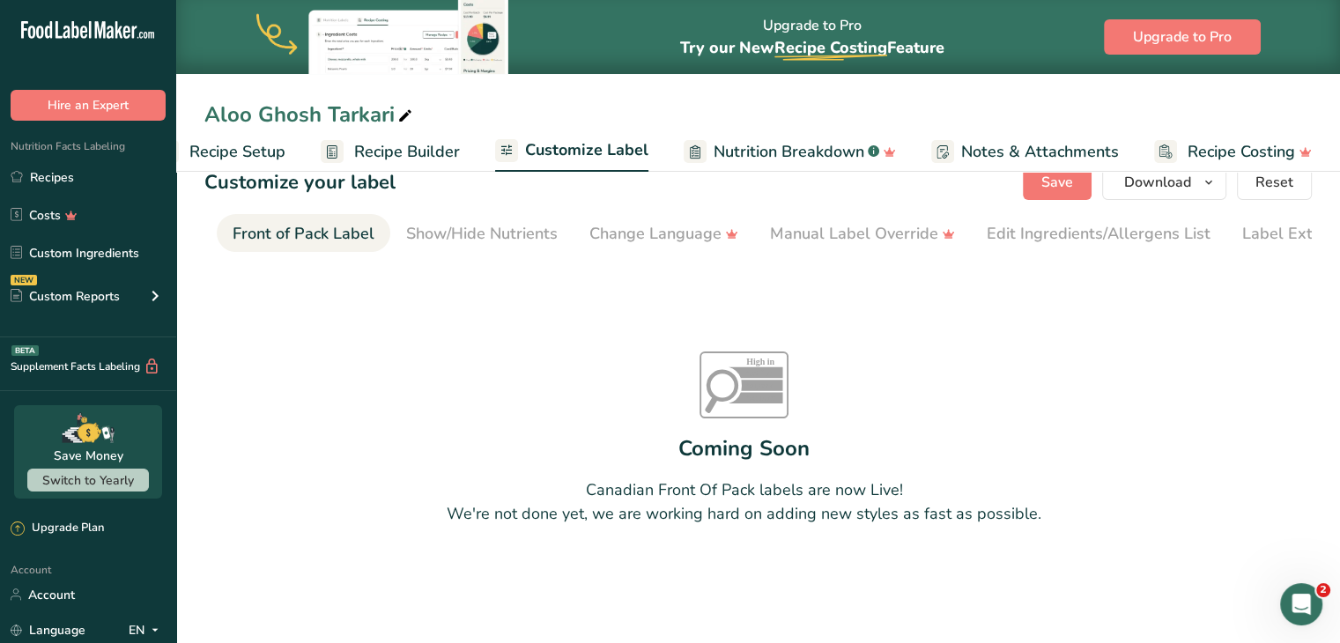
scroll to position [0, 171]
click at [302, 223] on div "Front of Pack Label" at bounding box center [294, 234] width 142 height 24
click at [536, 151] on span "Customize Label" at bounding box center [586, 150] width 123 height 24
click at [391, 160] on span "Recipe Builder" at bounding box center [407, 152] width 106 height 24
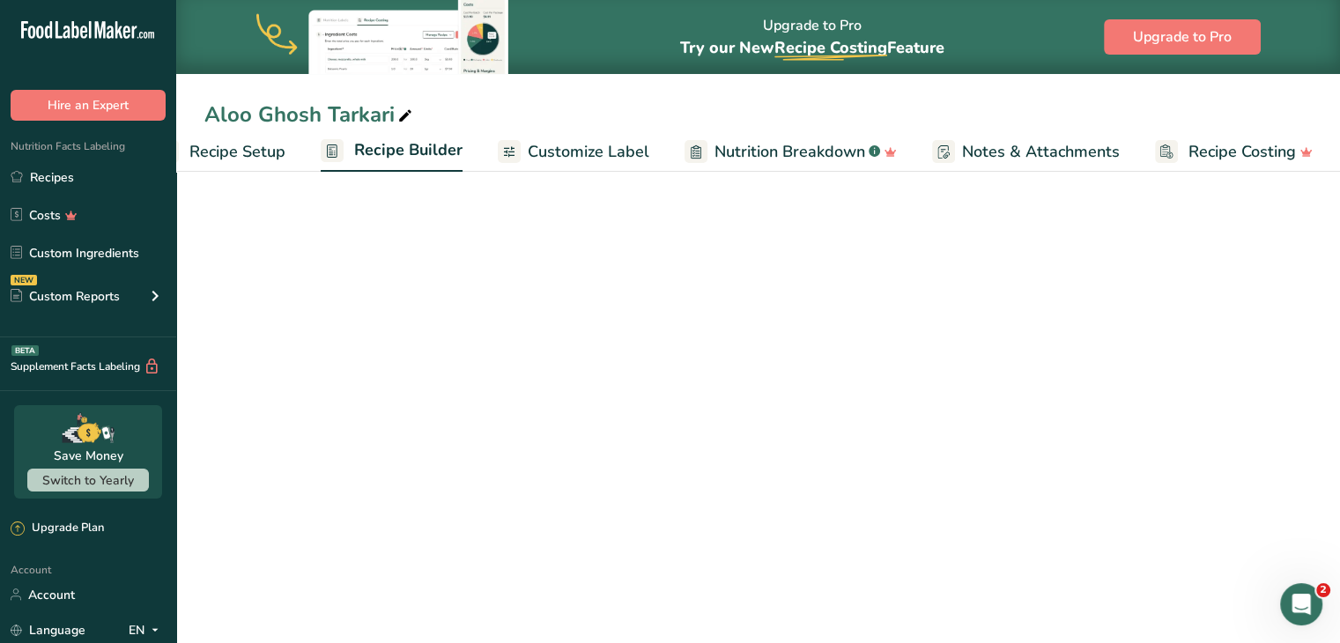
click at [236, 154] on span "Recipe Setup" at bounding box center [237, 152] width 96 height 24
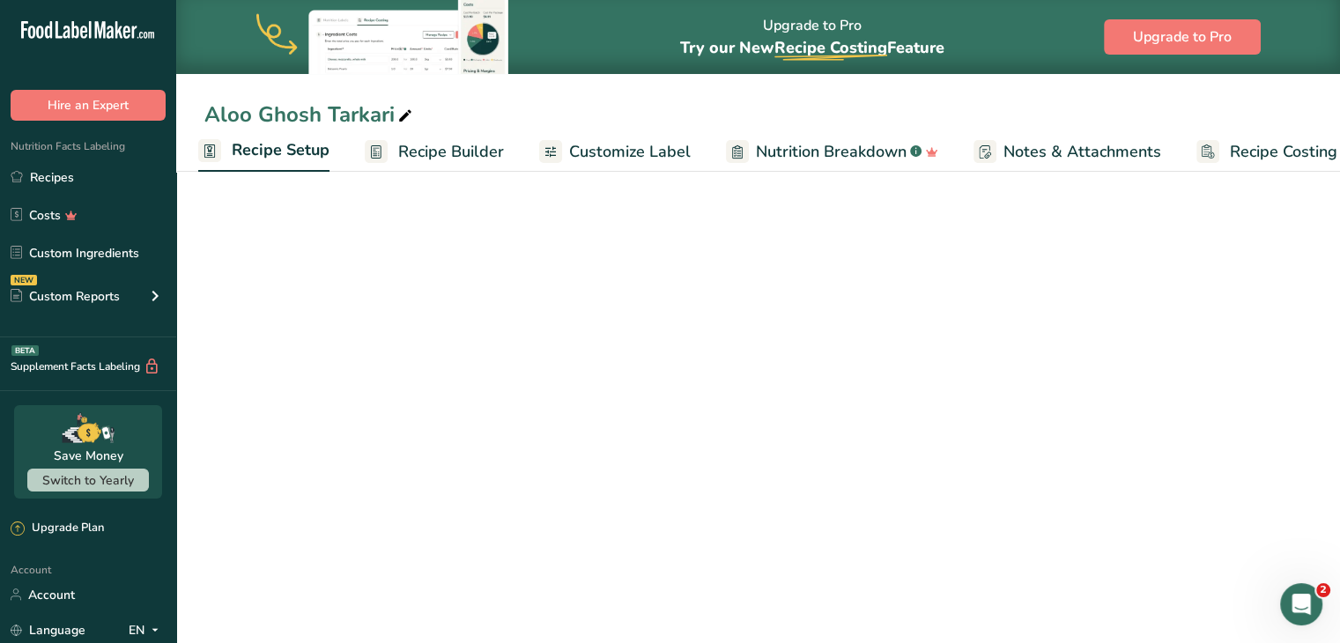
select select "5"
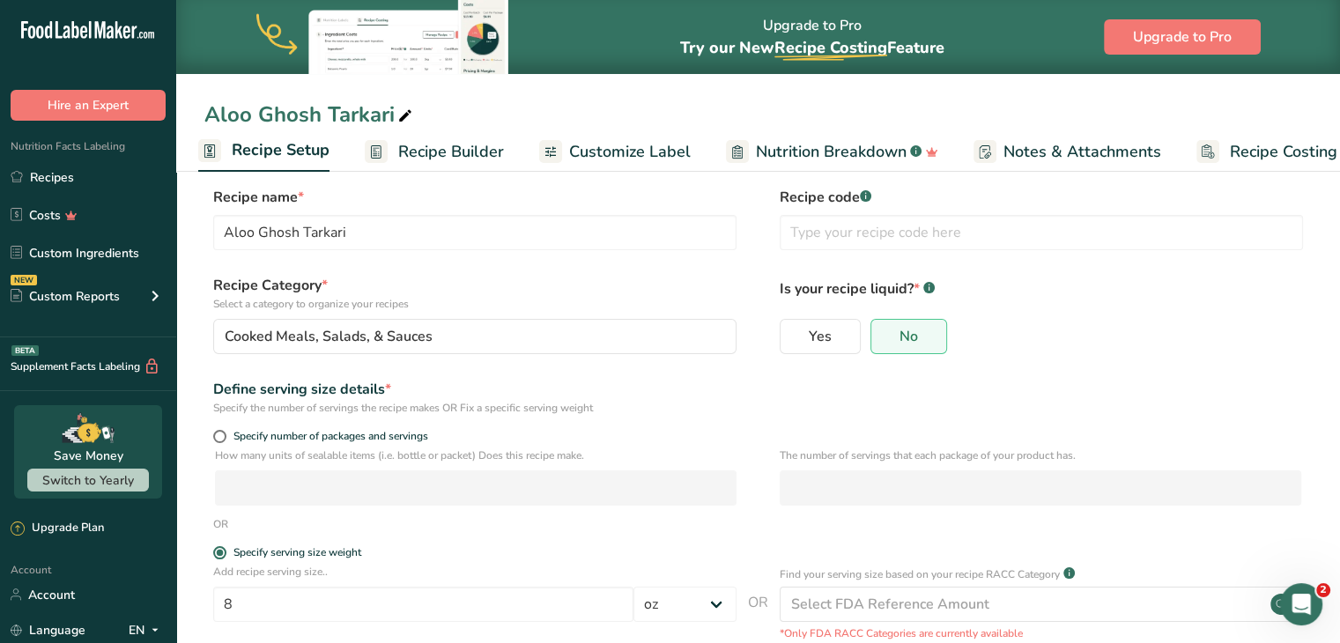
scroll to position [5, 0]
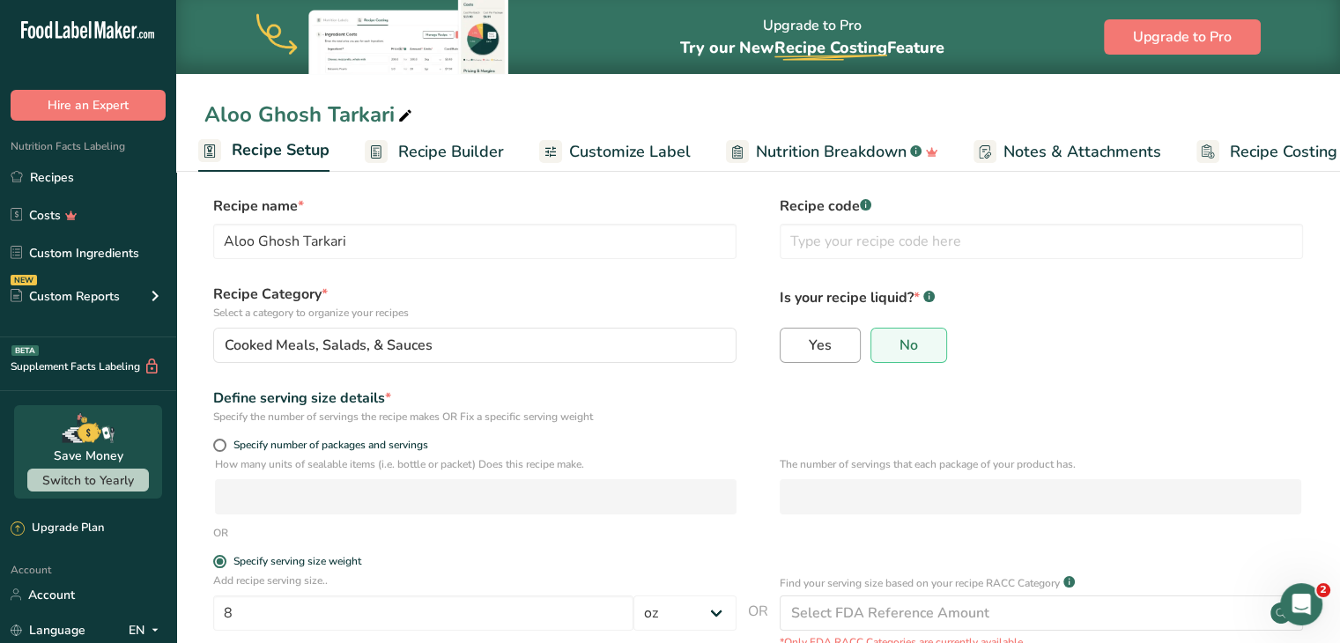
click at [670, 343] on span "Yes" at bounding box center [820, 346] width 23 height 18
click at [670, 343] on input "Yes" at bounding box center [786, 344] width 11 height 11
radio input "true"
radio input "false"
select select "22"
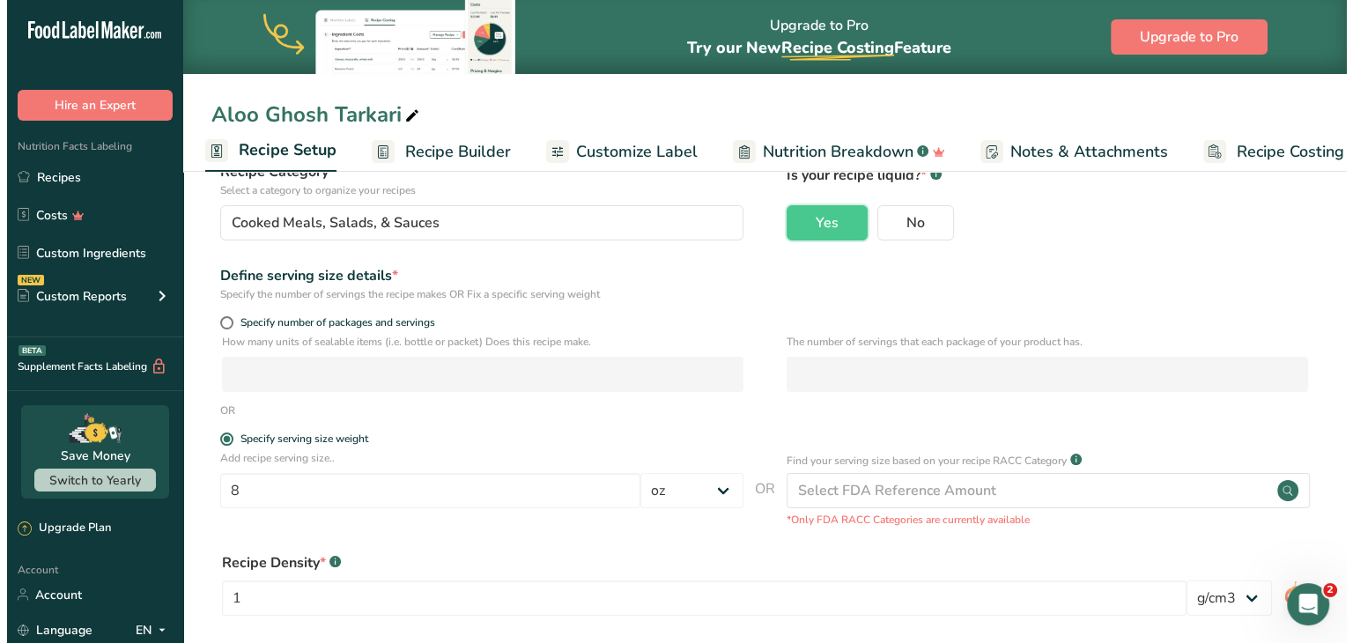
scroll to position [180, 0]
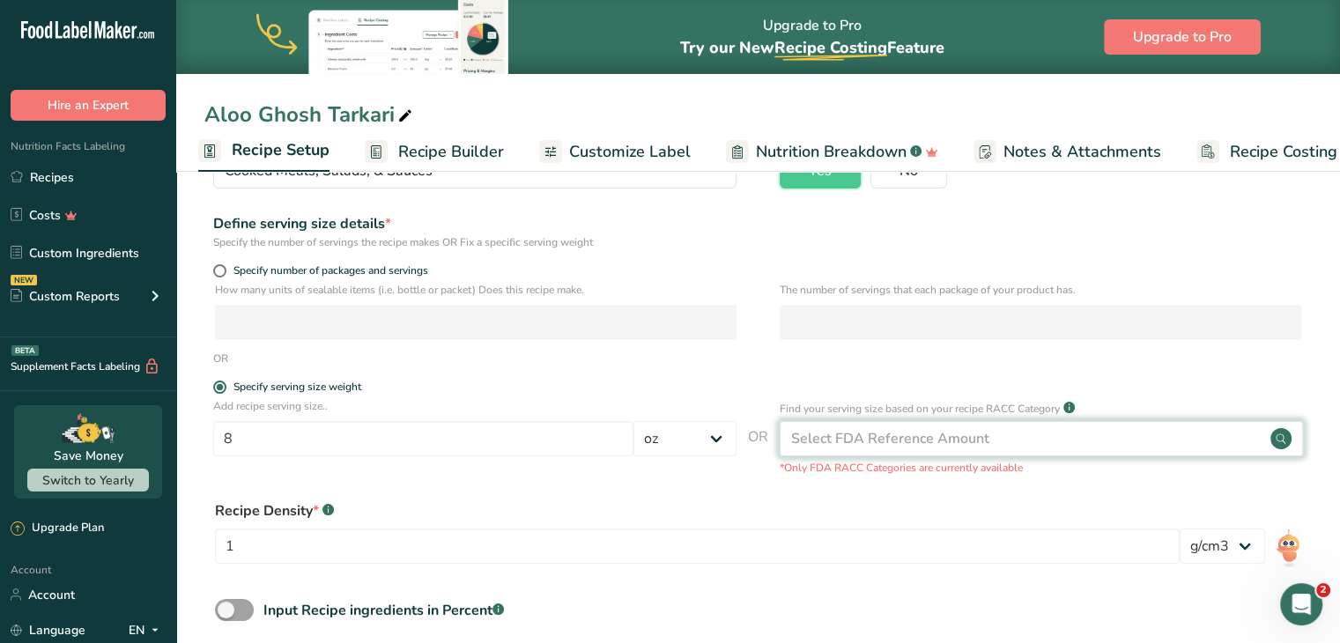
click at [670, 441] on div "Select FDA Reference Amount" at bounding box center [890, 438] width 198 height 21
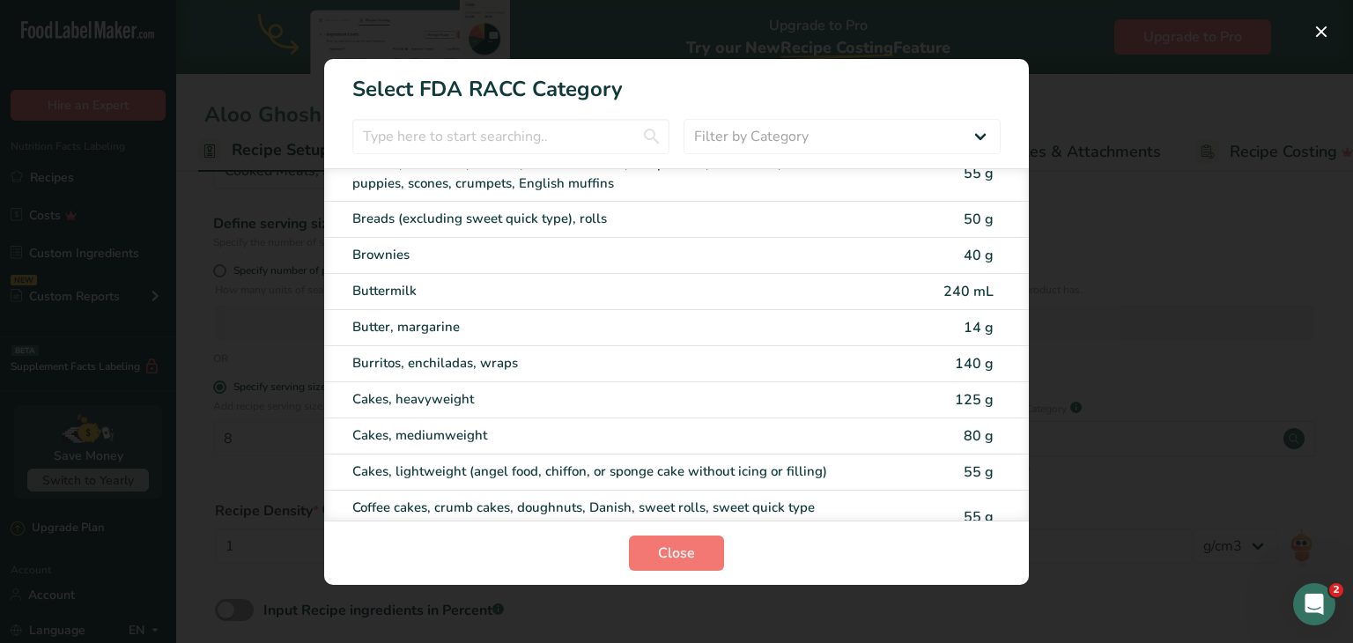
scroll to position [75, 0]
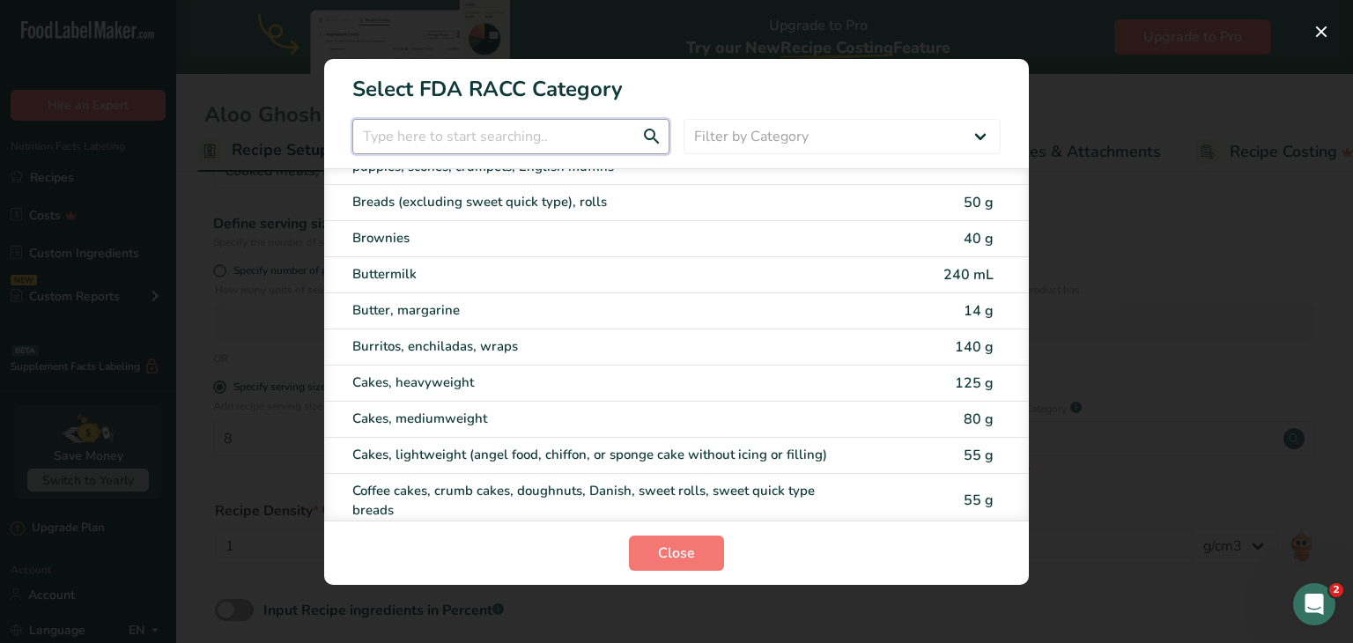
click at [509, 142] on input "RACC Category Selection Modal" at bounding box center [510, 136] width 317 height 35
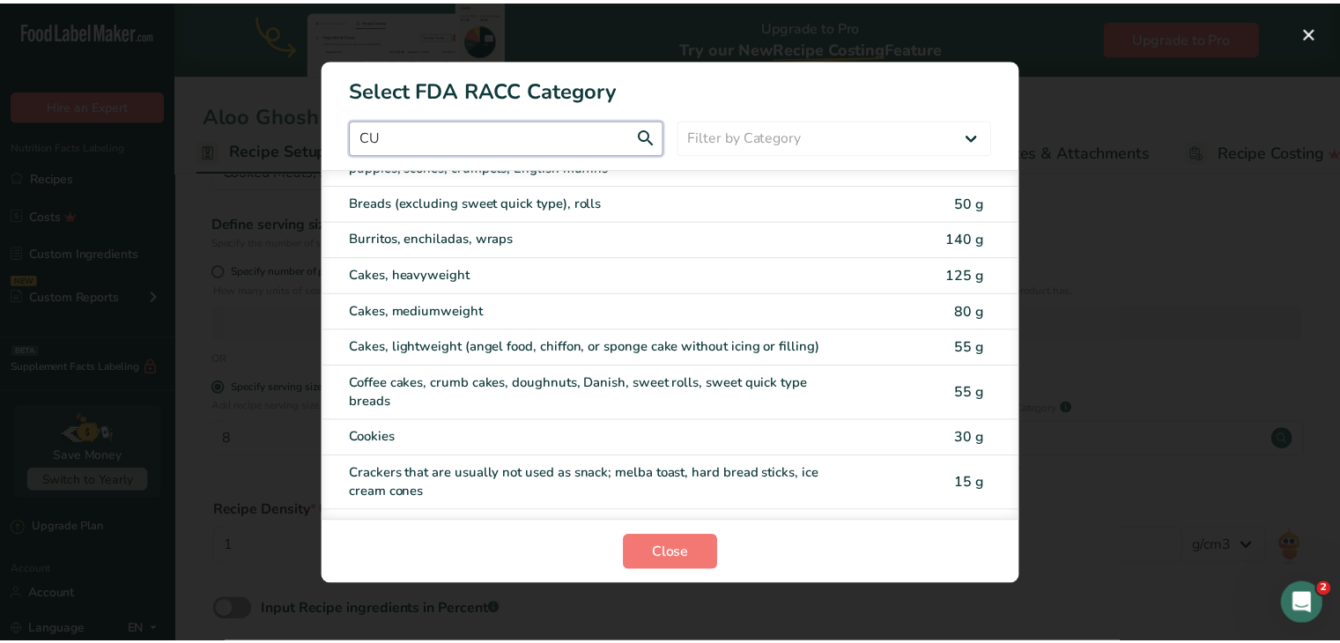
scroll to position [0, 0]
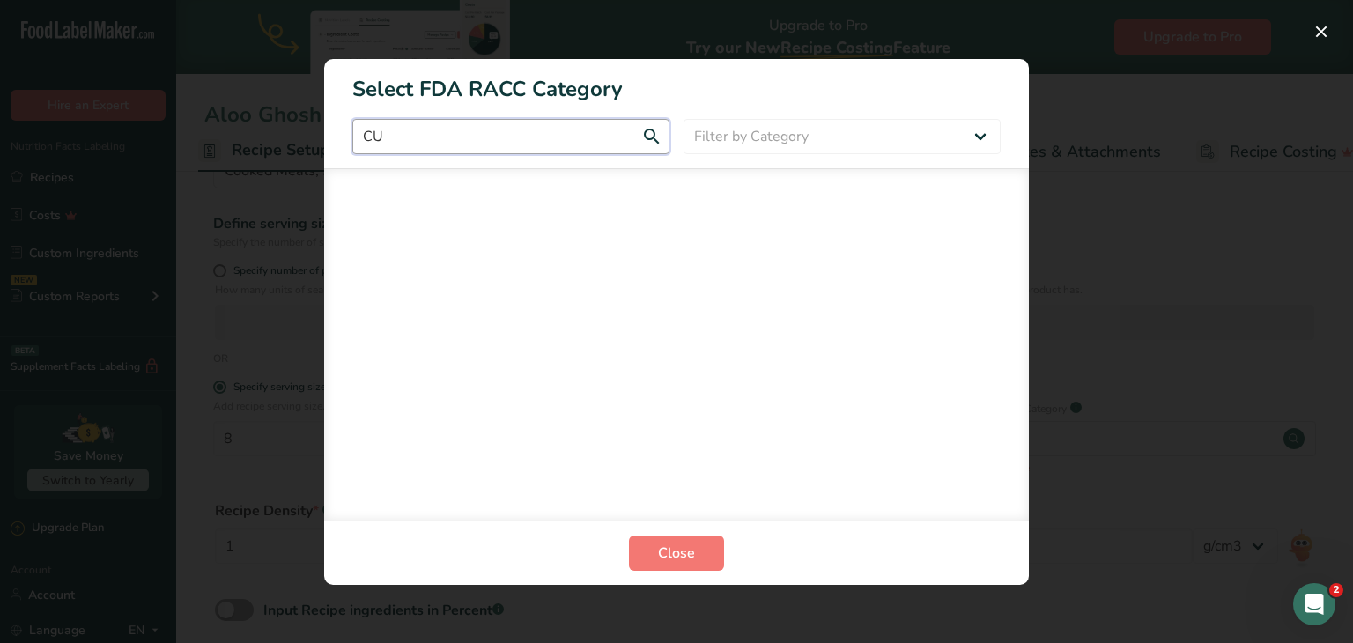
type input "C"
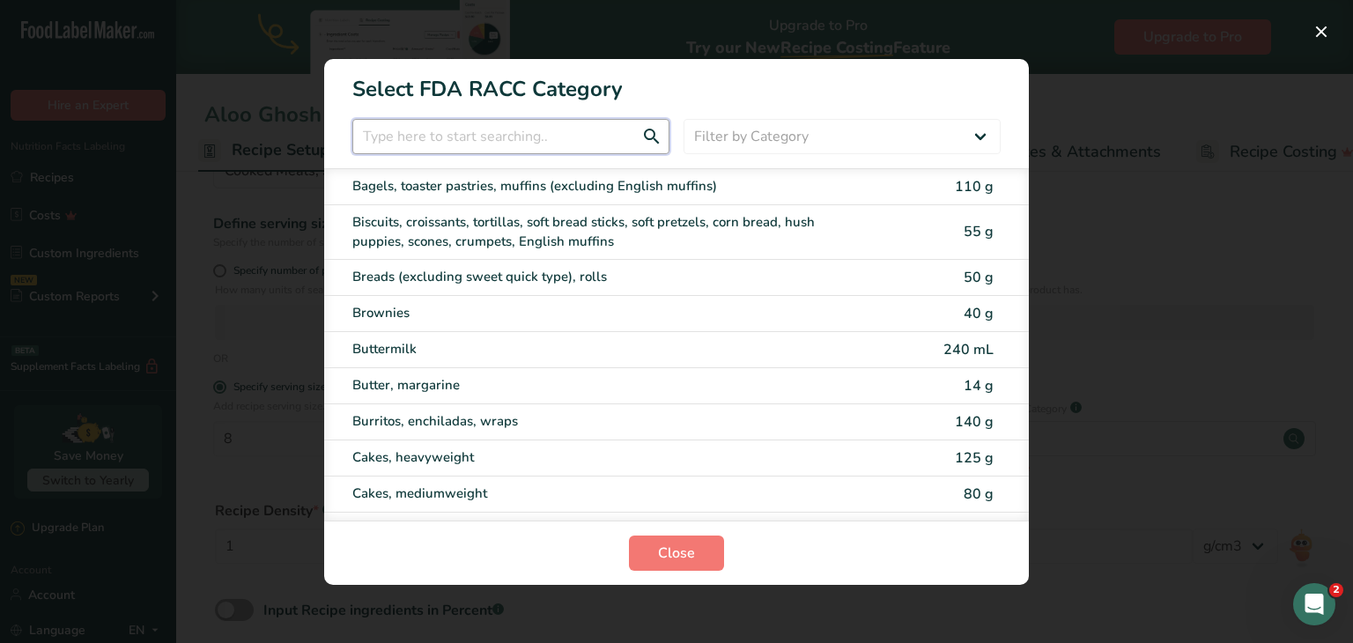
click at [509, 142] on input "RACC Category Selection Modal" at bounding box center [510, 136] width 317 height 35
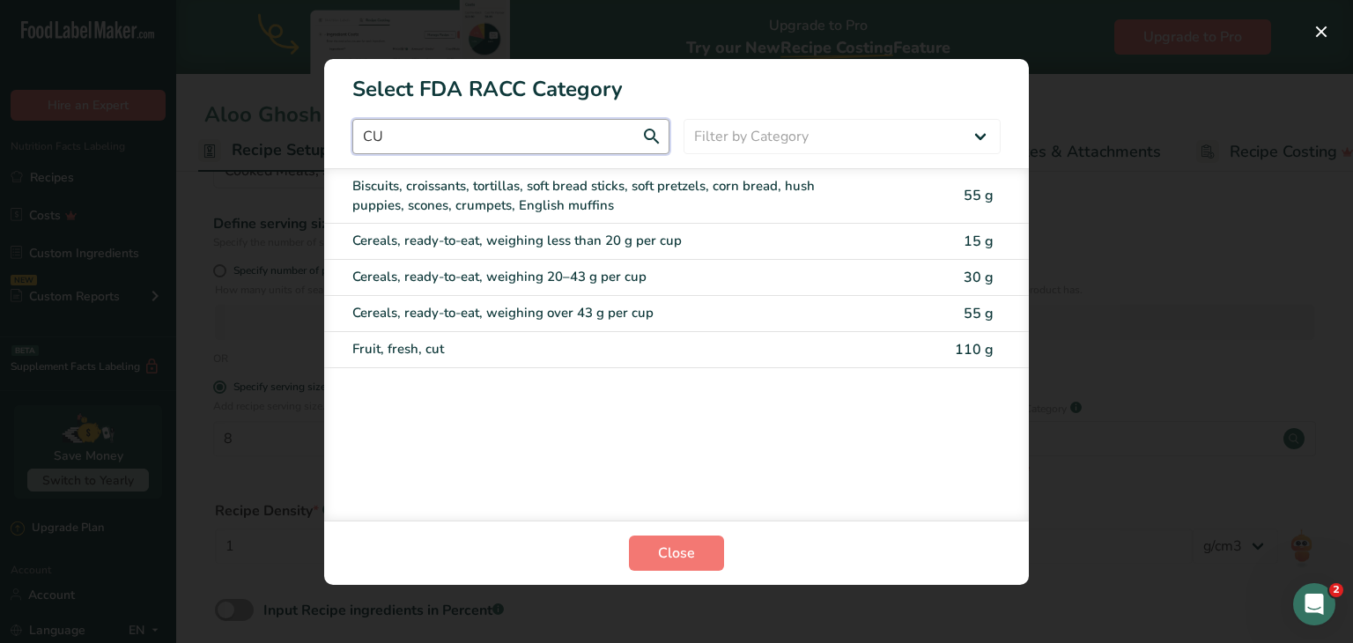
type input "C"
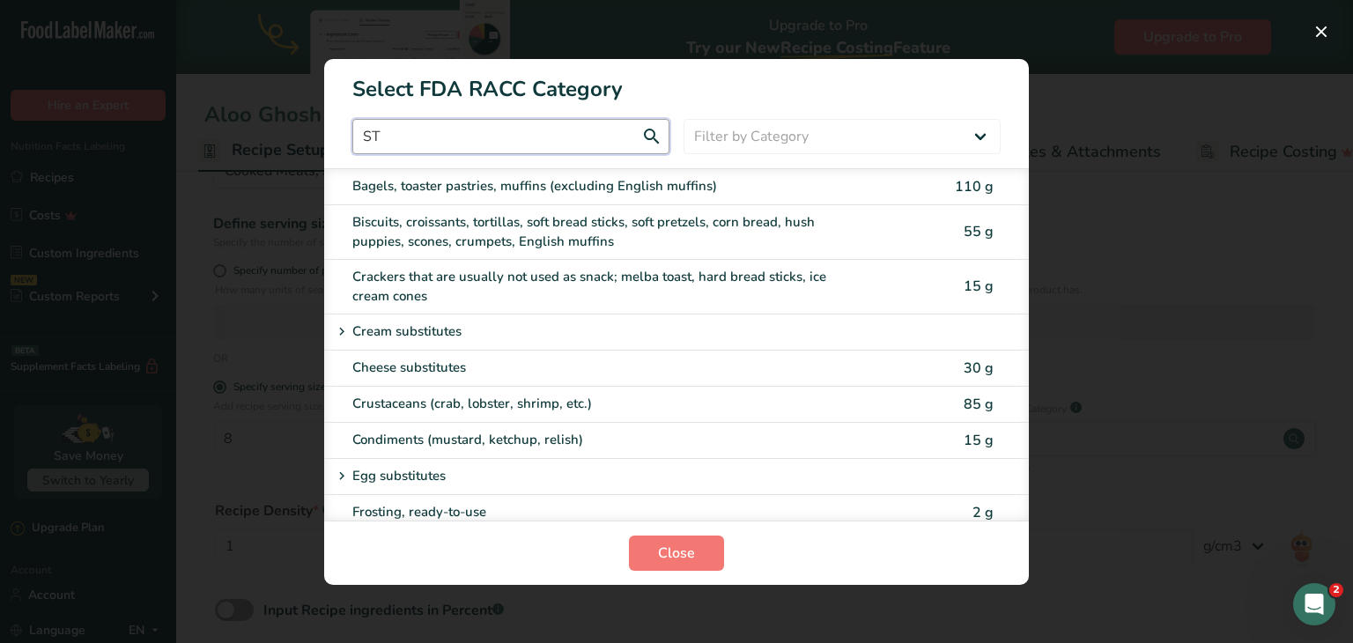
type input "S"
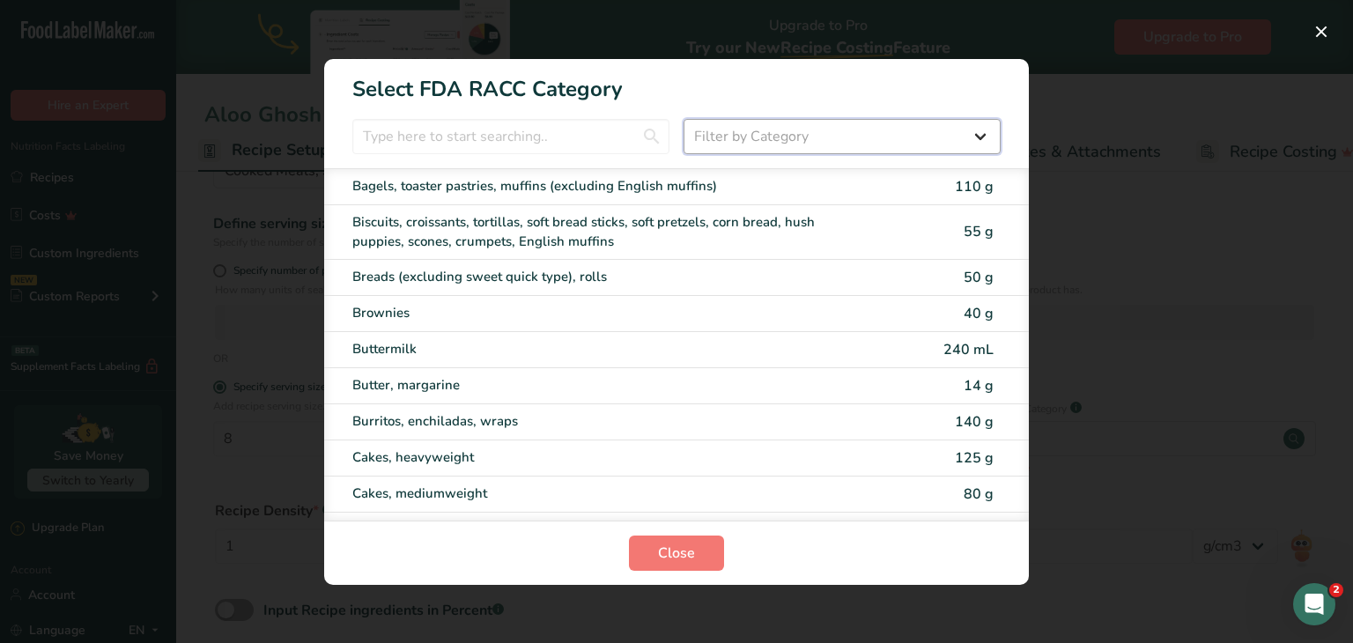
click at [670, 135] on select "Filter by Category All Bakery products Beverages Cereals and other grain produc…" at bounding box center [842, 136] width 317 height 35
click at [670, 431] on div "RACC Category Selection Modal" at bounding box center [676, 321] width 1353 height 643
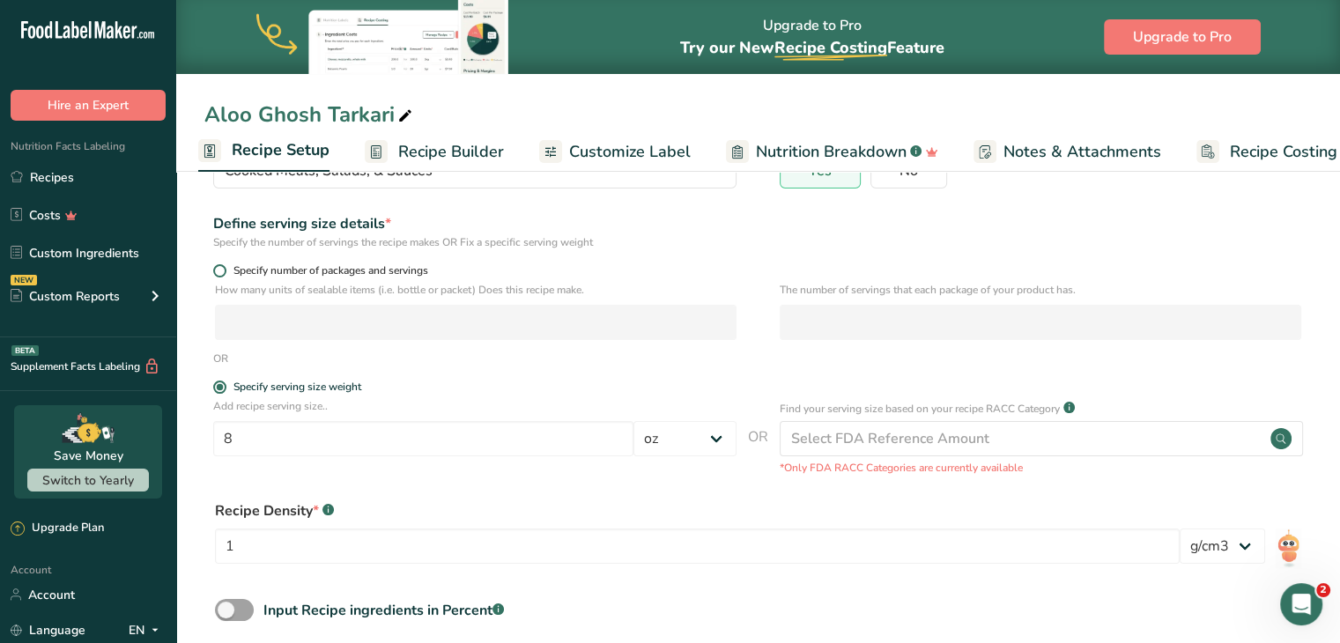
click at [221, 272] on span at bounding box center [219, 270] width 13 height 13
click at [221, 272] on input "Specify number of packages and servings" at bounding box center [218, 270] width 11 height 11
radio input "true"
radio input "false"
select select "0"
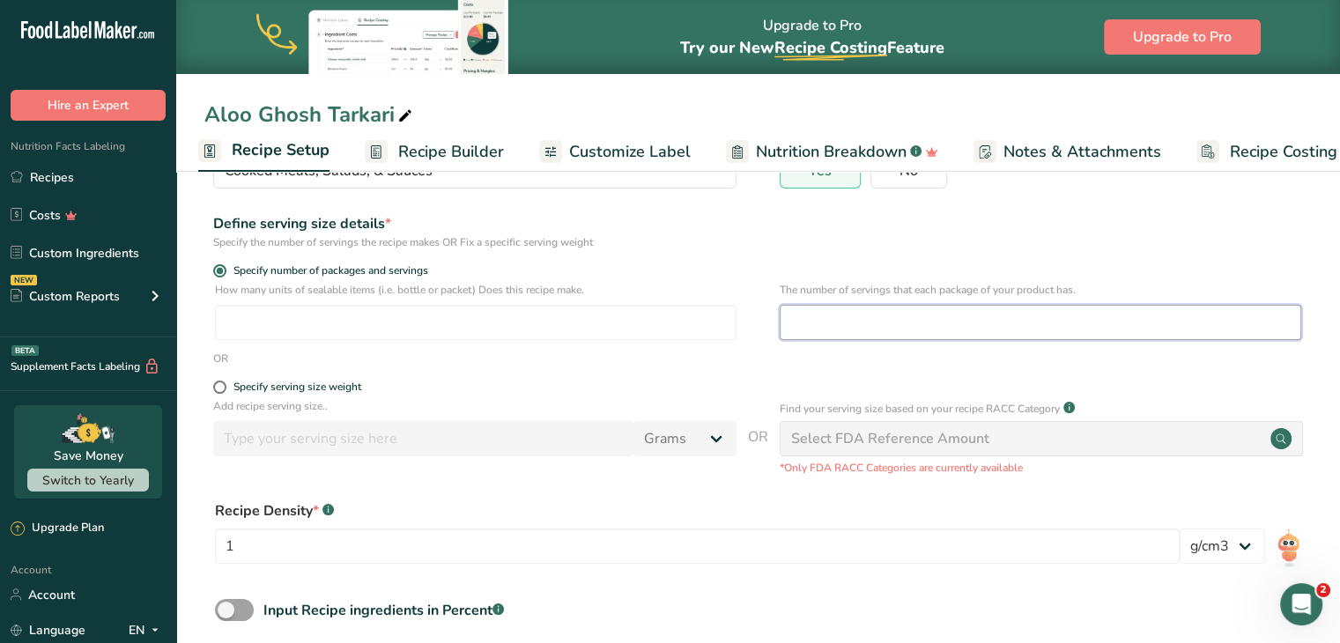
click at [670, 307] on input "number" at bounding box center [1041, 322] width 522 height 35
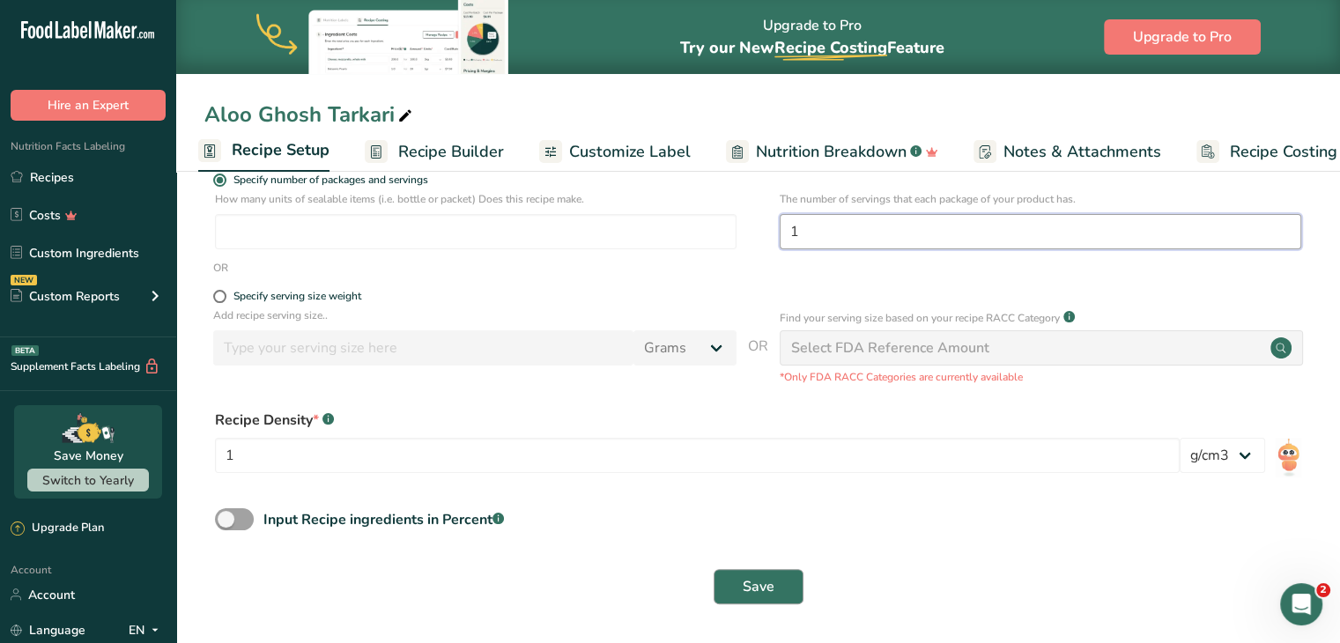
type input "1"
click at [670, 584] on button "Save" at bounding box center [759, 586] width 90 height 35
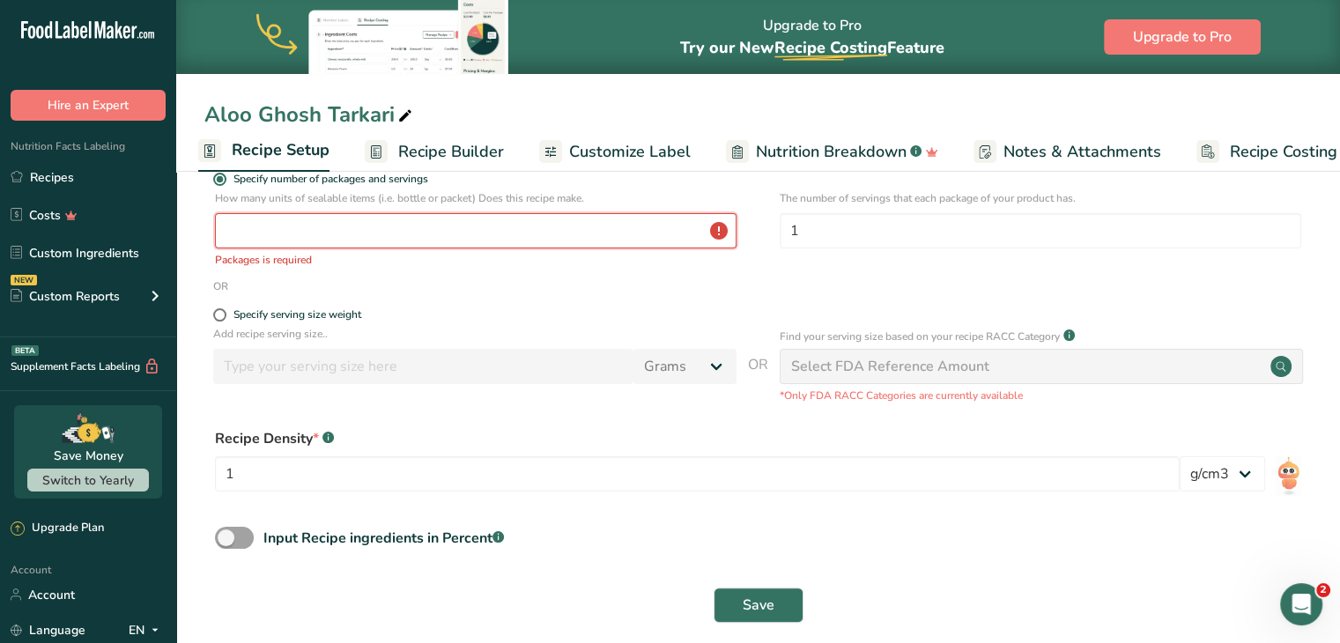
click at [611, 239] on input "number" at bounding box center [476, 230] width 522 height 35
click at [670, 230] on input "number" at bounding box center [476, 230] width 522 height 35
click at [394, 248] on input "number" at bounding box center [476, 230] width 522 height 35
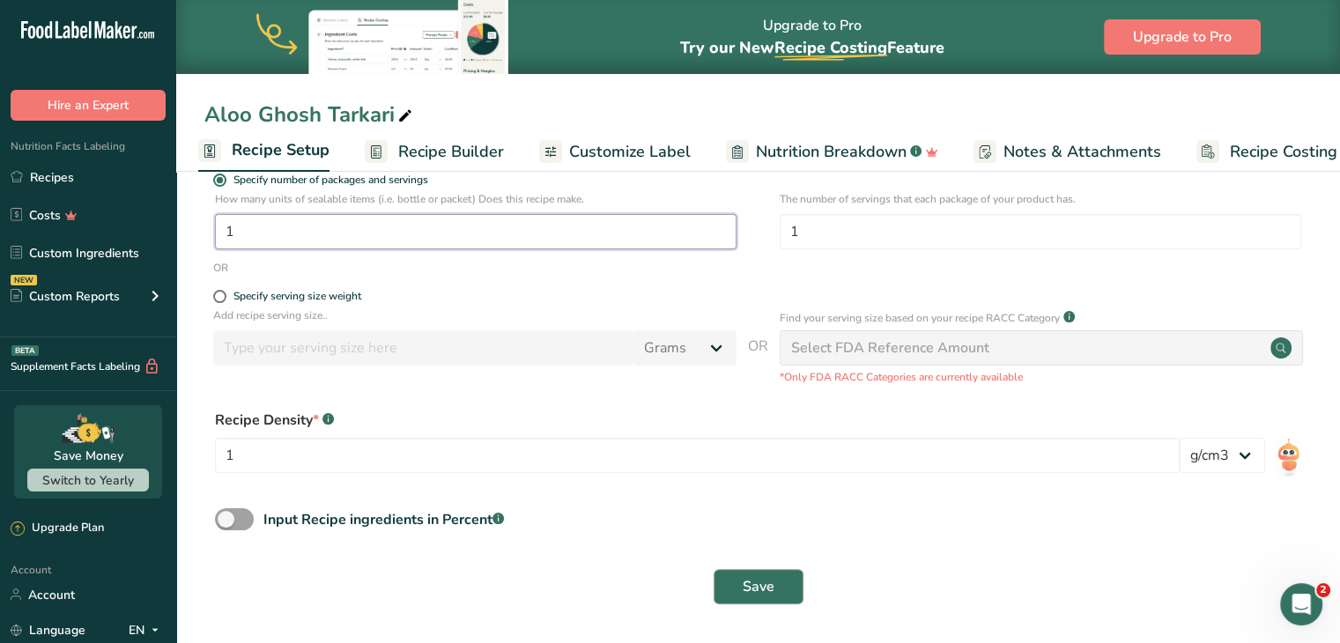
type input "1"
click at [670, 595] on span "Save" at bounding box center [759, 586] width 32 height 21
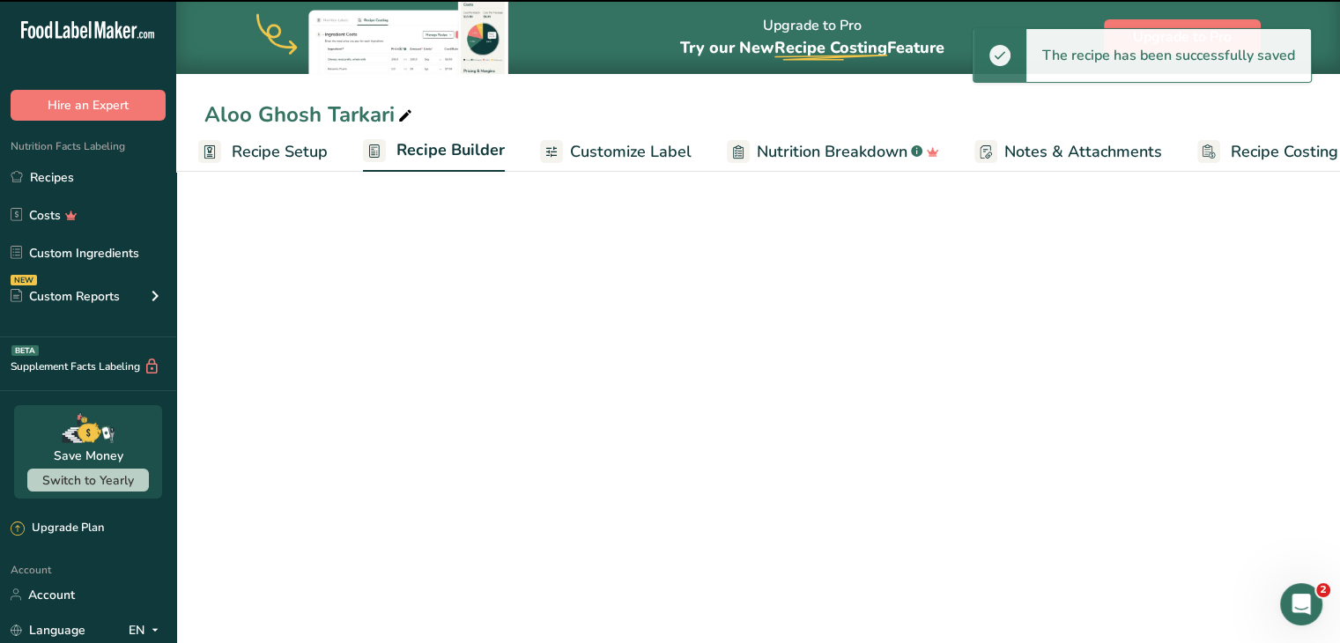
click at [639, 149] on span "Customize Label" at bounding box center [631, 152] width 122 height 24
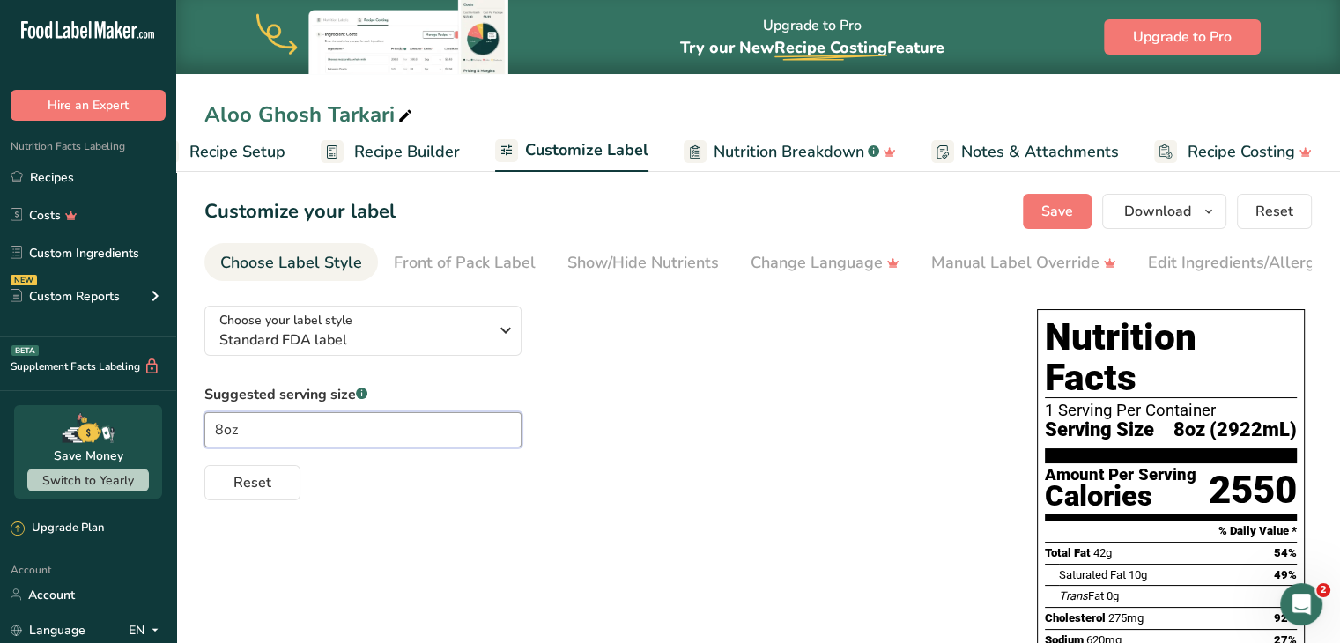
click at [437, 438] on input "8oz" at bounding box center [362, 429] width 317 height 35
click at [463, 329] on div "Choose your label style Standard FDA label" at bounding box center [353, 331] width 269 height 40
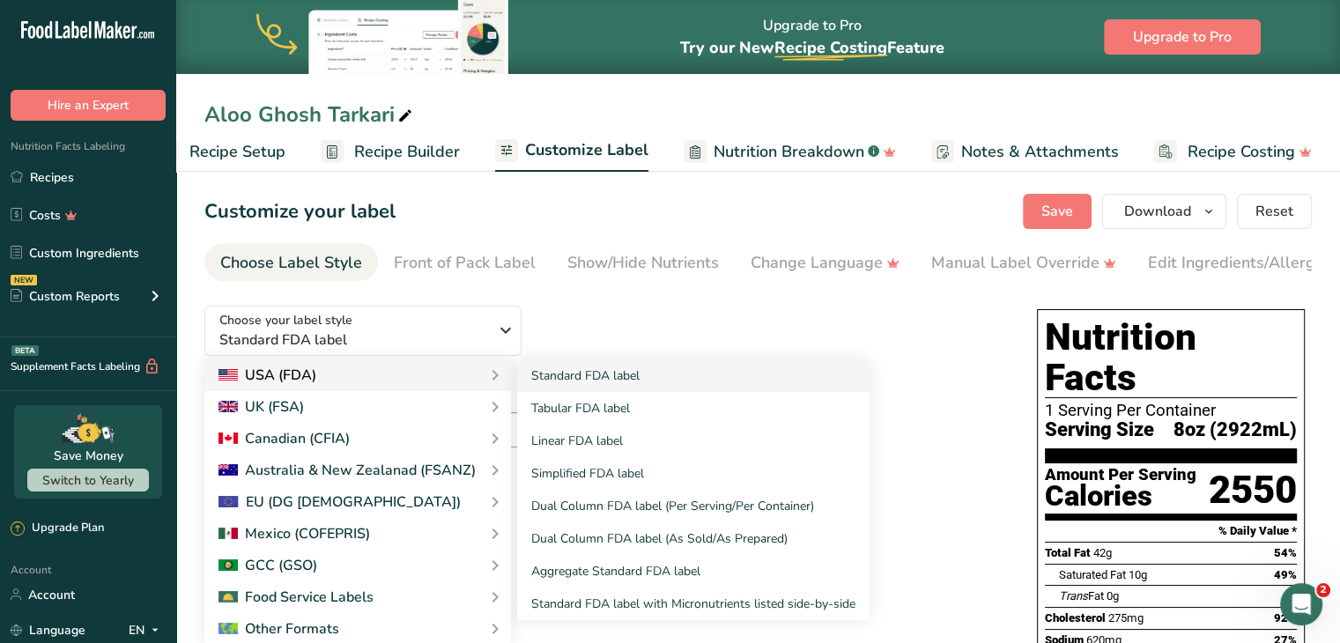
click at [416, 376] on div "USA (FDA)" at bounding box center [357, 375] width 278 height 21
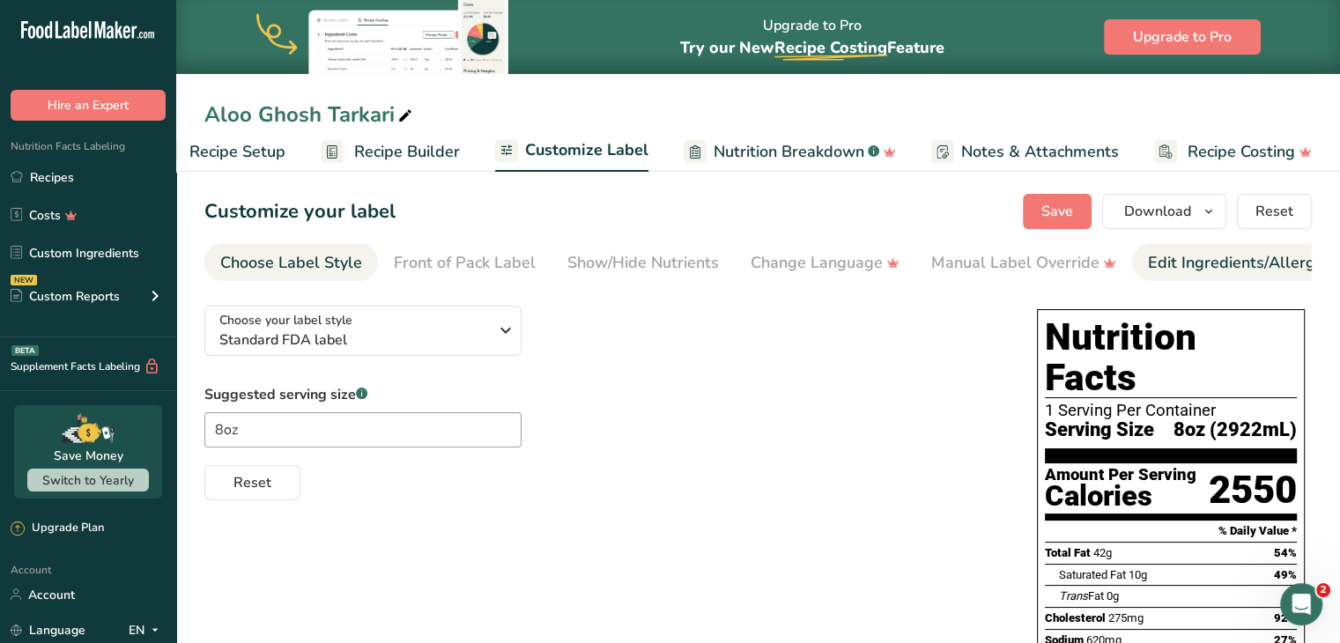
click at [670, 258] on div "Edit Ingredients/Allergens List" at bounding box center [1260, 263] width 224 height 24
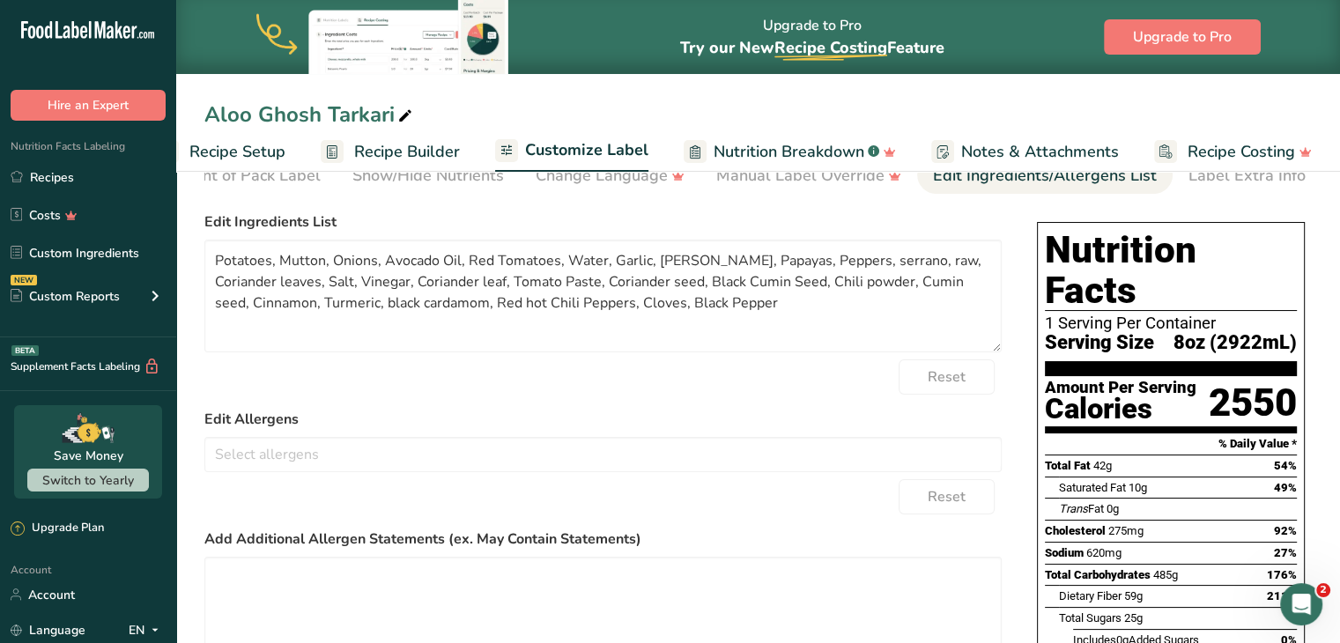
scroll to position [56, 0]
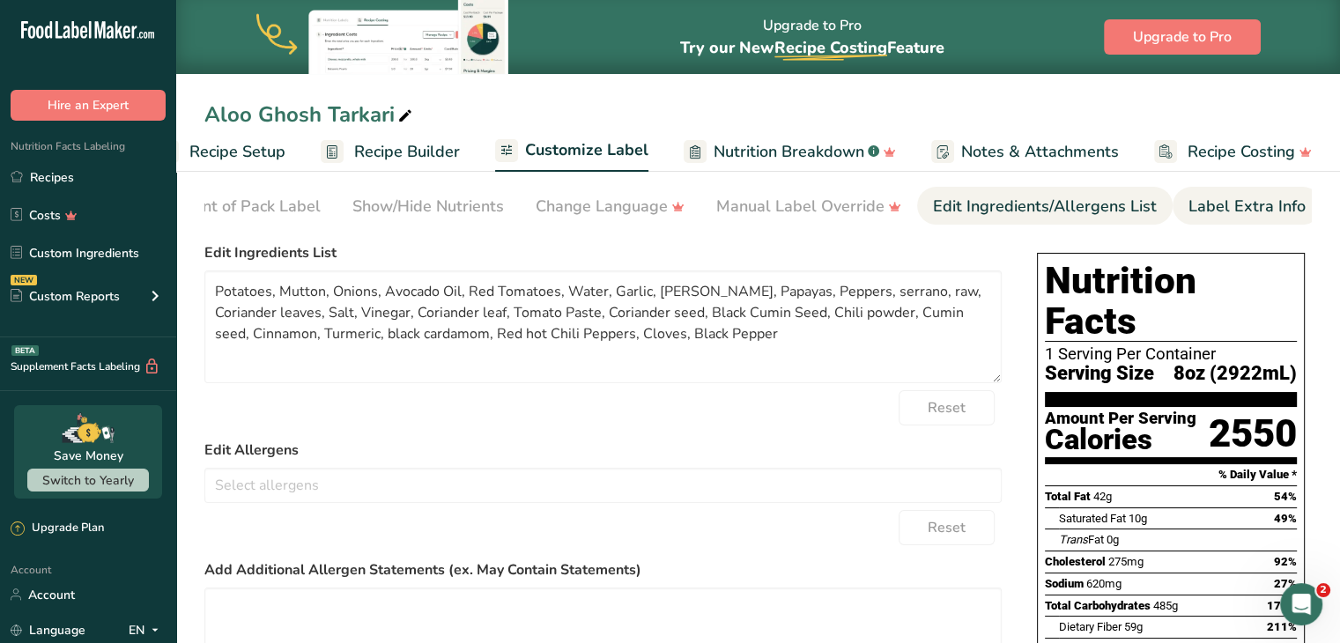
click at [670, 219] on link "Label Extra Info" at bounding box center [1247, 207] width 117 height 40
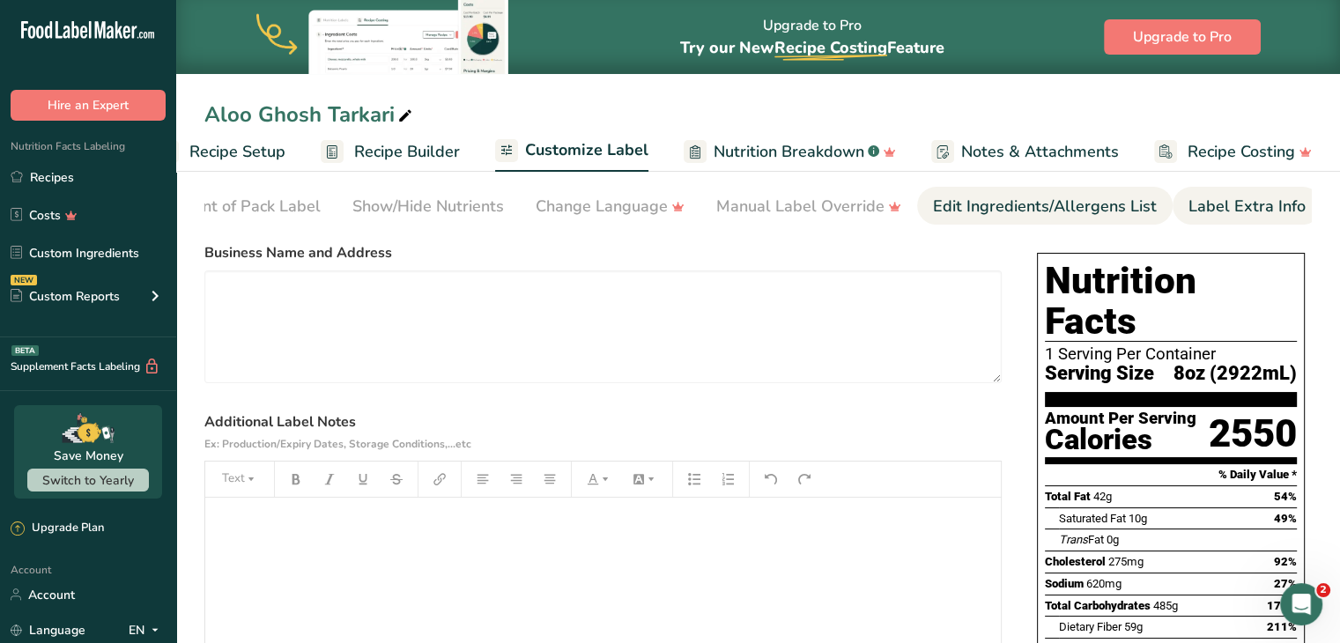
click at [670, 217] on div "Edit Ingredients/Allergens List" at bounding box center [1045, 207] width 224 height 24
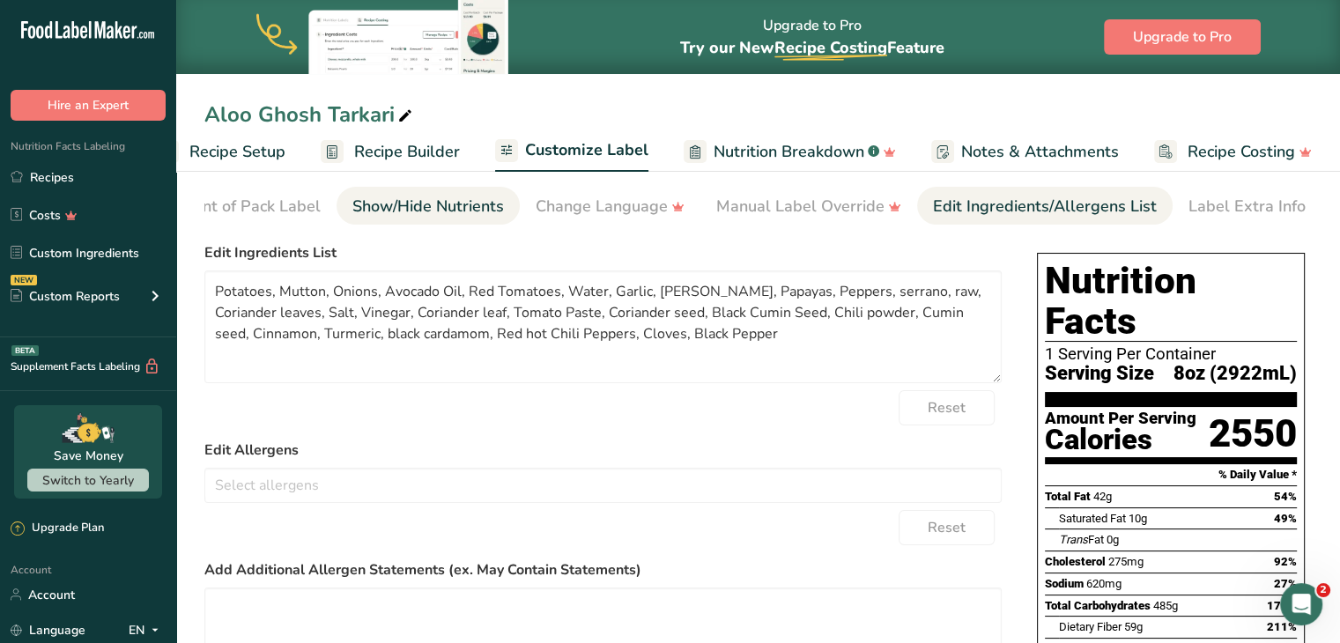
click at [448, 214] on div "Show/Hide Nutrients" at bounding box center [428, 207] width 152 height 24
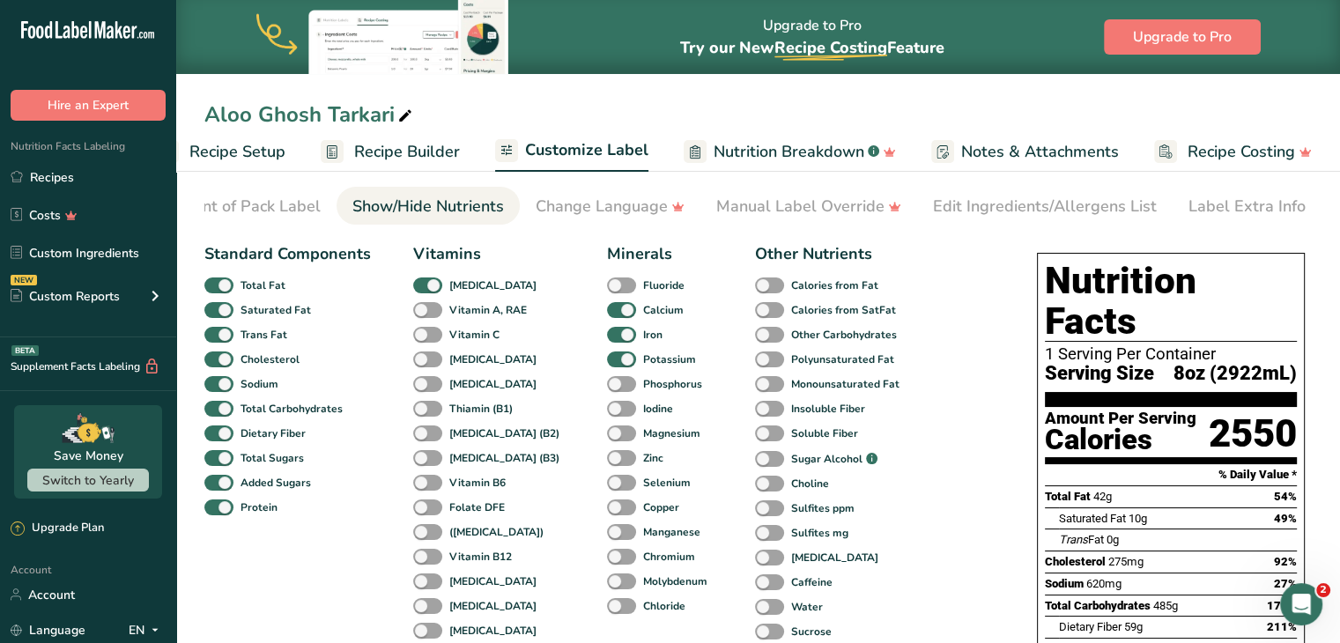
drag, startPoint x: 427, startPoint y: 229, endPoint x: 220, endPoint y: 241, distance: 207.4
click at [220, 241] on section "Customize your label Save Download Choose what to show on your downloaded label…" at bounding box center [758, 580] width 1164 height 943
click at [330, 218] on ul "Choose Label Style Front of Pack Label Show/Hide Nutrients Change Language Manu…" at bounding box center [542, 206] width 1107 height 38
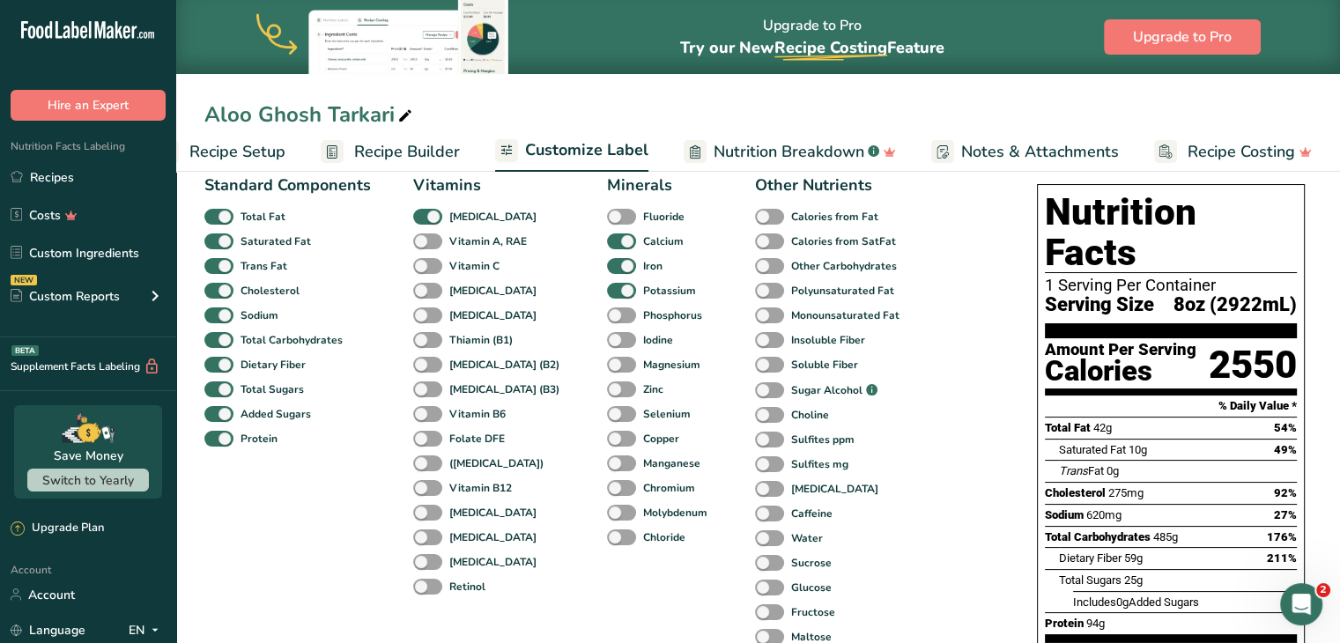
scroll to position [127, 0]
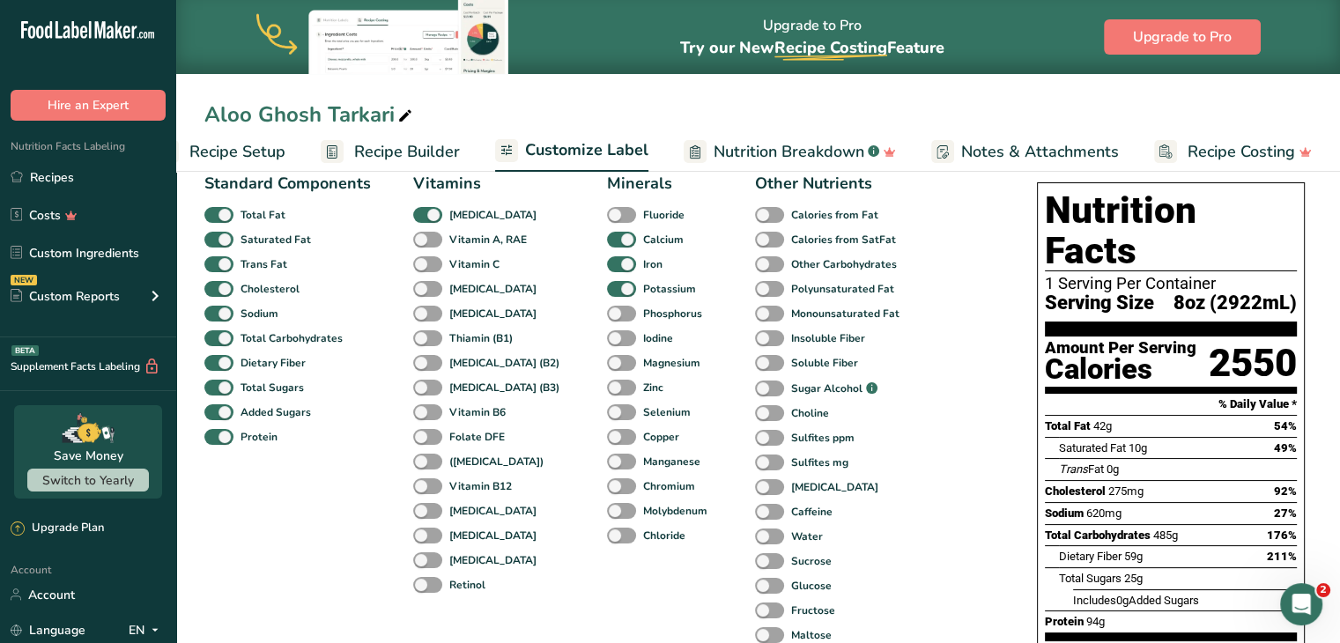
click at [388, 144] on span "Recipe Builder" at bounding box center [407, 152] width 106 height 24
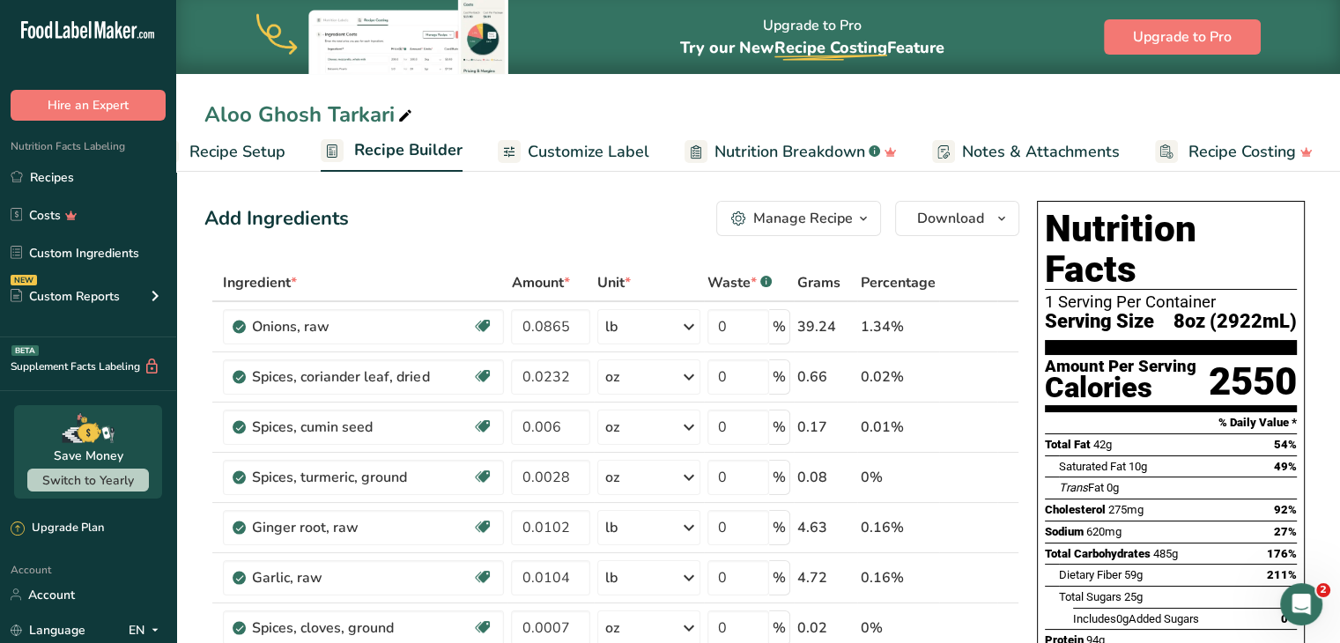
click at [670, 311] on span "8oz (2922mL)" at bounding box center [1235, 322] width 123 height 22
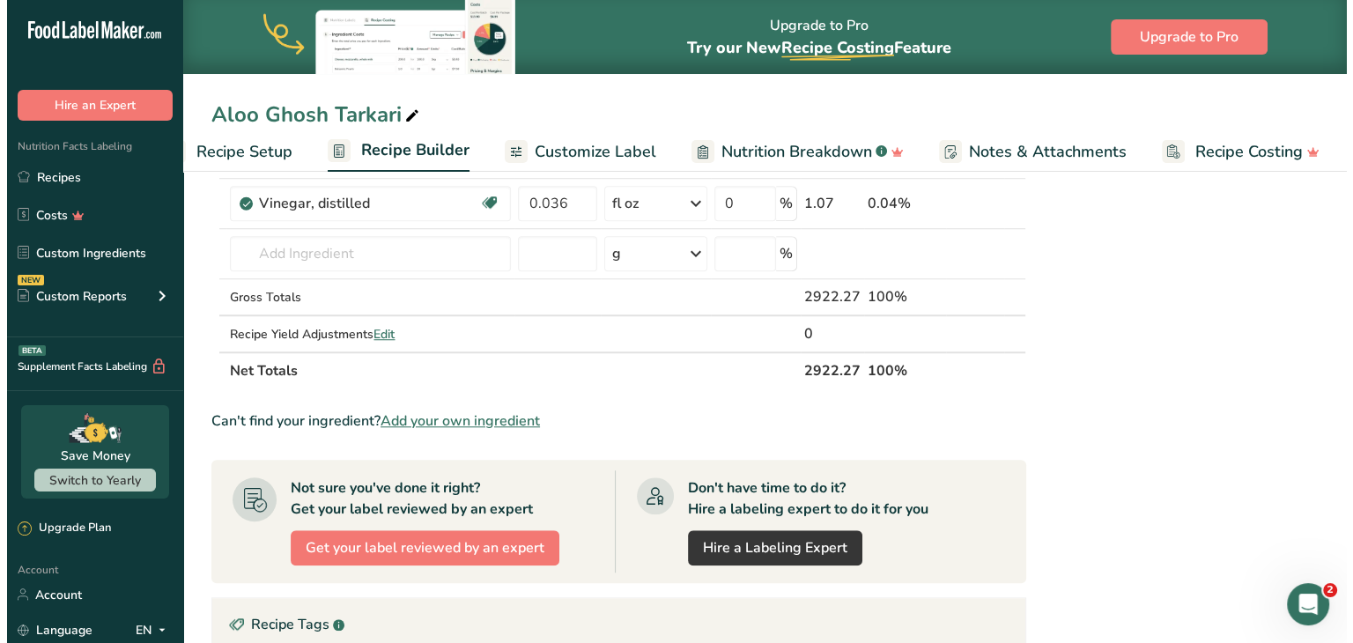
scroll to position [1326, 0]
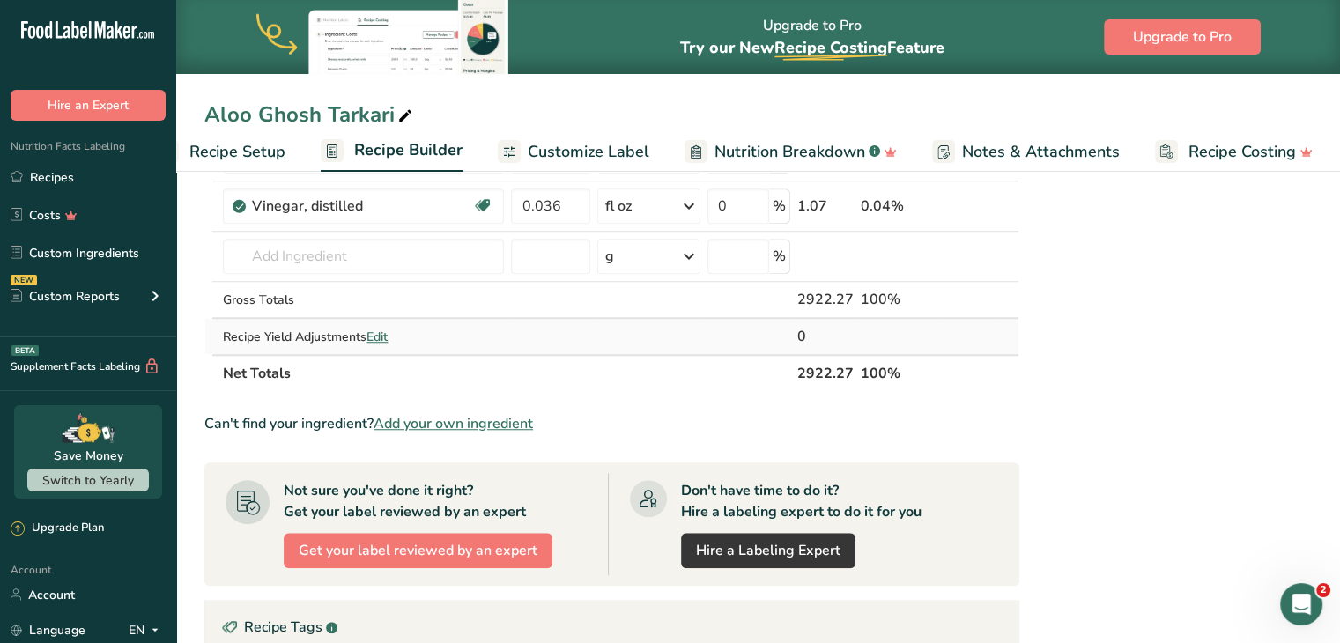
click at [383, 329] on span "Edit" at bounding box center [377, 337] width 21 height 17
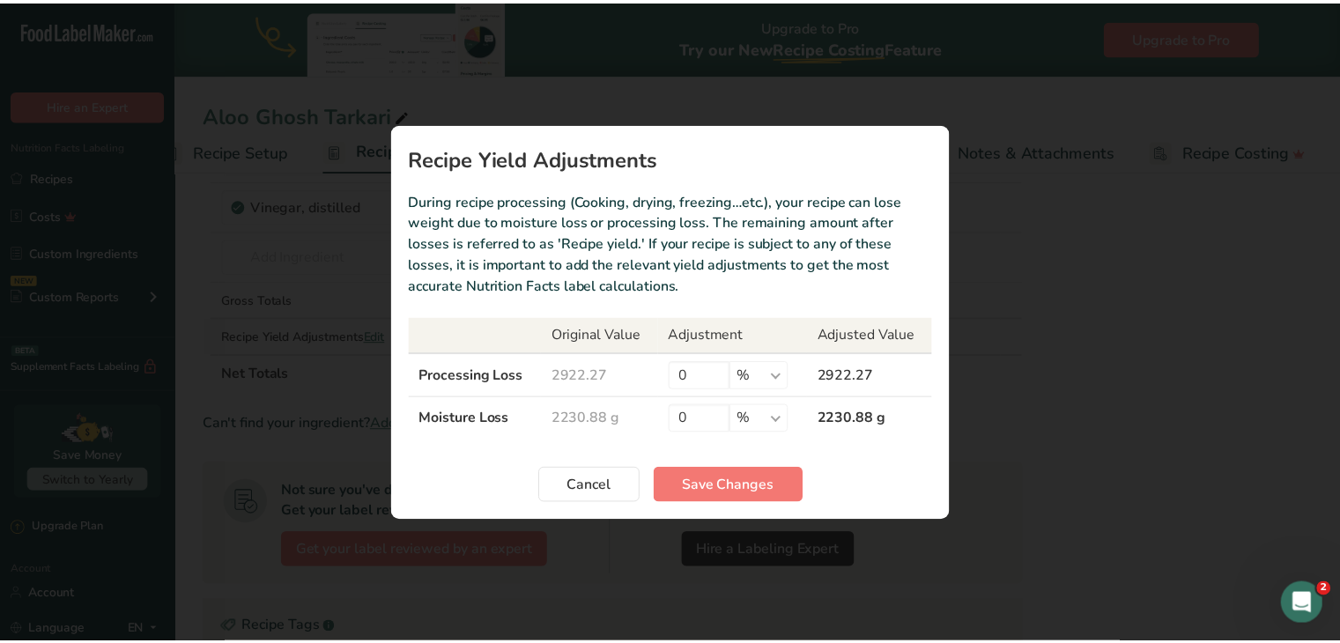
scroll to position [0, 35]
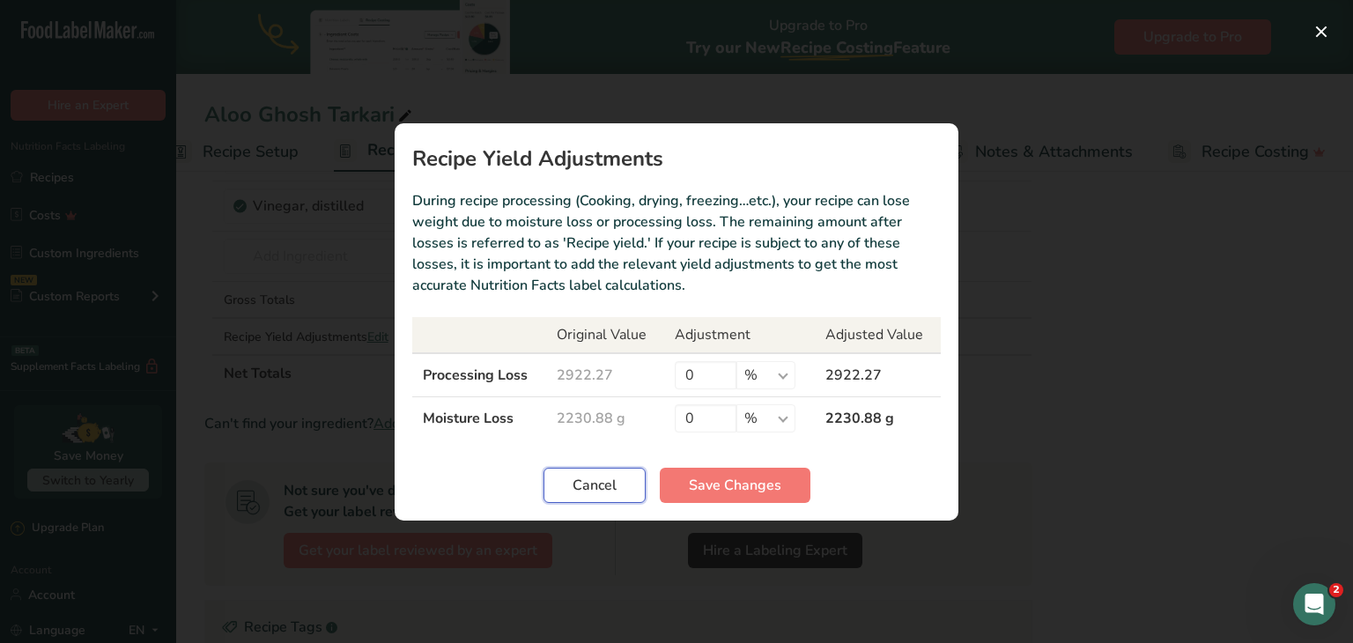
click at [604, 485] on span "Cancel" at bounding box center [595, 485] width 44 height 21
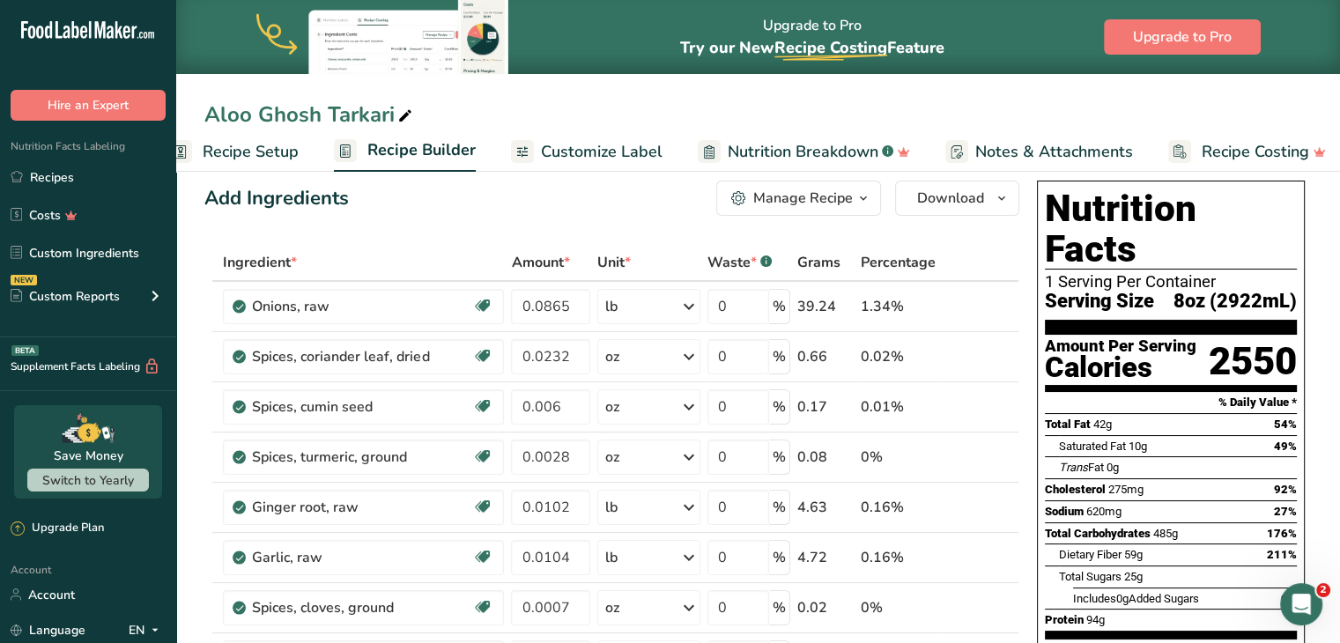
scroll to position [0, 0]
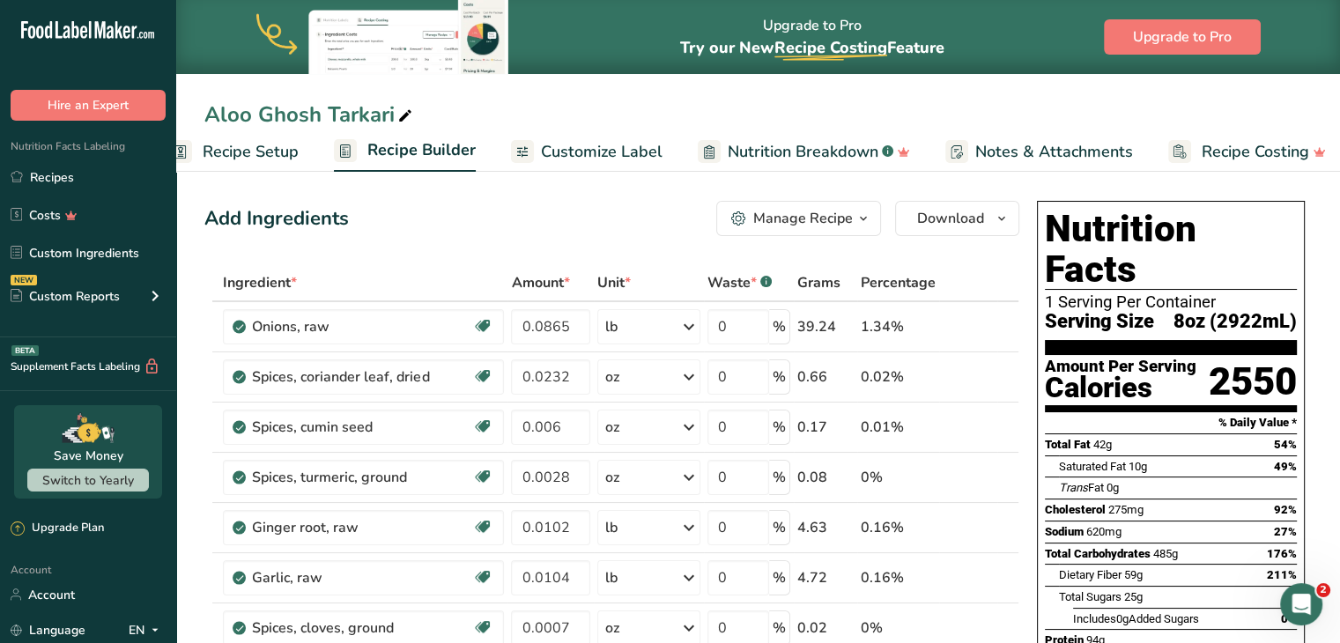
click at [670, 222] on div "Manage Recipe" at bounding box center [803, 218] width 100 height 21
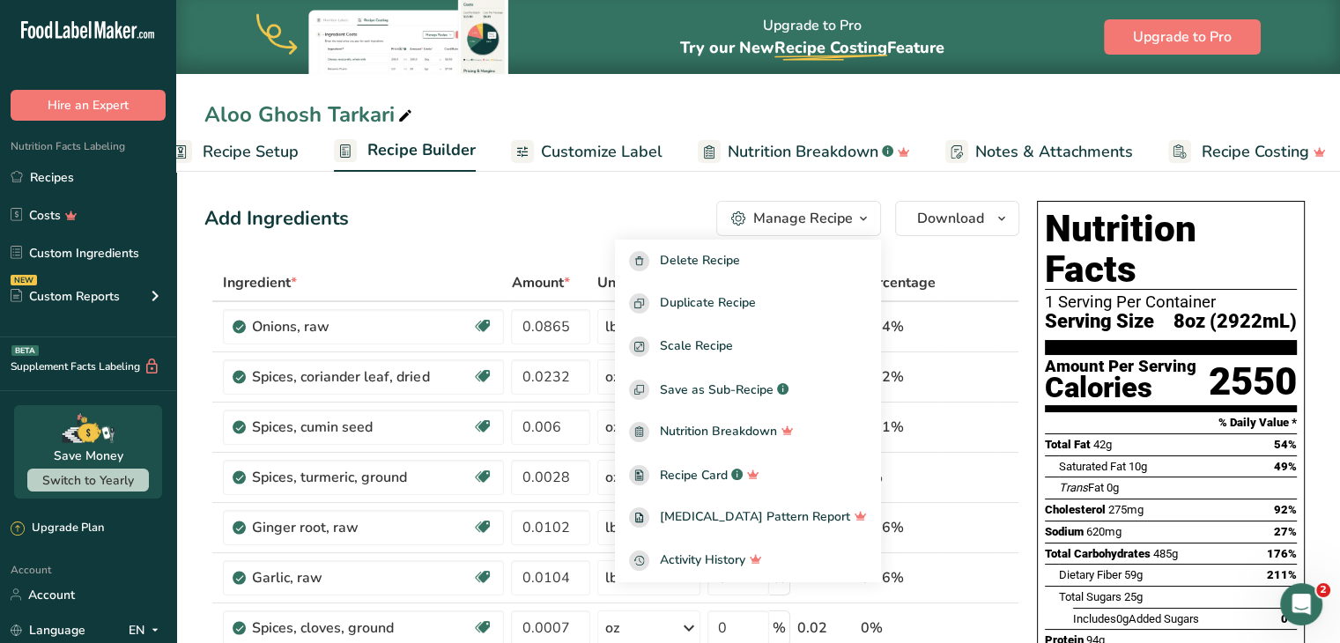
click at [256, 167] on link "Recipe Setup" at bounding box center [234, 152] width 130 height 40
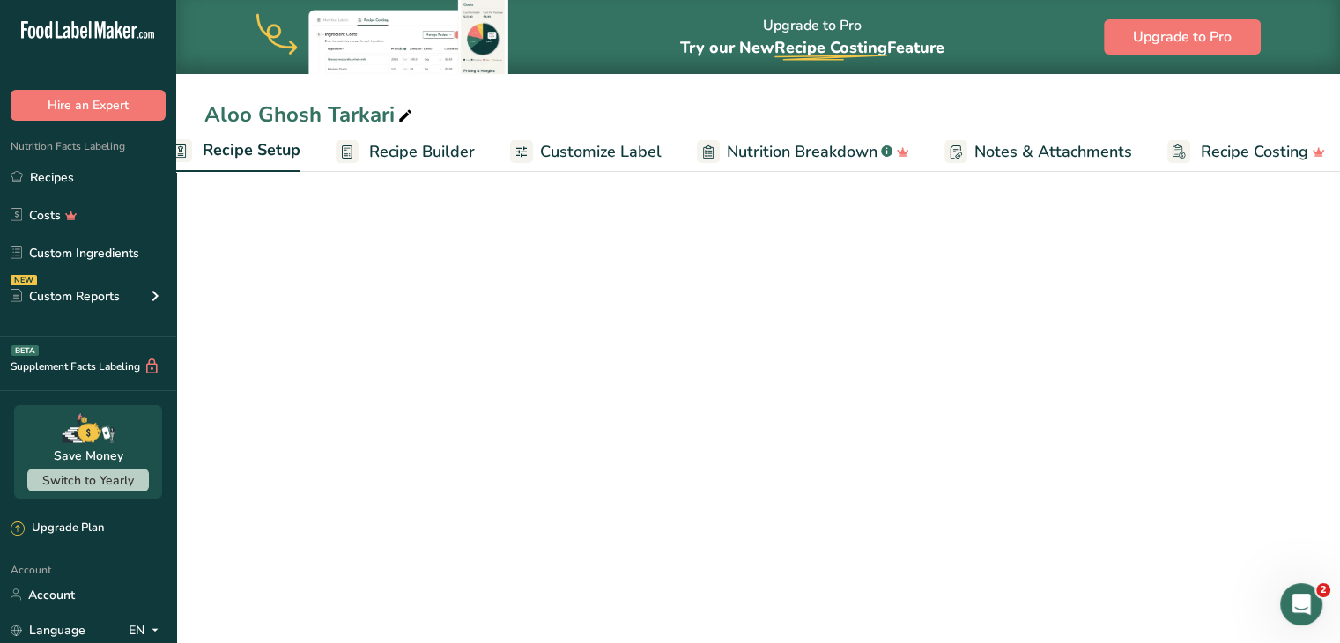
scroll to position [0, 6]
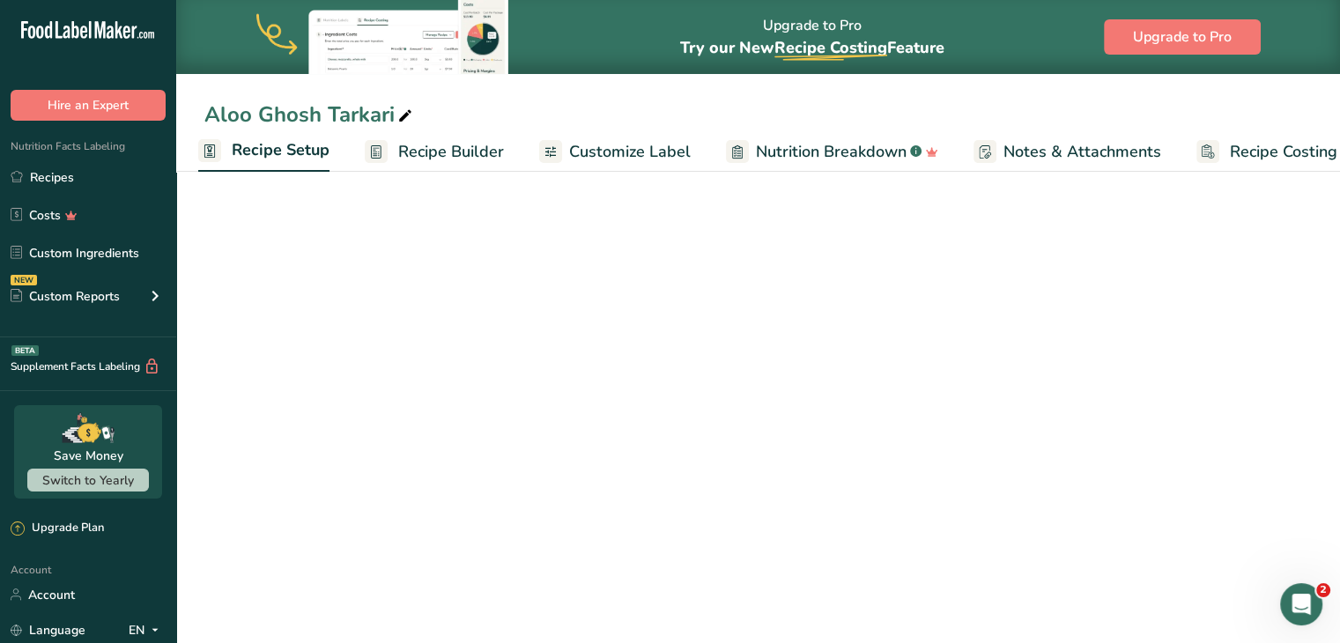
select select "22"
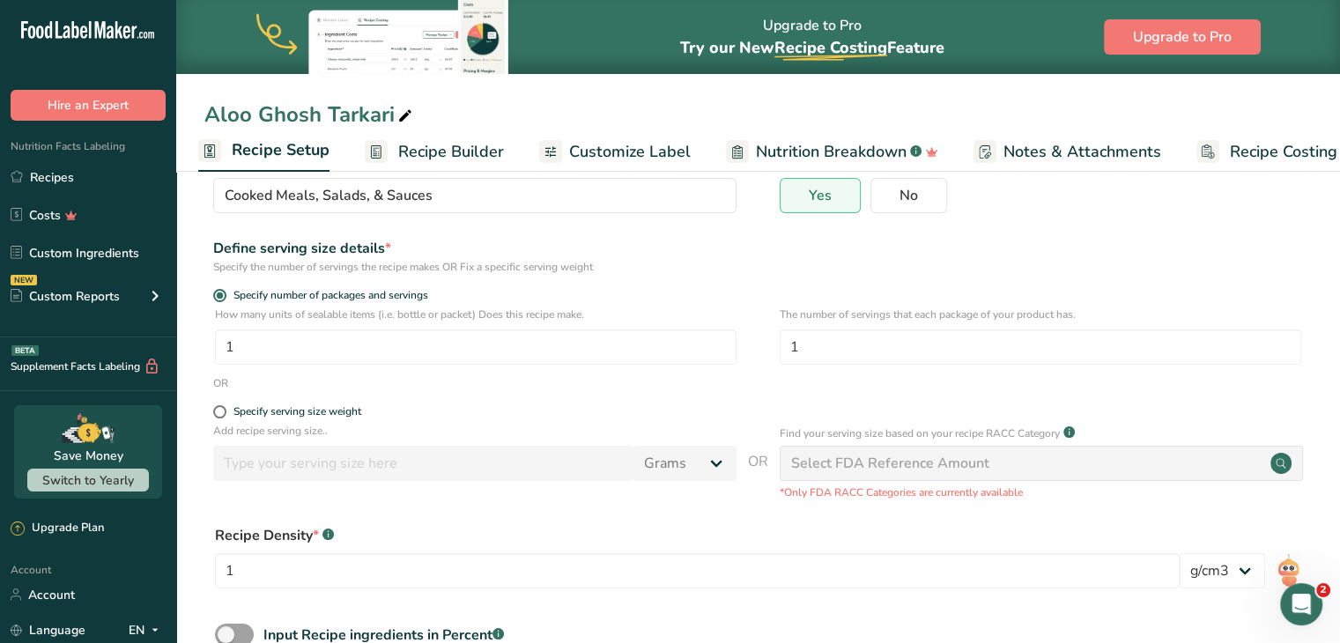
scroll to position [155, 0]
click at [527, 349] on input "1" at bounding box center [476, 347] width 522 height 35
click at [670, 204] on span "No" at bounding box center [909, 196] width 19 height 18
click at [670, 201] on input "No" at bounding box center [876, 194] width 11 height 11
radio input "true"
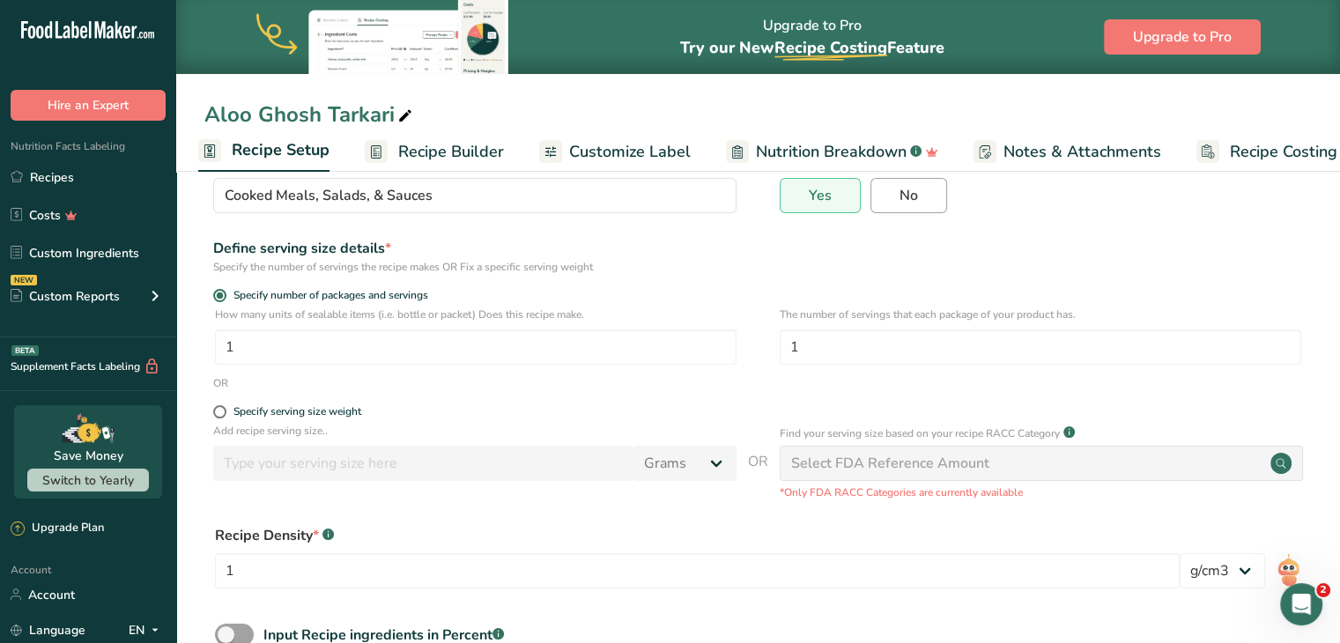
radio input "false"
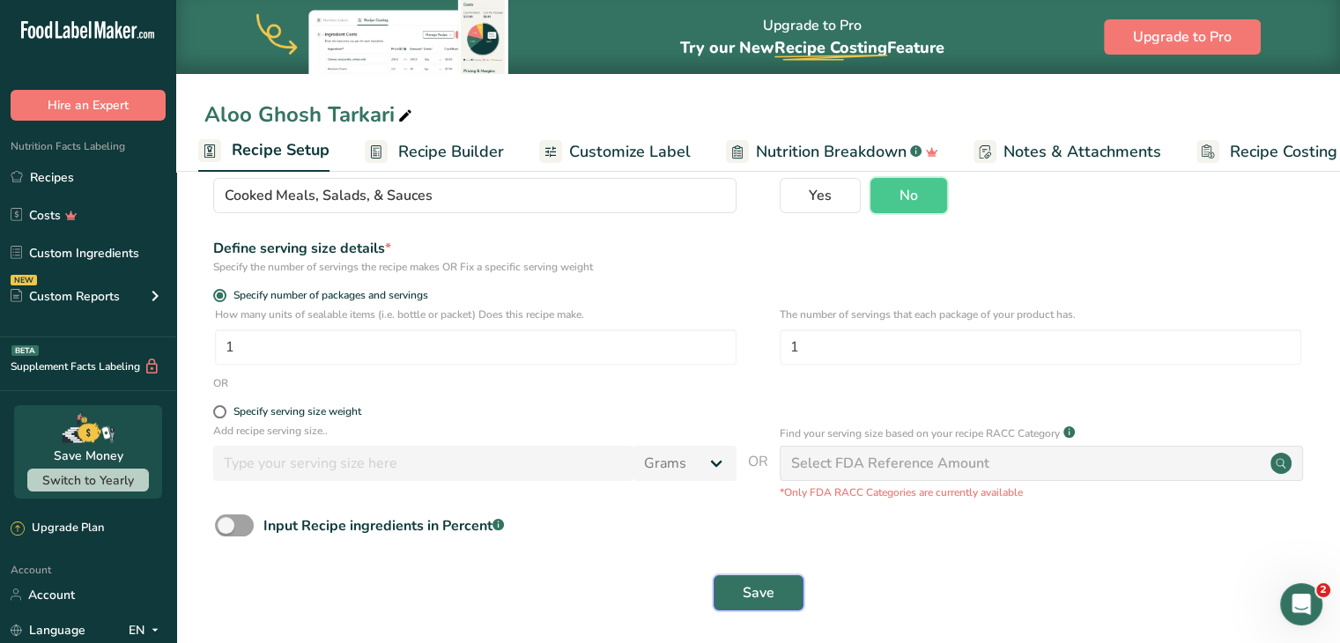
click at [670, 601] on span "Save" at bounding box center [759, 592] width 32 height 21
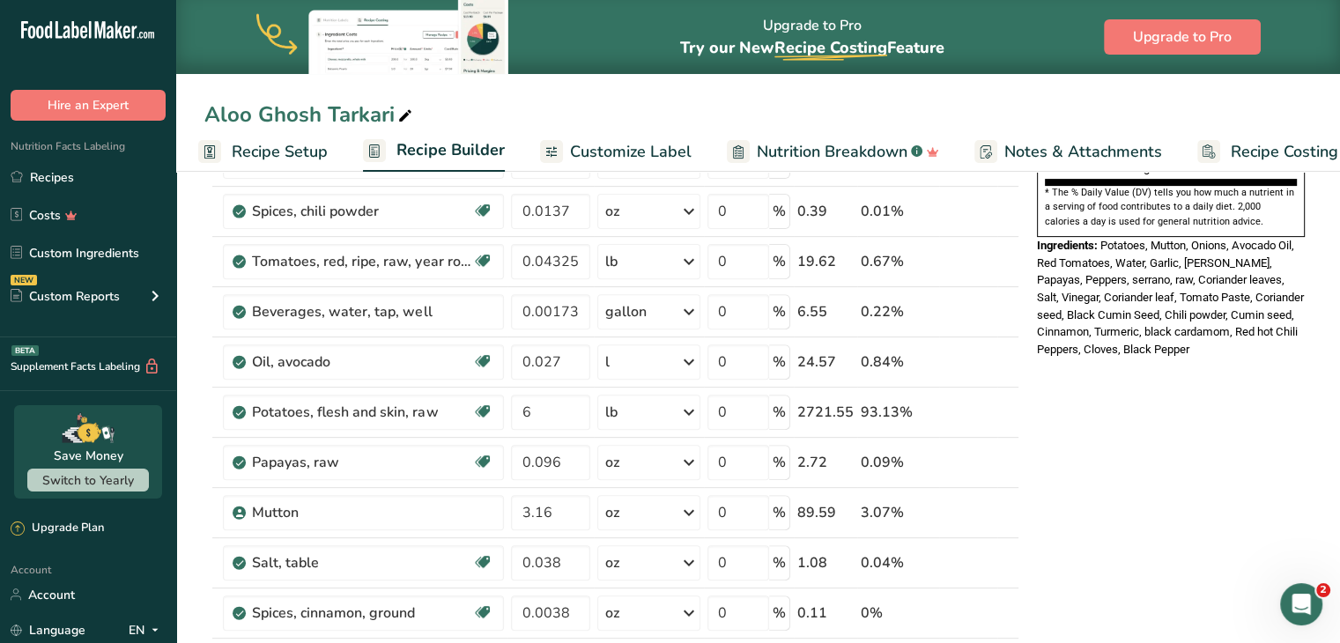
scroll to position [492, 0]
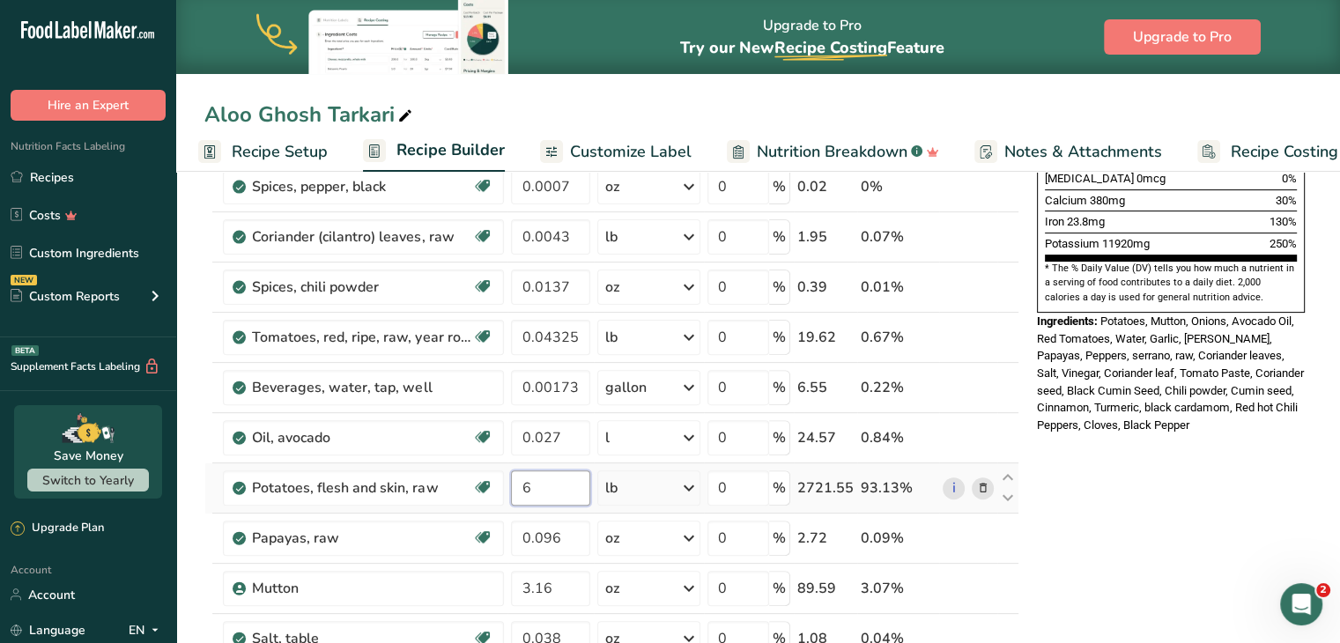
click at [536, 485] on input "6" at bounding box center [550, 487] width 79 height 35
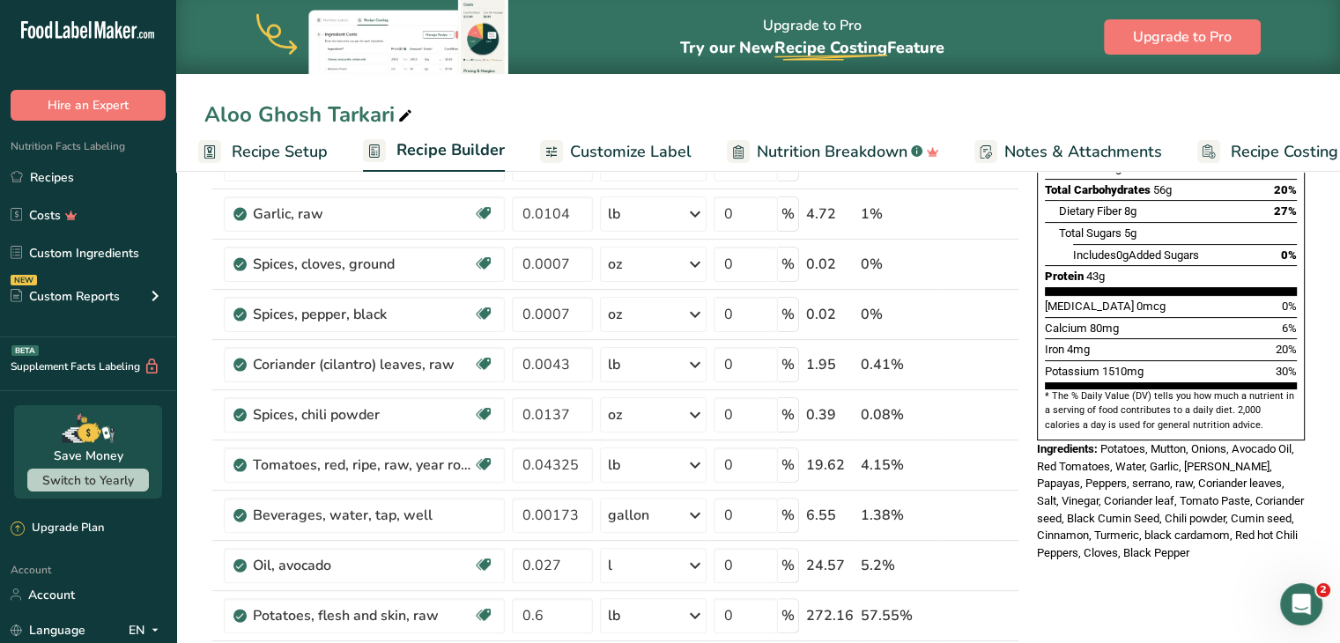
scroll to position [411, 0]
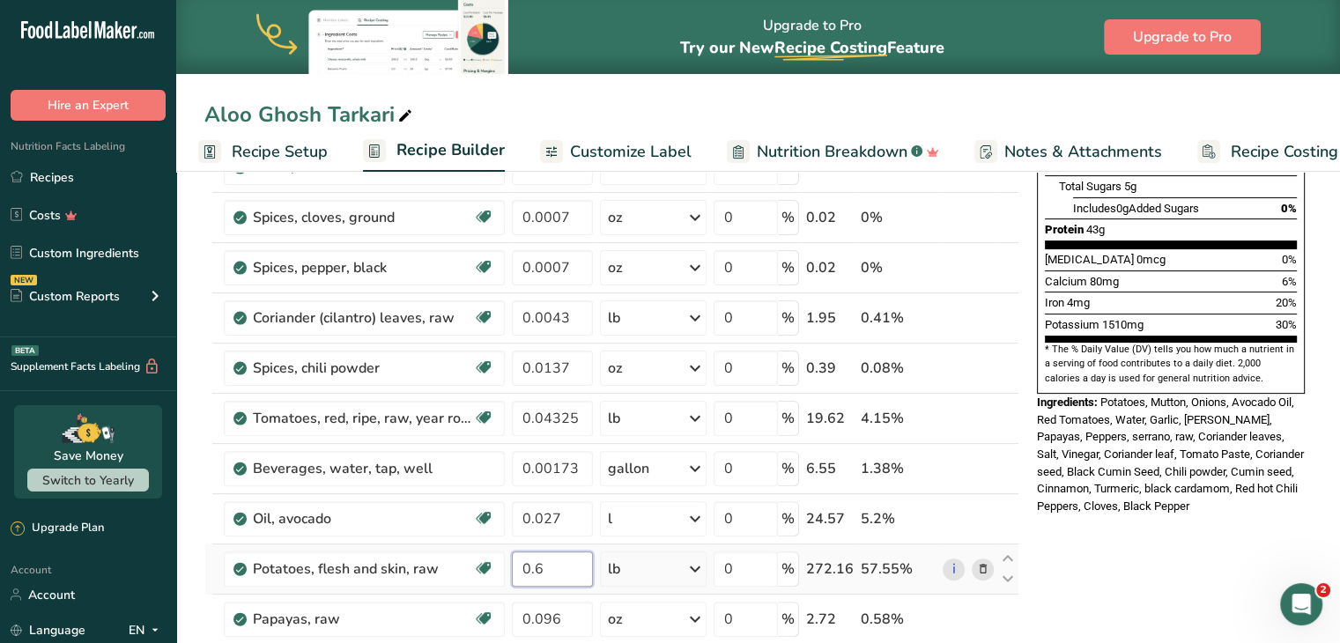
click at [535, 570] on input "0.6" at bounding box center [553, 569] width 82 height 35
type input "0.06"
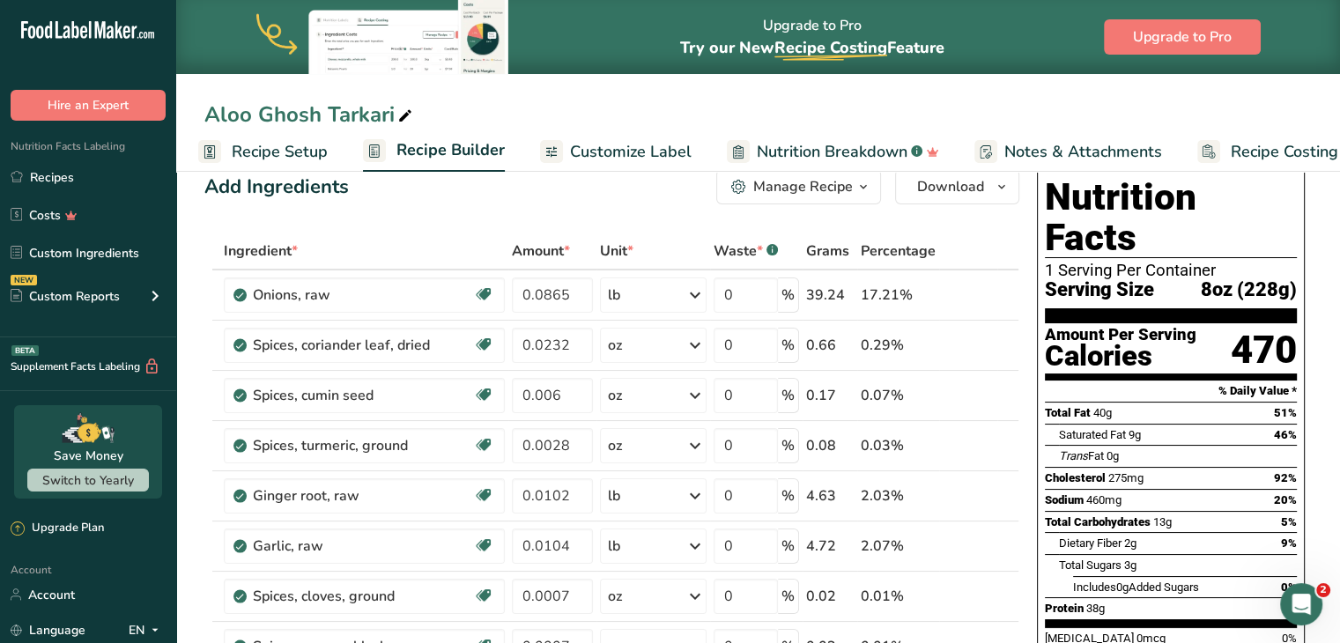
scroll to position [0, 0]
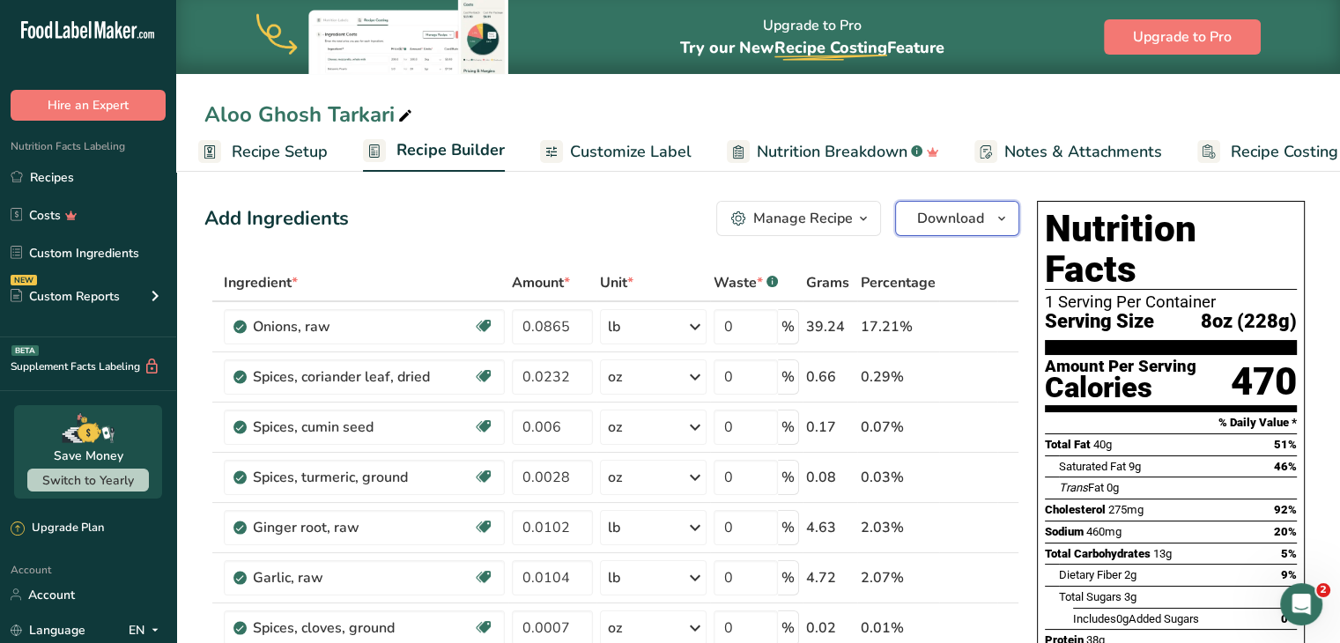
click at [670, 215] on span "Download" at bounding box center [950, 218] width 67 height 21
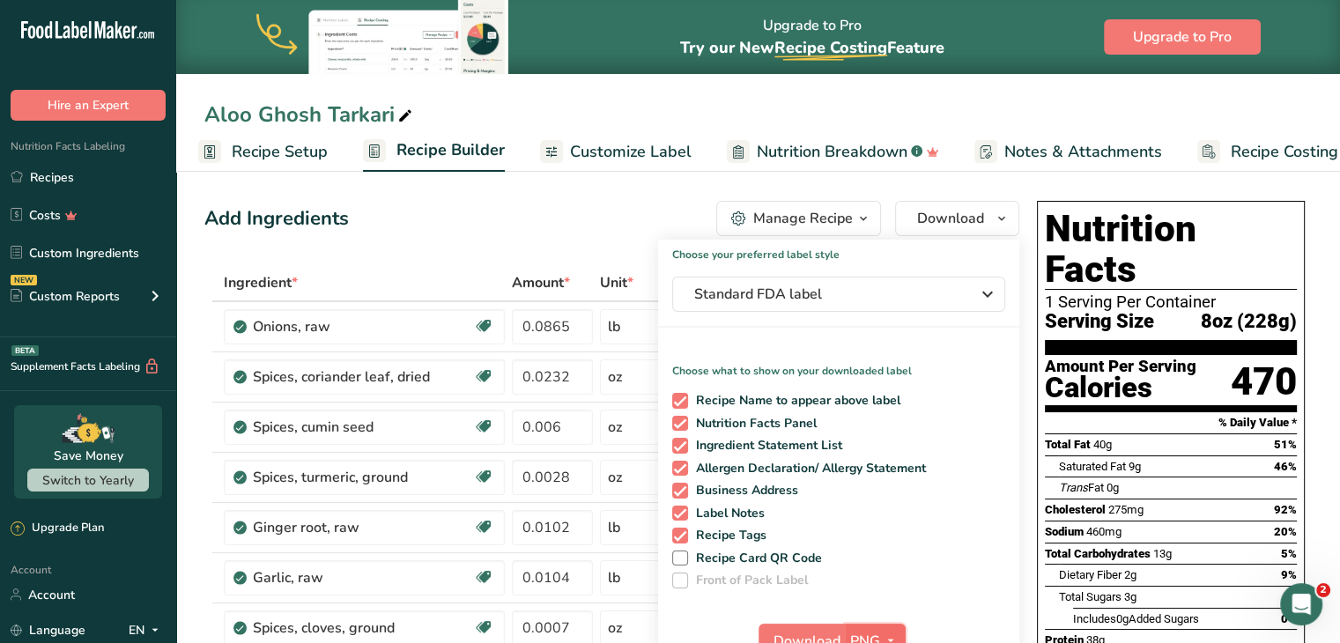
click at [670, 627] on button "PNG" at bounding box center [875, 641] width 61 height 35
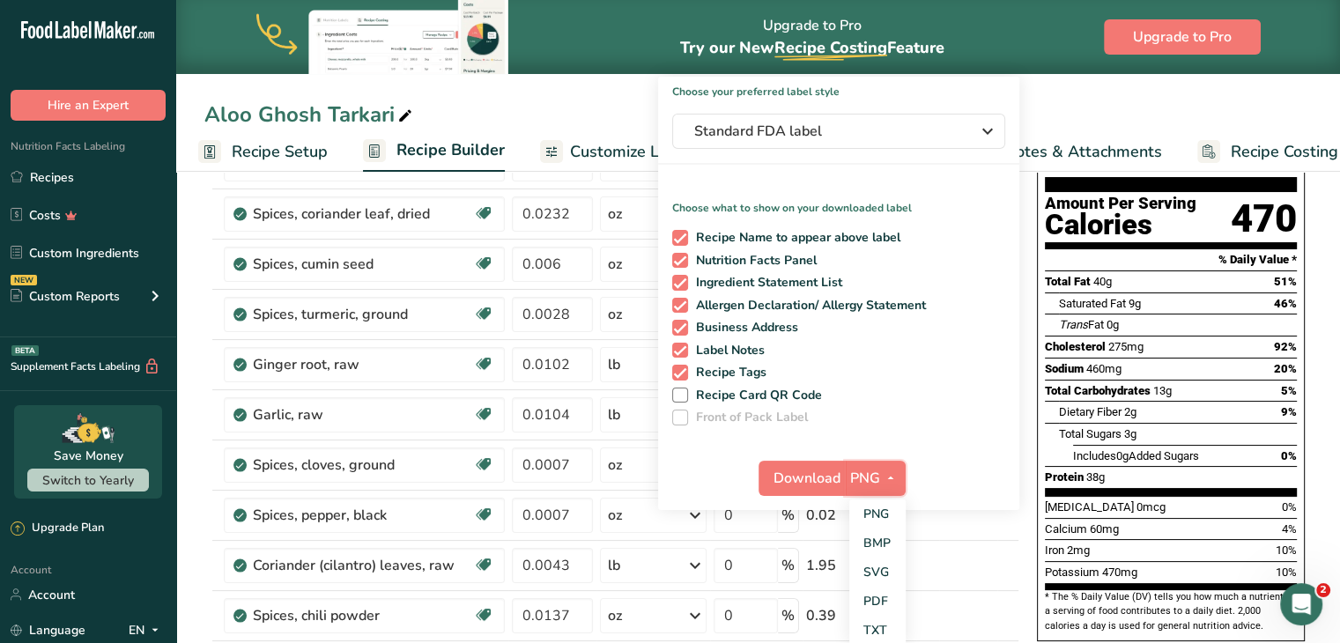
scroll to position [240, 0]
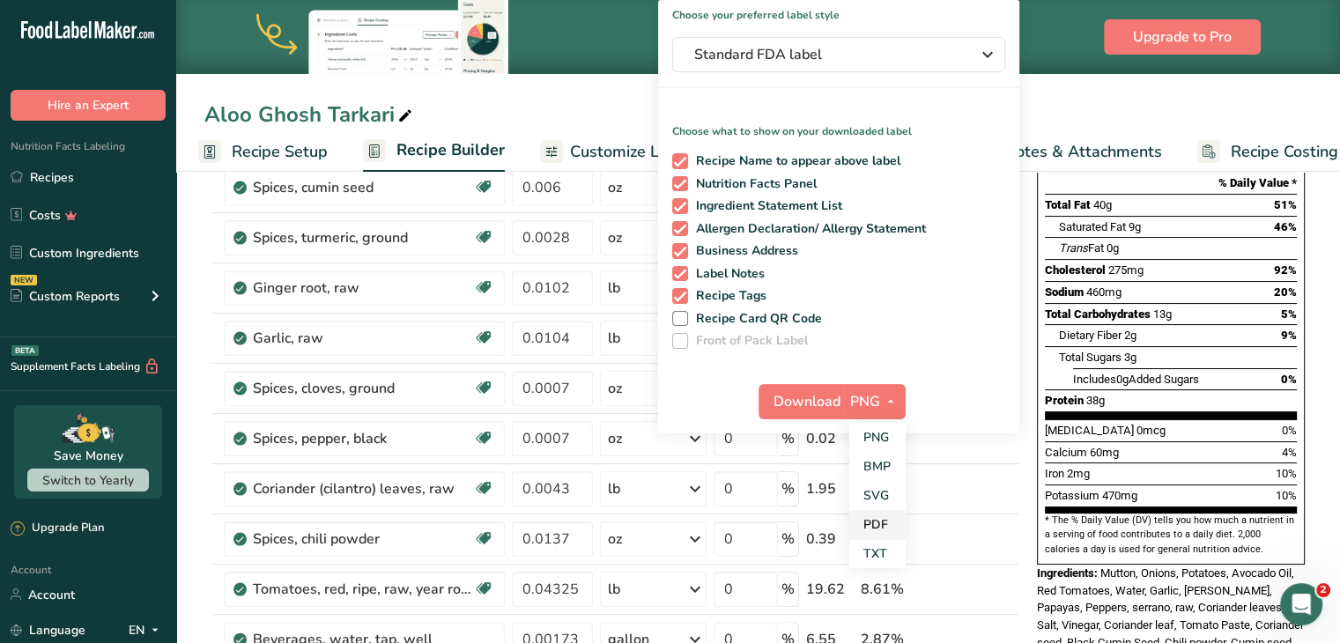
click at [670, 521] on link "PDF" at bounding box center [877, 524] width 56 height 29
click at [670, 397] on span "Download" at bounding box center [807, 401] width 67 height 21
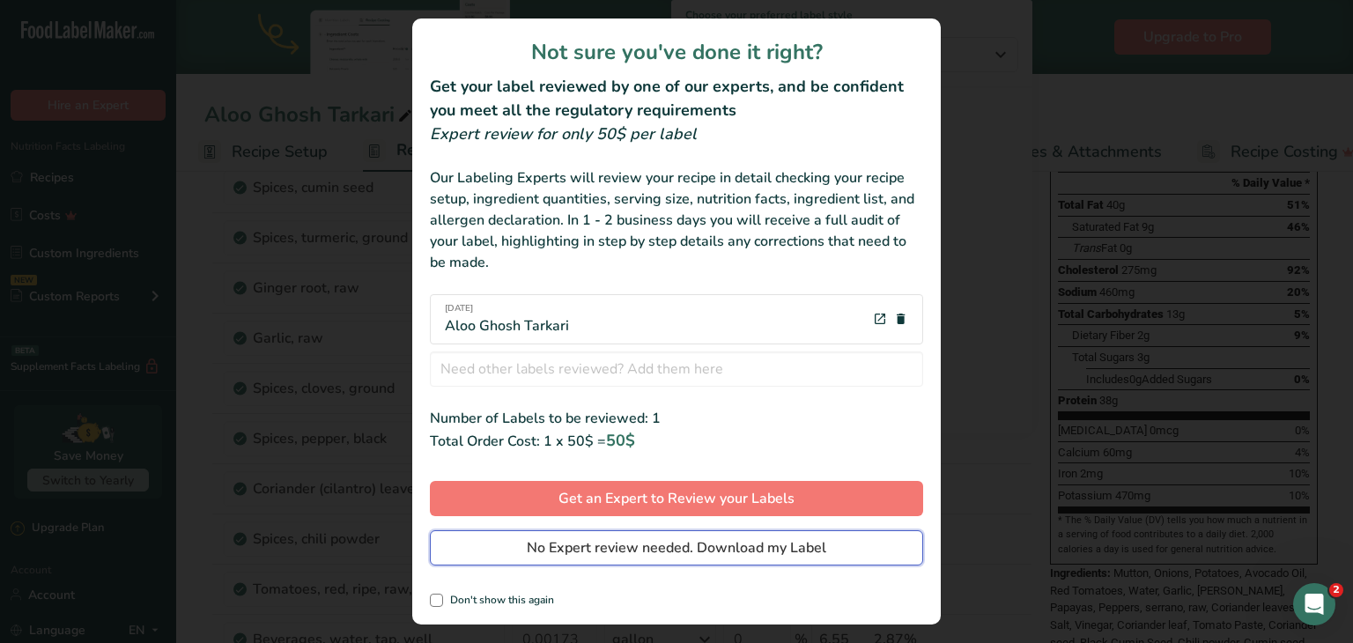
click at [632, 552] on span "No Expert review needed. Download my Label" at bounding box center [677, 547] width 300 height 21
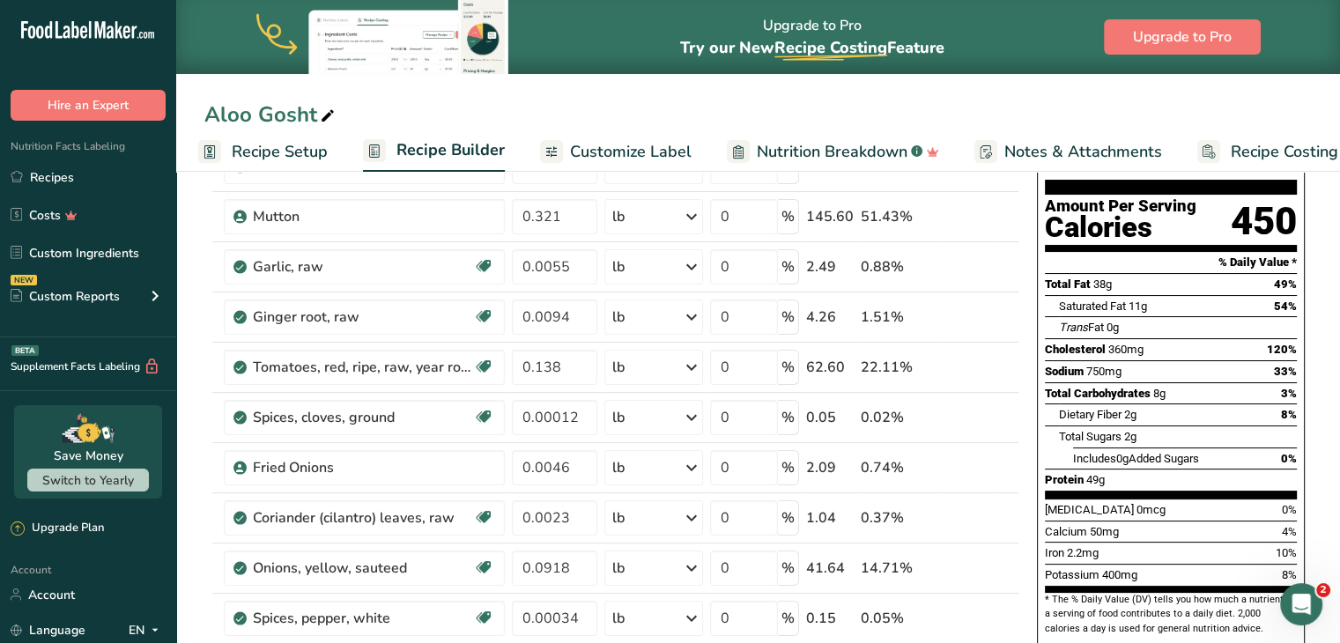
scroll to position [2, 0]
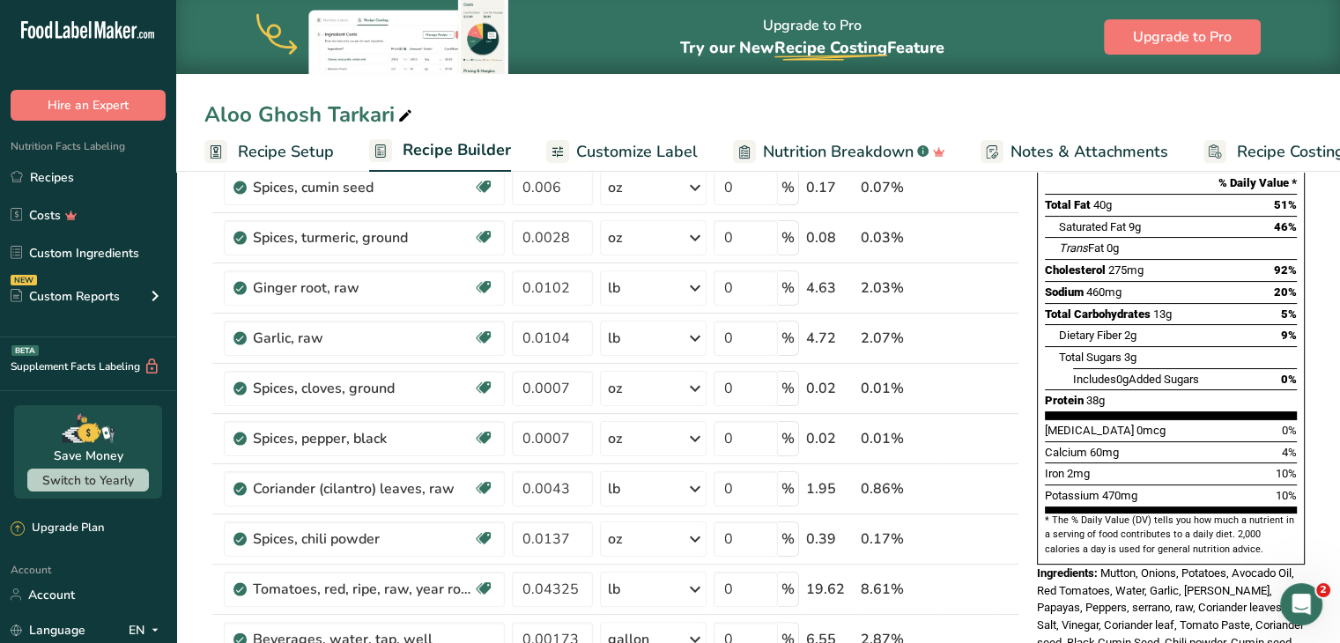
scroll to position [0, 6]
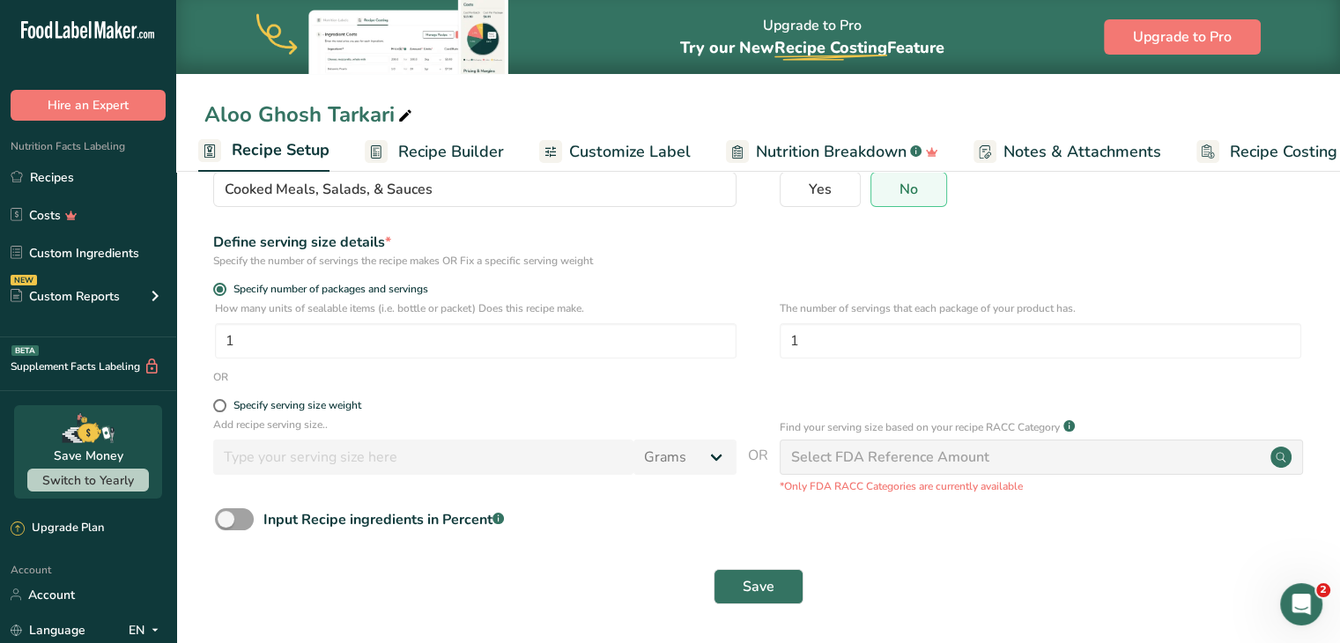
scroll to position [155, 0]
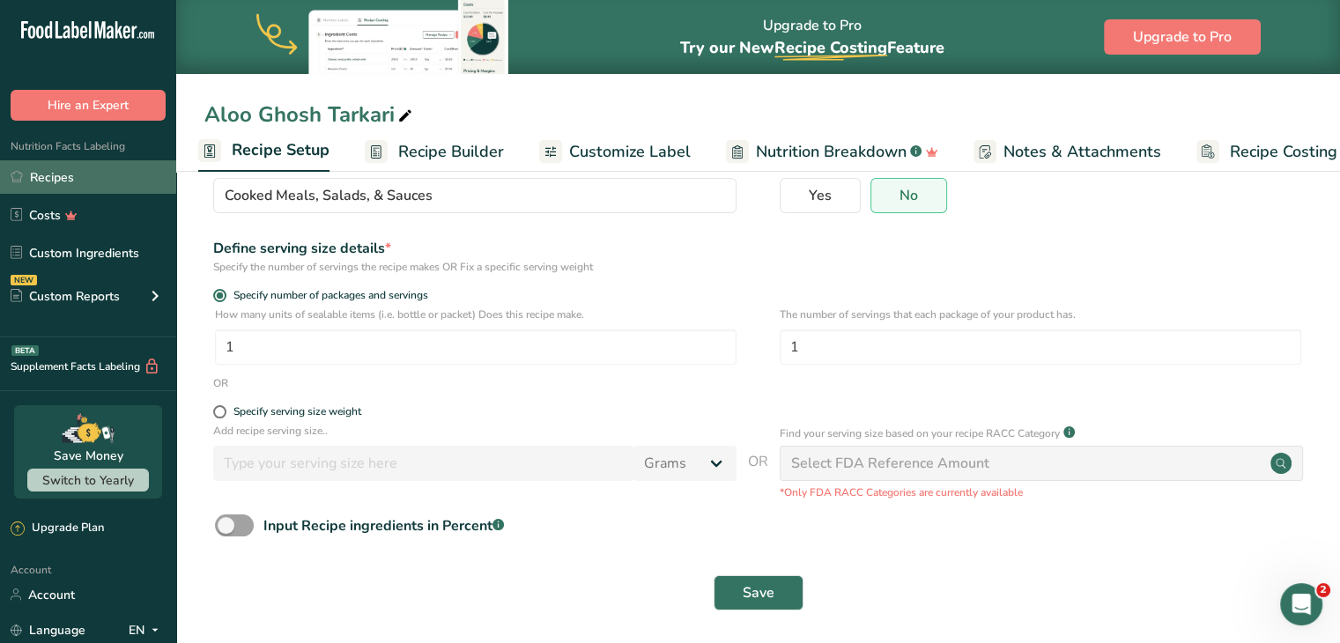
click at [84, 175] on link "Recipes" at bounding box center [88, 176] width 176 height 33
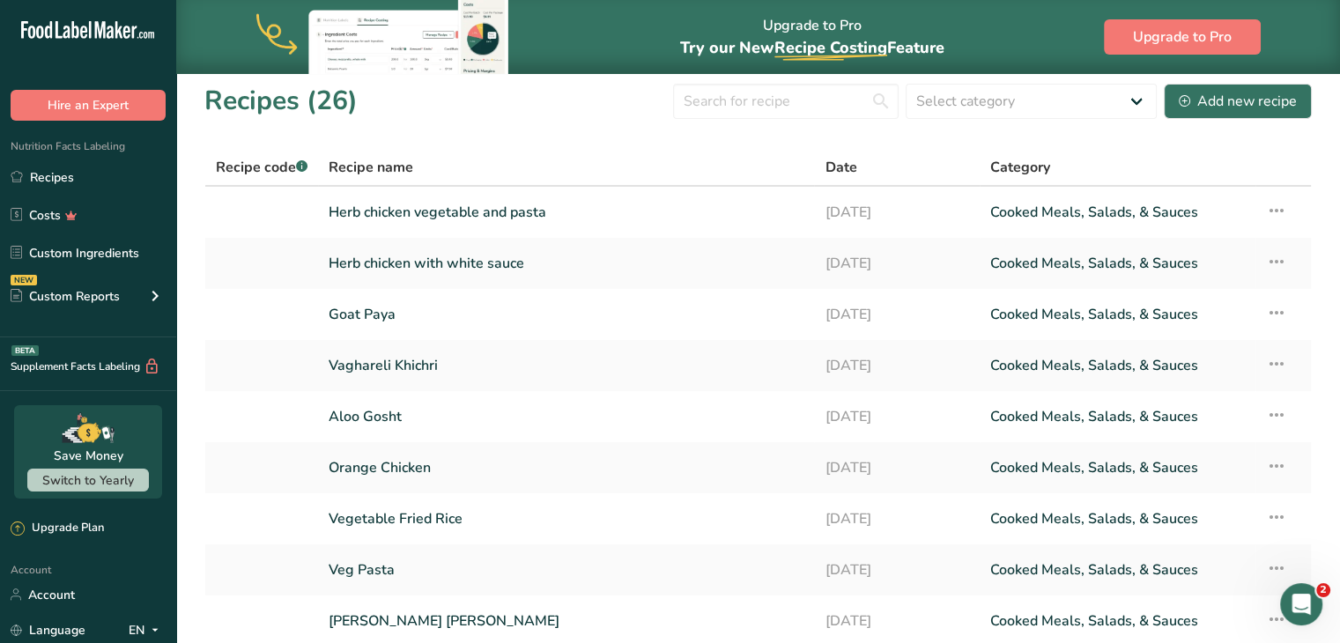
scroll to position [203, 0]
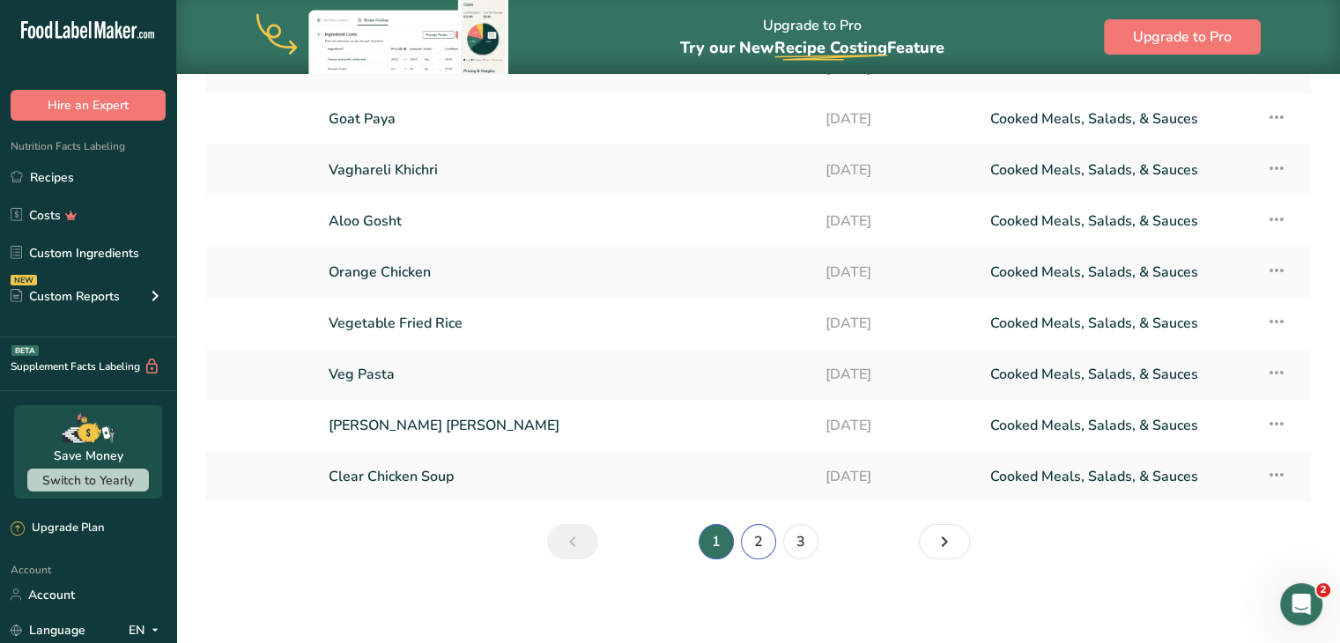
click at [746, 544] on link "2" at bounding box center [758, 541] width 35 height 35
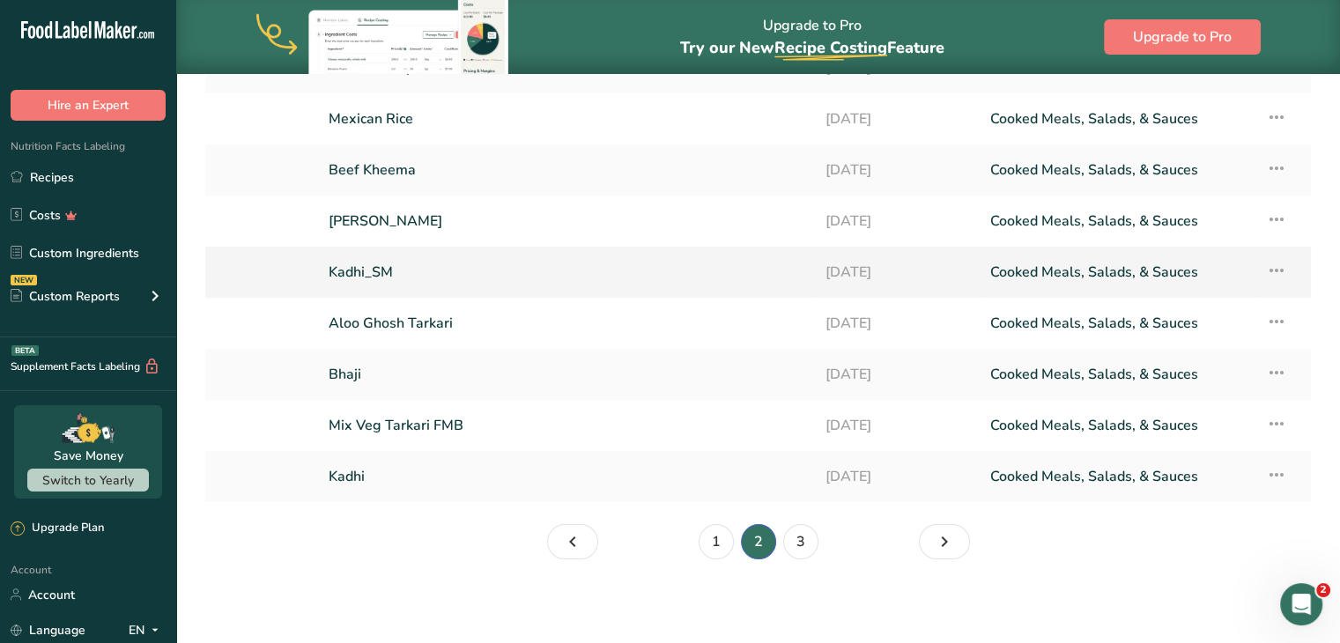
click at [372, 264] on link "Kadhi_SM" at bounding box center [566, 272] width 475 height 37
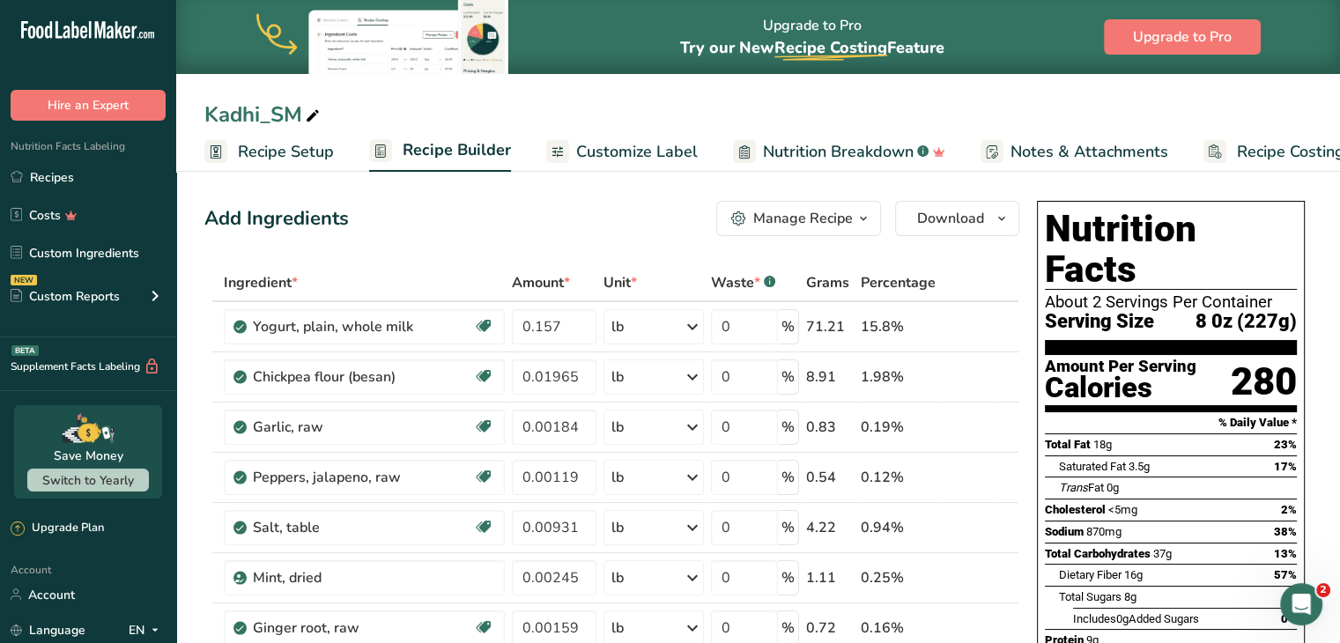
click at [640, 155] on span "Customize Label" at bounding box center [637, 152] width 122 height 24
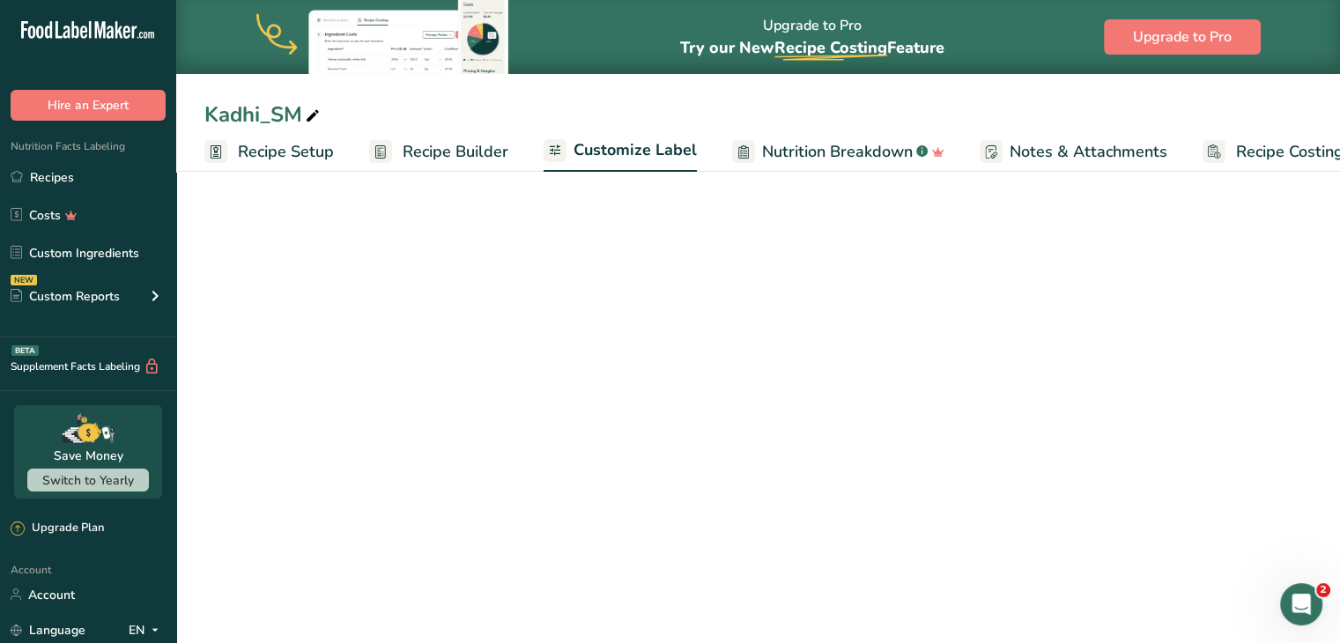
scroll to position [0, 48]
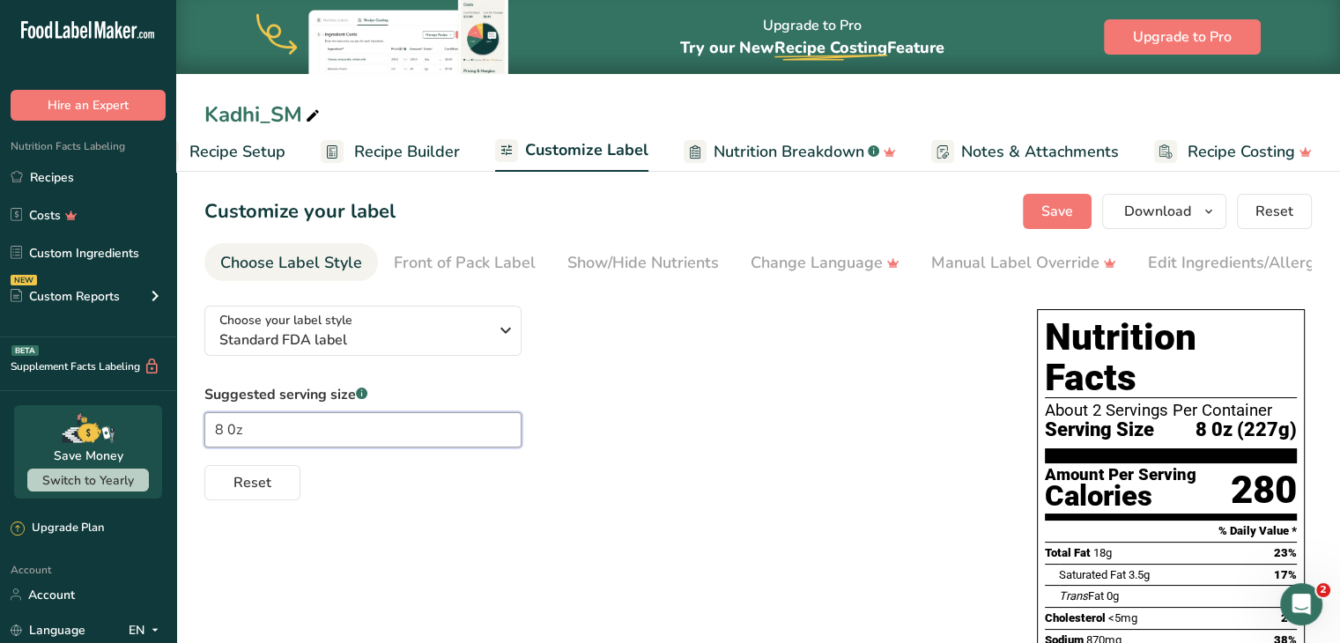
click at [233, 436] on input "8 0z" at bounding box center [362, 429] width 317 height 35
type input "8oz"
click at [1040, 202] on button "Save" at bounding box center [1057, 211] width 69 height 35
click at [244, 152] on span "Recipe Setup" at bounding box center [237, 152] width 96 height 24
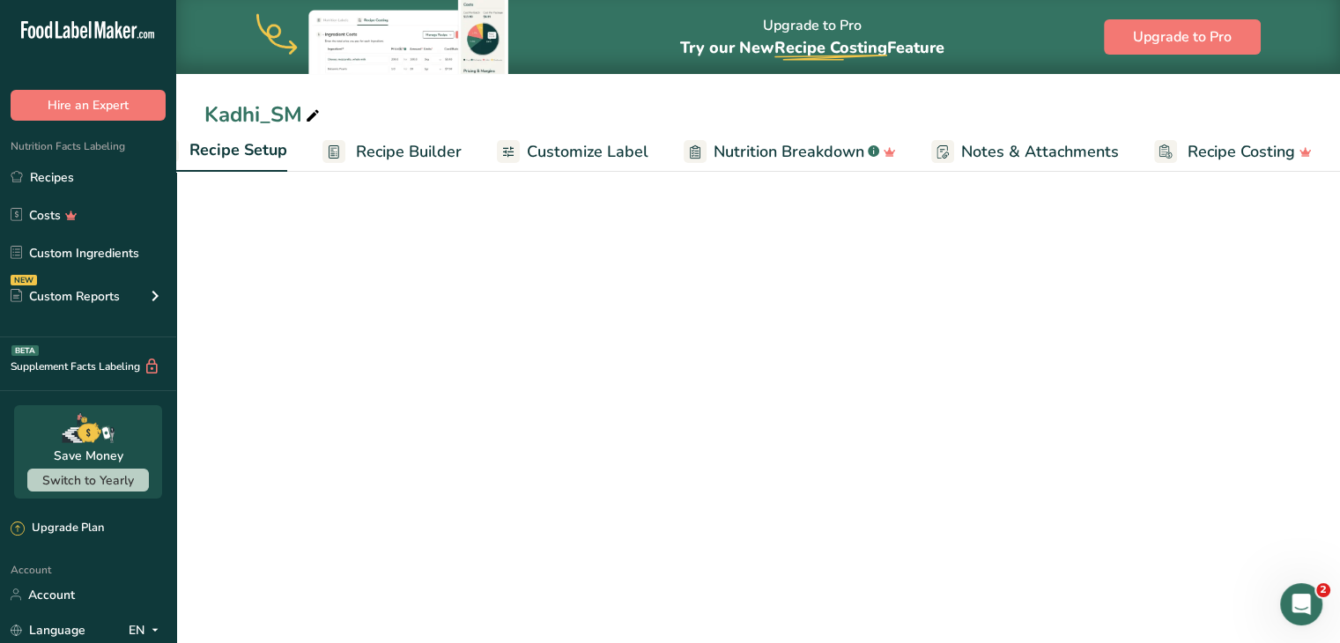
scroll to position [0, 6]
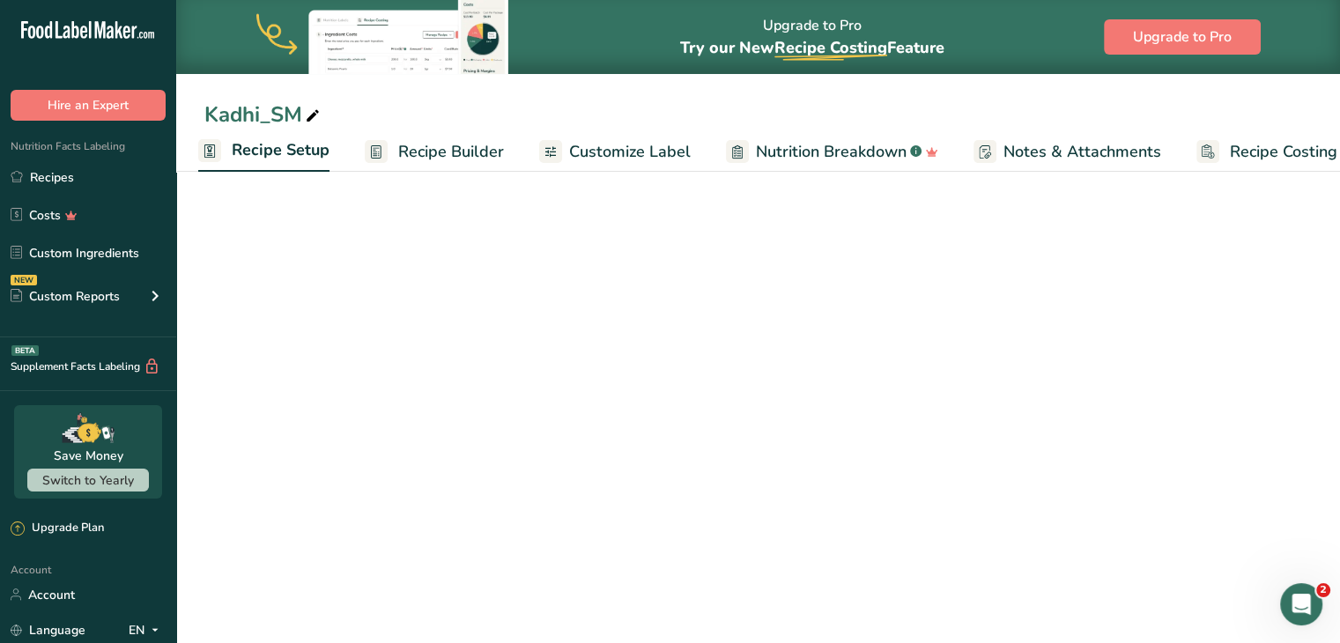
select select "5"
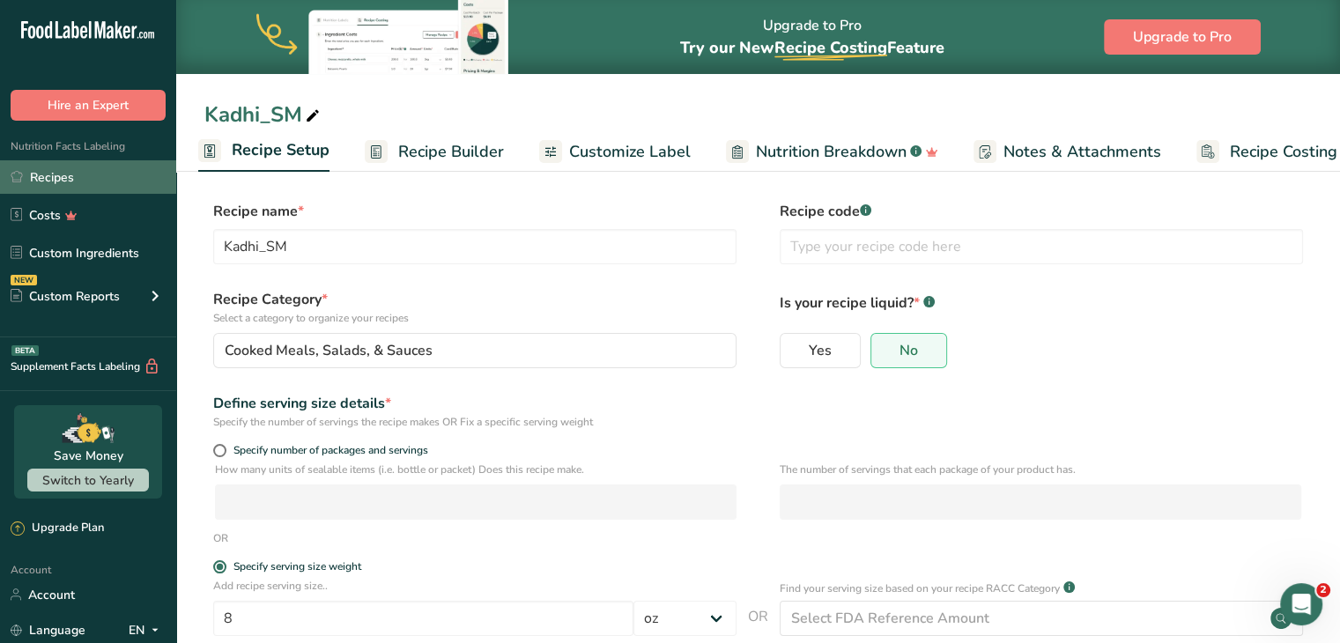
click at [74, 171] on link "Recipes" at bounding box center [88, 176] width 176 height 33
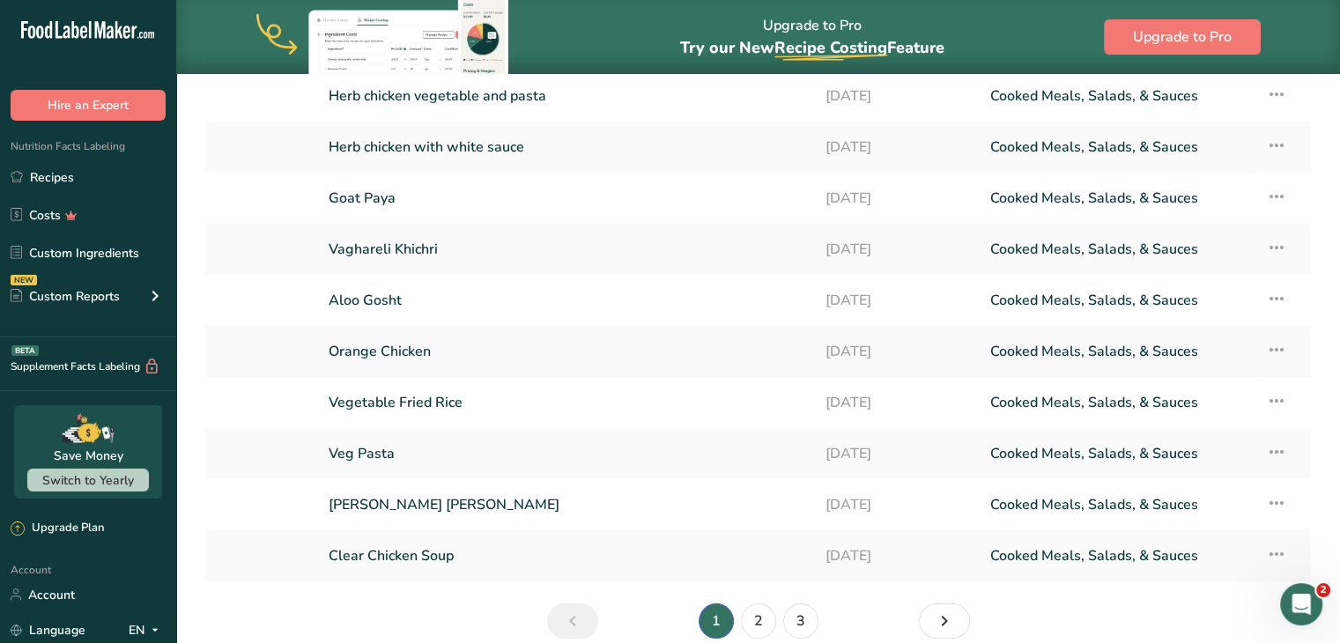
scroll to position [203, 0]
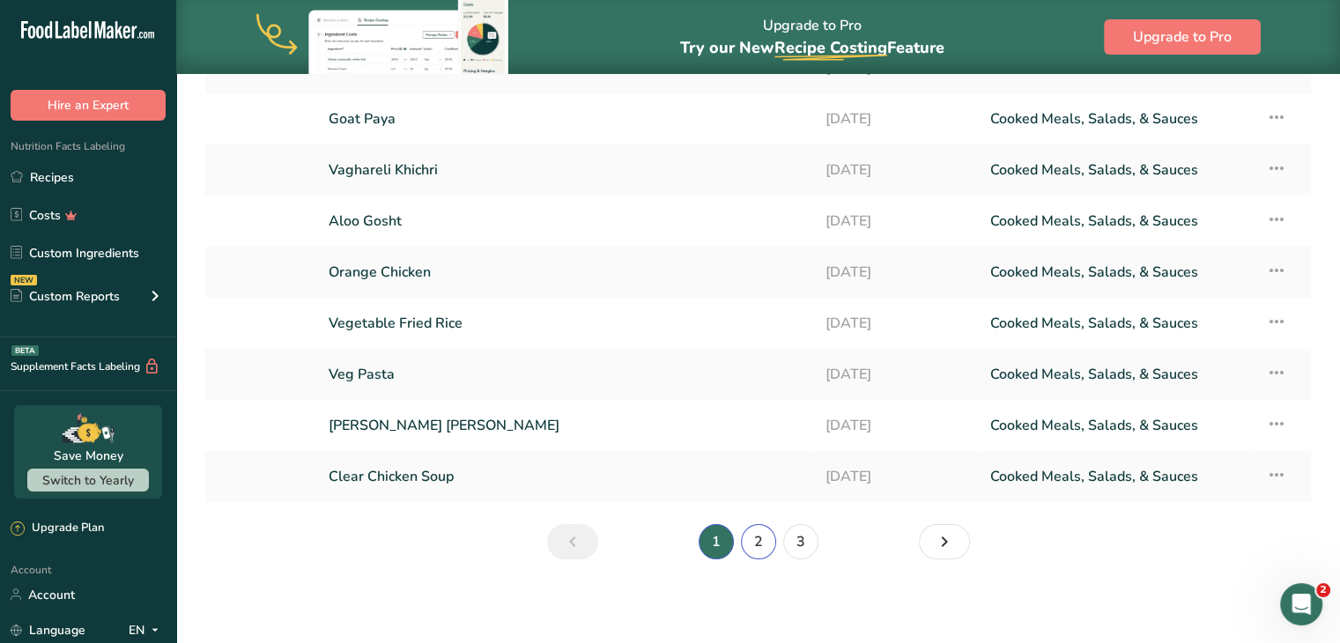
click at [756, 544] on link "2" at bounding box center [758, 541] width 35 height 35
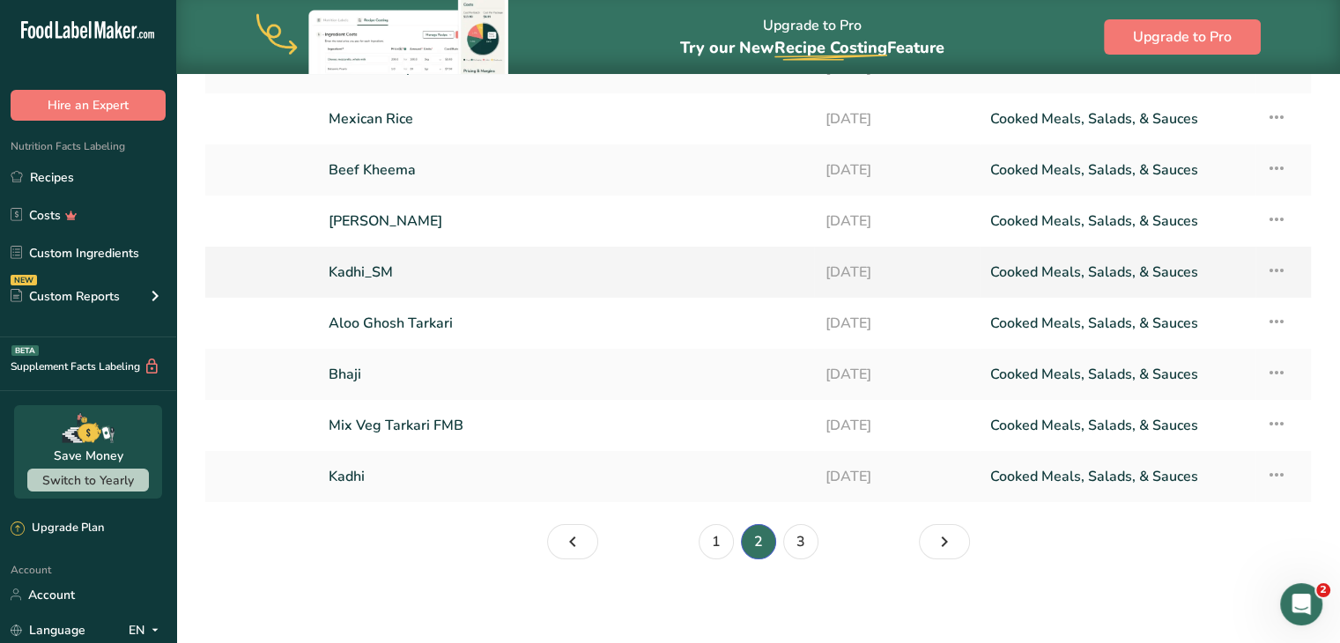
click at [367, 262] on link "Kadhi_SM" at bounding box center [566, 272] width 475 height 37
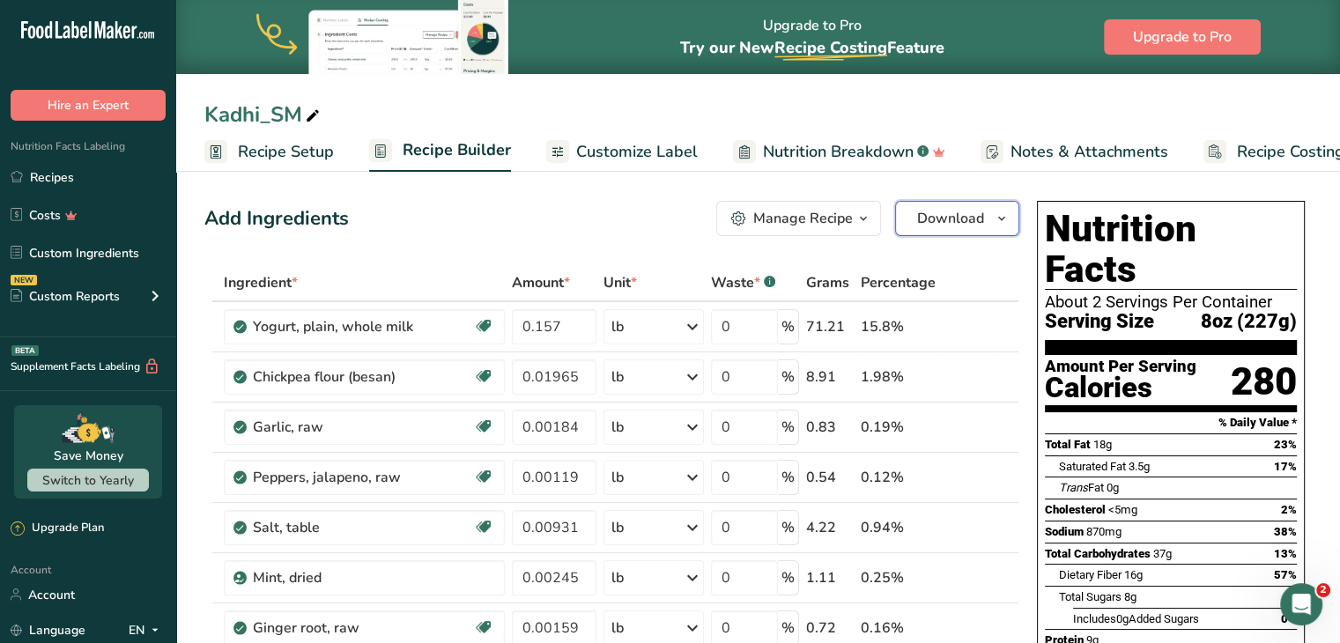
click at [996, 216] on icon "button" at bounding box center [1002, 219] width 14 height 22
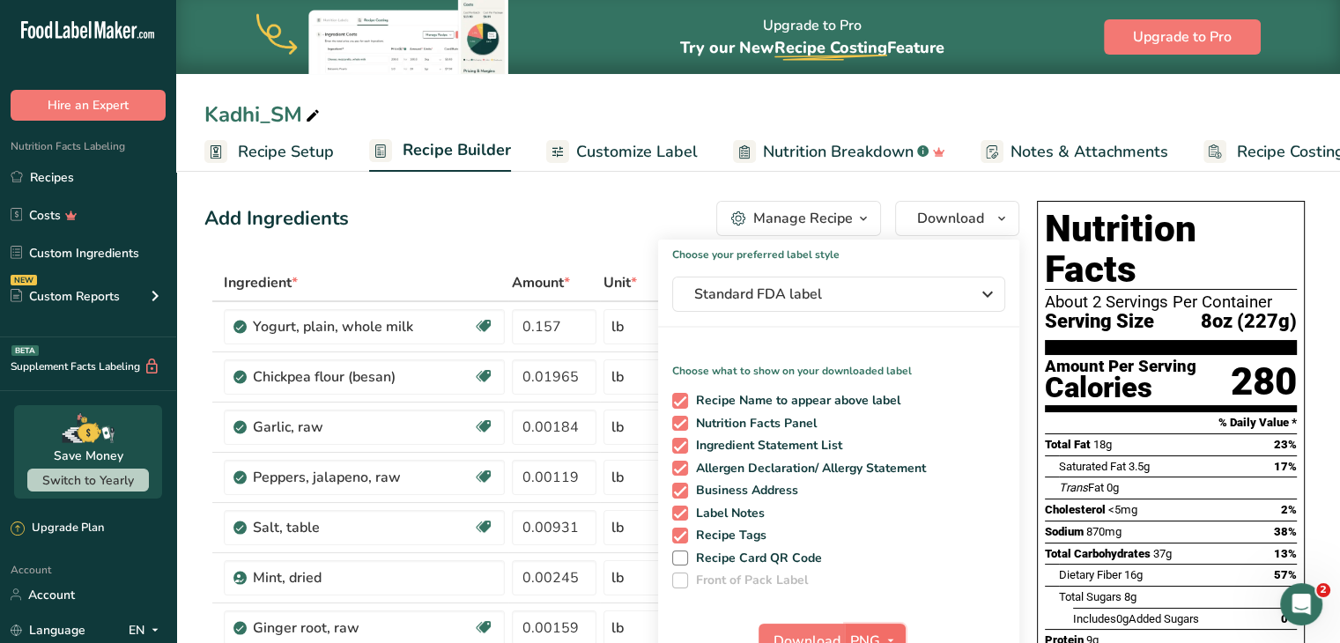
click at [876, 634] on span "PNG" at bounding box center [865, 641] width 30 height 21
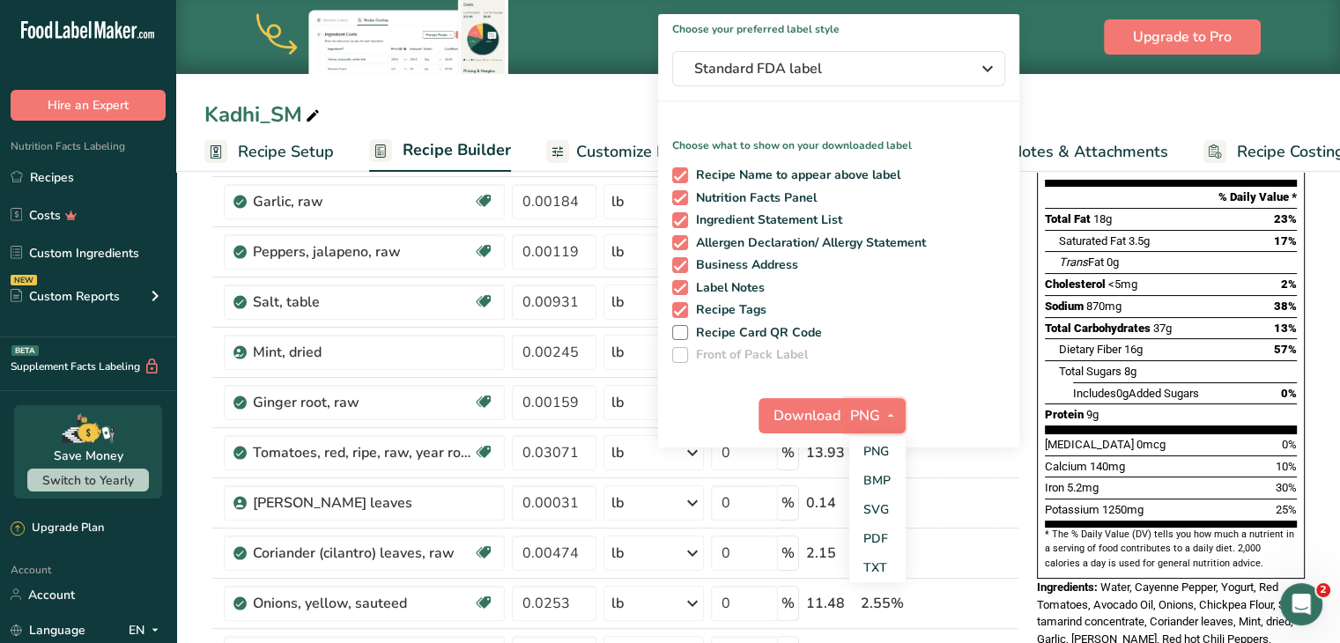
scroll to position [243, 0]
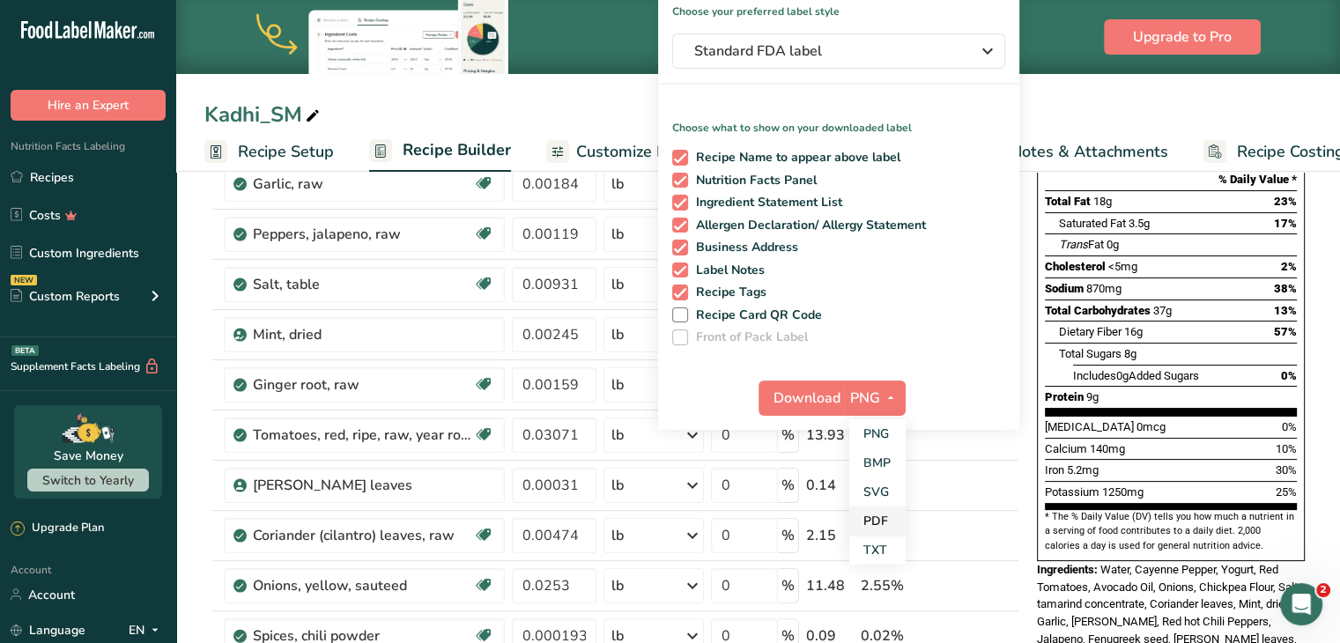
click at [887, 515] on link "PDF" at bounding box center [877, 521] width 56 height 29
click at [791, 391] on span "Download" at bounding box center [807, 398] width 67 height 21
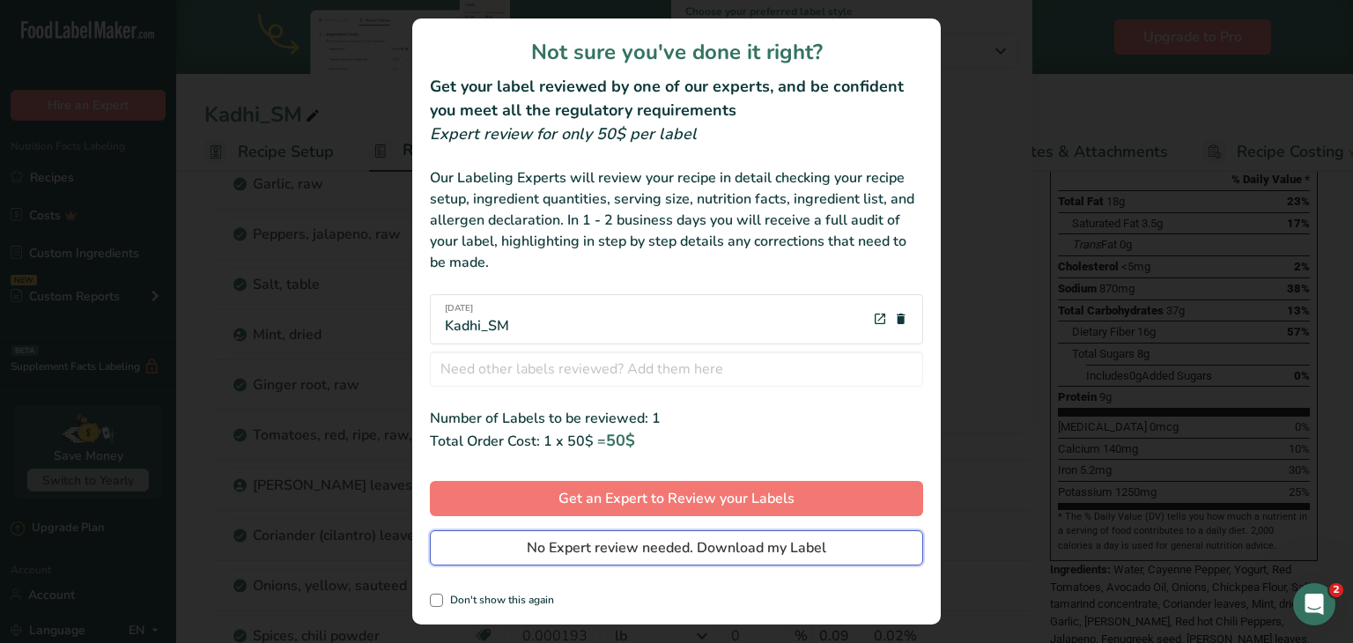
click at [663, 544] on span "No Expert review needed. Download my Label" at bounding box center [677, 547] width 300 height 21
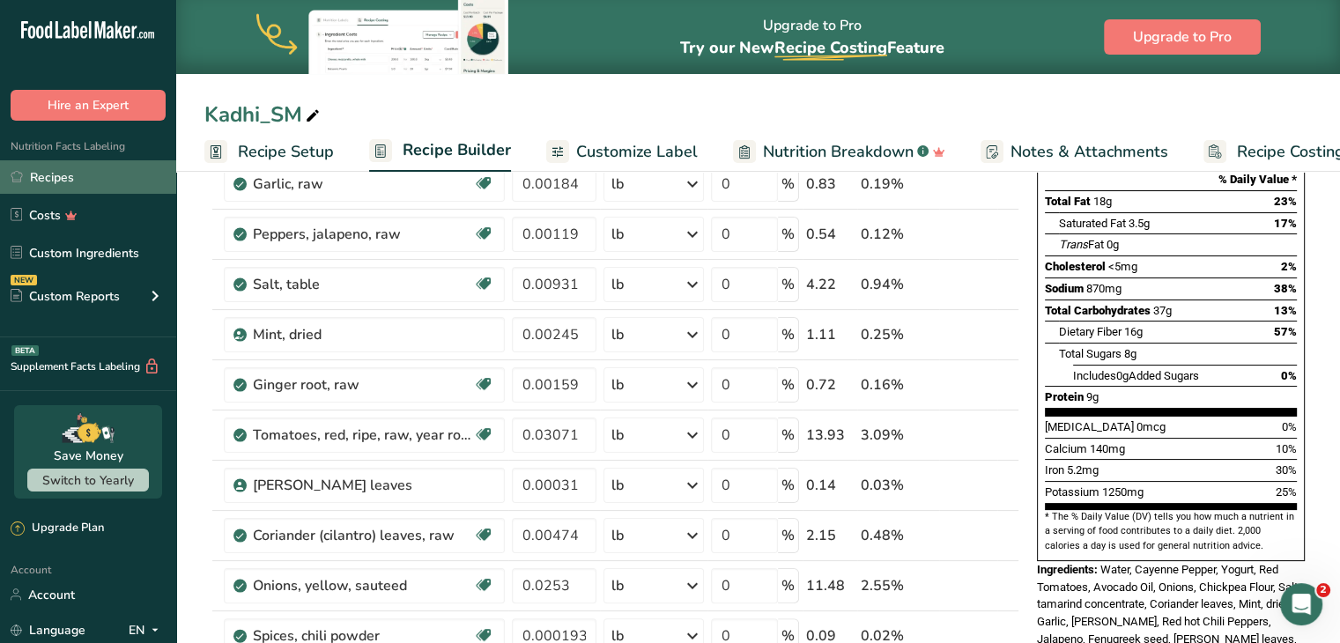
click at [79, 170] on link "Recipes" at bounding box center [88, 176] width 176 height 33
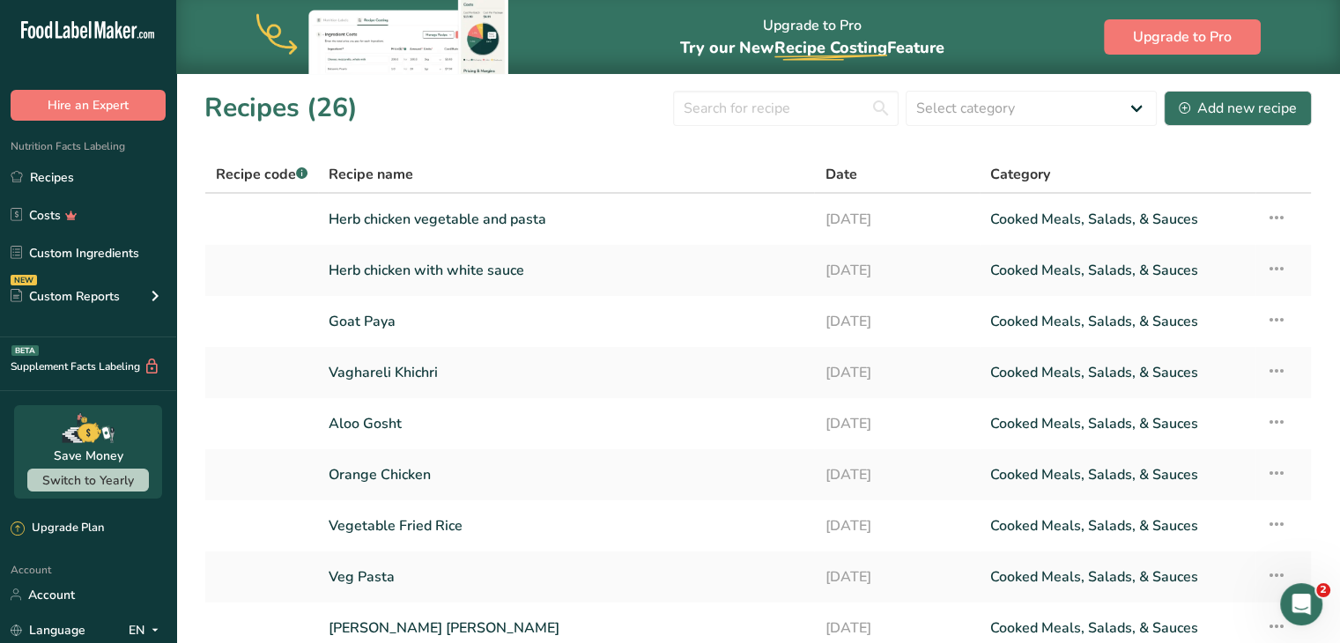
scroll to position [203, 0]
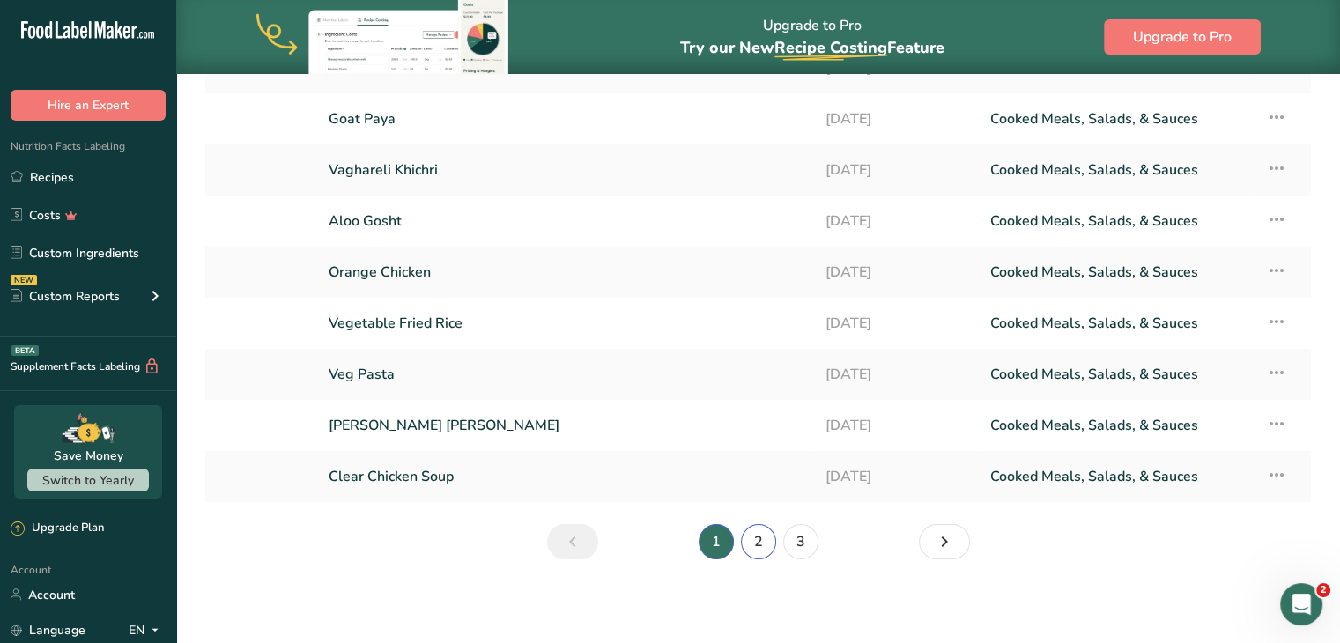
click at [761, 540] on link "2" at bounding box center [758, 541] width 35 height 35
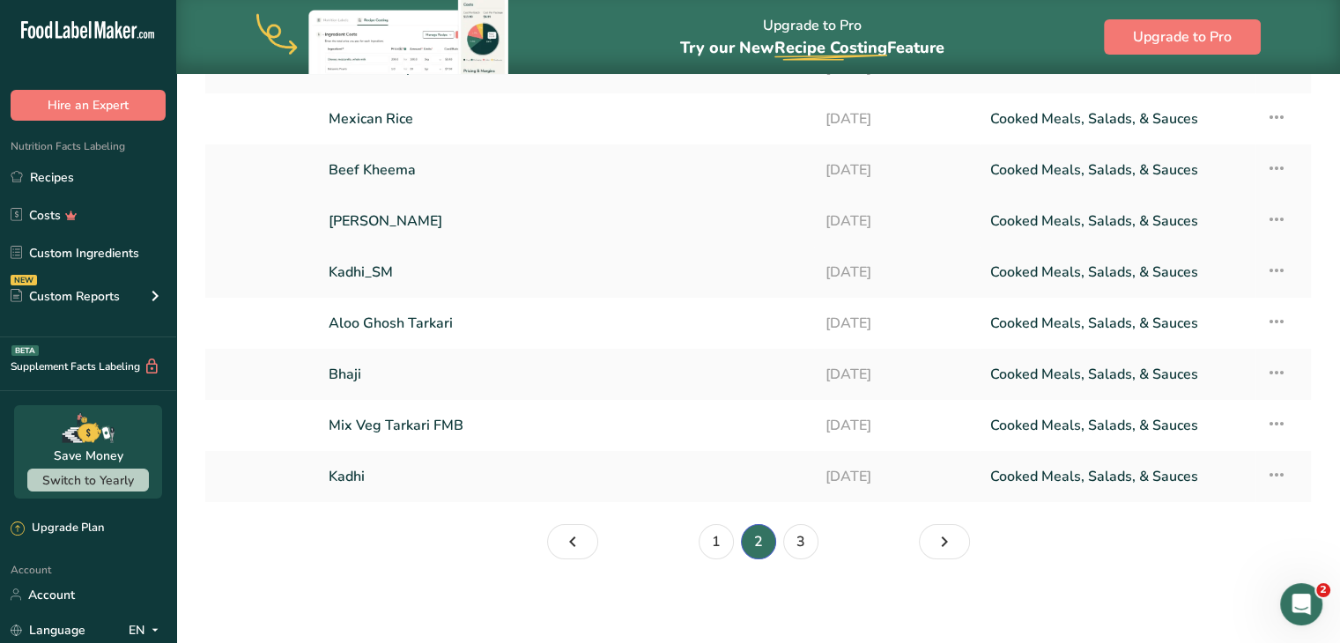
click at [380, 222] on link "[PERSON_NAME]" at bounding box center [566, 221] width 475 height 37
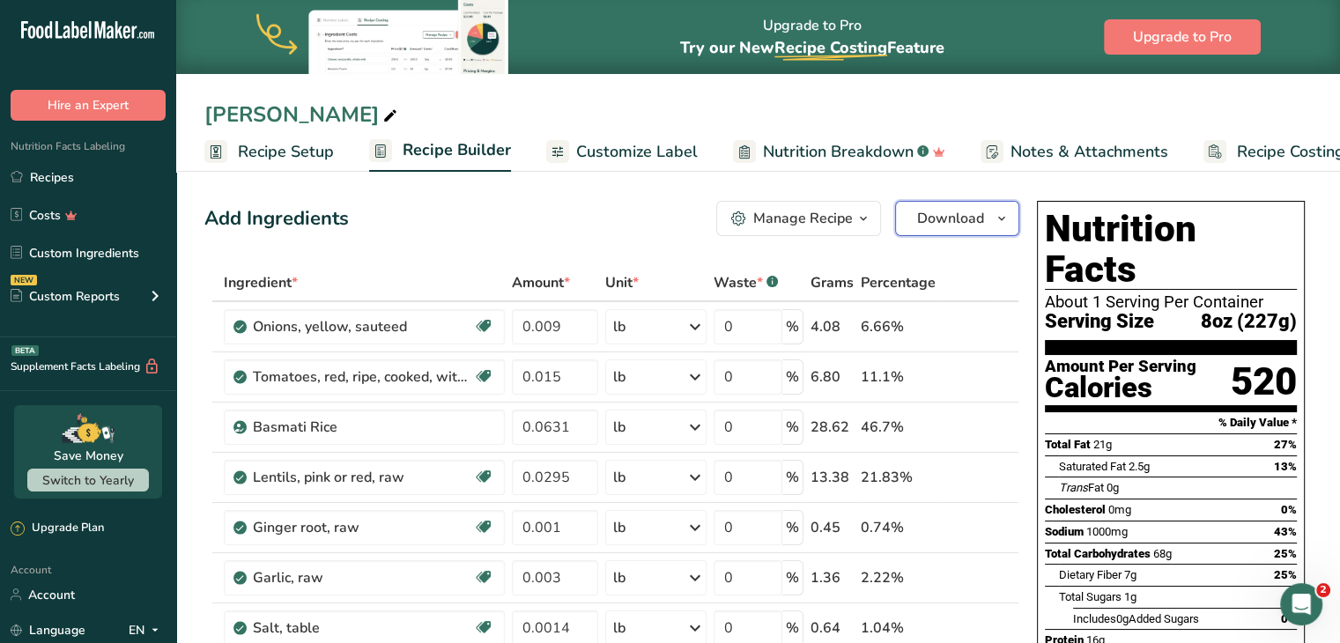
click at [966, 224] on span "Download" at bounding box center [950, 218] width 67 height 21
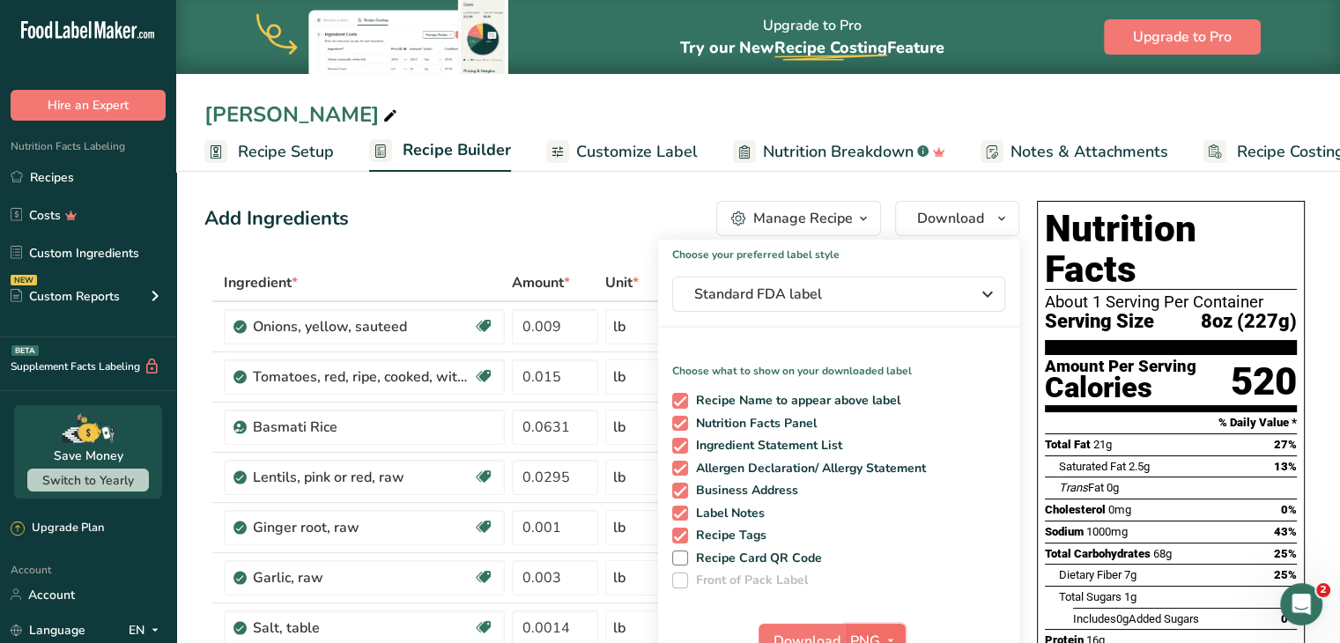
click at [893, 626] on button "PNG" at bounding box center [875, 641] width 61 height 35
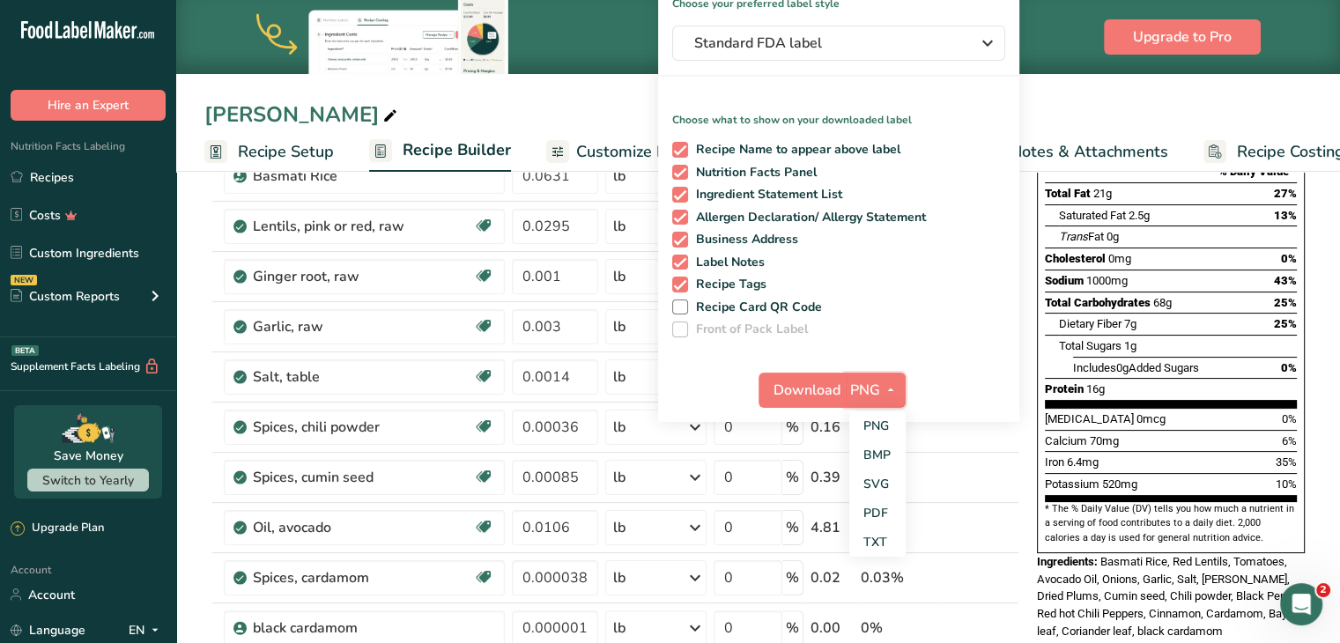
scroll to position [285, 0]
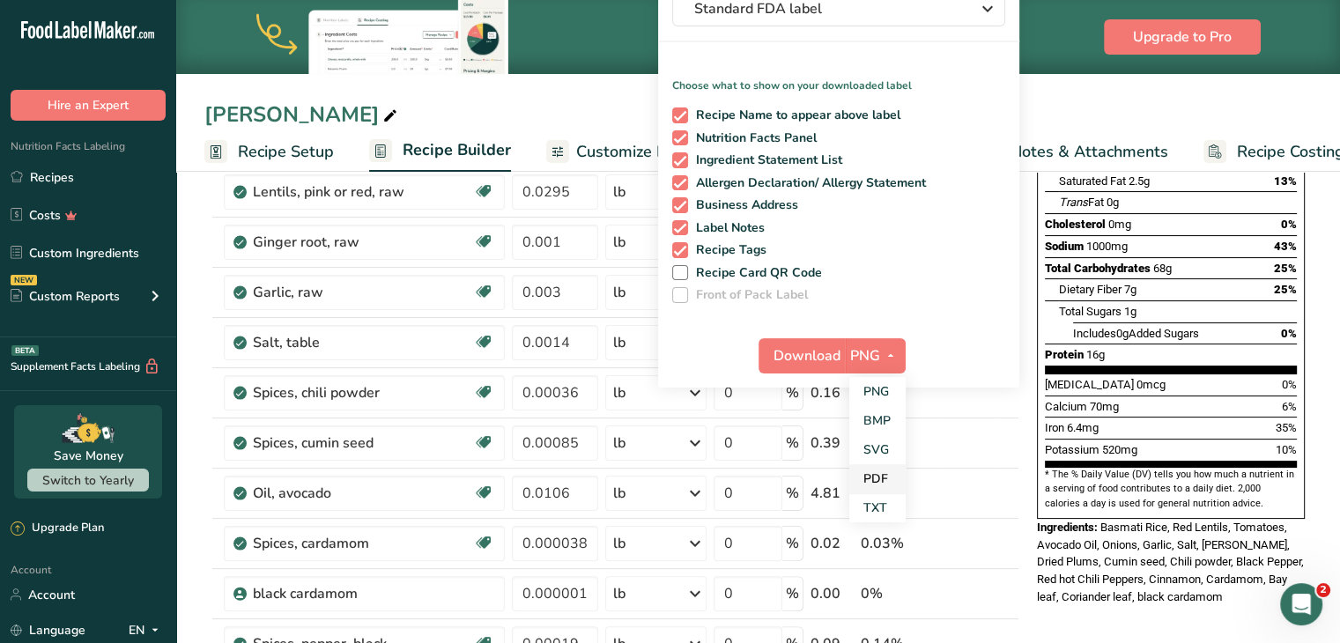
click at [874, 472] on link "PDF" at bounding box center [877, 478] width 56 height 29
click at [811, 350] on span "Download" at bounding box center [807, 355] width 67 height 21
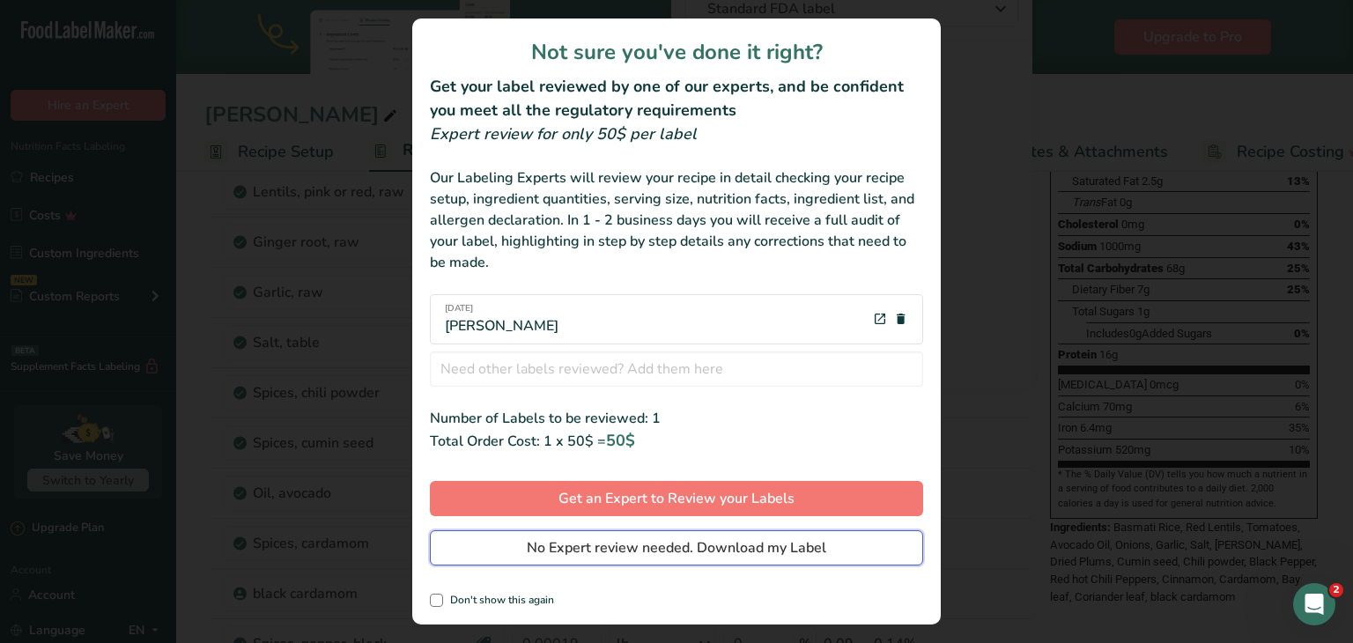
click at [620, 537] on span "No Expert review needed. Download my Label" at bounding box center [677, 547] width 300 height 21
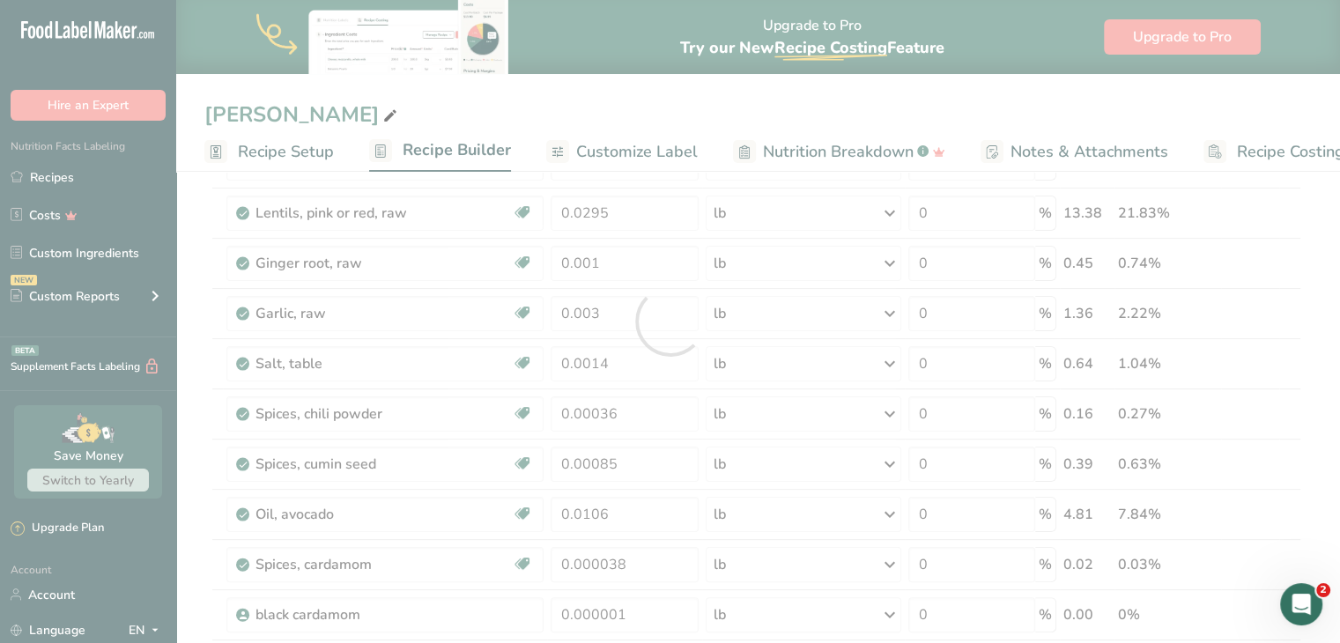
scroll to position [0, 0]
